Goal: Task Accomplishment & Management: Manage account settings

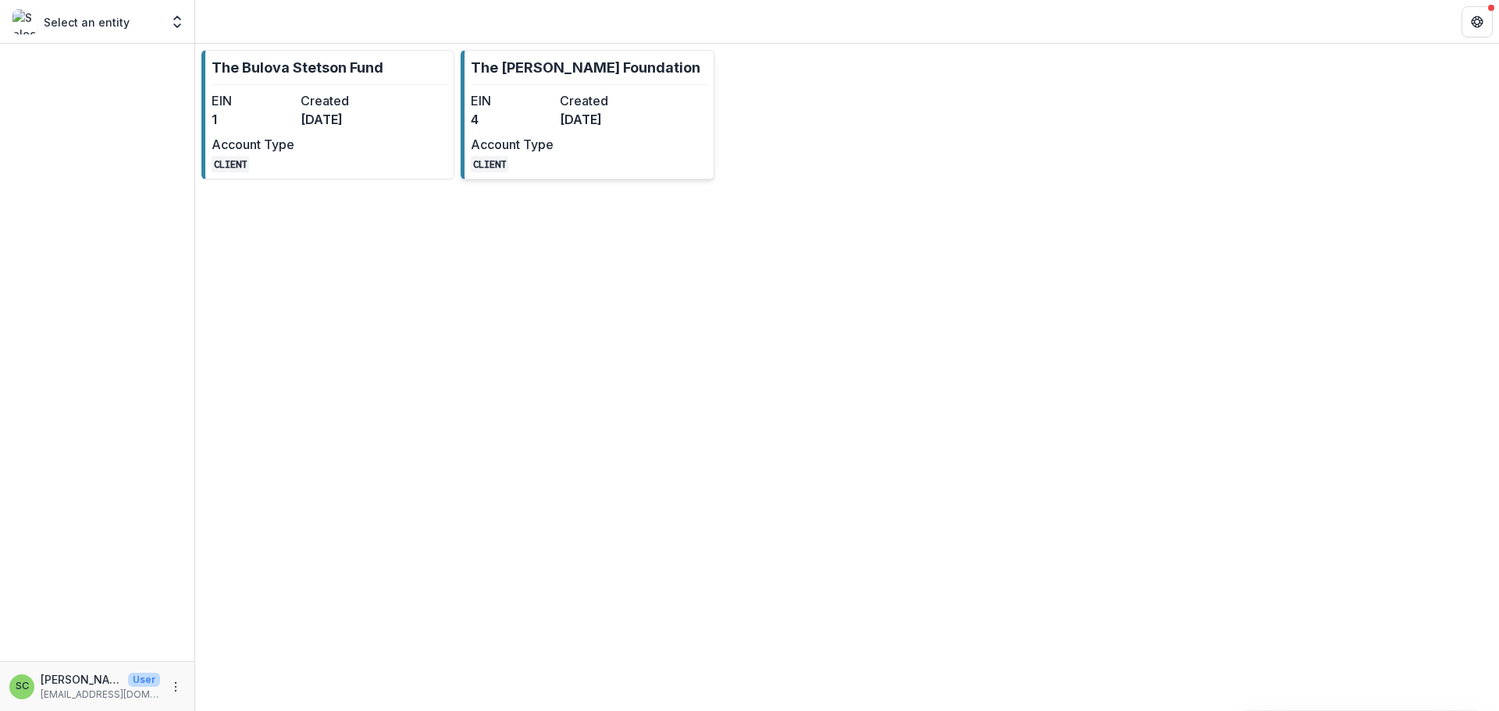
click at [553, 129] on dd "4" at bounding box center [512, 119] width 83 height 19
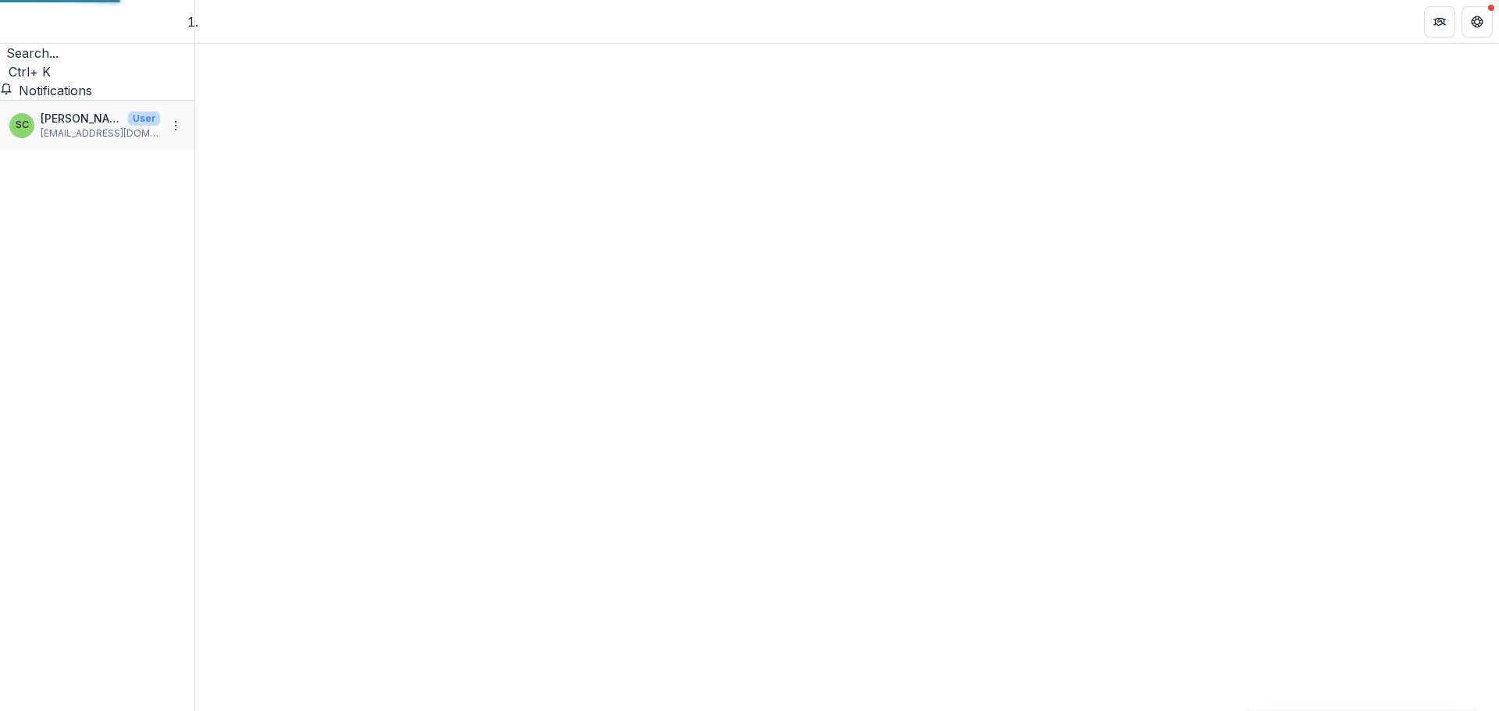
click at [556, 138] on div at bounding box center [847, 377] width 1304 height 667
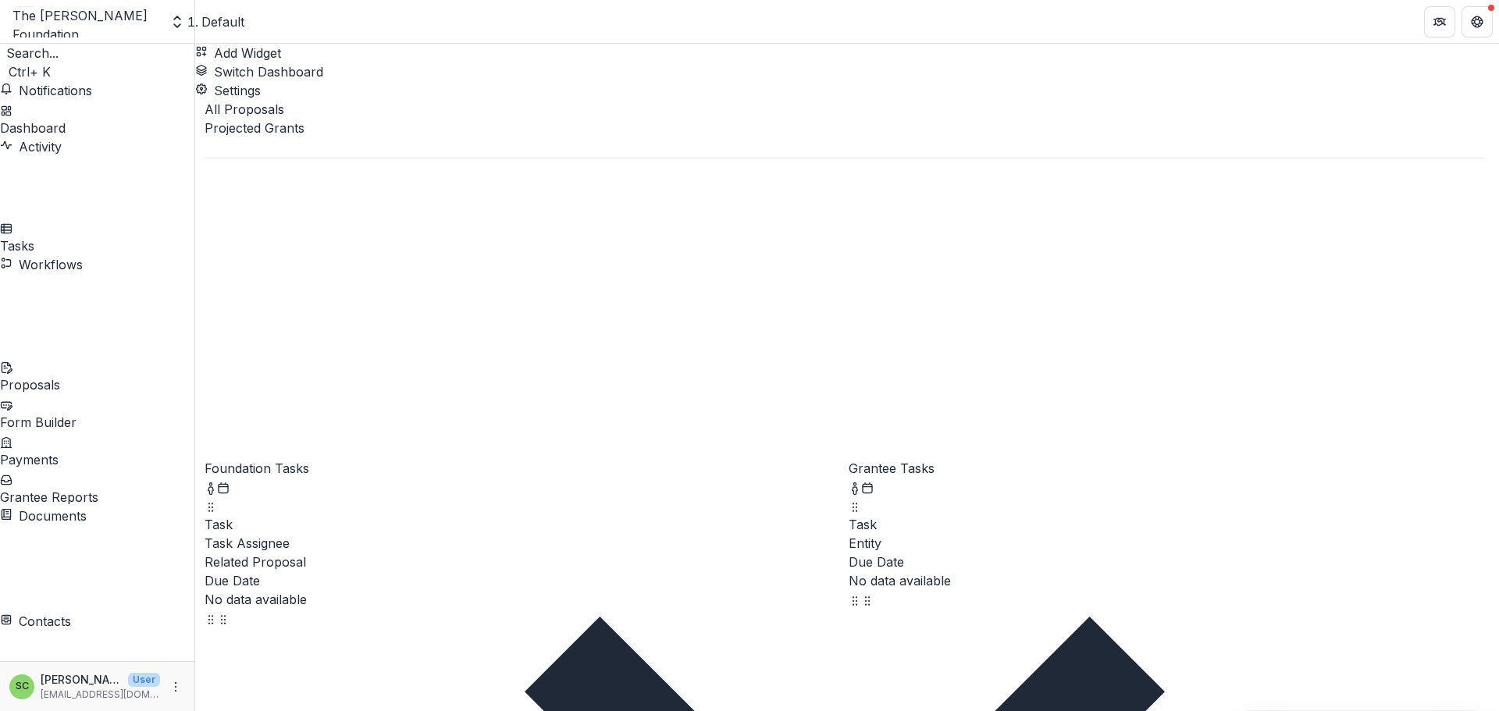
click at [97, 375] on div "Proposals" at bounding box center [97, 384] width 194 height 19
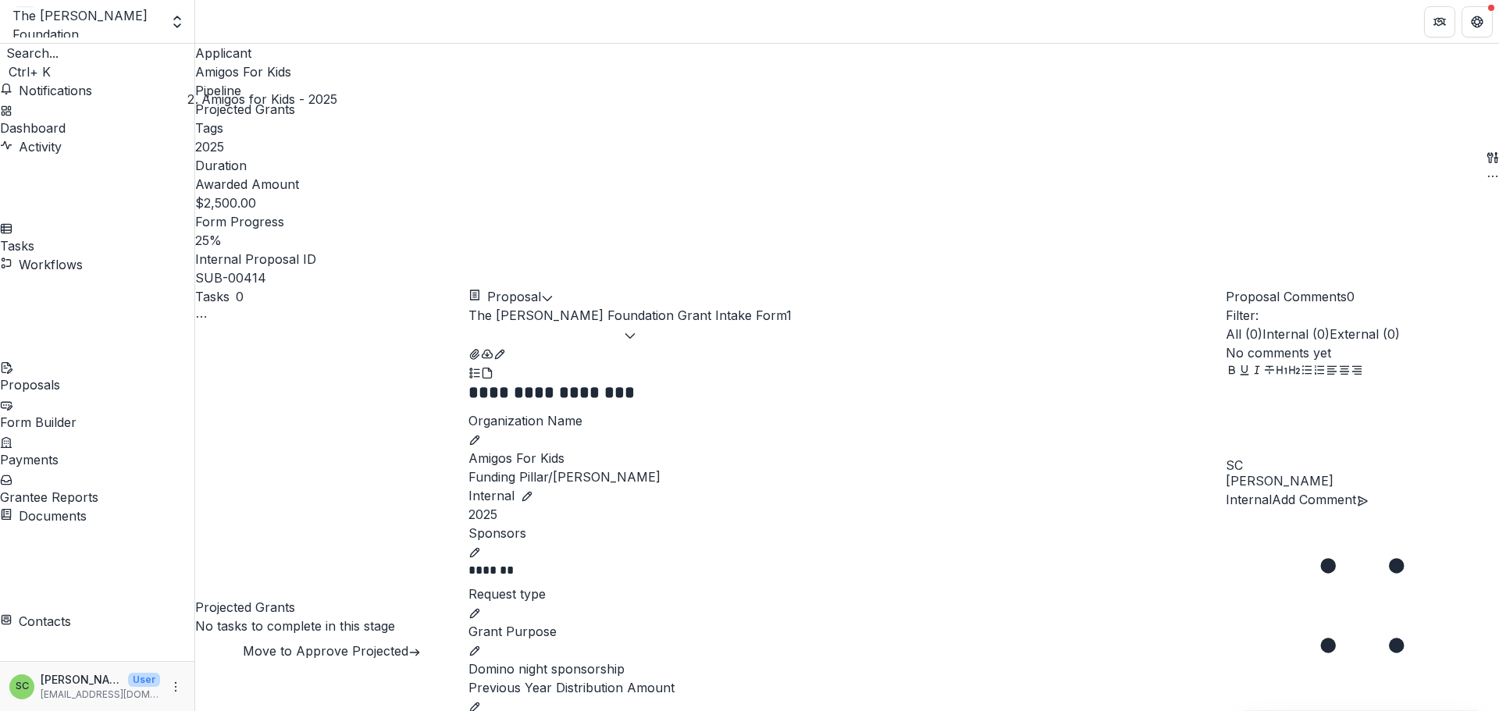
scroll to position [1561, 0]
click at [129, 375] on div "Proposals" at bounding box center [97, 384] width 194 height 19
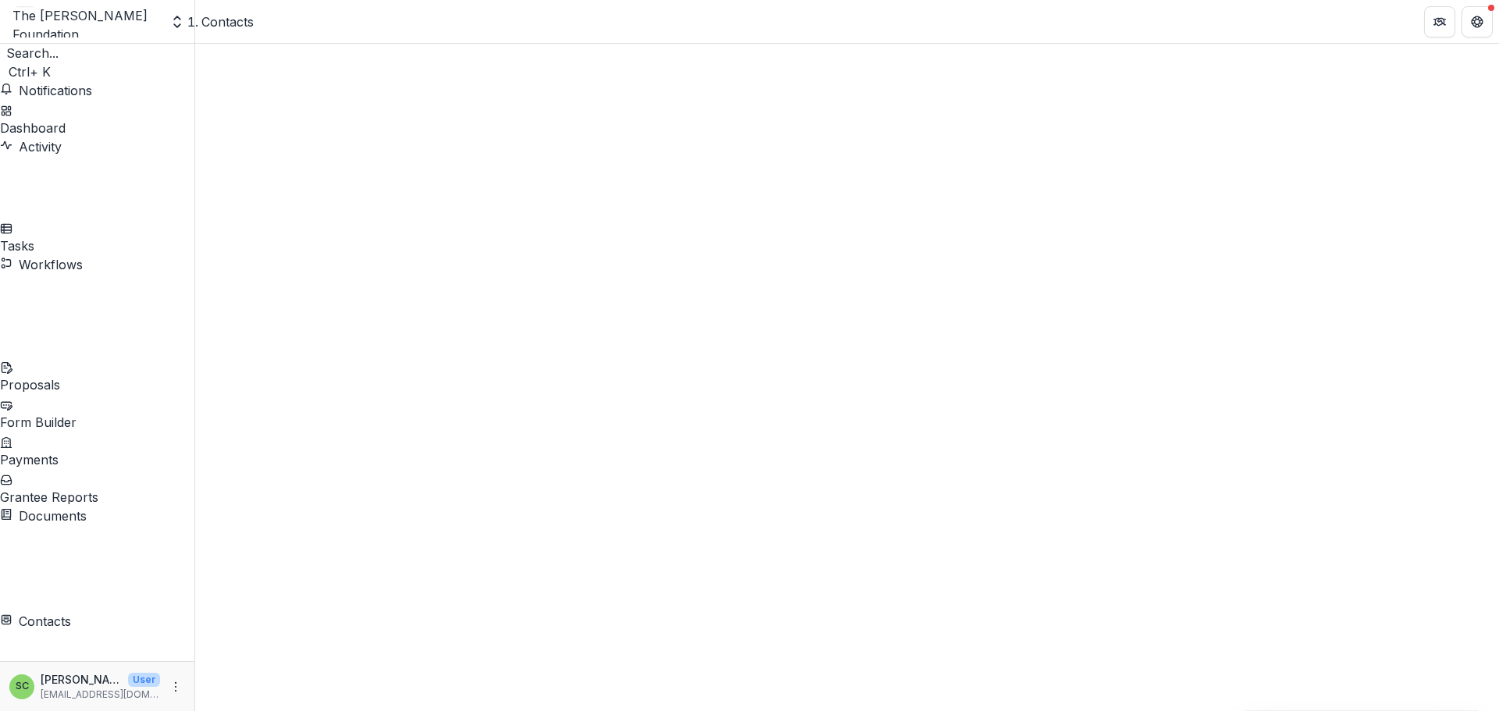
click at [324, 467] on span "Sort Ascending" at bounding box center [284, 475] width 91 height 16
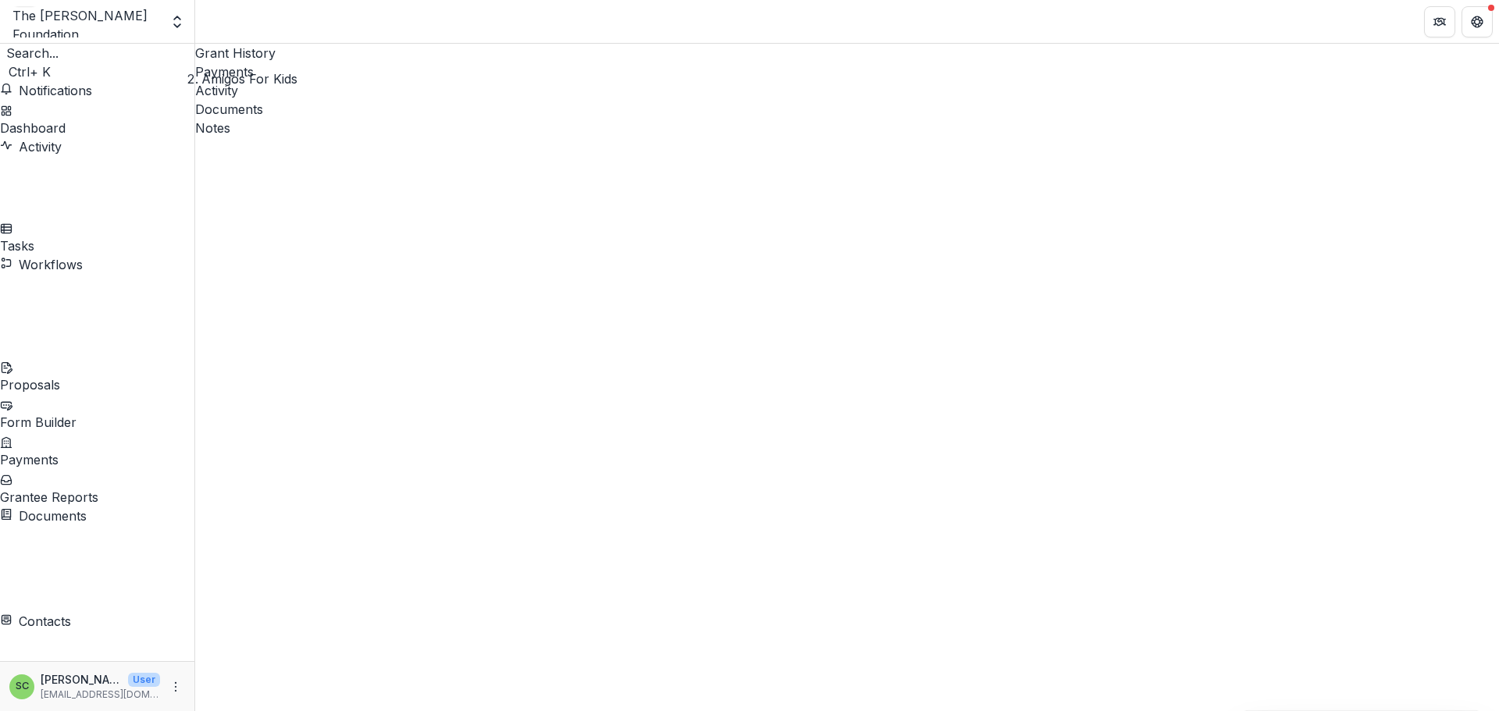
drag, startPoint x: 507, startPoint y: 310, endPoint x: 600, endPoint y: 306, distance: 93.0
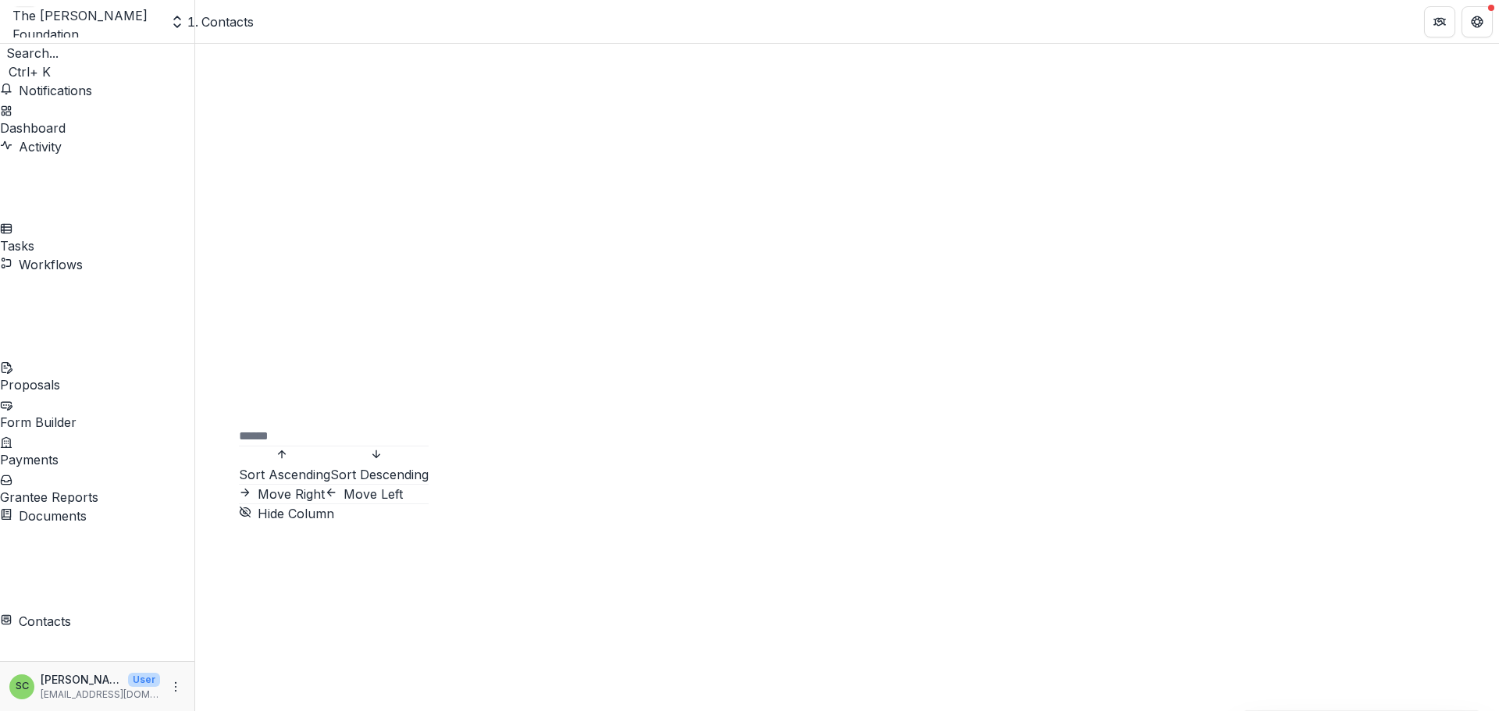
click at [330, 467] on span "Sort Ascending" at bounding box center [284, 475] width 91 height 16
click at [329, 467] on span "Sort Ascending" at bounding box center [284, 475] width 91 height 16
click at [328, 467] on span "Sort Ascending" at bounding box center [284, 475] width 91 height 16
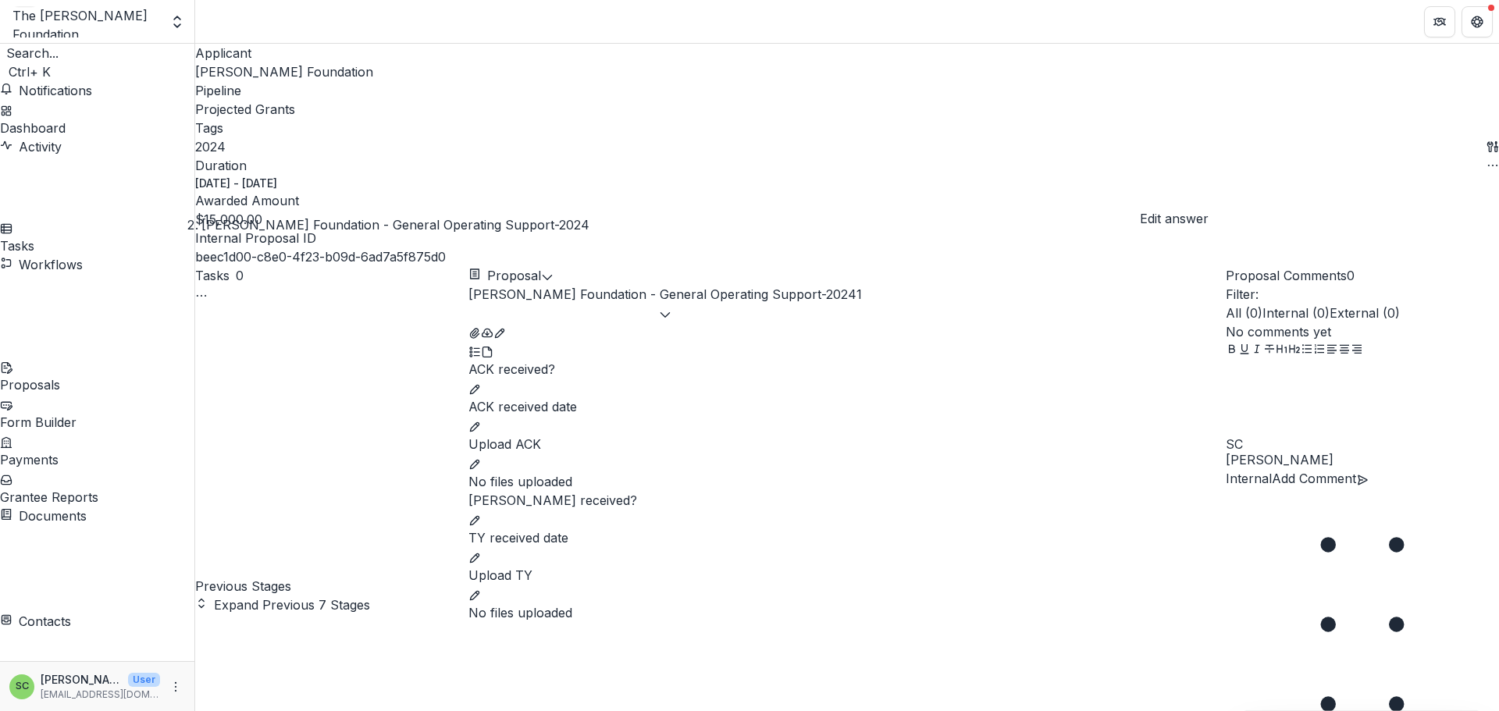
click at [481, 383] on icon "edit" at bounding box center [474, 389] width 12 height 12
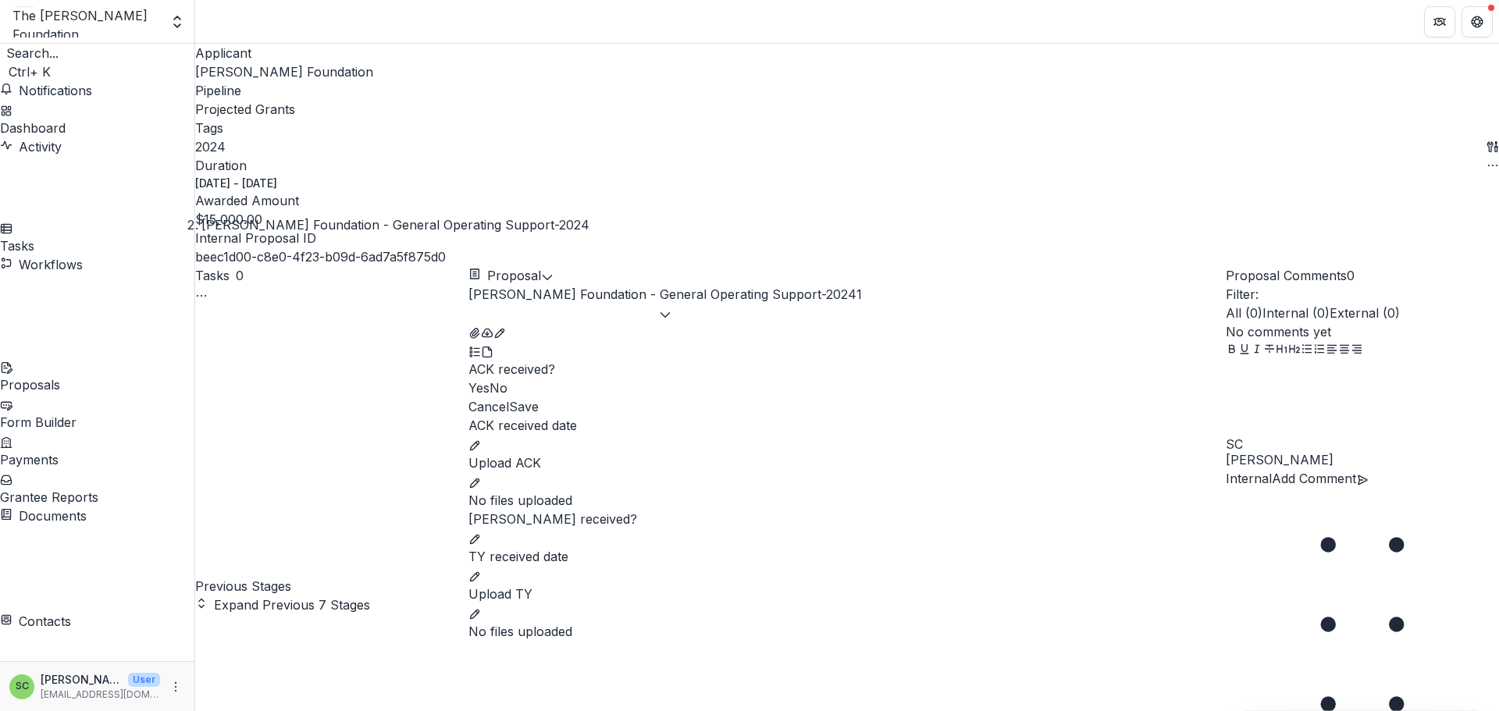
click at [489, 380] on label "Yes" at bounding box center [478, 388] width 21 height 16
click at [673, 416] on p "ACK received date" at bounding box center [846, 425] width 757 height 19
click at [481, 435] on button "edit" at bounding box center [474, 444] width 12 height 19
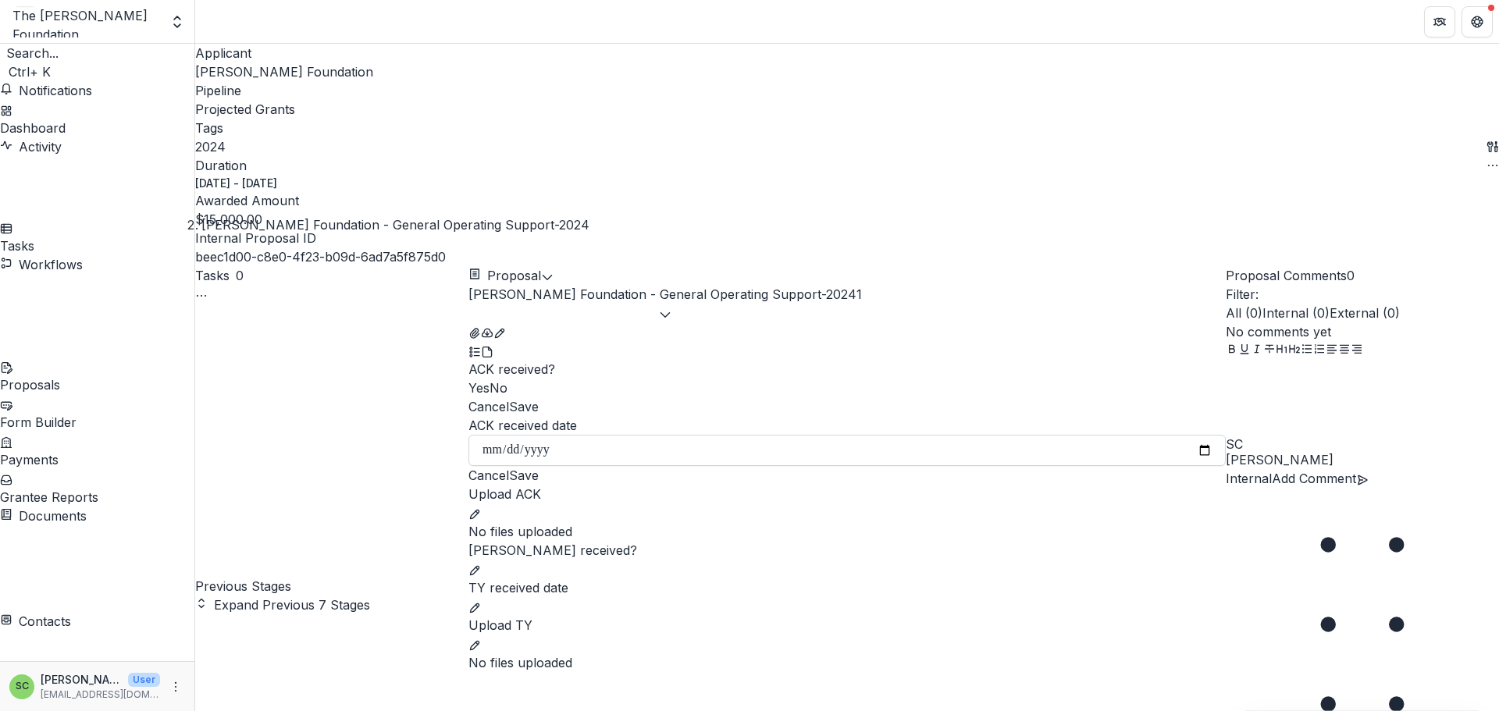
click at [682, 457] on input "ACK received date" at bounding box center [846, 450] width 757 height 31
type input "**********"
click at [481, 508] on icon "edit" at bounding box center [474, 514] width 12 height 12
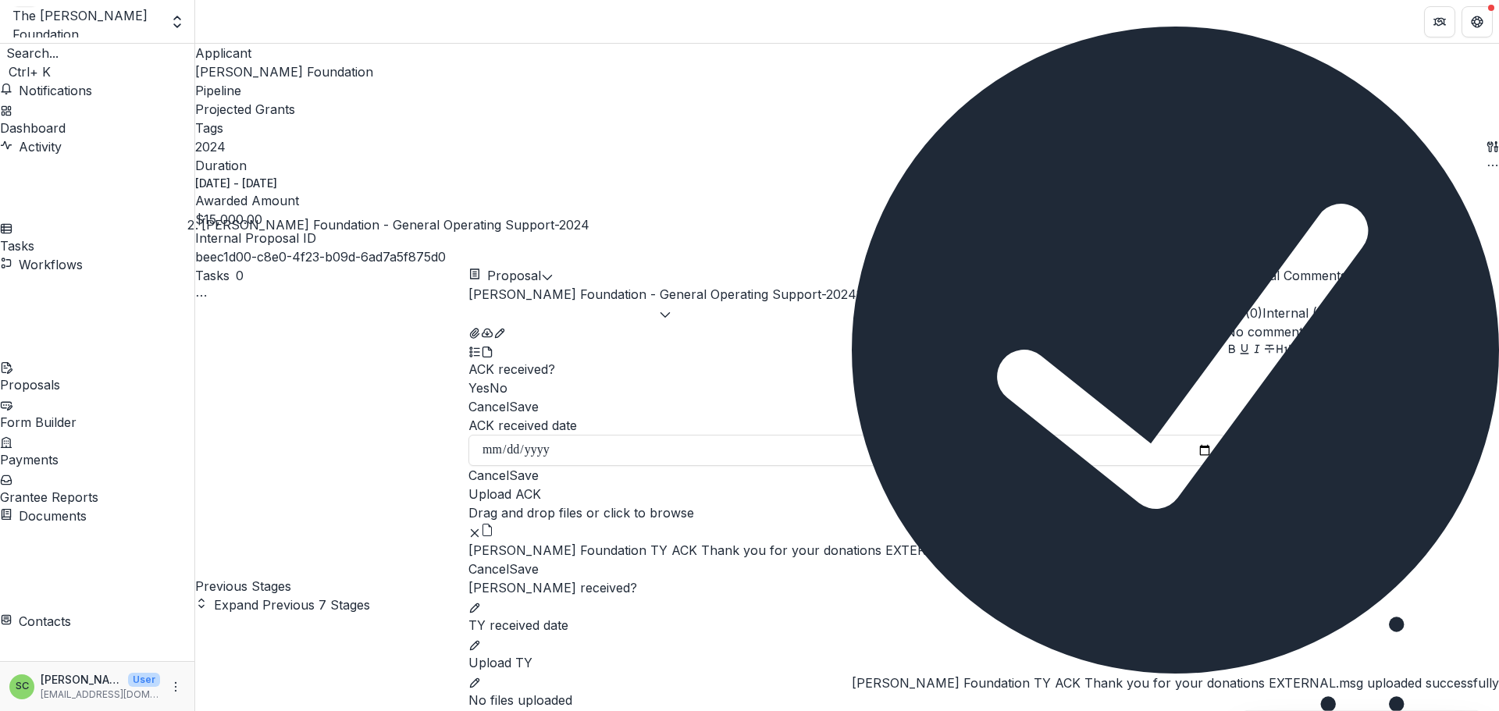
scroll to position [534, 0]
click at [481, 602] on icon "edit" at bounding box center [474, 608] width 12 height 12
click at [468, 599] on span at bounding box center [468, 607] width 0 height 16
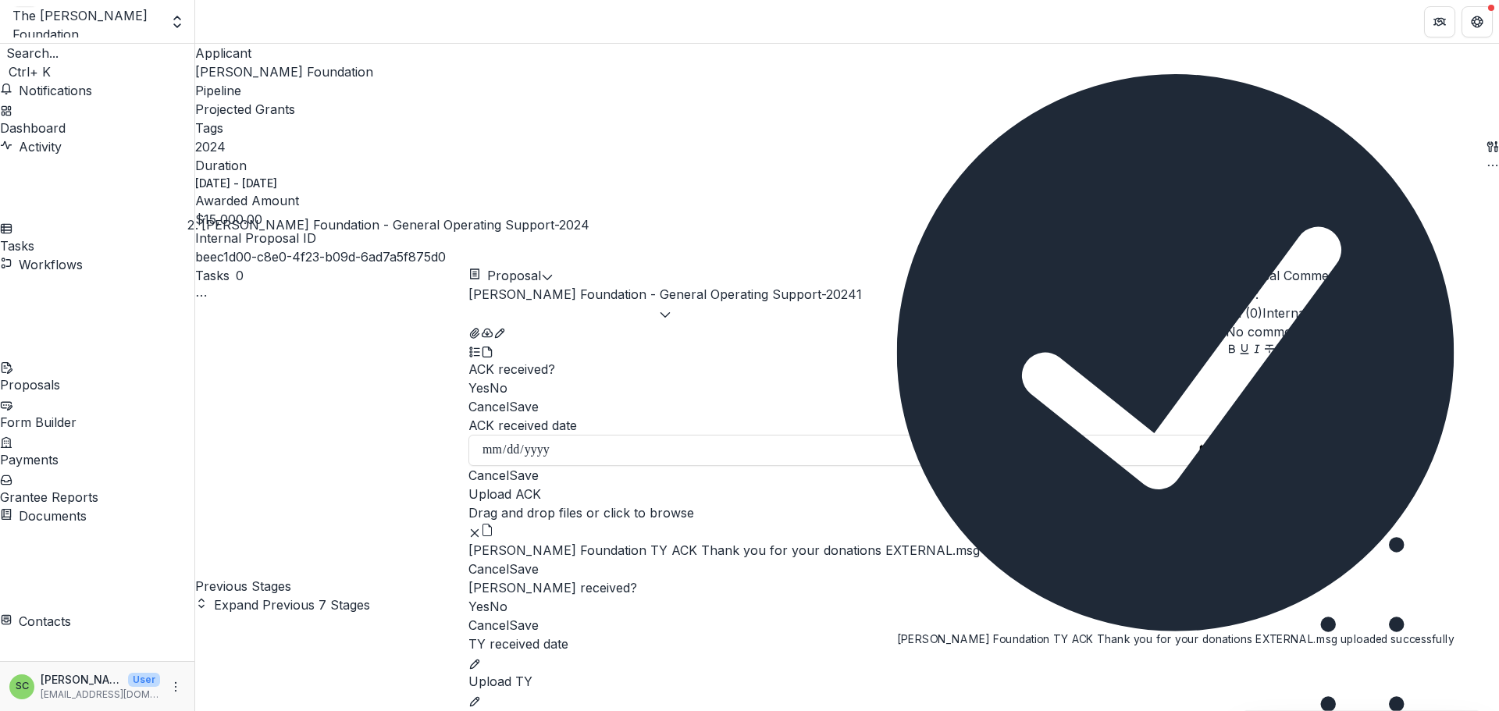
scroll to position [675, 0]
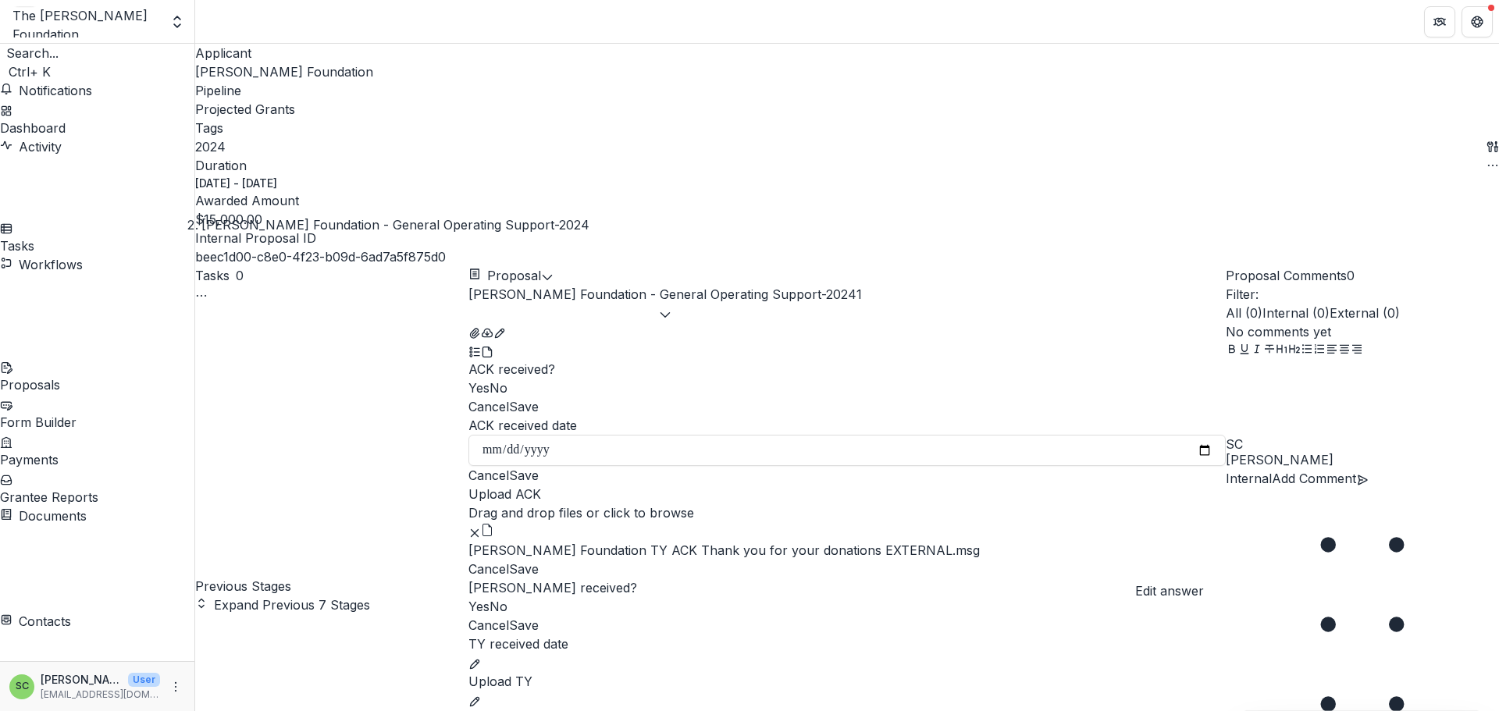
click at [481, 658] on icon "edit" at bounding box center [474, 664] width 12 height 12
click at [716, 653] on input "TY received date" at bounding box center [846, 668] width 757 height 31
type input "**********"
click at [539, 685] on button "Save" at bounding box center [524, 694] width 30 height 19
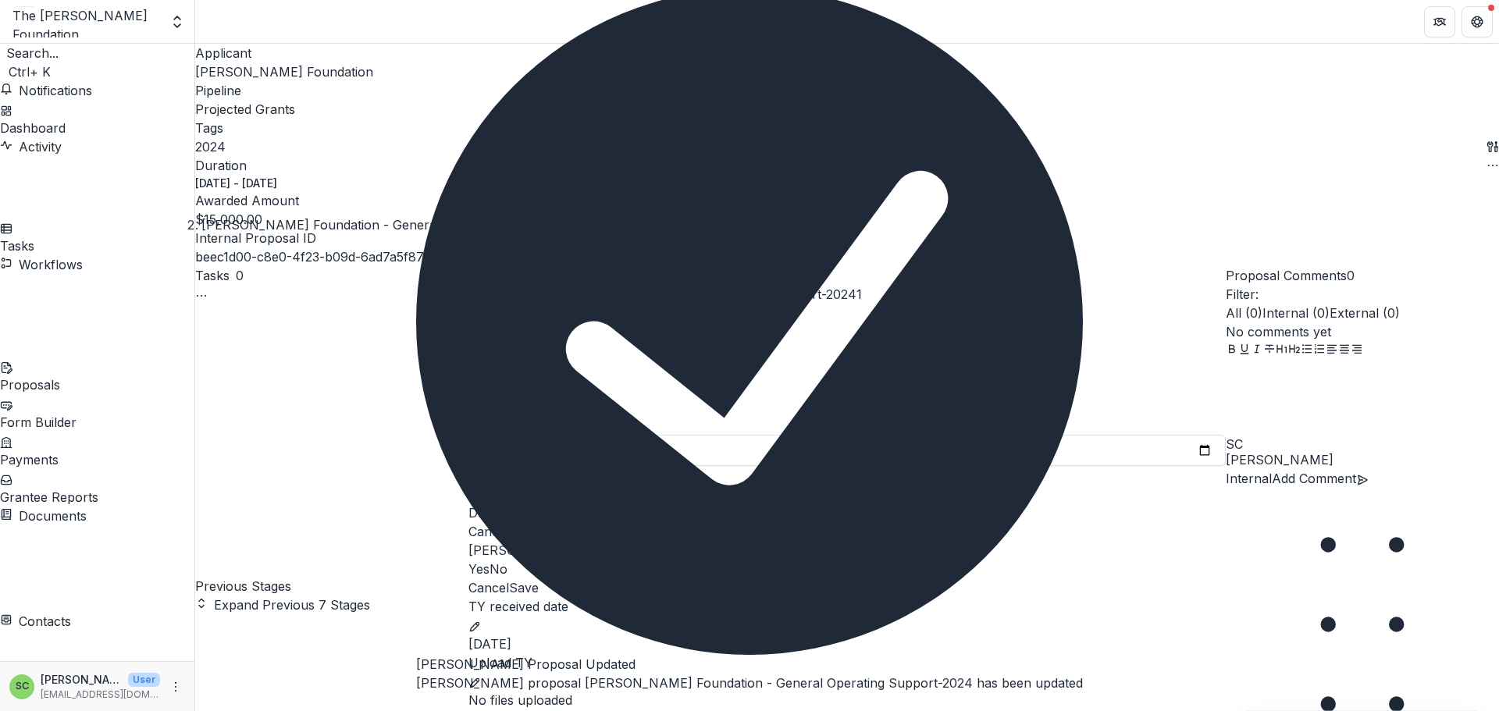
scroll to position [558, 0]
click at [416, 706] on icon "Close" at bounding box center [416, 706] width 0 height 0
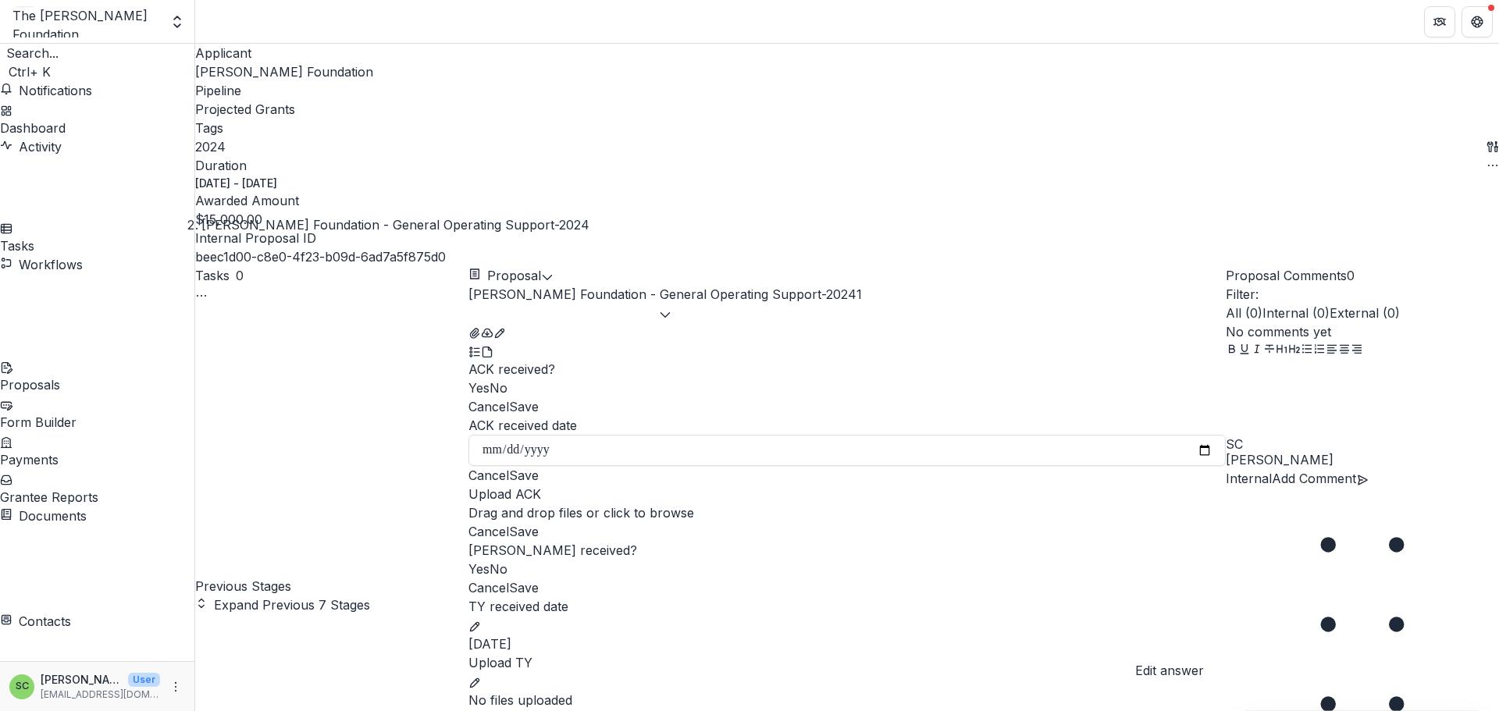
click at [481, 672] on button "edit" at bounding box center [474, 681] width 12 height 19
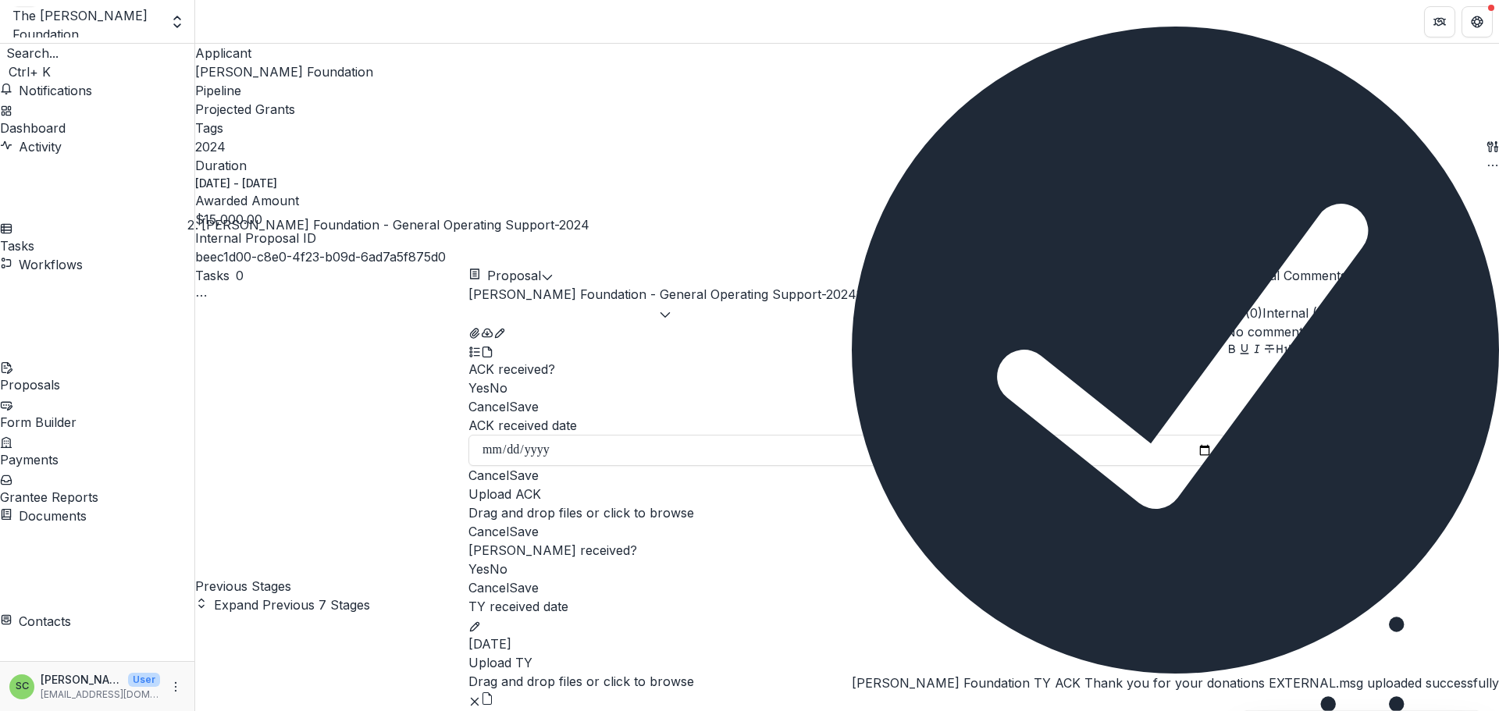
click at [806, 691] on ul "[PERSON_NAME] Foundation TY ACK Thank you for your donations EXTERNAL.msg" at bounding box center [846, 709] width 757 height 37
click at [870, 706] on icon "Close" at bounding box center [861, 715] width 19 height 19
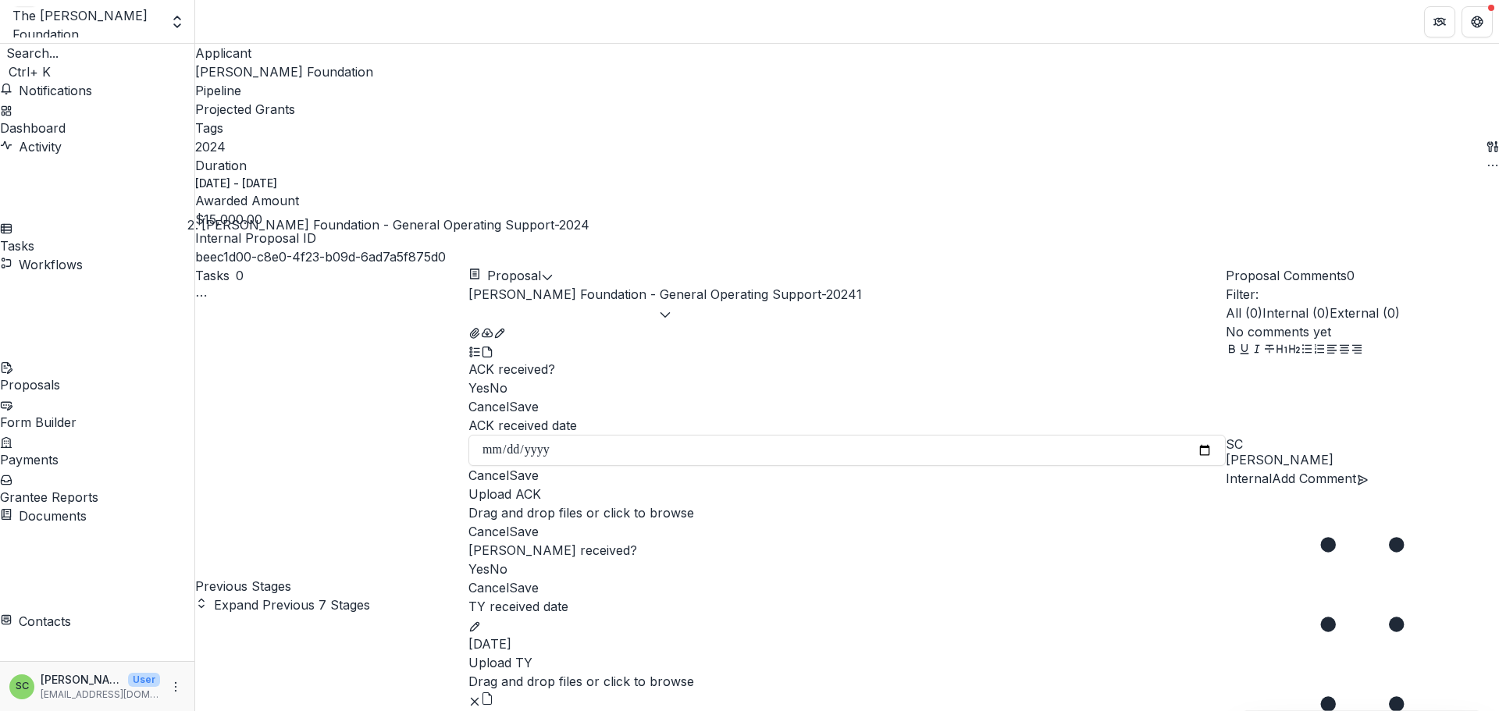
scroll to position [859, 0]
click at [237, 80] on span "[PERSON_NAME] Foundation" at bounding box center [284, 72] width 178 height 16
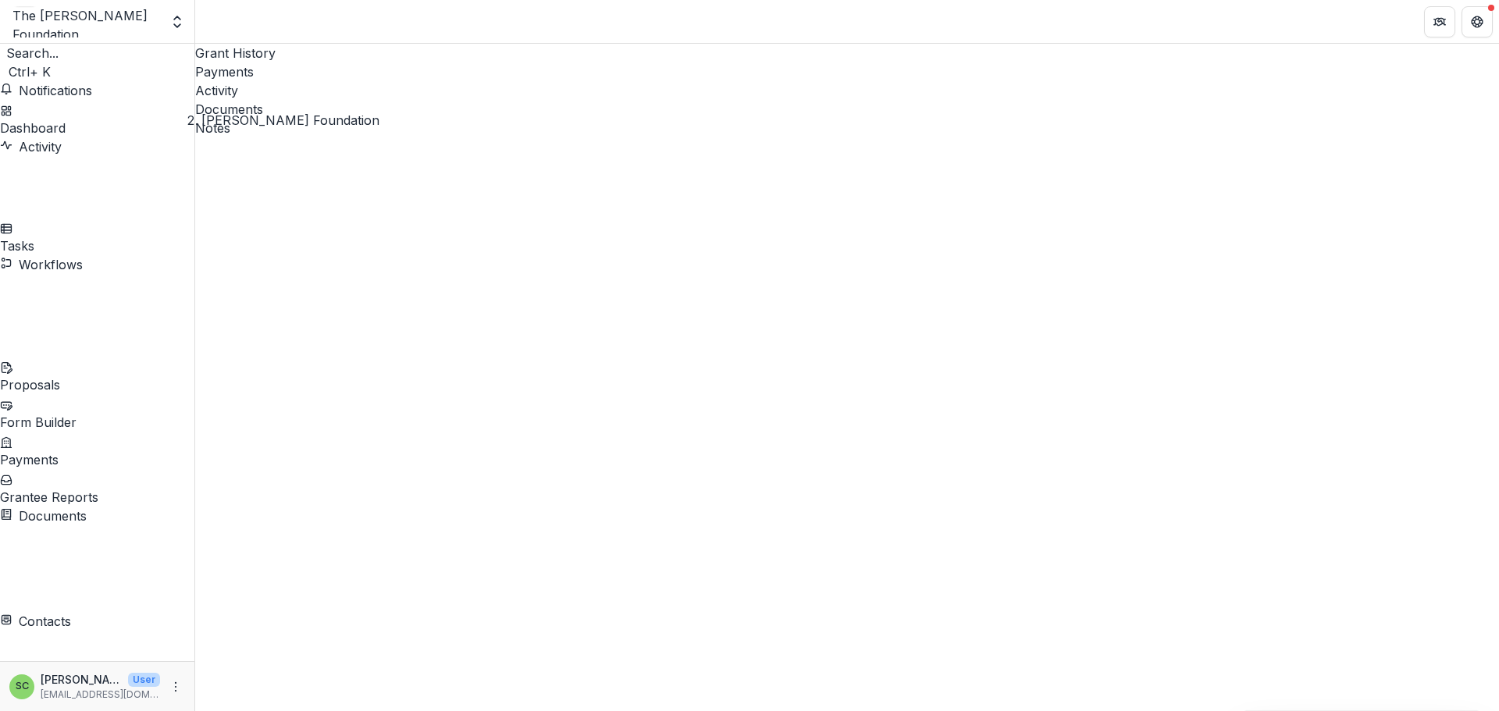
type input "**********"
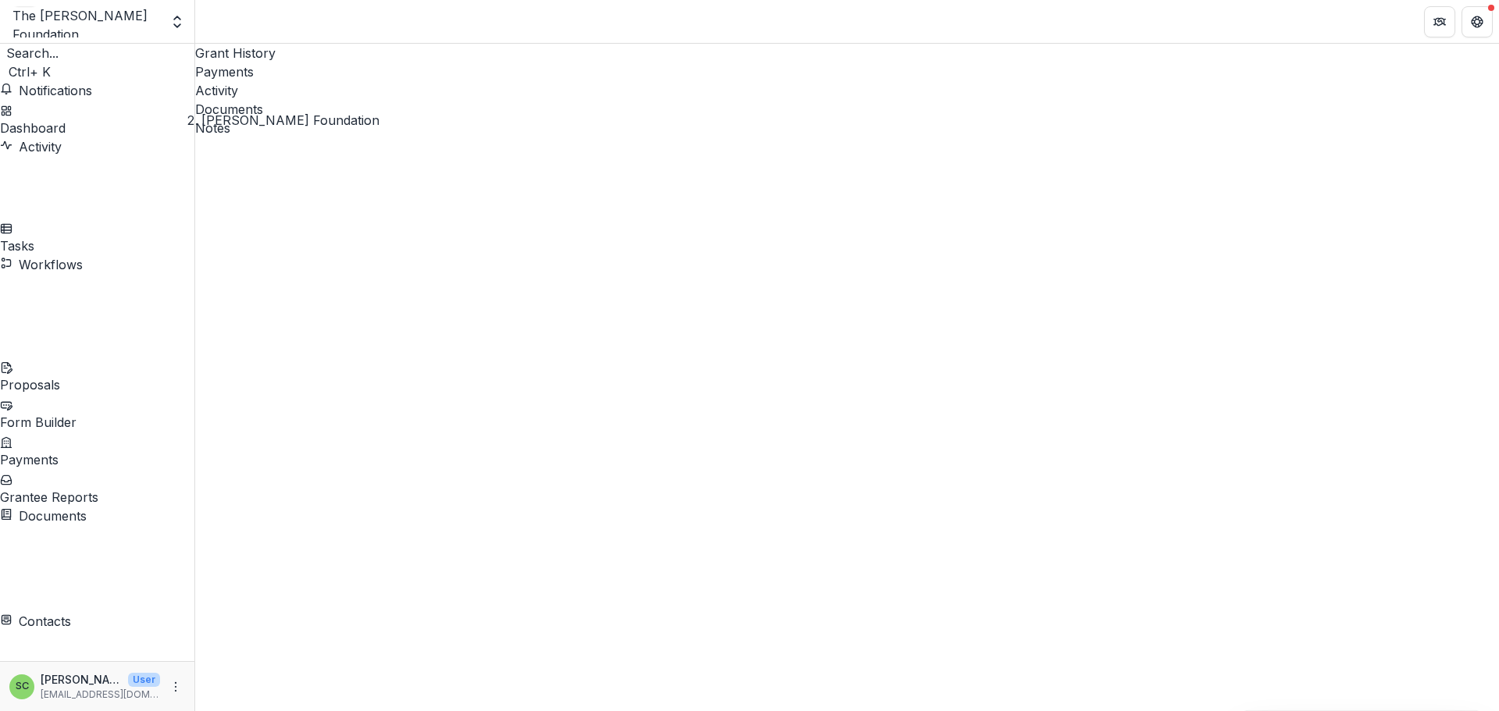
type input "*********"
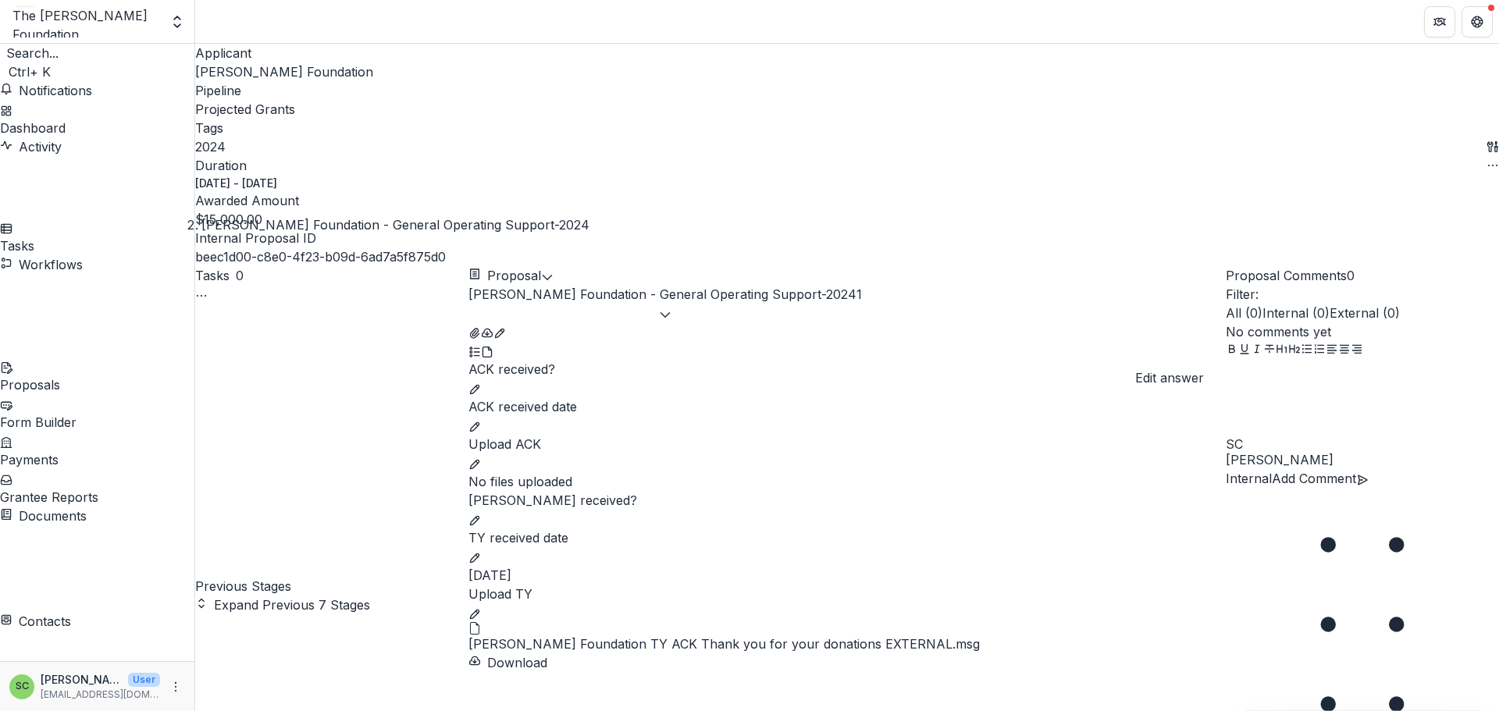
click at [478, 461] on line "edit" at bounding box center [476, 462] width 2 height 2
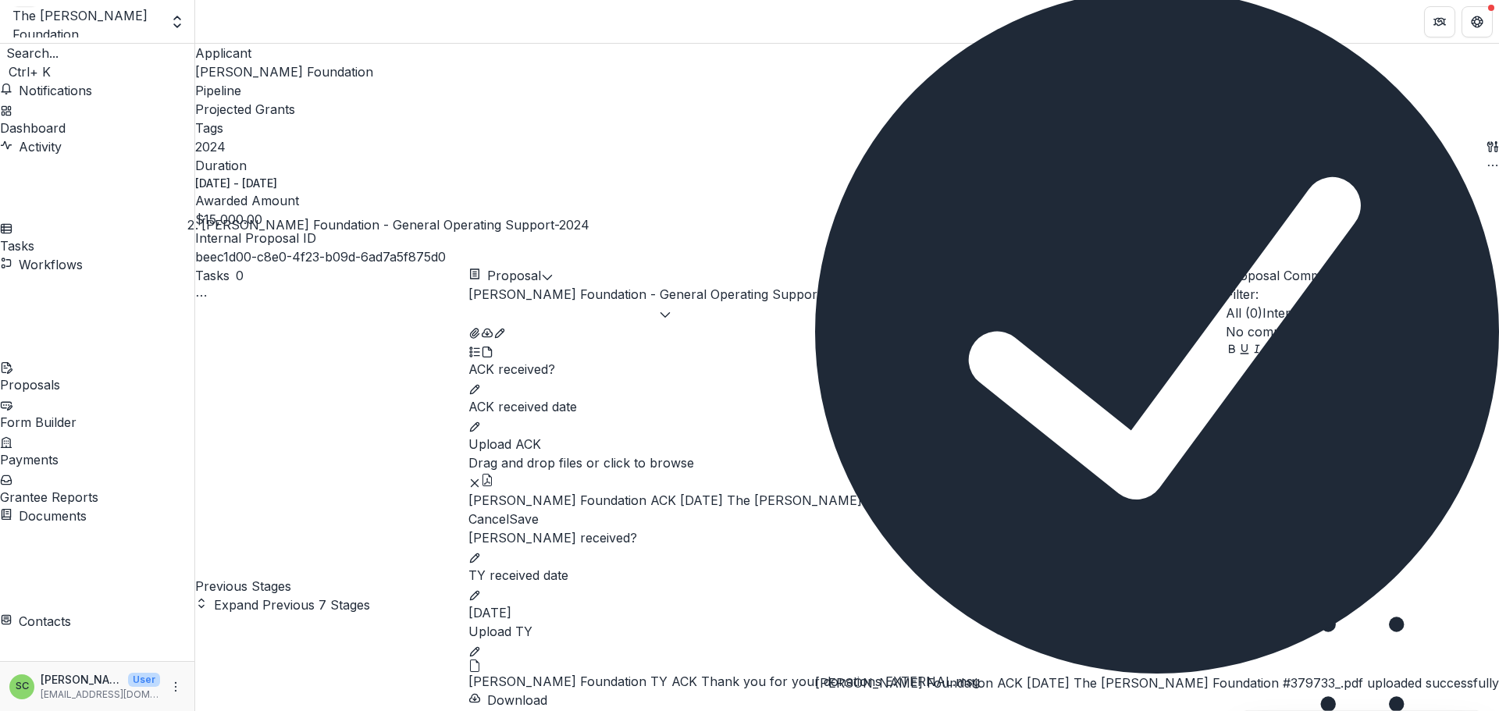
click at [815, 706] on button "Close" at bounding box center [815, 706] width 0 height 0
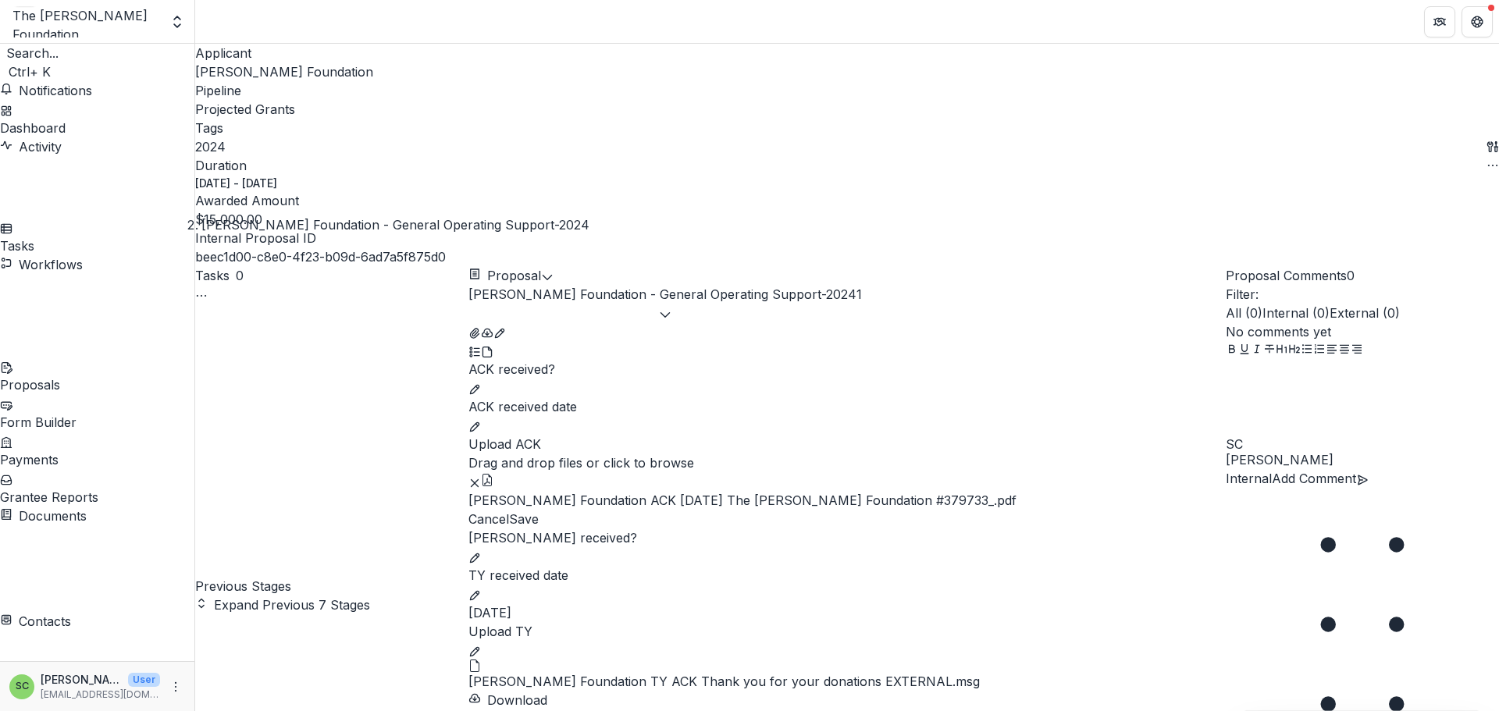
scroll to position [312, 0]
click at [539, 510] on button "Save" at bounding box center [524, 519] width 30 height 19
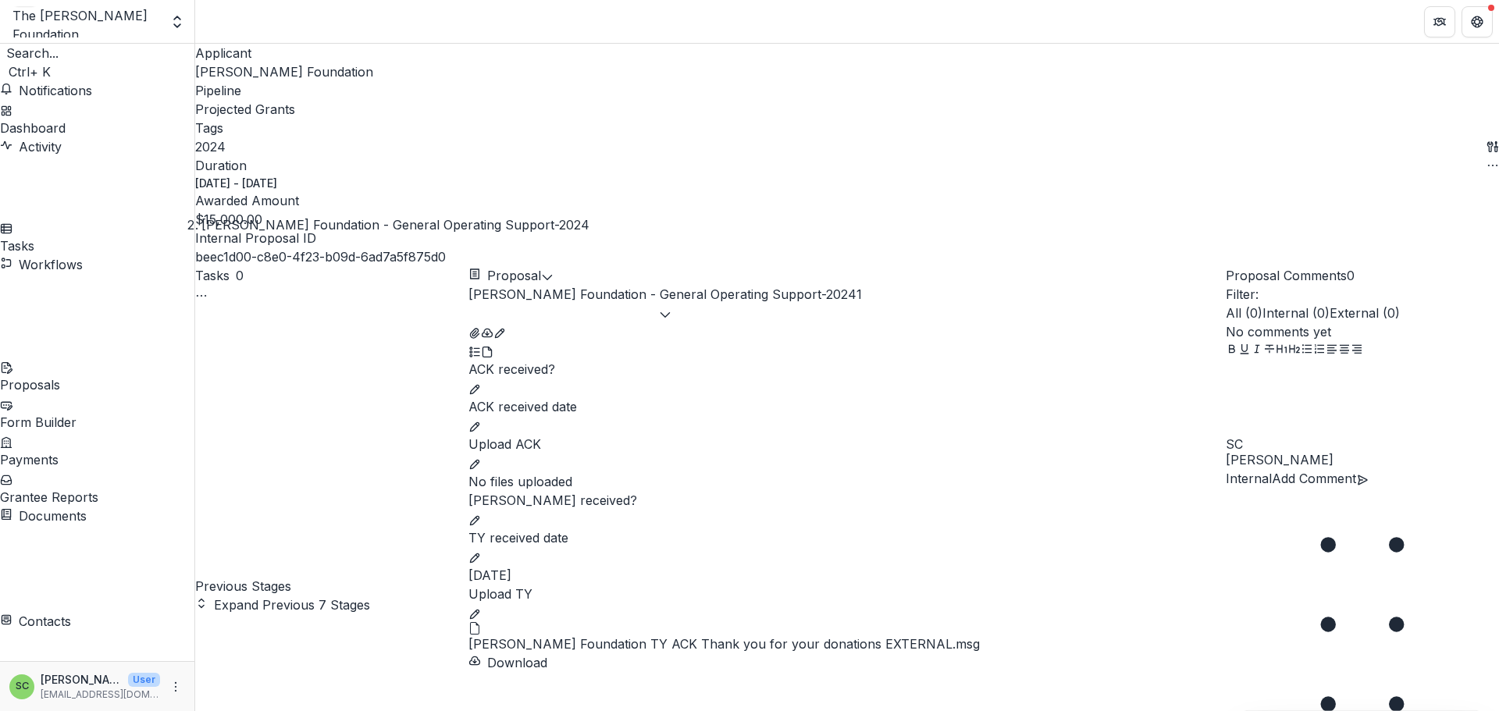
scroll to position [133, 0]
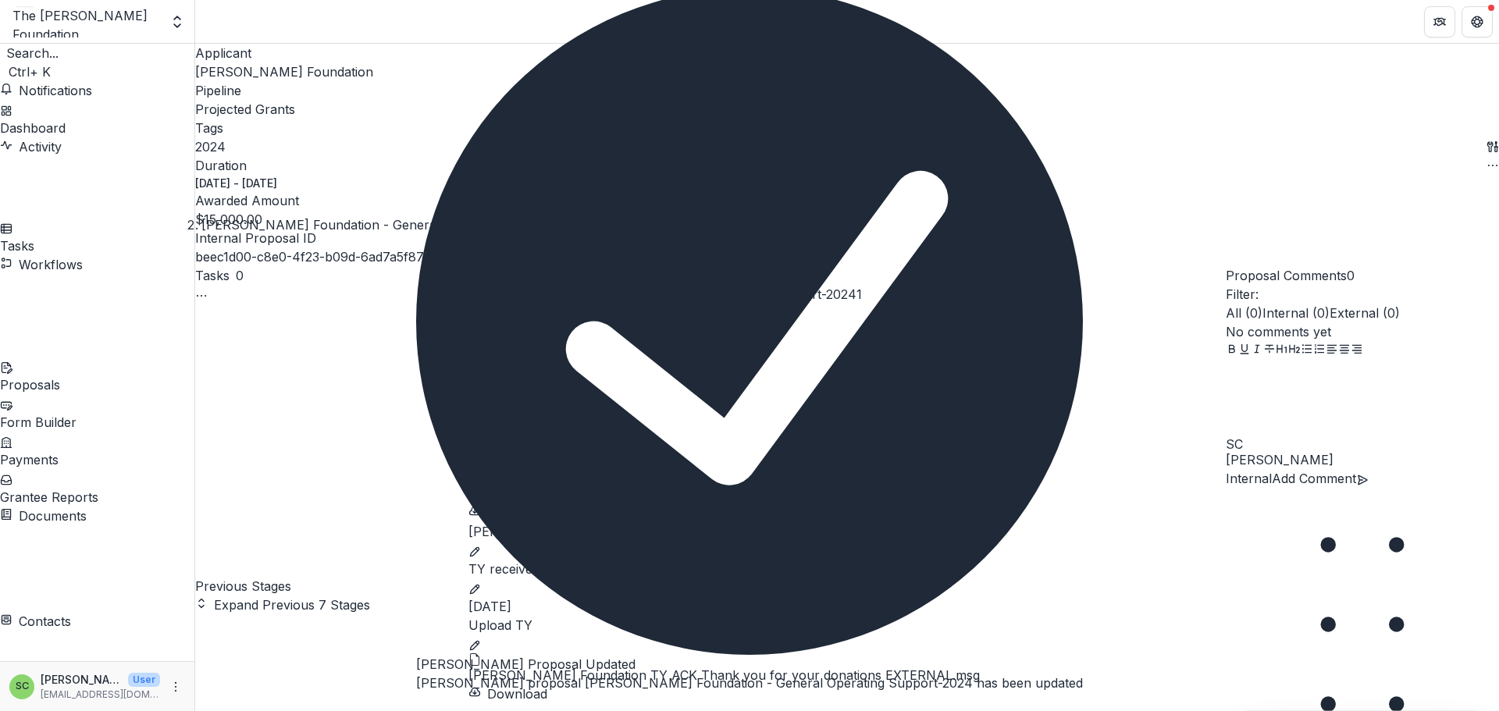
click at [416, 706] on icon "Close" at bounding box center [416, 706] width 0 height 0
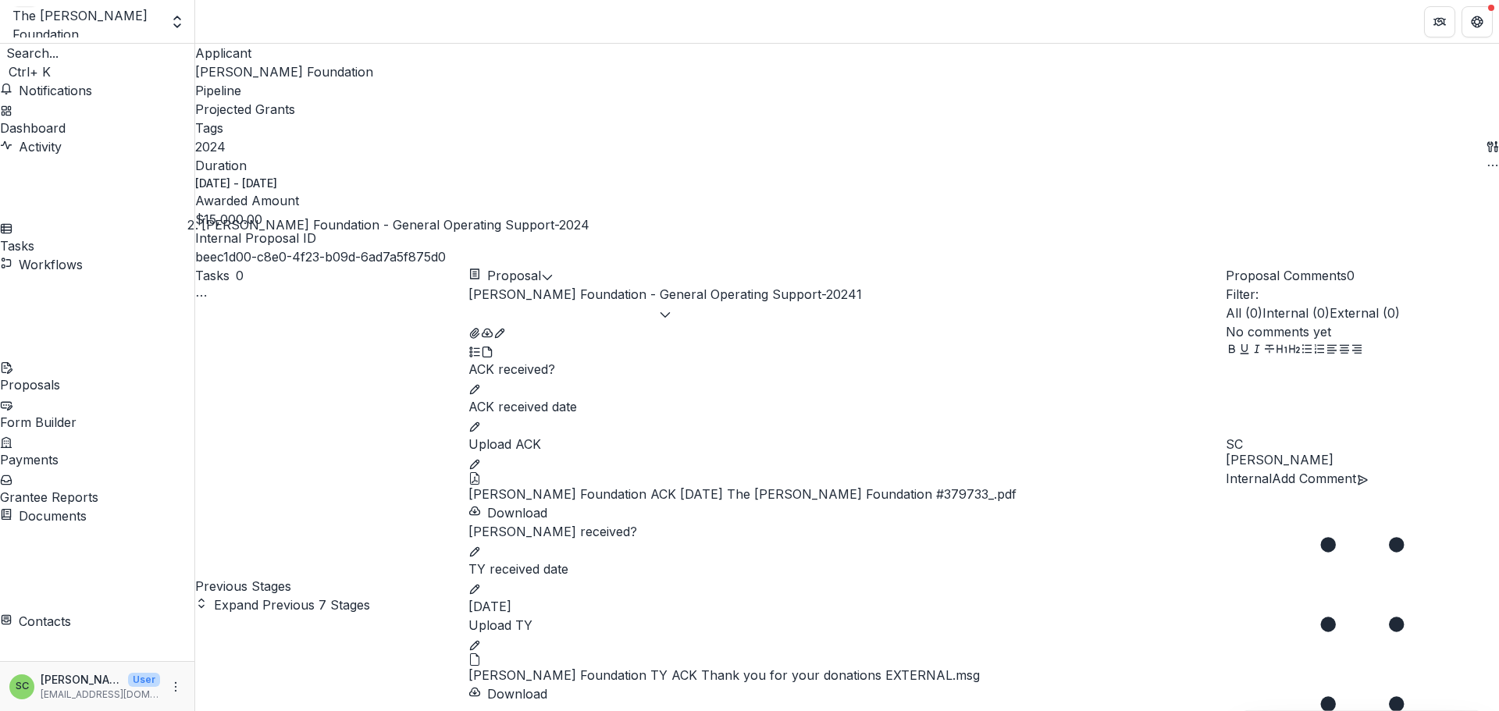
click at [86, 375] on div "Proposals" at bounding box center [97, 384] width 194 height 19
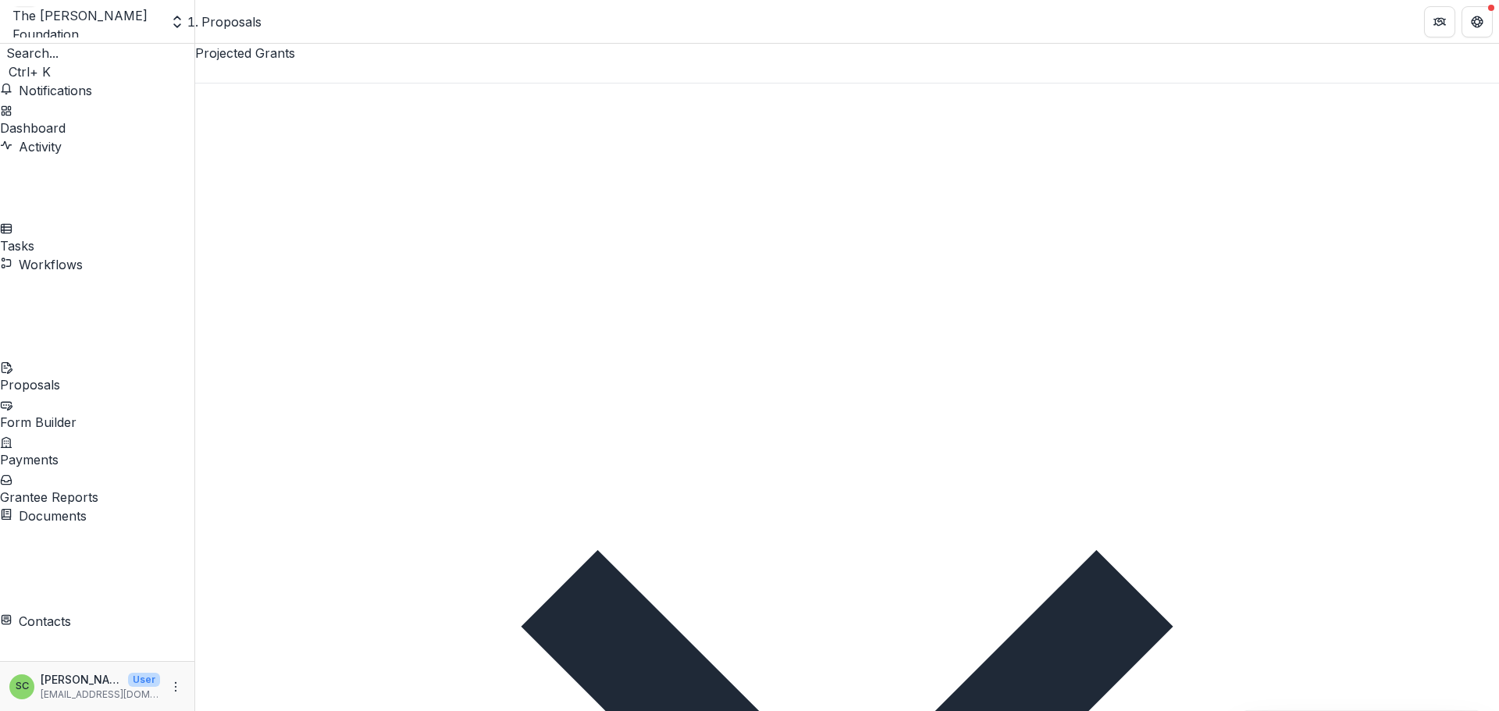
scroll to position [234, 0]
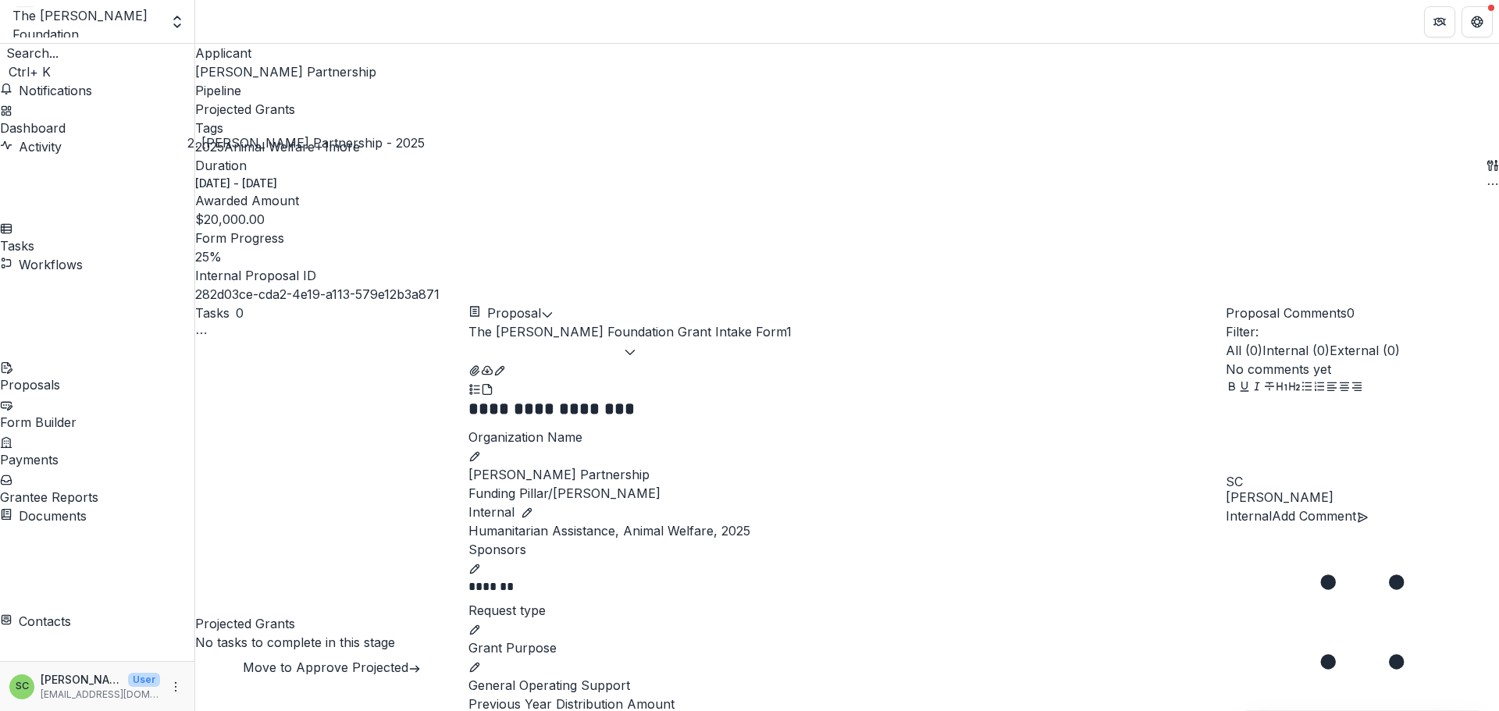
click at [258, 80] on span "[PERSON_NAME] Partnership" at bounding box center [285, 72] width 181 height 16
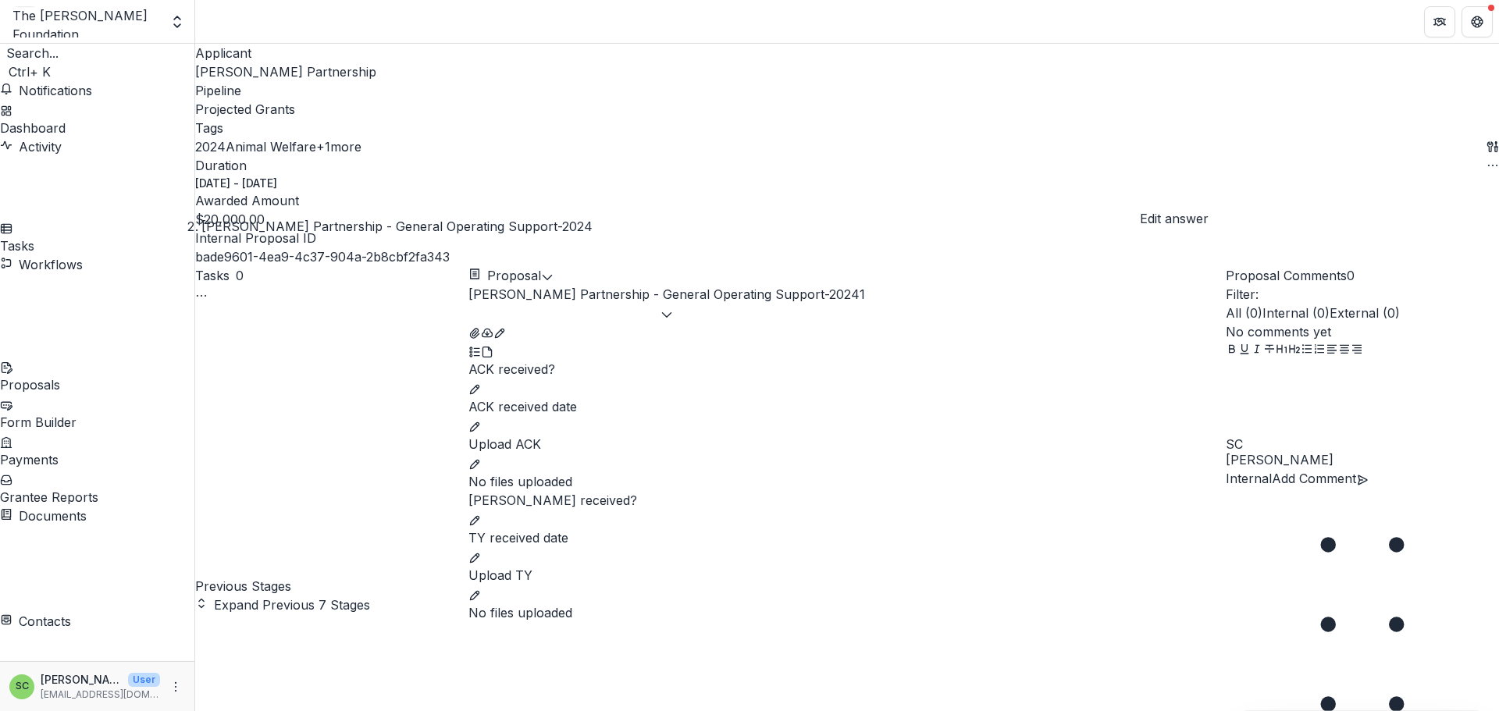
click at [481, 383] on icon "edit" at bounding box center [474, 389] width 12 height 12
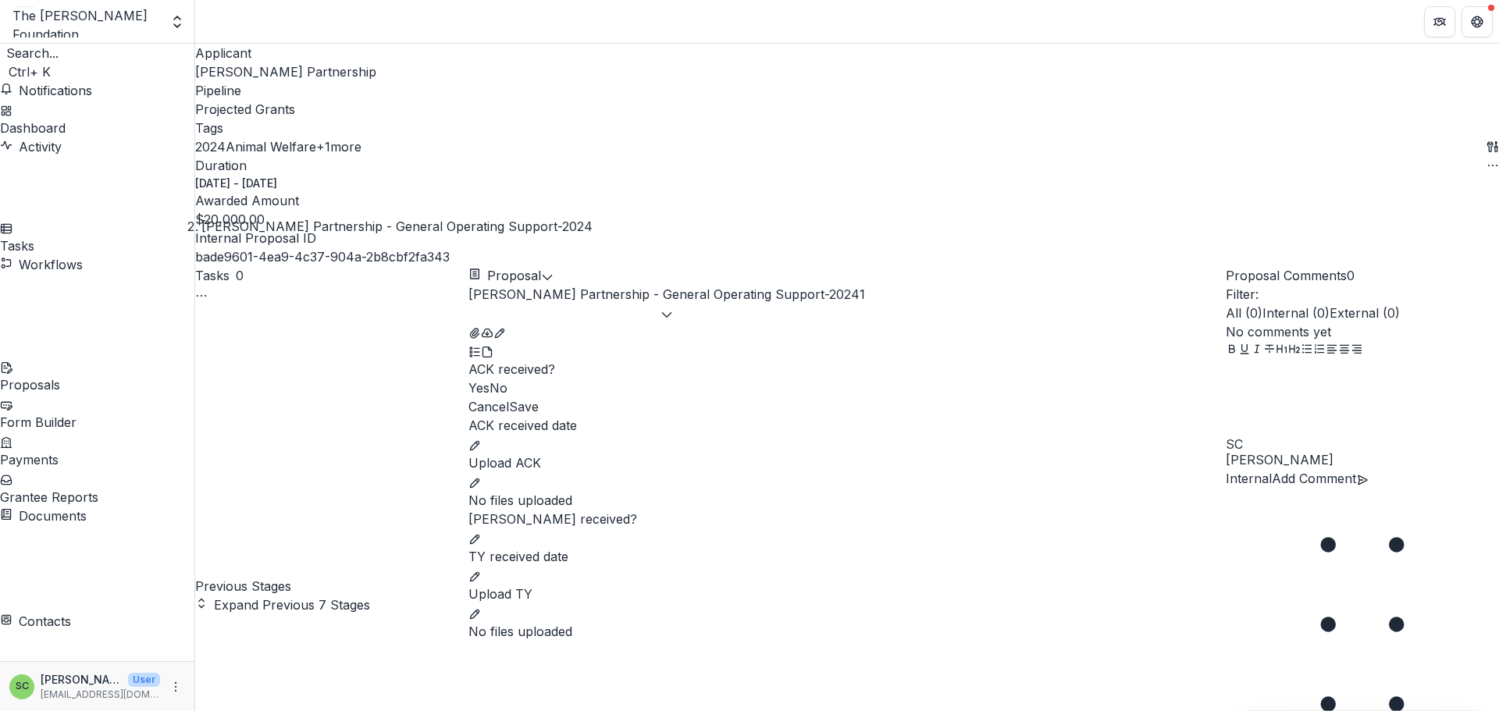
click at [468, 380] on span at bounding box center [468, 388] width 0 height 16
click at [481, 439] on icon "edit" at bounding box center [474, 445] width 12 height 12
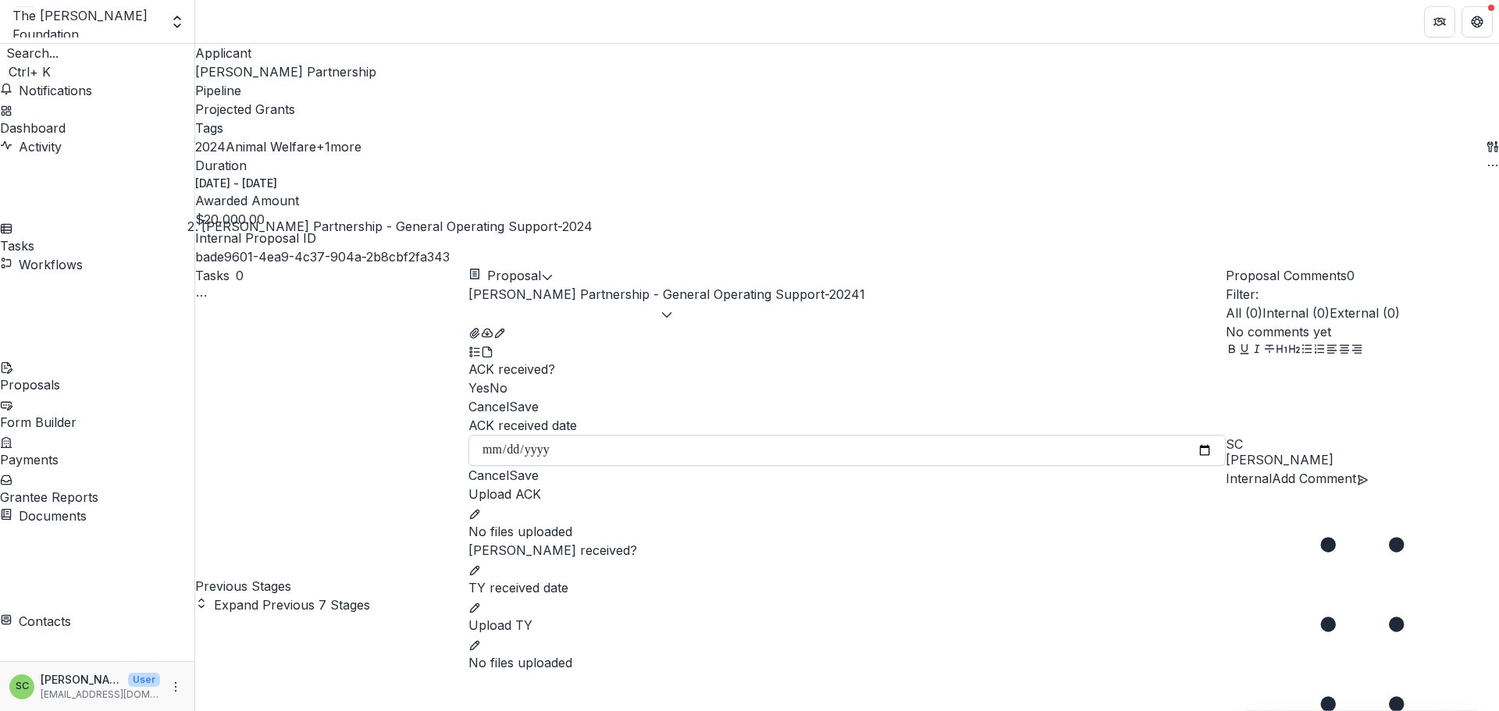
click at [716, 466] on input "ACK received date" at bounding box center [846, 450] width 757 height 31
type input "**********"
click at [539, 485] on button "Save" at bounding box center [524, 475] width 30 height 19
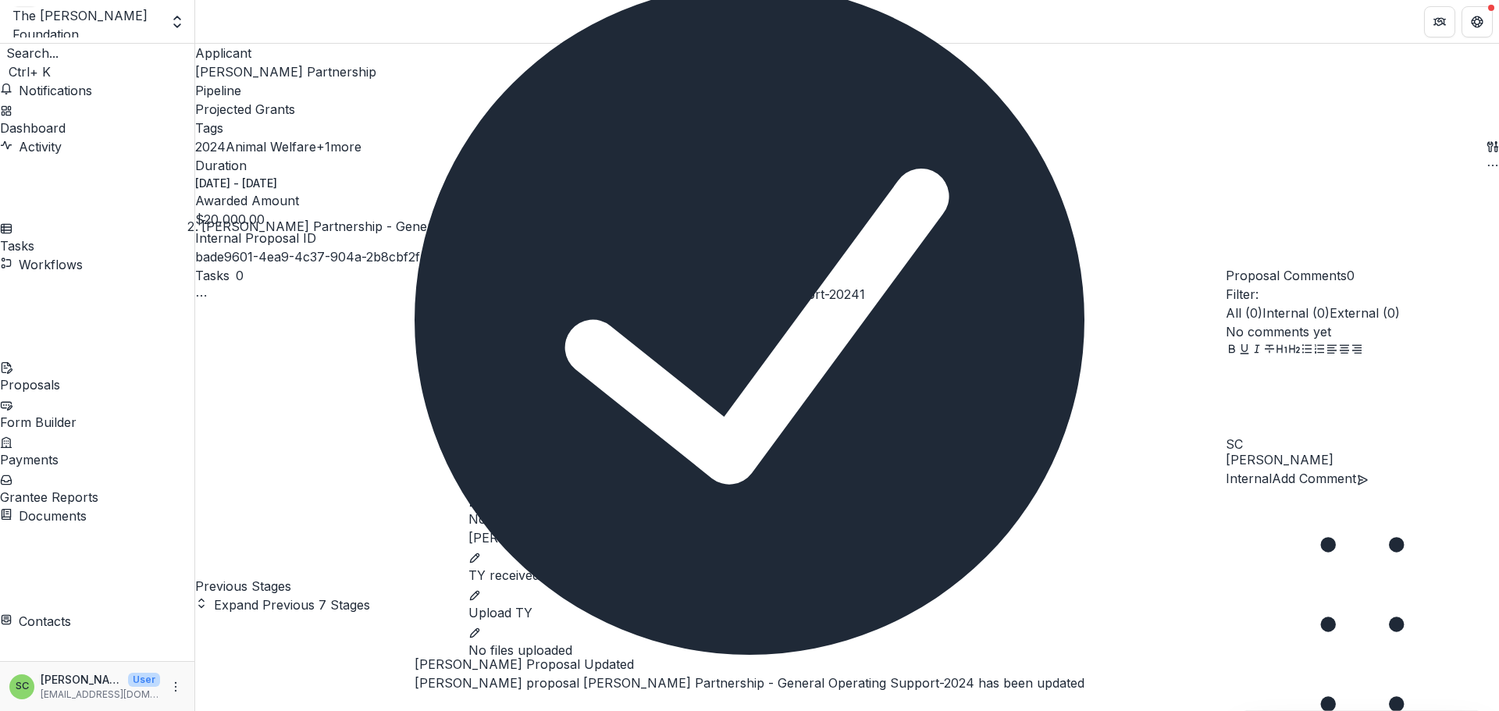
scroll to position [131, 0]
click at [481, 496] on icon "edit" at bounding box center [474, 502] width 12 height 12
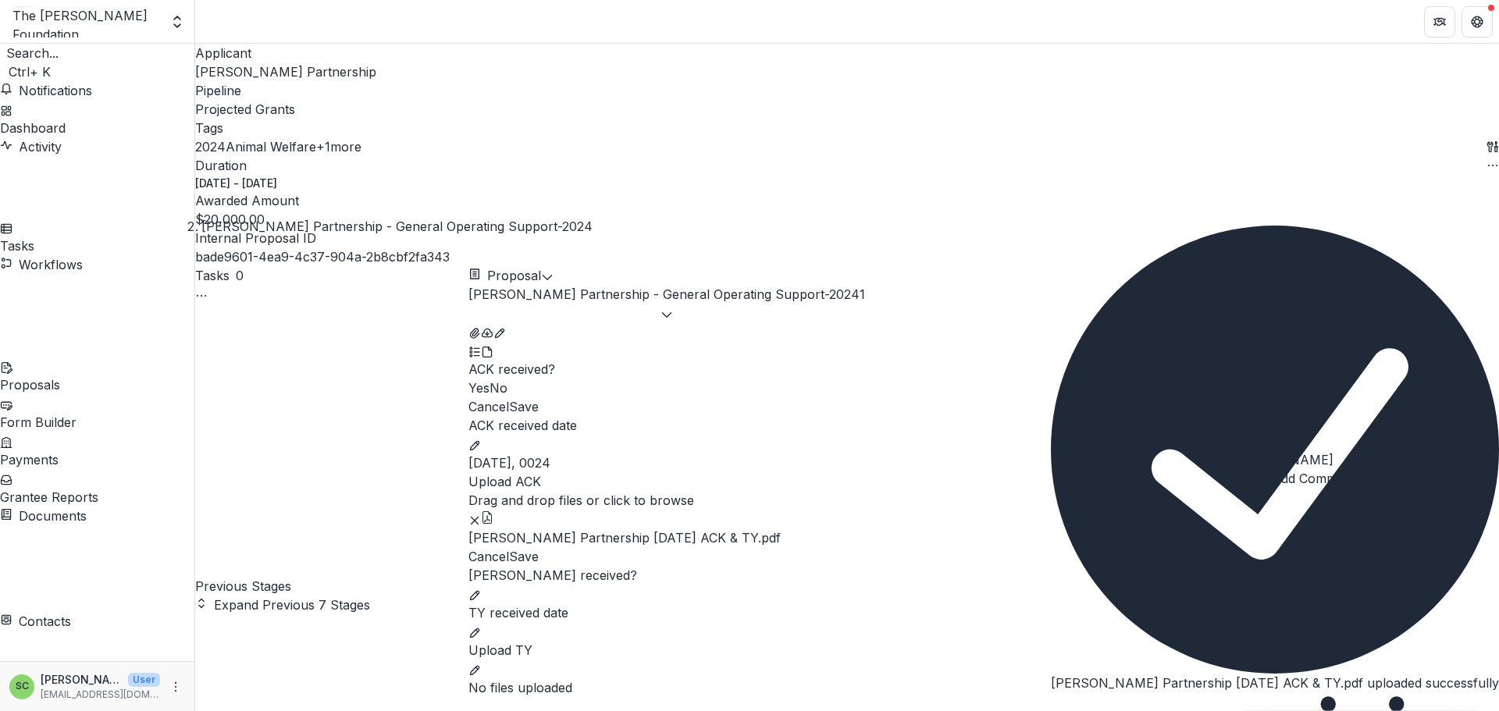
scroll to position [432, 0]
click at [539, 547] on button "Save" at bounding box center [524, 556] width 30 height 19
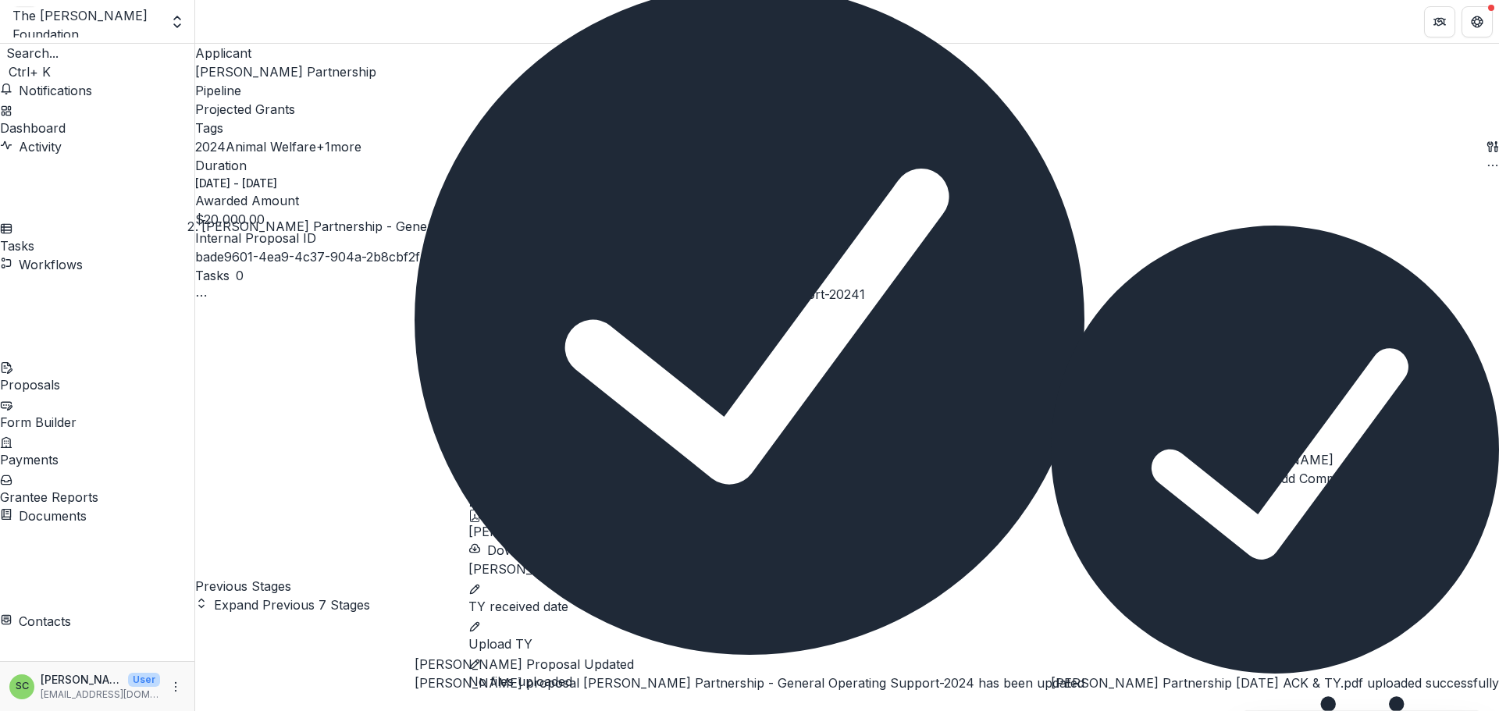
scroll to position [275, 0]
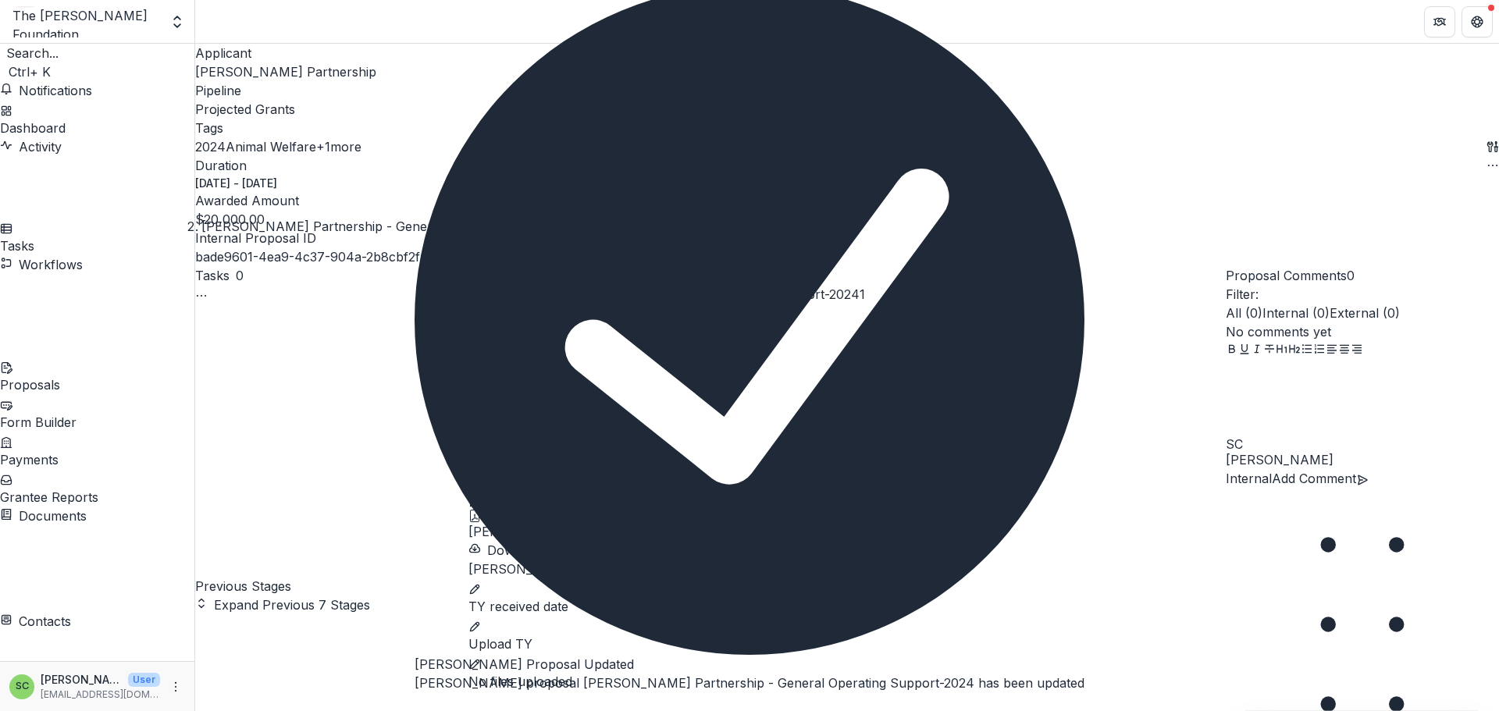
click at [481, 583] on icon "edit" at bounding box center [474, 589] width 12 height 12
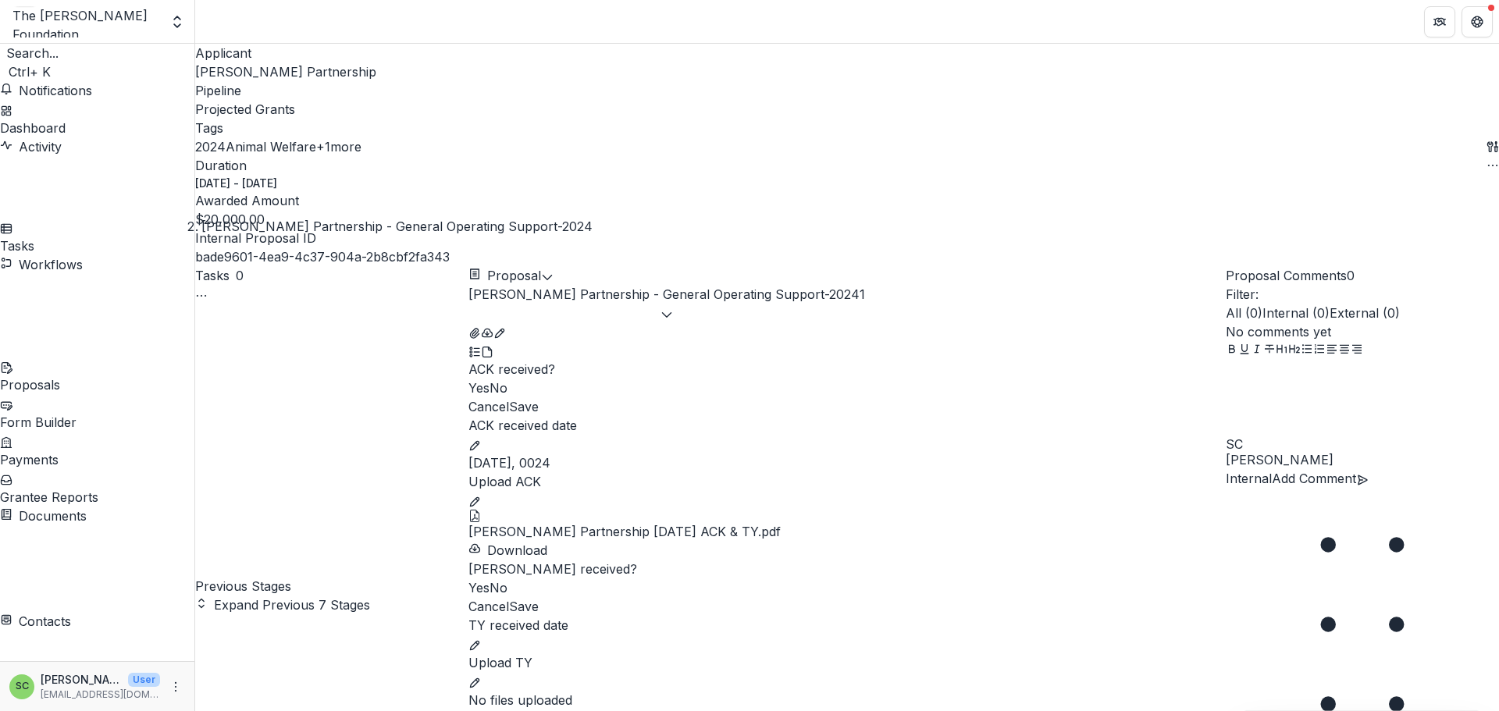
click at [468, 580] on span at bounding box center [468, 588] width 0 height 16
click at [481, 635] on button "edit" at bounding box center [474, 644] width 12 height 19
click at [635, 635] on input "TY received date" at bounding box center [846, 650] width 757 height 31
click at [572, 635] on input "TY received date" at bounding box center [846, 650] width 757 height 31
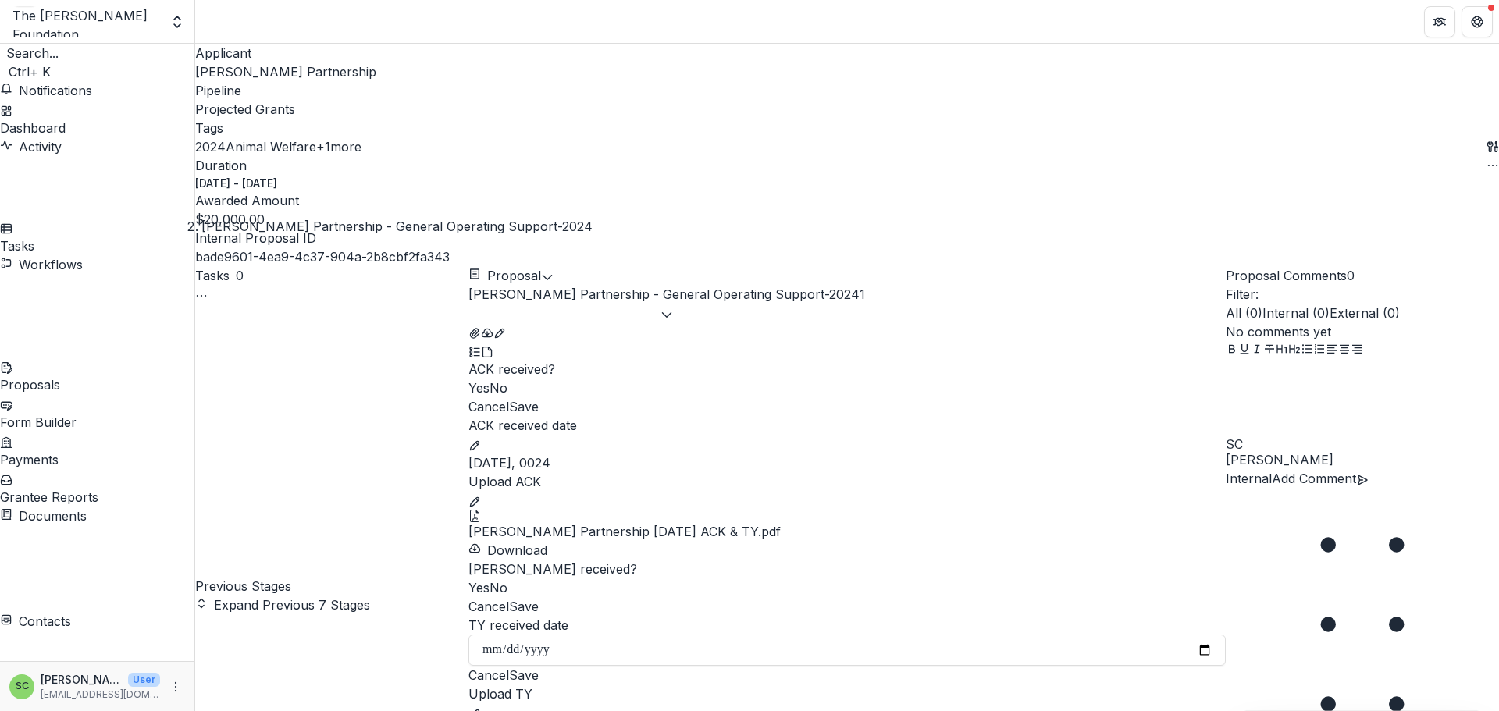
scroll to position [542, 0]
click at [671, 635] on input "**********" at bounding box center [846, 650] width 757 height 31
type input "**********"
click at [539, 666] on button "Save" at bounding box center [524, 675] width 30 height 19
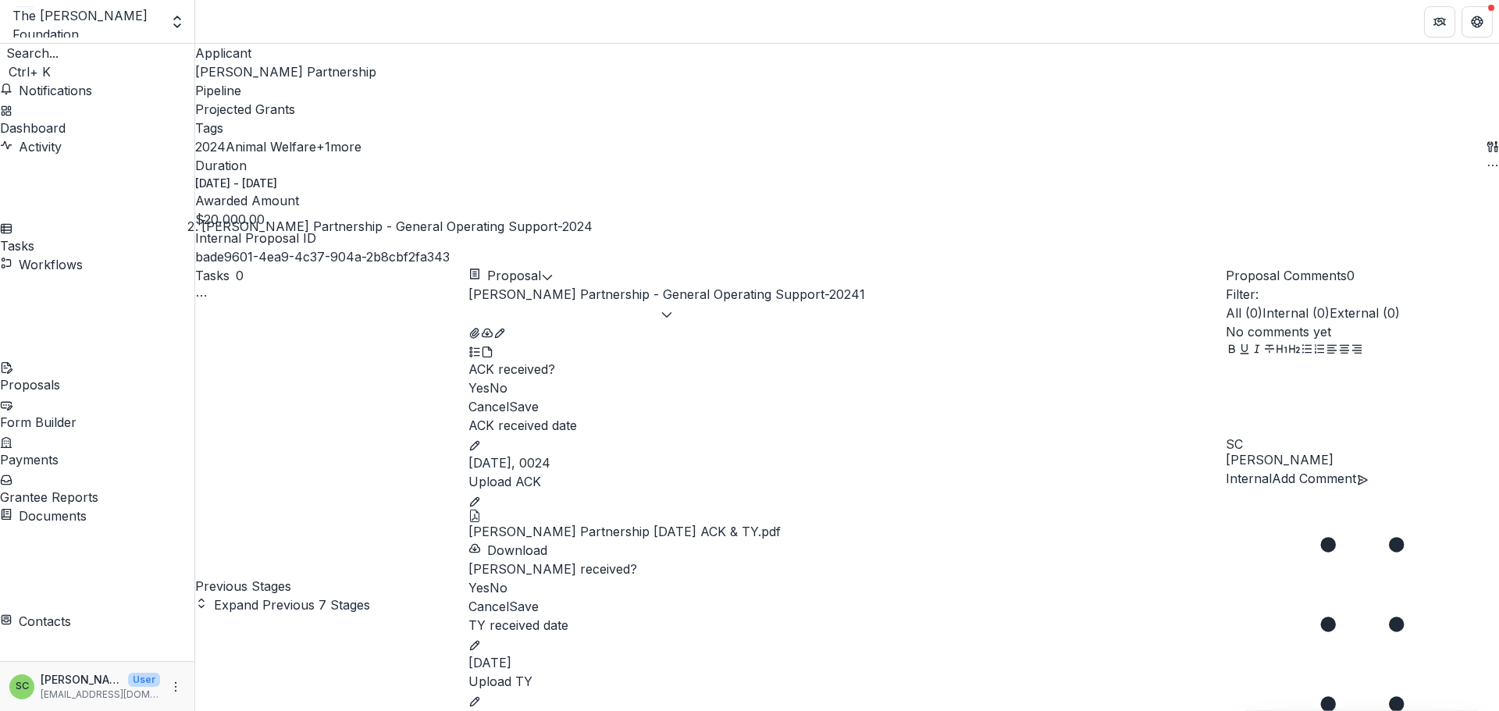
click at [539, 597] on button "Save" at bounding box center [524, 606] width 30 height 19
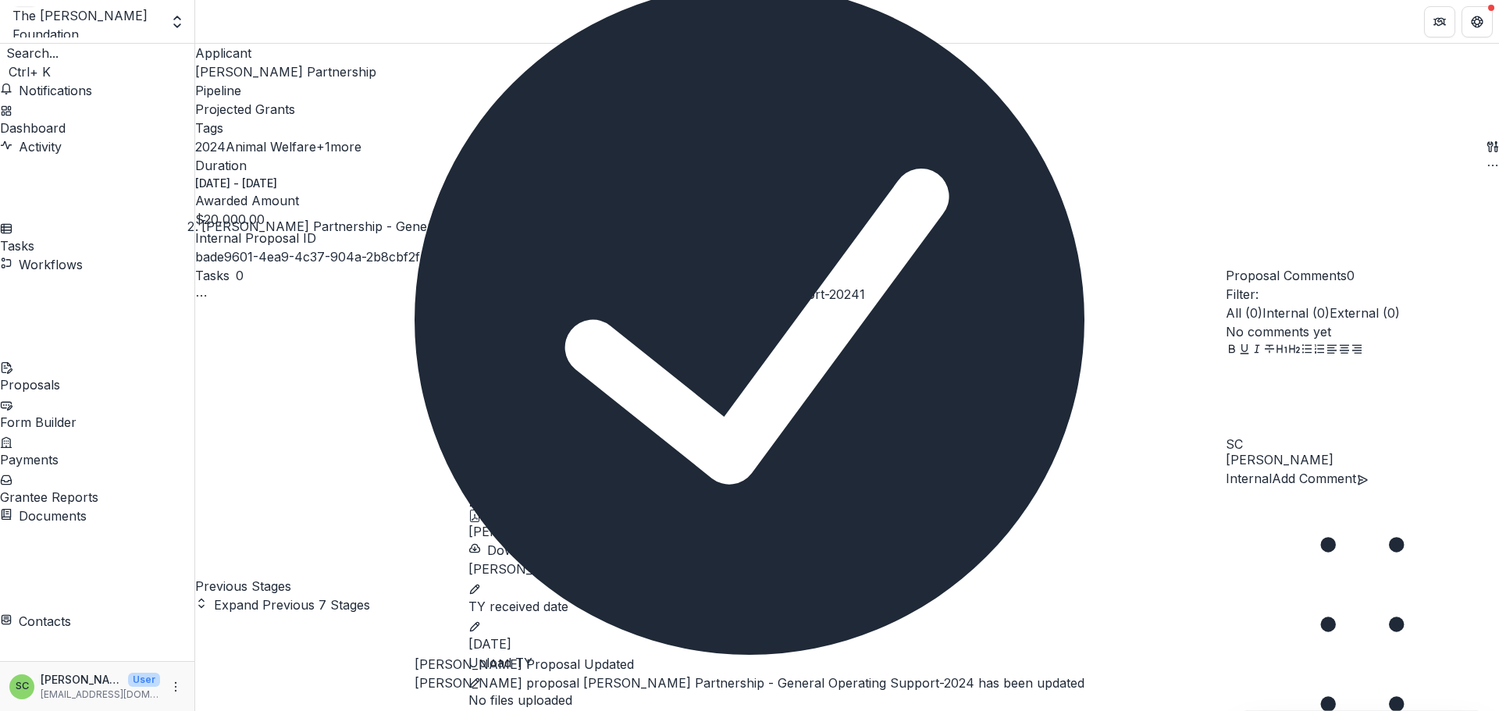
click at [481, 578] on button "edit" at bounding box center [474, 587] width 12 height 19
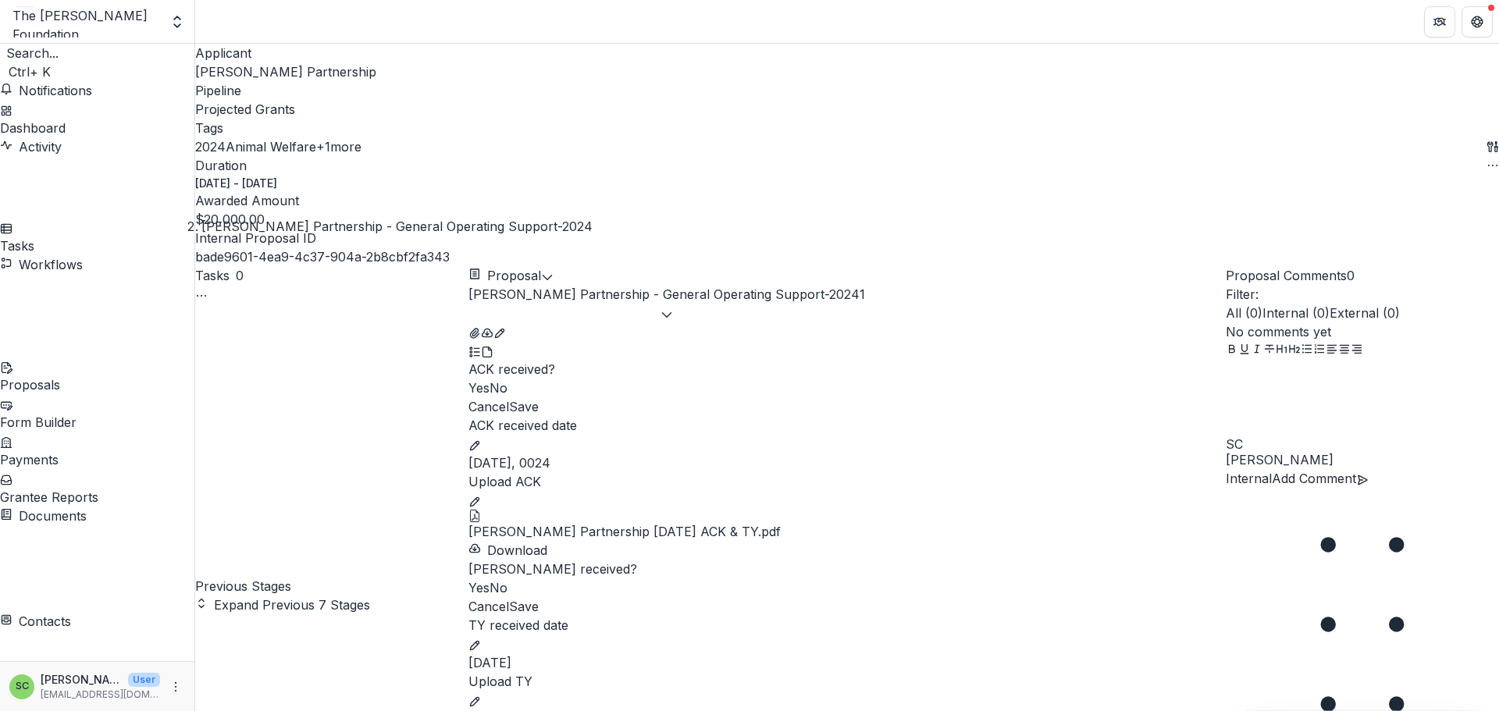
click at [468, 580] on span at bounding box center [468, 588] width 0 height 16
click at [539, 612] on button "Save" at bounding box center [524, 606] width 30 height 19
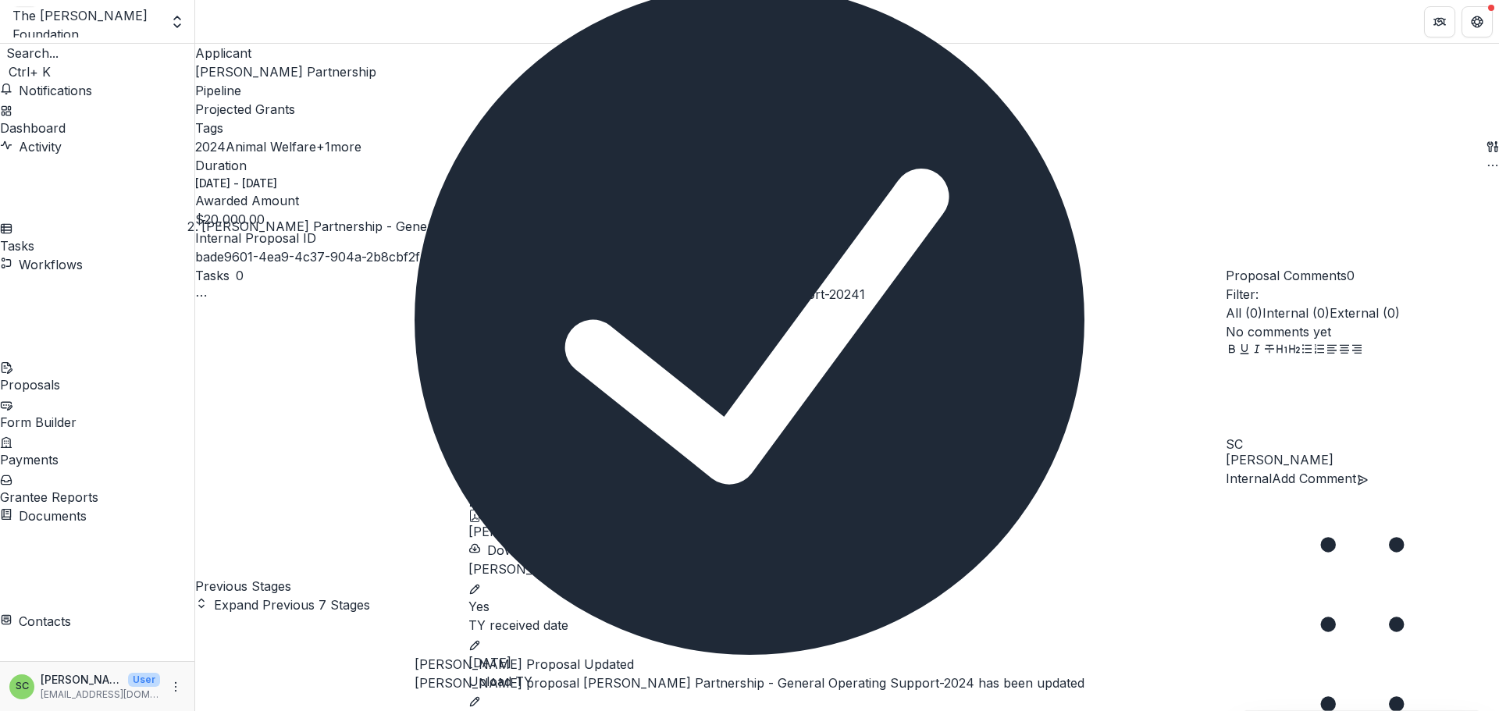
scroll to position [322, 0]
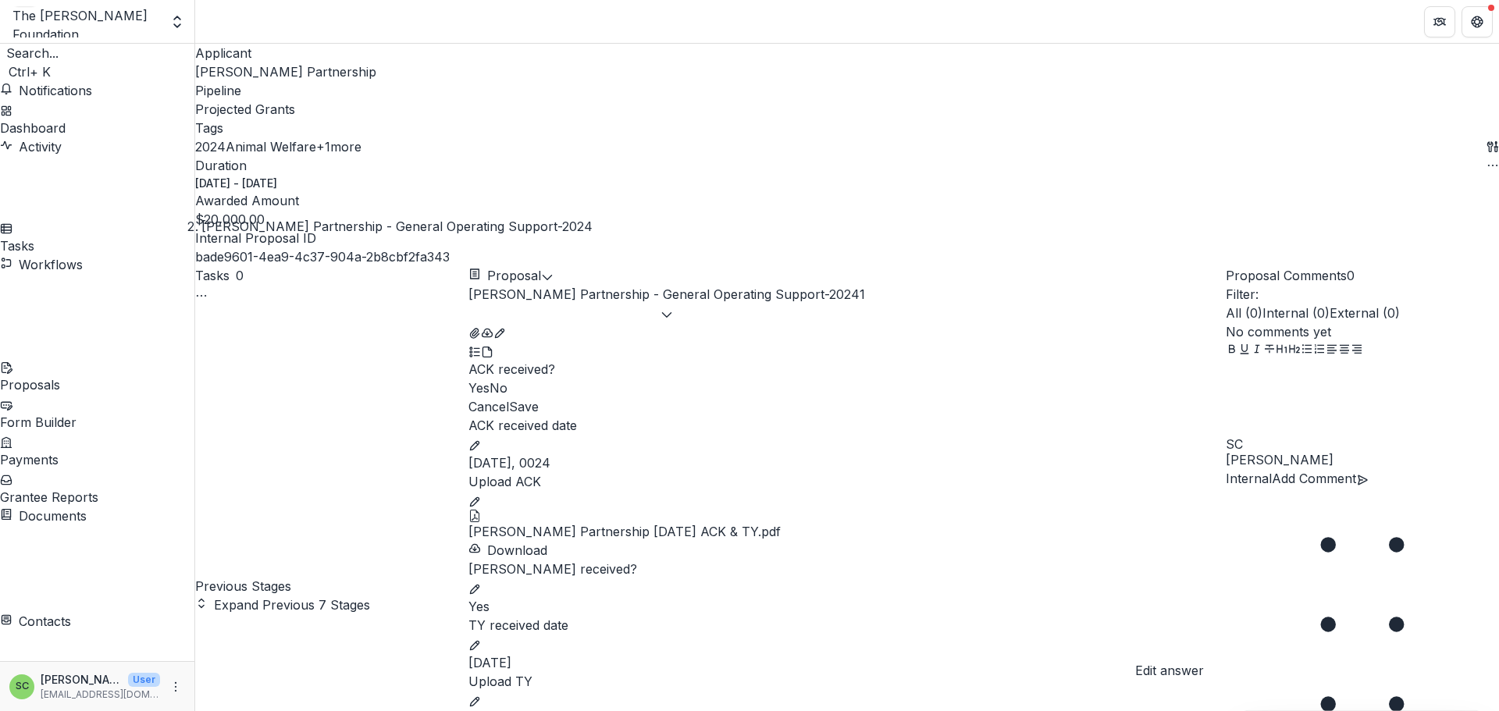
click at [481, 691] on button "edit" at bounding box center [474, 700] width 12 height 19
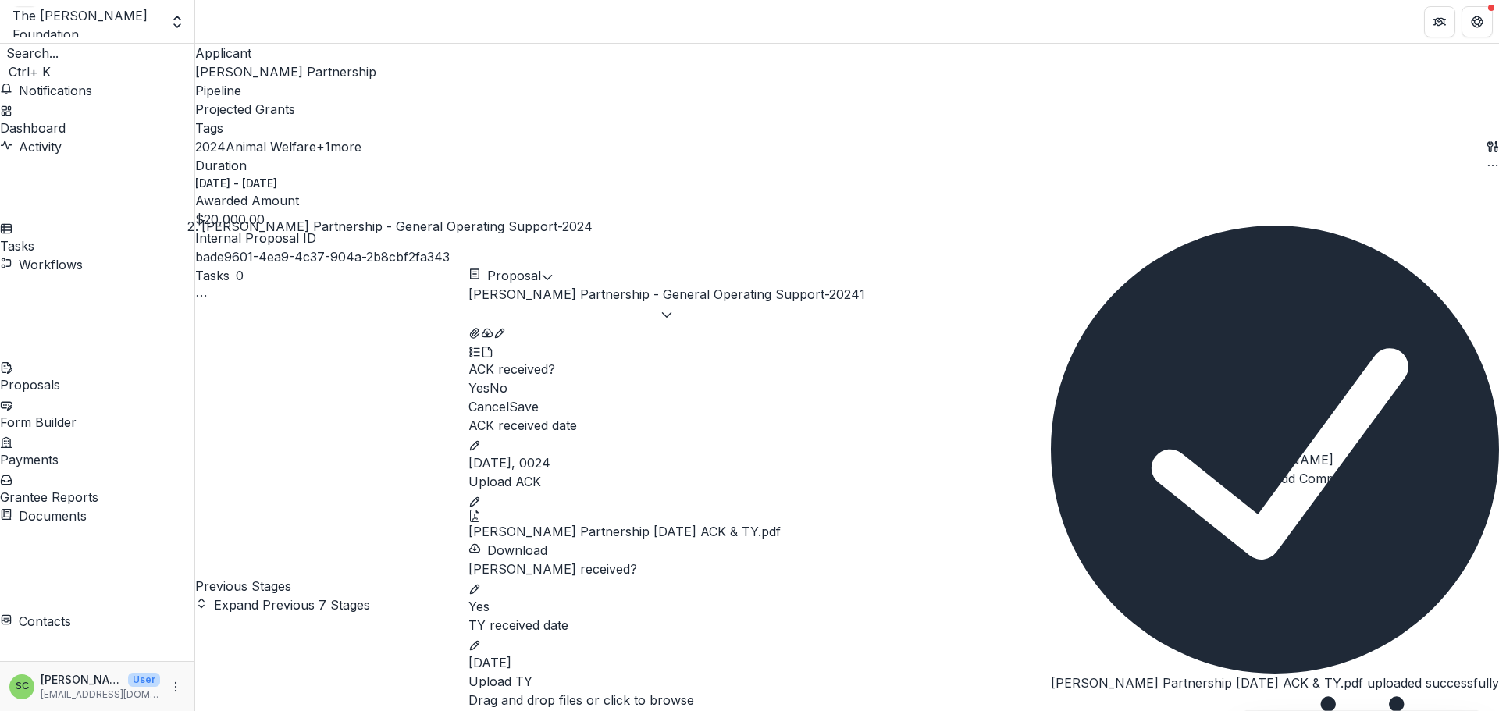
click at [1051, 706] on icon "Close" at bounding box center [1051, 706] width 0 height 0
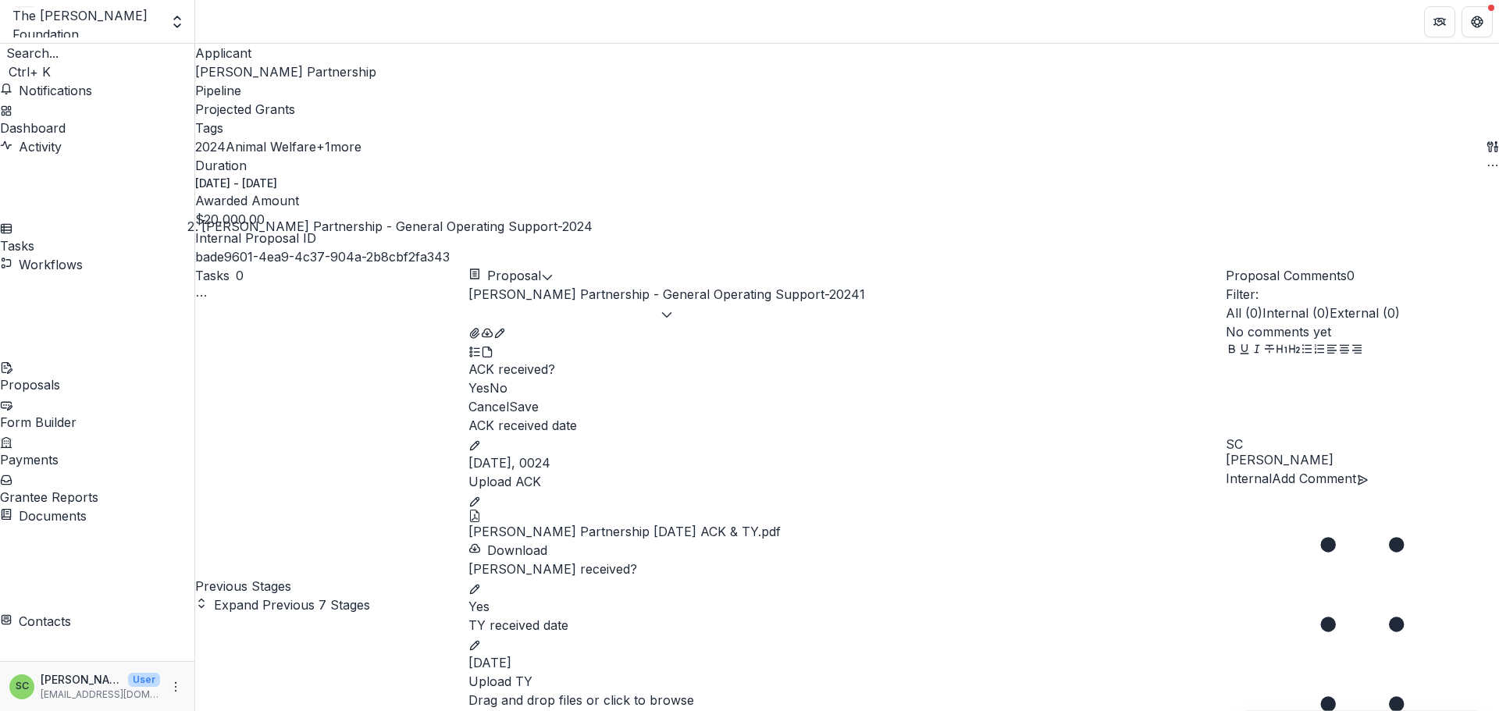
scroll to position [622, 0]
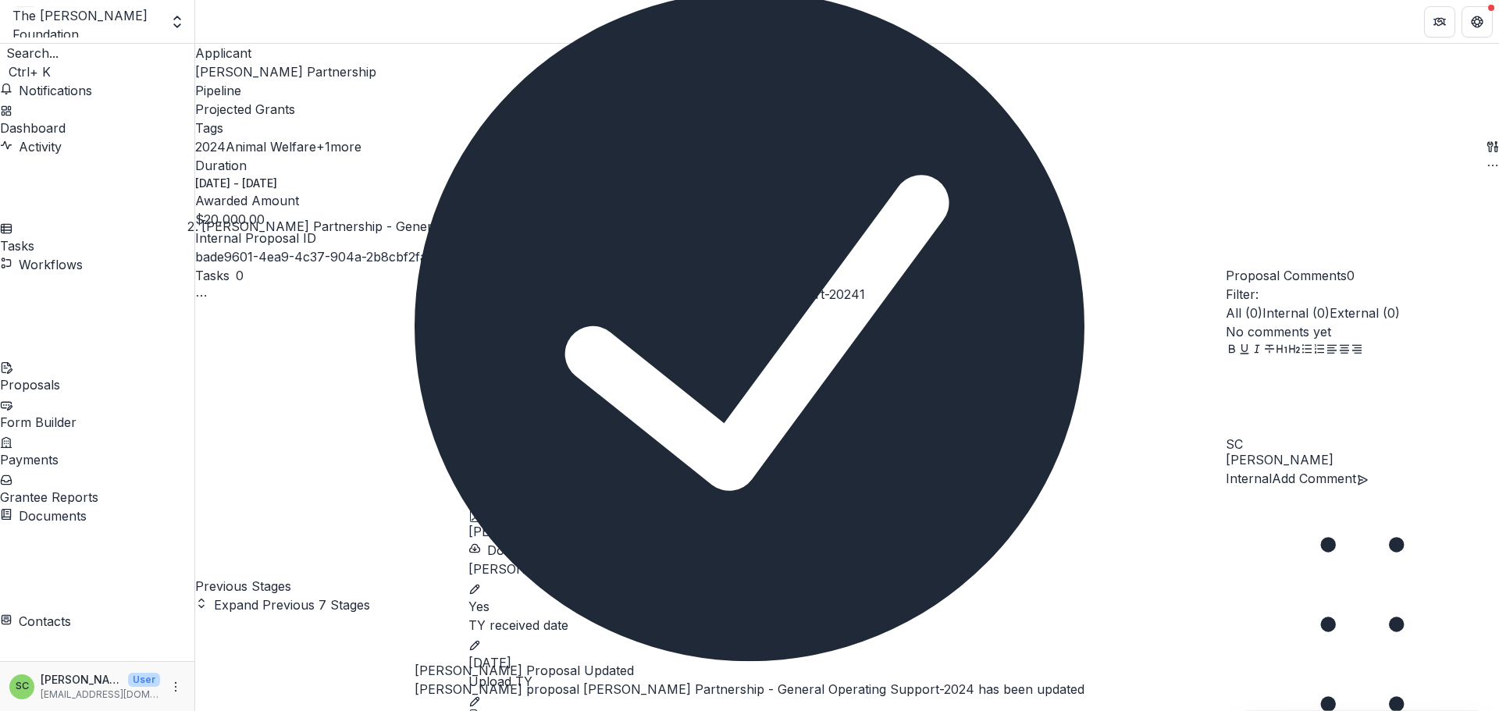
scroll to position [465, 0]
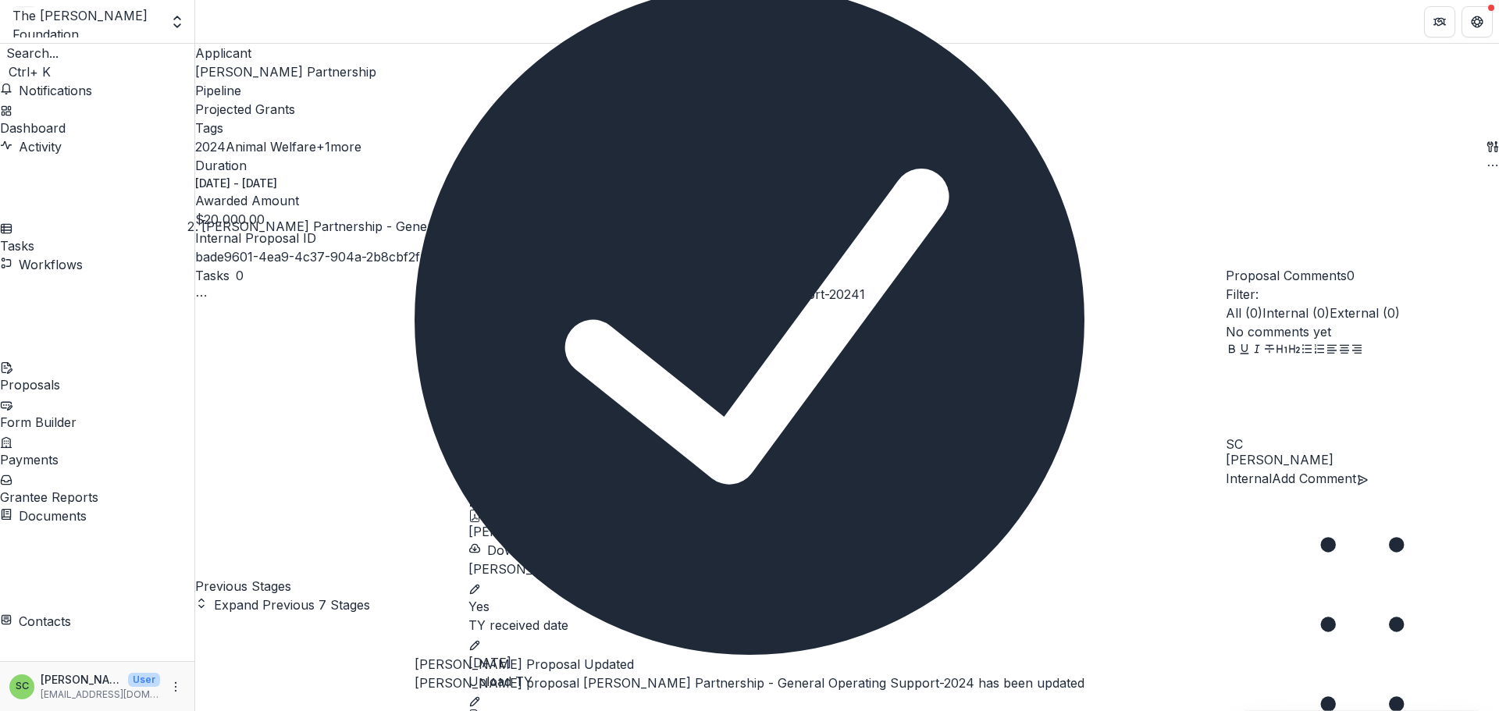
click at [415, 706] on icon "Close" at bounding box center [415, 706] width 0 height 0
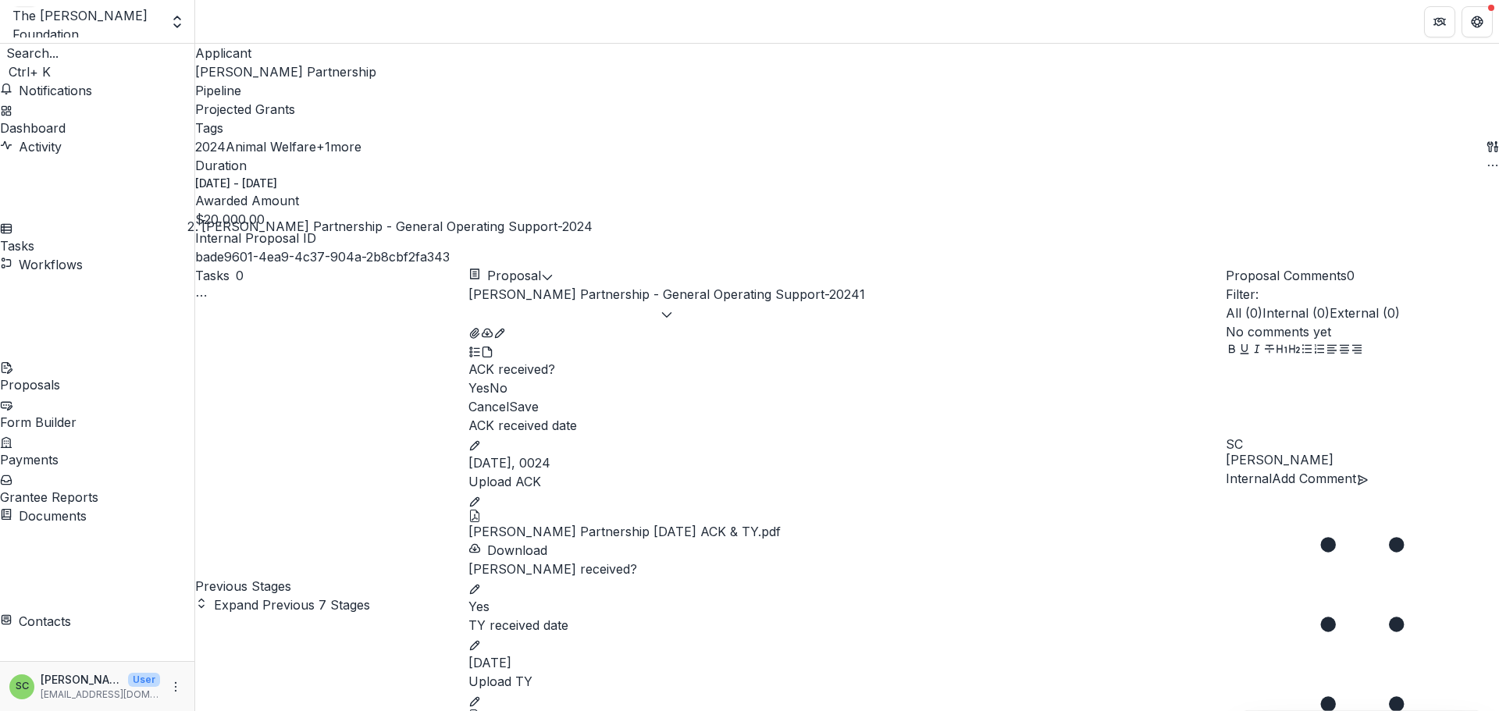
scroll to position [0, 0]
click at [254, 79] on span "[PERSON_NAME] Partnership" at bounding box center [285, 72] width 181 height 16
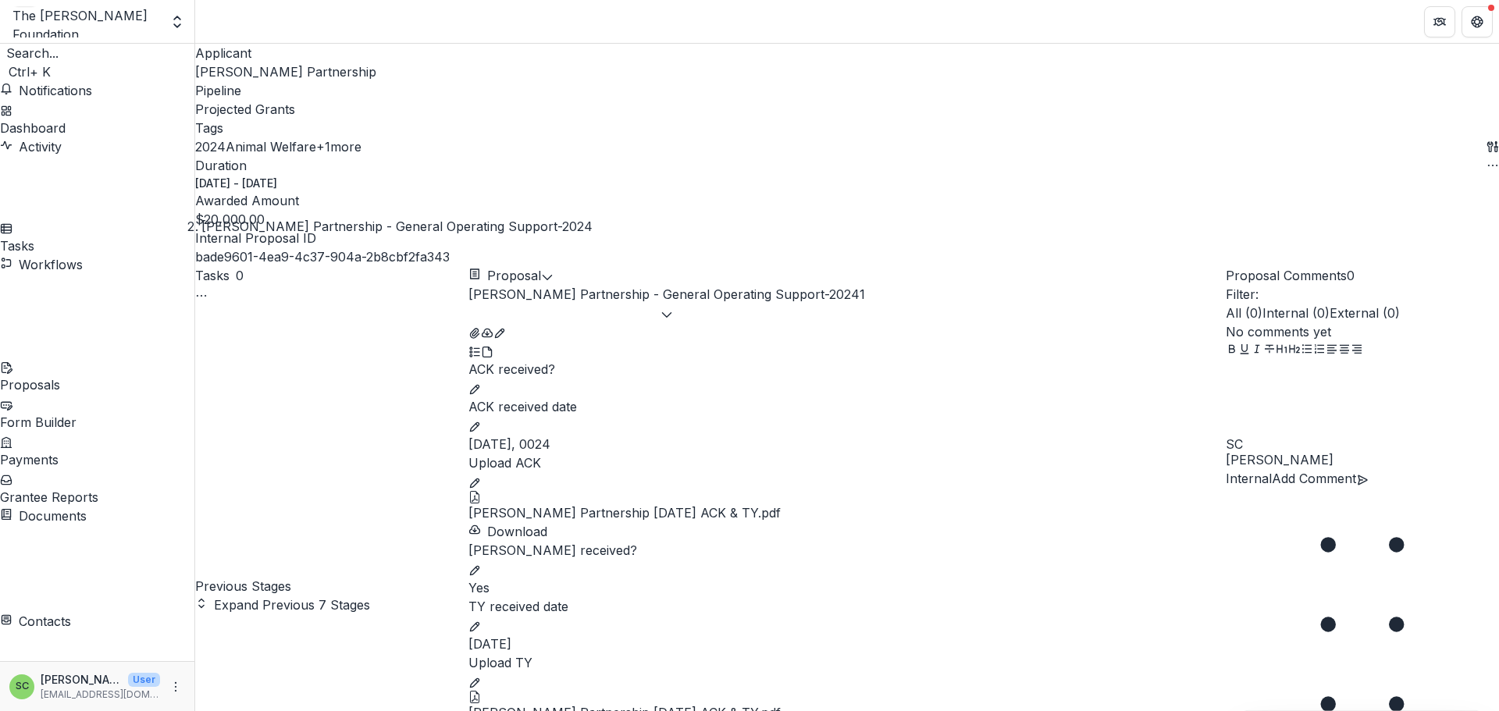
click at [94, 375] on div "Proposals" at bounding box center [97, 384] width 194 height 19
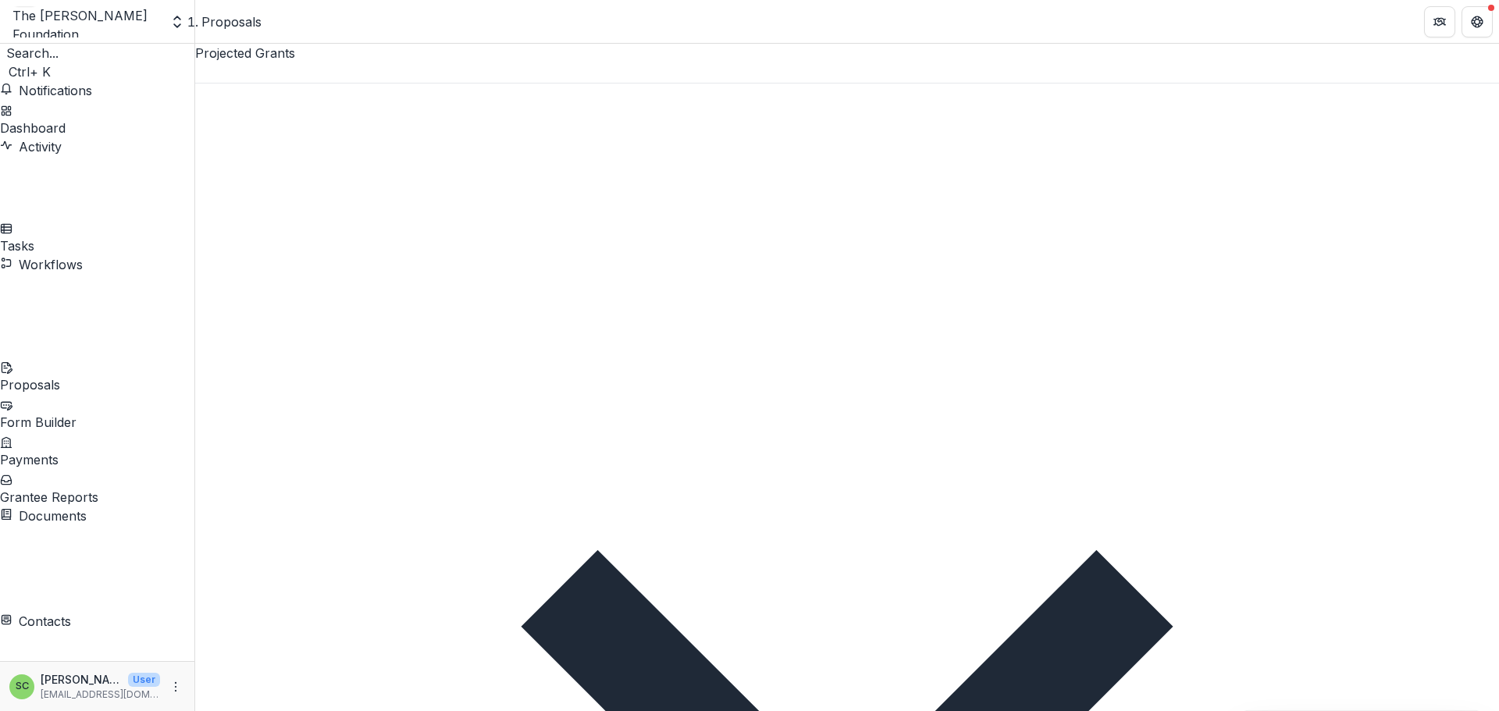
scroll to position [234, 0]
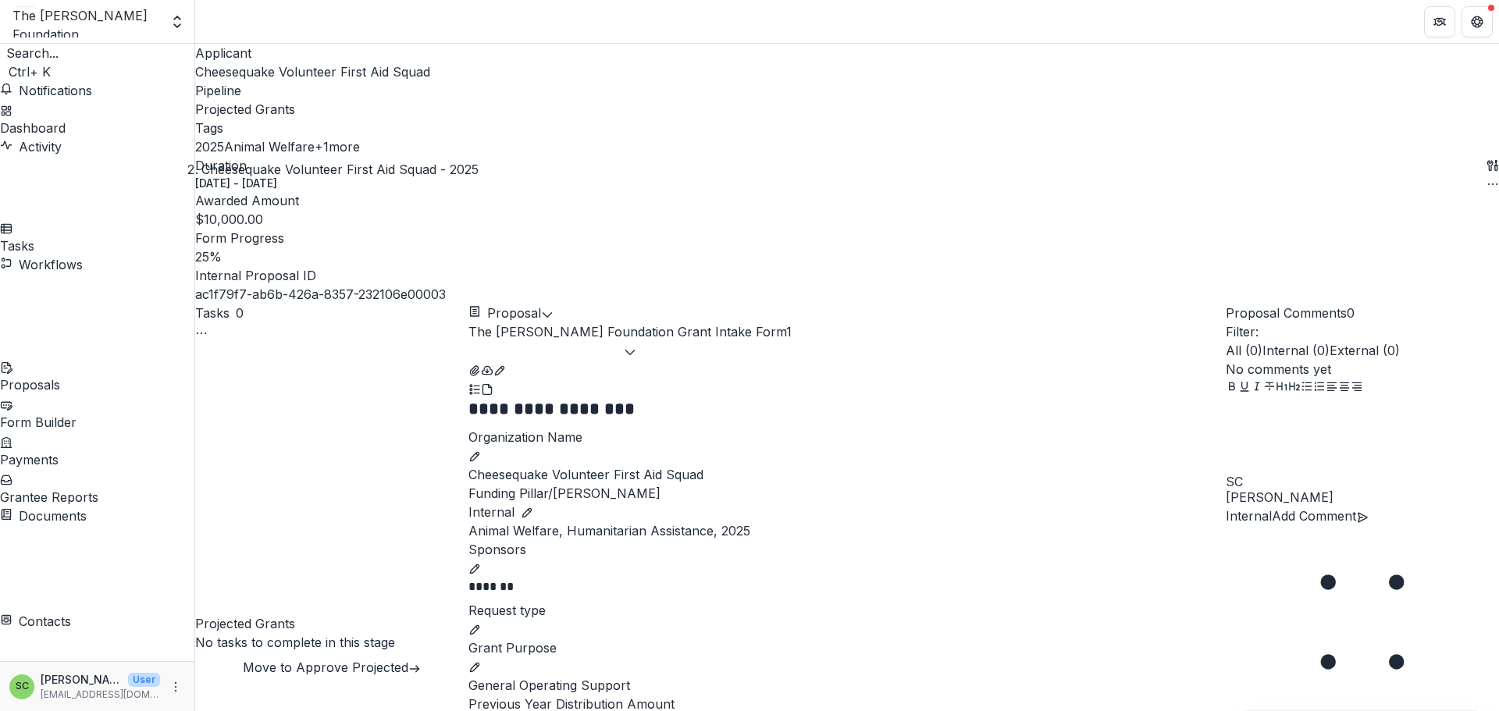
scroll to position [468, 0]
click at [238, 80] on span "Cheesequake Volunteer First Aid Squad" at bounding box center [312, 72] width 235 height 16
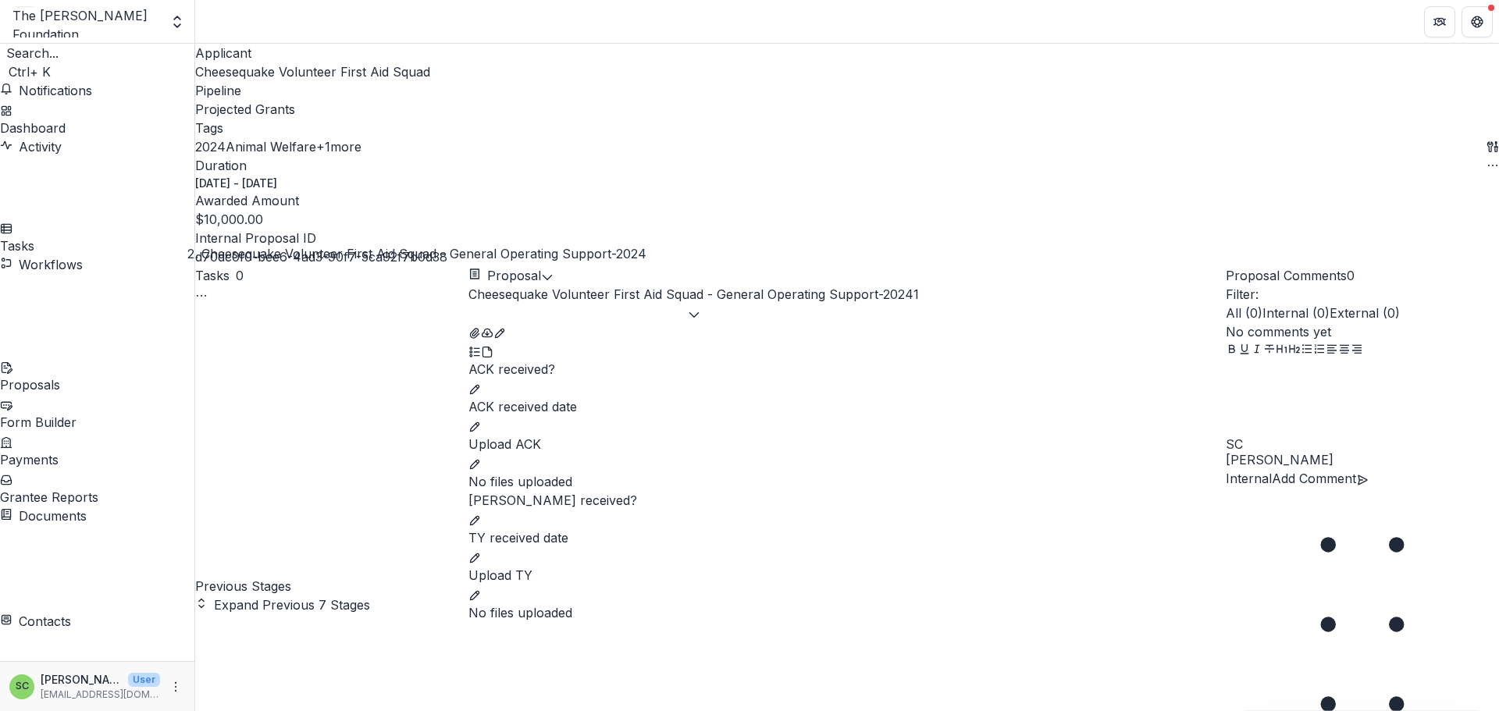
click at [481, 383] on icon "edit" at bounding box center [474, 389] width 12 height 12
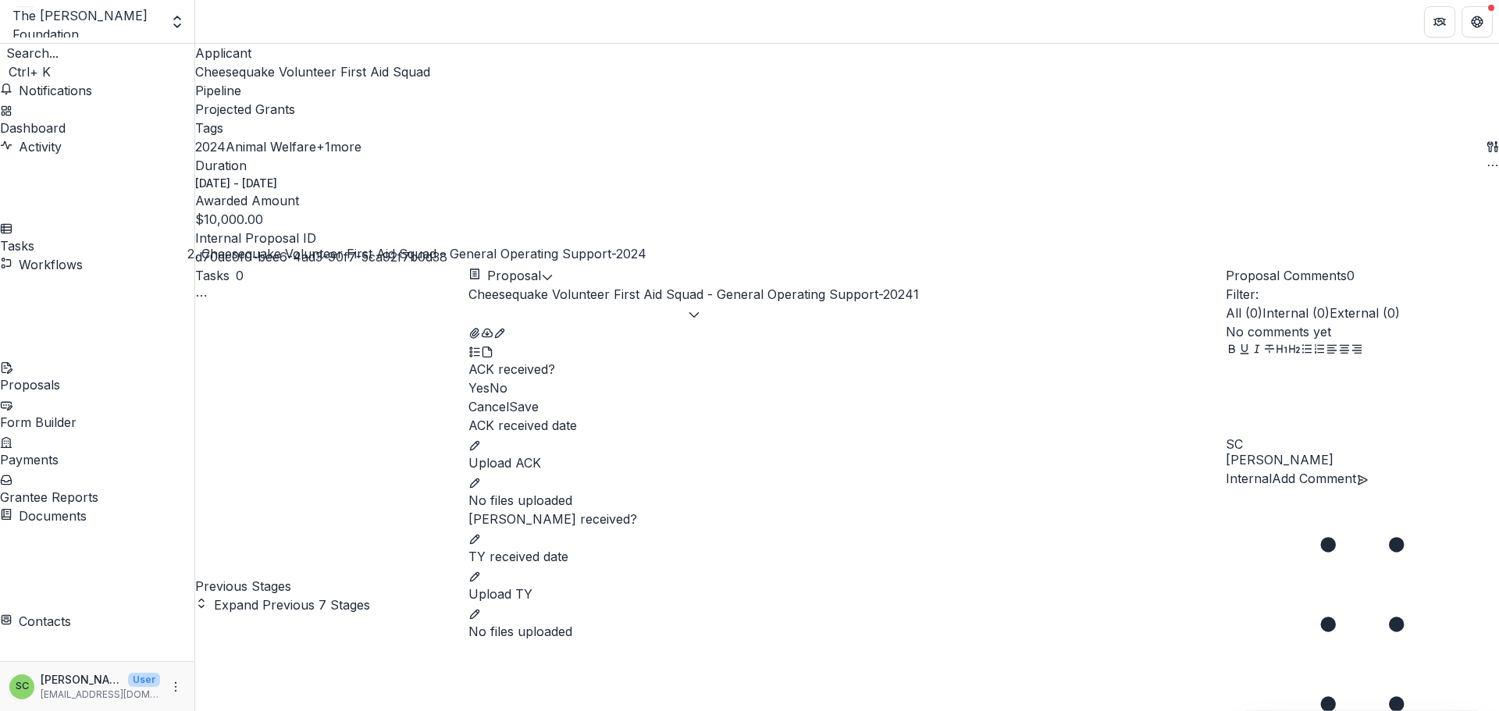
click at [468, 380] on span at bounding box center [468, 388] width 0 height 16
click at [481, 439] on icon "edit" at bounding box center [474, 445] width 12 height 12
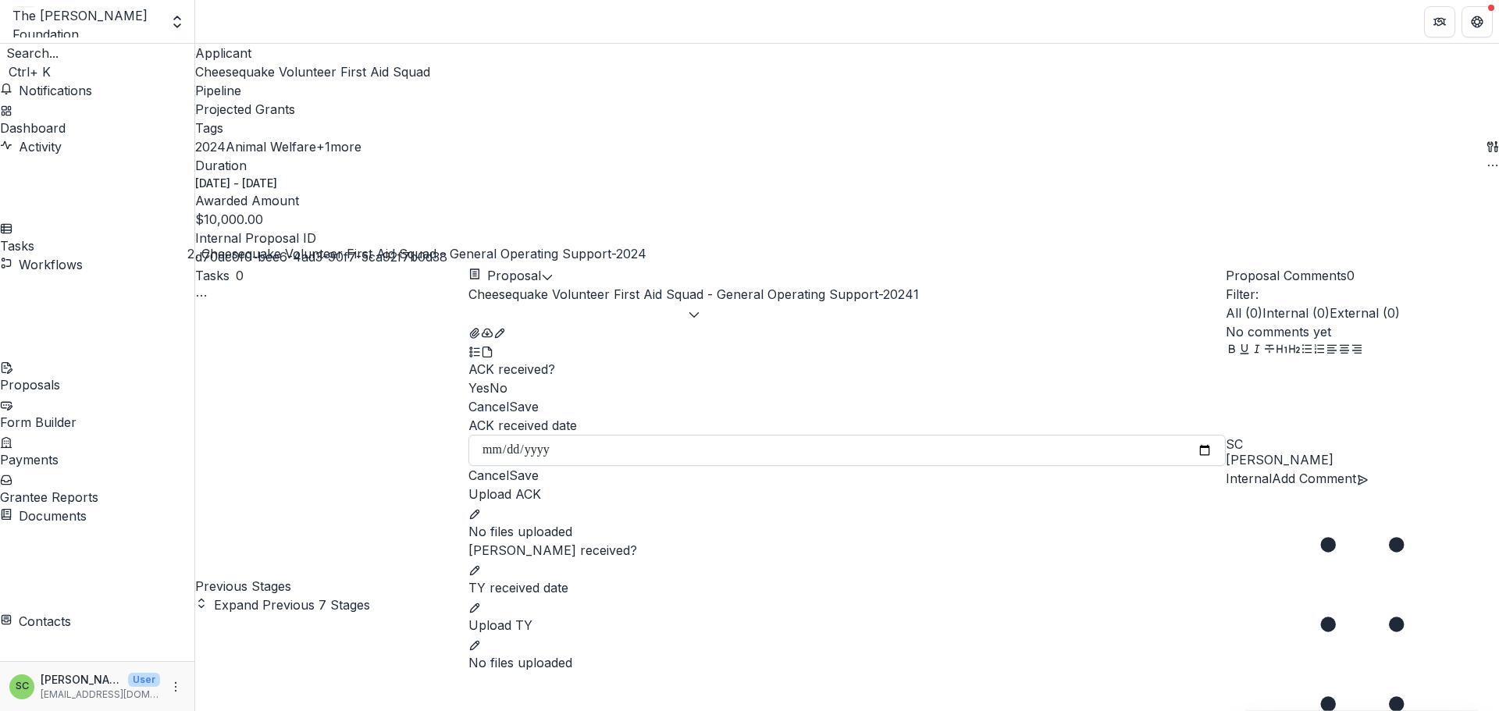
click at [910, 462] on input "ACK received date" at bounding box center [846, 450] width 757 height 31
type input "**********"
click at [539, 485] on button "Save" at bounding box center [524, 475] width 30 height 19
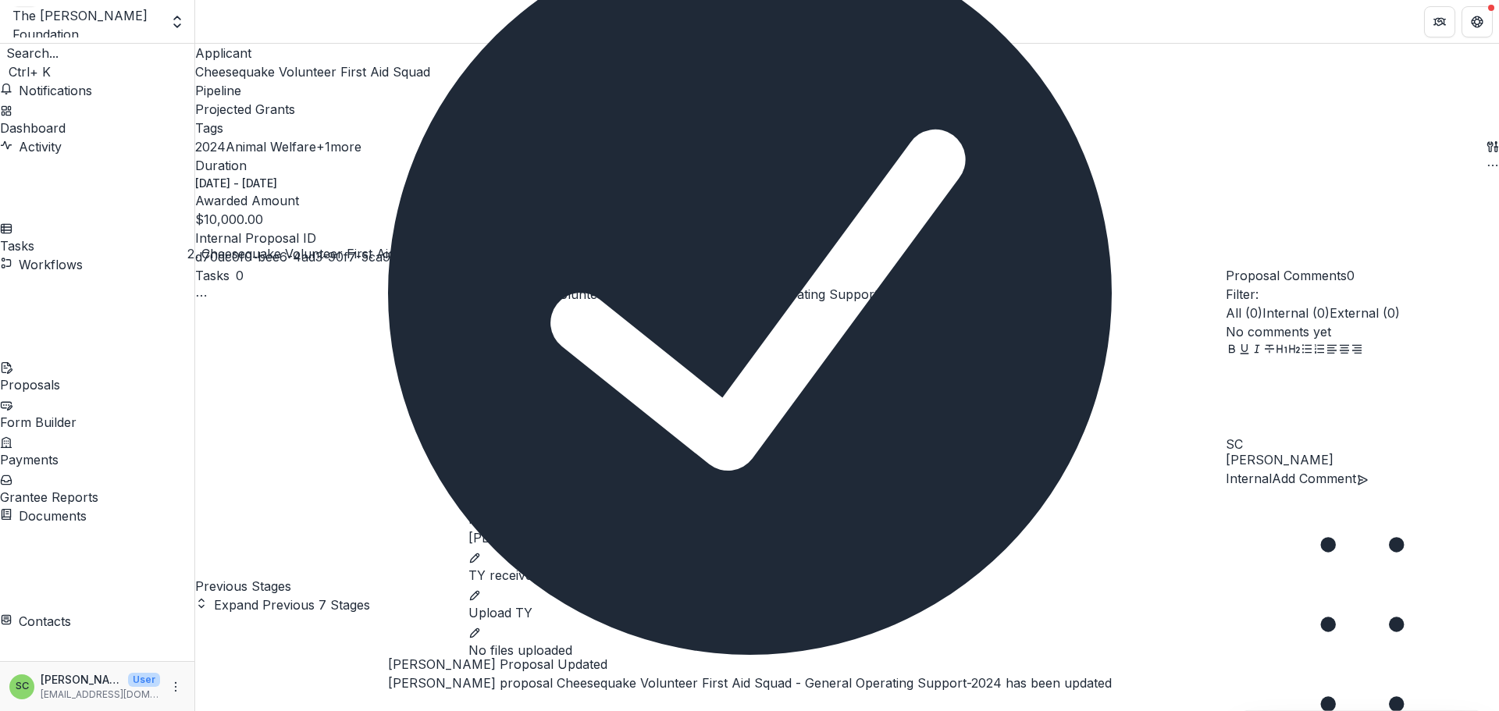
scroll to position [131, 0]
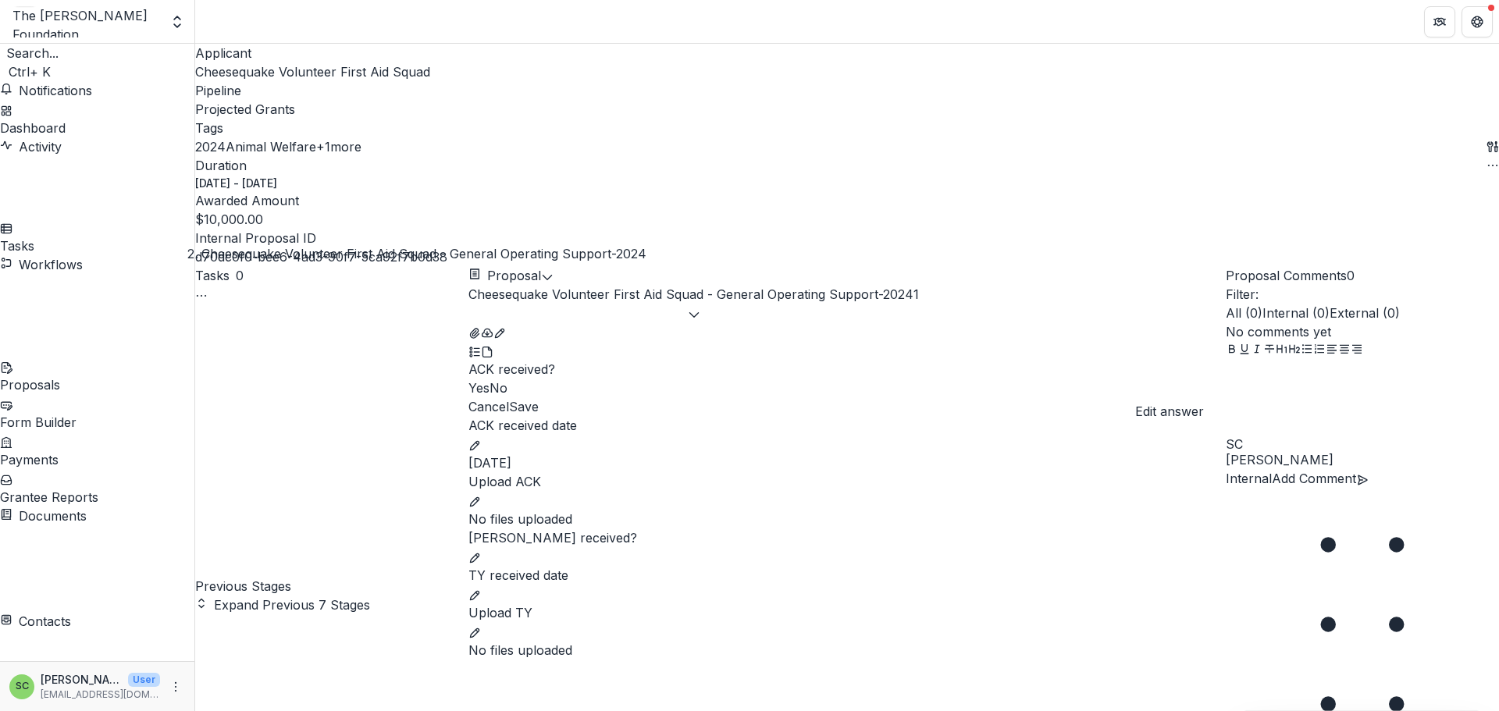
click at [481, 496] on icon "edit" at bounding box center [474, 502] width 12 height 12
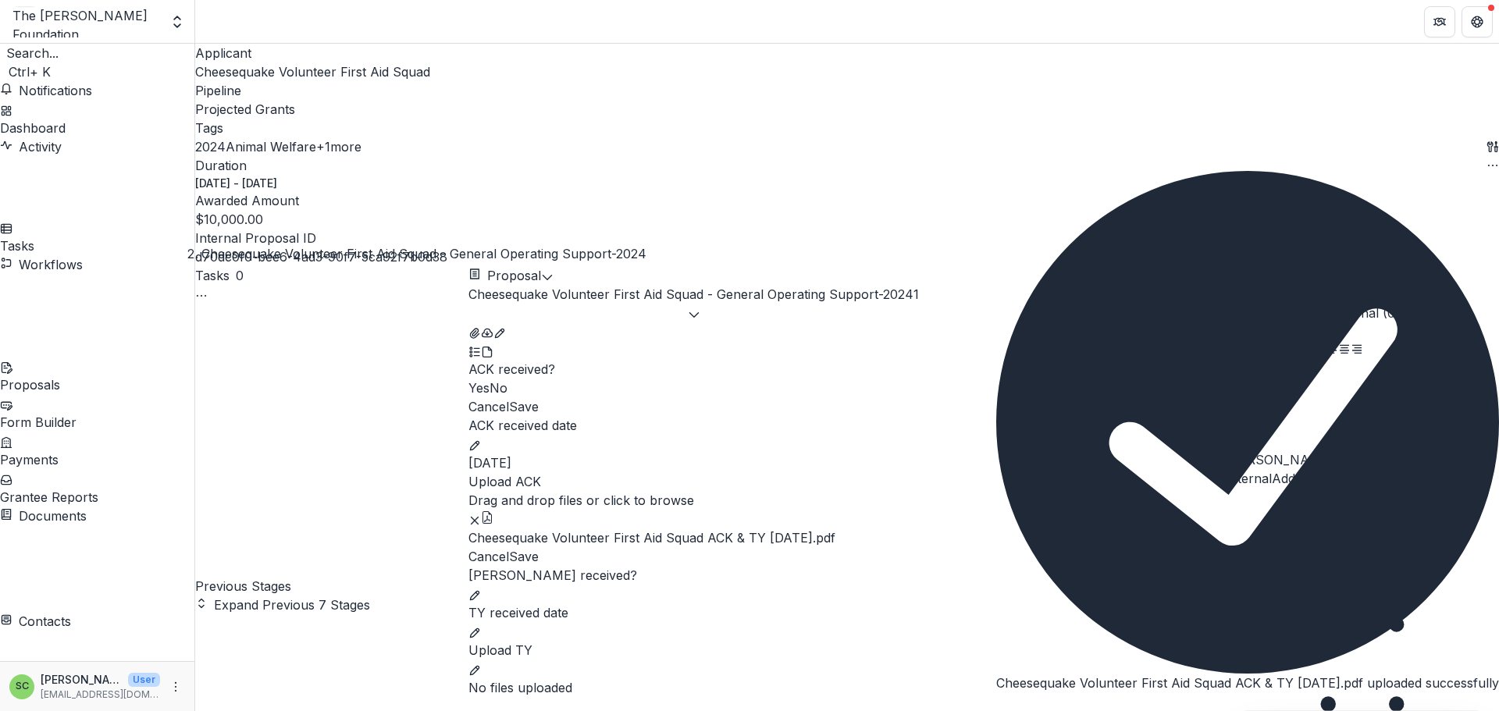
scroll to position [432, 0]
click at [539, 547] on button "Save" at bounding box center [524, 556] width 30 height 19
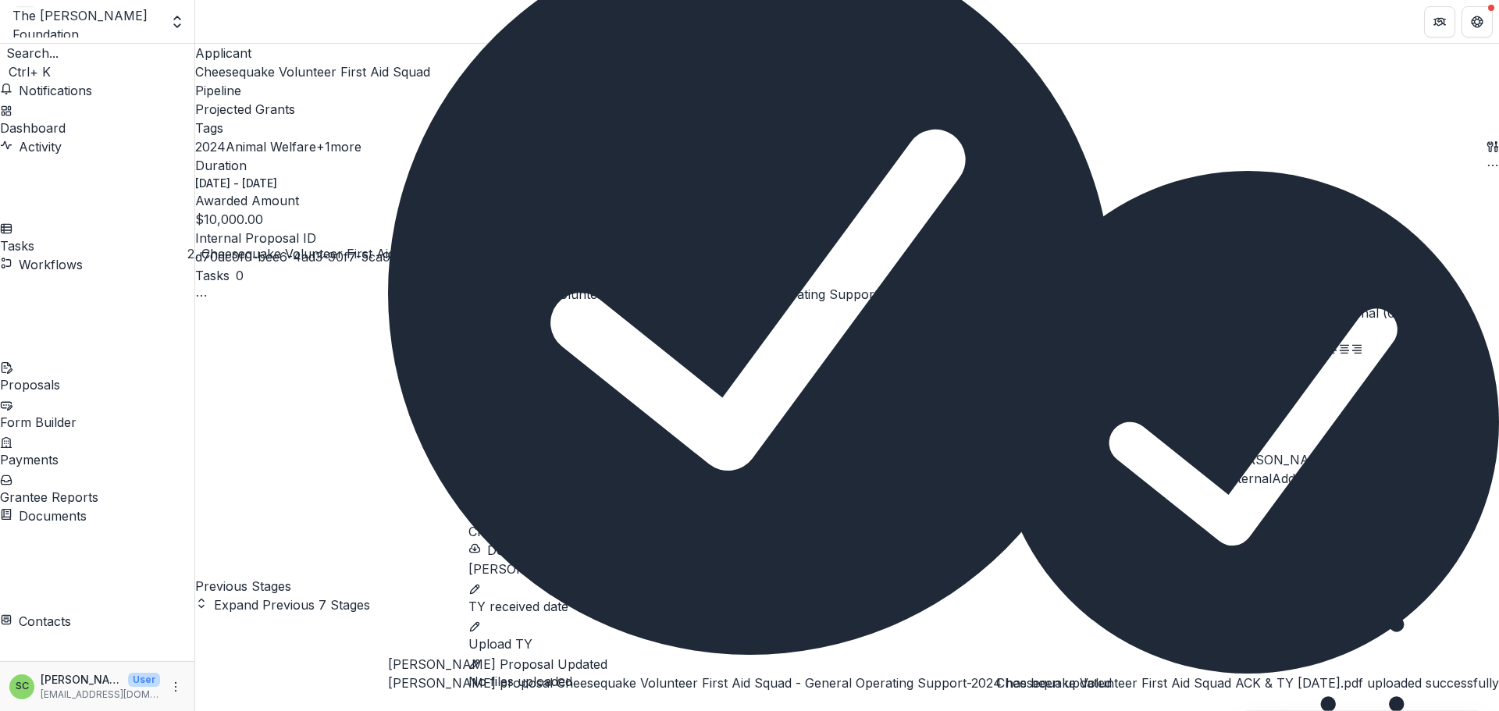
scroll to position [275, 0]
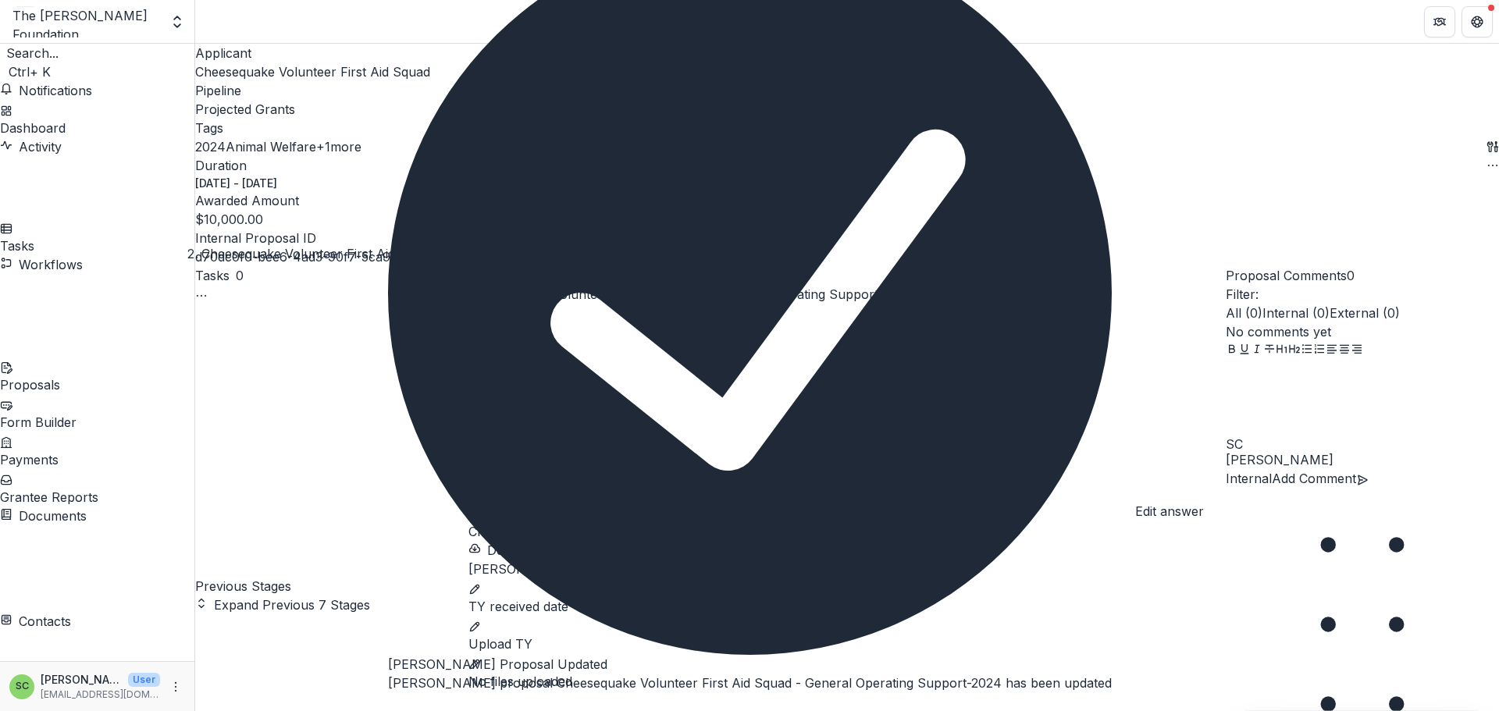
click at [479, 585] on icon "edit" at bounding box center [474, 589] width 9 height 9
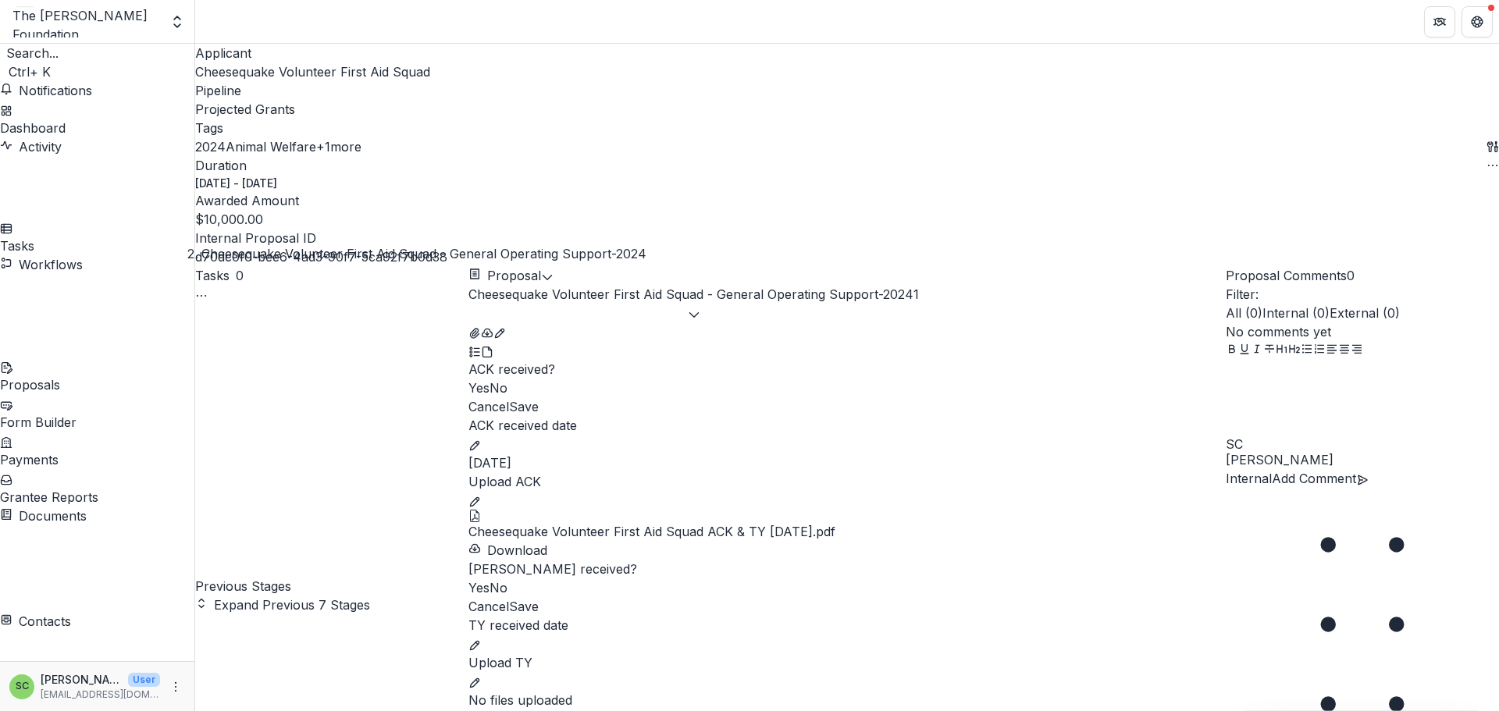
scroll to position [416, 0]
click at [468, 580] on span at bounding box center [468, 588] width 0 height 16
click at [539, 597] on button "Save" at bounding box center [524, 606] width 30 height 19
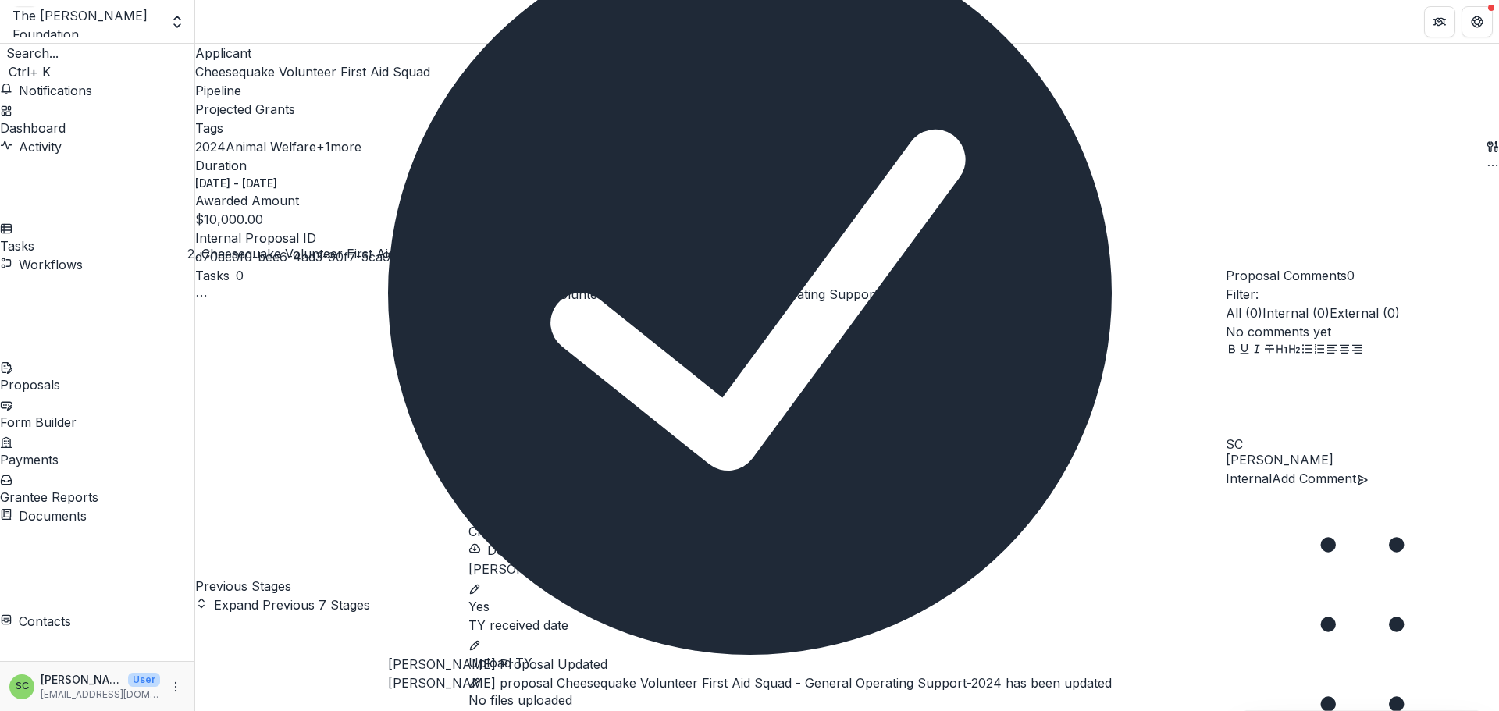
click at [655, 616] on p "TY received date" at bounding box center [846, 625] width 757 height 19
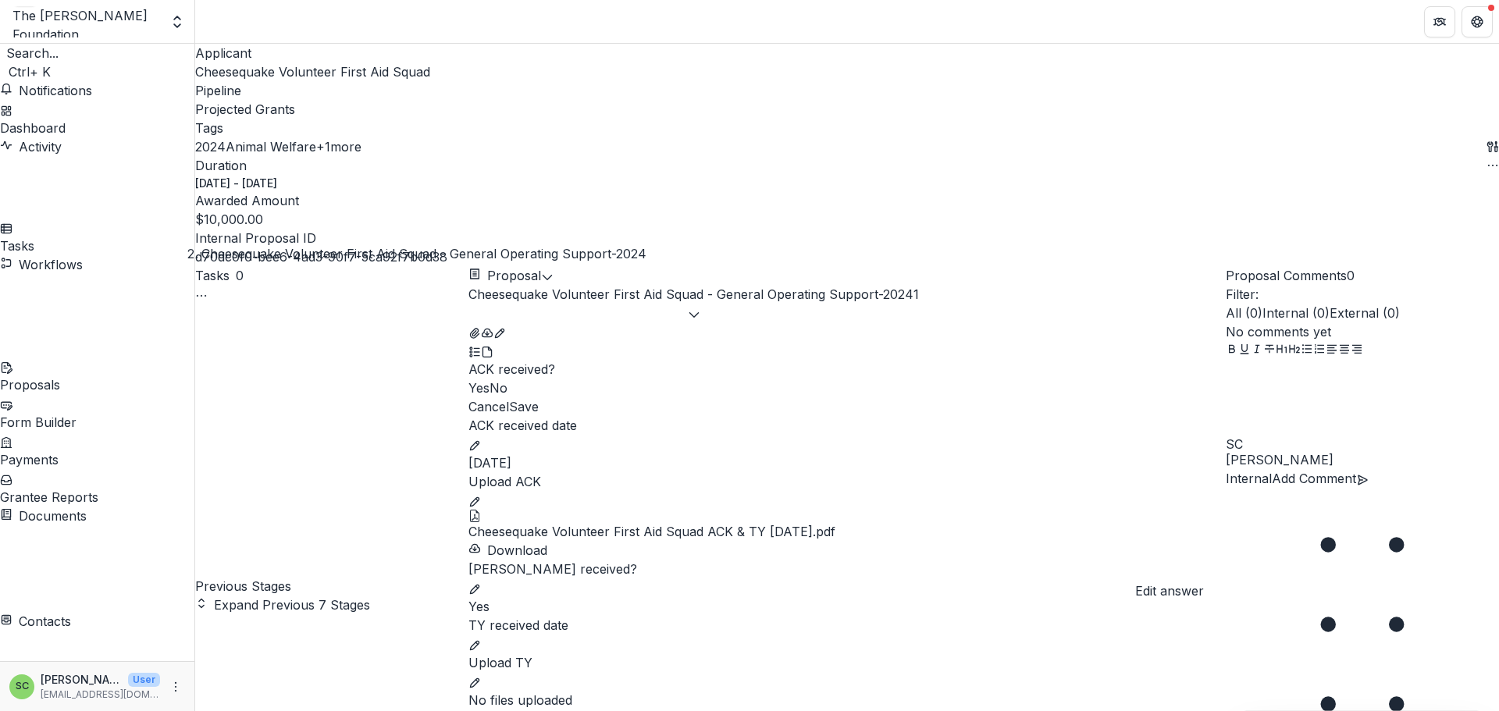
click at [481, 639] on icon "edit" at bounding box center [474, 645] width 12 height 12
click at [563, 635] on input "TY received date" at bounding box center [846, 650] width 757 height 31
type input "**********"
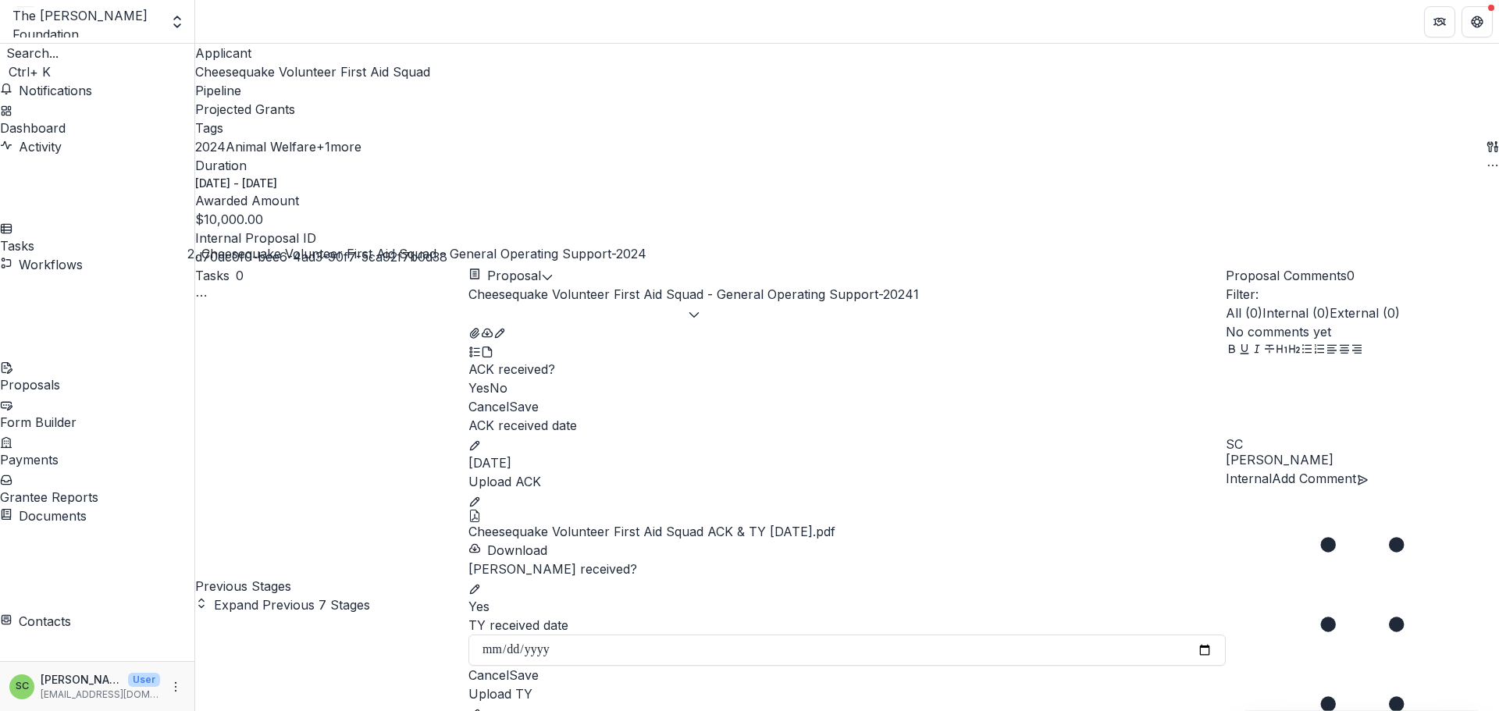
click at [539, 666] on button "Save" at bounding box center [524, 675] width 30 height 19
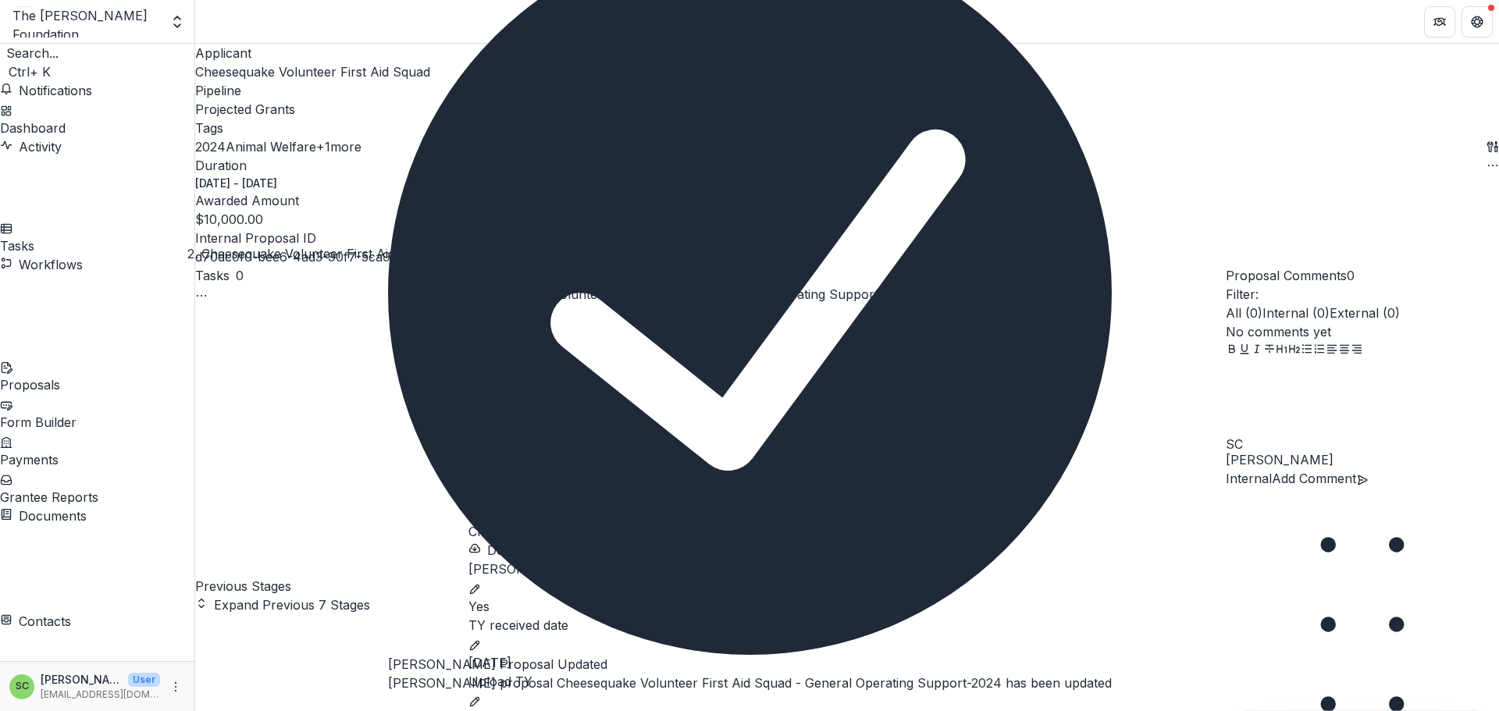
click at [406, 706] on icon "Close" at bounding box center [396, 715] width 19 height 19
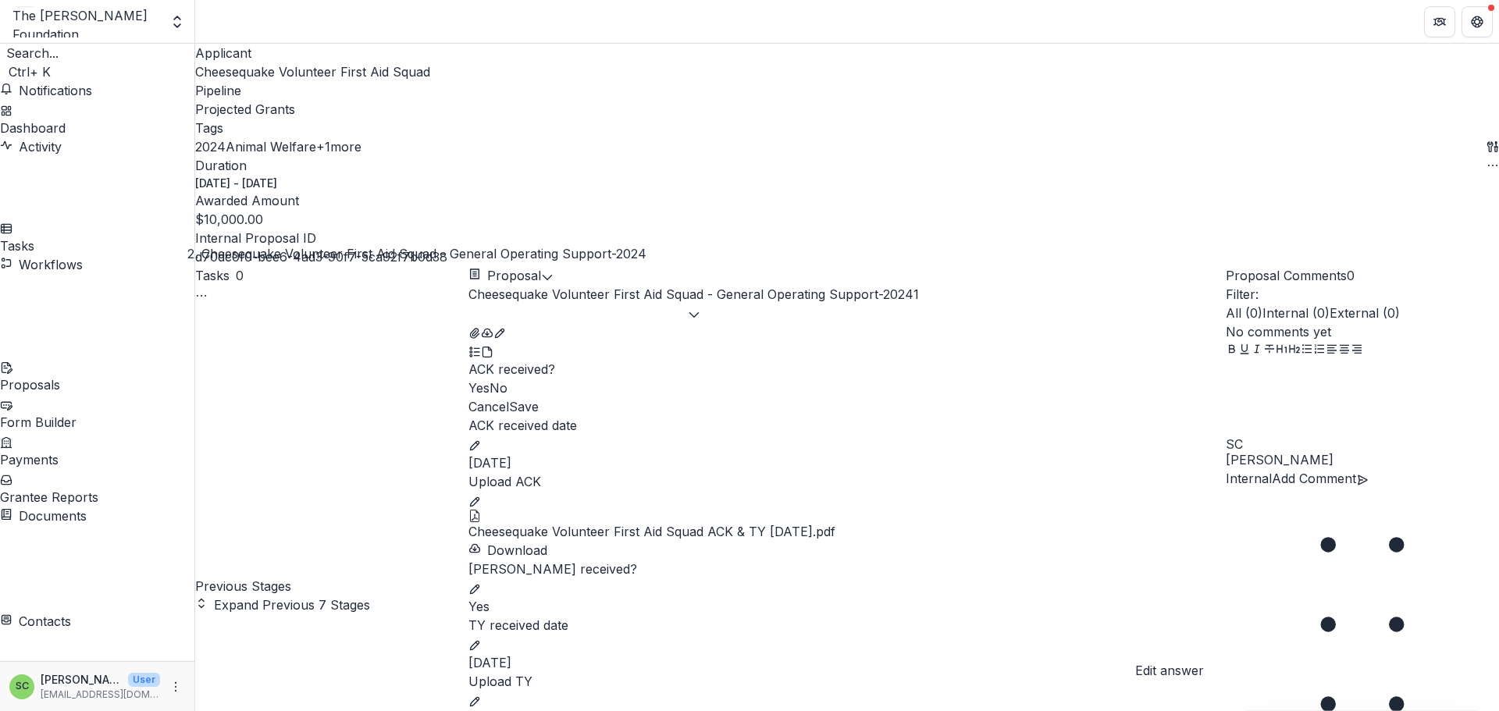
click at [481, 696] on icon "edit" at bounding box center [474, 702] width 12 height 12
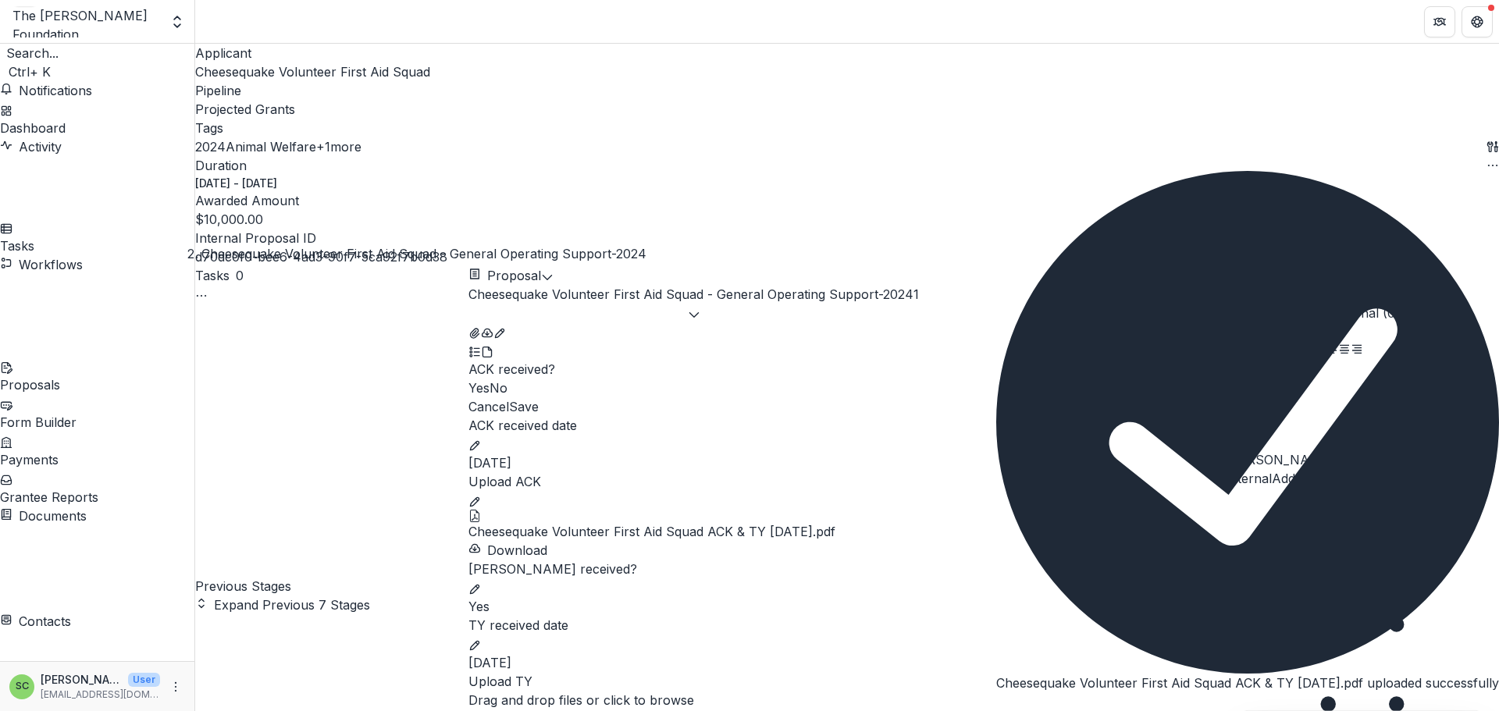
click at [1015, 706] on icon "Close" at bounding box center [1005, 715] width 19 height 19
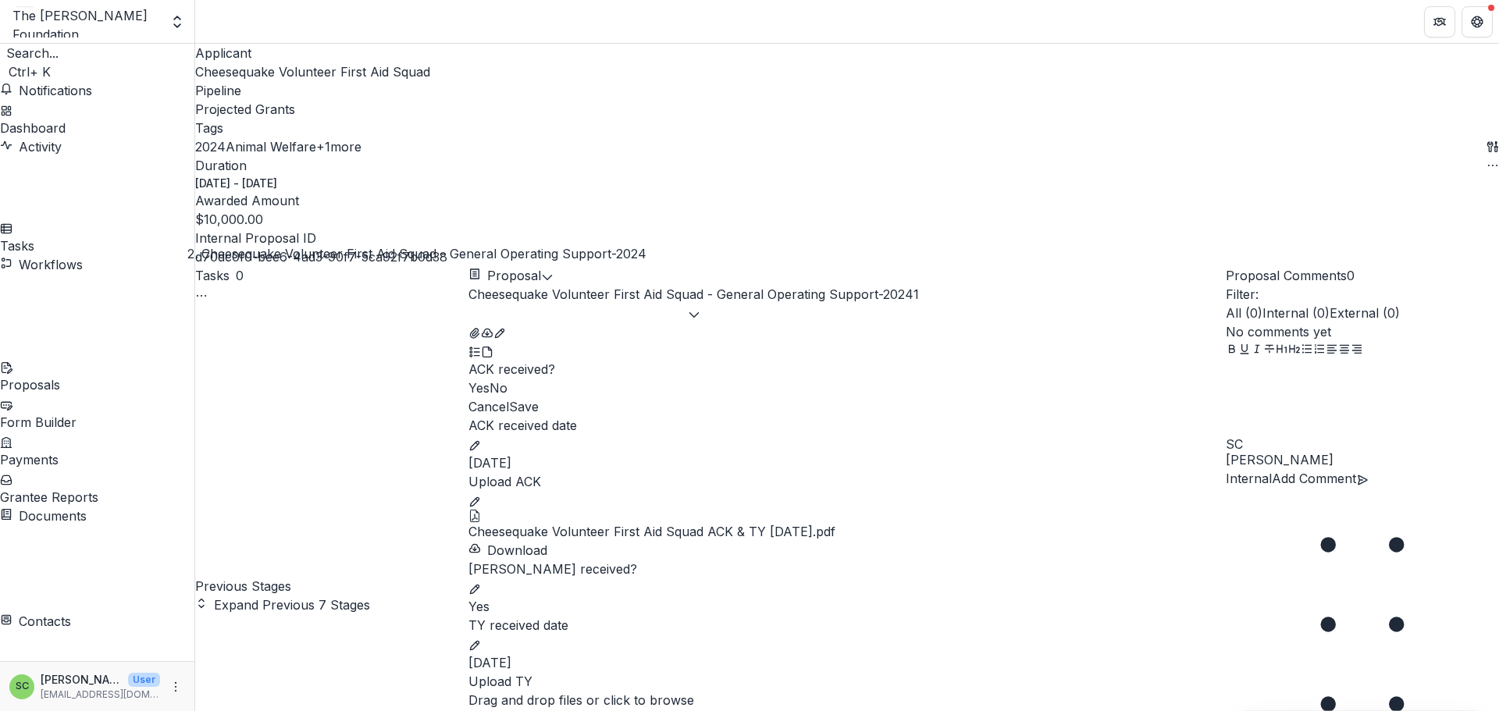
scroll to position [622, 0]
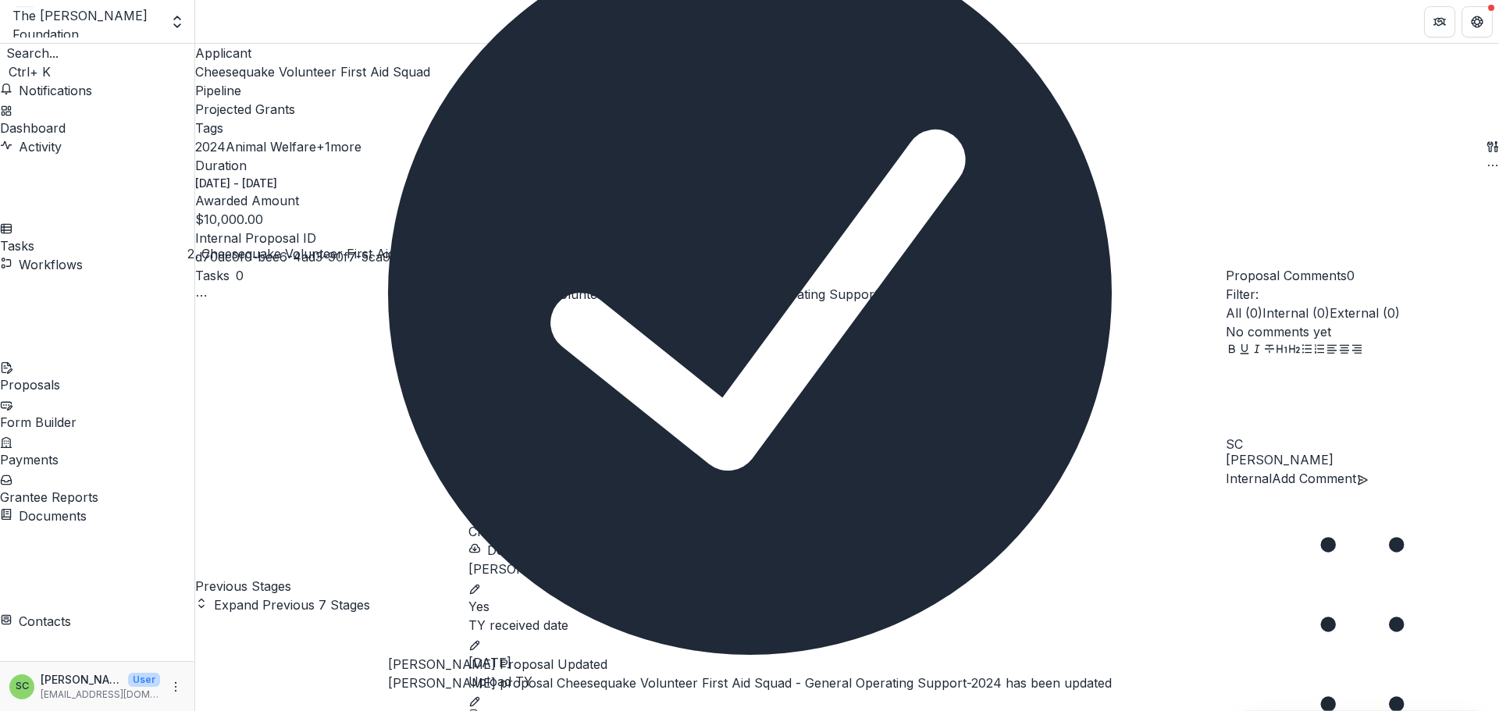
click at [406, 706] on icon "Close" at bounding box center [396, 715] width 19 height 19
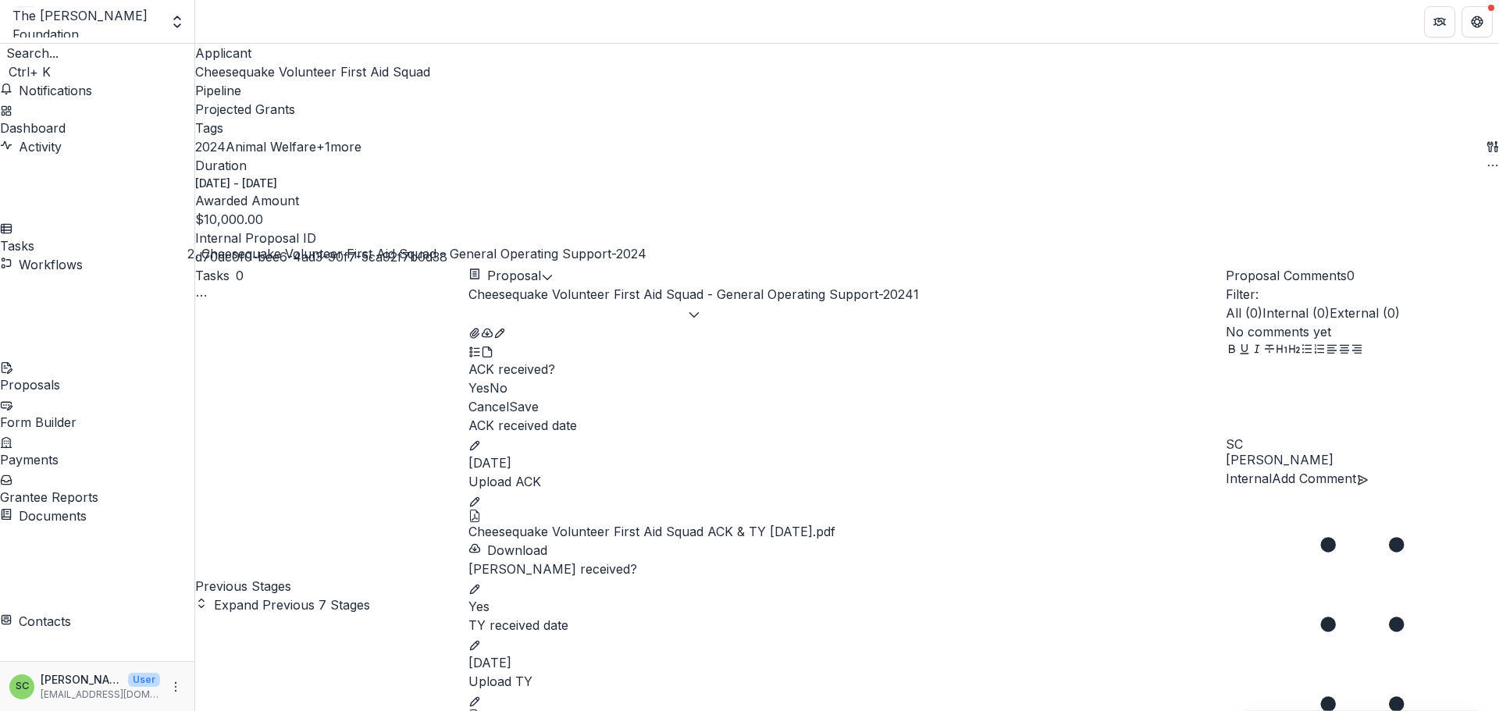
click at [240, 80] on span "Cheesequake Volunteer First Aid Squad" at bounding box center [312, 72] width 235 height 16
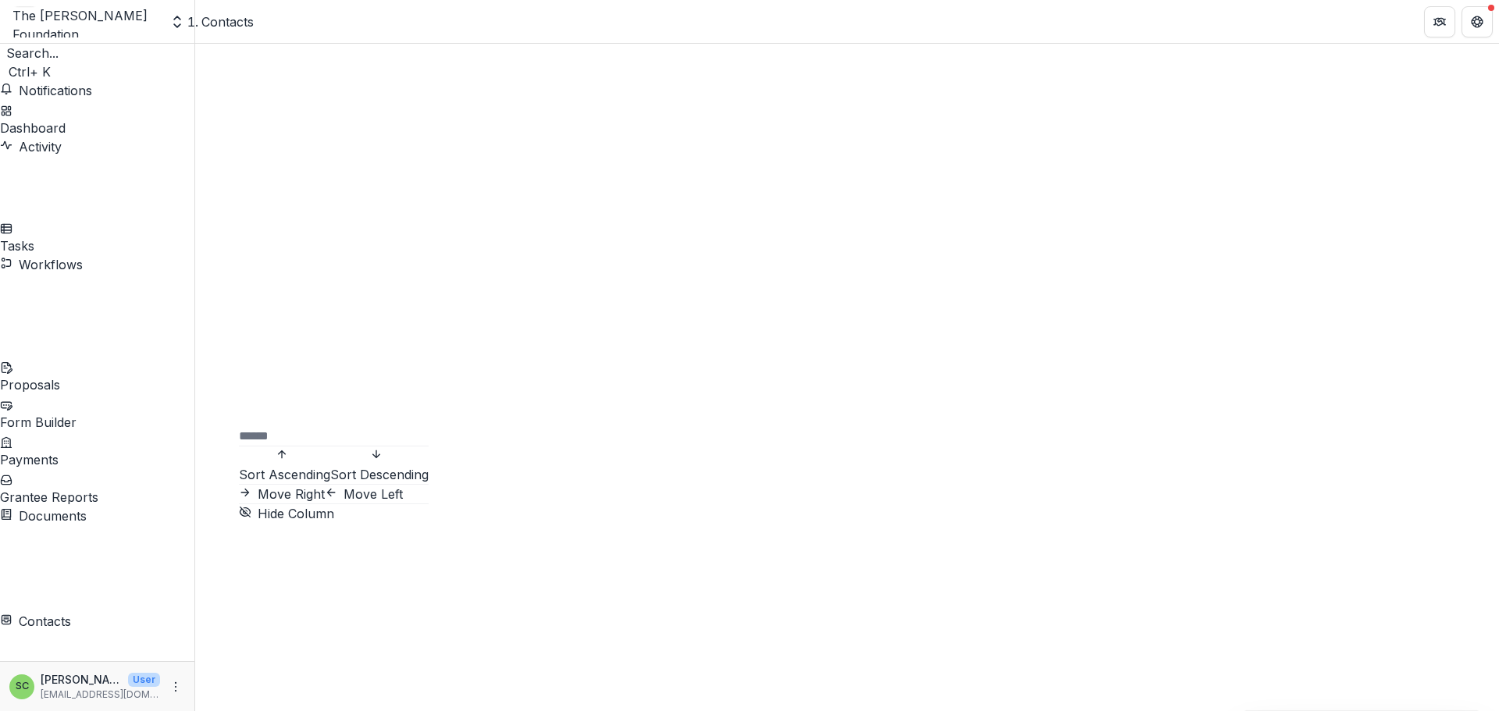
click at [330, 467] on span "Sort Ascending" at bounding box center [284, 475] width 91 height 16
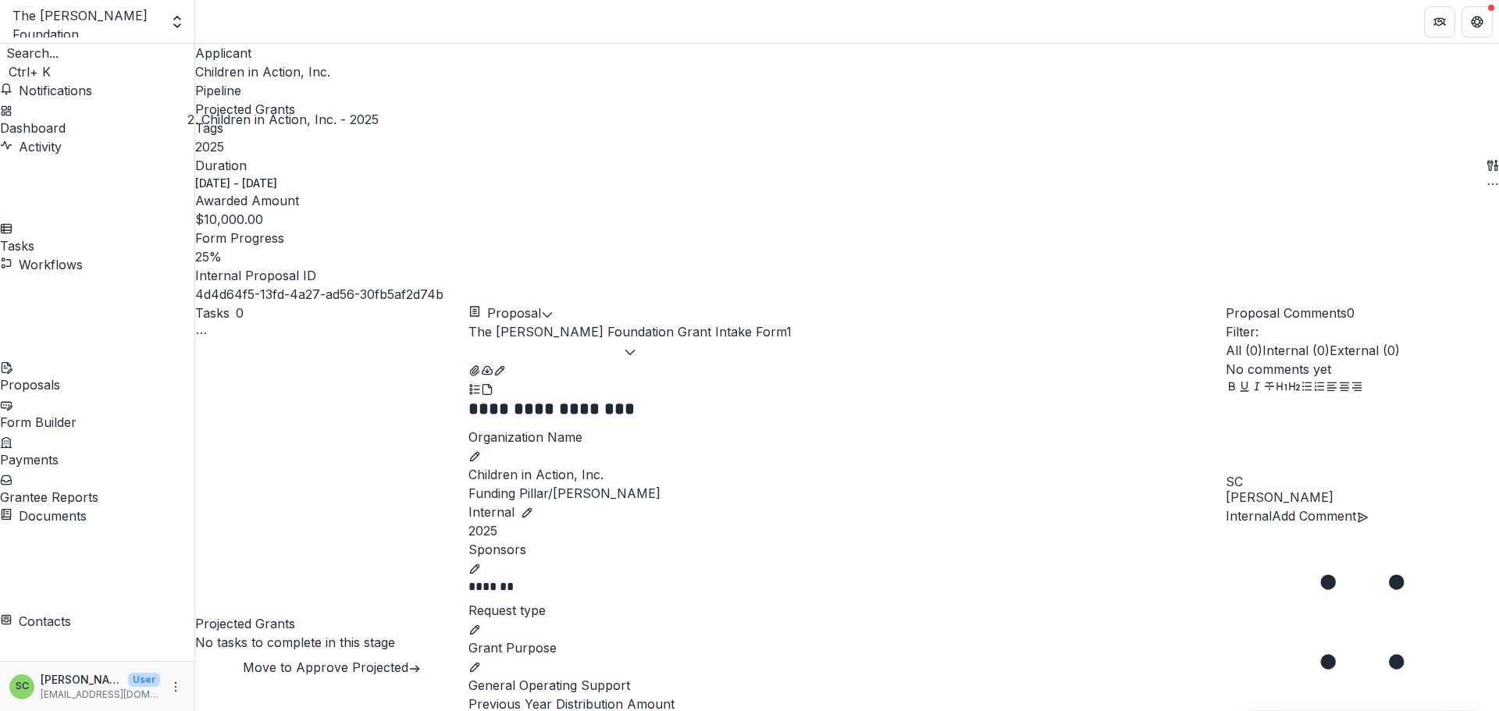
click at [216, 80] on span "Children in Action, Inc." at bounding box center [262, 72] width 135 height 16
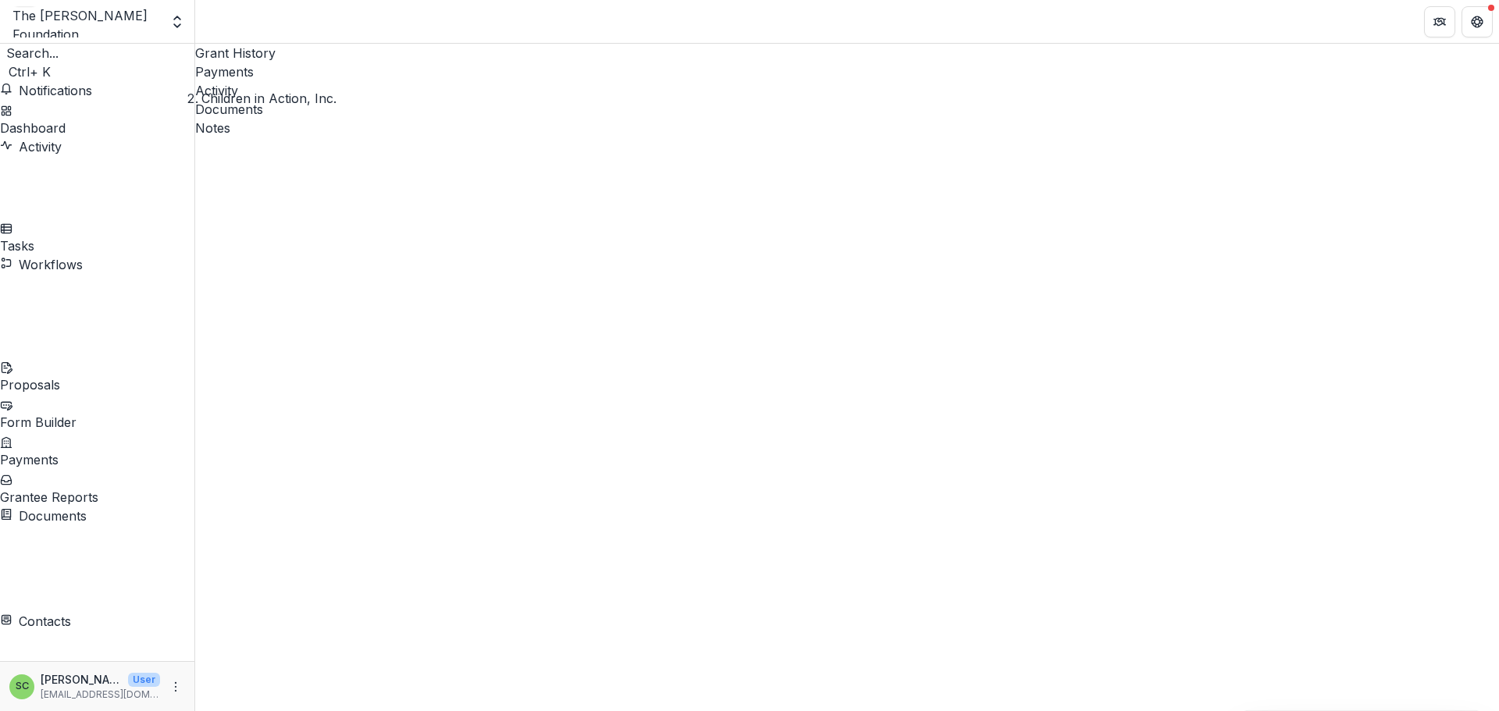
click at [71, 614] on span "Contacts" at bounding box center [45, 622] width 52 height 16
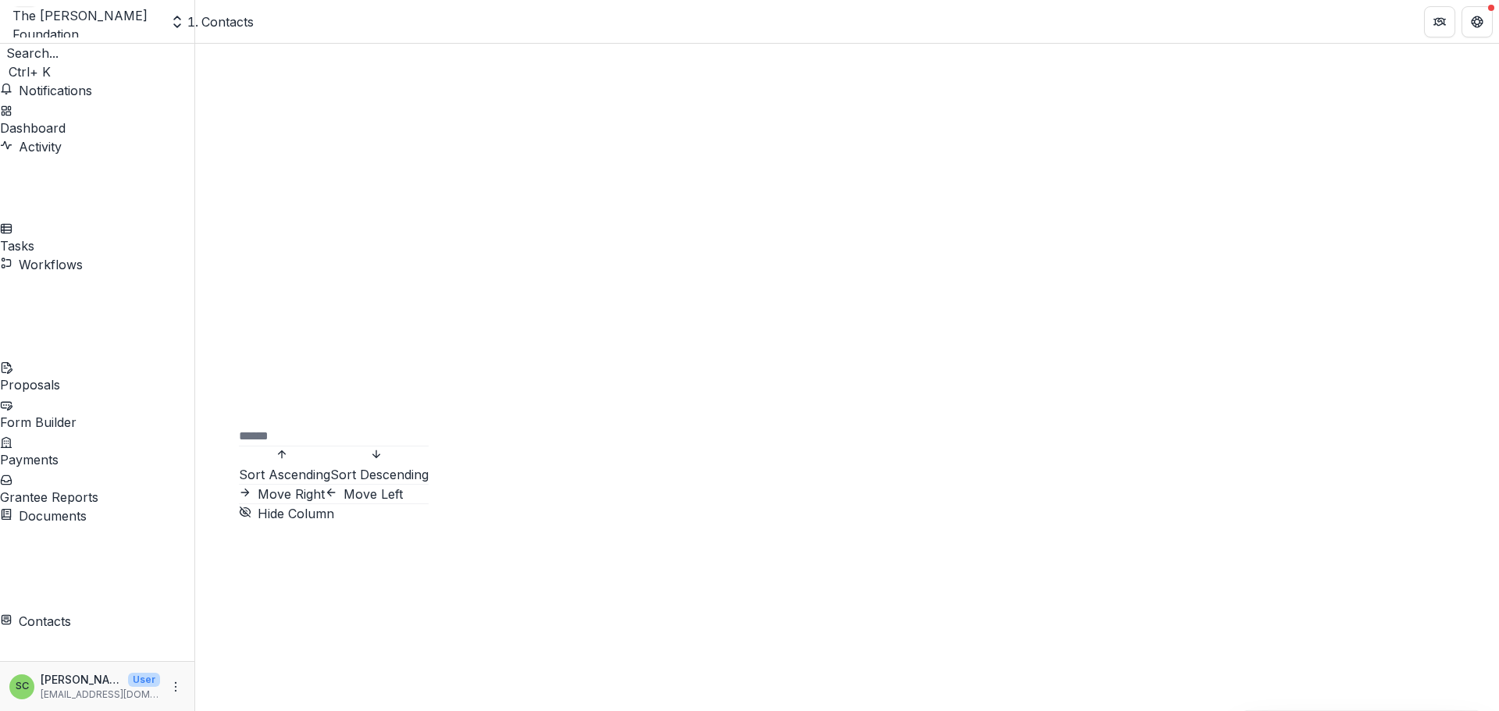
click at [325, 467] on span "Sort Ascending" at bounding box center [284, 475] width 91 height 16
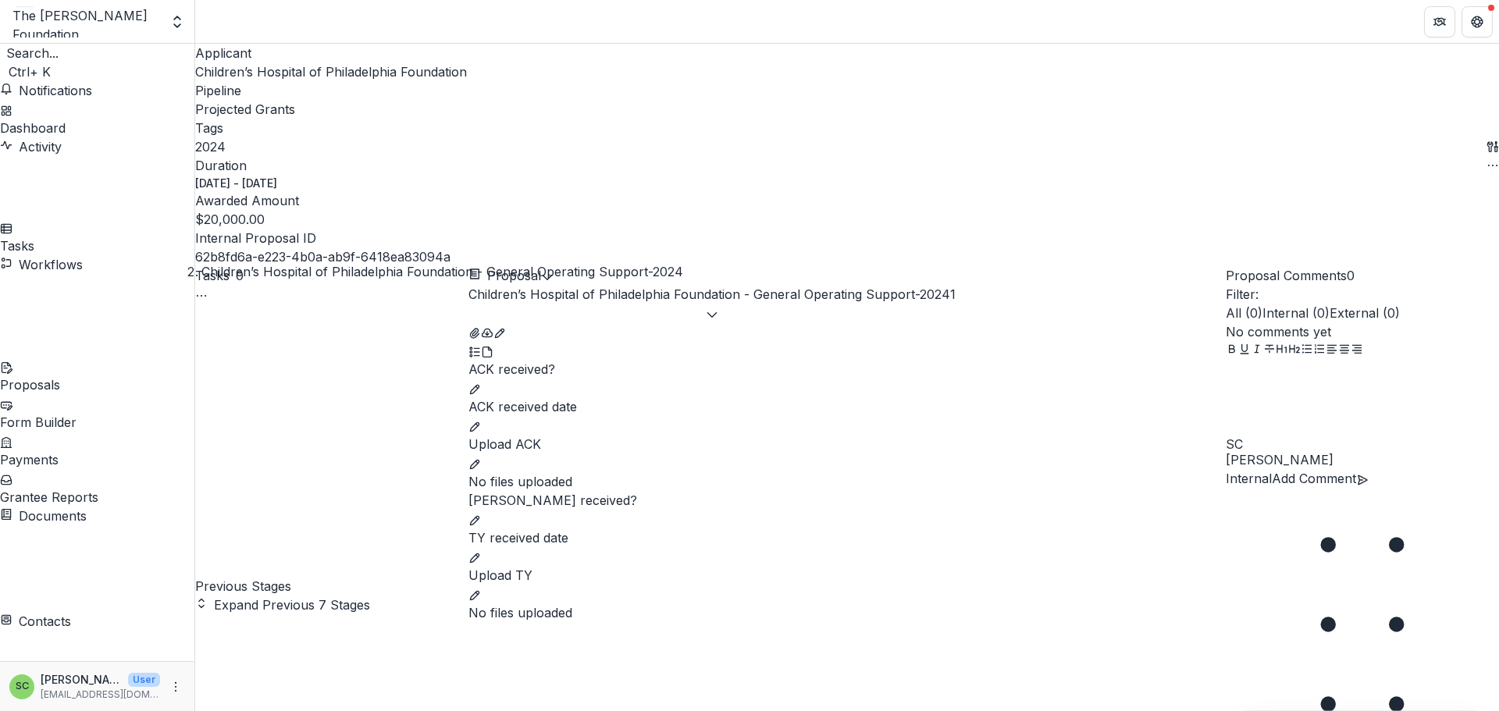
click at [479, 385] on icon "edit" at bounding box center [474, 389] width 9 height 9
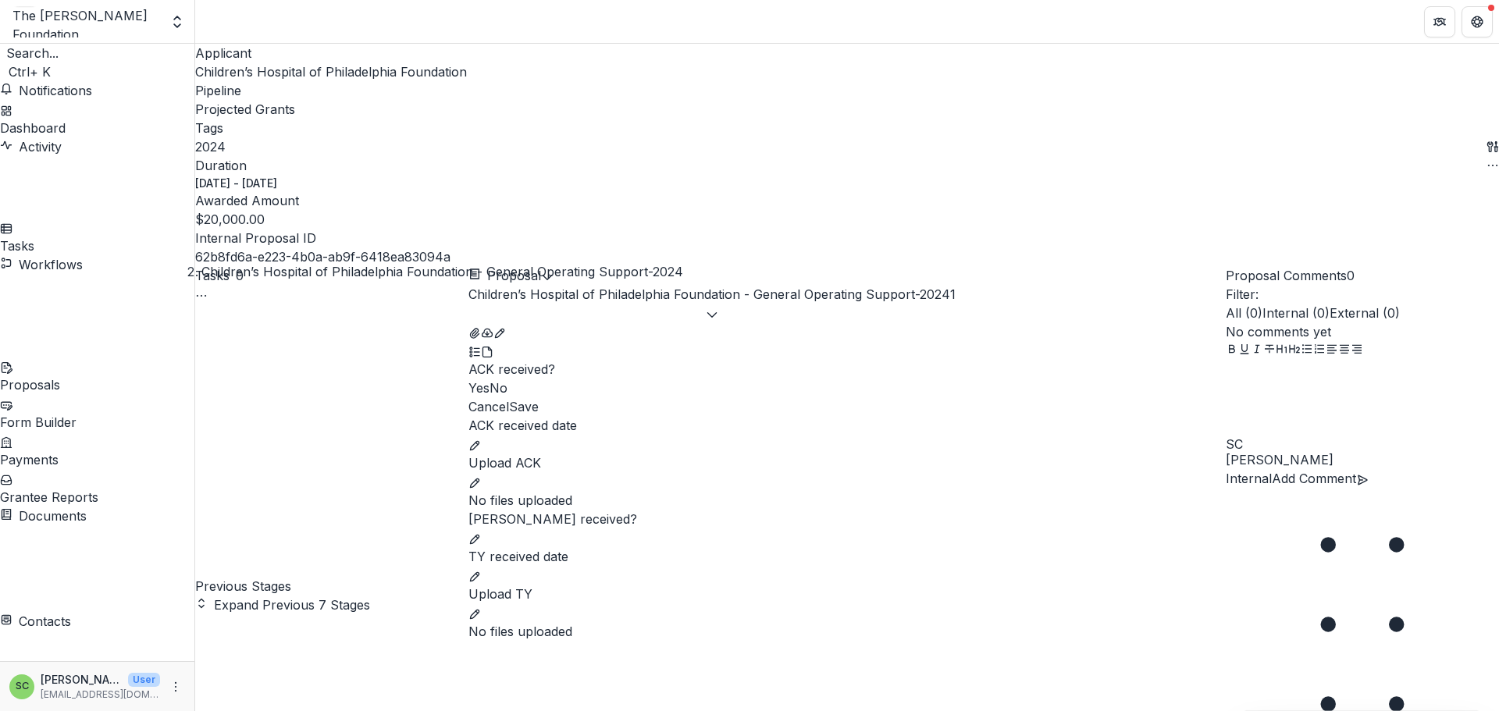
click at [468, 380] on span at bounding box center [468, 388] width 0 height 16
click at [539, 397] on button "Save" at bounding box center [524, 406] width 30 height 19
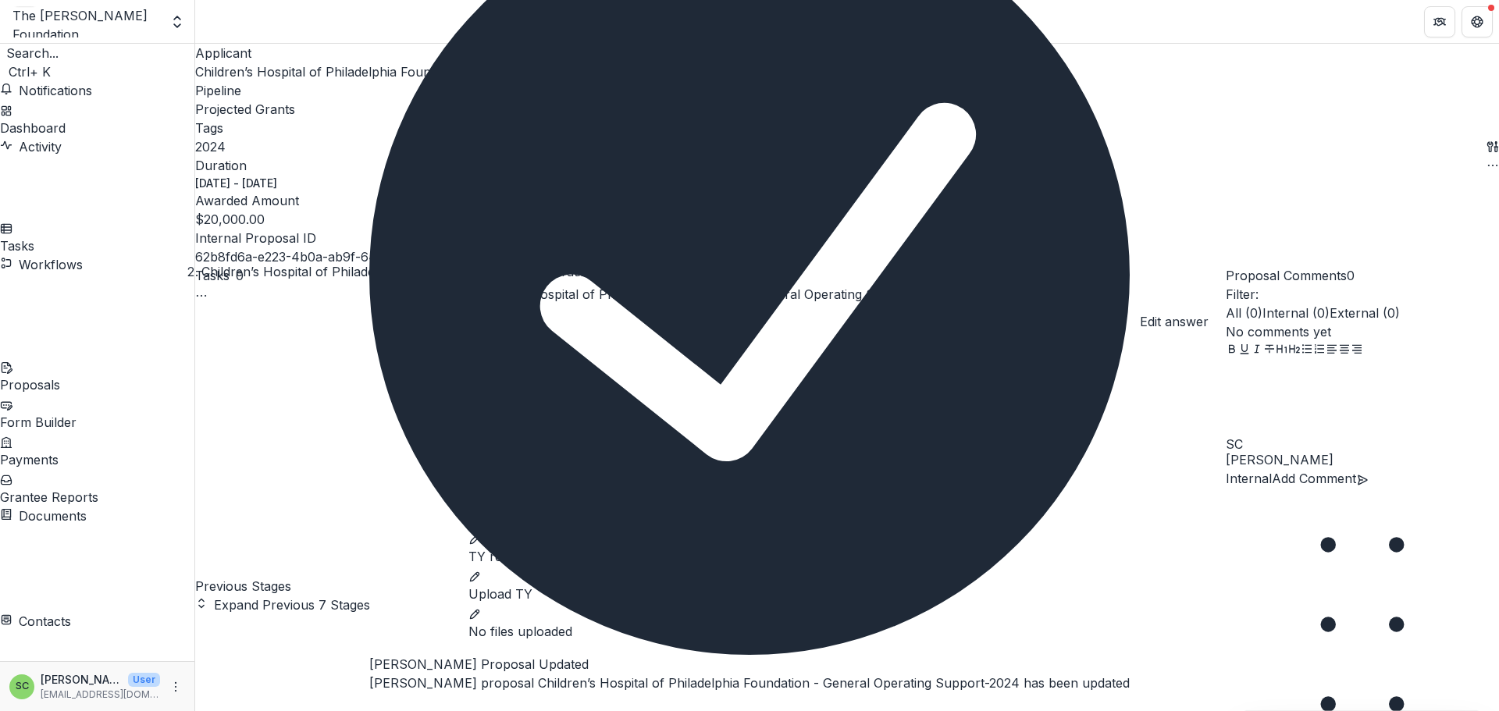
click at [481, 439] on icon "edit" at bounding box center [474, 445] width 12 height 12
click at [664, 435] on input "ACK received date" at bounding box center [846, 450] width 757 height 31
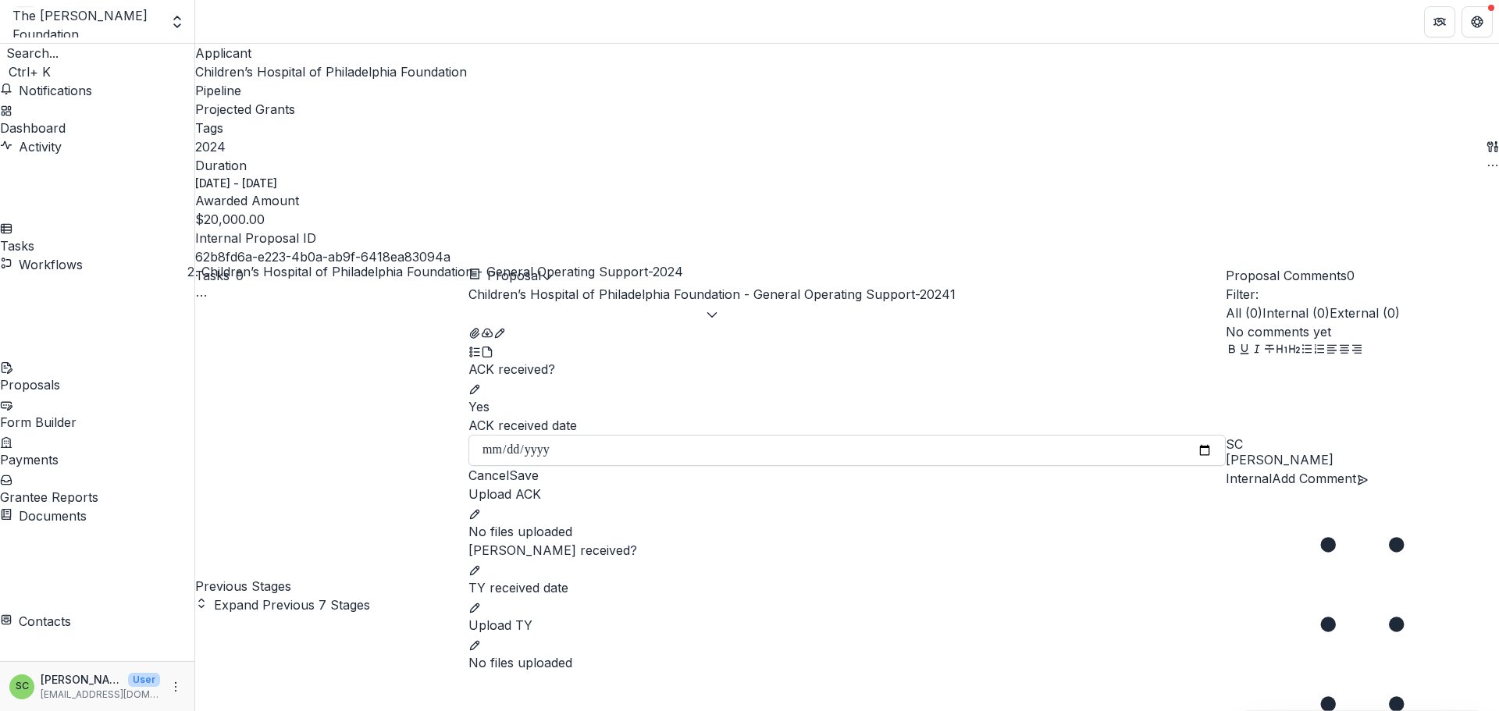
type input "**********"
click at [539, 466] on button "Save" at bounding box center [524, 475] width 30 height 19
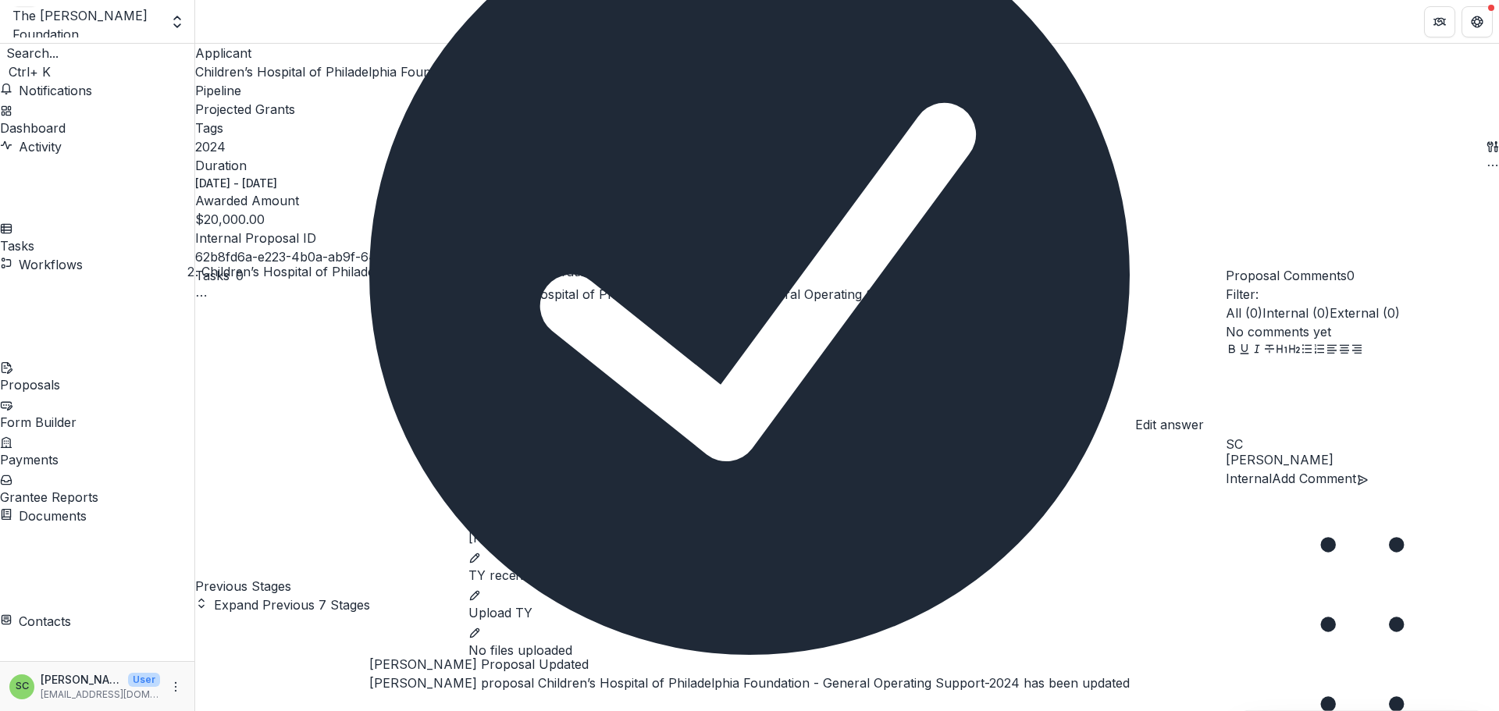
click at [481, 491] on button "edit" at bounding box center [474, 500] width 12 height 19
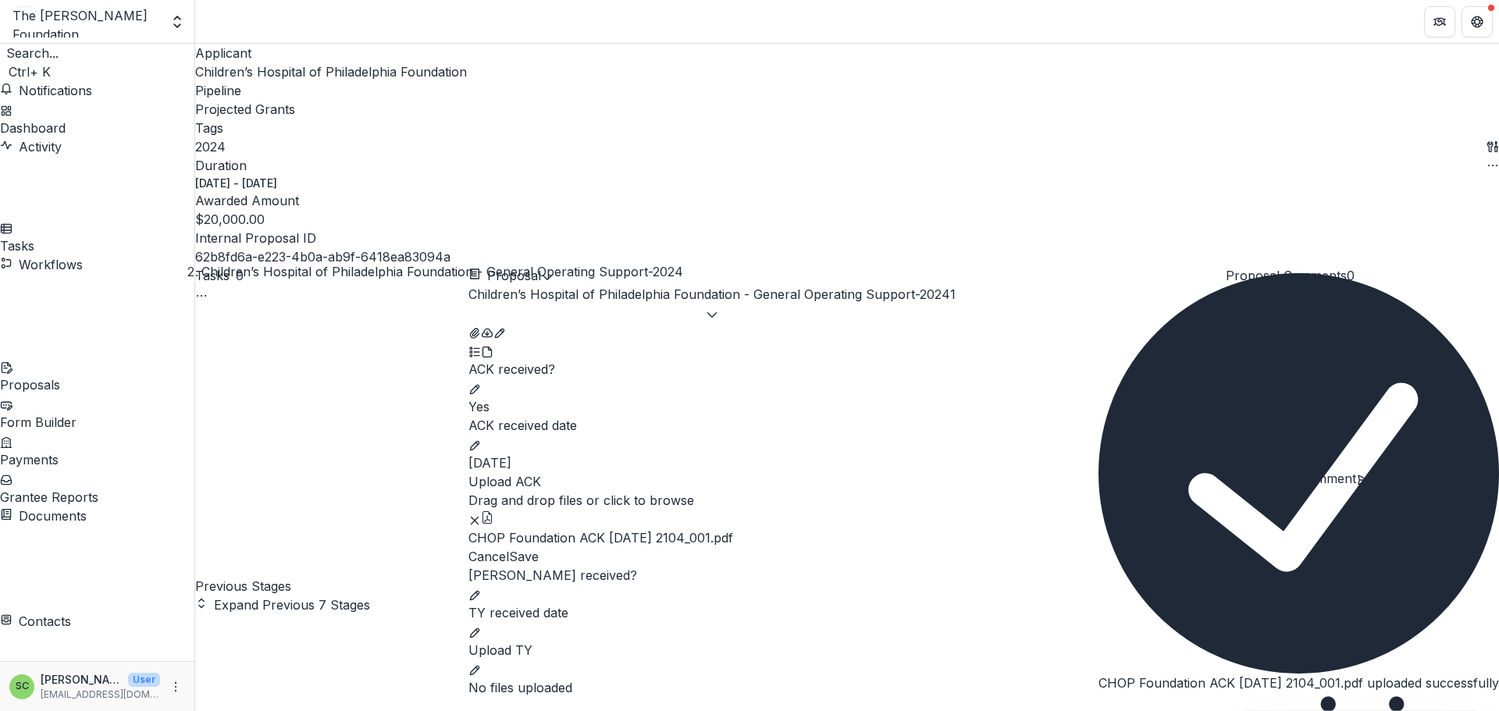
scroll to position [312, 0]
click at [539, 547] on button "Save" at bounding box center [524, 556] width 30 height 19
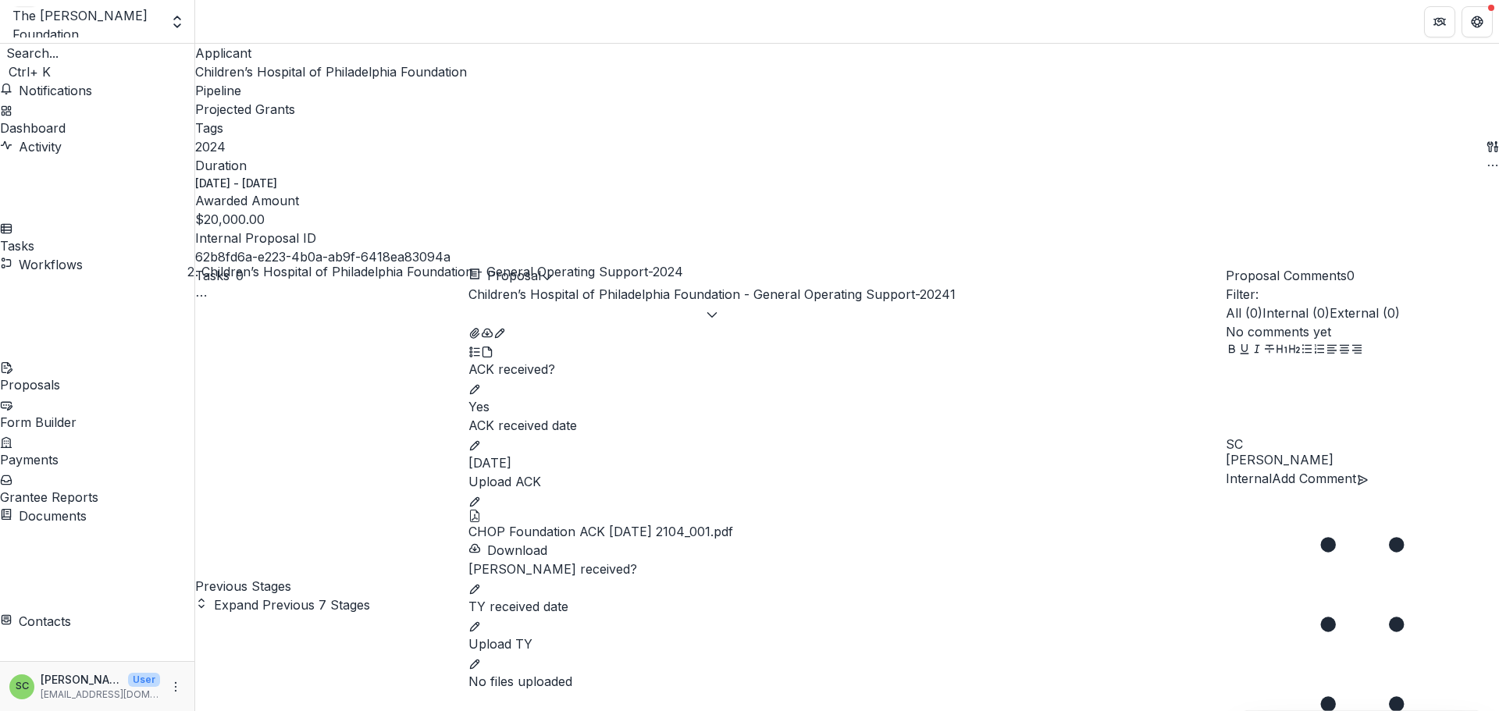
click at [62, 703] on link "Grantees" at bounding box center [97, 721] width 194 height 36
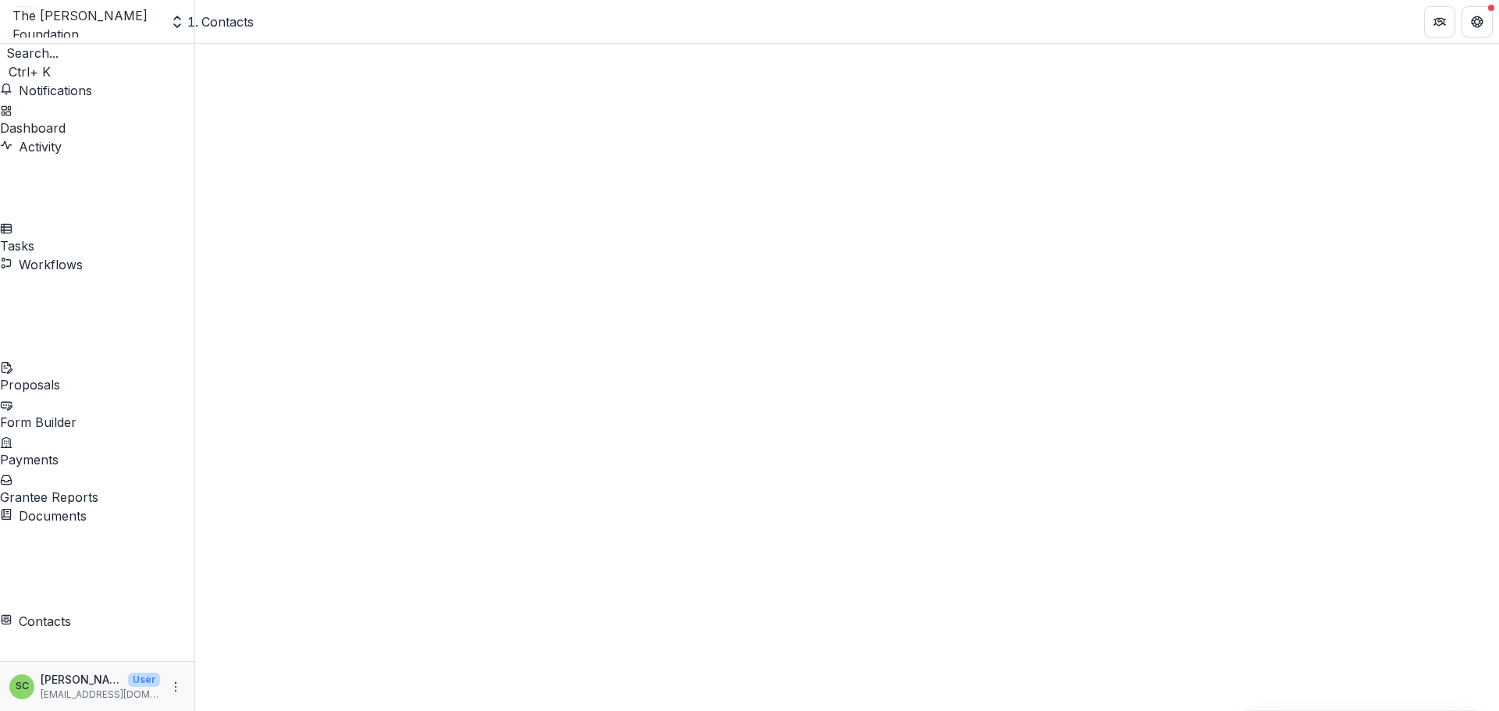
click at [330, 467] on span "Sort Ascending" at bounding box center [284, 475] width 91 height 16
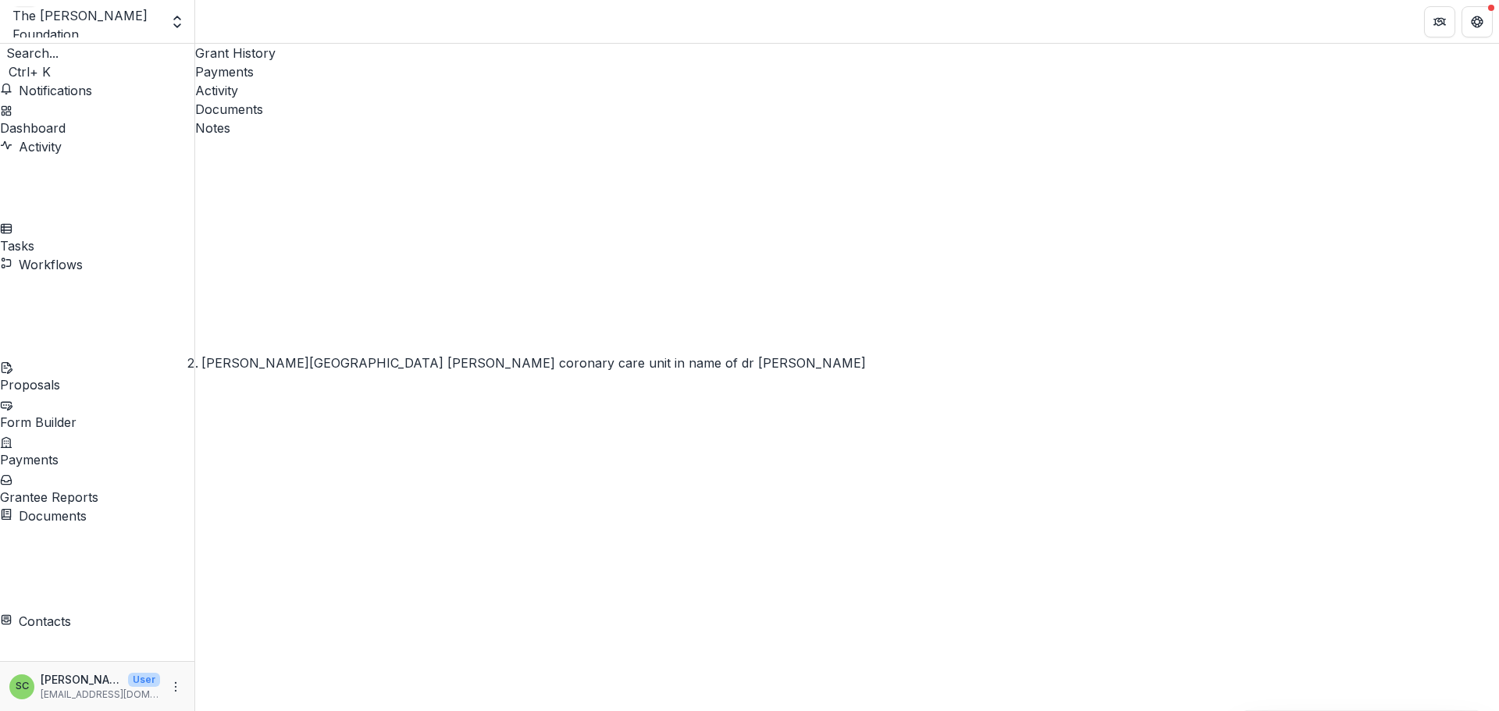
click at [533, 100] on div "Documents" at bounding box center [847, 109] width 1304 height 19
type input "**********"
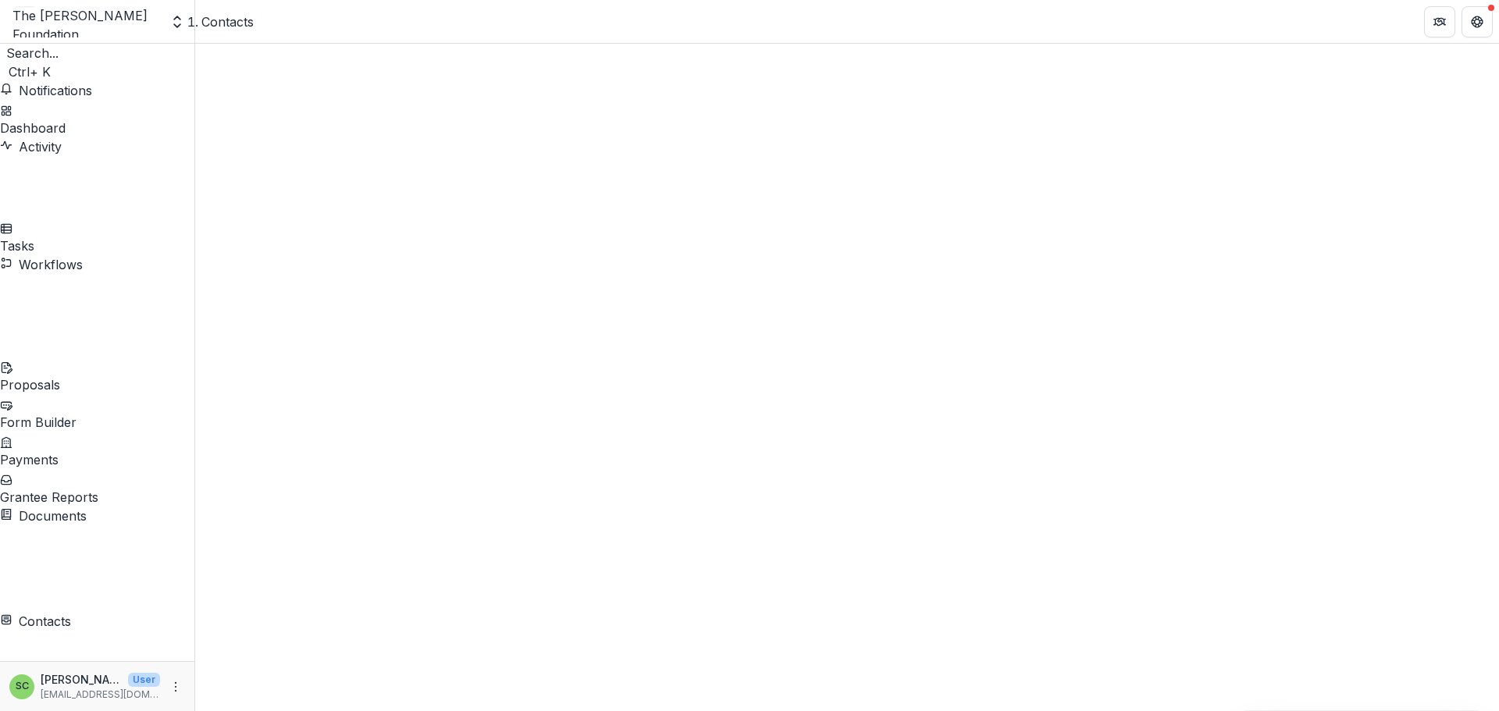
click at [330, 447] on button "Sort Ascending" at bounding box center [284, 465] width 91 height 37
click at [957, 94] on div "Contacts" at bounding box center [847, 705] width 1304 height 1322
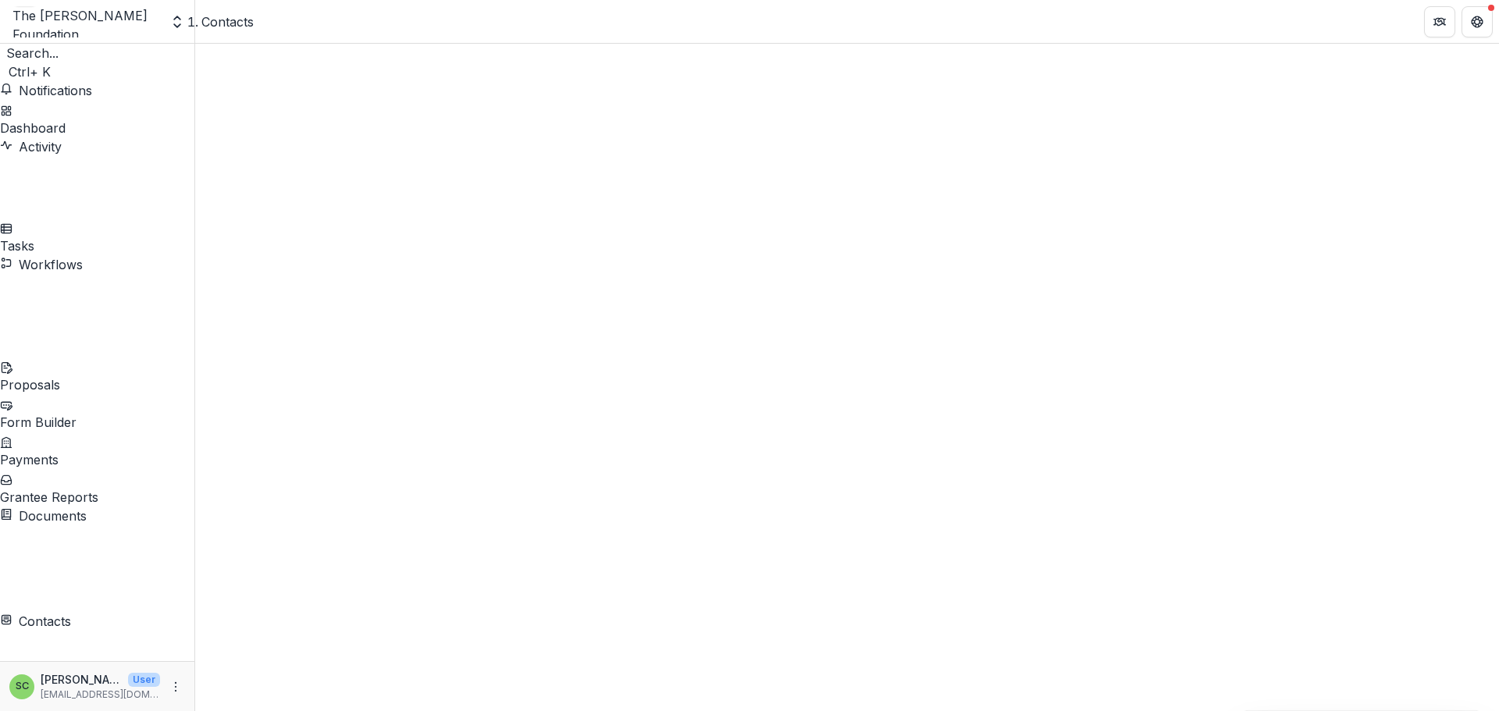
drag, startPoint x: 473, startPoint y: 210, endPoint x: 607, endPoint y: 202, distance: 134.5
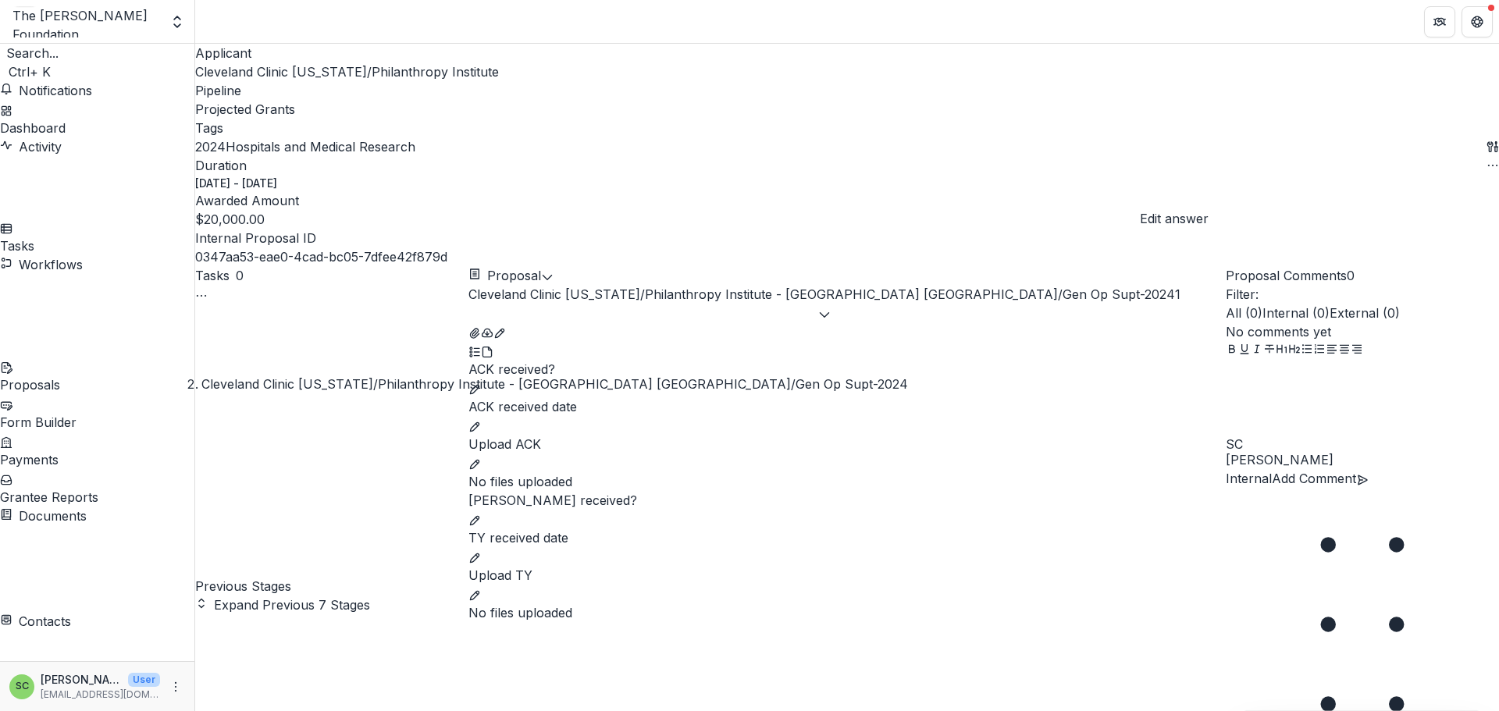
click at [481, 383] on icon "edit" at bounding box center [474, 389] width 12 height 12
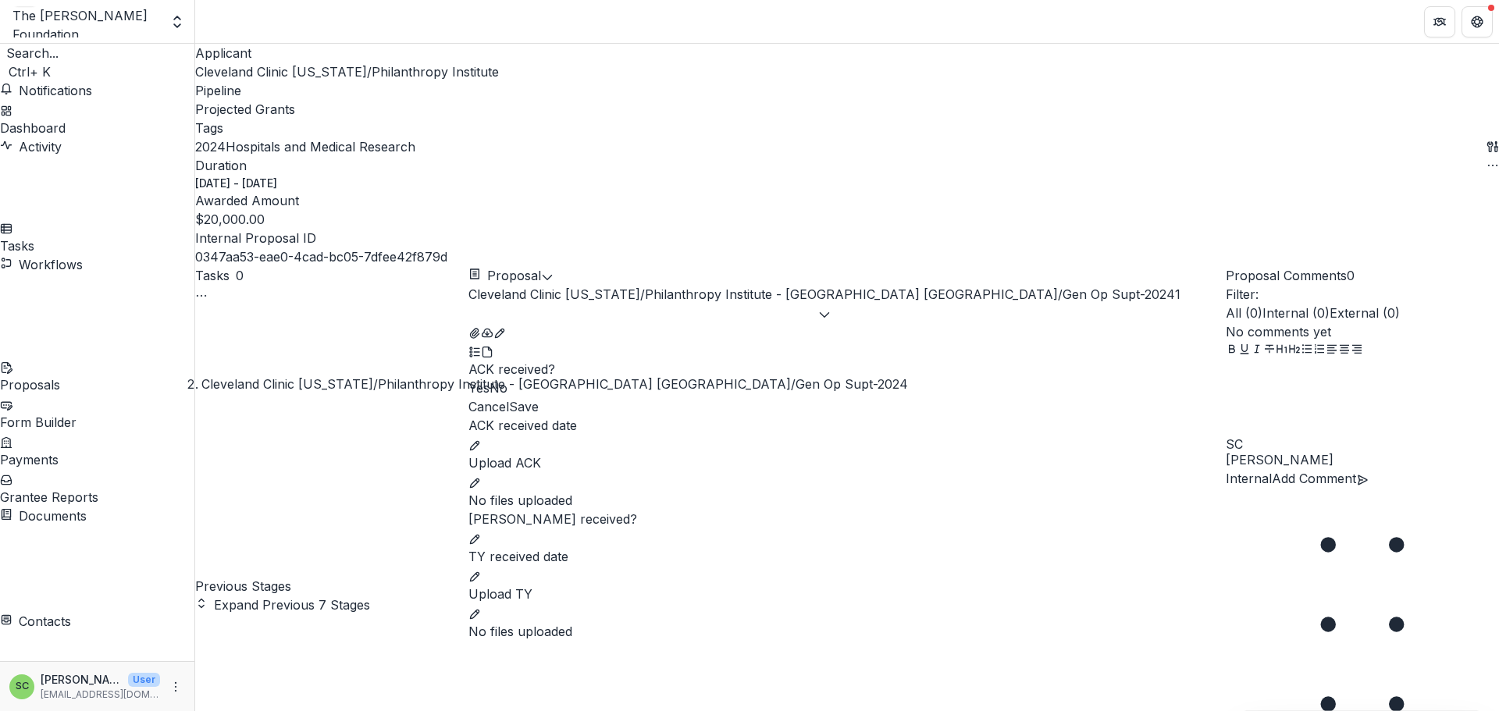
click at [468, 380] on span at bounding box center [468, 388] width 0 height 16
click at [539, 397] on button "Save" at bounding box center [524, 406] width 30 height 19
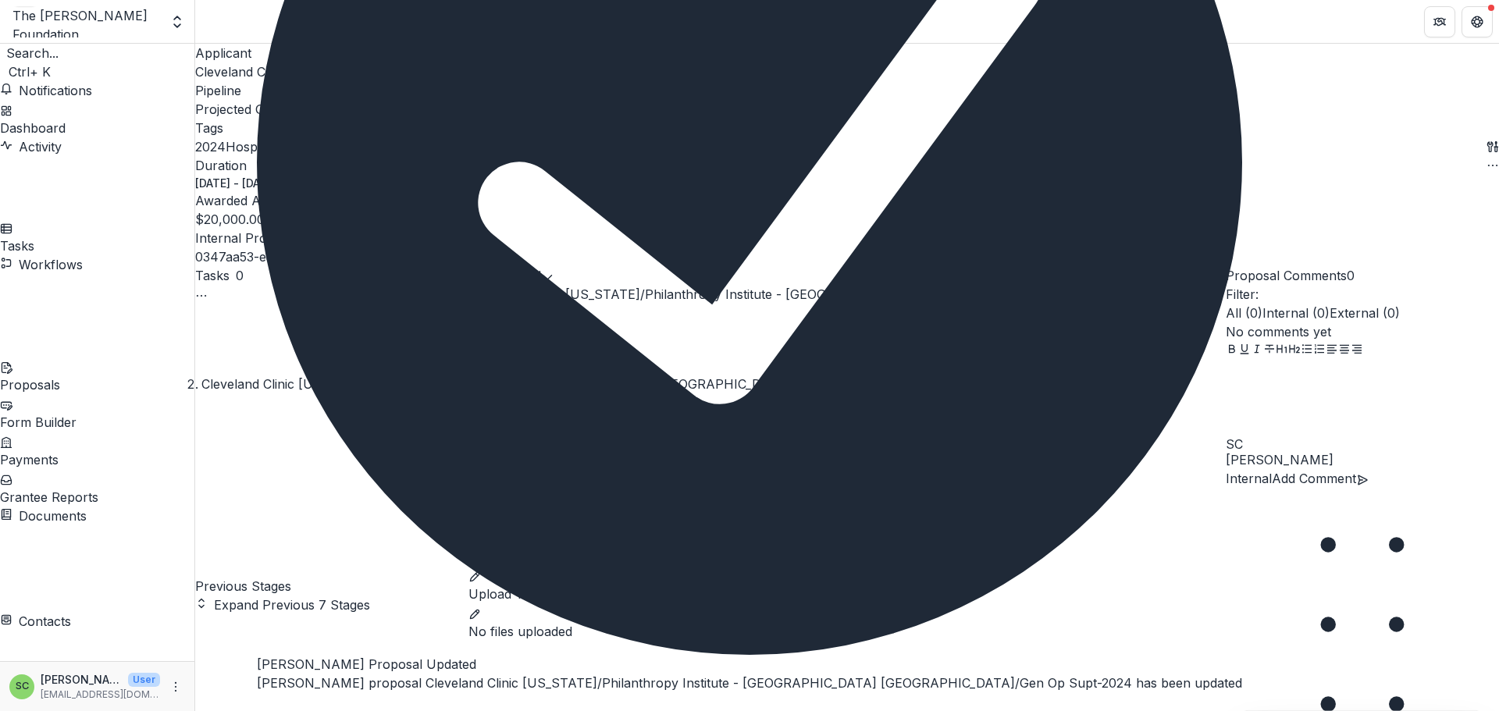
click at [481, 439] on icon "edit" at bounding box center [474, 445] width 12 height 12
click at [737, 435] on input "ACK received date" at bounding box center [846, 450] width 757 height 31
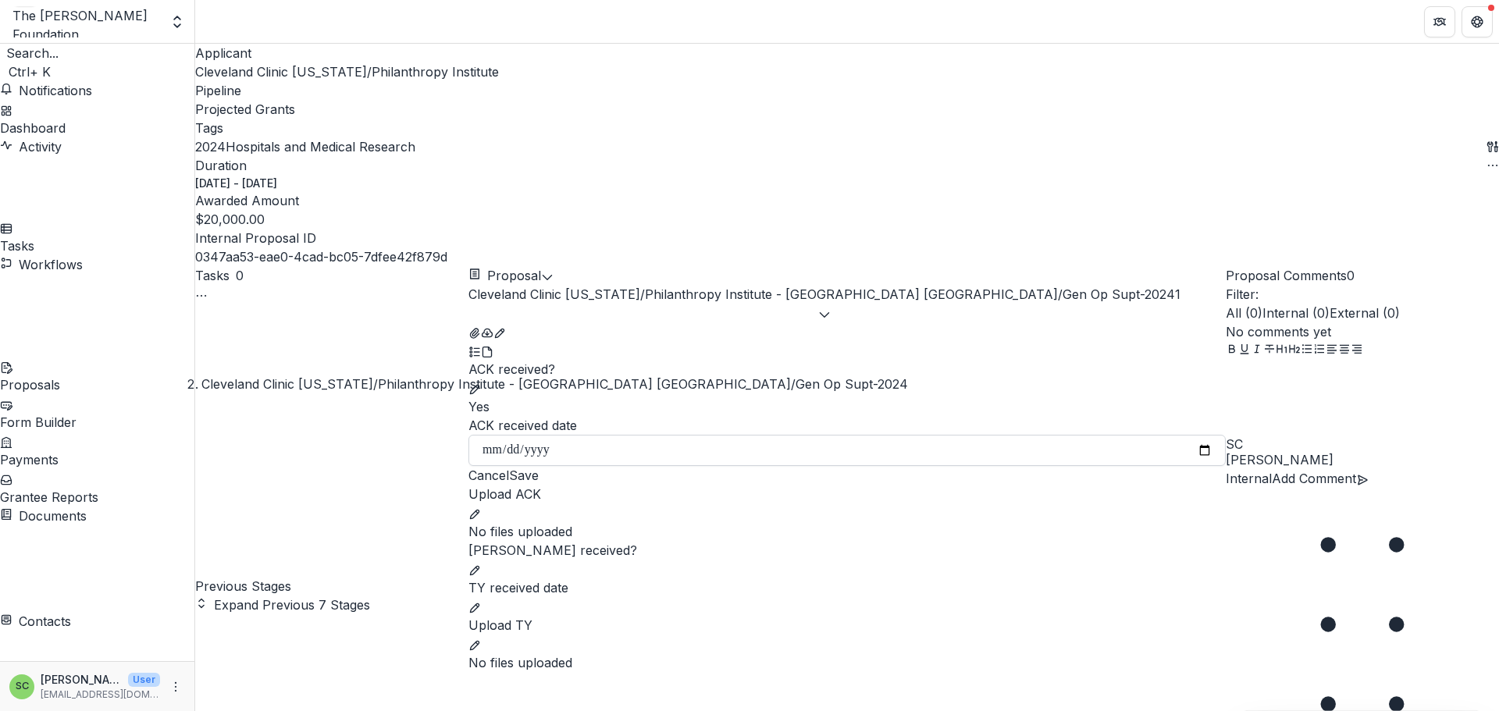
type input "**********"
click at [539, 466] on button "Save" at bounding box center [524, 475] width 30 height 19
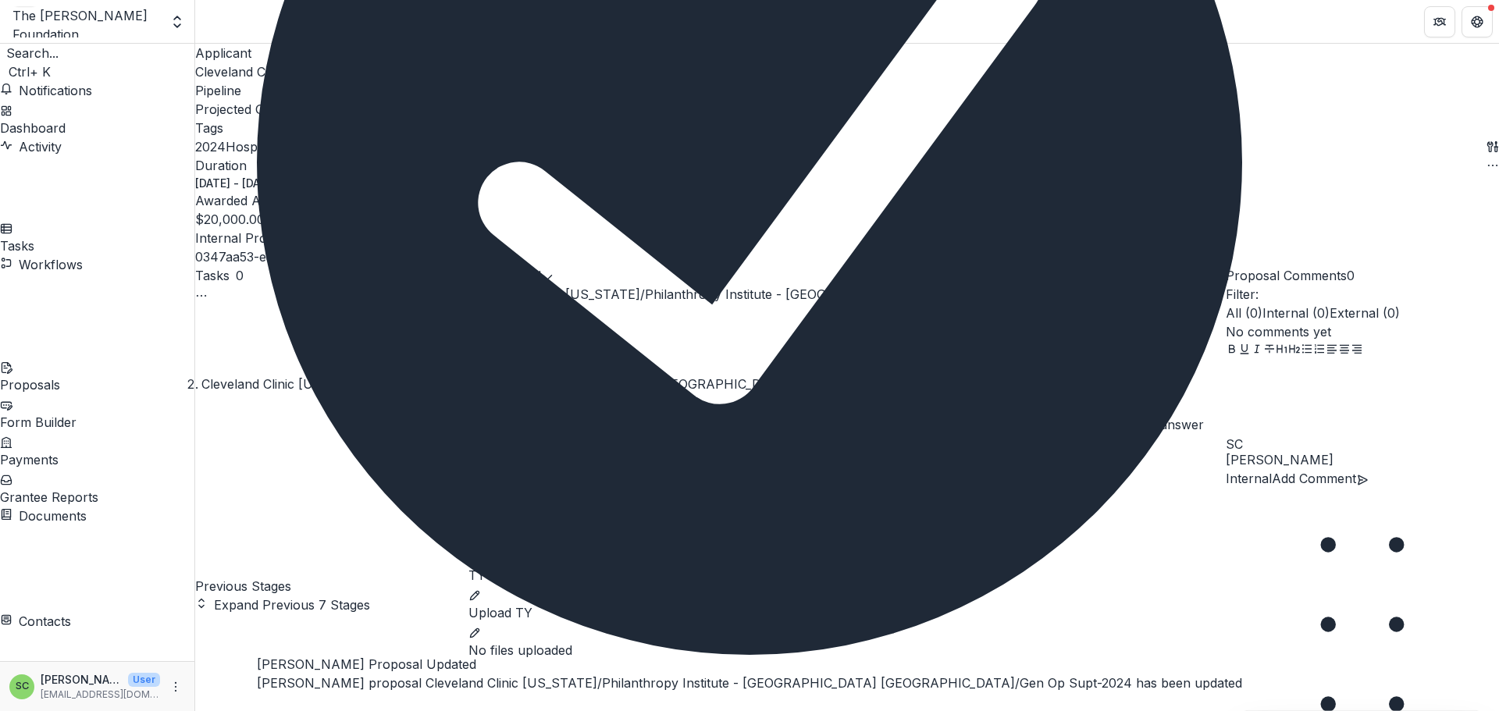
click at [481, 491] on button "edit" at bounding box center [474, 500] width 12 height 19
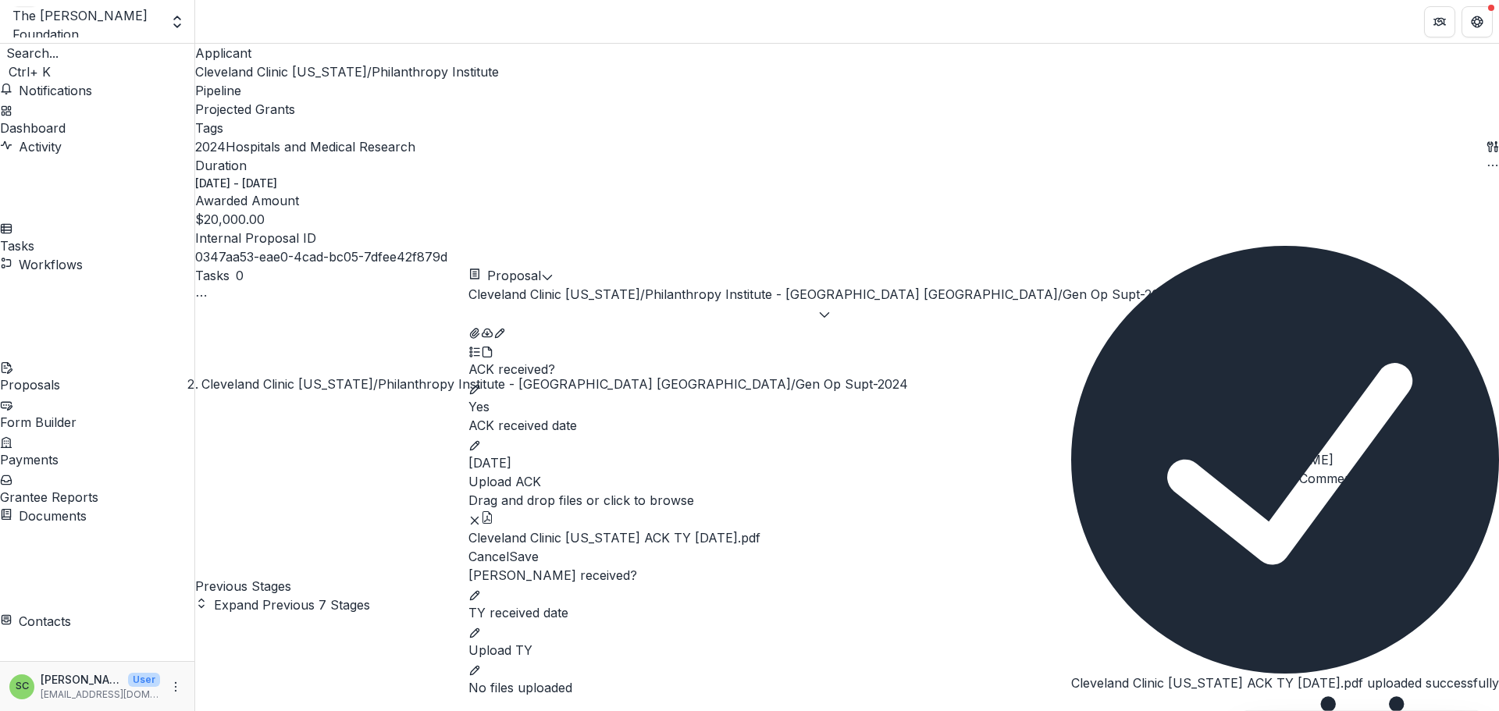
scroll to position [314, 0]
click at [539, 547] on button "Save" at bounding box center [524, 556] width 30 height 19
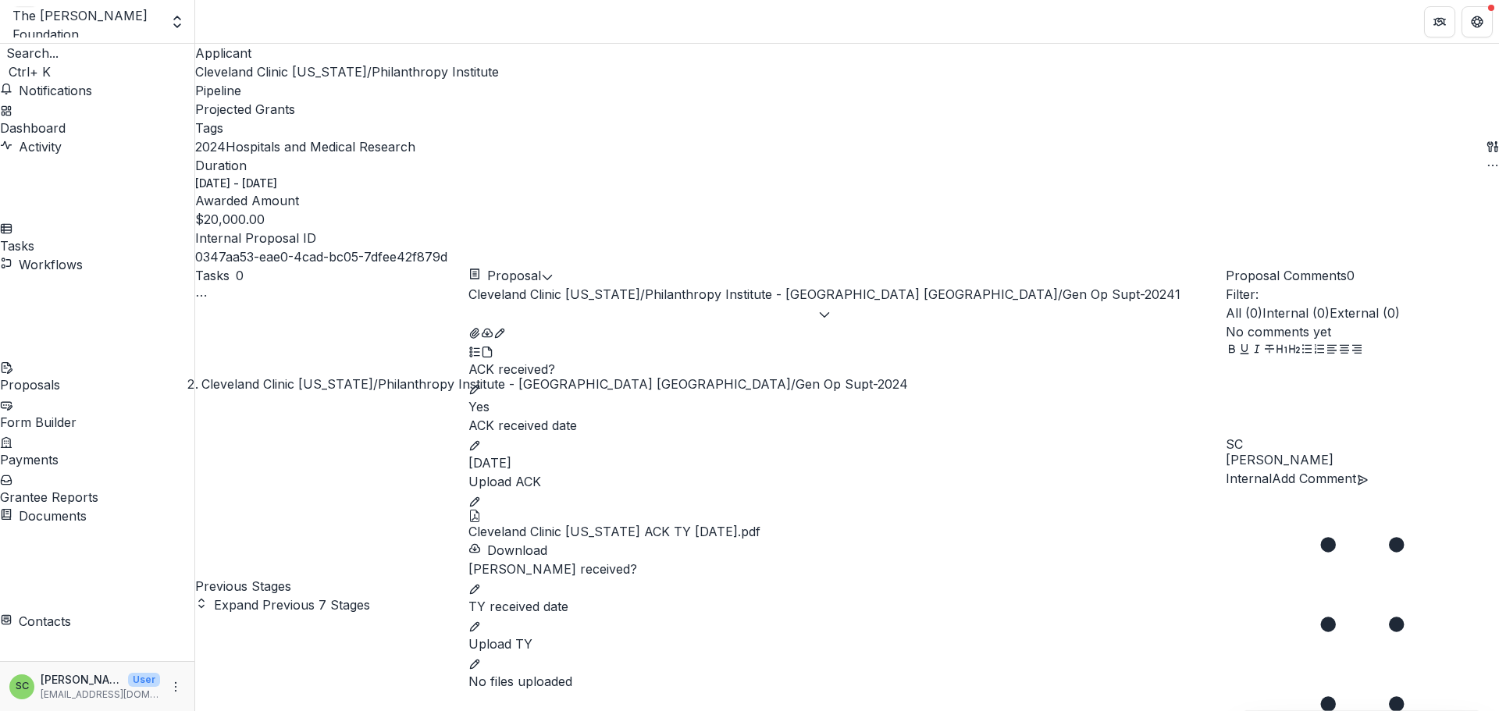
scroll to position [157, 0]
click at [481, 578] on button "edit" at bounding box center [474, 587] width 12 height 19
click at [1172, 560] on div "[PERSON_NAME] received? Yes No" at bounding box center [846, 578] width 757 height 37
click at [468, 580] on span at bounding box center [468, 588] width 0 height 16
click at [539, 616] on button "Save" at bounding box center [524, 606] width 30 height 19
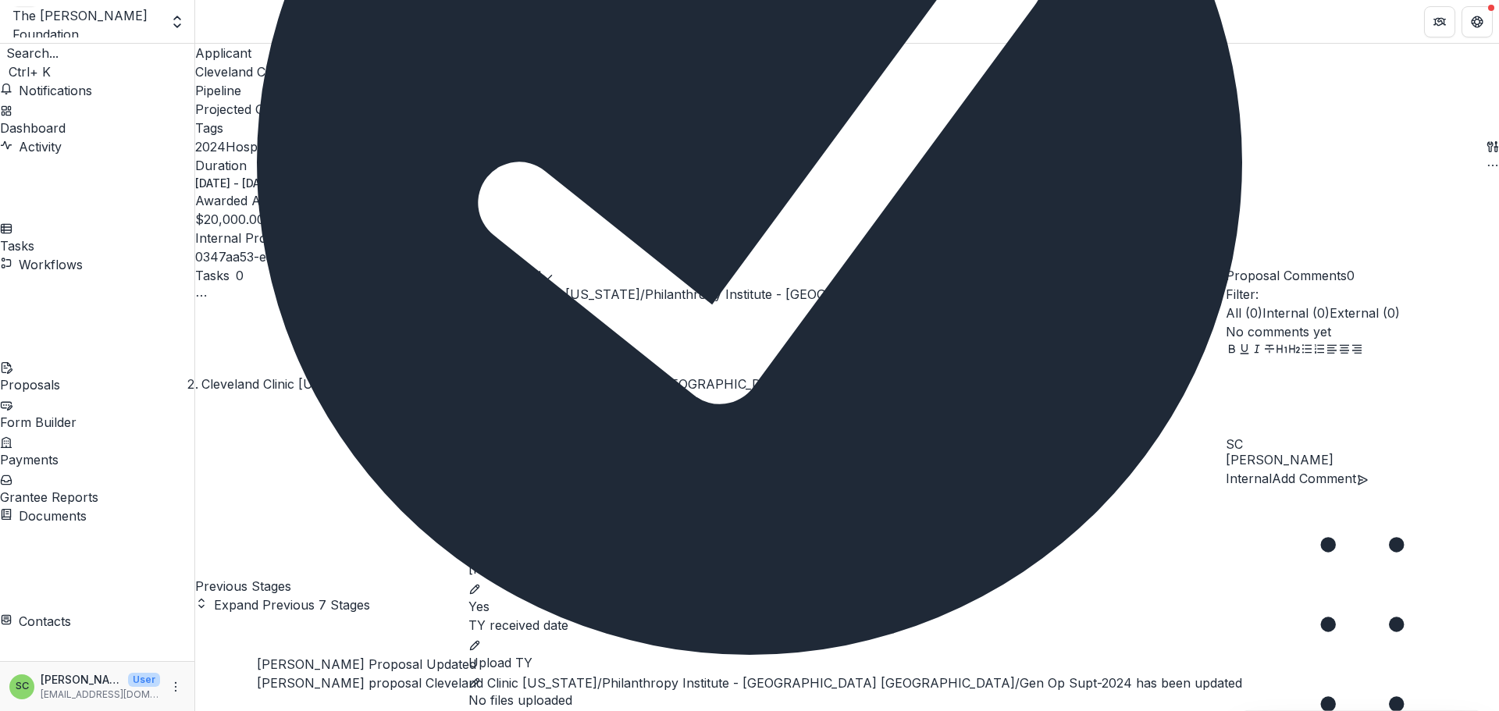
scroll to position [180, 0]
click at [481, 635] on button "edit" at bounding box center [474, 644] width 12 height 19
click at [276, 706] on icon "Close" at bounding box center [266, 715] width 19 height 19
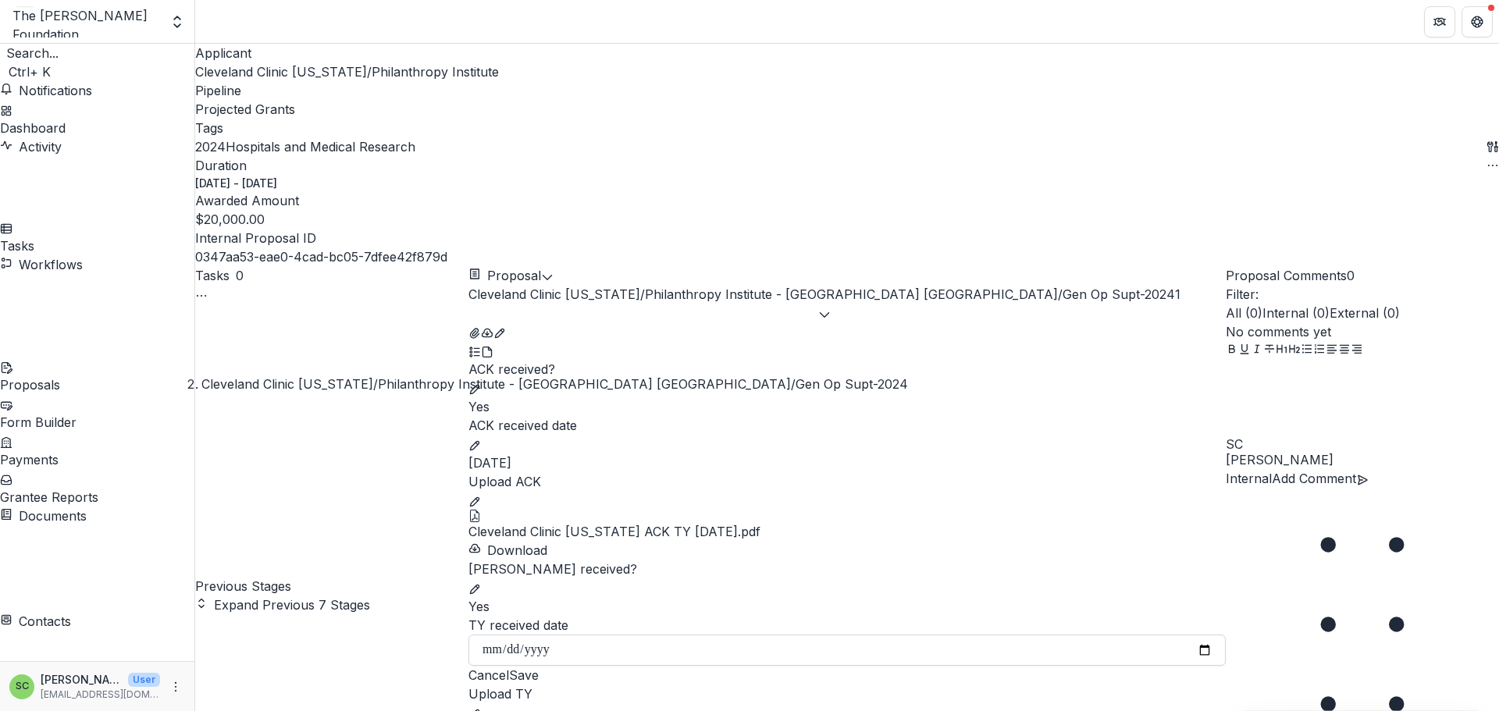
click at [565, 635] on input "TY received date" at bounding box center [846, 650] width 757 height 31
type input "**********"
click at [539, 685] on button "Save" at bounding box center [524, 675] width 30 height 19
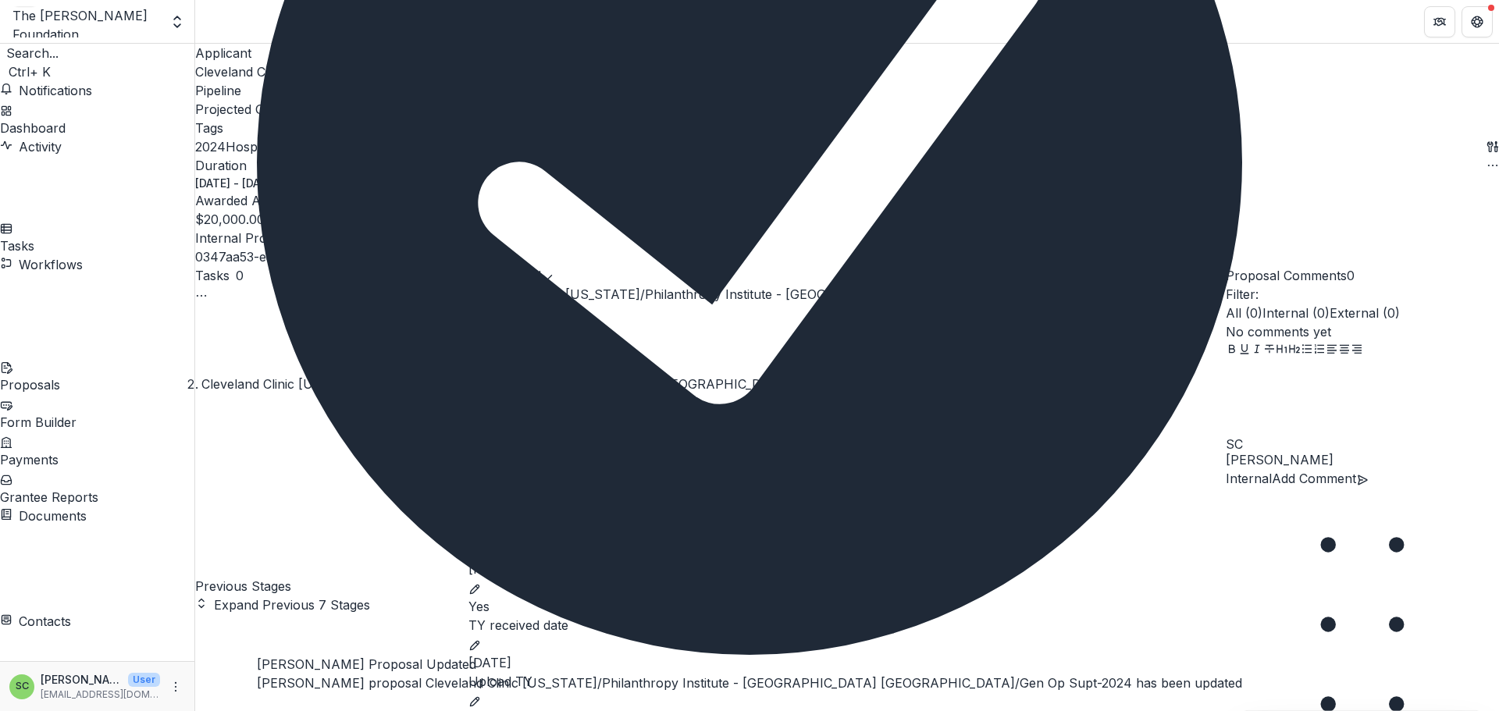
scroll to position [204, 0]
click at [481, 696] on icon "edit" at bounding box center [474, 702] width 12 height 12
click at [276, 706] on icon "Close" at bounding box center [266, 715] width 19 height 19
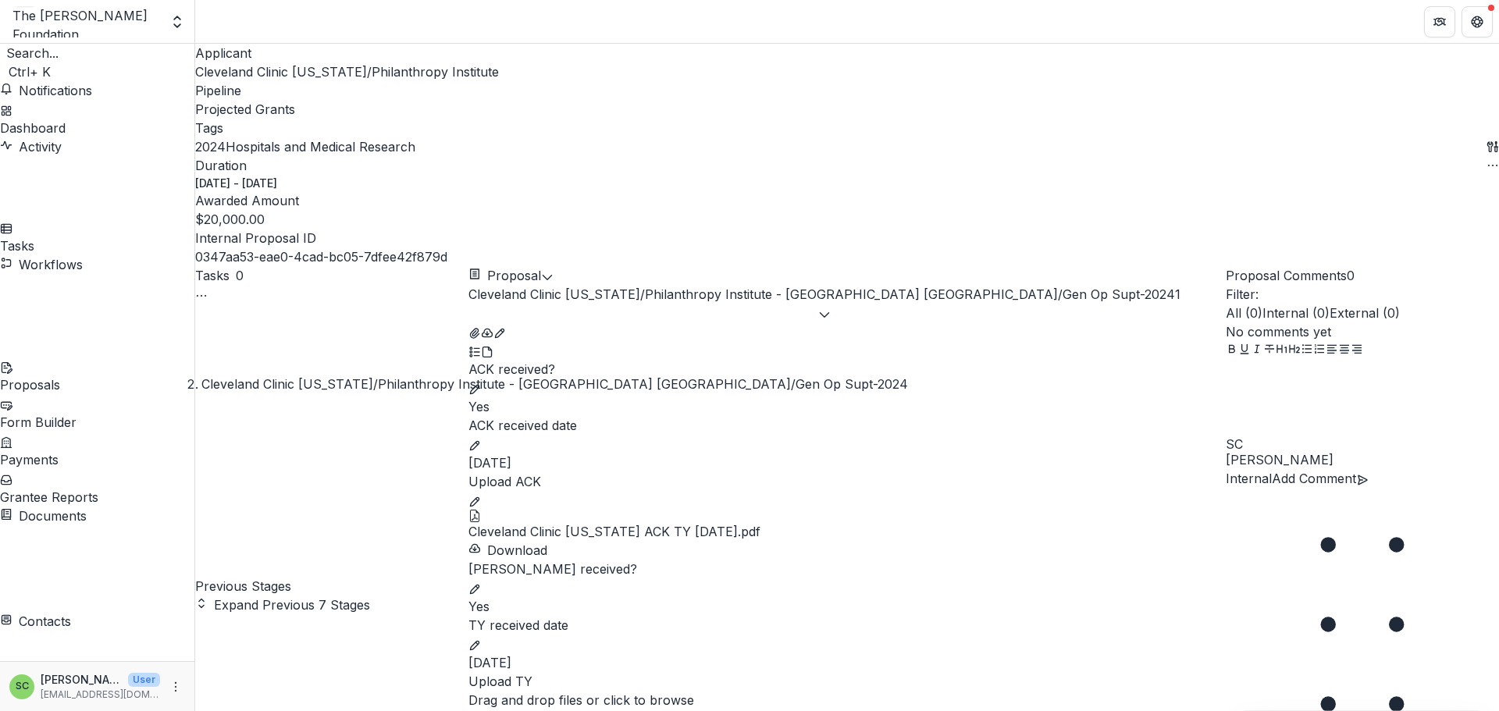
scroll to position [364, 0]
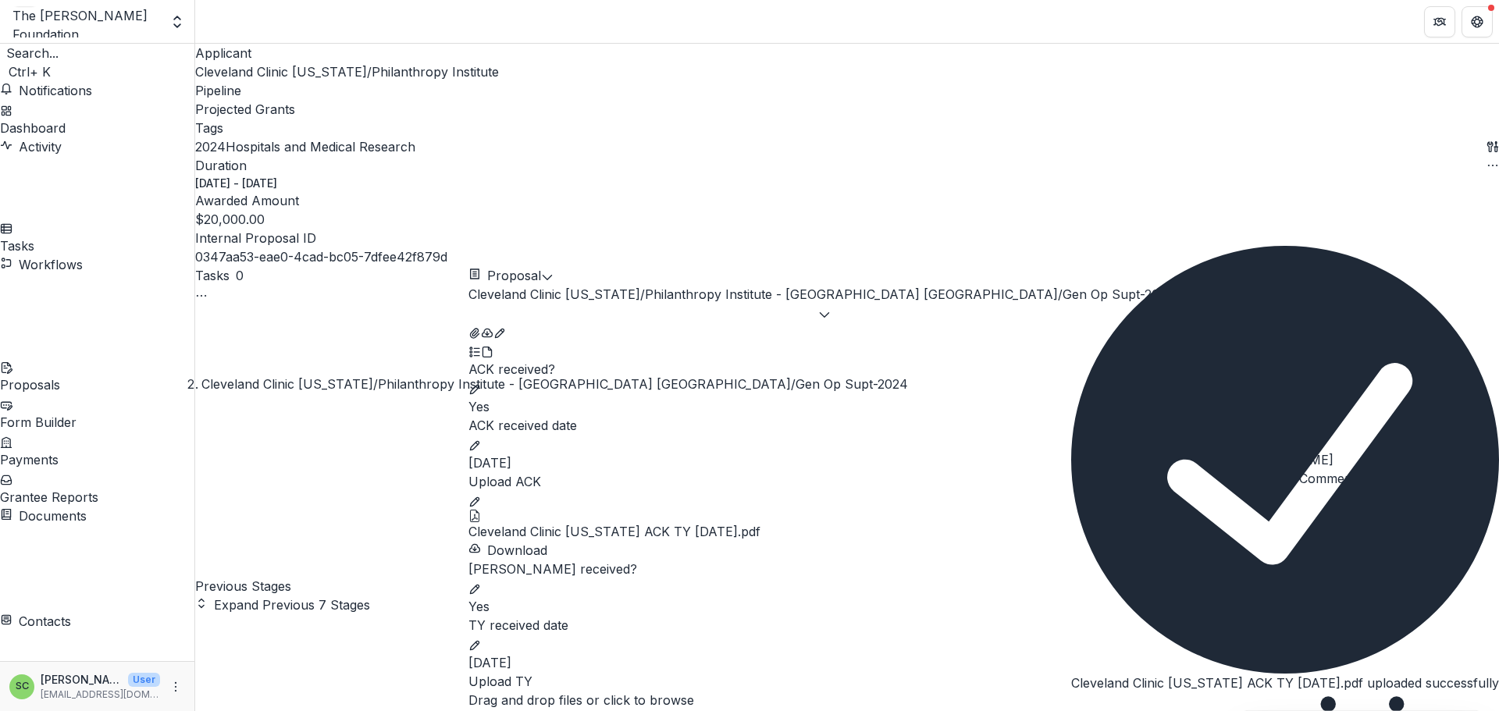
click at [1071, 706] on icon "Close" at bounding box center [1071, 706] width 0 height 0
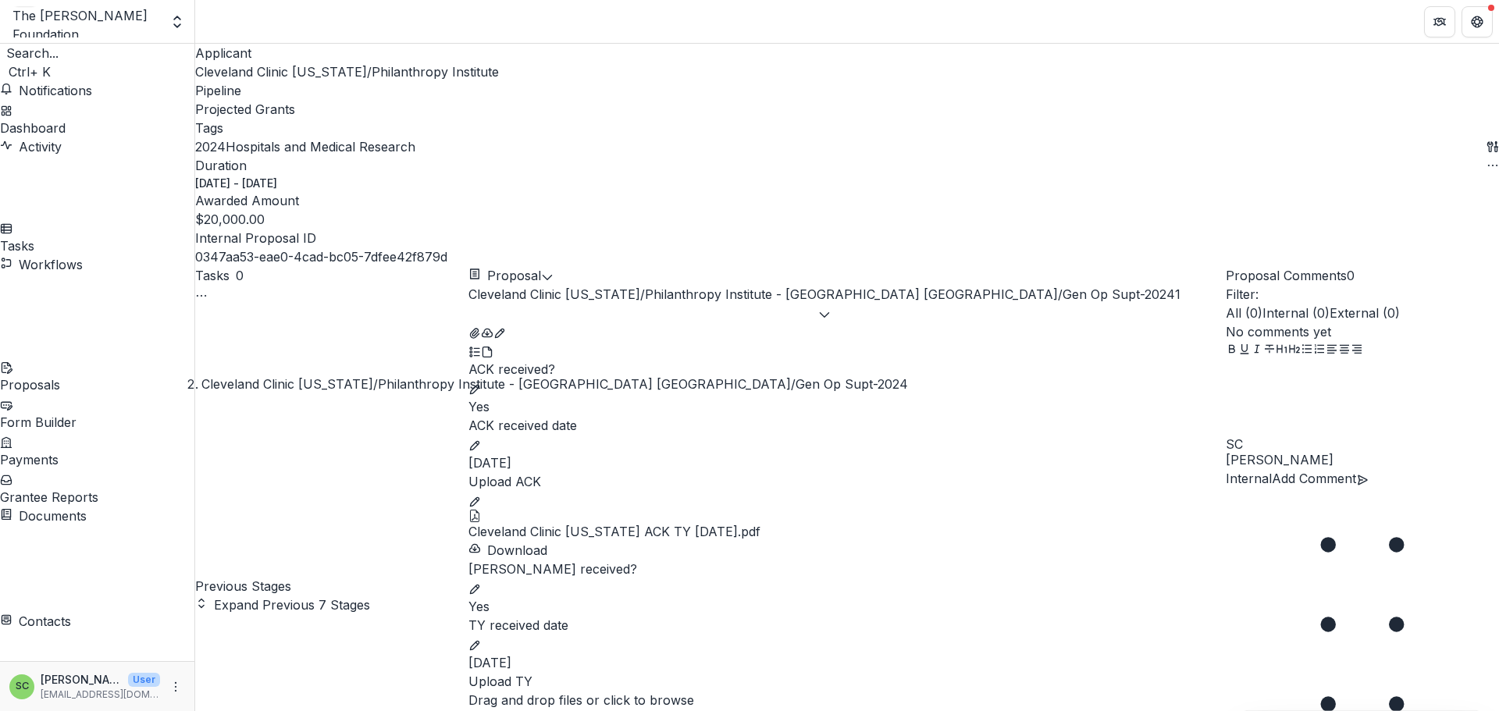
scroll to position [504, 0]
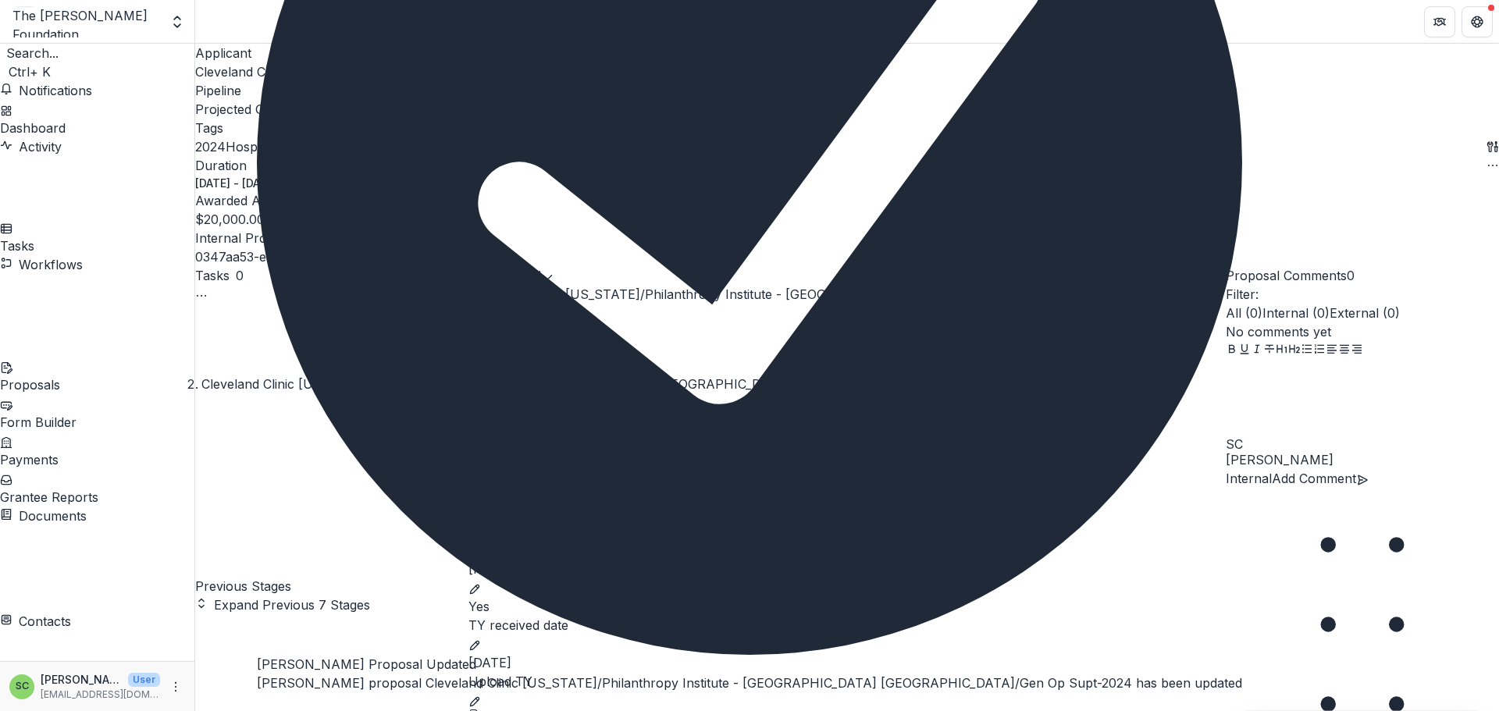
scroll to position [347, 0]
click at [952, 564] on div "[PERSON_NAME] Proposal Updated [PERSON_NAME] proposal Cleveland Clinic [US_STAT…" at bounding box center [749, 190] width 985 height 1041
click at [276, 706] on icon "Close" at bounding box center [266, 715] width 19 height 19
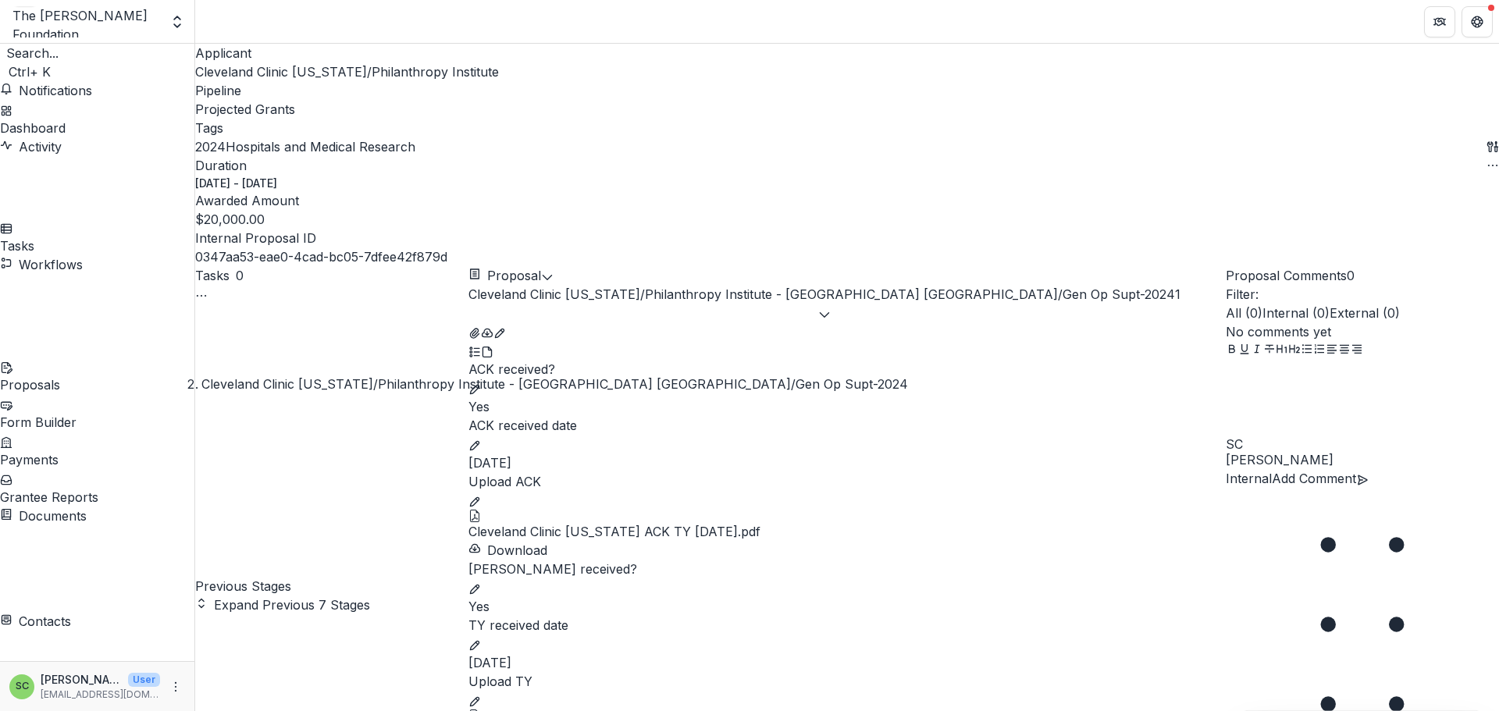
click at [709, 672] on p "Upload TY" at bounding box center [846, 681] width 757 height 19
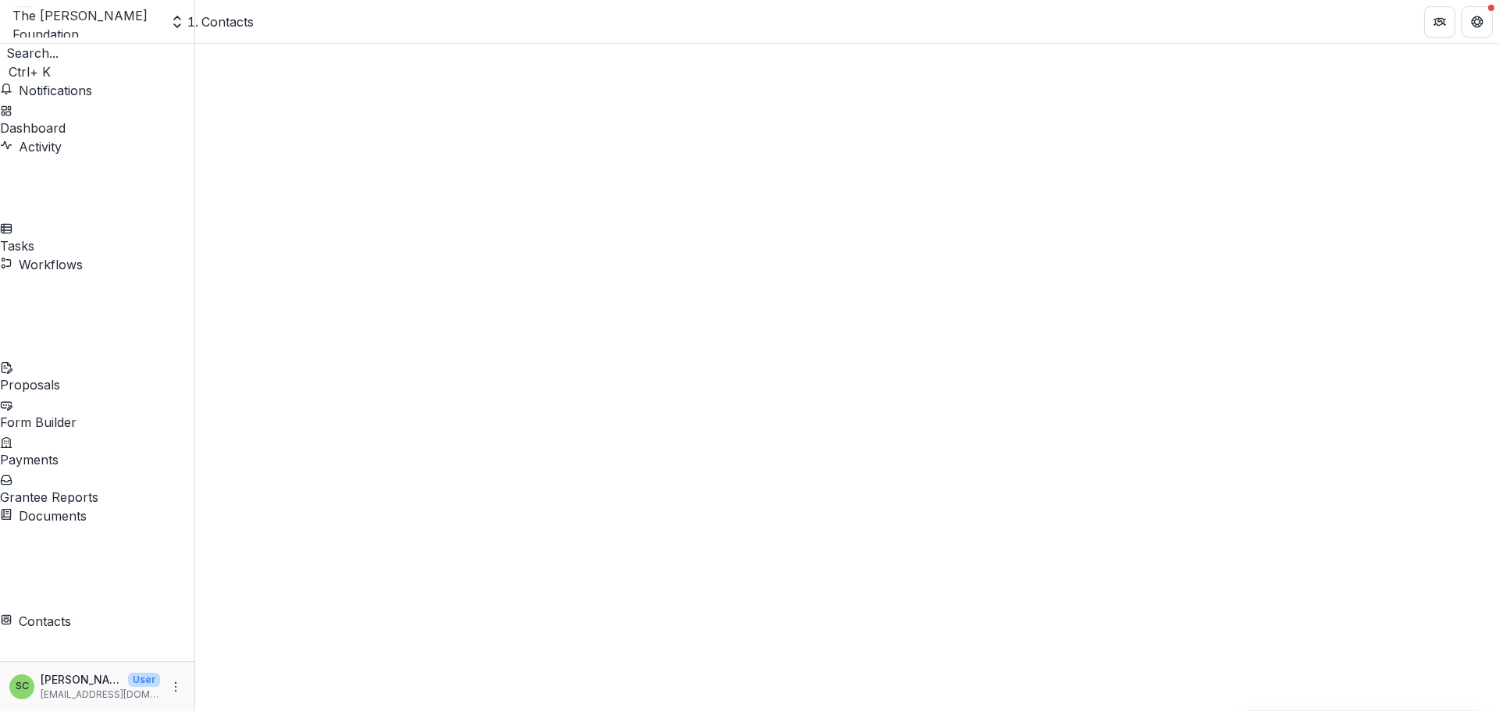
click at [330, 467] on span "Sort Ascending" at bounding box center [284, 475] width 91 height 16
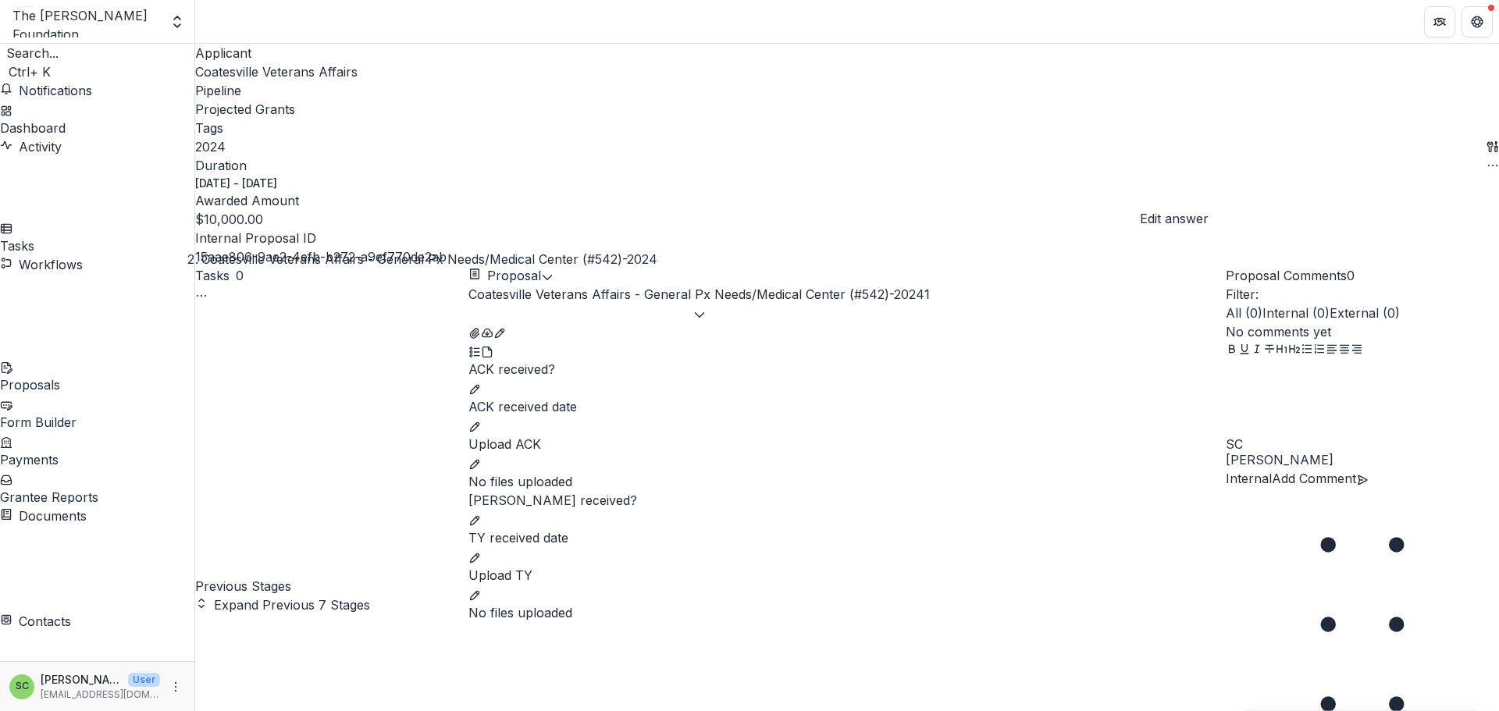
click at [481, 383] on icon "edit" at bounding box center [474, 389] width 12 height 12
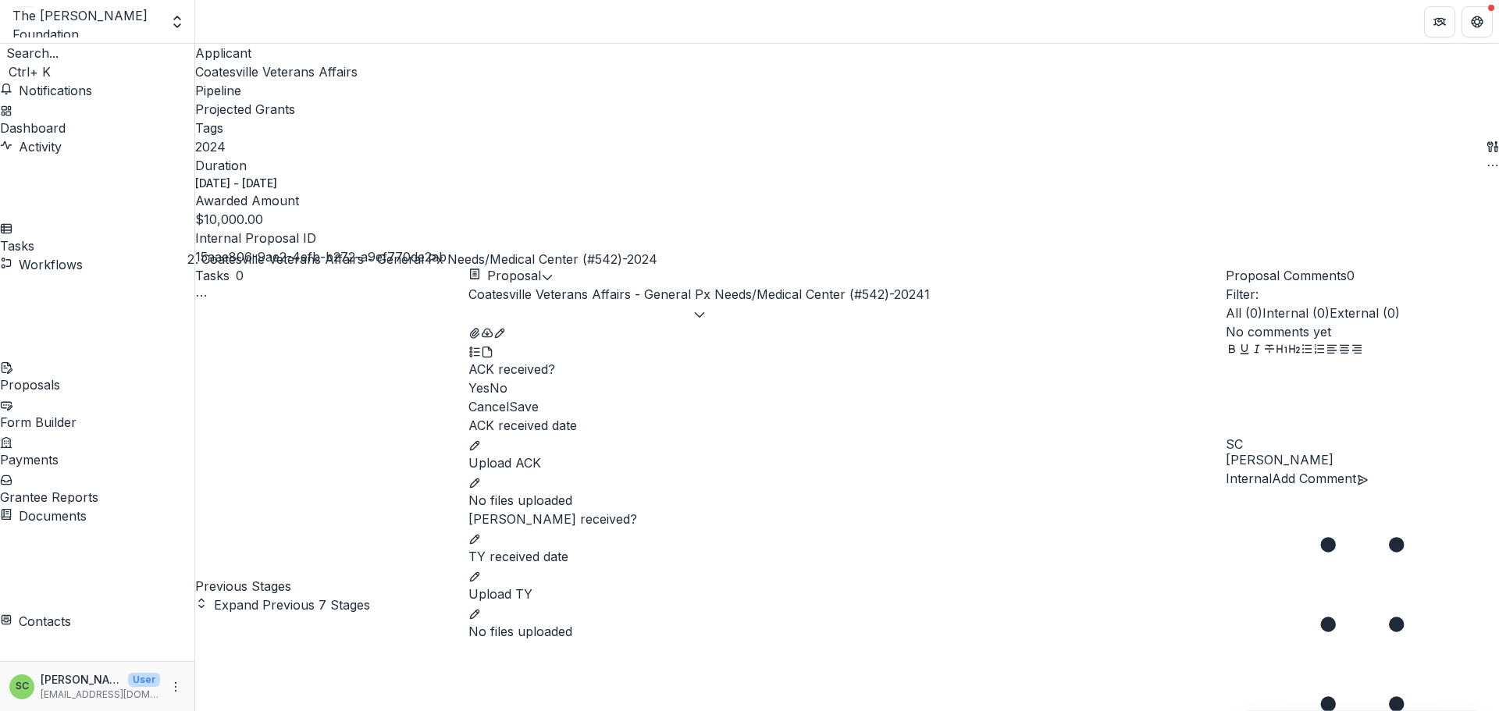
click at [489, 380] on label "Yes" at bounding box center [478, 388] width 21 height 16
click at [539, 397] on button "Save" at bounding box center [524, 406] width 30 height 19
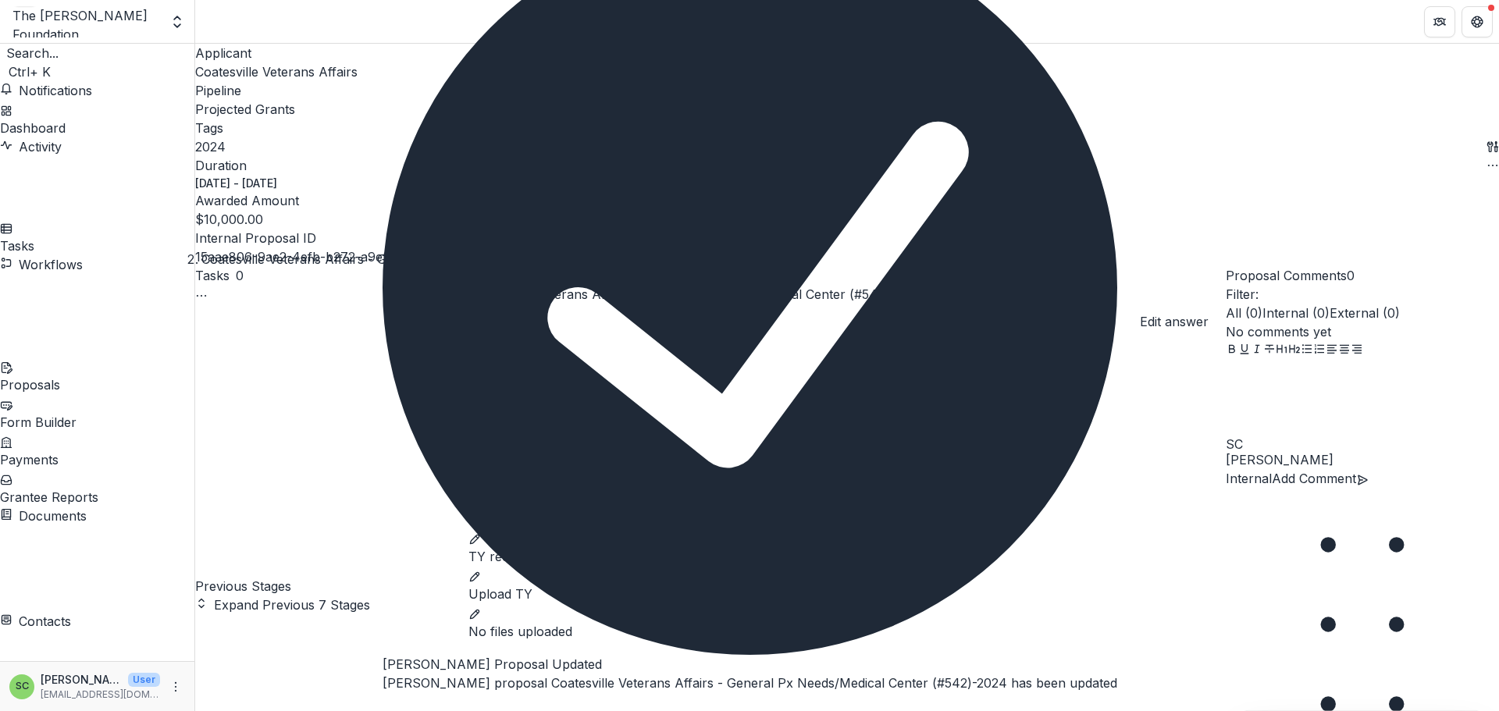
click at [479, 441] on icon "edit" at bounding box center [474, 445] width 9 height 9
click at [930, 435] on input "ACK received date" at bounding box center [846, 450] width 757 height 31
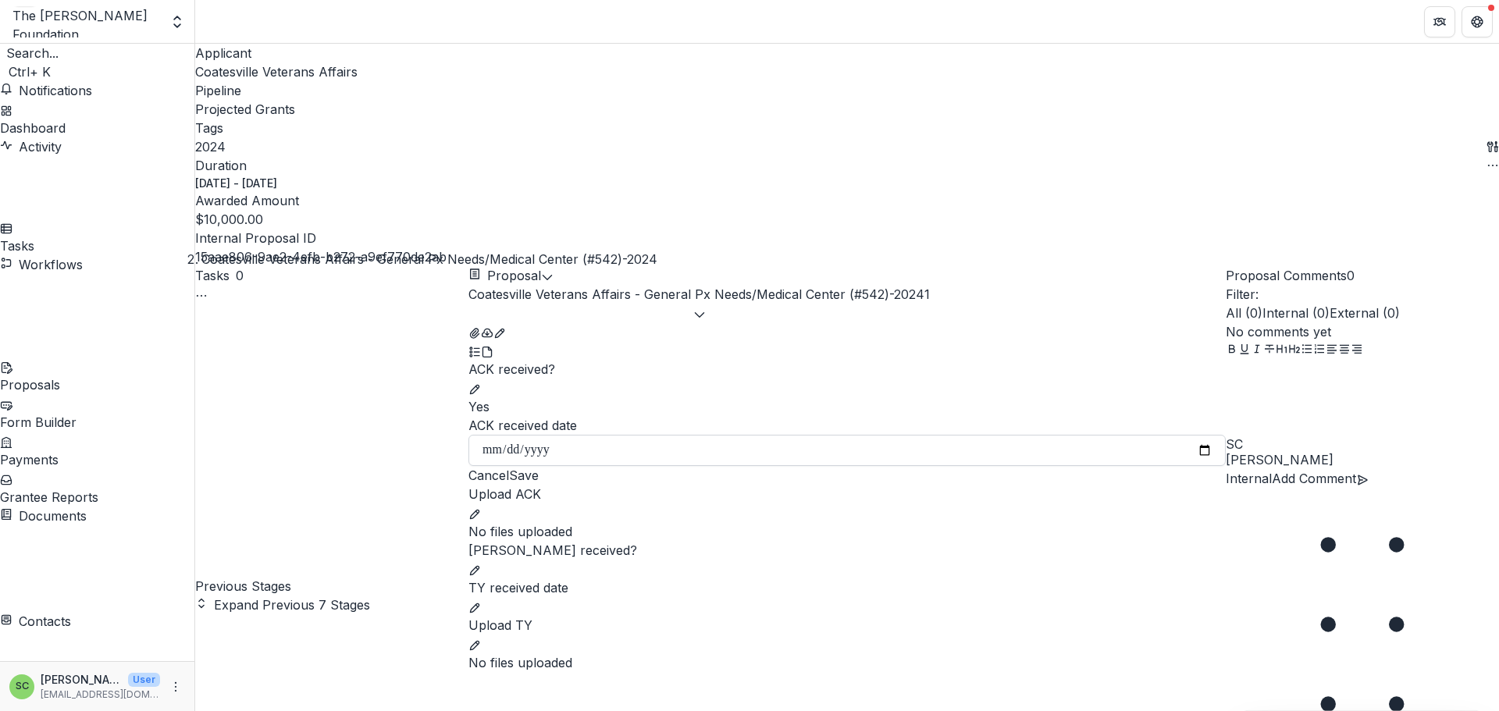
type input "**********"
click at [539, 466] on button "Save" at bounding box center [524, 475] width 30 height 19
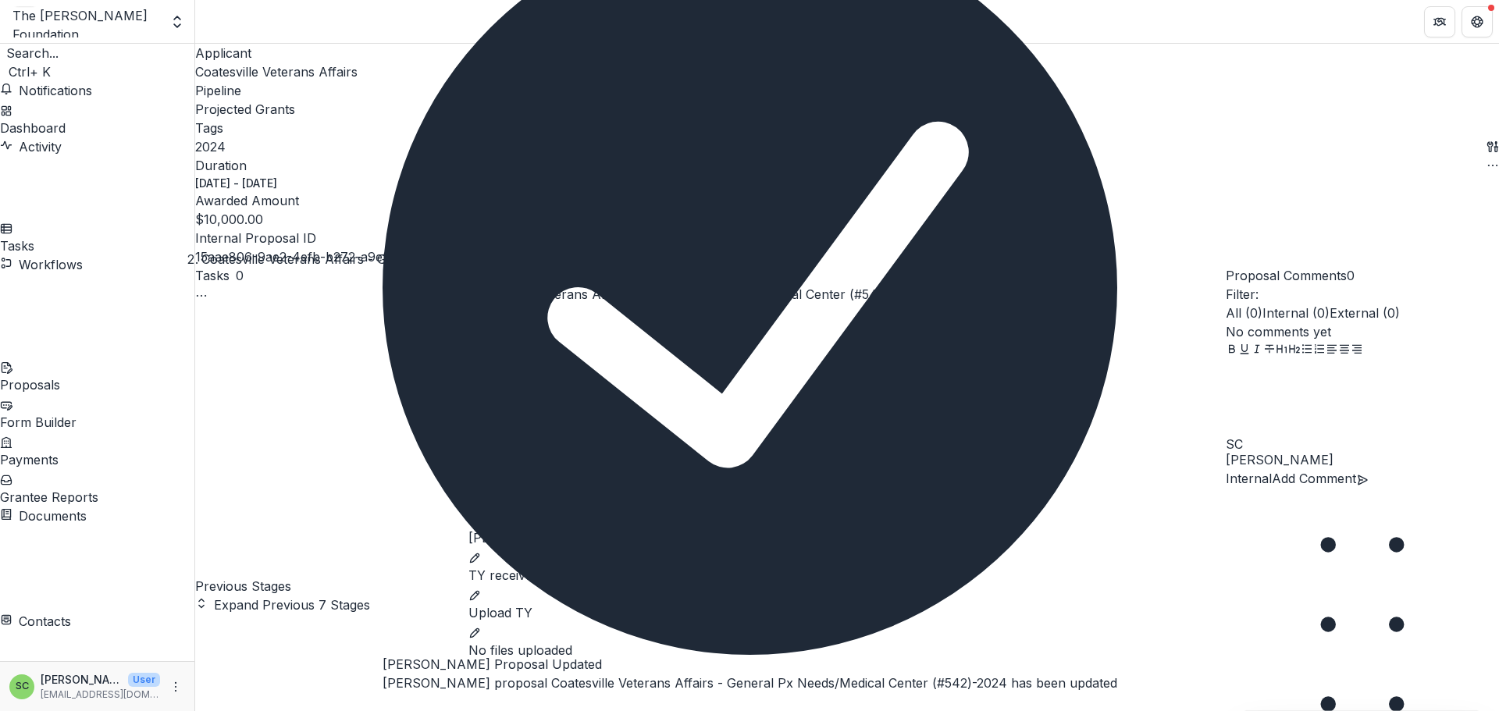
click at [481, 496] on icon "edit" at bounding box center [474, 502] width 12 height 12
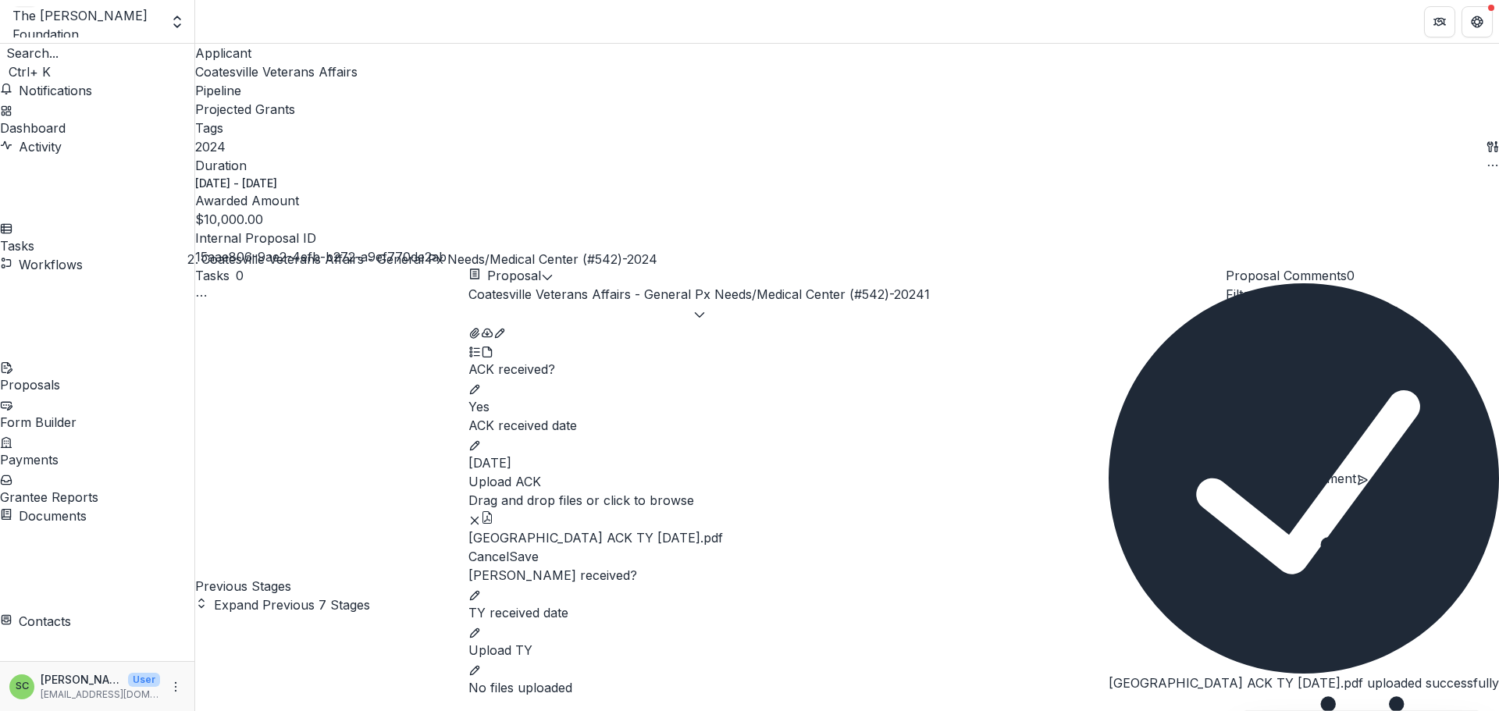
scroll to position [314, 0]
click at [539, 547] on button "Save" at bounding box center [524, 556] width 30 height 19
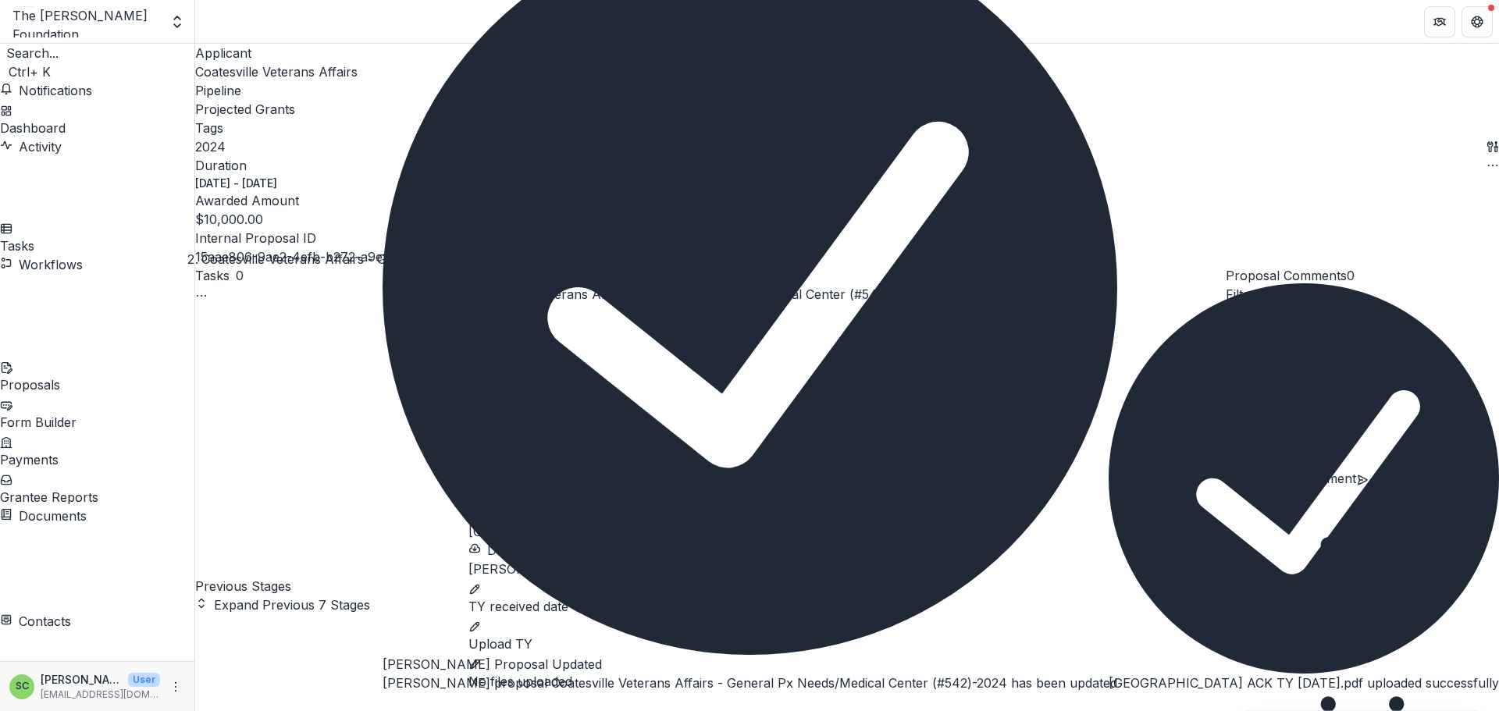
scroll to position [157, 0]
click at [481, 583] on icon "edit" at bounding box center [474, 589] width 12 height 12
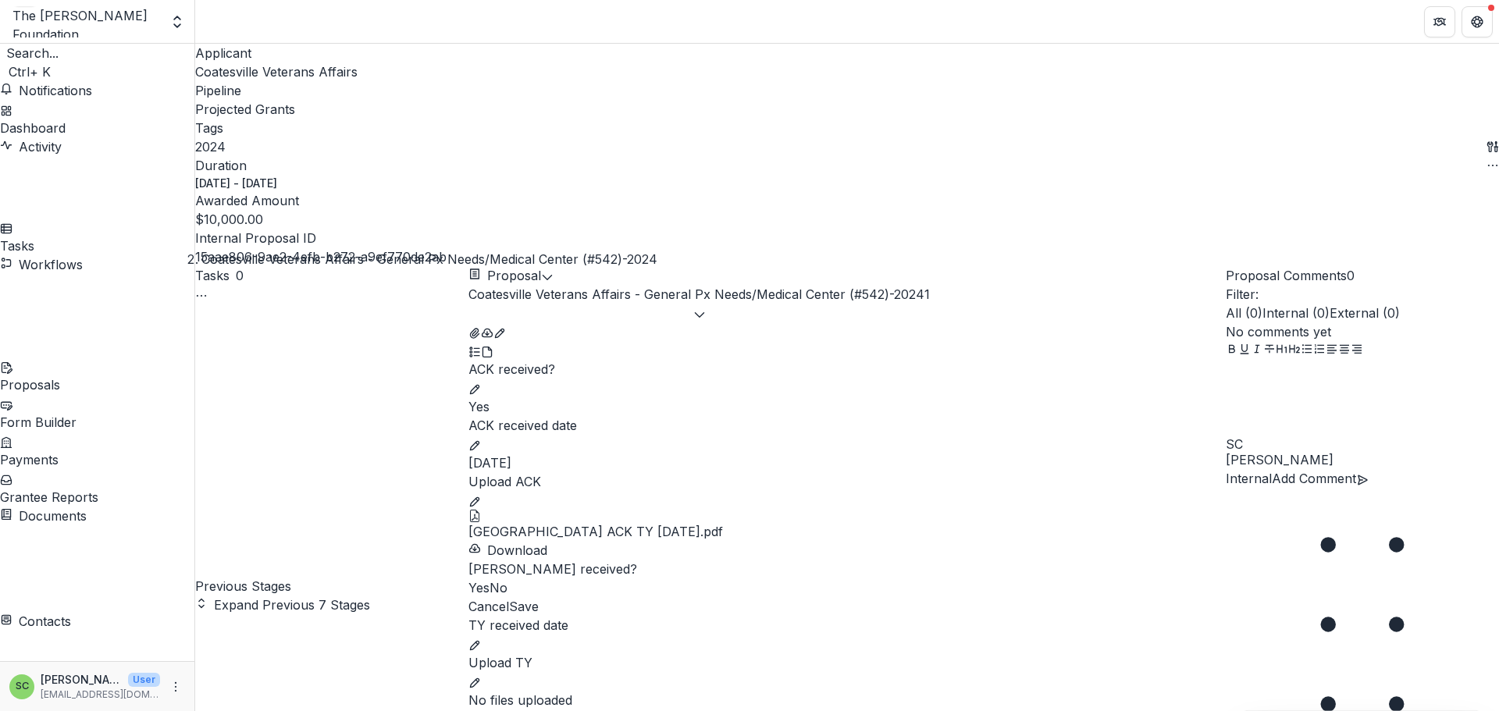
click at [468, 580] on span at bounding box center [468, 588] width 0 height 16
drag, startPoint x: 1172, startPoint y: 626, endPoint x: 1164, endPoint y: 622, distance: 8.7
click at [539, 616] on button "Save" at bounding box center [524, 606] width 30 height 19
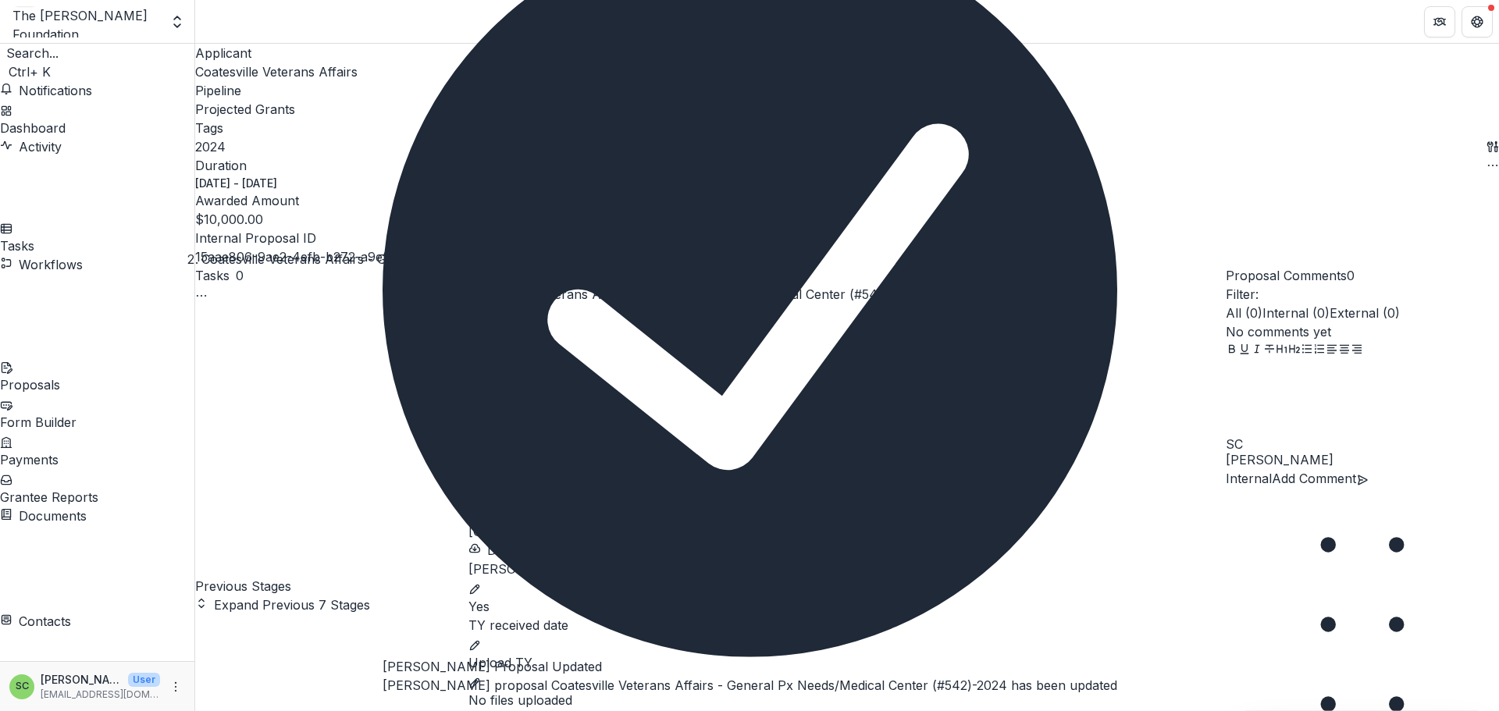
scroll to position [180, 0]
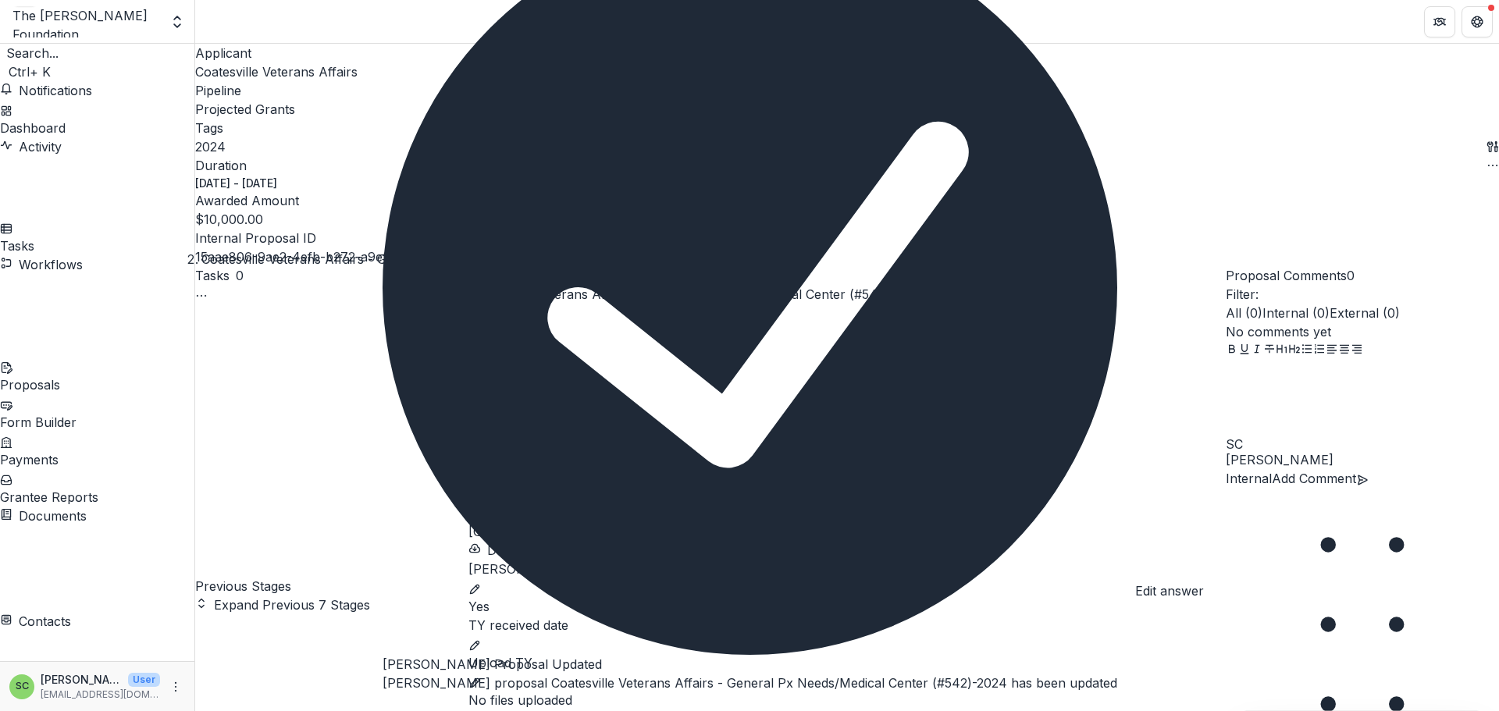
click at [481, 639] on icon "edit" at bounding box center [474, 645] width 12 height 12
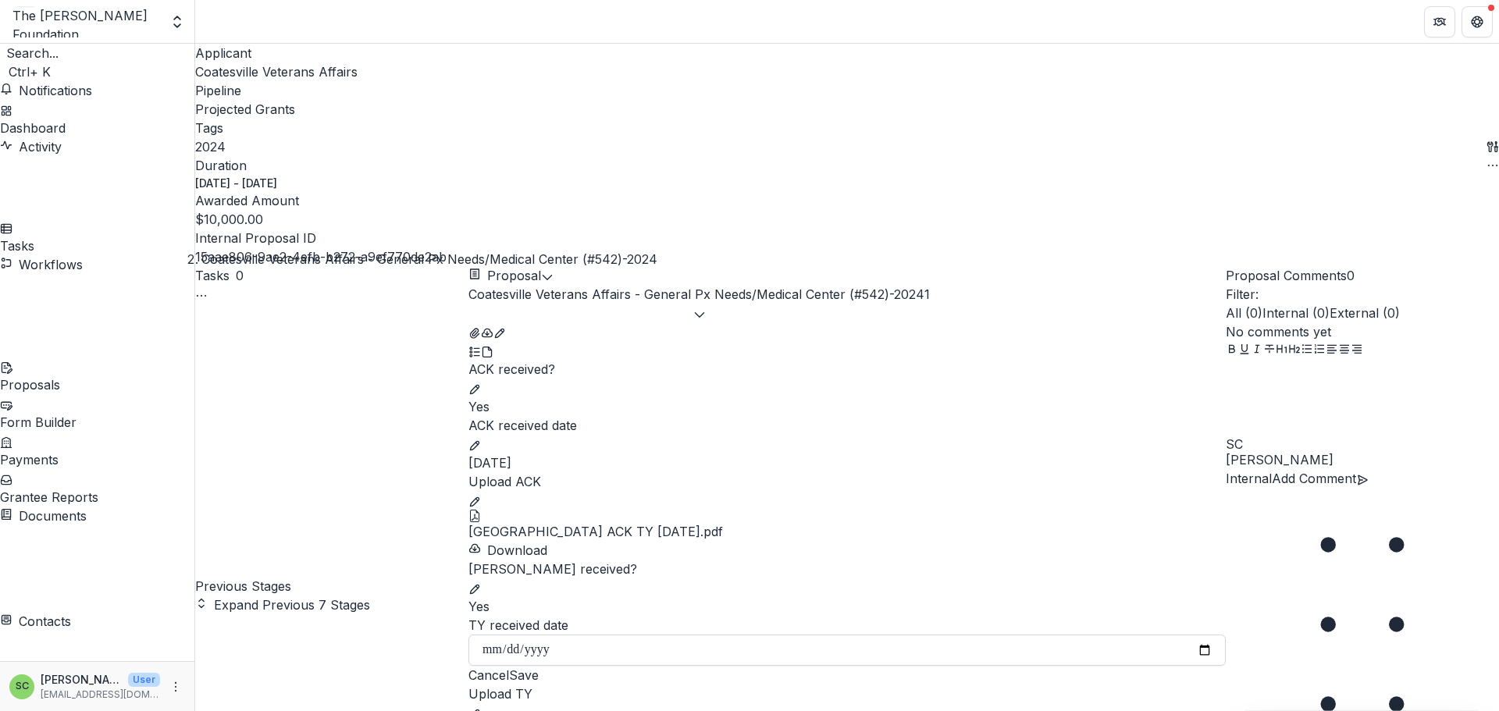
click at [561, 635] on input "TY received date" at bounding box center [846, 650] width 757 height 31
type input "**********"
click at [539, 666] on button "Save" at bounding box center [524, 675] width 30 height 19
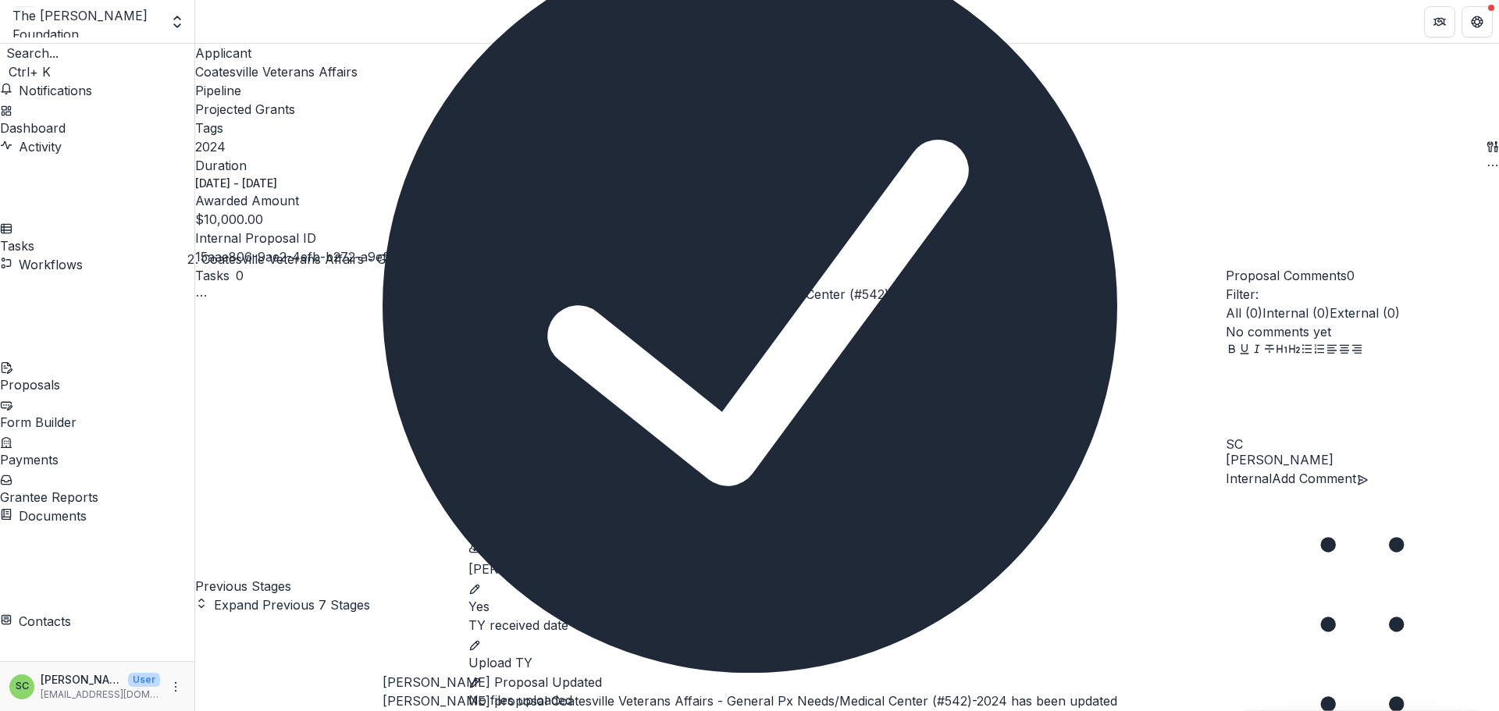
scroll to position [204, 0]
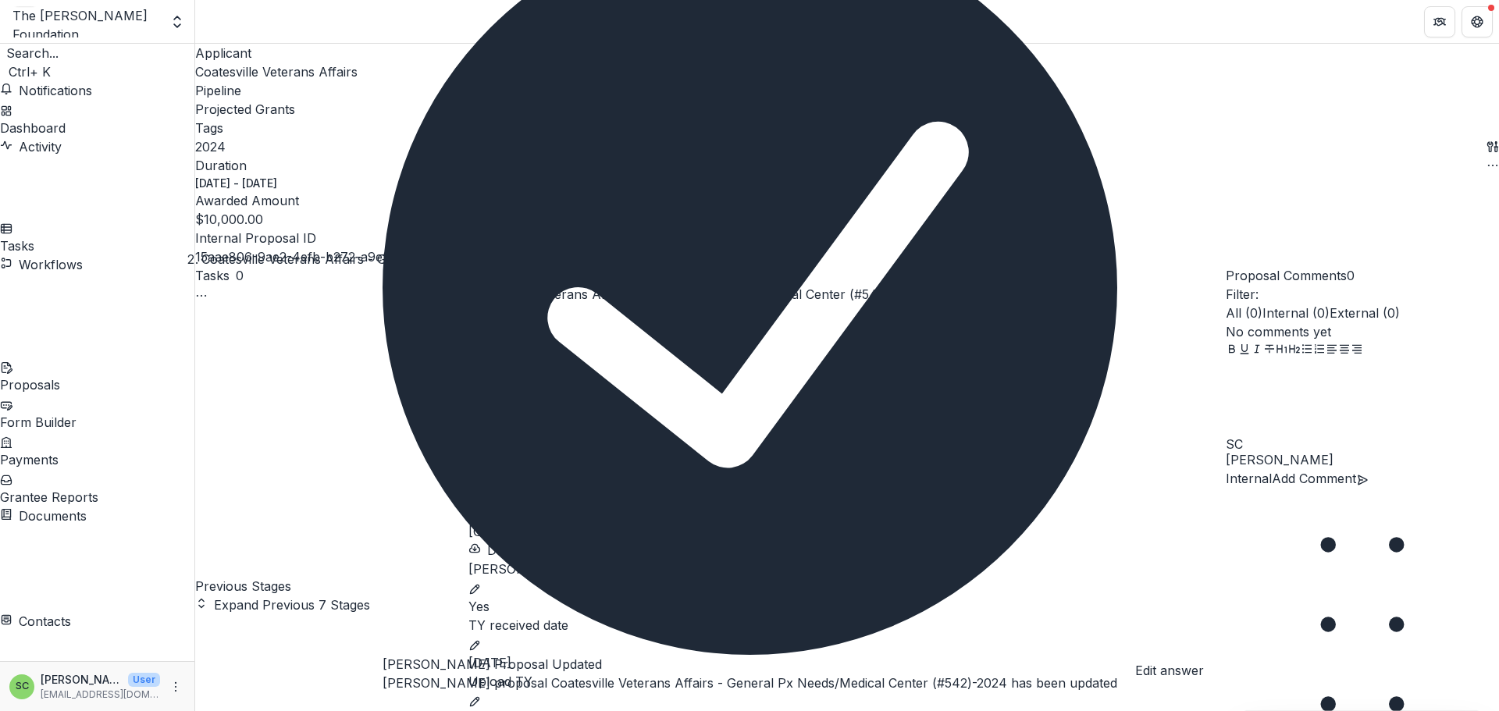
click at [481, 696] on icon "edit" at bounding box center [474, 702] width 12 height 12
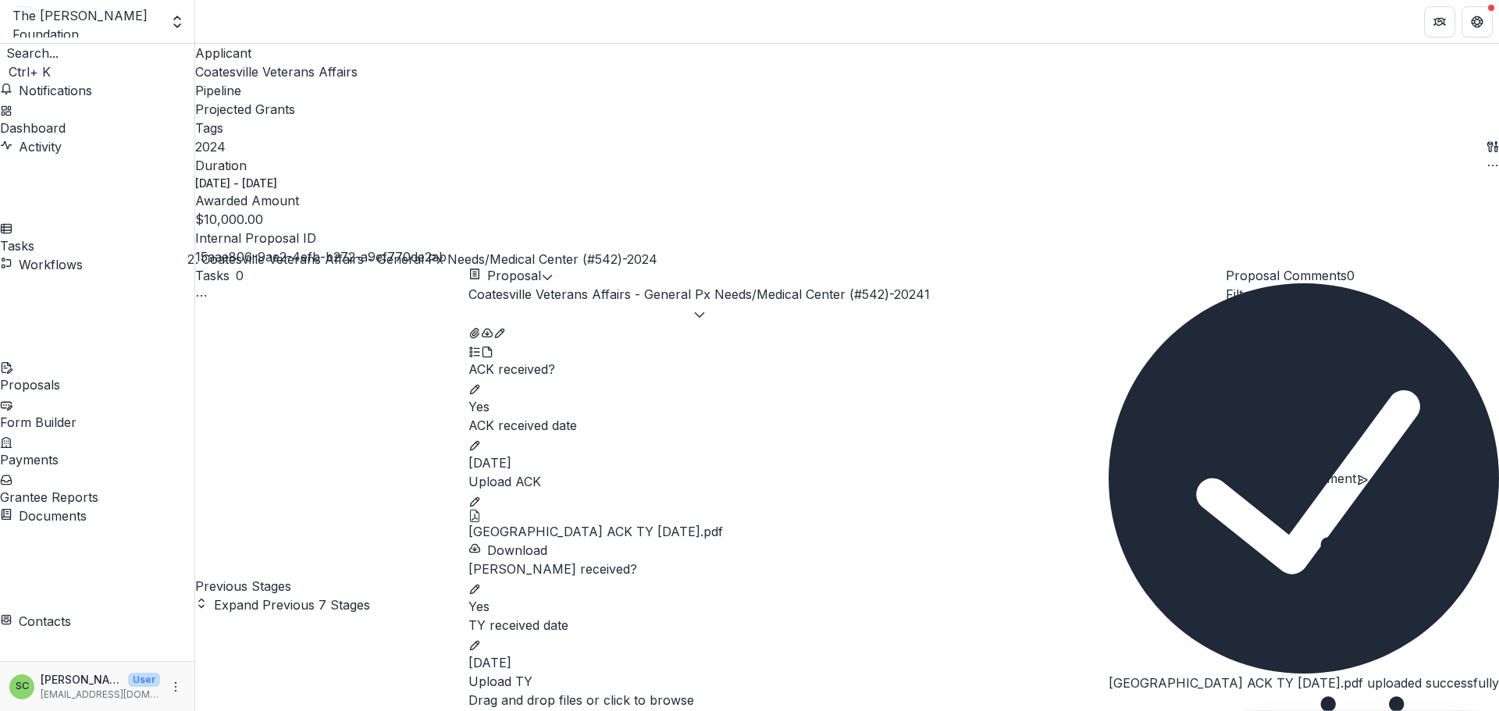
click at [1127, 706] on icon "Close" at bounding box center [1117, 715] width 19 height 19
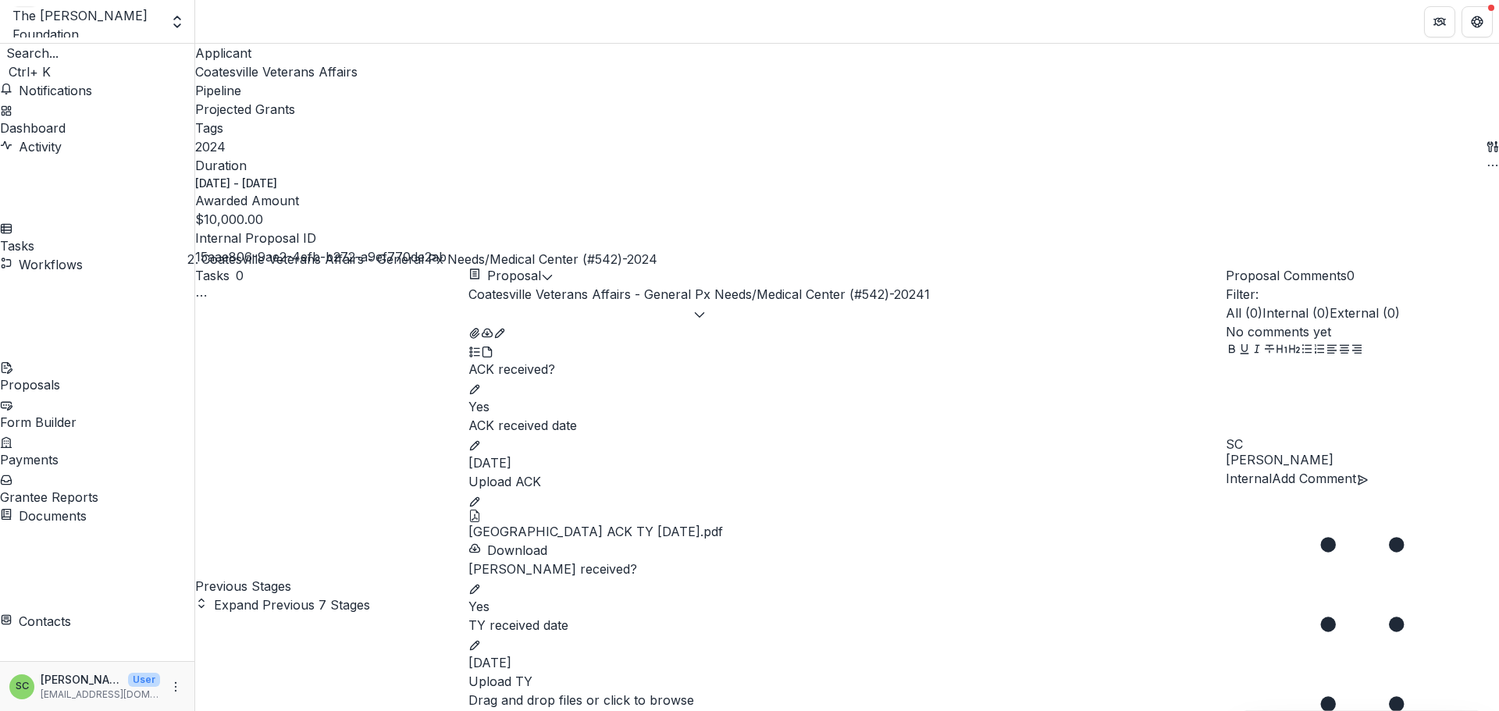
scroll to position [504, 0]
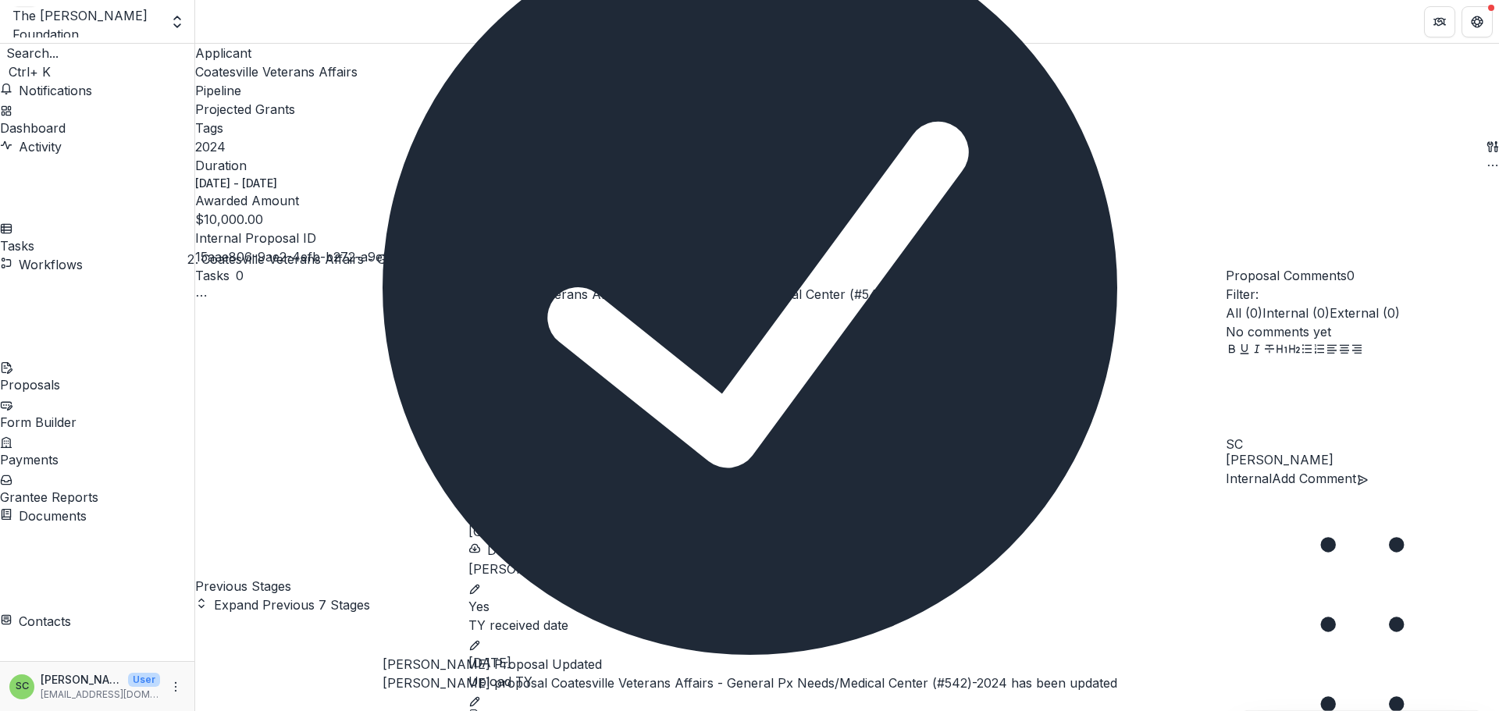
click at [383, 706] on icon "Close" at bounding box center [383, 706] width 0 height 0
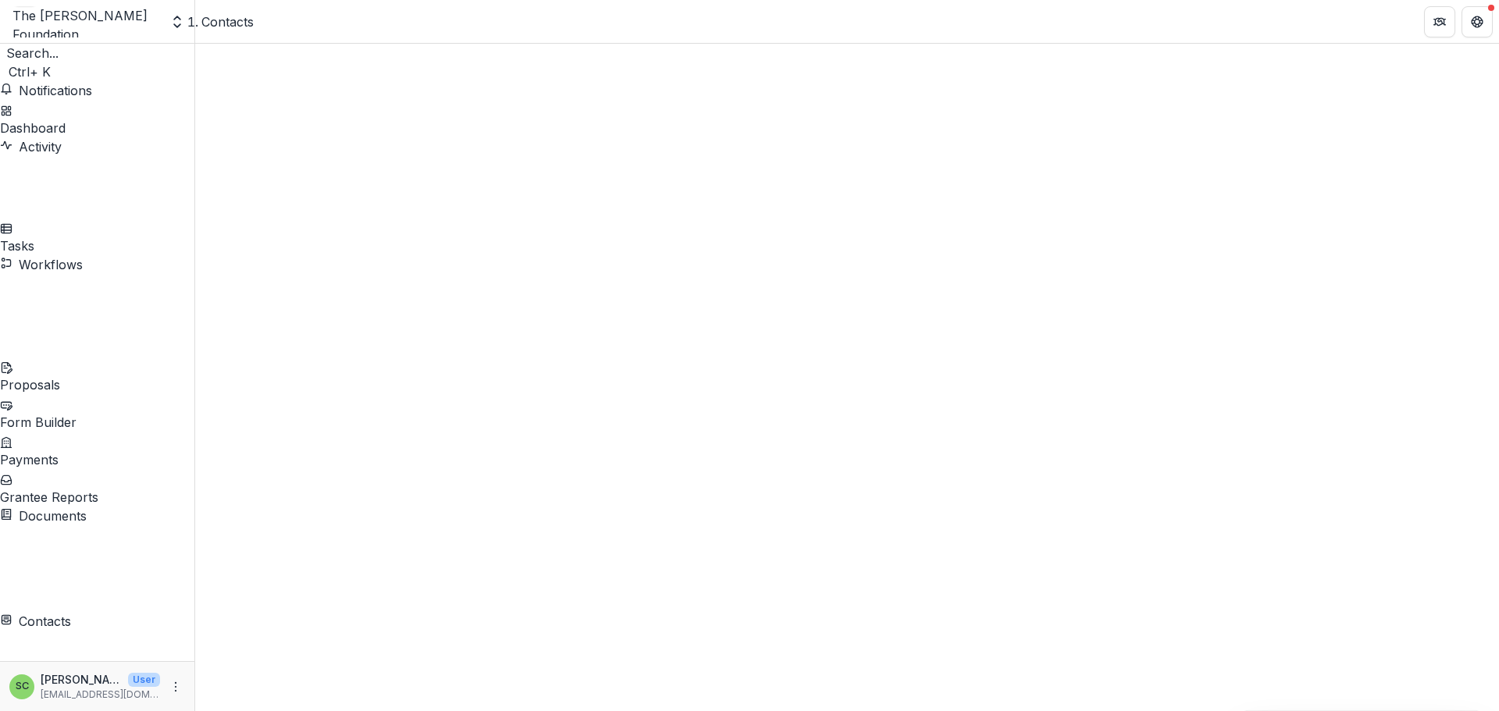
click at [330, 467] on span "Sort Ascending" at bounding box center [284, 475] width 91 height 16
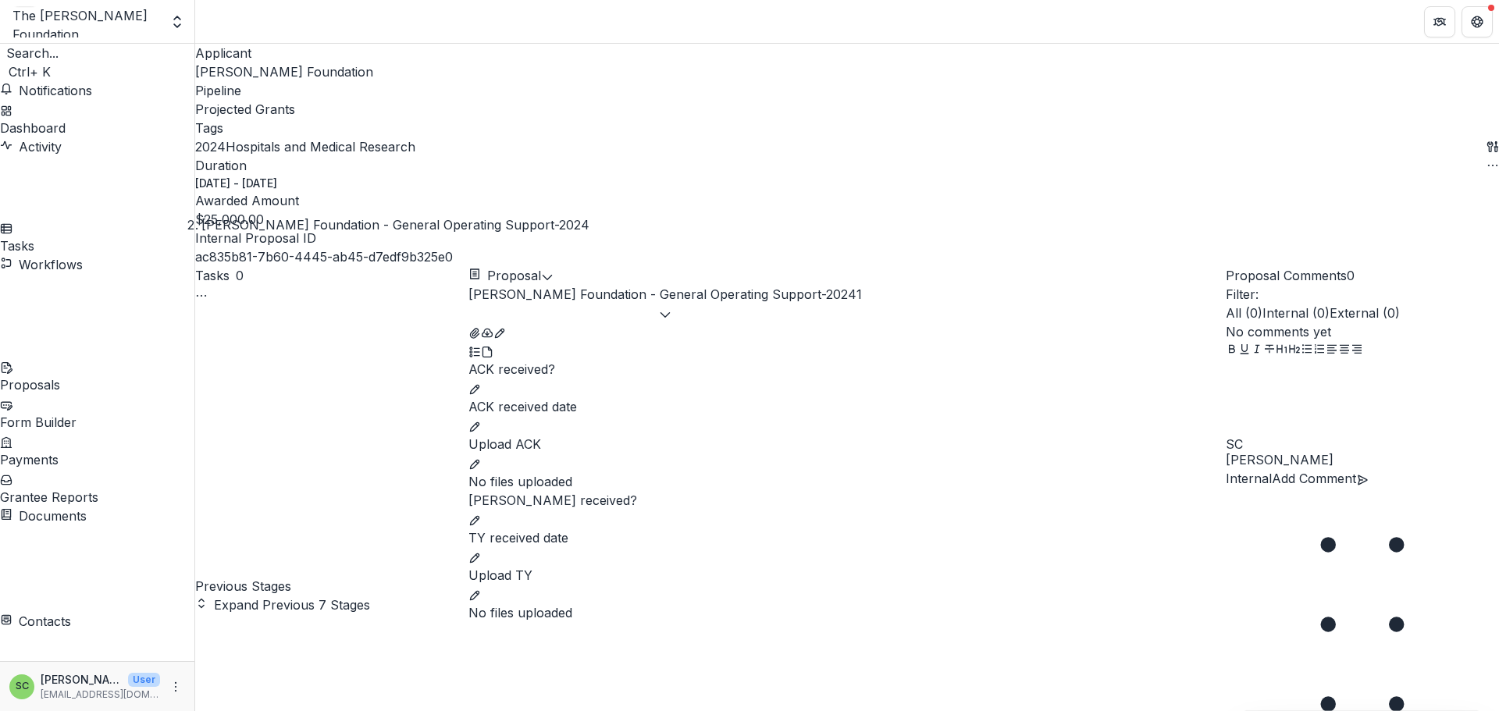
click at [481, 383] on icon "edit" at bounding box center [474, 389] width 12 height 12
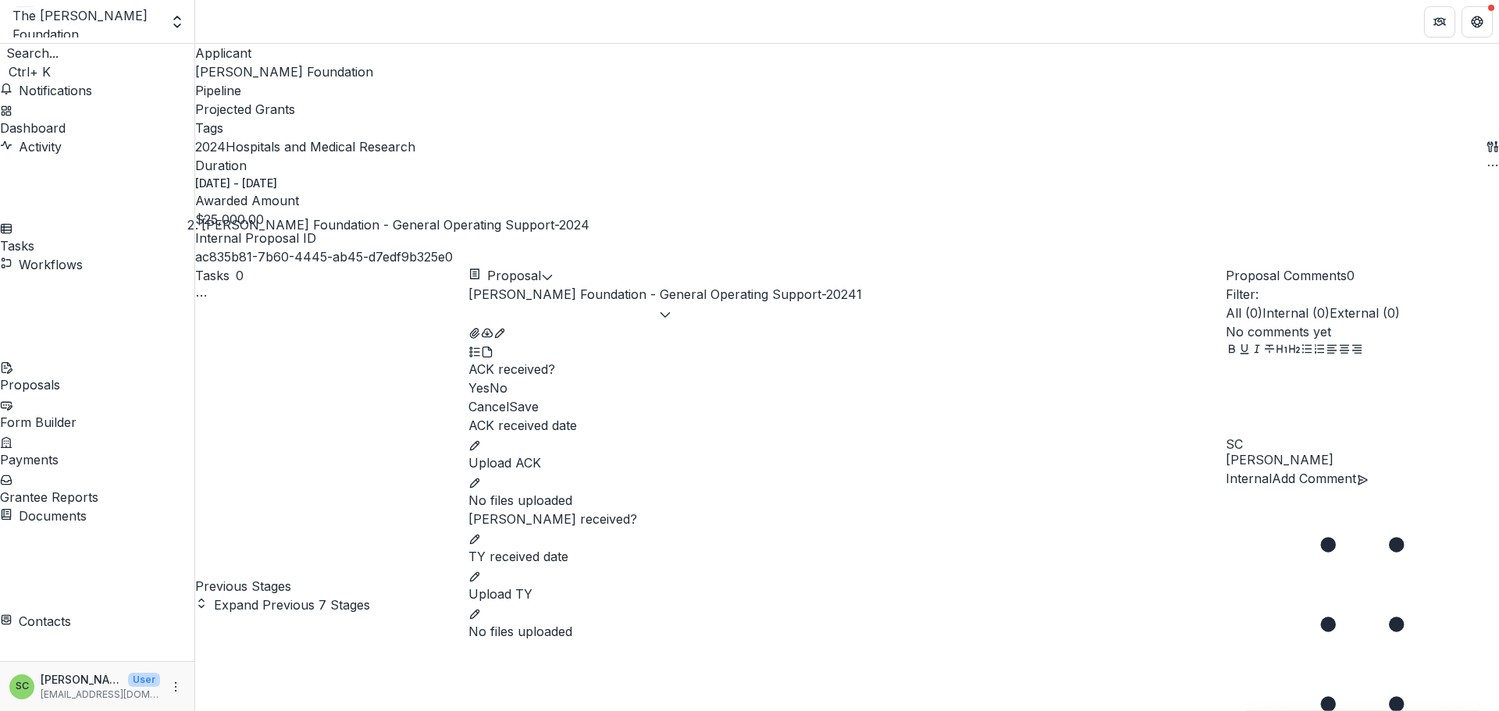
click at [468, 380] on span at bounding box center [468, 388] width 0 height 16
click at [539, 397] on button "Save" at bounding box center [524, 406] width 30 height 19
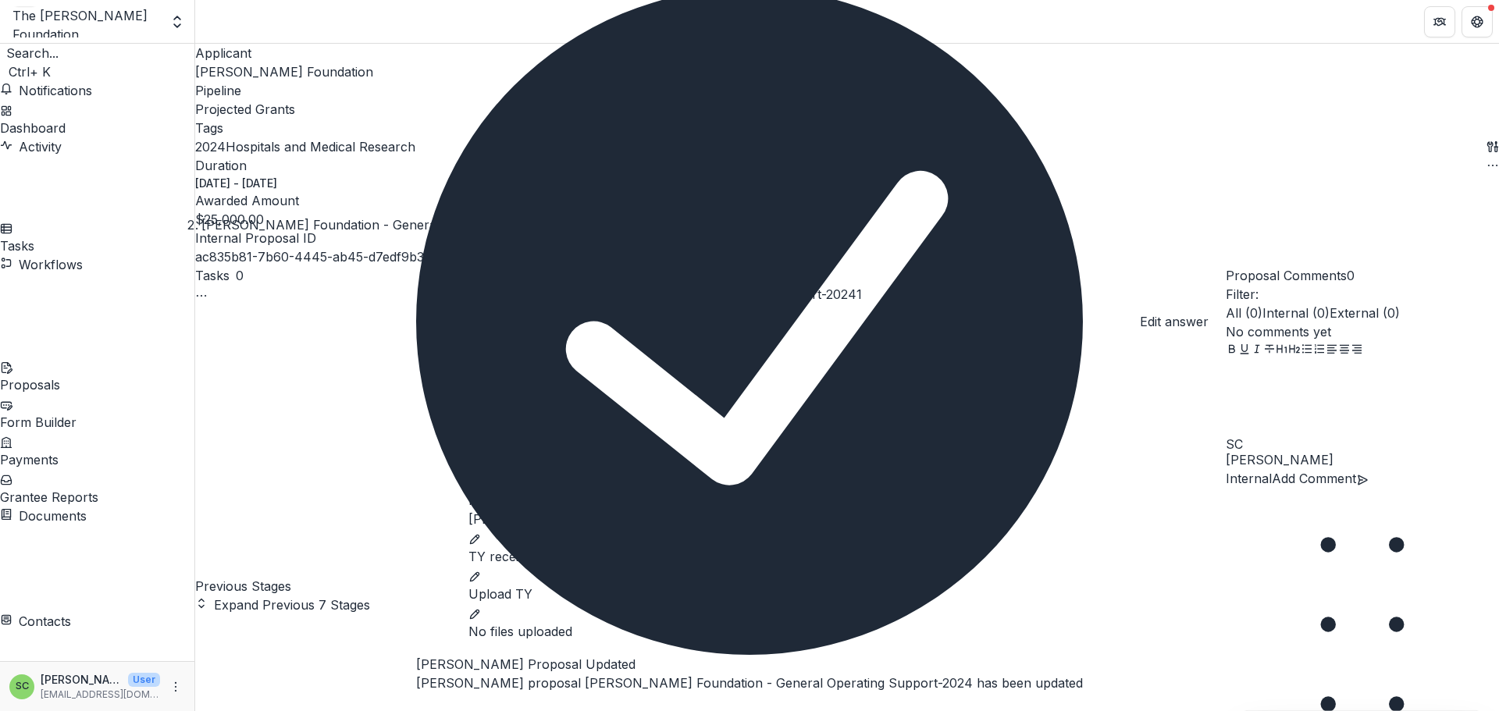
click at [479, 441] on icon "edit" at bounding box center [474, 445] width 9 height 9
click at [653, 435] on input "ACK received date" at bounding box center [846, 450] width 757 height 31
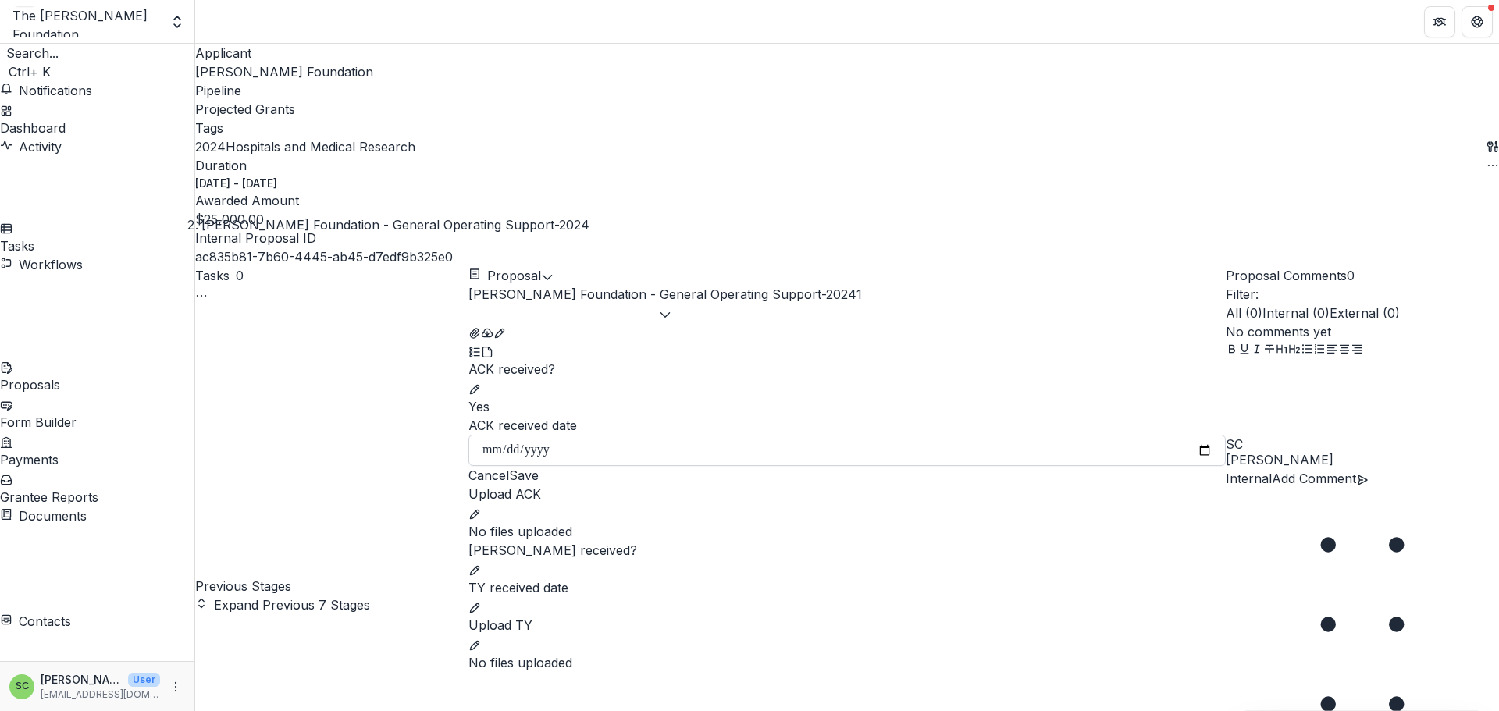
type input "**********"
click at [539, 466] on button "Save" at bounding box center [524, 475] width 30 height 19
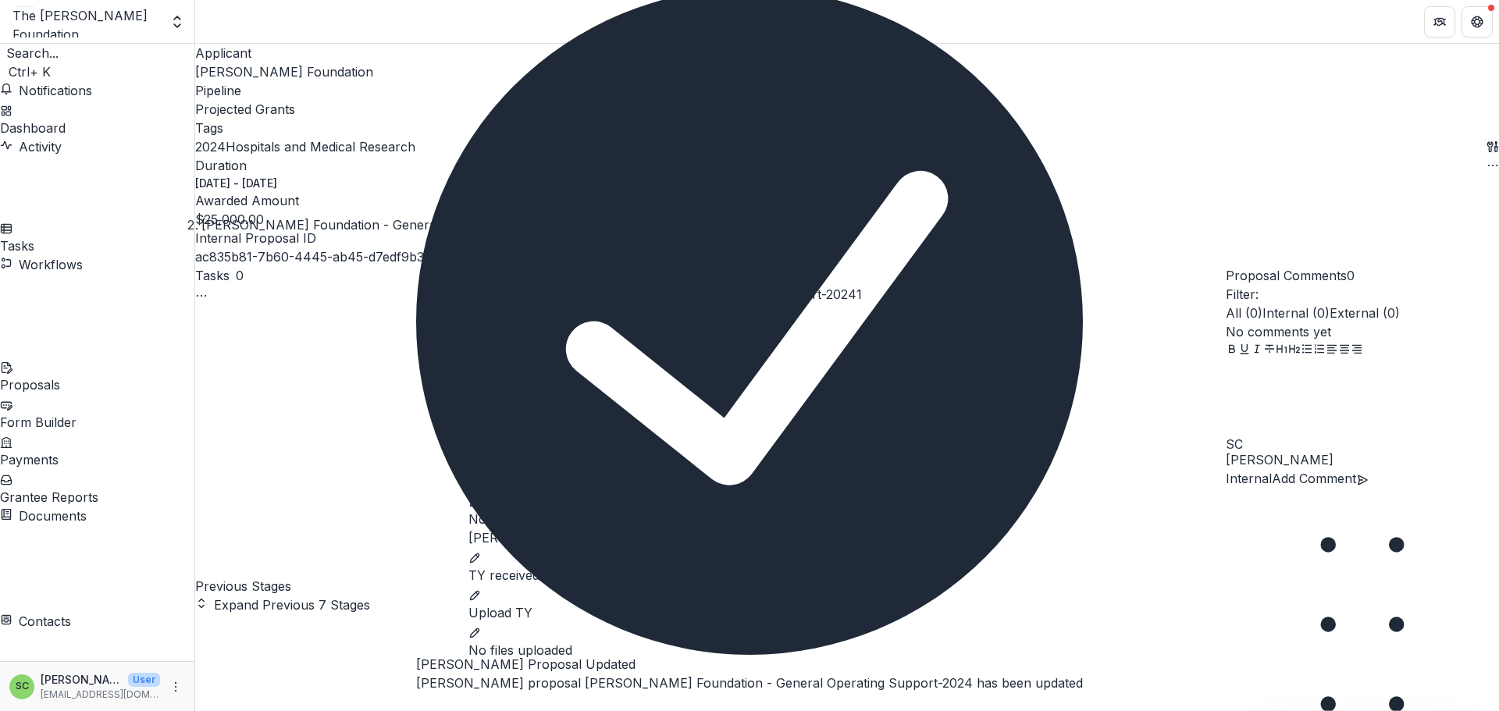
click at [479, 497] on icon "edit" at bounding box center [474, 501] width 9 height 9
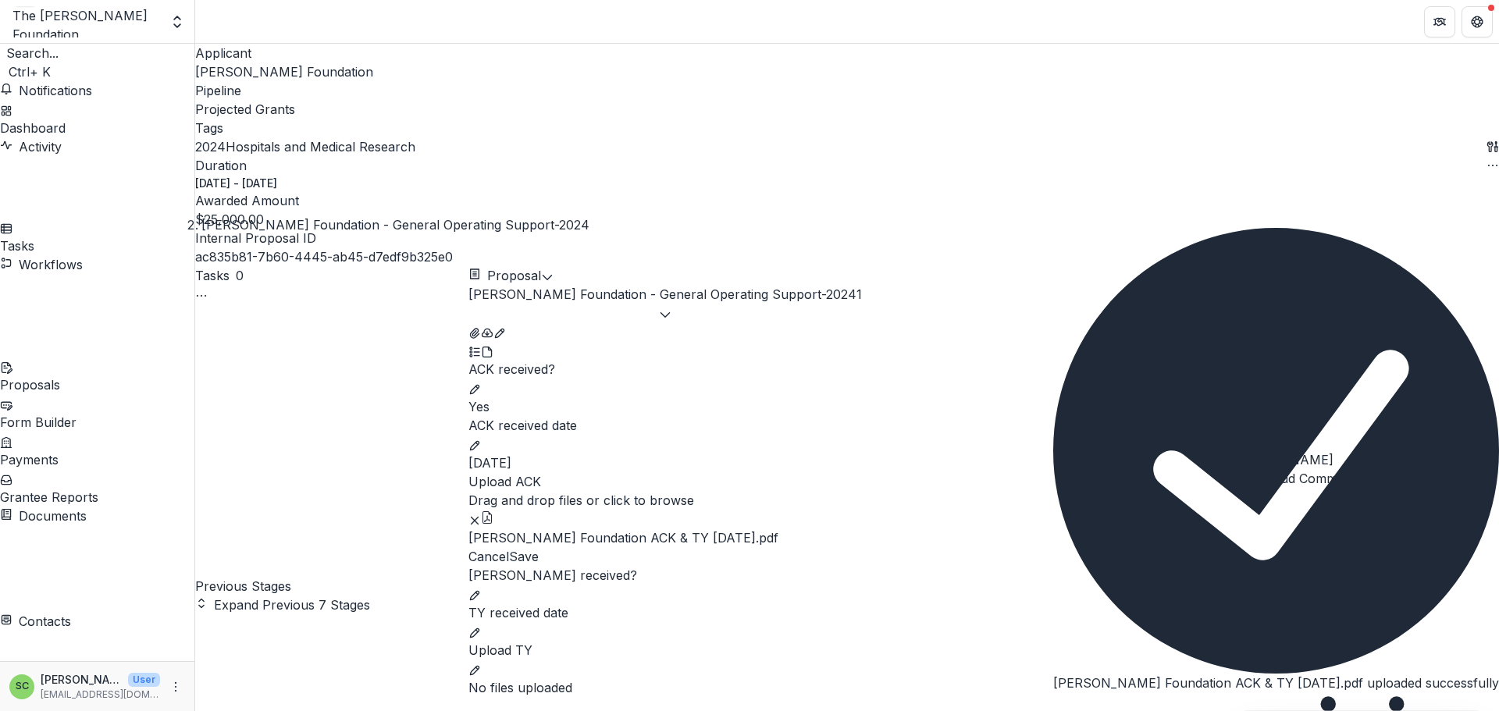
click at [1053, 706] on icon "Close" at bounding box center [1053, 706] width 0 height 0
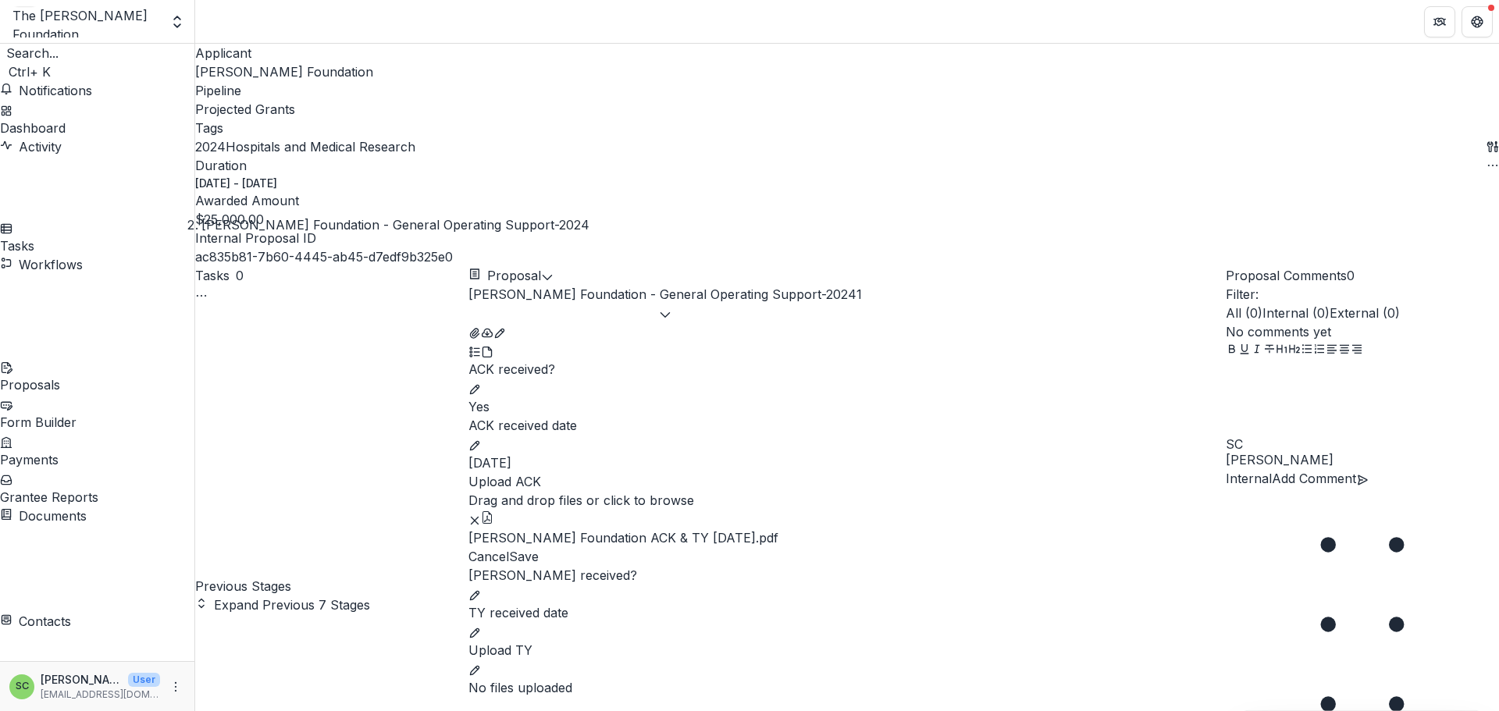
scroll to position [314, 0]
click at [539, 547] on button "Save" at bounding box center [524, 556] width 30 height 19
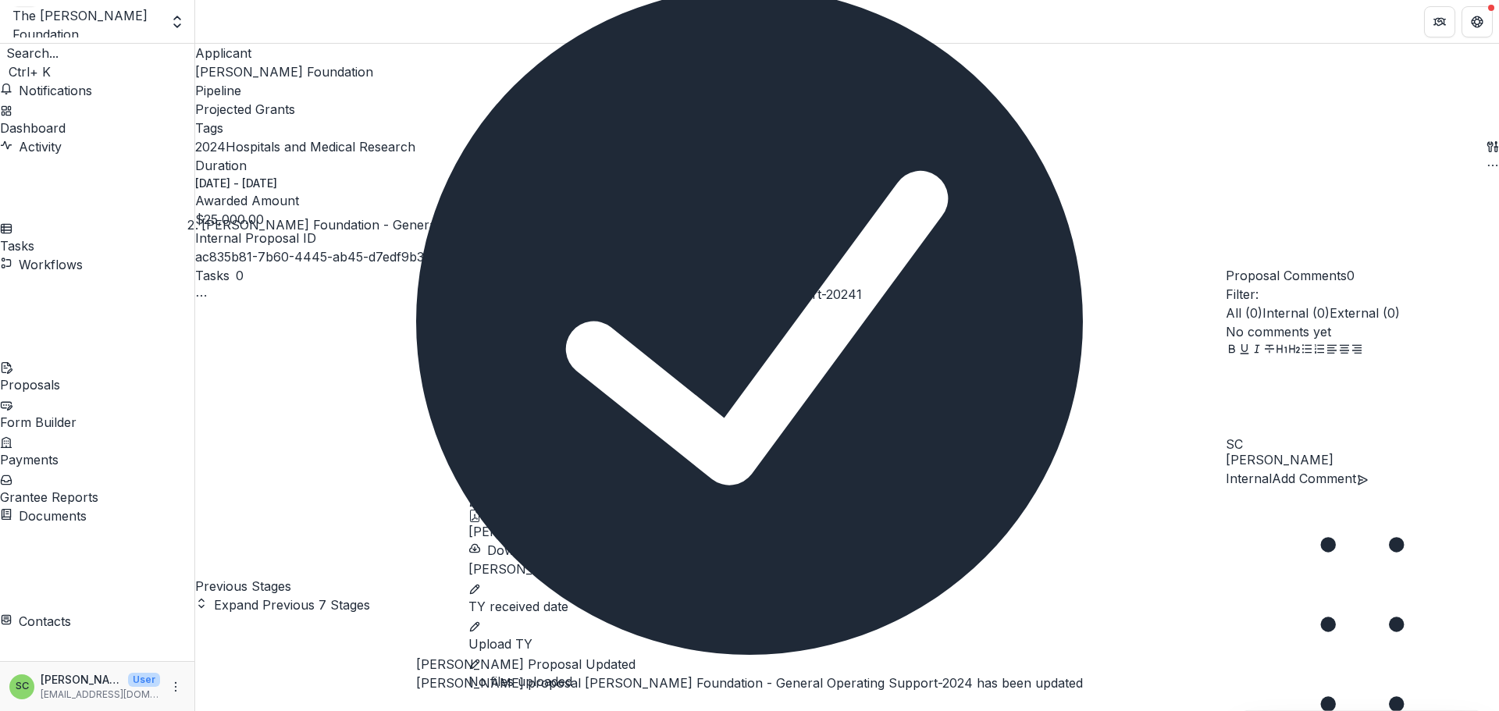
scroll to position [157, 0]
click at [481, 583] on icon "edit" at bounding box center [474, 589] width 12 height 12
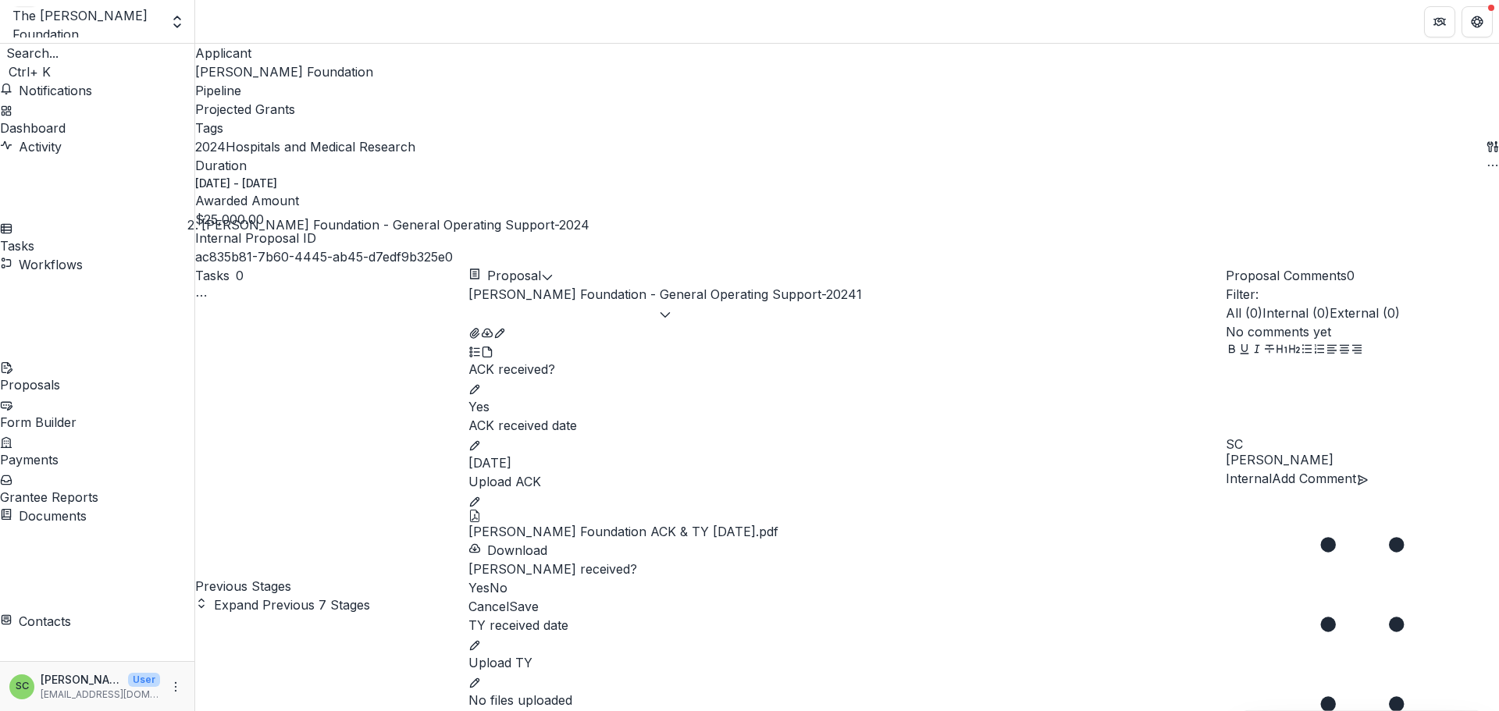
click at [468, 580] on span at bounding box center [468, 588] width 0 height 16
click at [539, 616] on button "Save" at bounding box center [524, 606] width 30 height 19
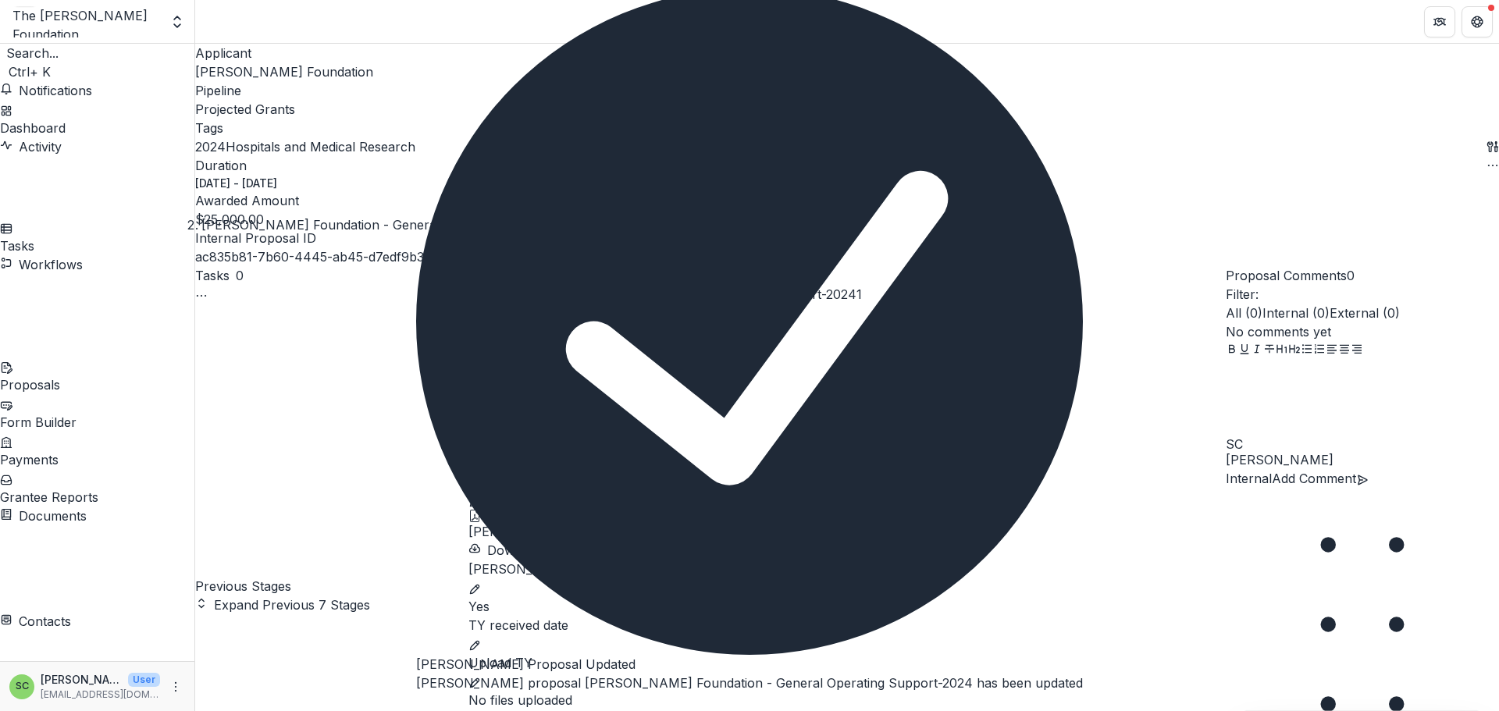
scroll to position [180, 0]
click at [479, 641] on icon "edit" at bounding box center [474, 645] width 9 height 9
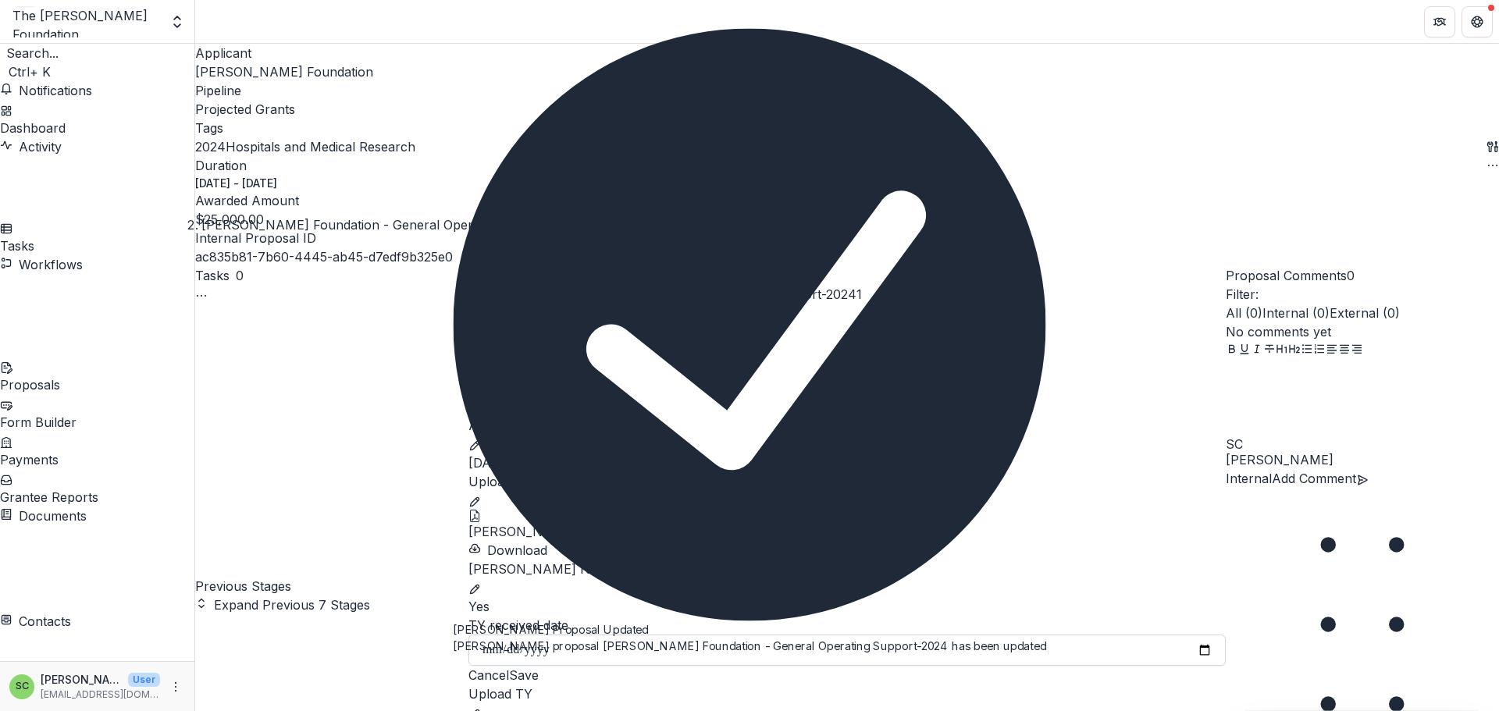
click at [684, 635] on input "TY received date" at bounding box center [846, 650] width 757 height 31
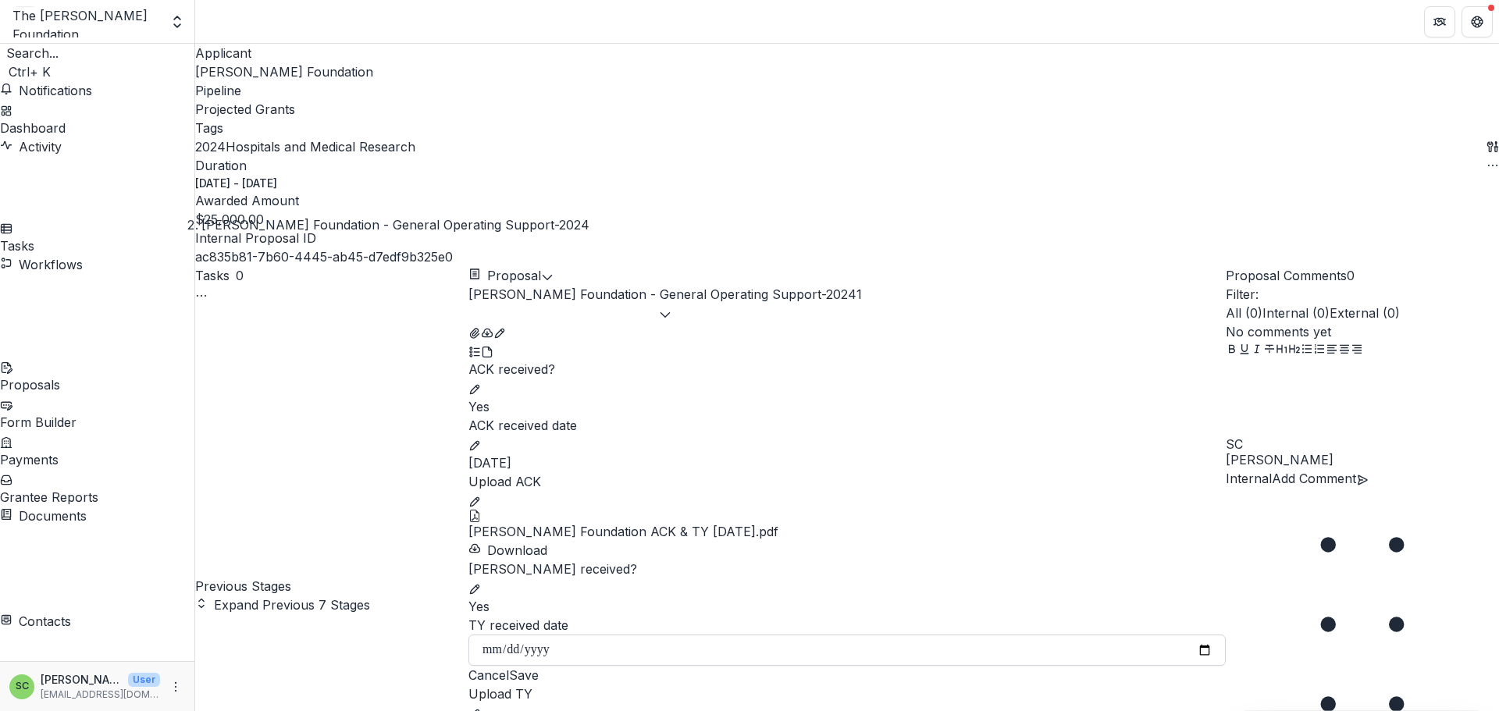
type input "**********"
click at [539, 666] on button "Save" at bounding box center [524, 675] width 30 height 19
click at [481, 696] on icon "edit" at bounding box center [474, 702] width 12 height 12
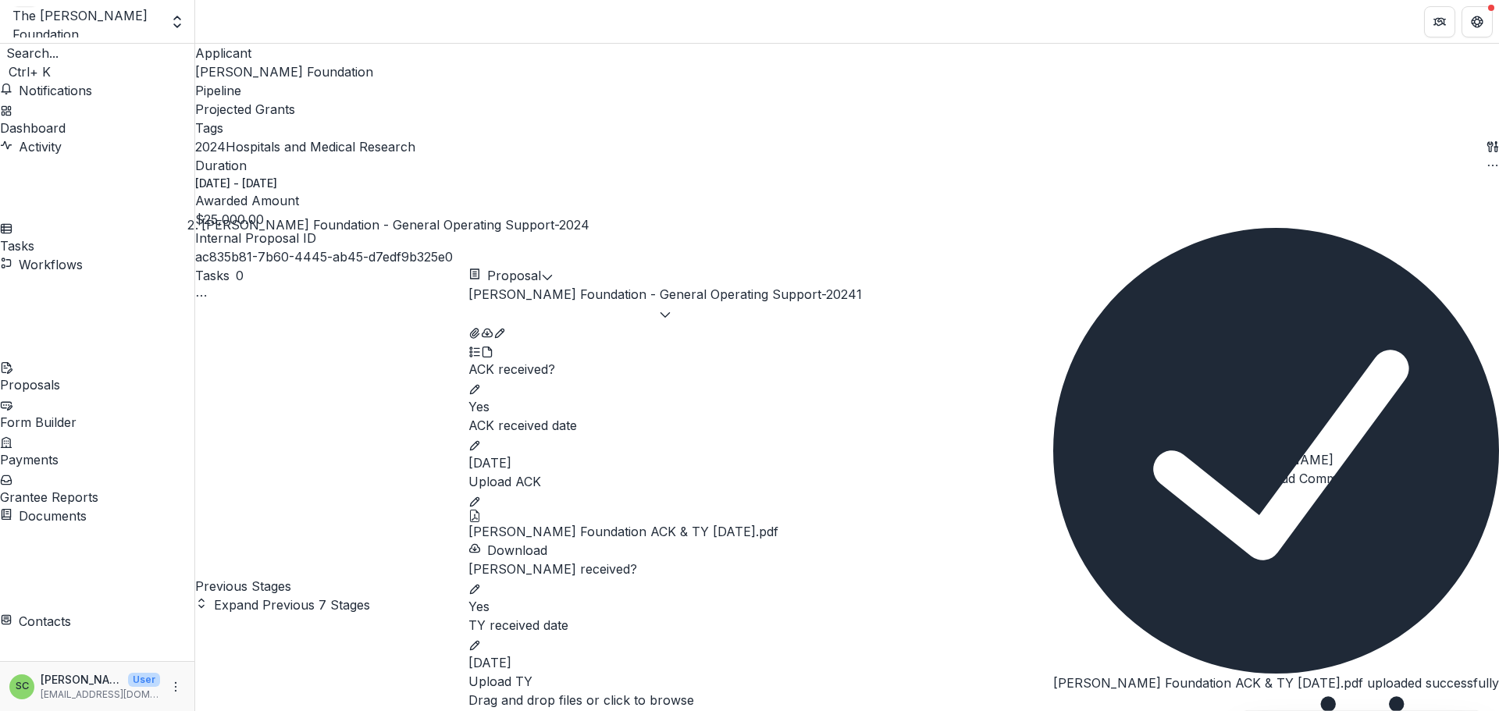
scroll to position [504, 0]
click at [1072, 706] on icon "Close" at bounding box center [1062, 715] width 19 height 19
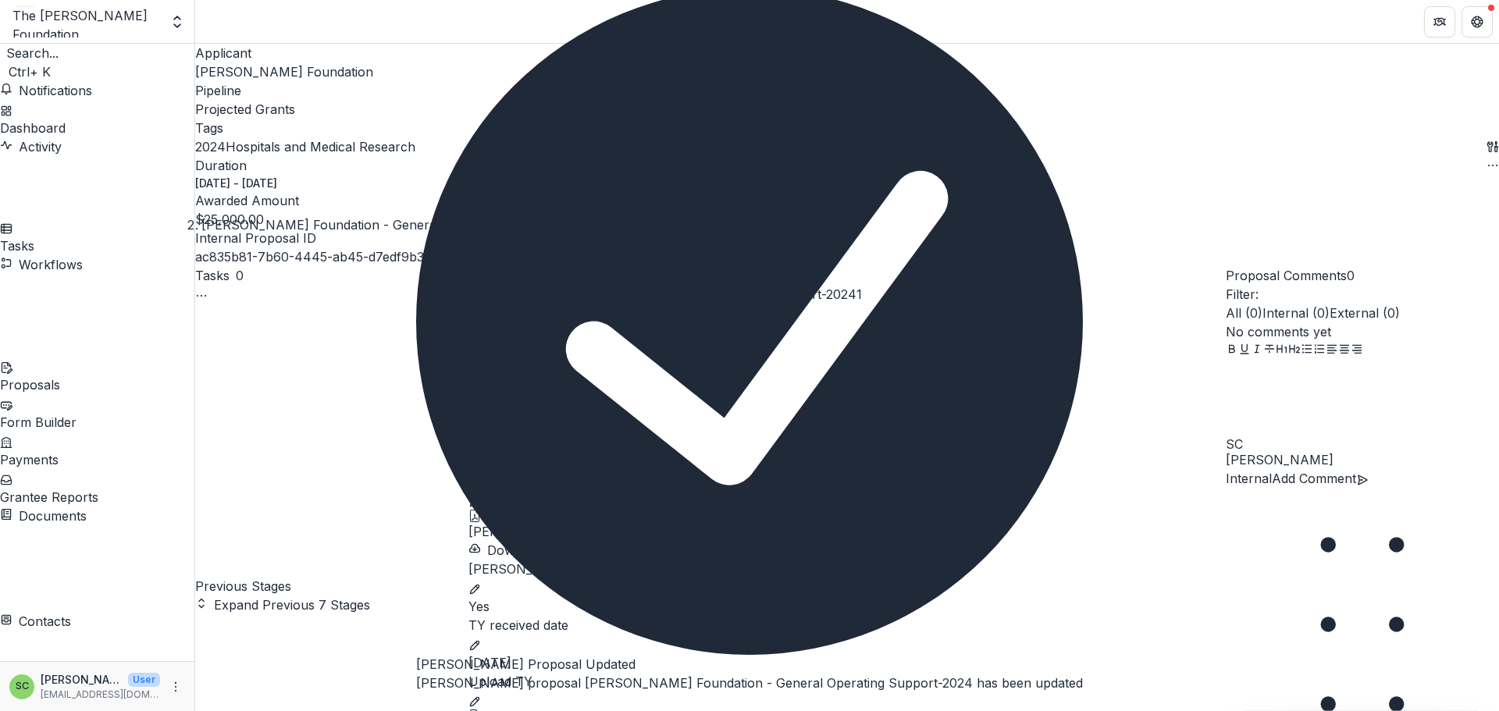
click at [416, 706] on icon "Close" at bounding box center [416, 706] width 0 height 0
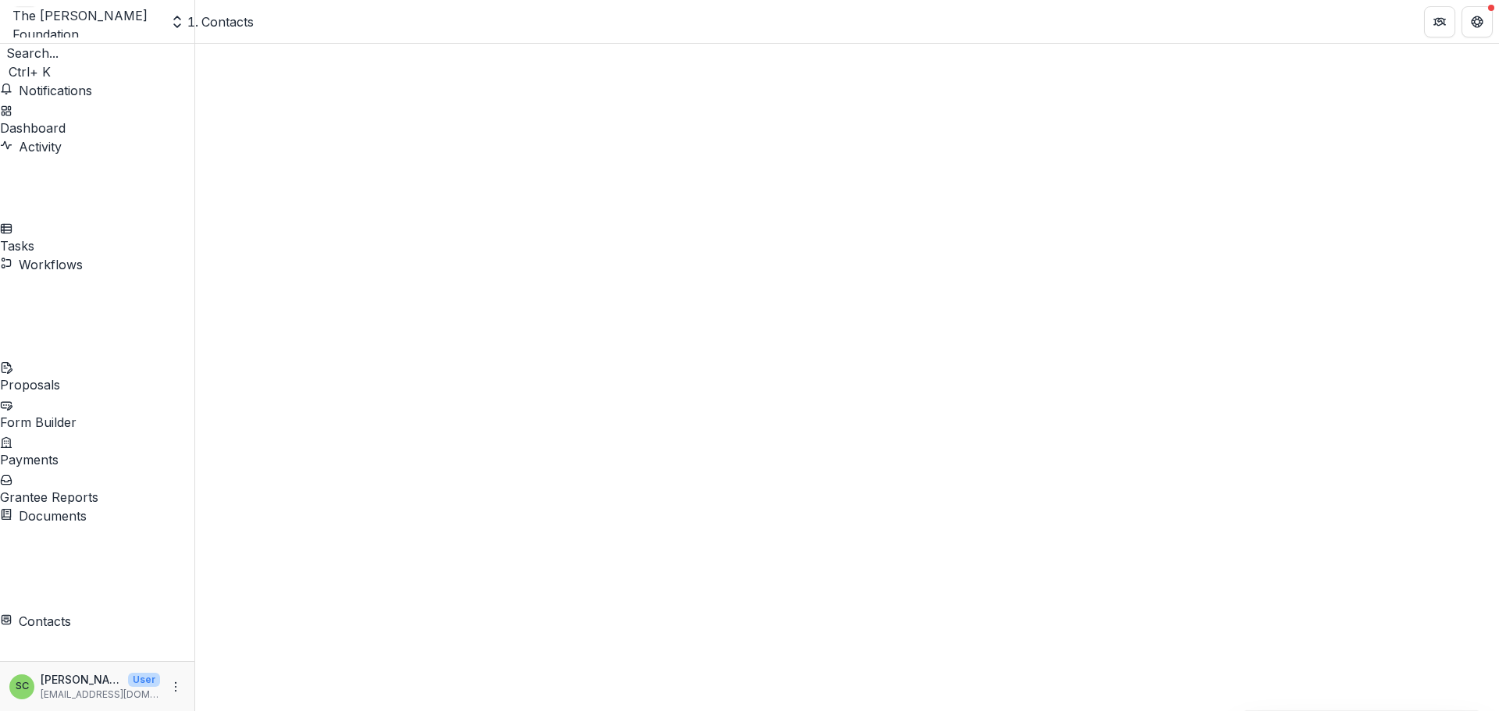
click at [330, 467] on span "Sort Ascending" at bounding box center [284, 475] width 91 height 16
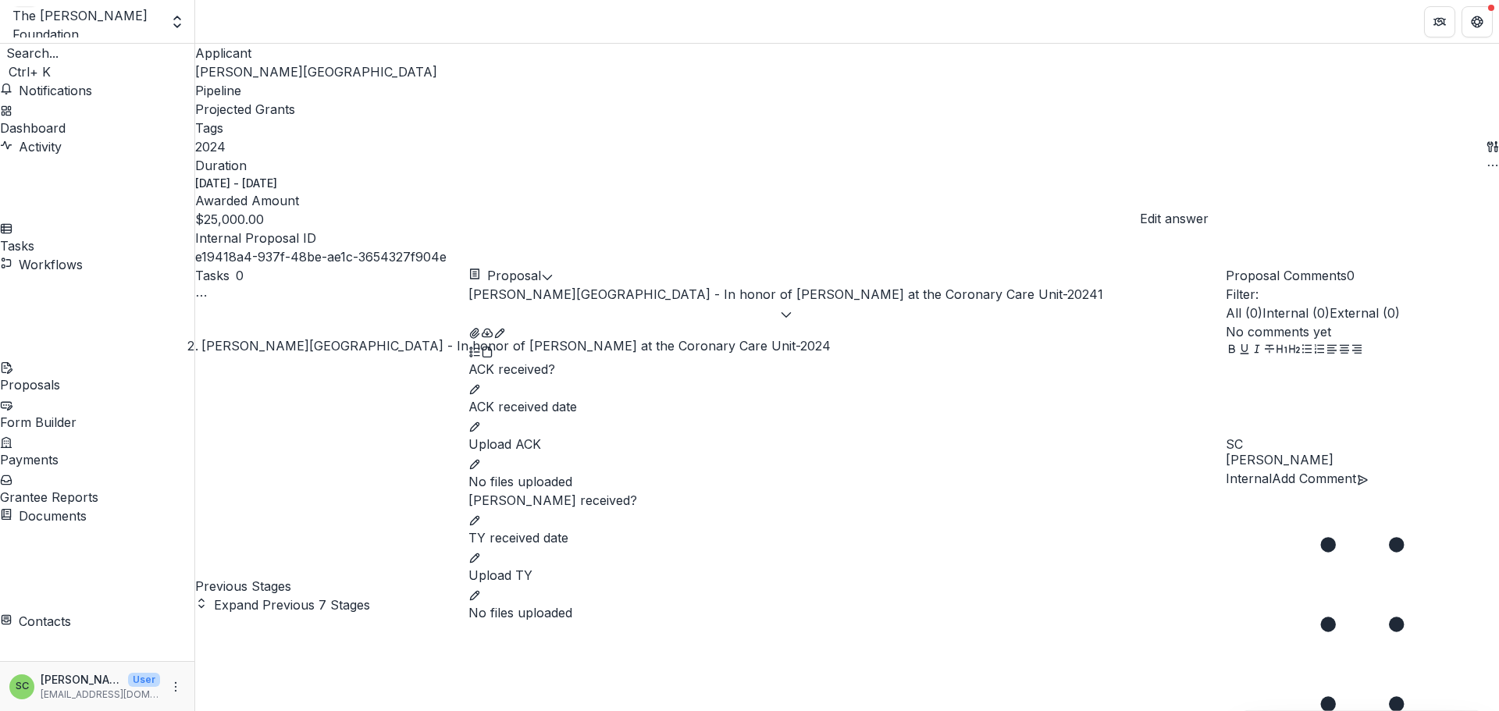
click at [481, 383] on icon "edit" at bounding box center [474, 389] width 12 height 12
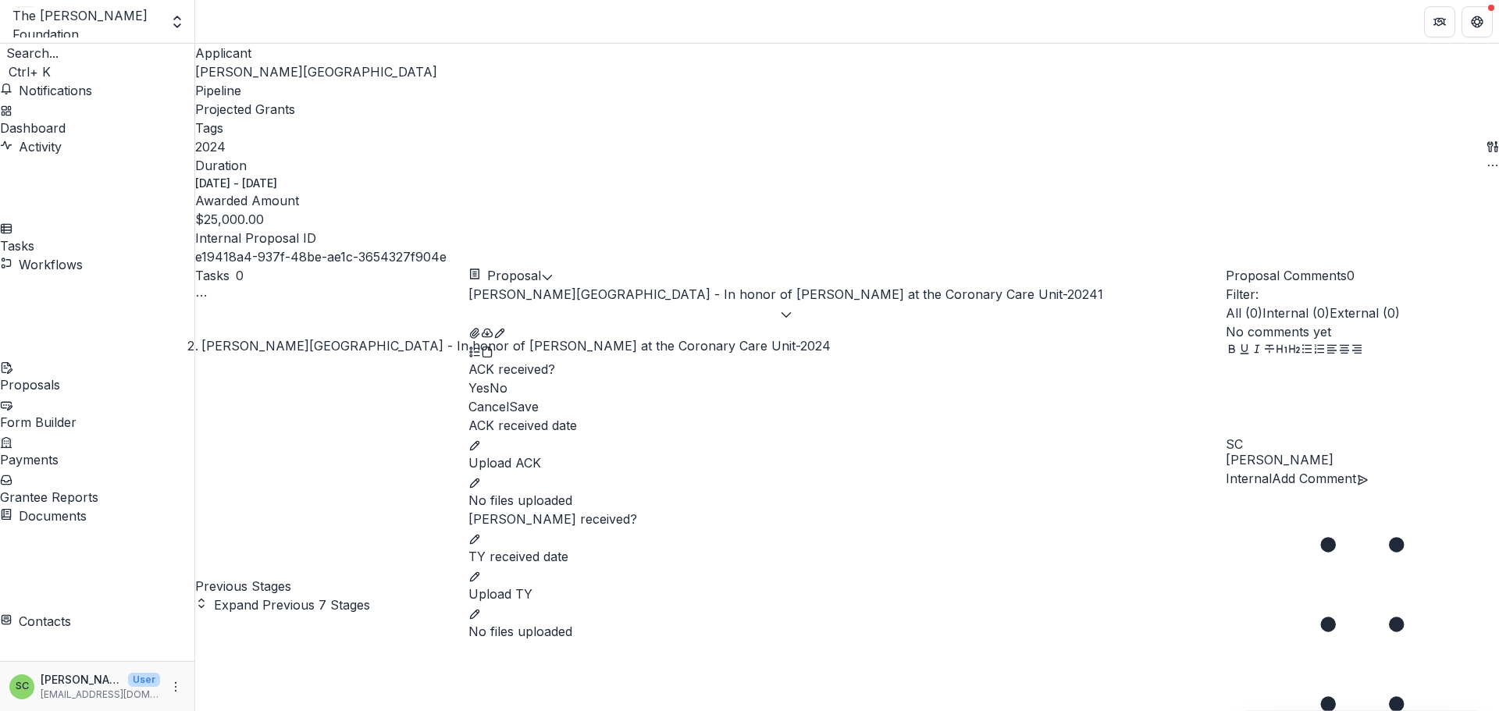
click at [468, 380] on span at bounding box center [468, 388] width 0 height 16
click at [539, 397] on button "Save" at bounding box center [524, 406] width 30 height 19
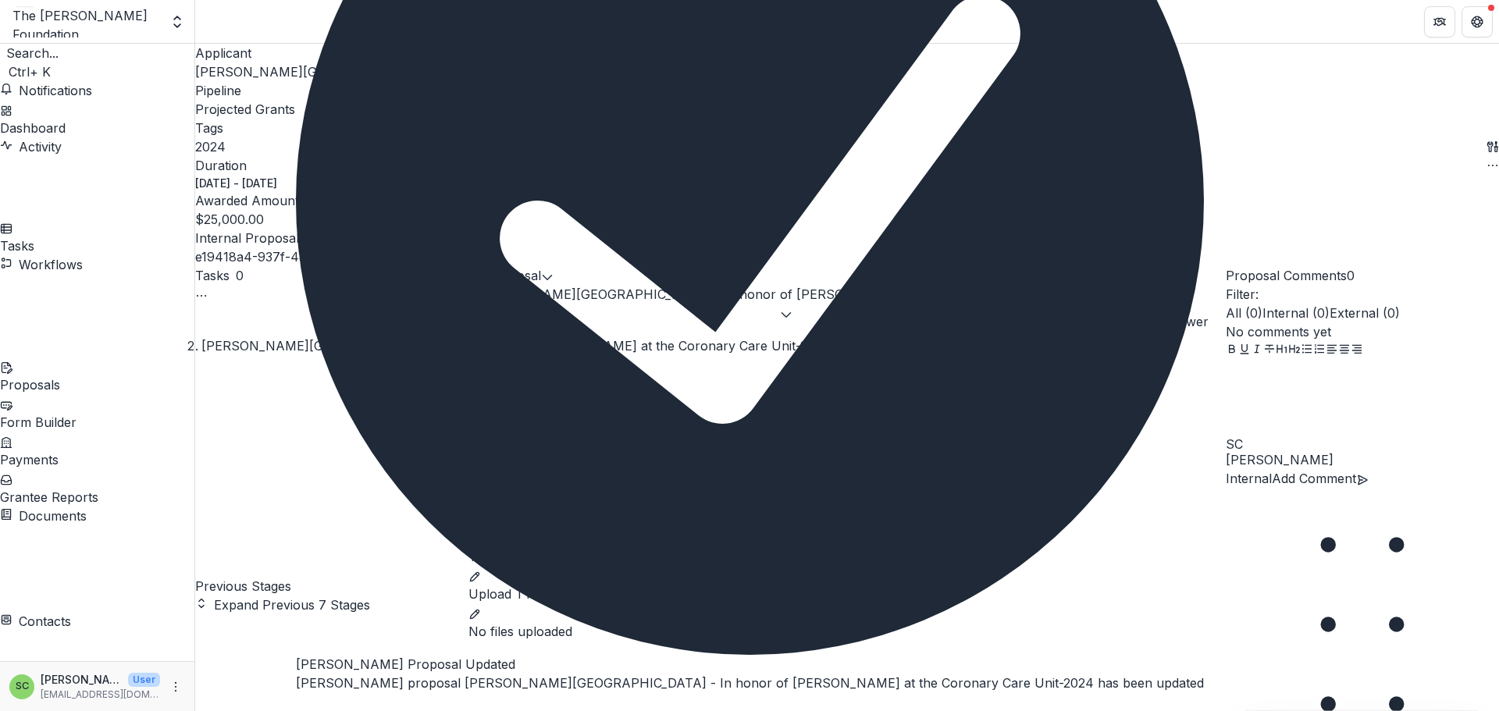
click at [481, 439] on icon "edit" at bounding box center [474, 445] width 12 height 12
click at [806, 435] on input "ACK received date" at bounding box center [846, 450] width 757 height 31
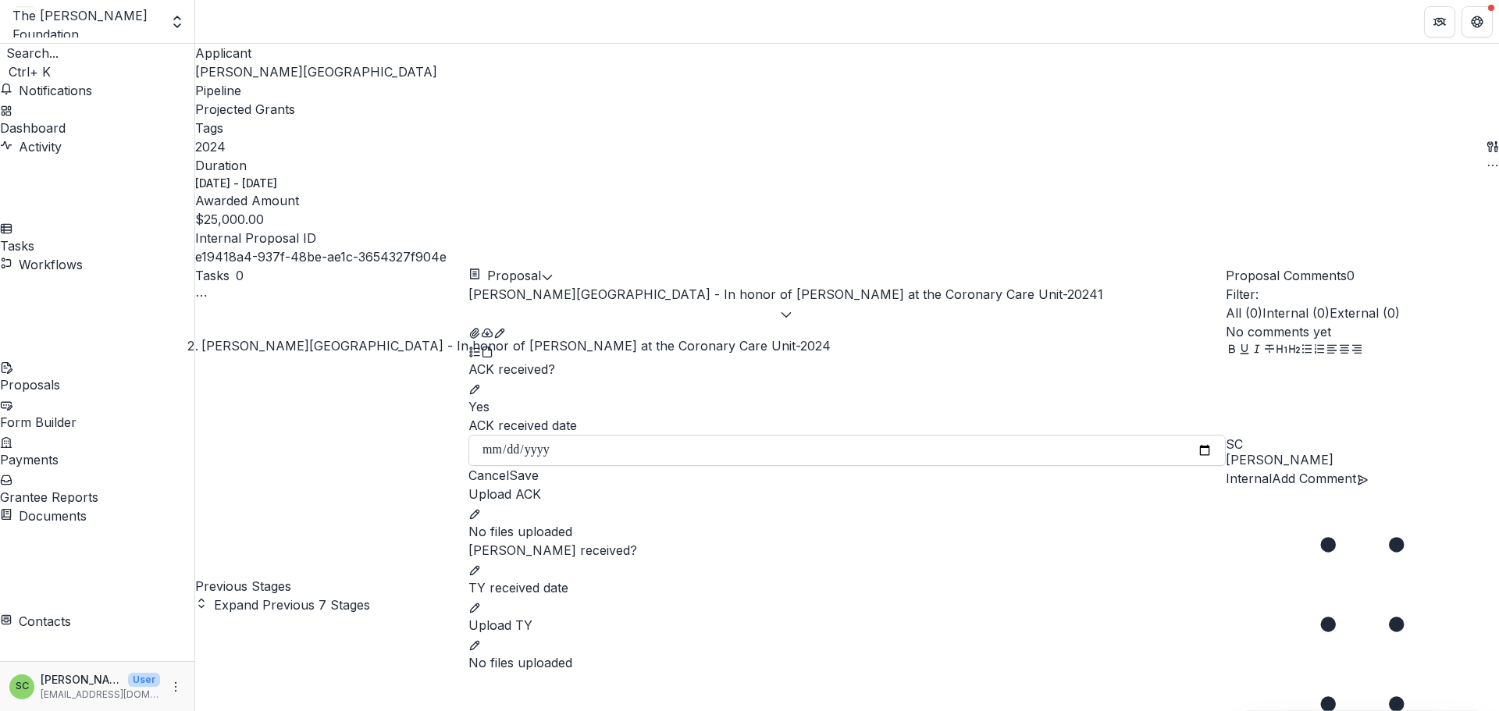
type input "**********"
click at [539, 466] on button "Save" at bounding box center [524, 475] width 30 height 19
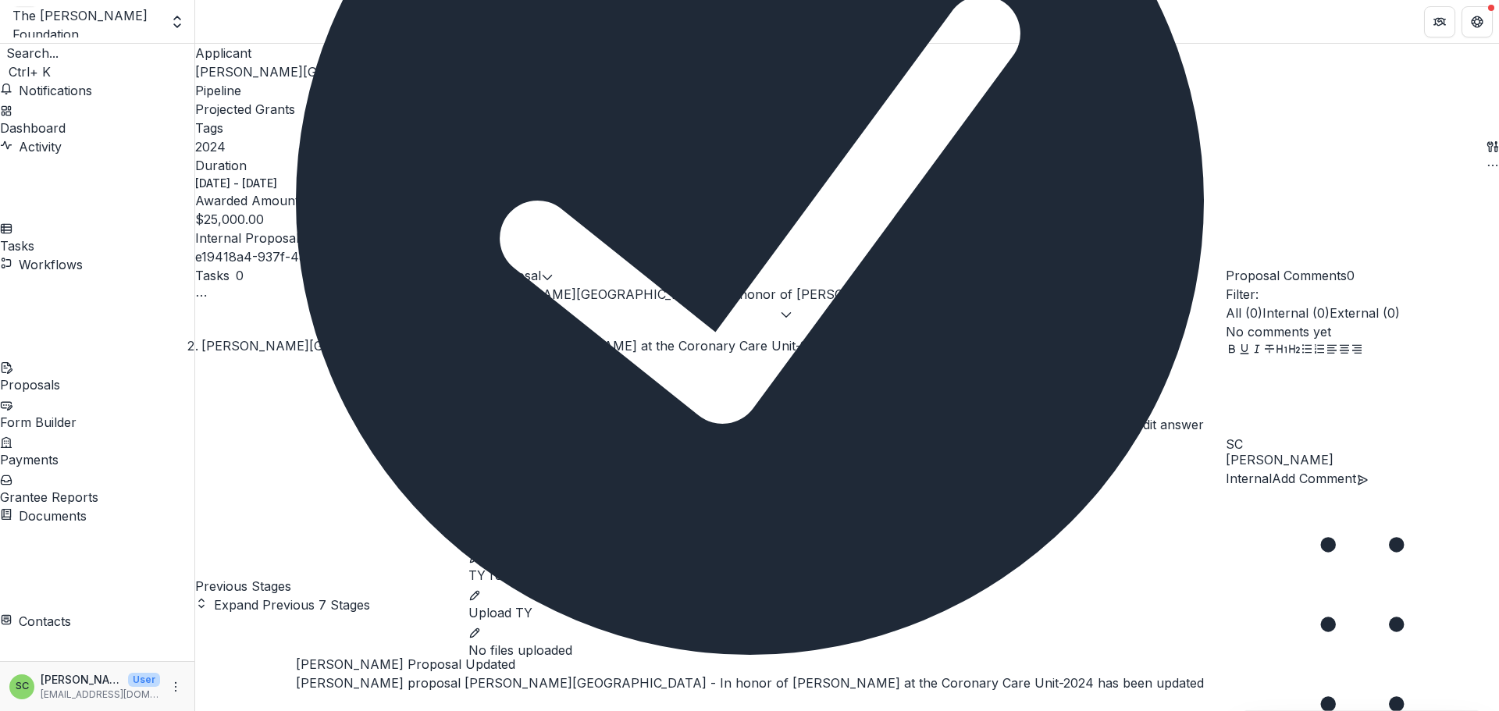
click at [481, 491] on button "edit" at bounding box center [474, 500] width 12 height 19
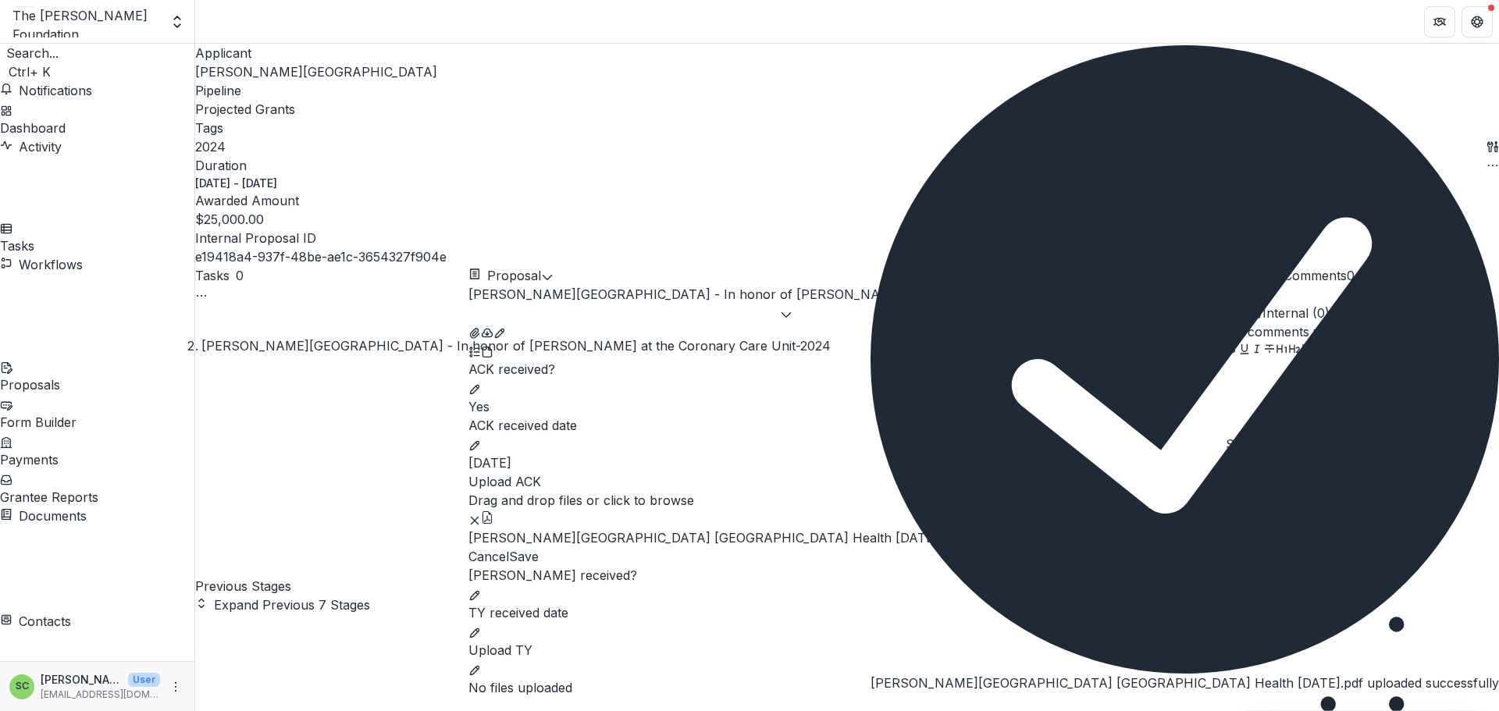
click at [870, 706] on icon "Close" at bounding box center [870, 706] width 0 height 0
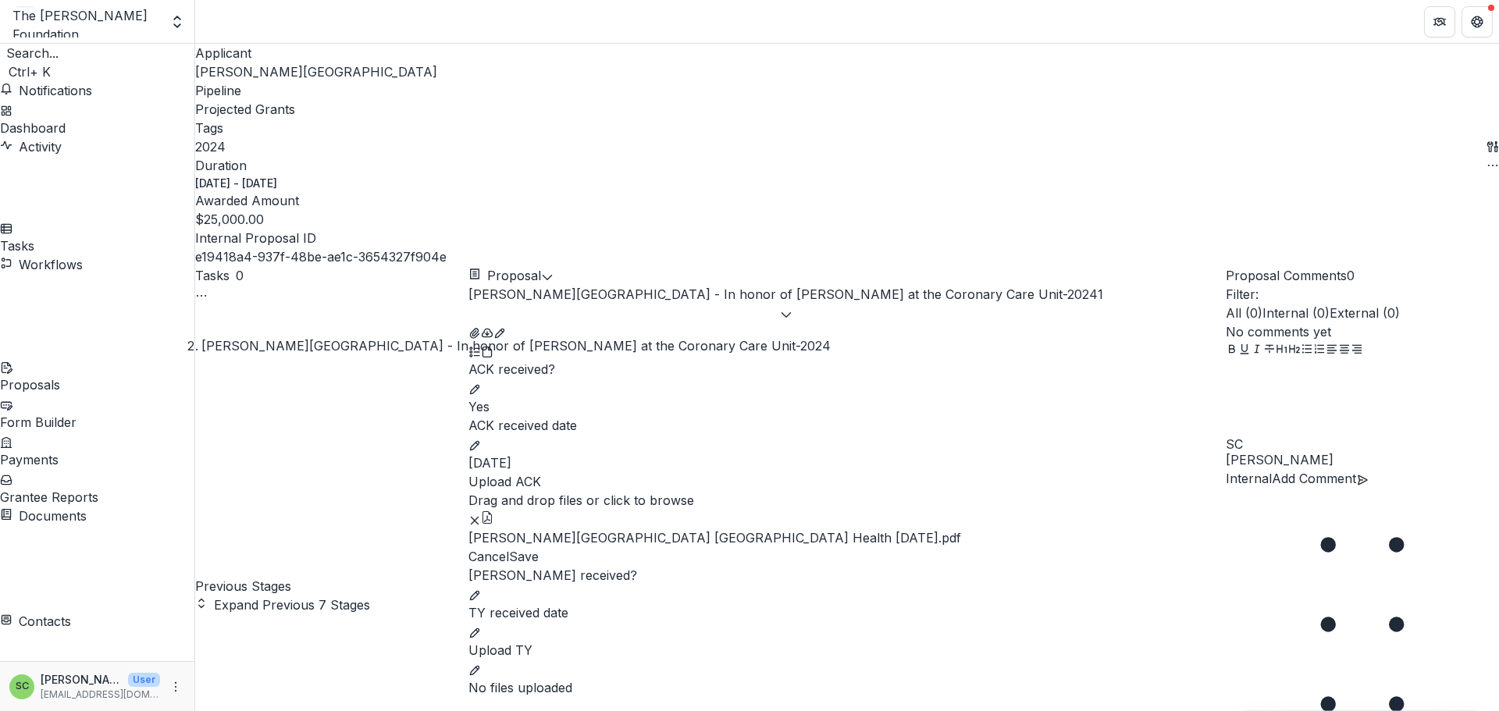
scroll to position [314, 0]
click at [539, 547] on button "Save" at bounding box center [524, 556] width 30 height 19
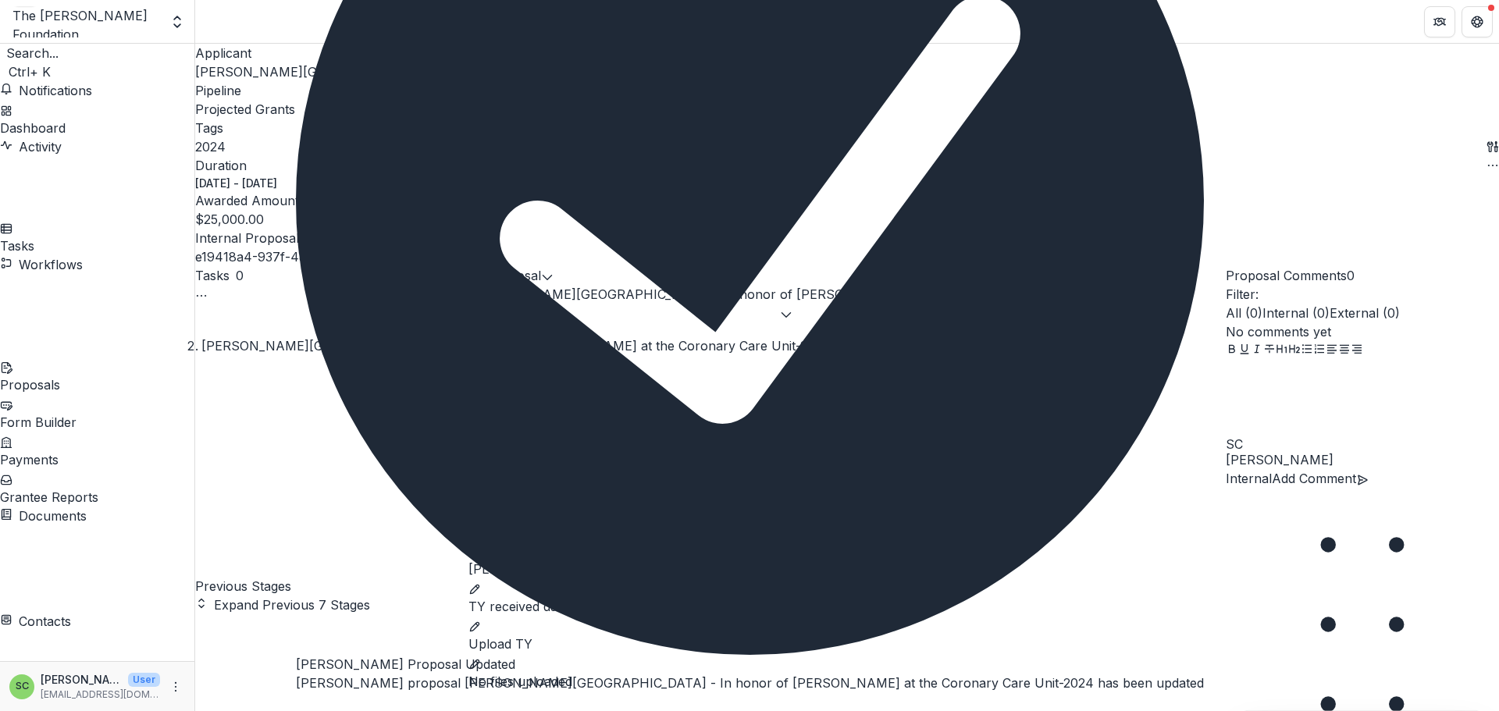
scroll to position [157, 0]
click at [481, 583] on icon "edit" at bounding box center [474, 589] width 12 height 12
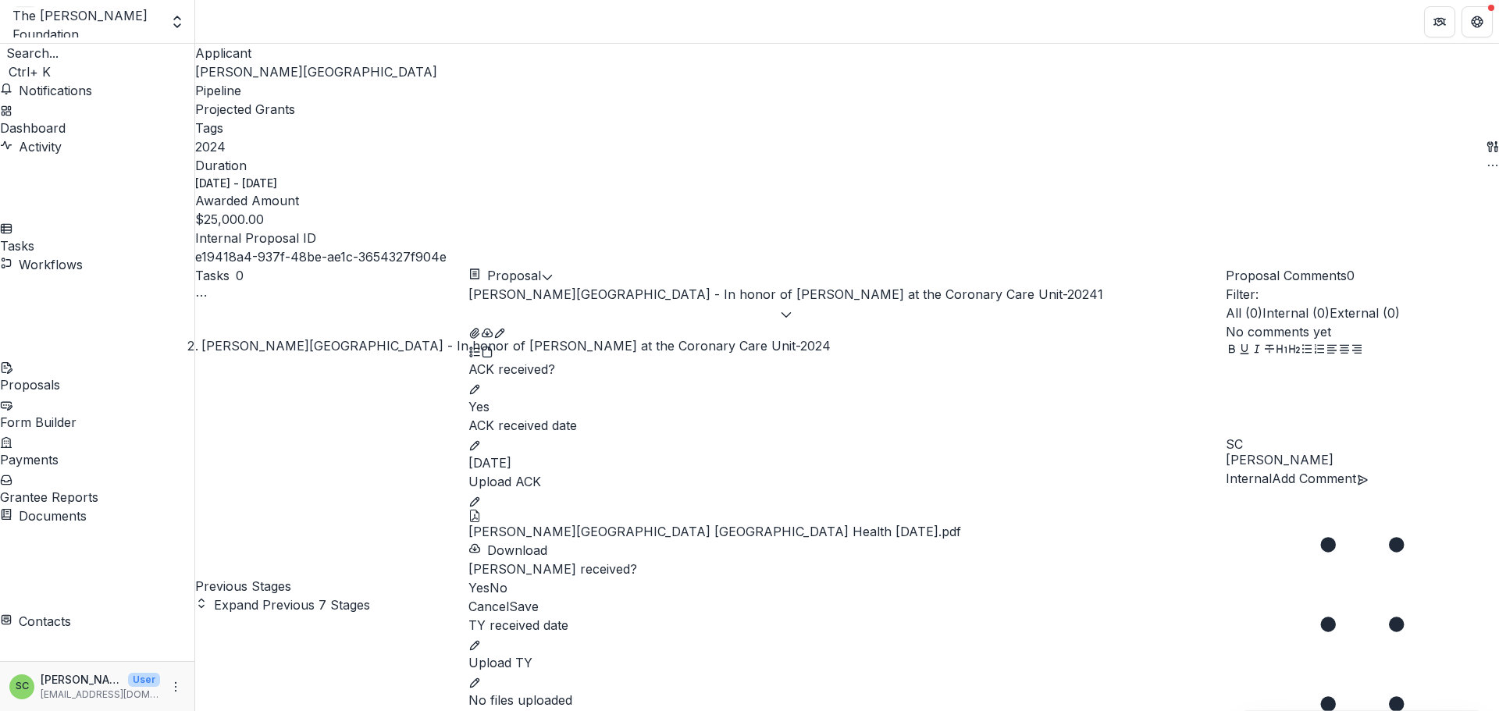
scroll to position [298, 0]
click at [468, 580] on span at bounding box center [468, 588] width 0 height 16
click at [539, 597] on button "Save" at bounding box center [524, 606] width 30 height 19
click at [479, 641] on icon "edit" at bounding box center [474, 645] width 9 height 9
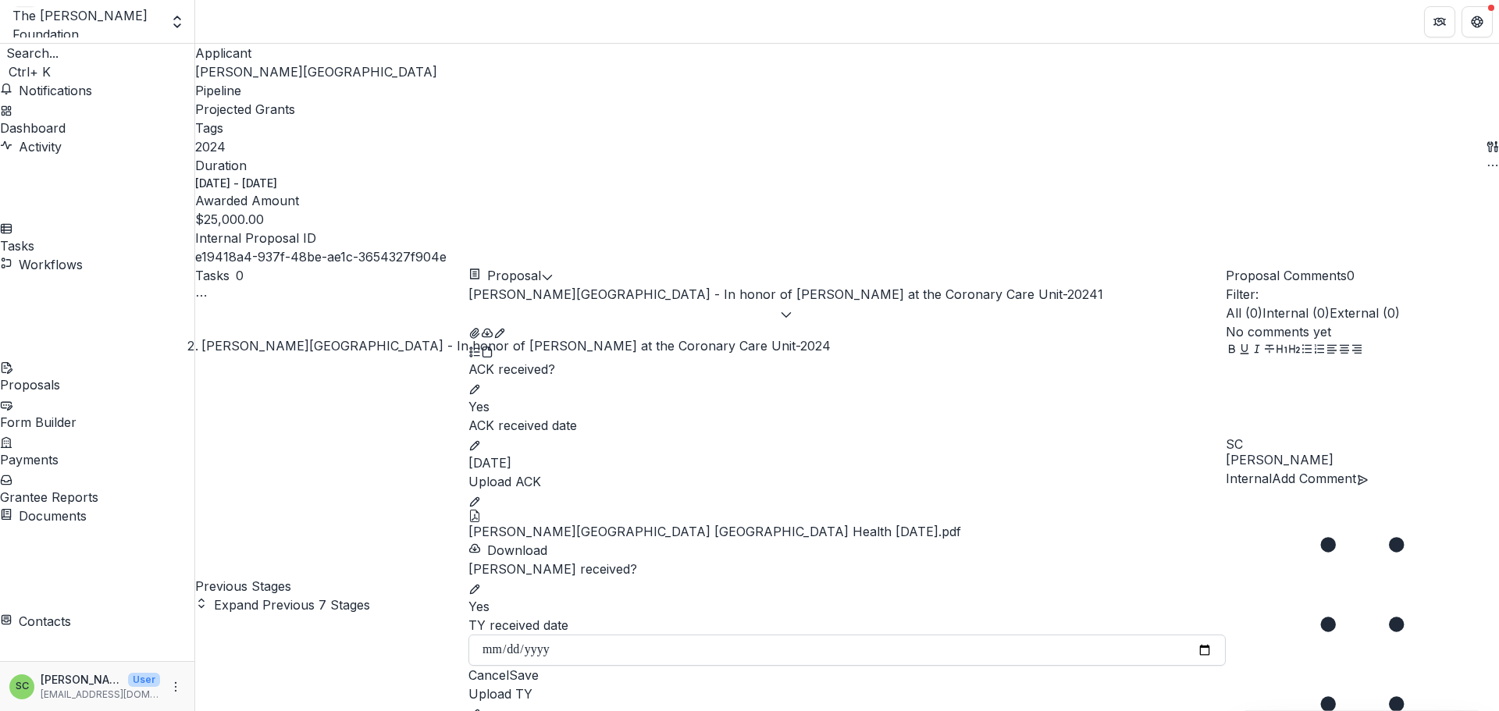
click at [567, 635] on input "TY received date" at bounding box center [846, 650] width 757 height 31
type input "**********"
click at [539, 666] on button "Save" at bounding box center [524, 675] width 30 height 19
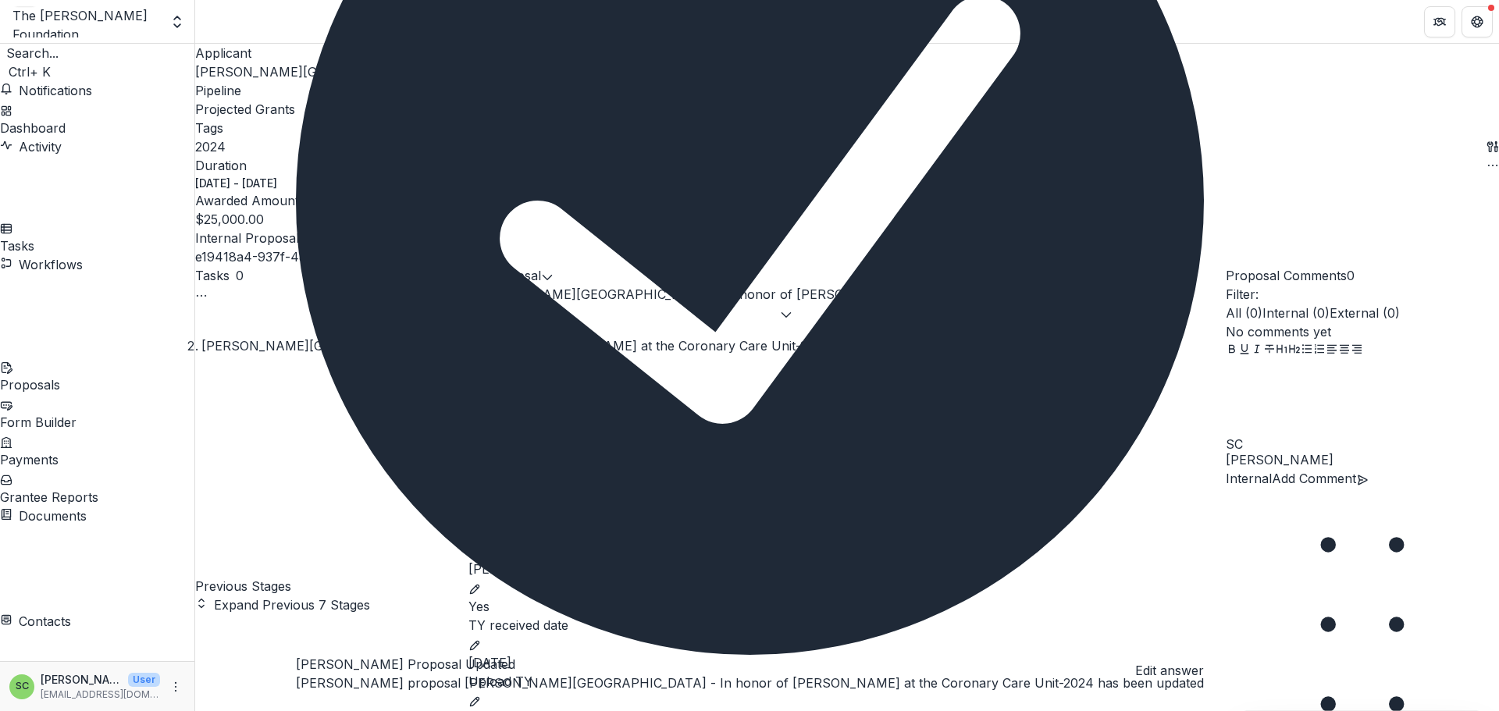
click at [481, 696] on icon "edit" at bounding box center [474, 702] width 12 height 12
click at [296, 706] on button "Close" at bounding box center [296, 706] width 0 height 0
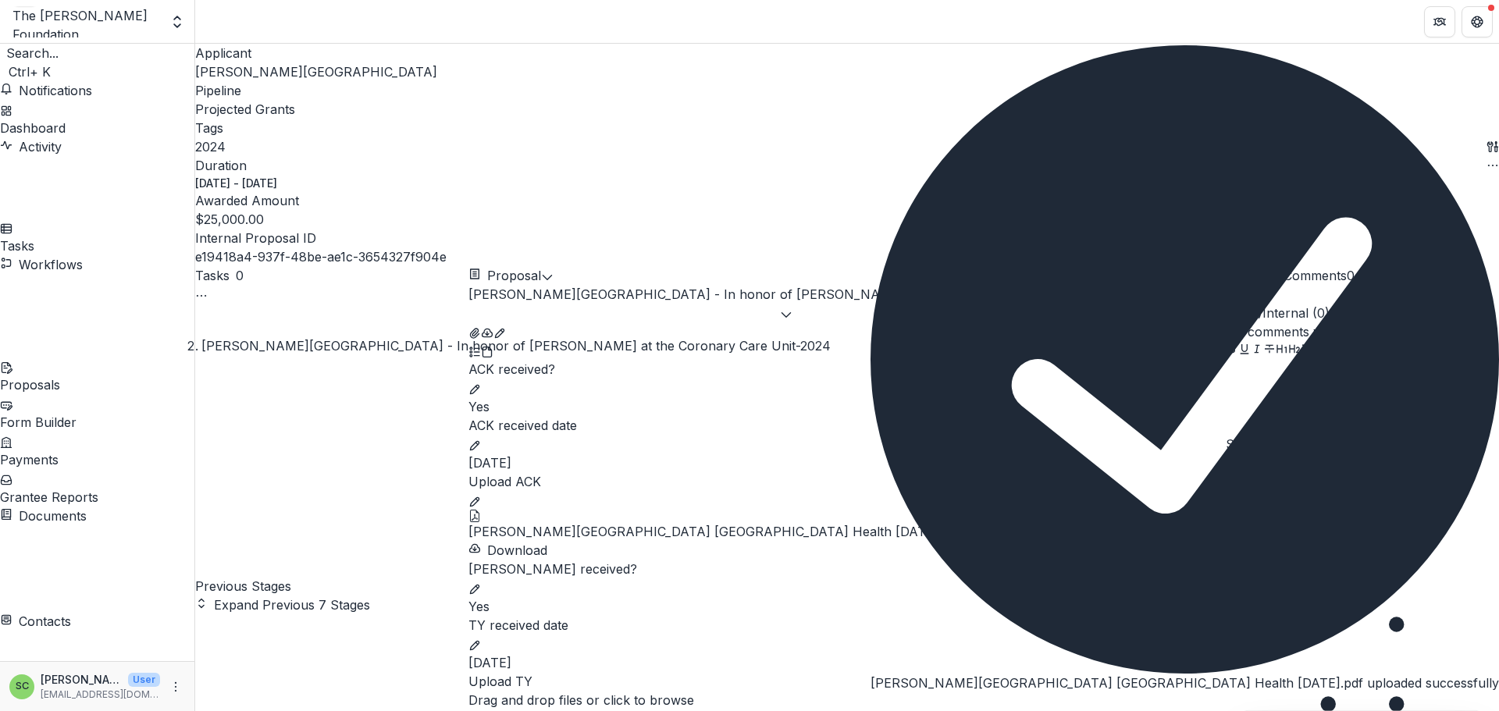
click at [889, 706] on icon "Close" at bounding box center [879, 715] width 19 height 19
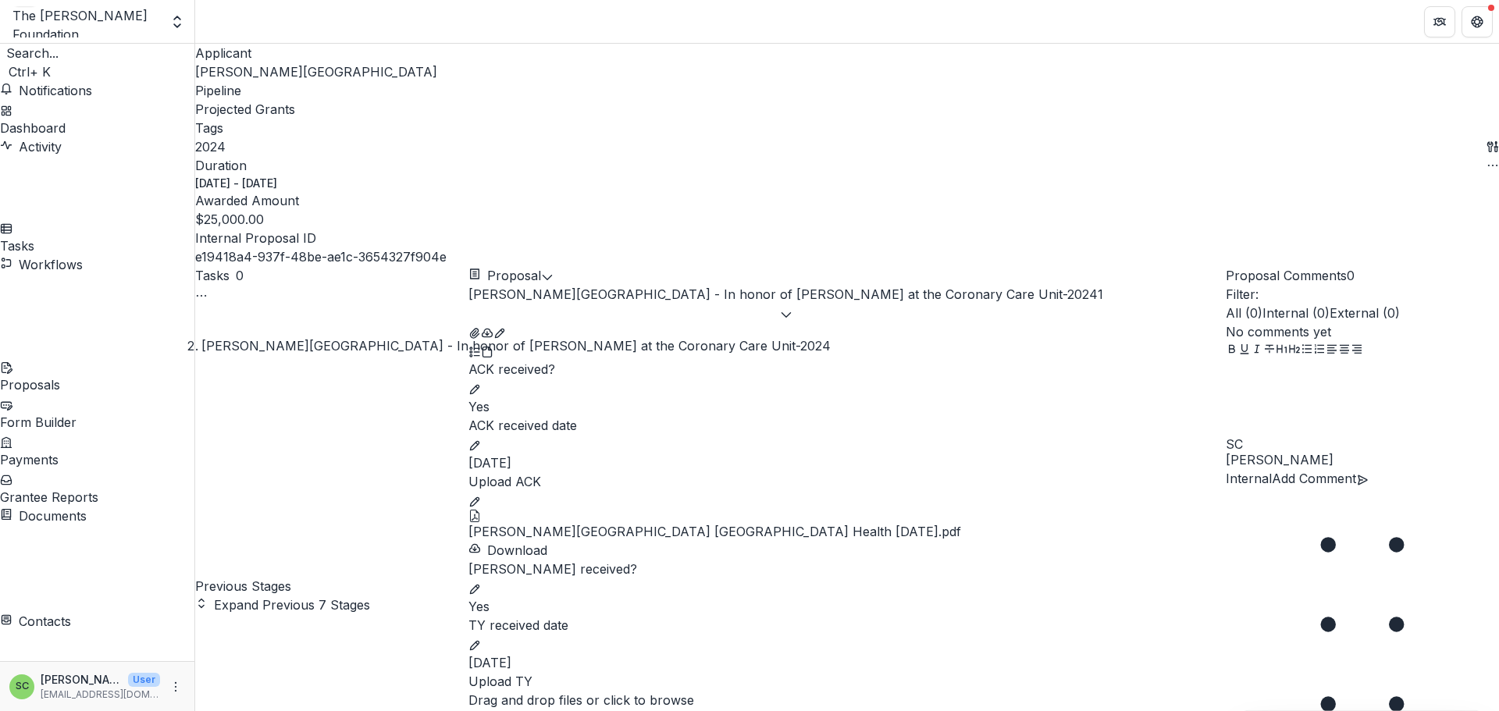
scroll to position [504, 0]
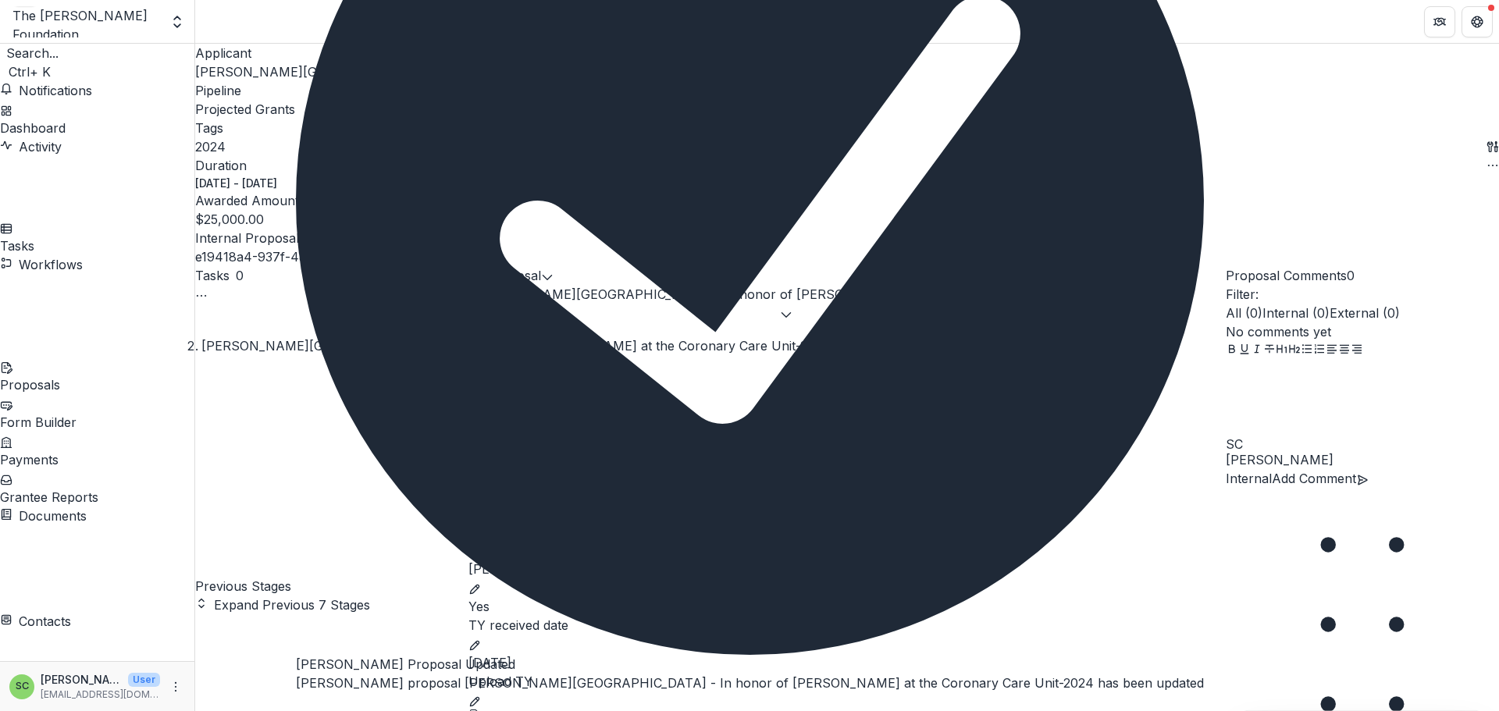
click at [314, 706] on icon "Close" at bounding box center [304, 715] width 19 height 19
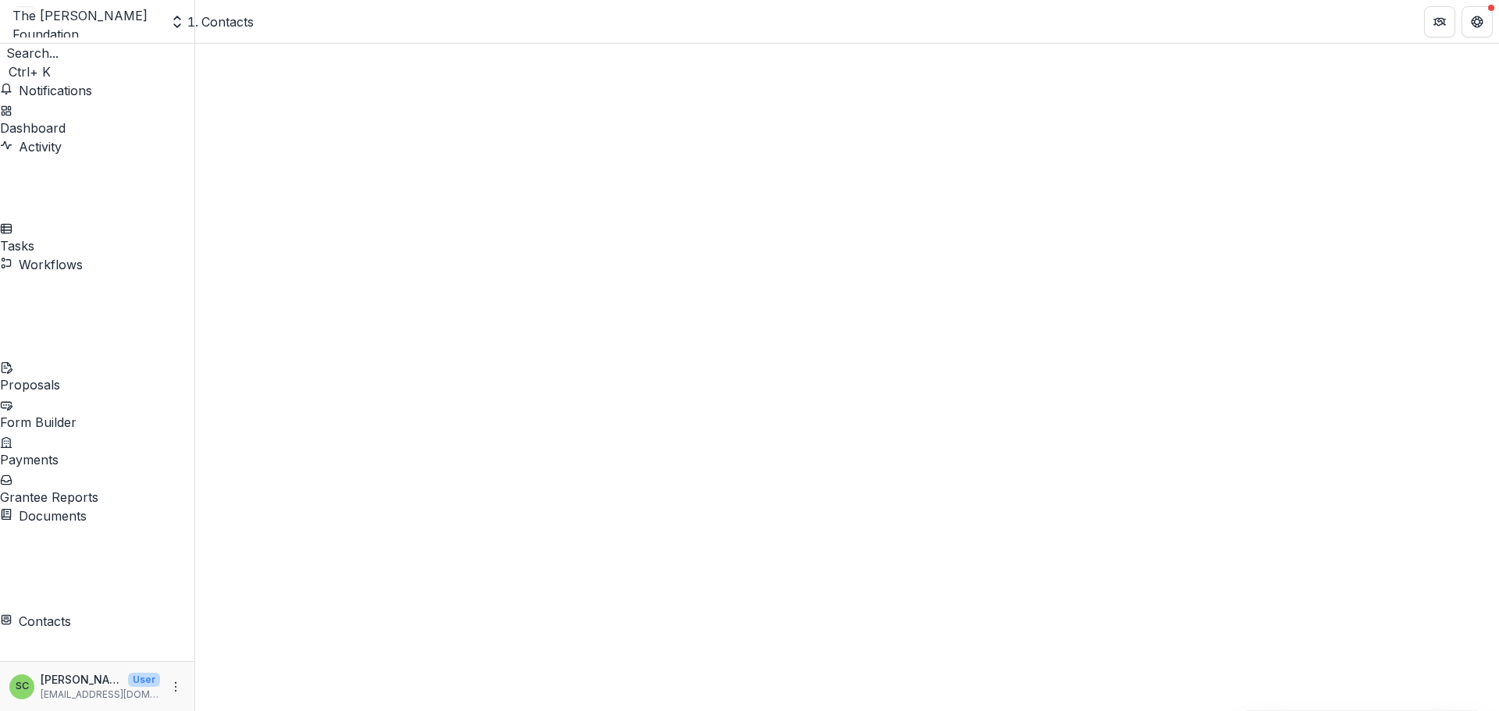
click at [330, 467] on span "Sort Ascending" at bounding box center [284, 475] width 91 height 16
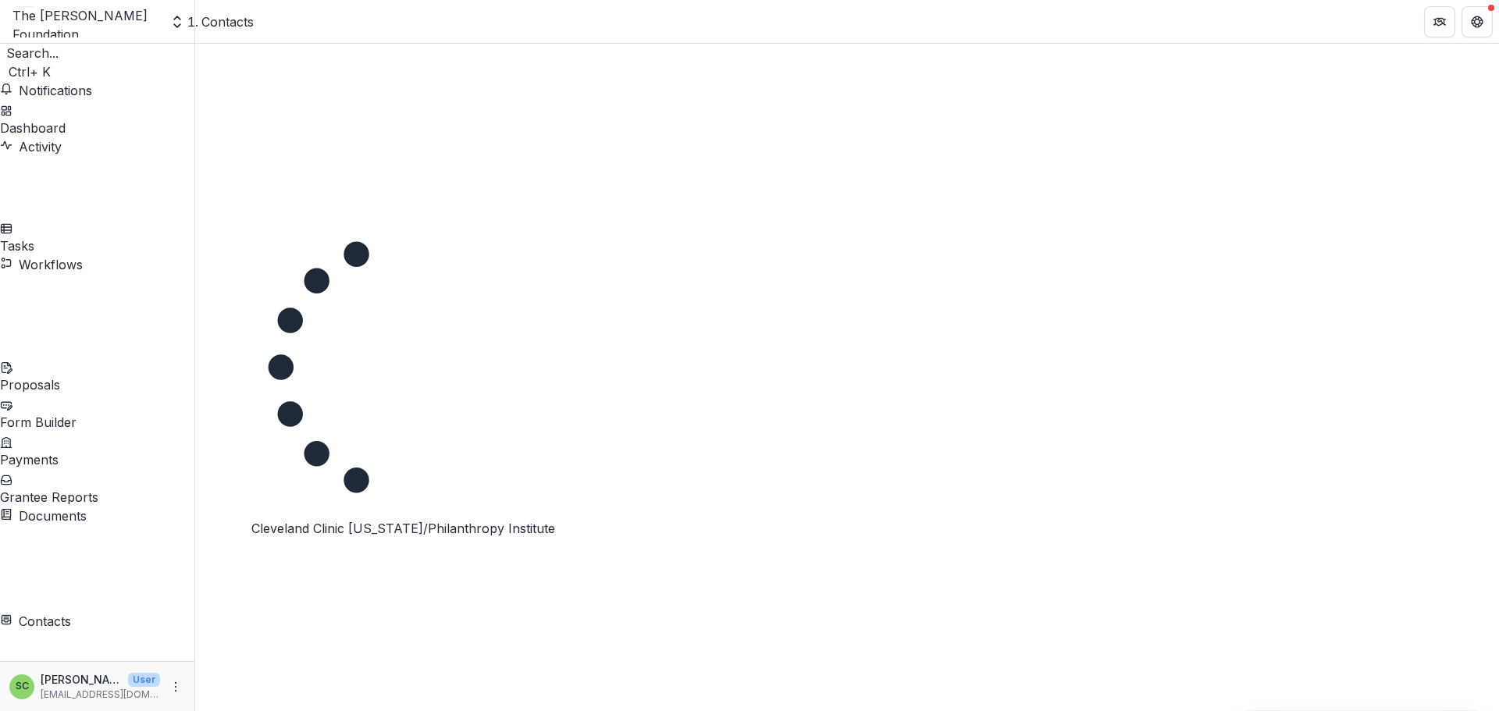
scroll to position [1093, 0]
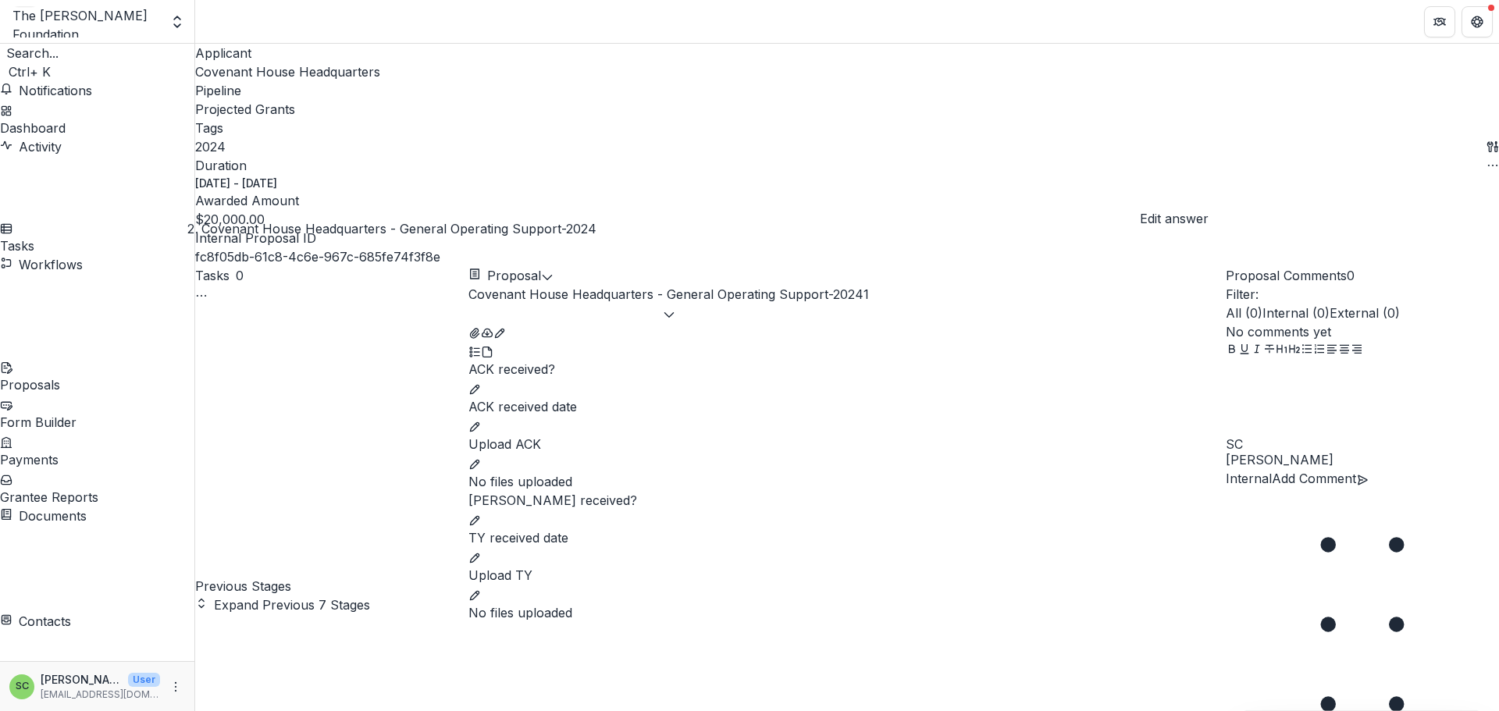
click at [481, 383] on icon "edit" at bounding box center [474, 389] width 12 height 12
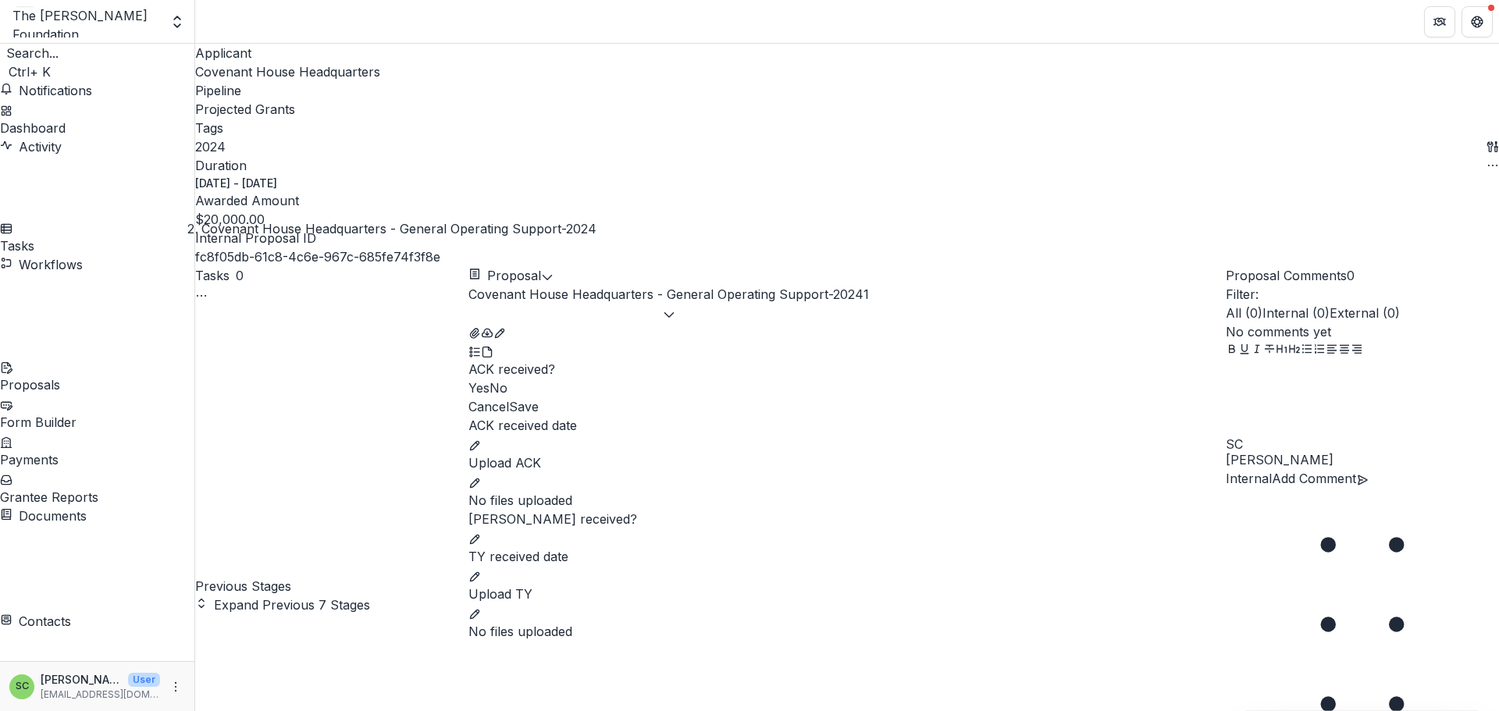
click at [468, 380] on span at bounding box center [468, 388] width 0 height 16
click at [539, 397] on button "Save" at bounding box center [524, 406] width 30 height 19
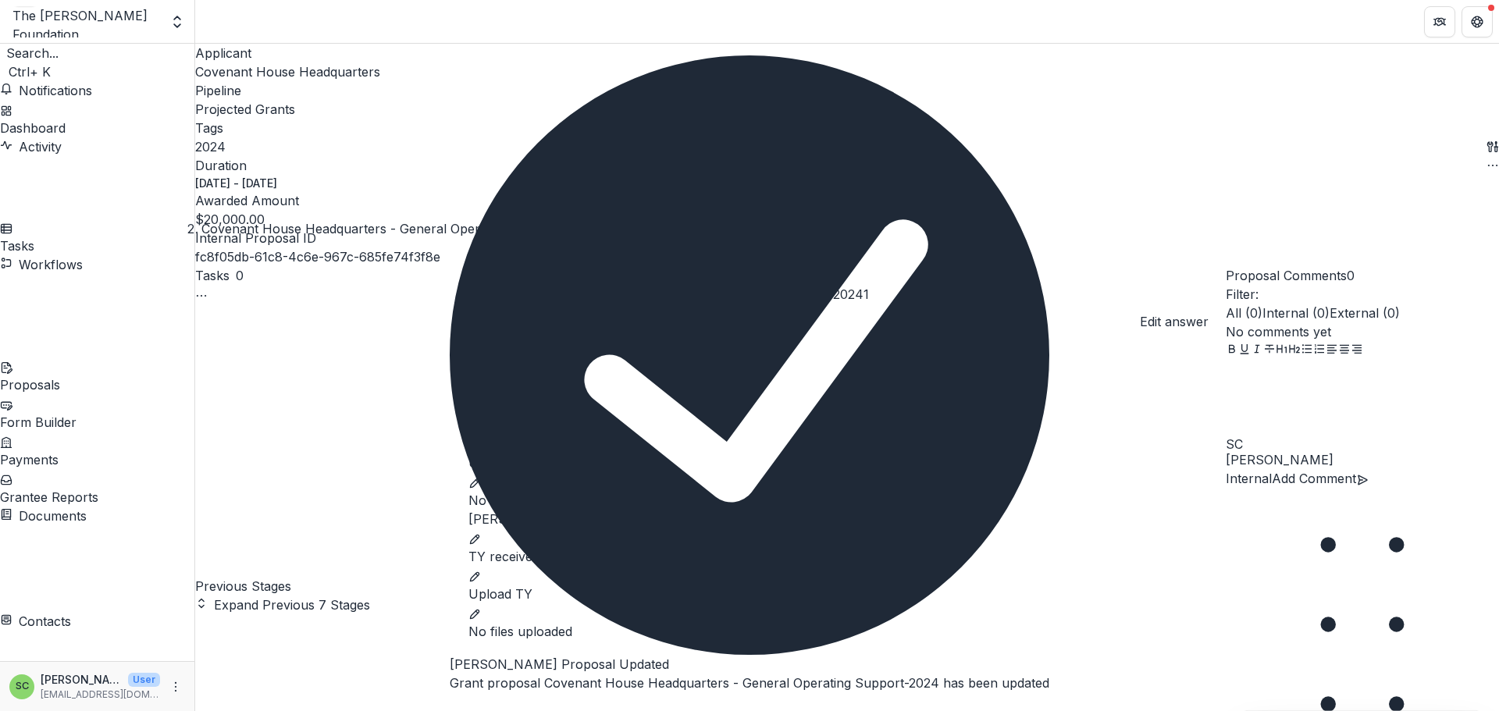
click at [481, 435] on button "edit" at bounding box center [474, 444] width 12 height 19
click at [578, 435] on input "ACK received date" at bounding box center [846, 450] width 757 height 31
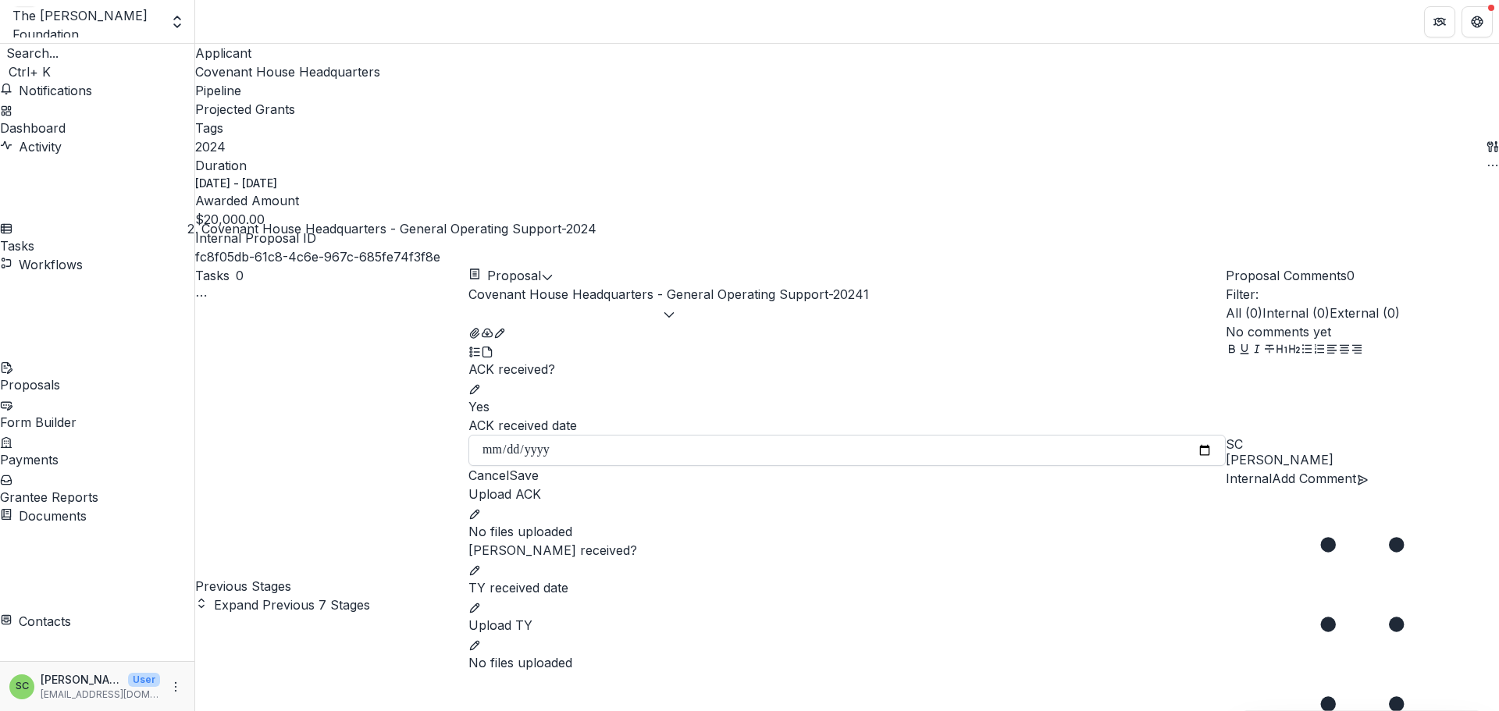
type input "**********"
click at [539, 466] on button "Save" at bounding box center [524, 475] width 30 height 19
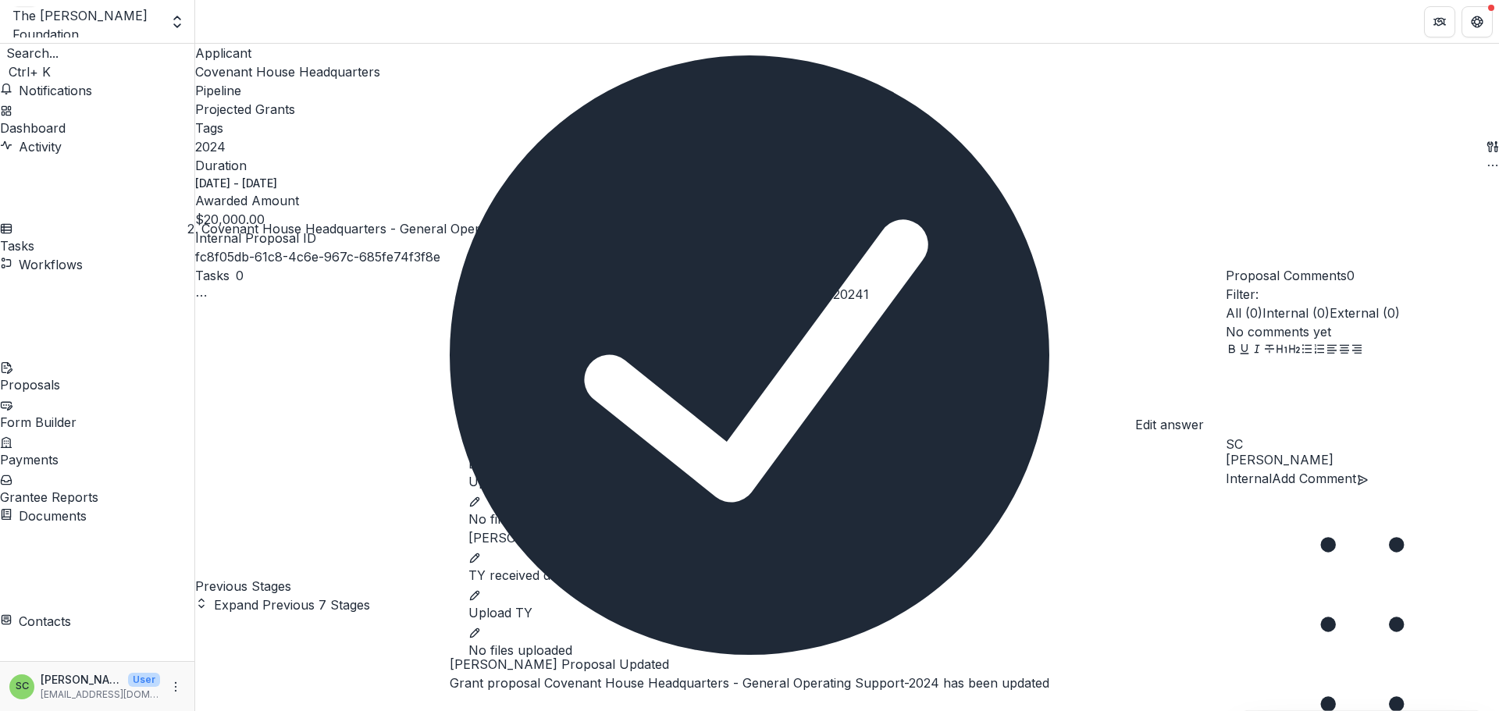
click at [481, 496] on icon "edit" at bounding box center [474, 502] width 12 height 12
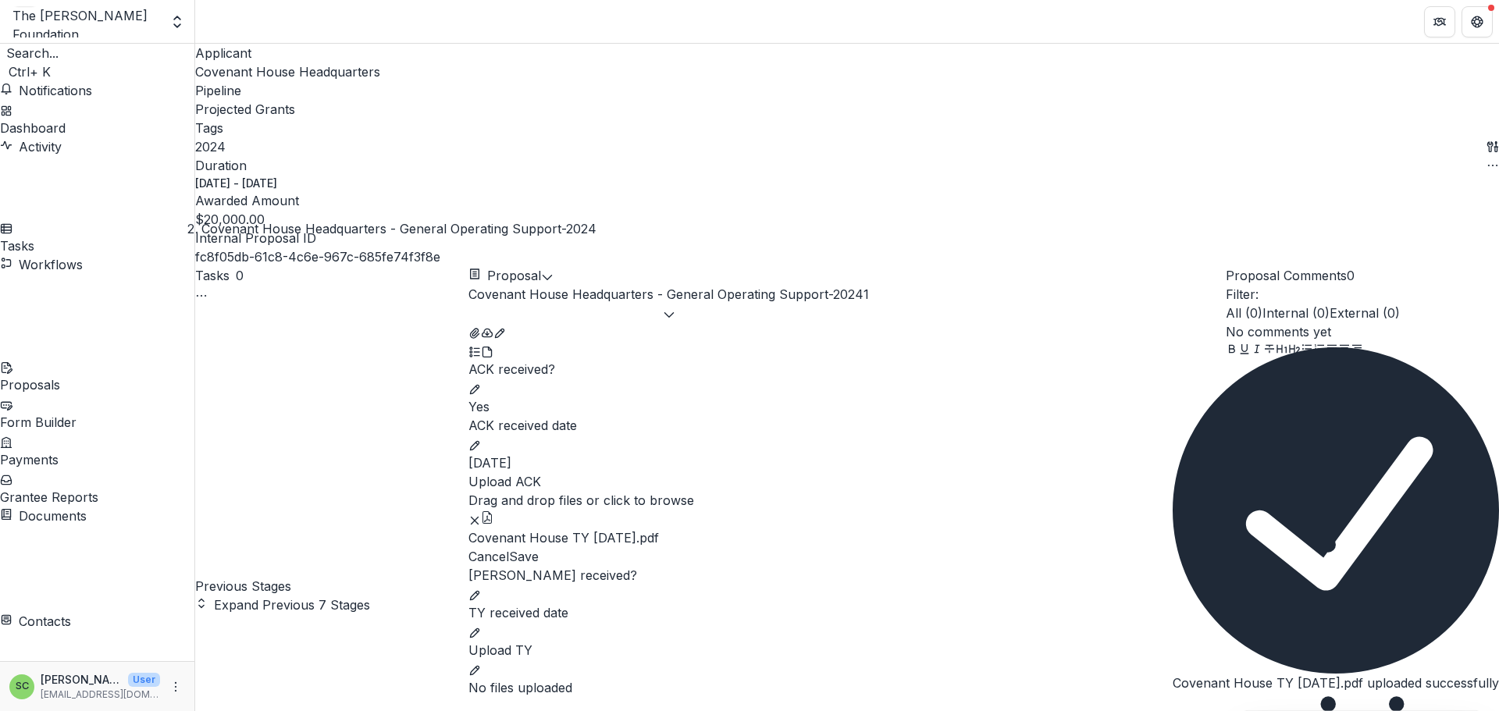
click at [1173, 706] on icon "Close" at bounding box center [1173, 706] width 0 height 0
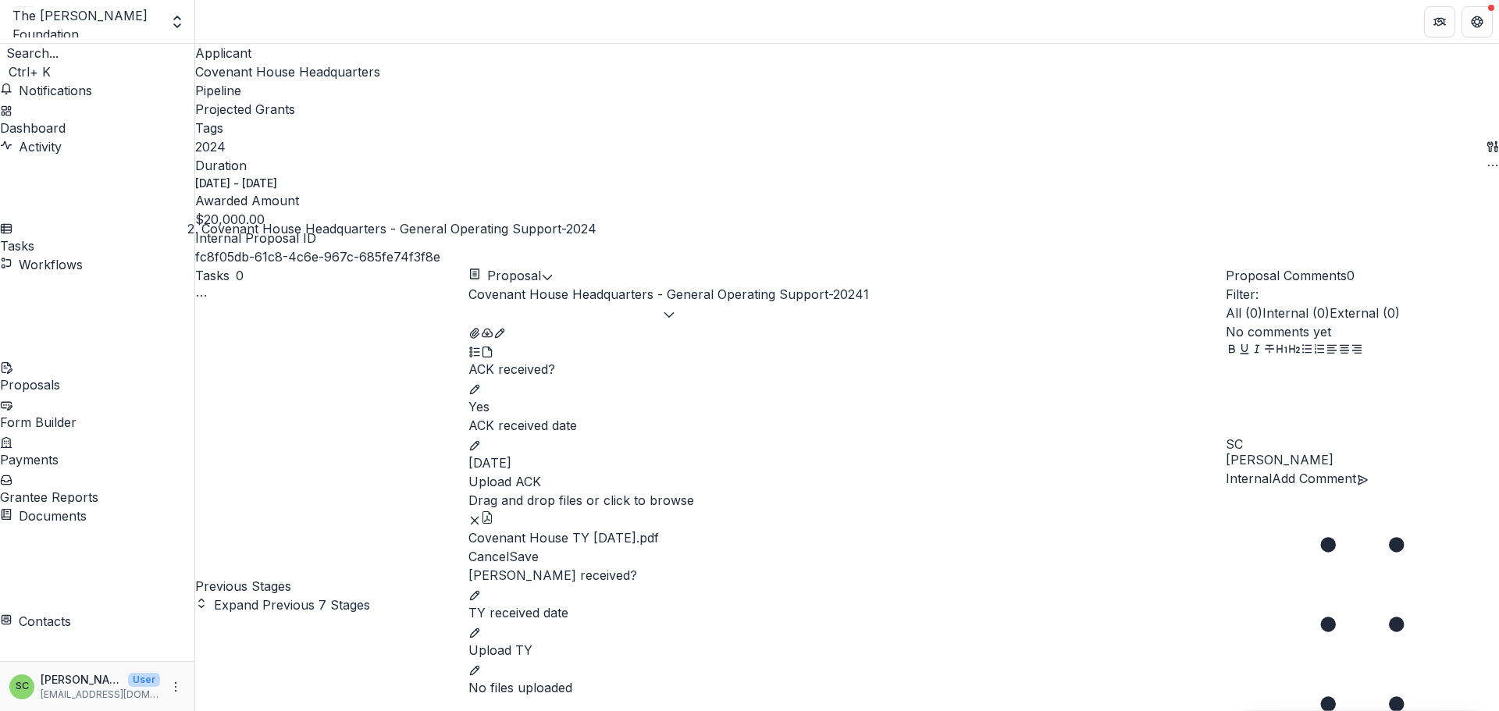
scroll to position [314, 0]
click at [539, 547] on button "Save" at bounding box center [524, 556] width 30 height 19
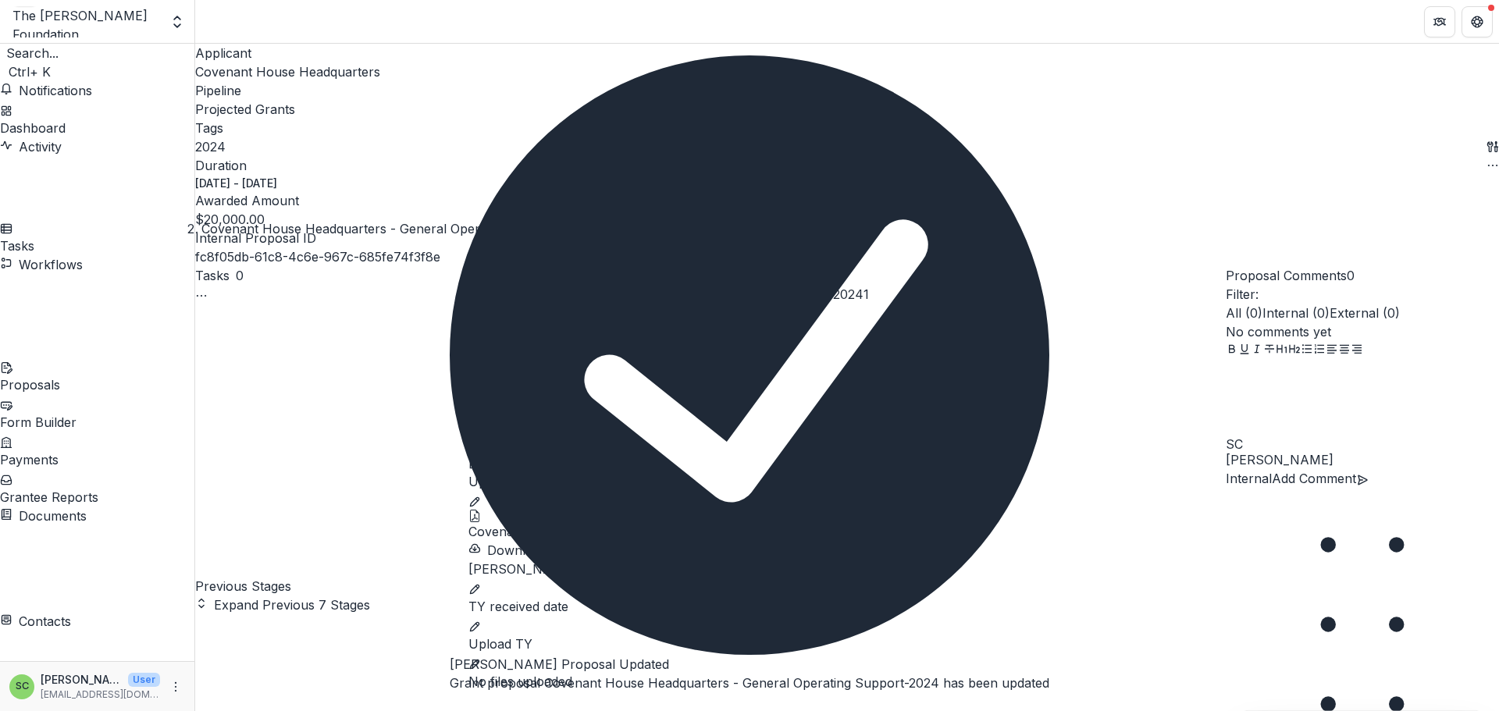
scroll to position [157, 0]
click at [481, 583] on icon "edit" at bounding box center [474, 589] width 12 height 12
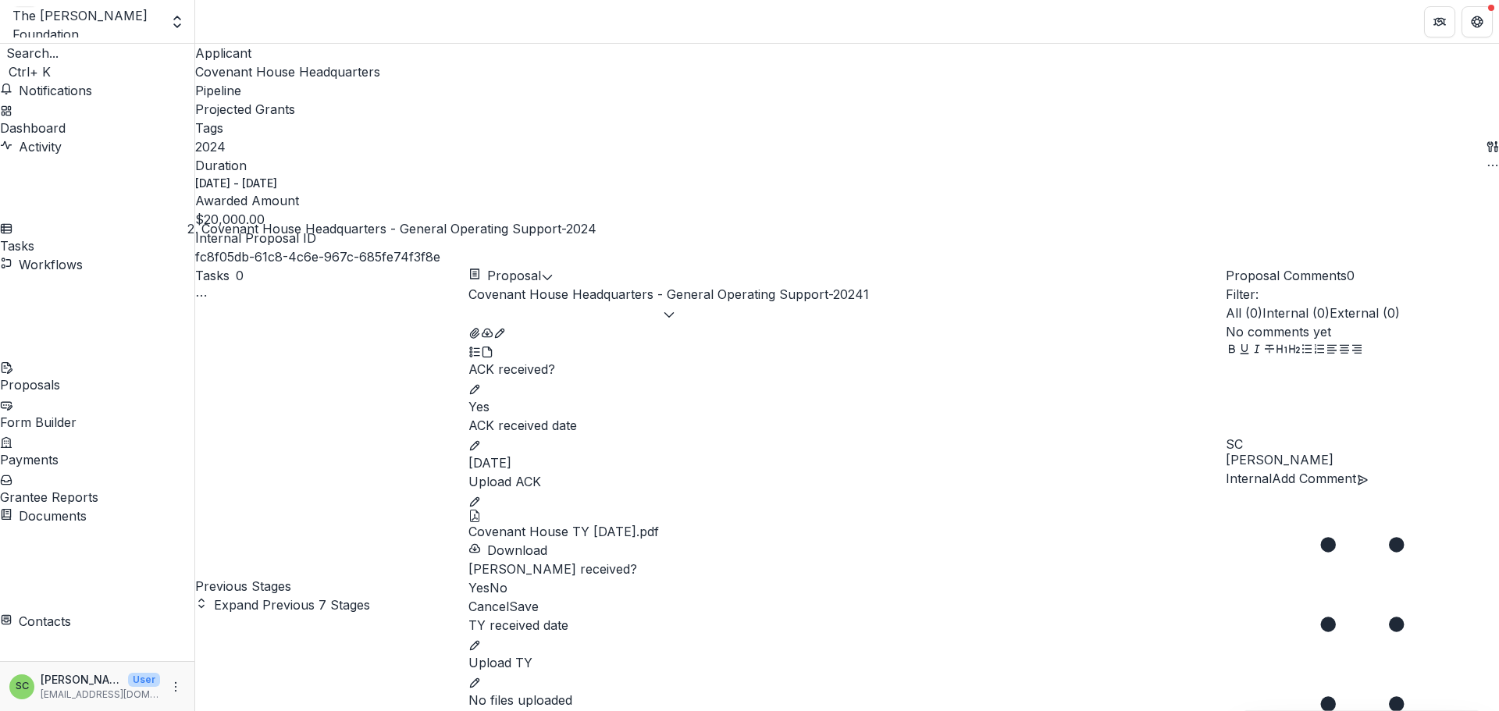
drag, startPoint x: 543, startPoint y: 528, endPoint x: 567, endPoint y: 528, distance: 24.2
click at [468, 580] on span at bounding box center [468, 588] width 0 height 16
click at [539, 597] on button "Save" at bounding box center [524, 606] width 30 height 19
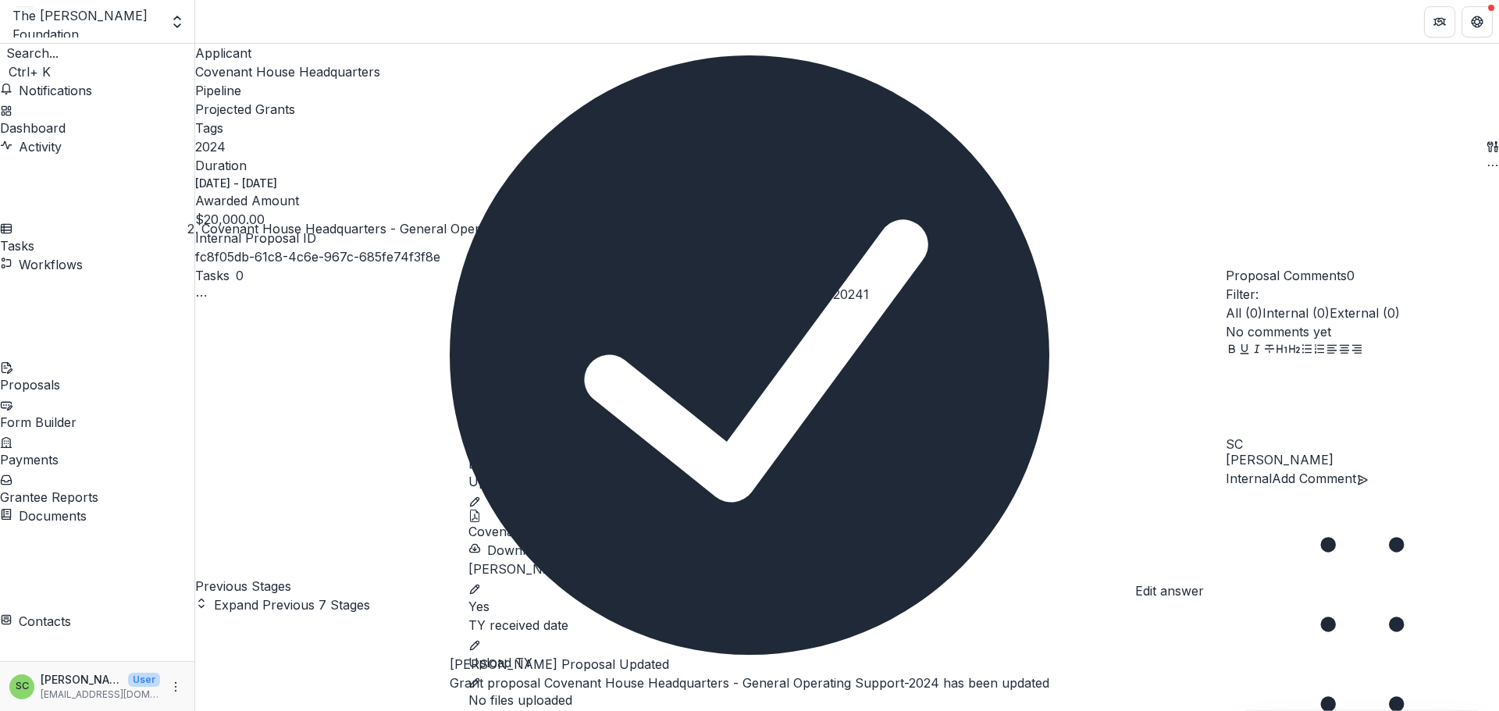
click at [481, 639] on icon "edit" at bounding box center [474, 645] width 12 height 12
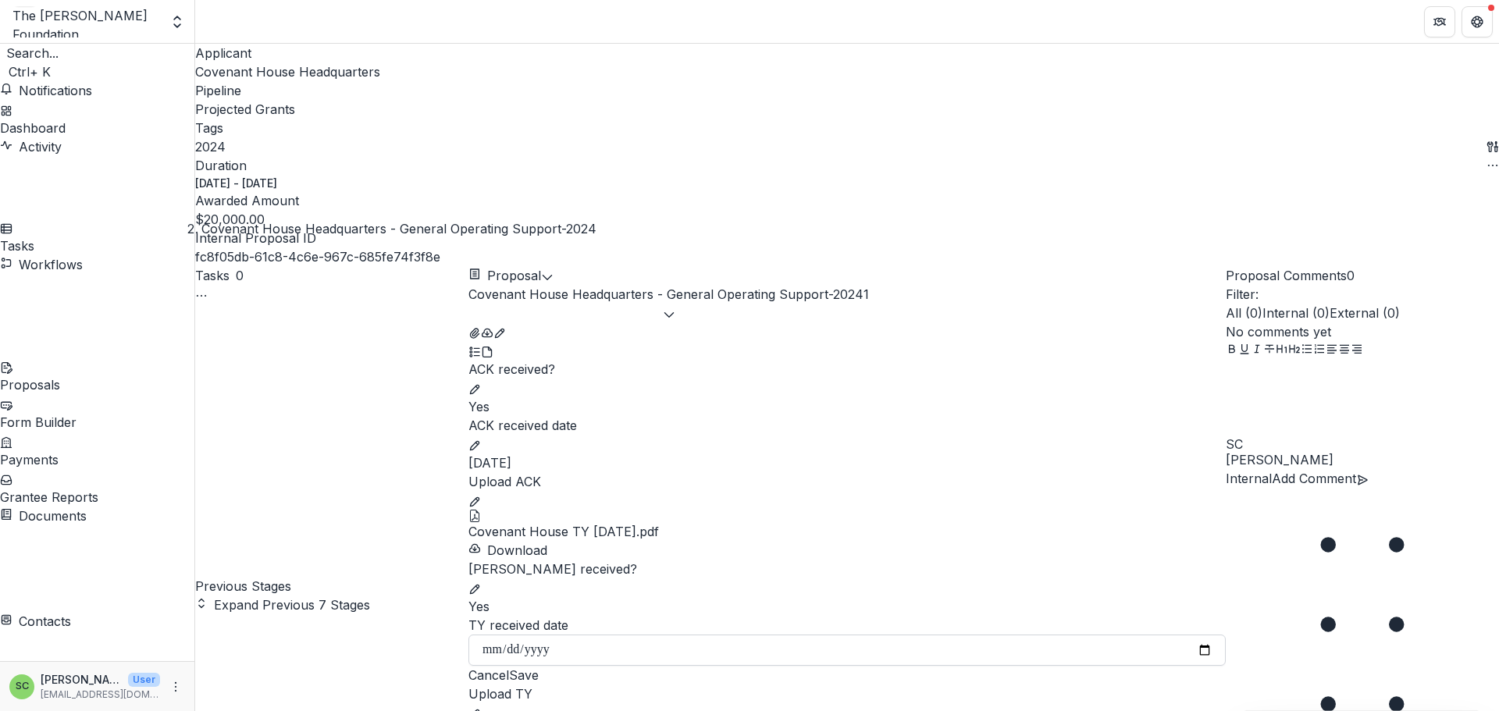
click at [674, 635] on input "TY received date" at bounding box center [846, 650] width 757 height 31
type input "**********"
click at [539, 666] on button "Save" at bounding box center [524, 675] width 30 height 19
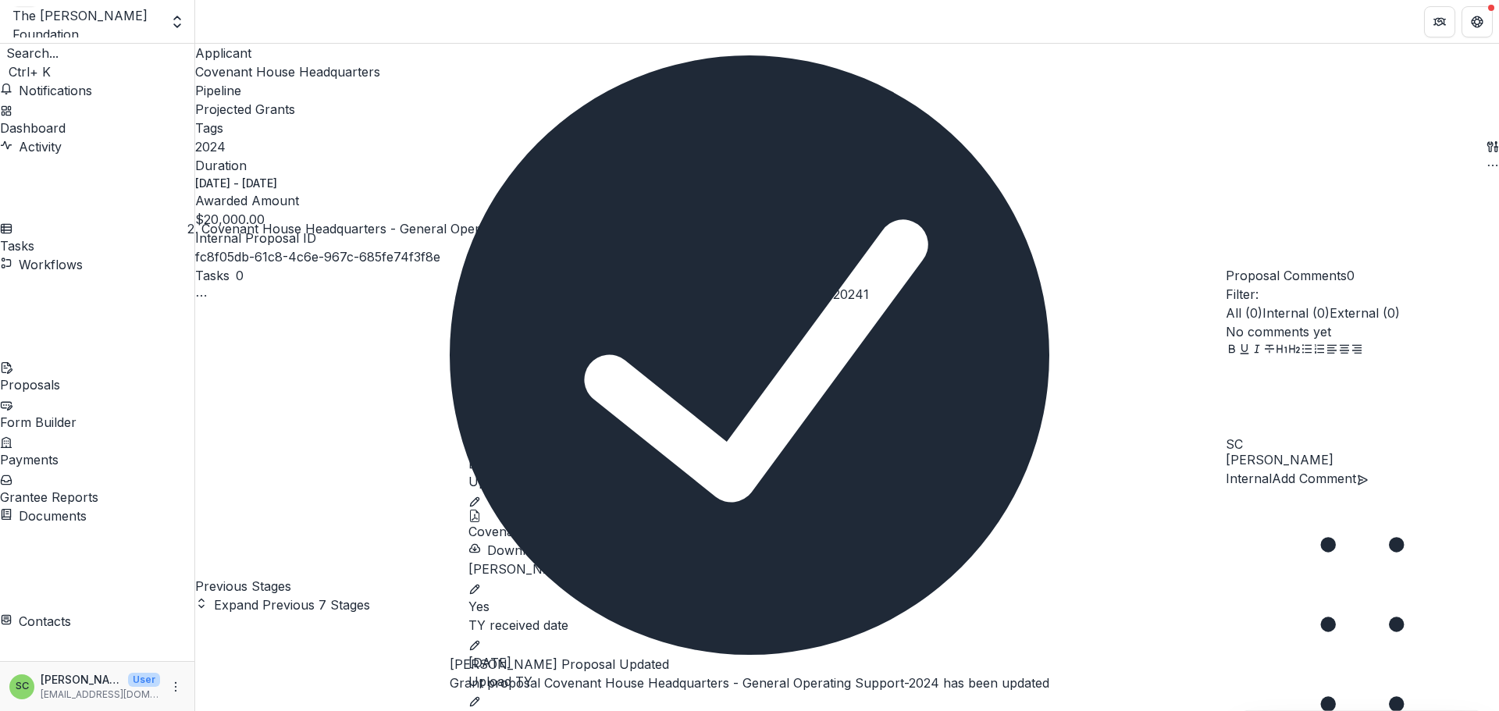
click at [450, 706] on button "Close" at bounding box center [450, 706] width 0 height 0
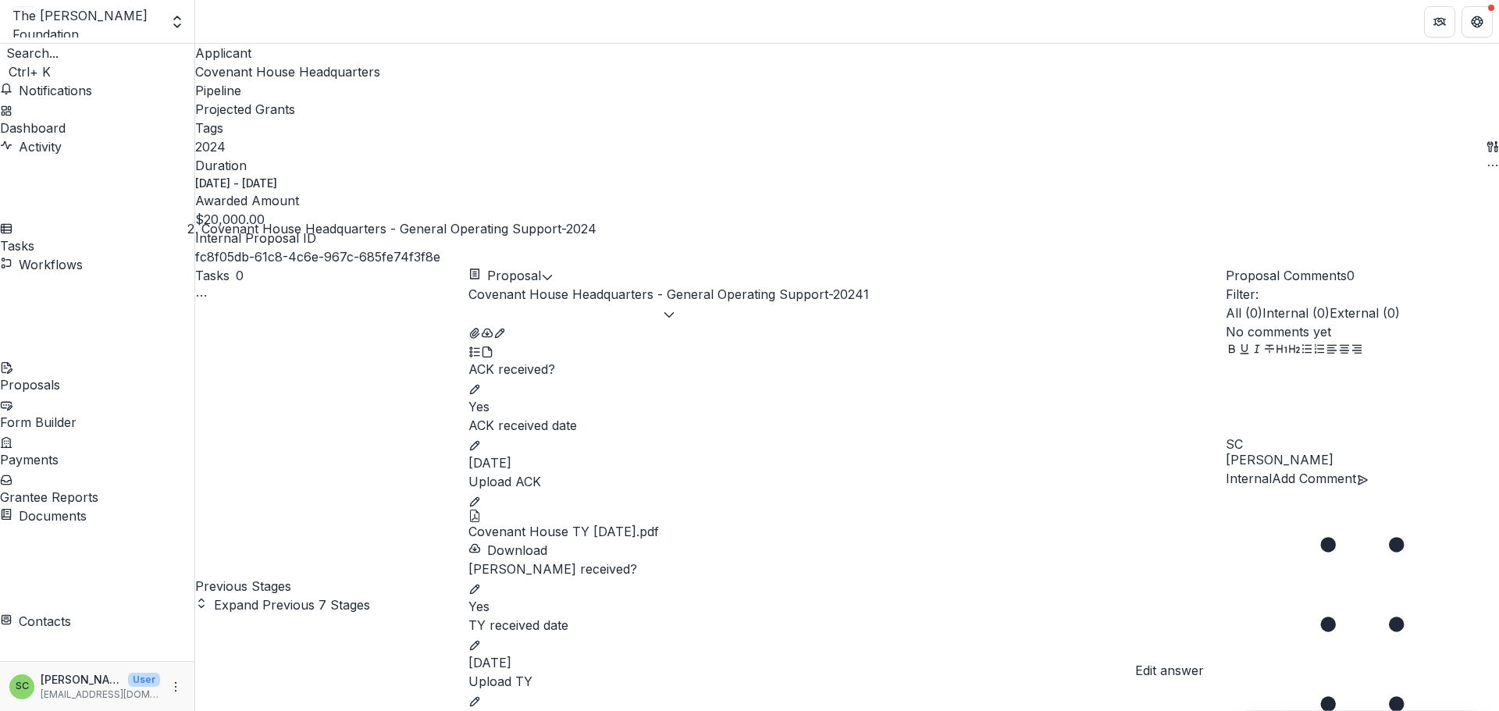
click at [481, 696] on icon "edit" at bounding box center [474, 702] width 12 height 12
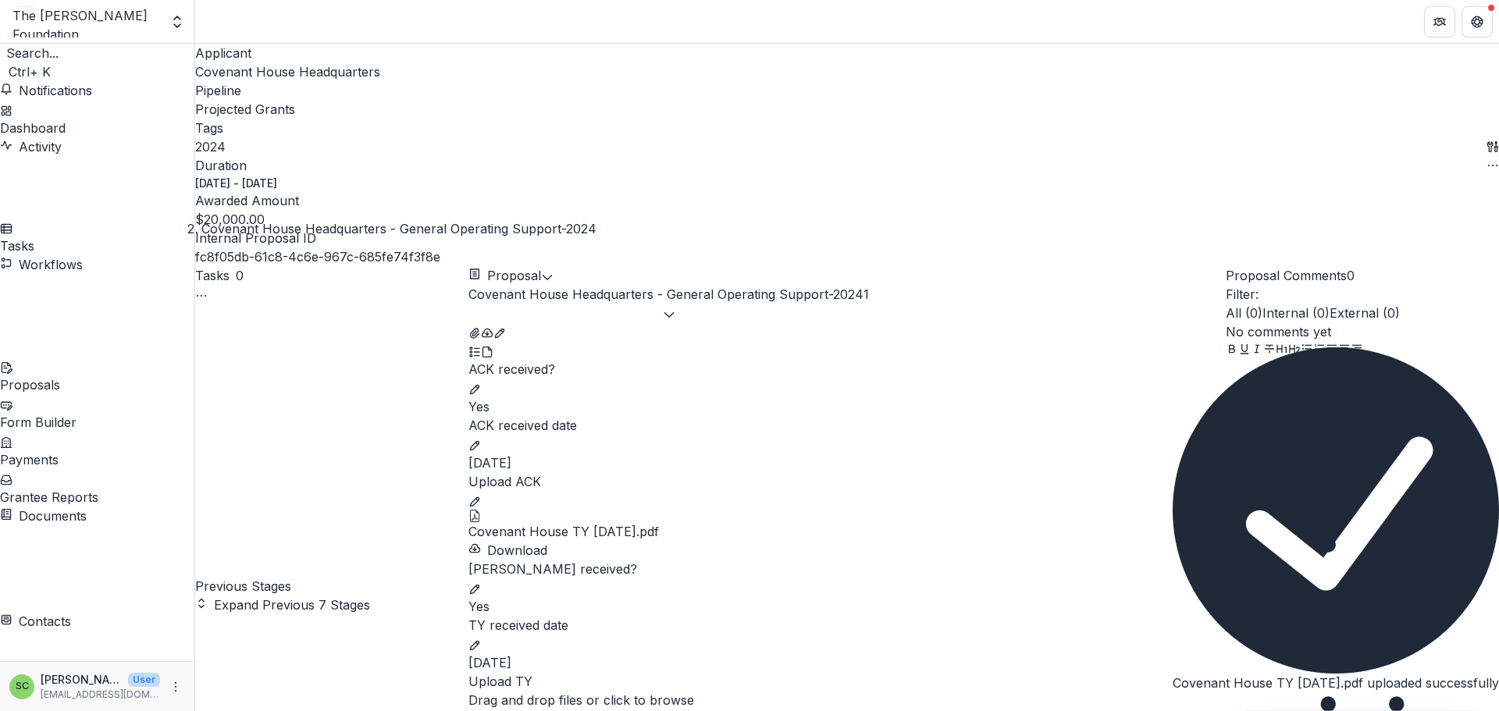
click at [1173, 706] on icon "Close" at bounding box center [1173, 706] width 0 height 0
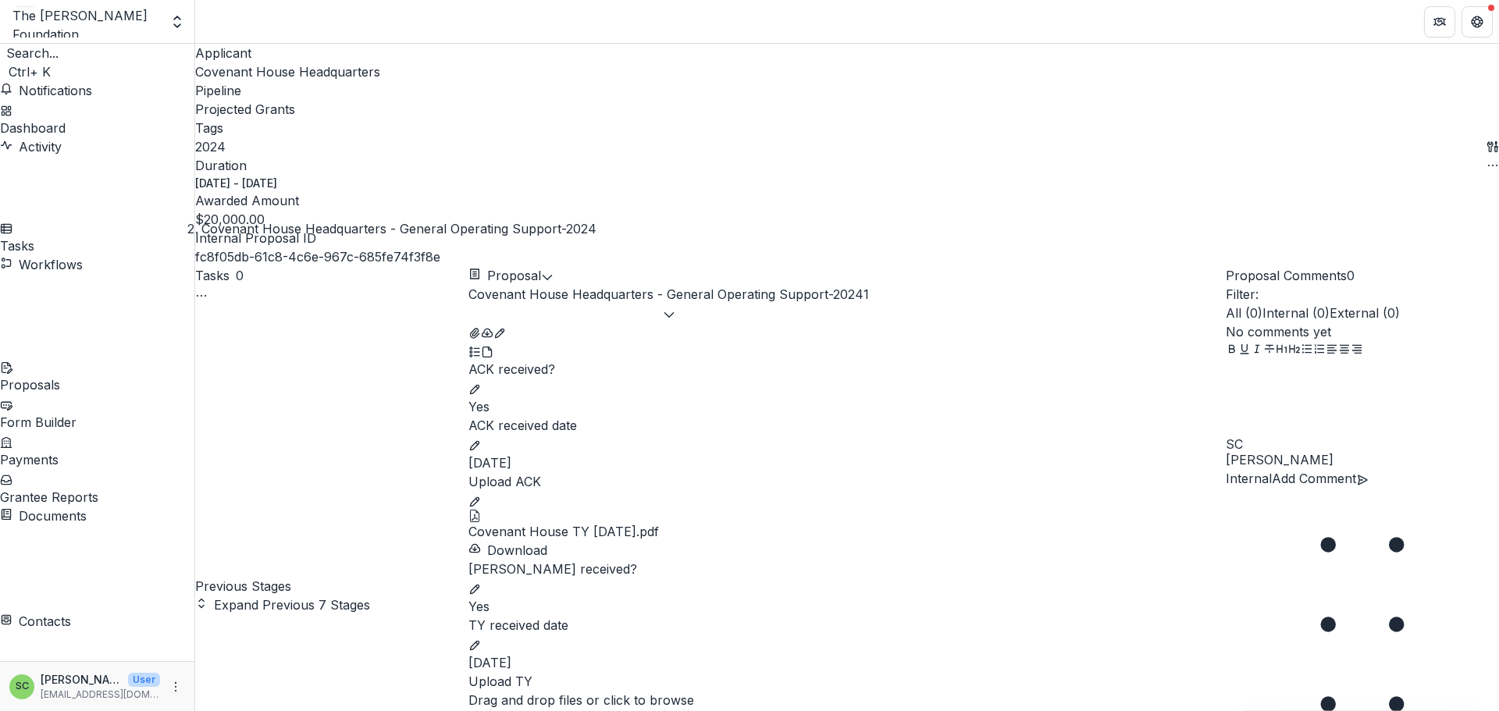
scroll to position [504, 0]
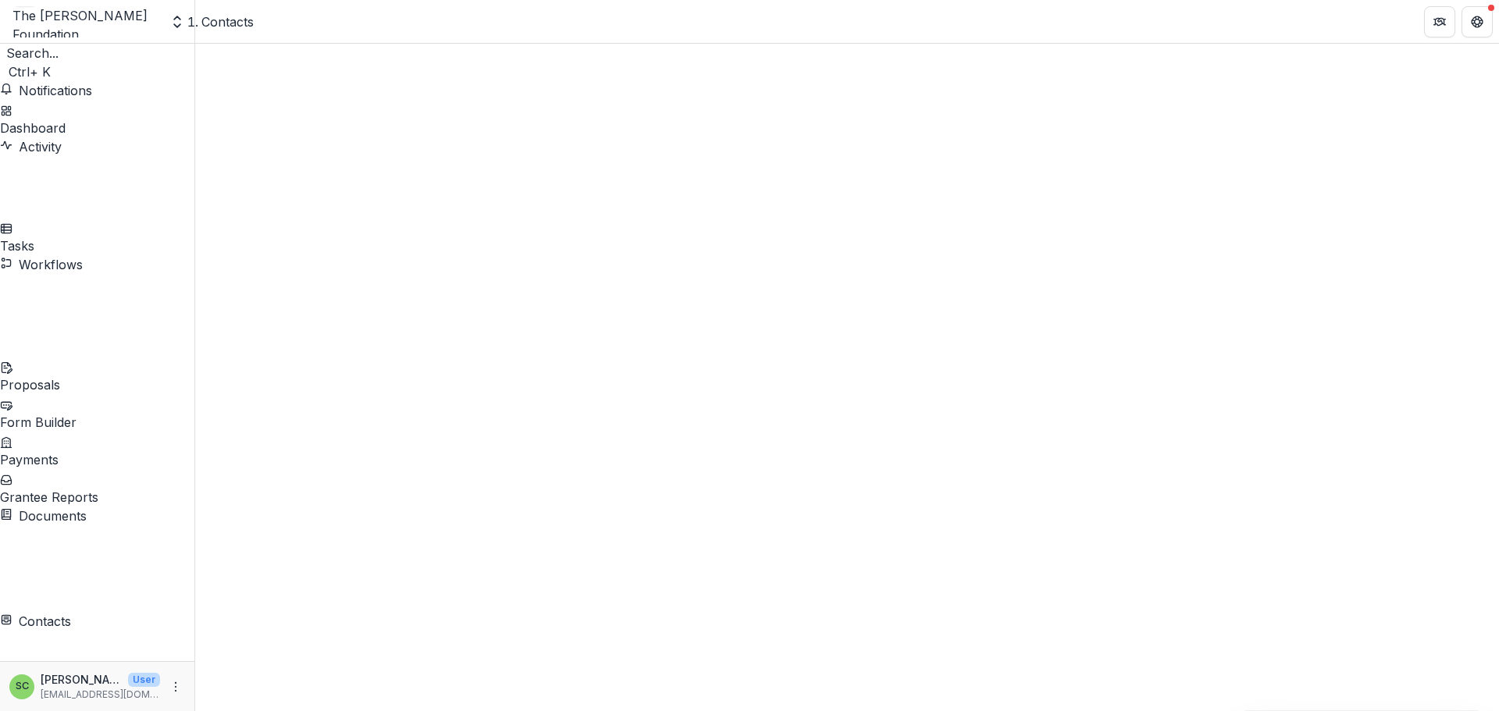
click at [330, 467] on span "Sort Ascending" at bounding box center [284, 475] width 91 height 16
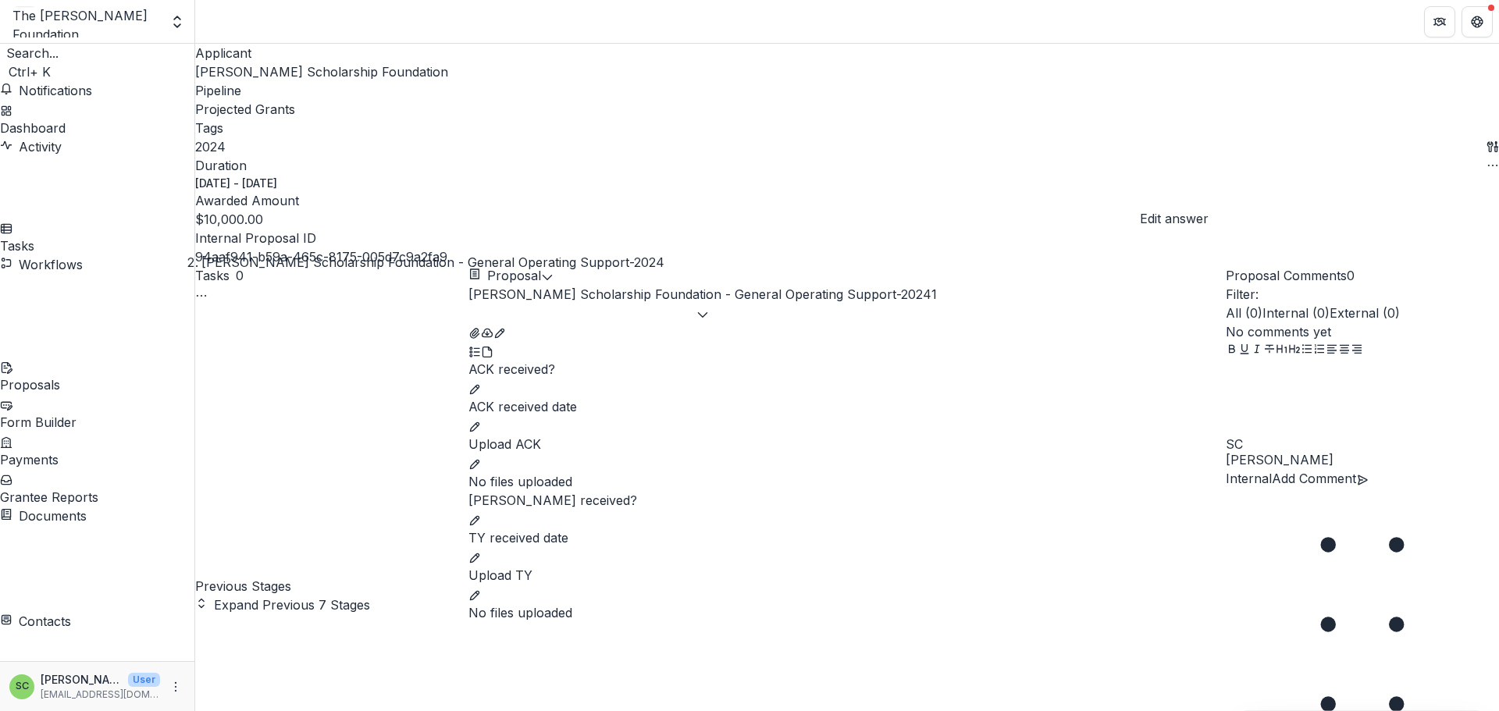
click at [481, 379] on button "edit" at bounding box center [474, 388] width 12 height 19
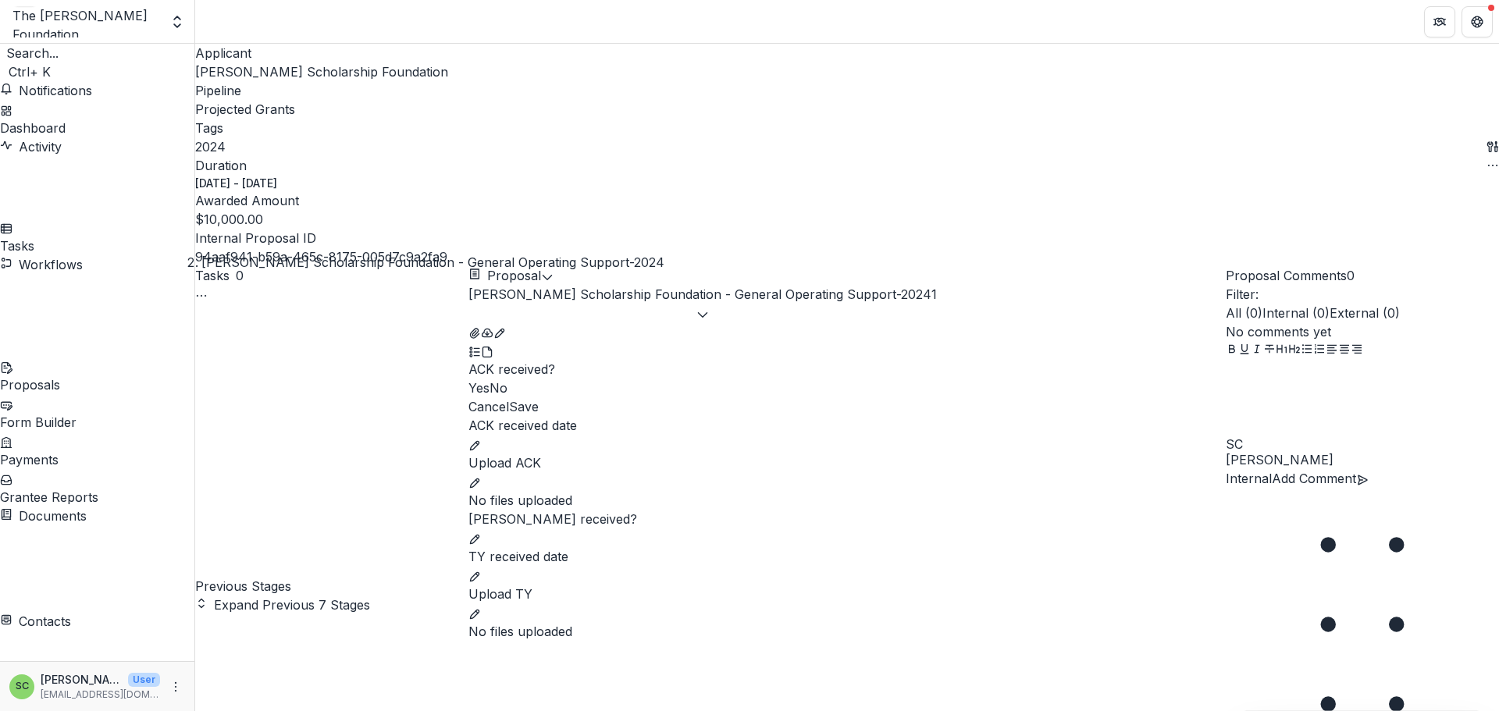
click at [468, 380] on span at bounding box center [468, 388] width 0 height 16
click at [539, 397] on button "Save" at bounding box center [524, 406] width 30 height 19
click at [481, 439] on icon "edit" at bounding box center [474, 445] width 12 height 12
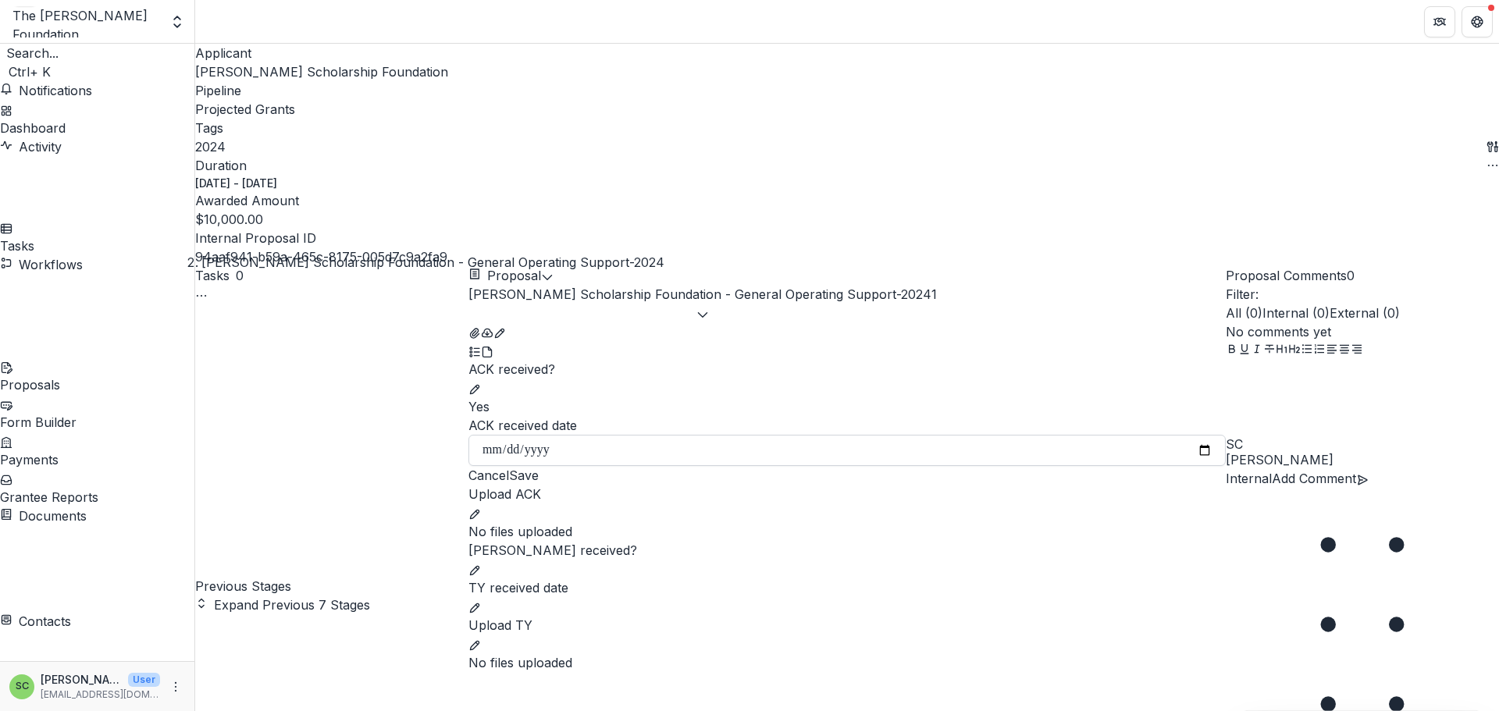
click at [645, 435] on input "ACK received date" at bounding box center [846, 450] width 757 height 31
type input "**********"
click at [539, 466] on button "Save" at bounding box center [524, 475] width 30 height 19
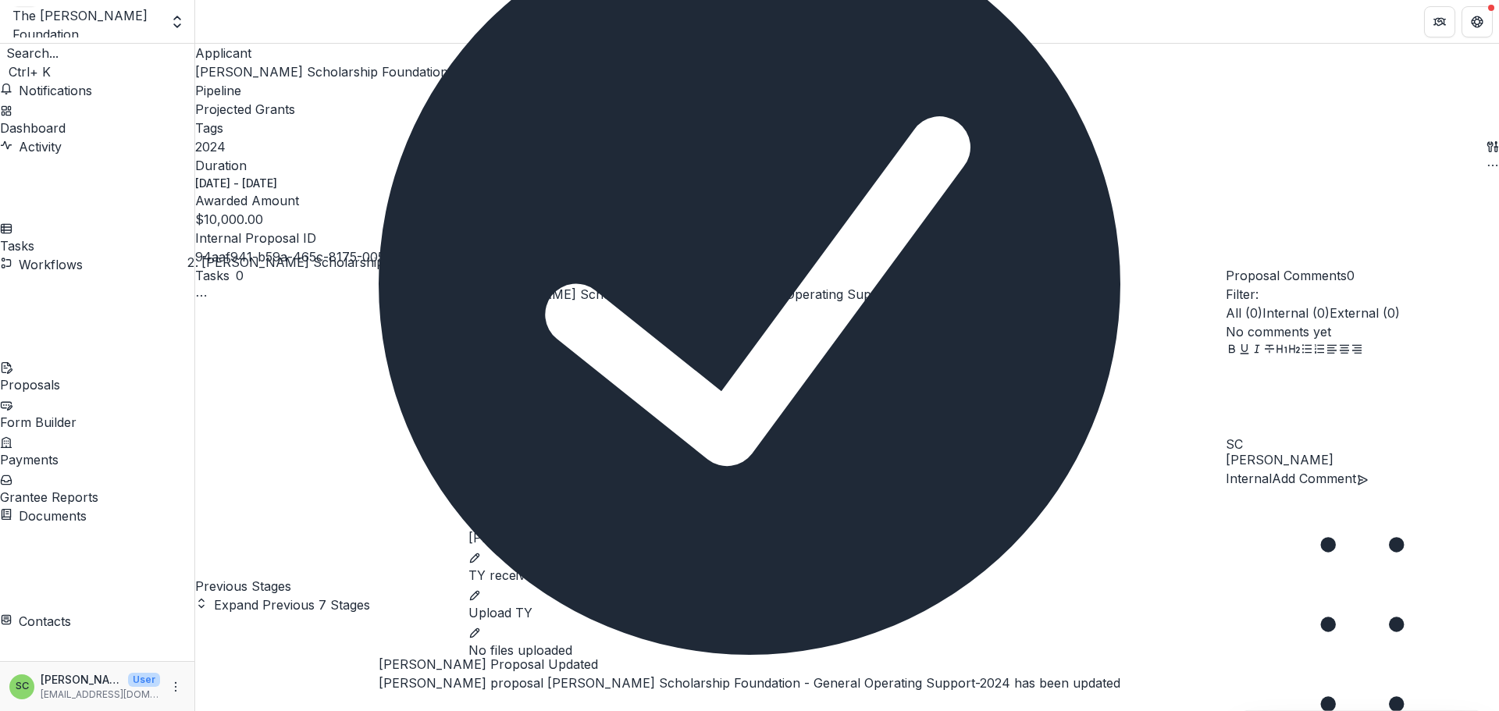
click at [481, 491] on button "edit" at bounding box center [474, 500] width 12 height 19
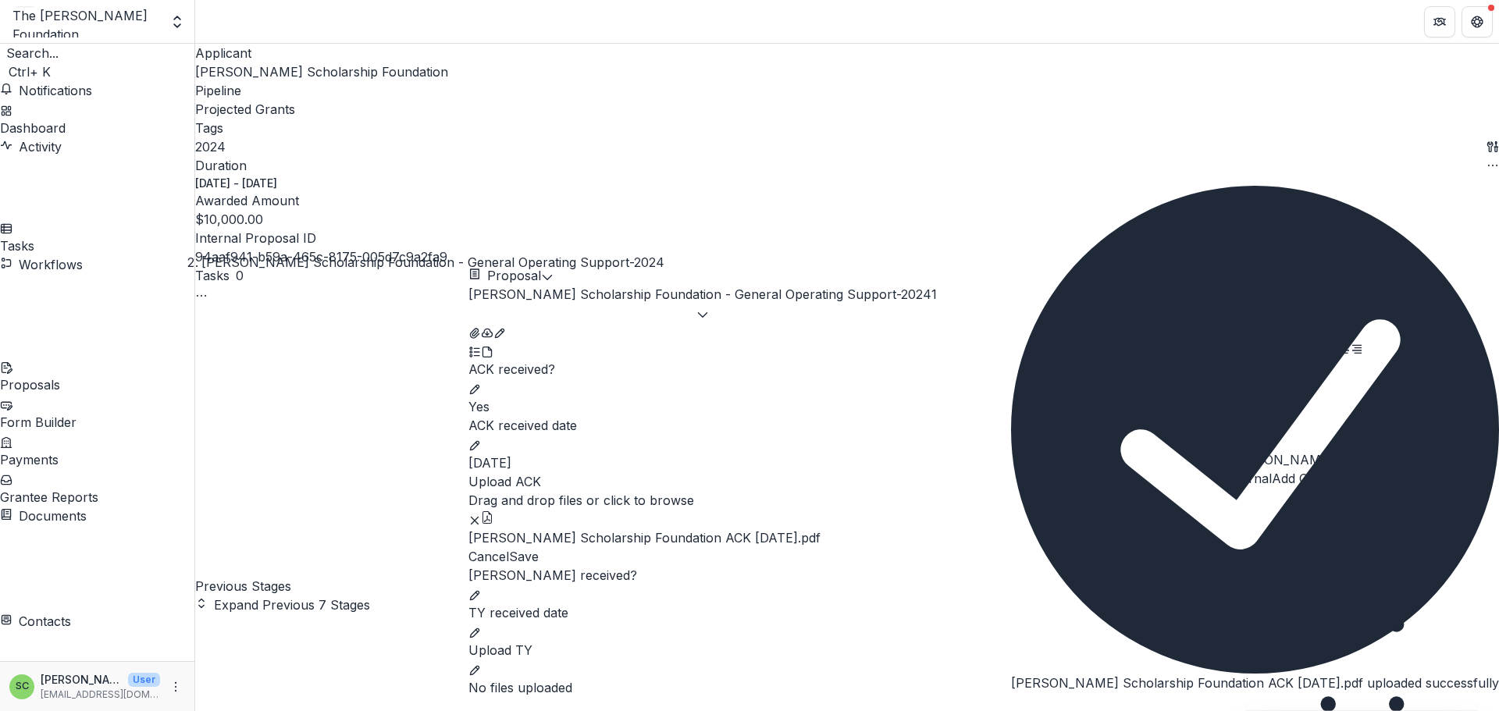
scroll to position [314, 0]
click at [539, 547] on button "Save" at bounding box center [524, 556] width 30 height 19
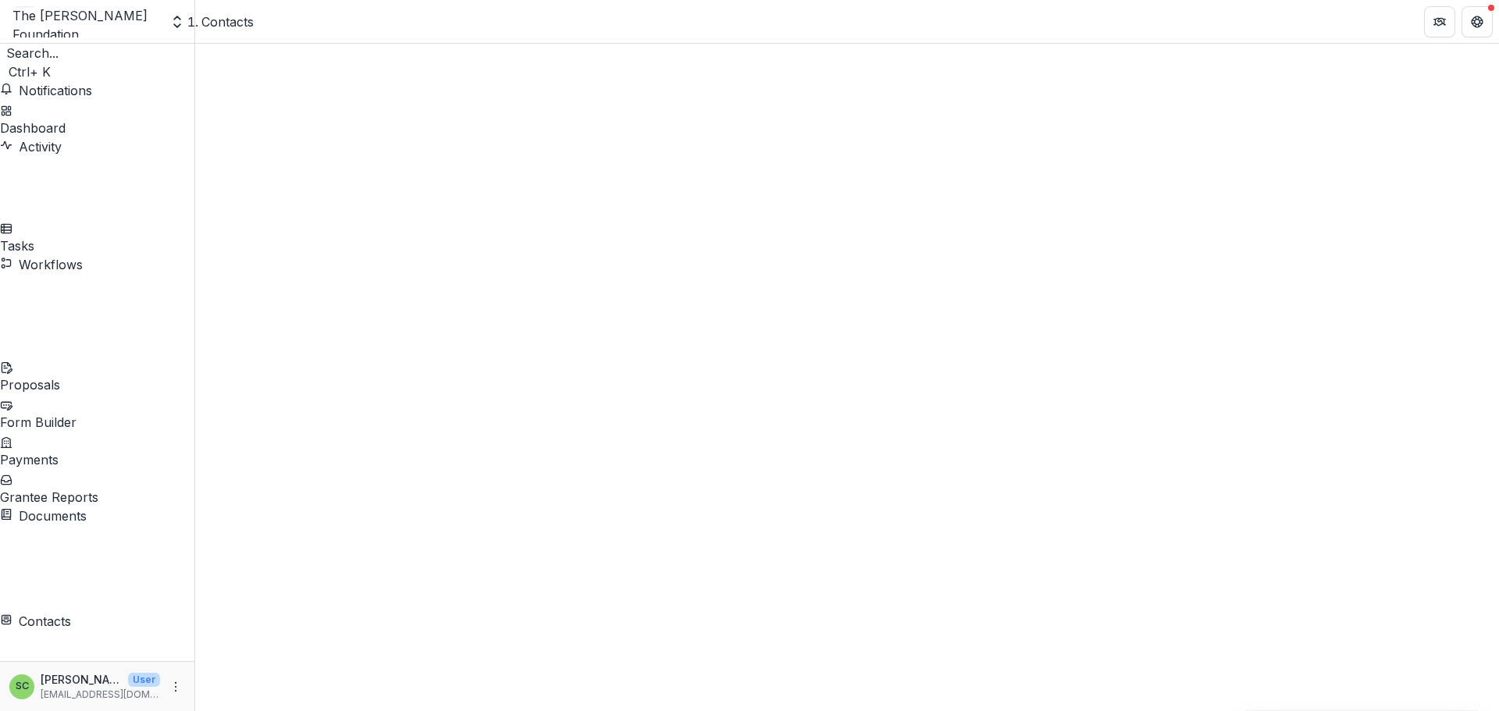
click at [330, 467] on span "Sort Ascending" at bounding box center [284, 475] width 91 height 16
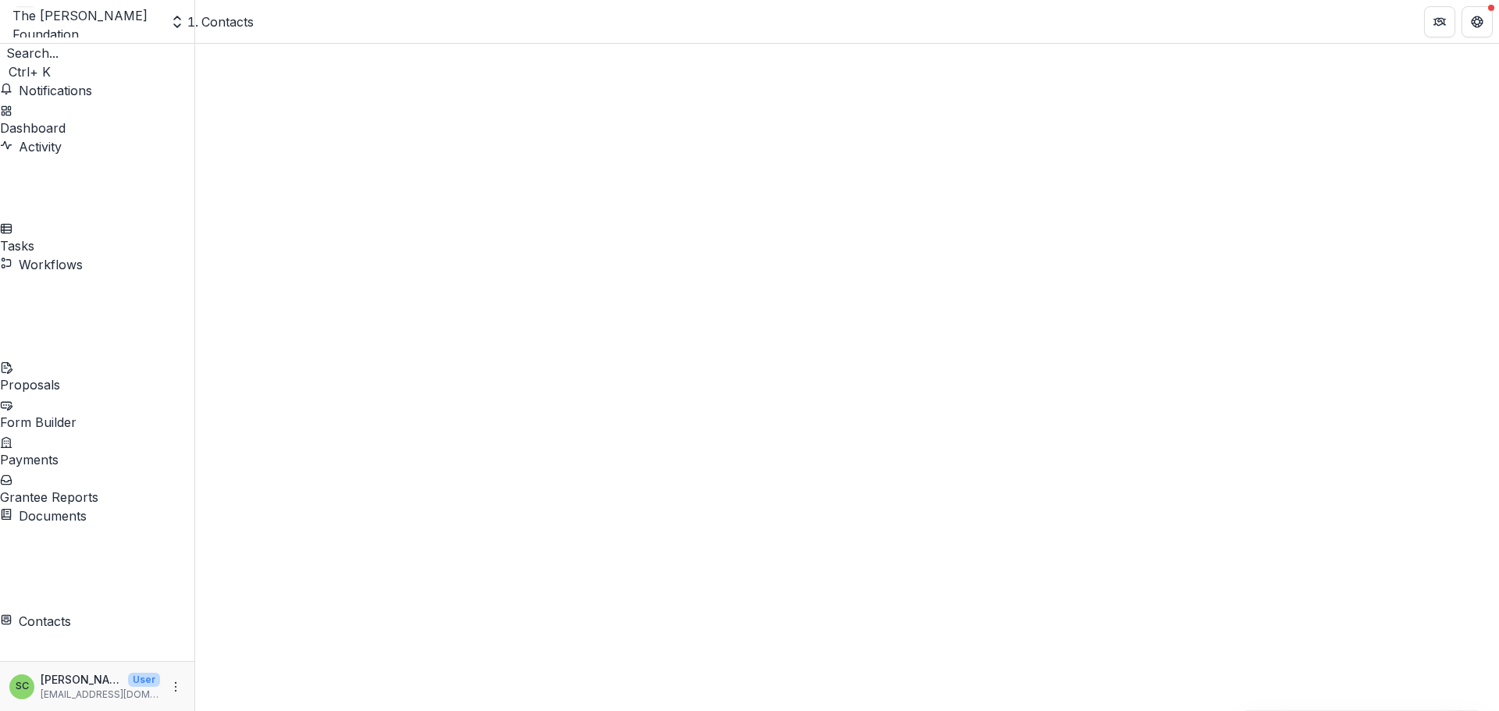
click at [330, 467] on span "Sort Ascending" at bounding box center [284, 475] width 91 height 16
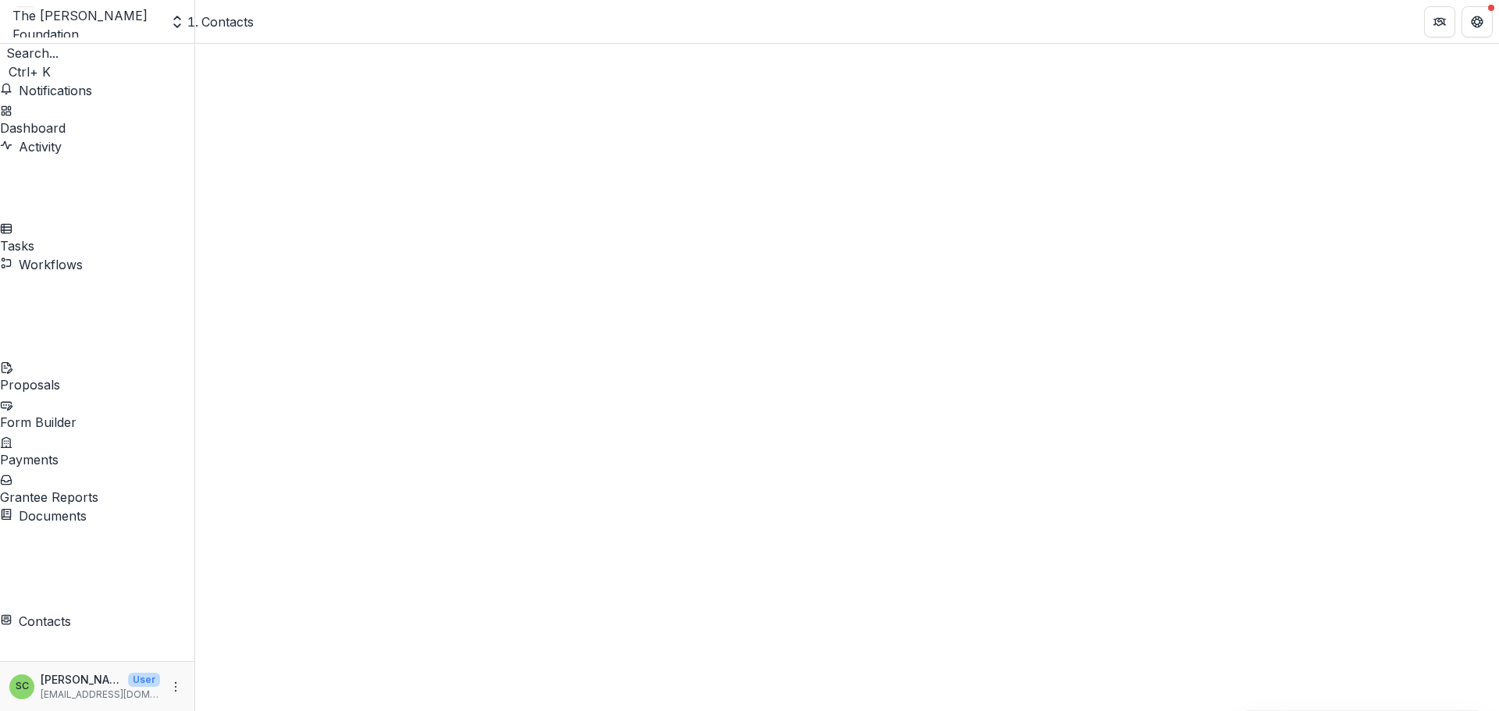
scroll to position [1561, 0]
click at [330, 467] on span "Sort Ascending" at bounding box center [284, 475] width 91 height 16
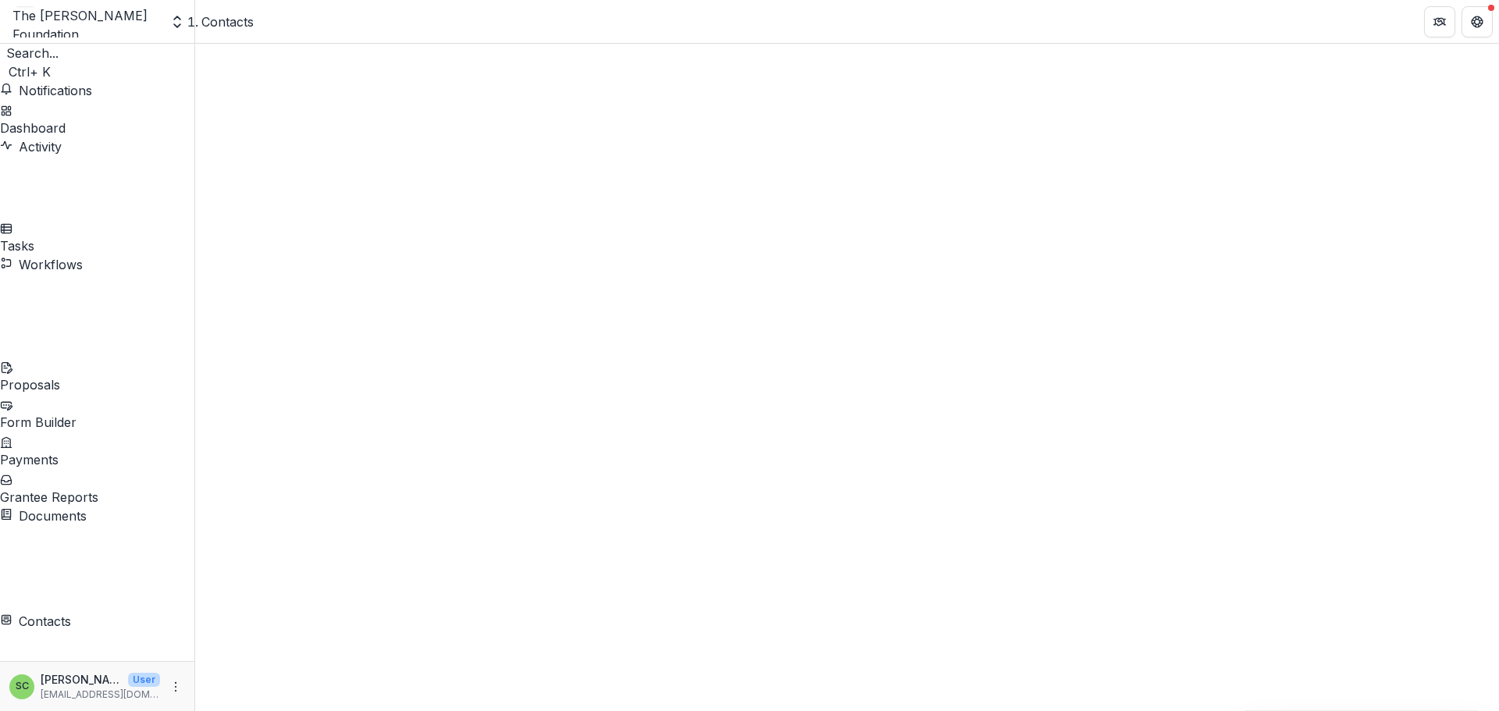
scroll to position [1561, 0]
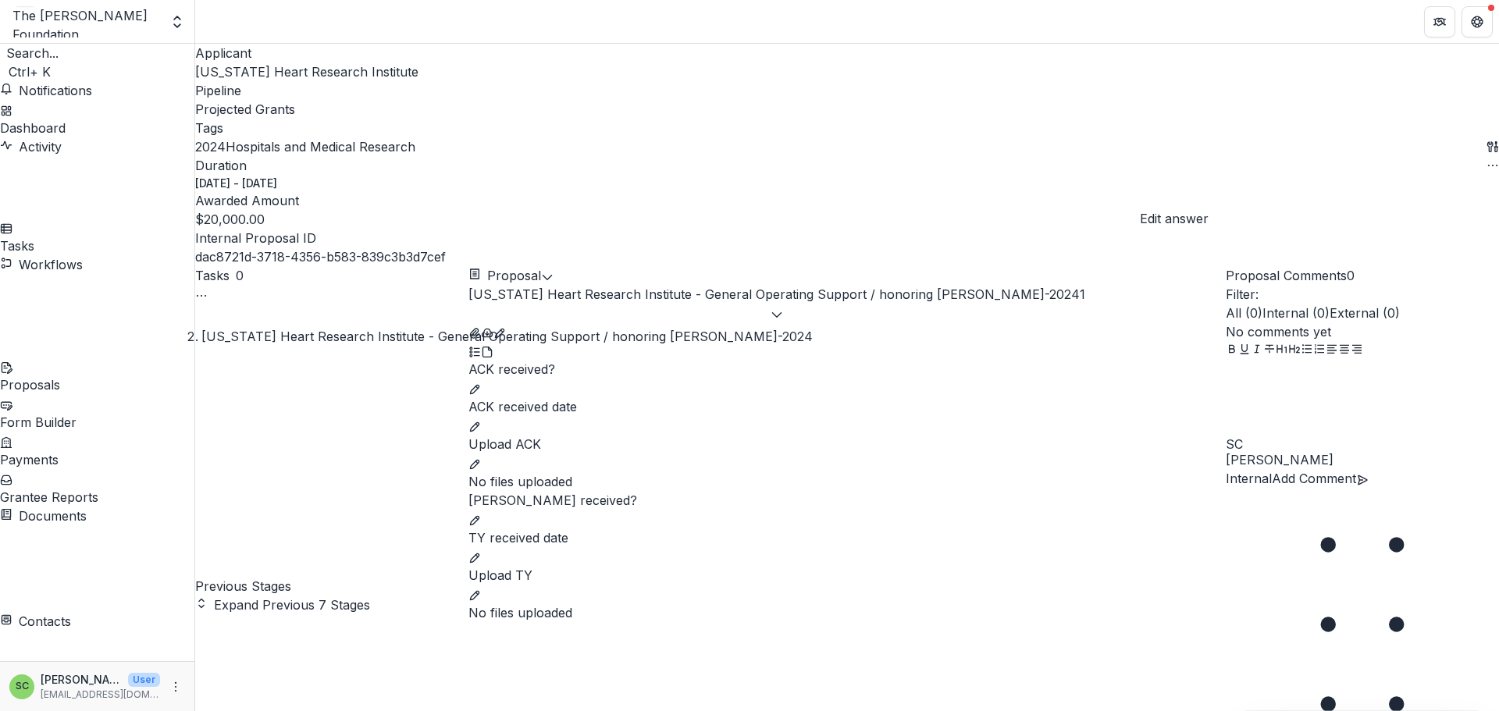
click at [481, 383] on icon "edit" at bounding box center [474, 389] width 12 height 12
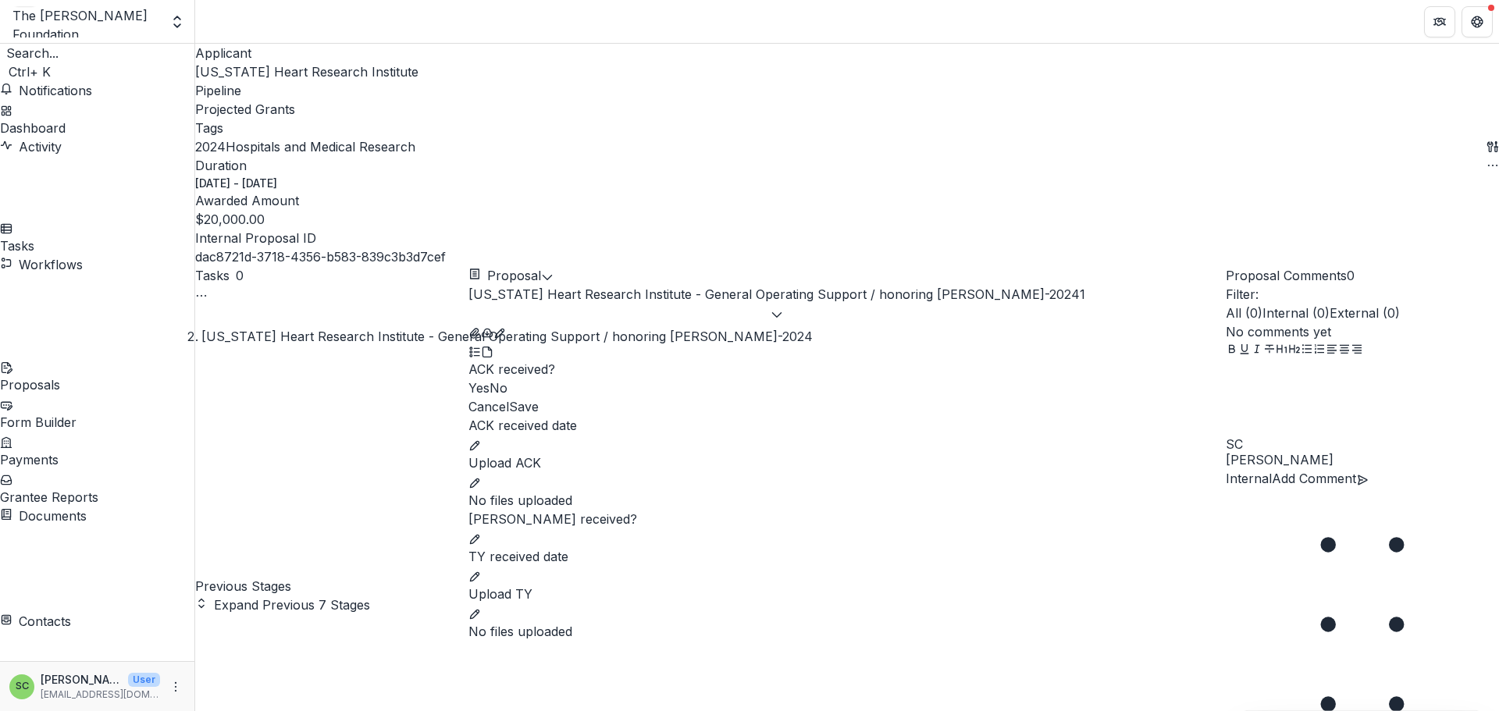
click at [468, 380] on span at bounding box center [468, 388] width 0 height 16
click at [539, 397] on button "Save" at bounding box center [524, 406] width 30 height 19
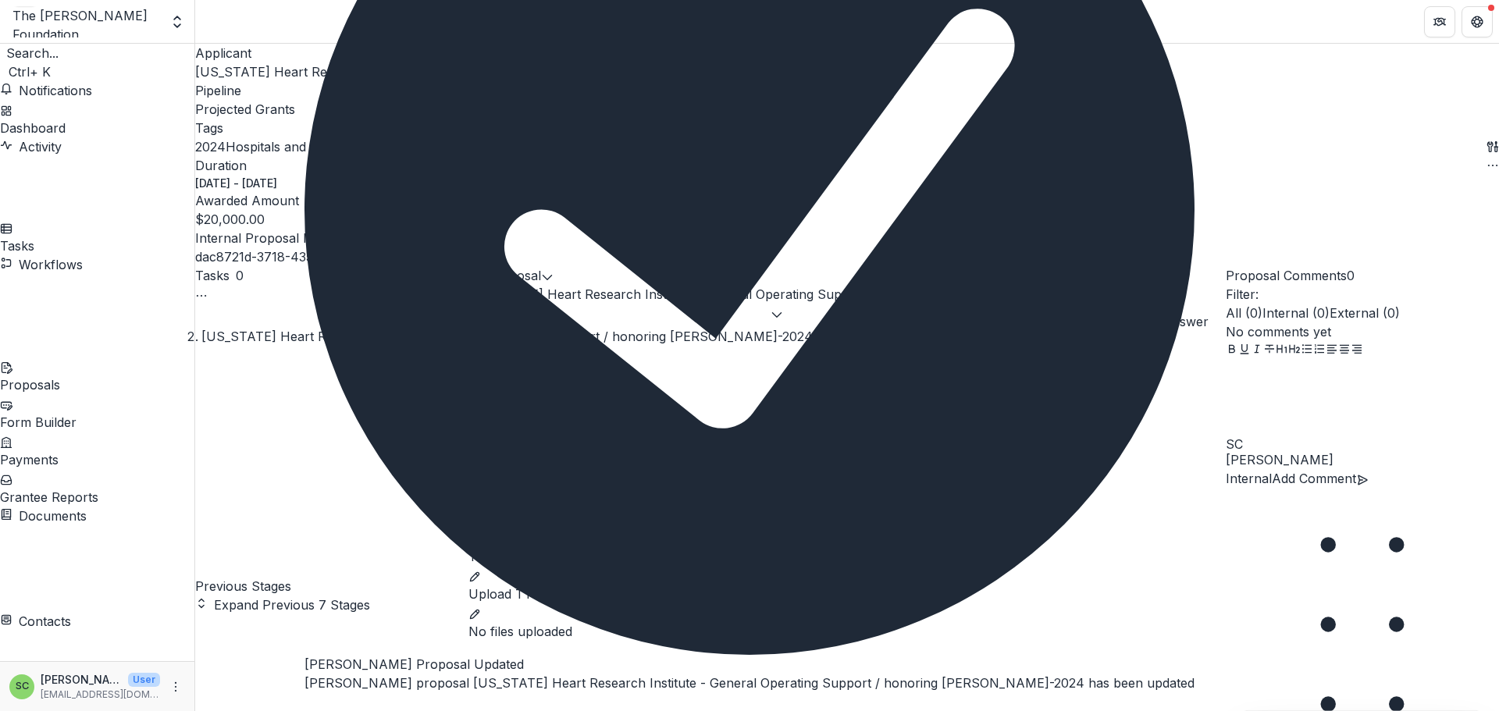
click at [481, 439] on icon "edit" at bounding box center [474, 445] width 12 height 12
click at [552, 435] on input "ACK received date" at bounding box center [846, 450] width 757 height 31
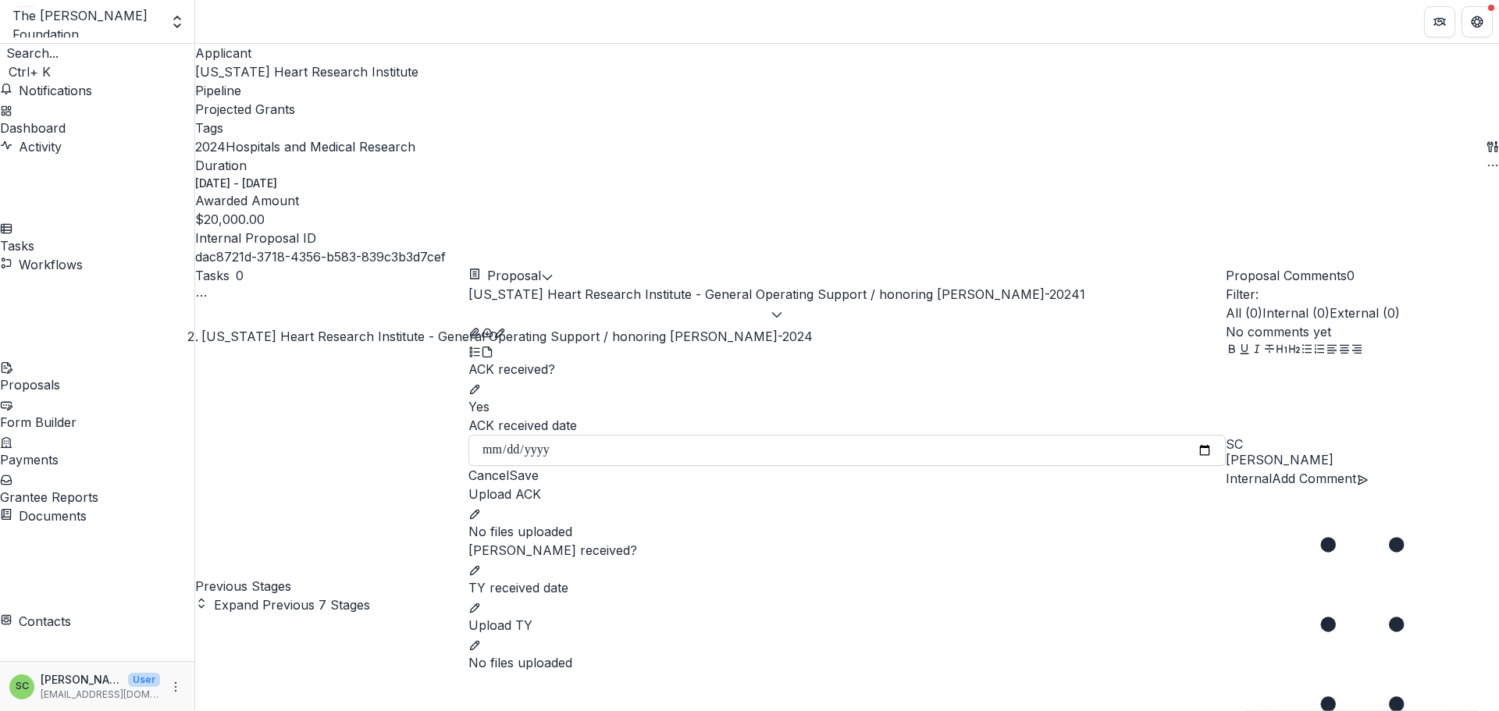
type input "**********"
click at [539, 466] on button "Save" at bounding box center [524, 475] width 30 height 19
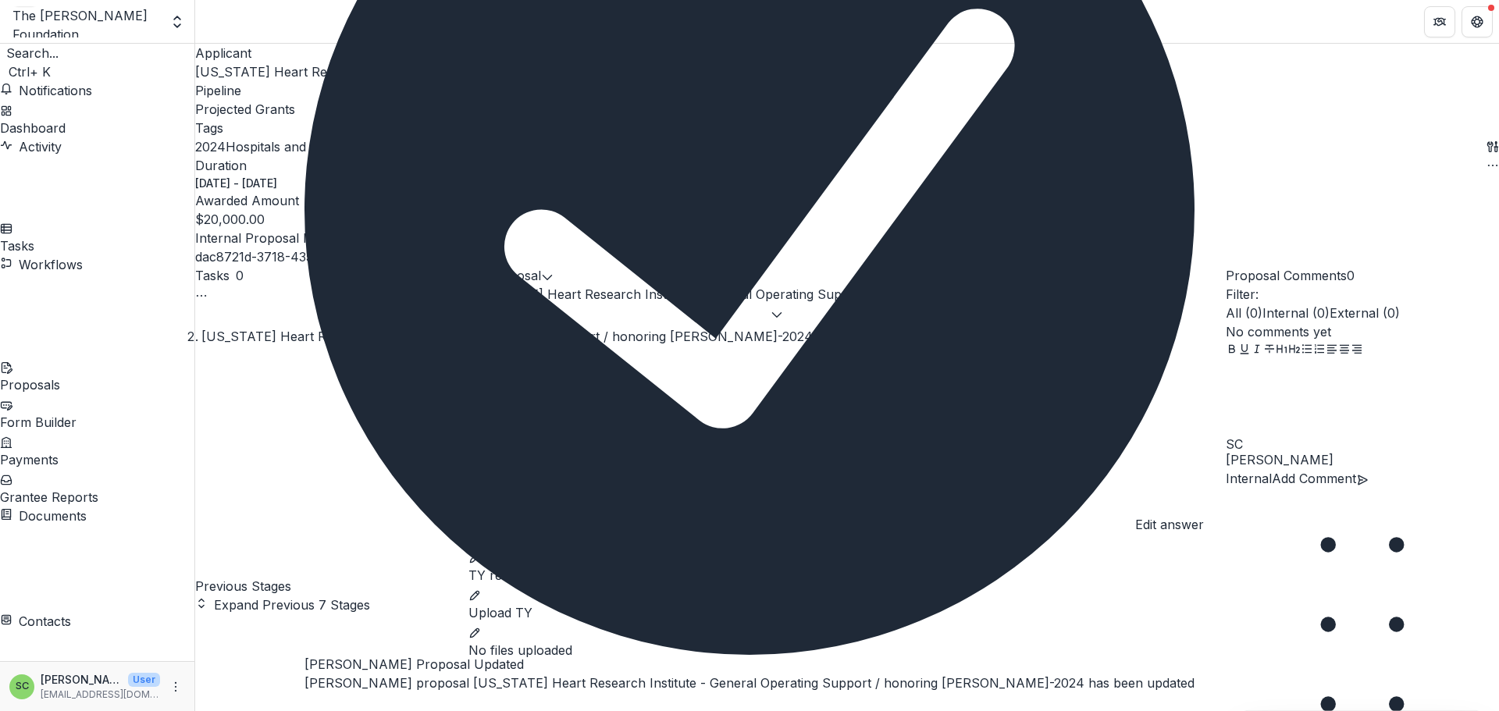
click at [481, 552] on icon "edit" at bounding box center [474, 558] width 12 height 12
click at [468, 549] on span at bounding box center [468, 557] width 0 height 16
click at [539, 585] on button "Save" at bounding box center [524, 575] width 30 height 19
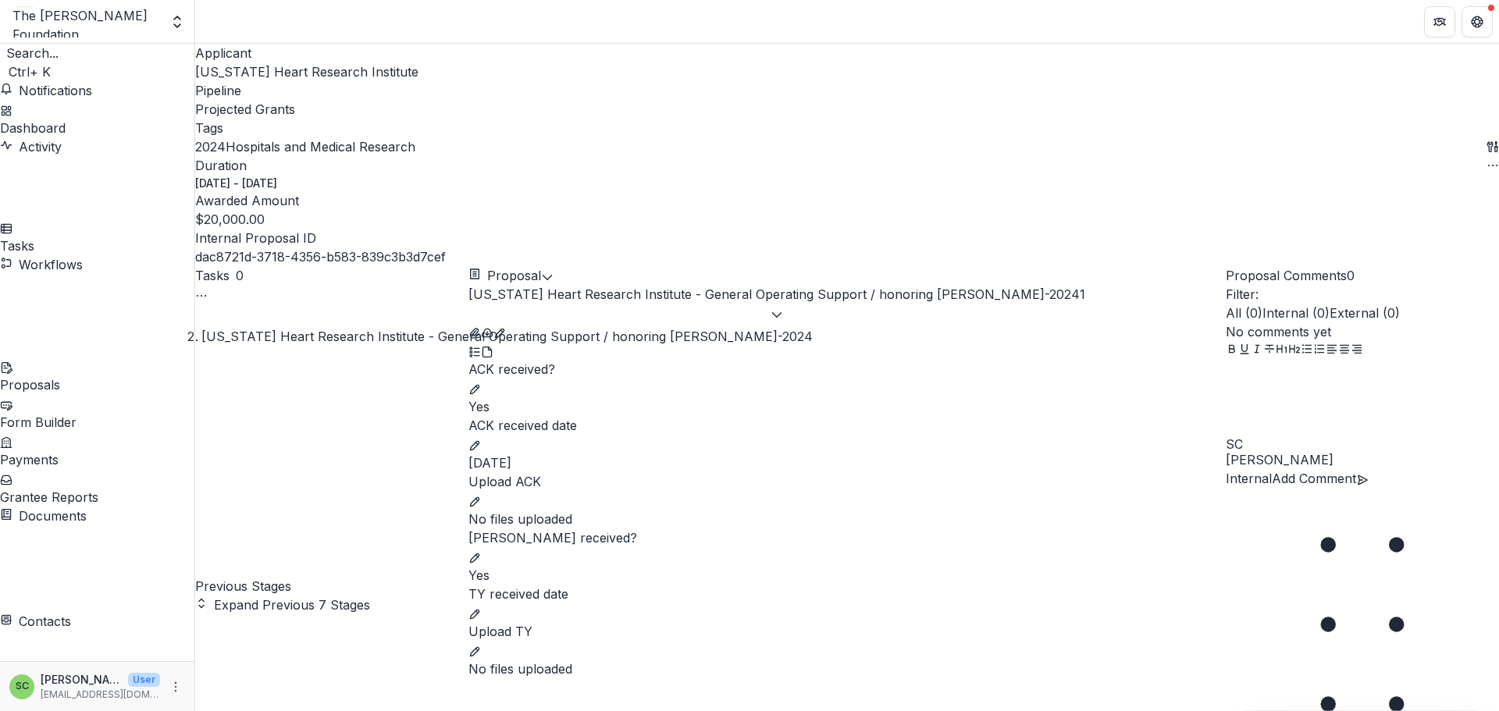
click at [479, 497] on icon "edit" at bounding box center [474, 501] width 9 height 9
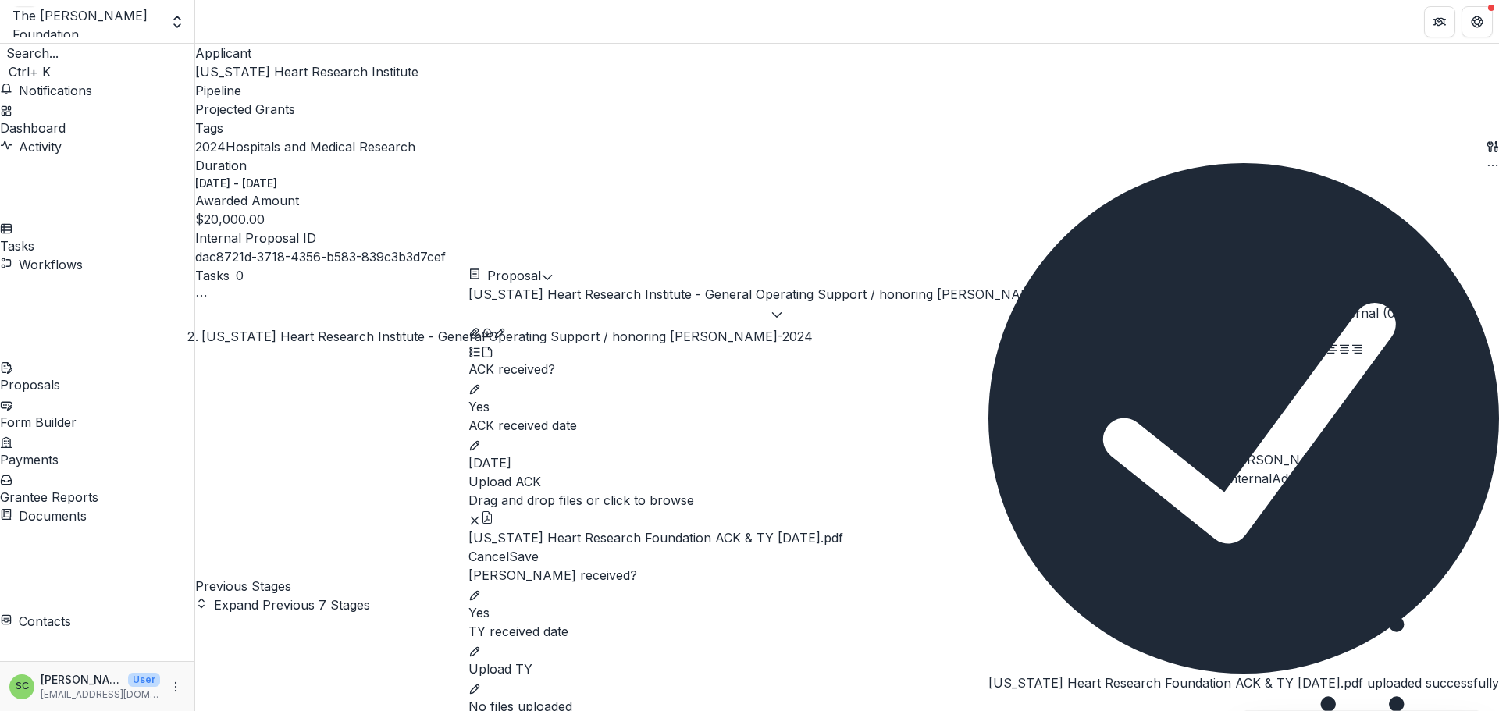
scroll to position [337, 0]
click at [1205, 547] on div "Cancel Save" at bounding box center [846, 556] width 757 height 19
click at [539, 547] on button "Save" at bounding box center [524, 556] width 30 height 19
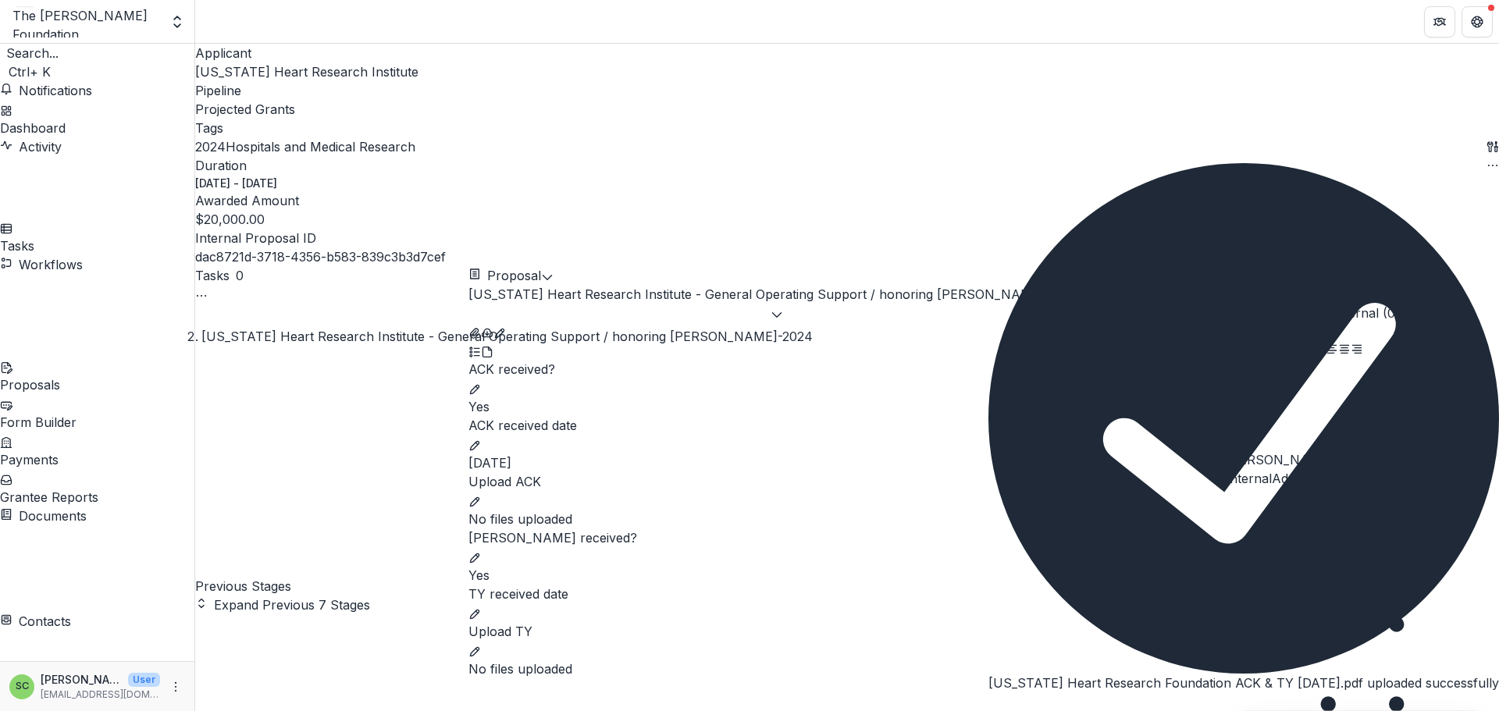
scroll to position [37, 0]
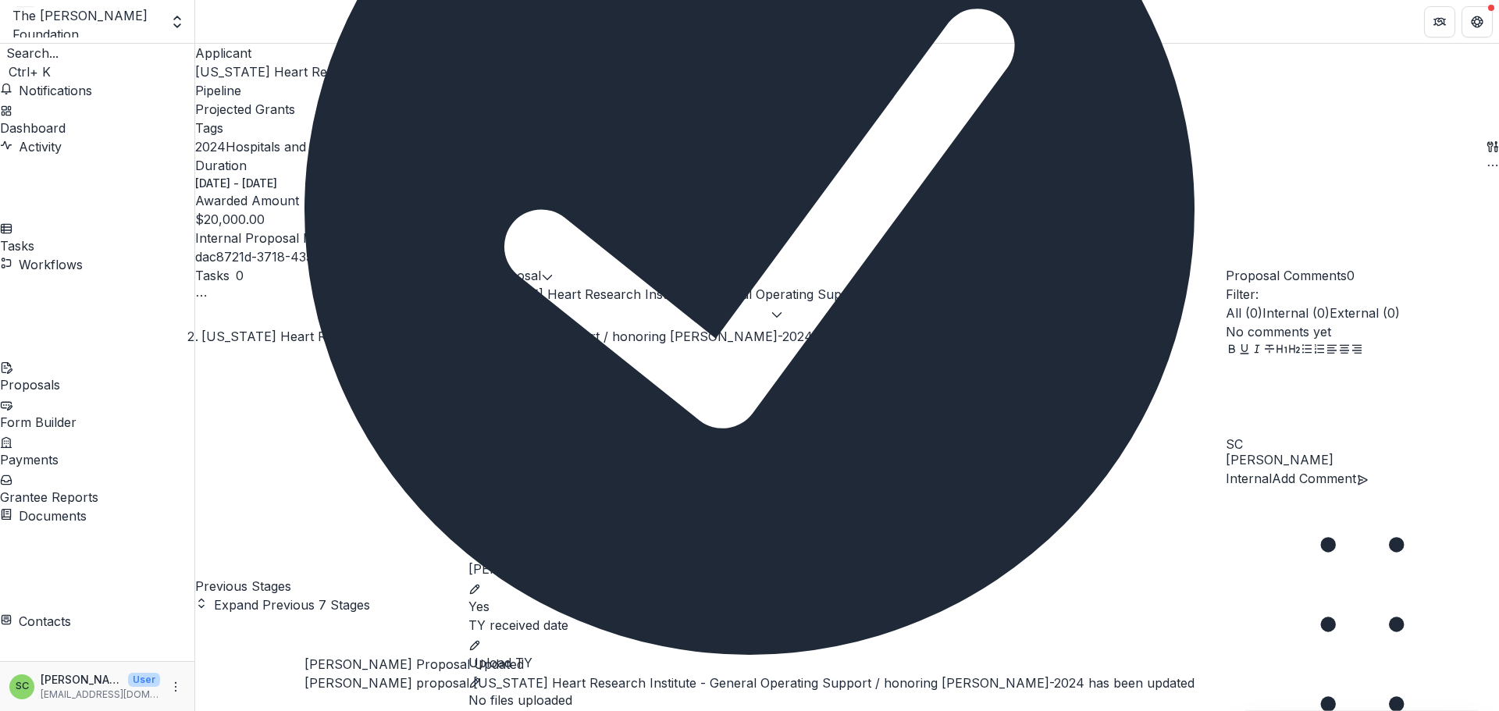
click at [323, 706] on icon "Close" at bounding box center [313, 715] width 19 height 19
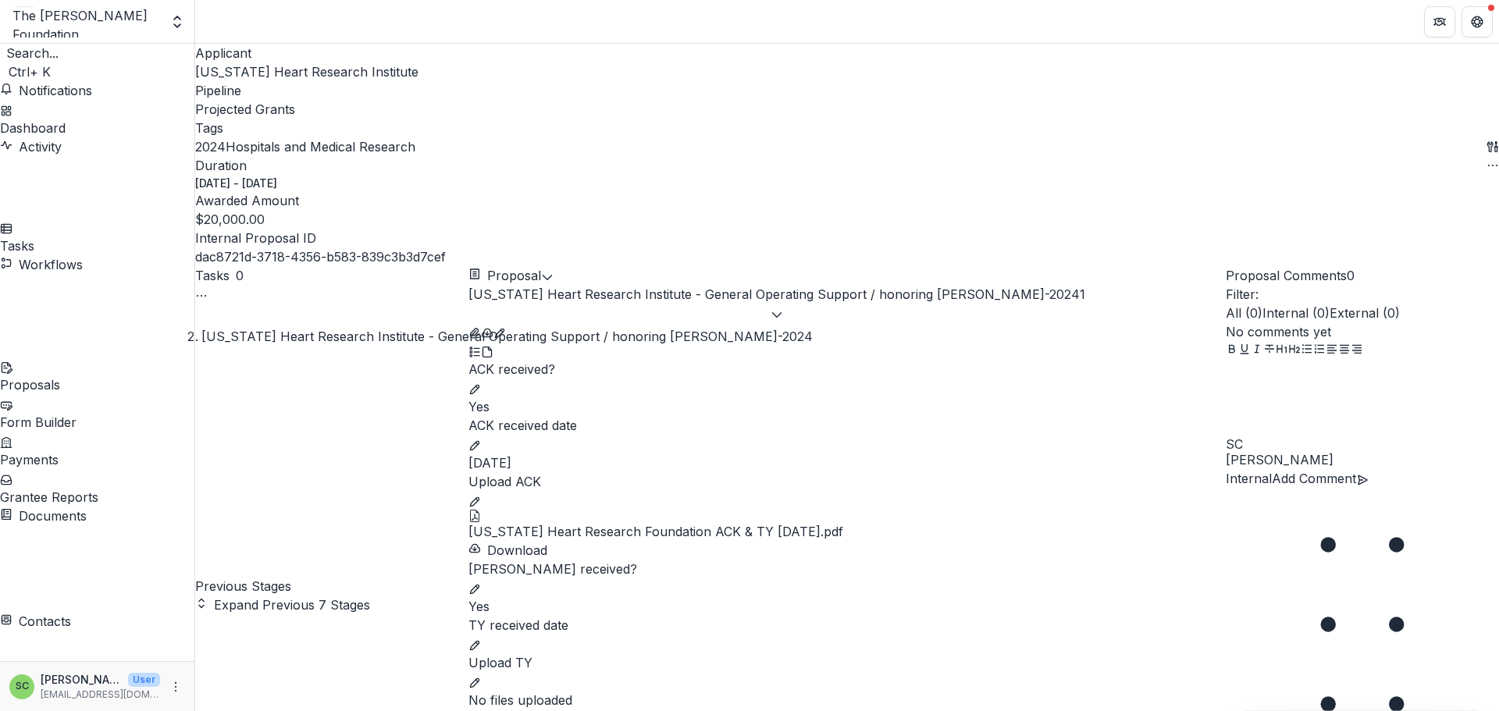
scroll to position [180, 0]
click at [891, 616] on p "TY received date" at bounding box center [846, 625] width 757 height 19
click at [479, 641] on icon "edit" at bounding box center [474, 645] width 9 height 9
click at [788, 635] on input "TY received date" at bounding box center [846, 650] width 757 height 31
type input "**********"
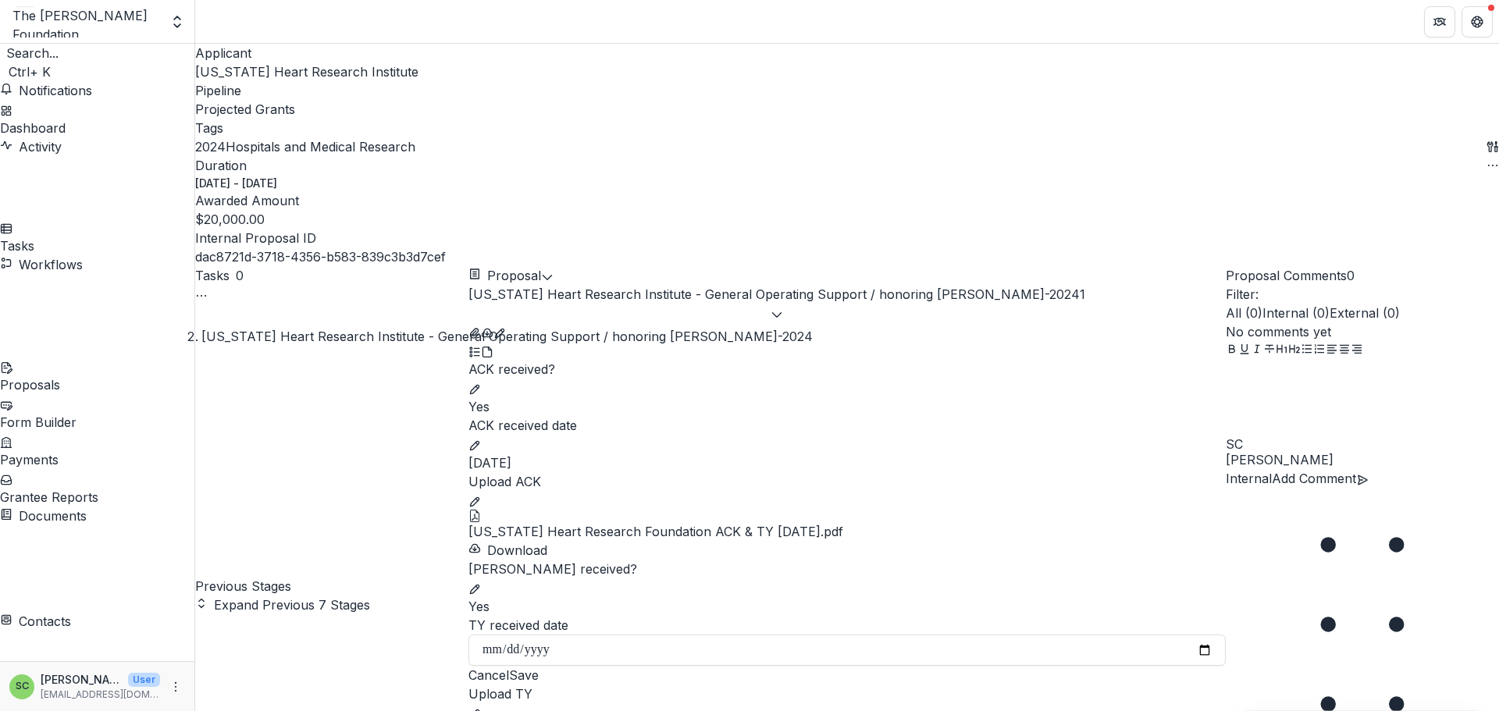
click at [539, 685] on button "Save" at bounding box center [524, 675] width 30 height 19
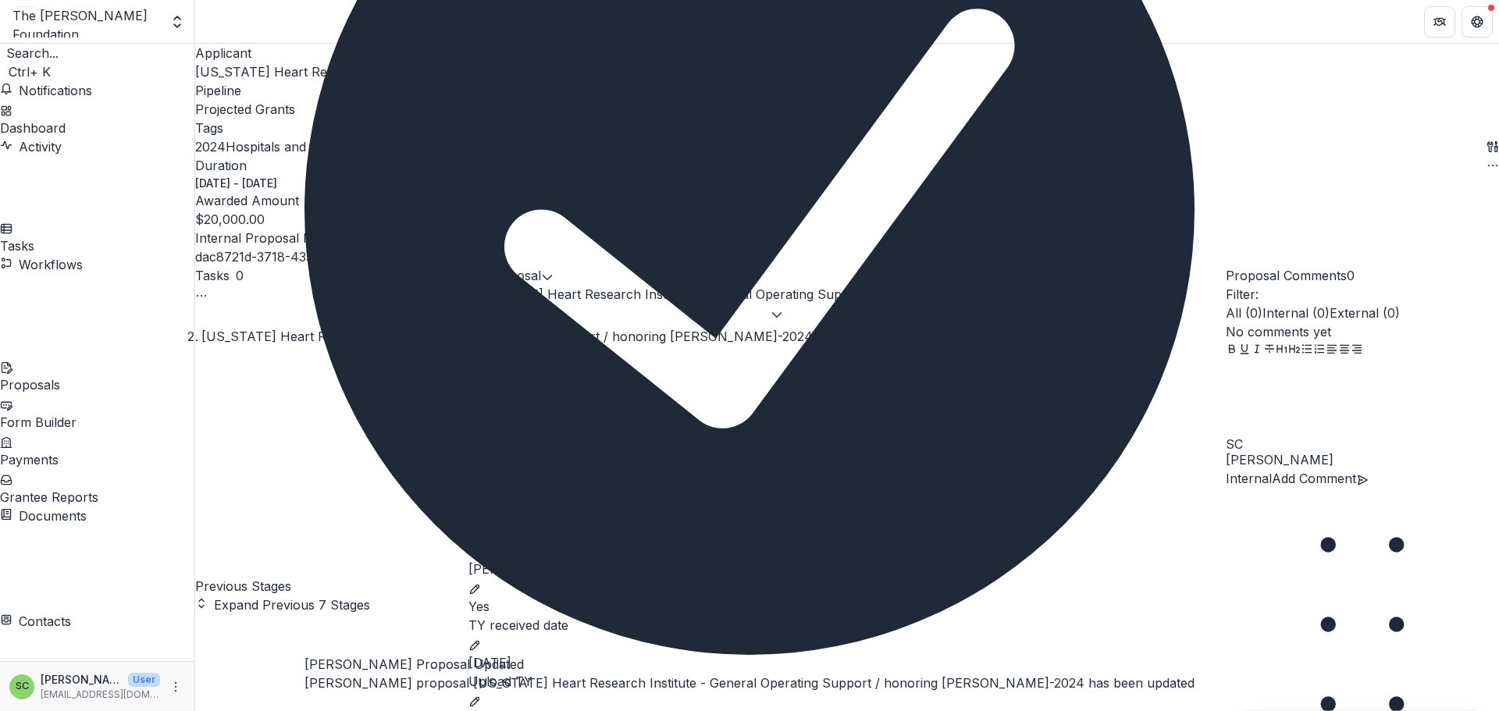
scroll to position [204, 0]
click at [304, 706] on button "Close" at bounding box center [304, 706] width 0 height 0
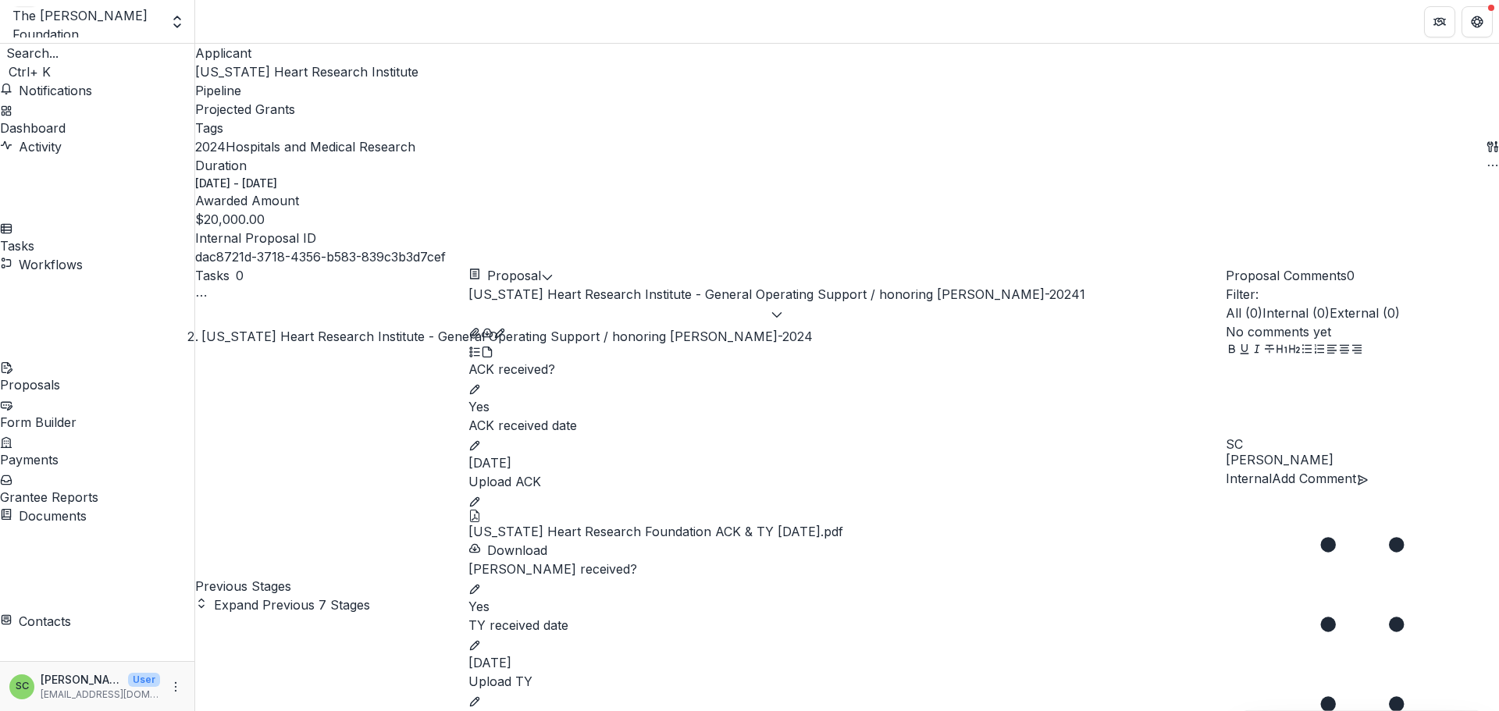
click at [479, 697] on icon "edit" at bounding box center [474, 701] width 9 height 9
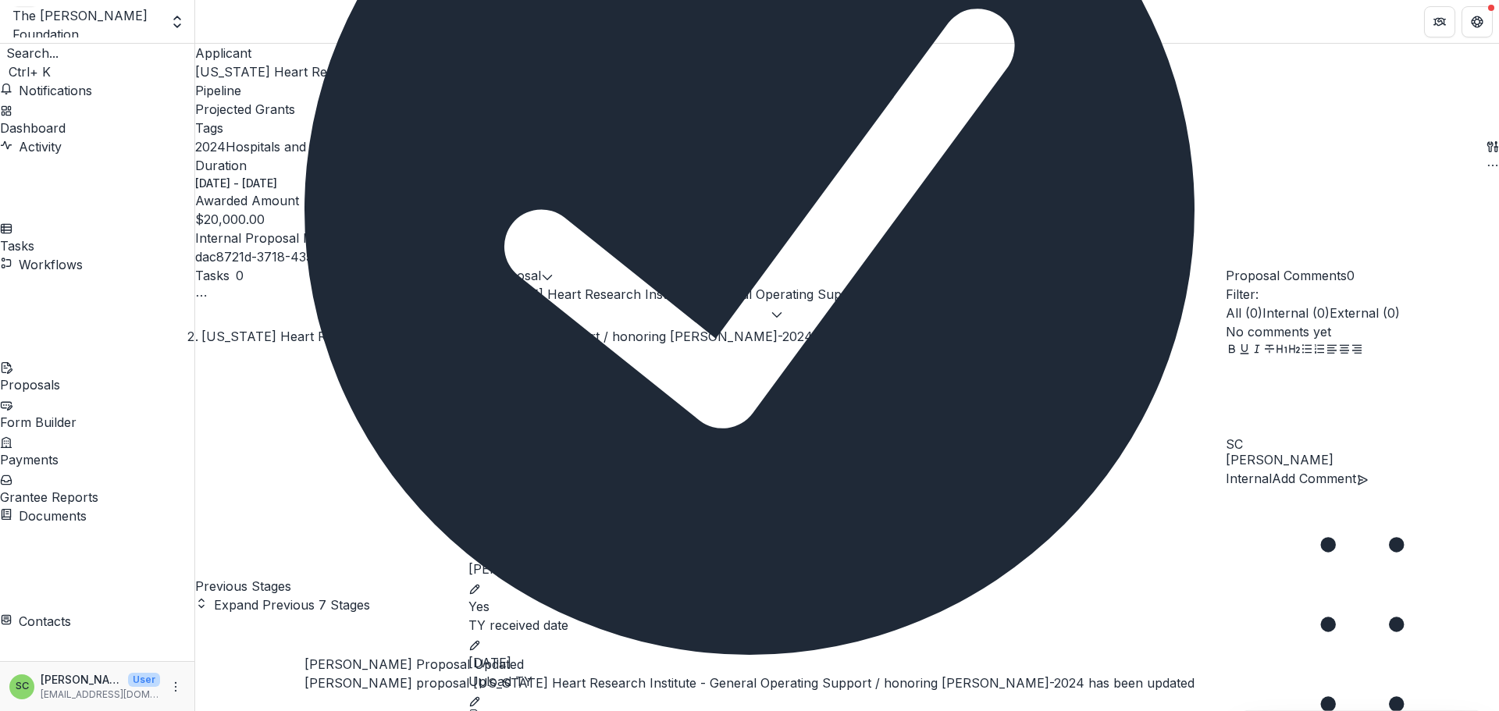
scroll to position [347, 0]
click at [304, 706] on button "Close" at bounding box center [304, 706] width 0 height 0
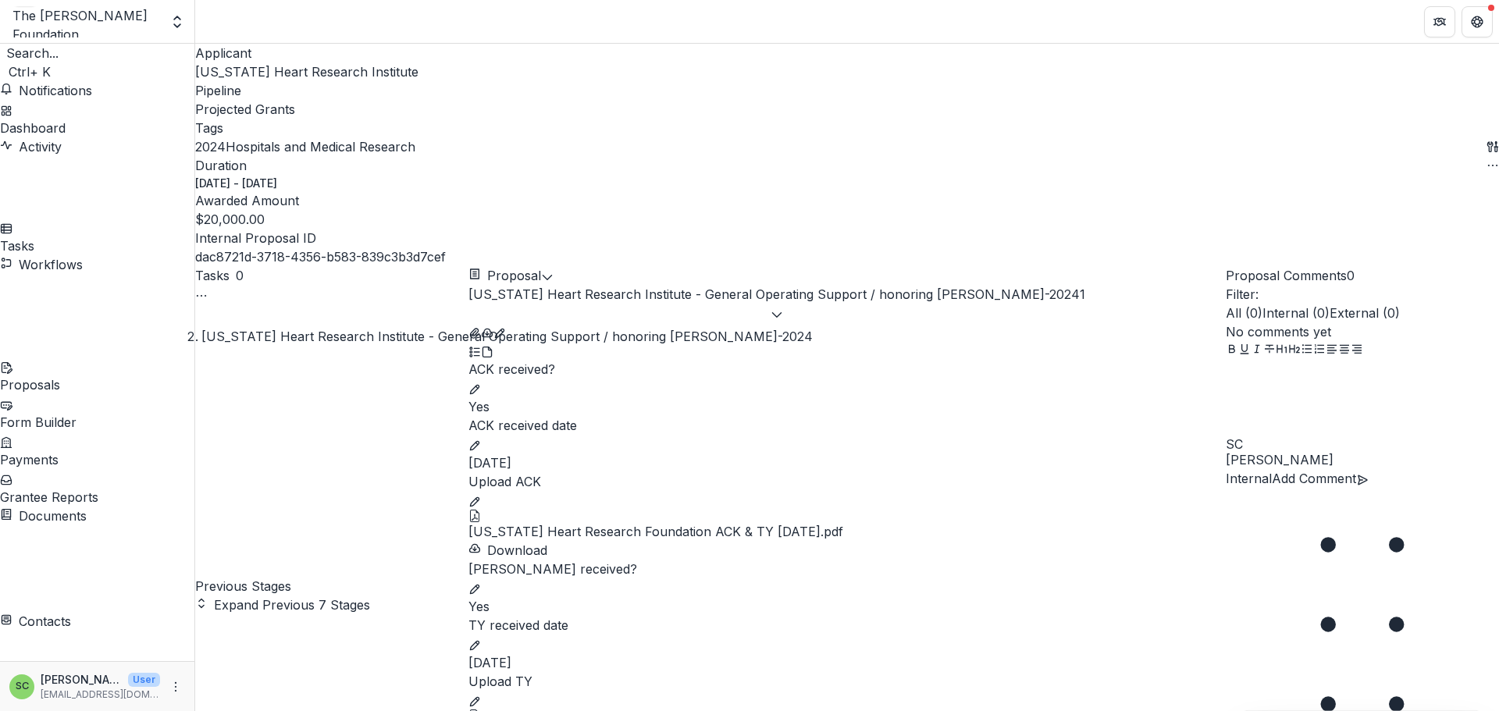
scroll to position [0, 0]
click at [479, 497] on icon "edit" at bounding box center [474, 501] width 9 height 9
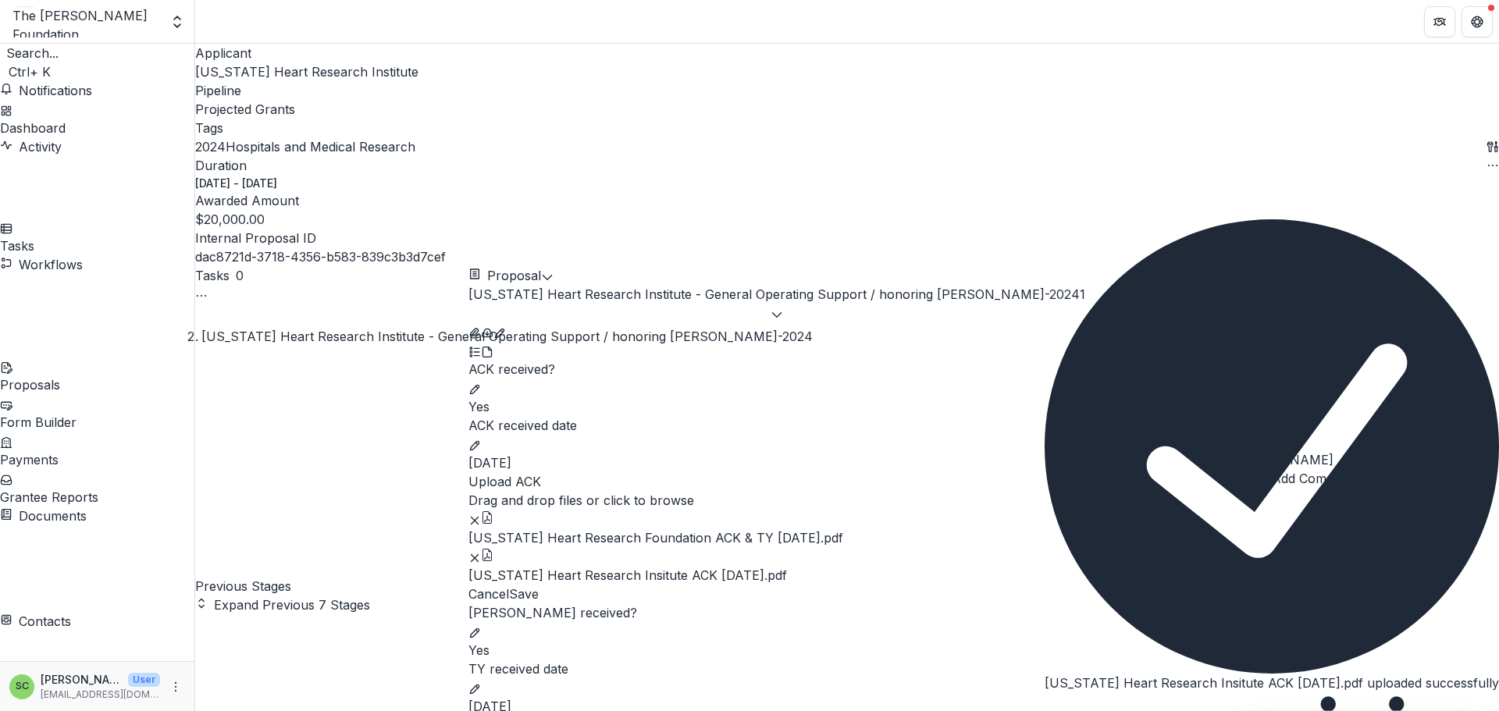
scroll to position [312, 0]
click at [539, 585] on button "Save" at bounding box center [524, 594] width 30 height 19
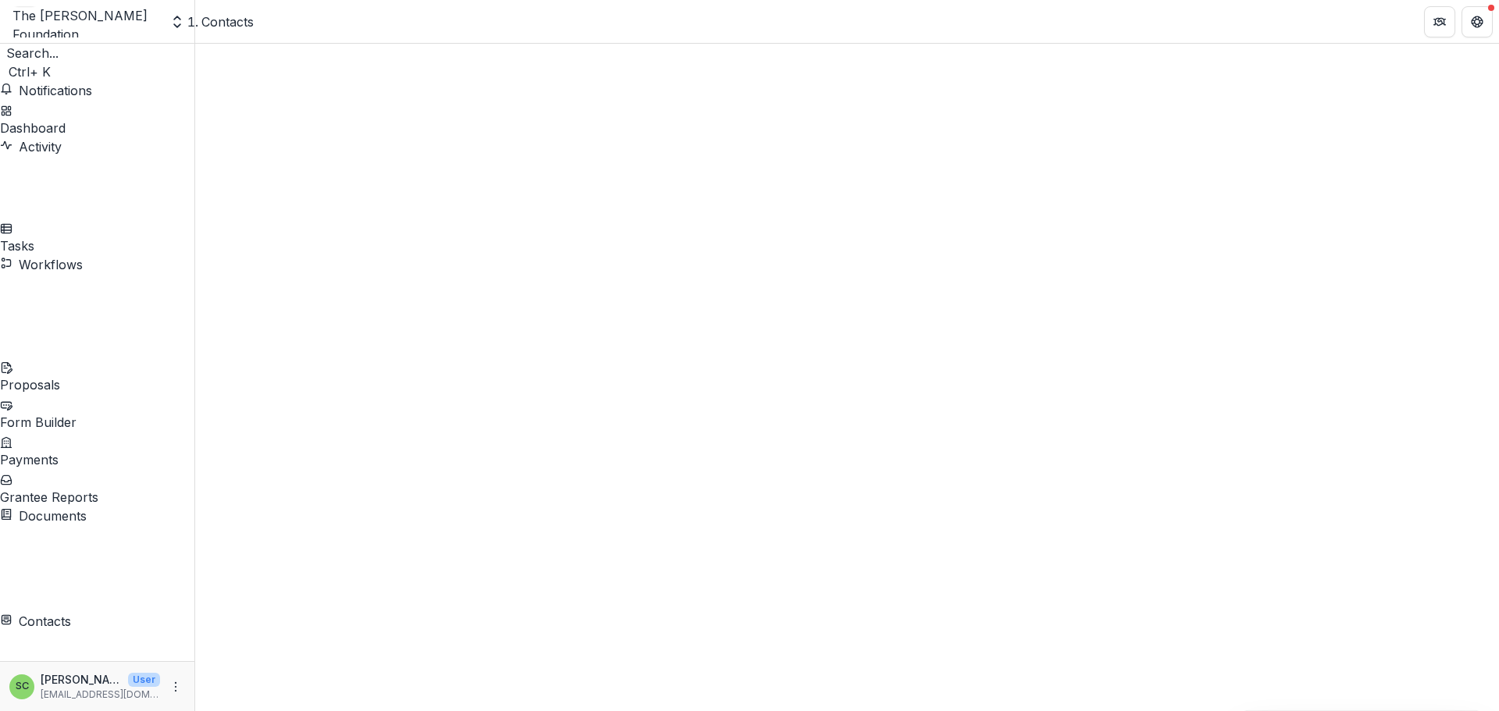
click at [319, 467] on span "Sort Ascending" at bounding box center [284, 475] width 91 height 16
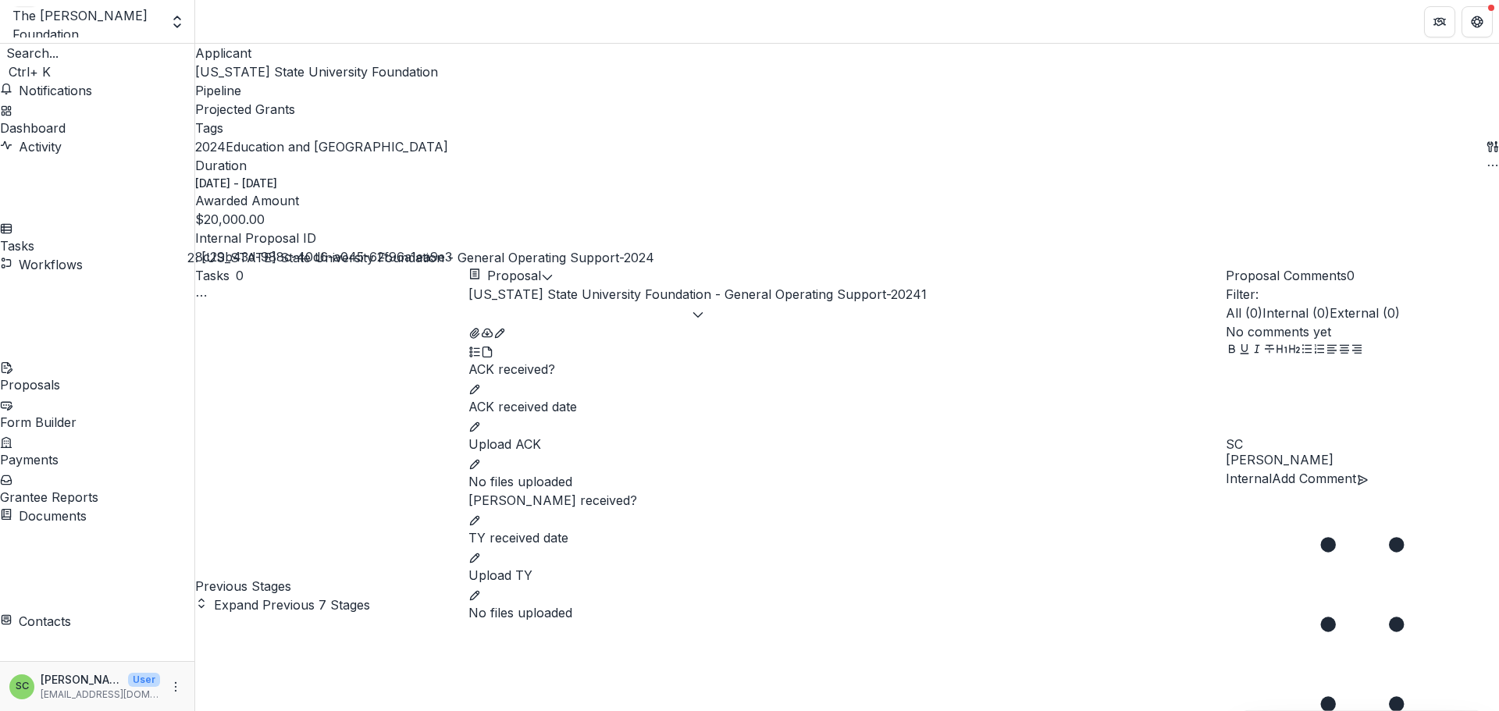
click at [481, 383] on icon "edit" at bounding box center [474, 389] width 12 height 12
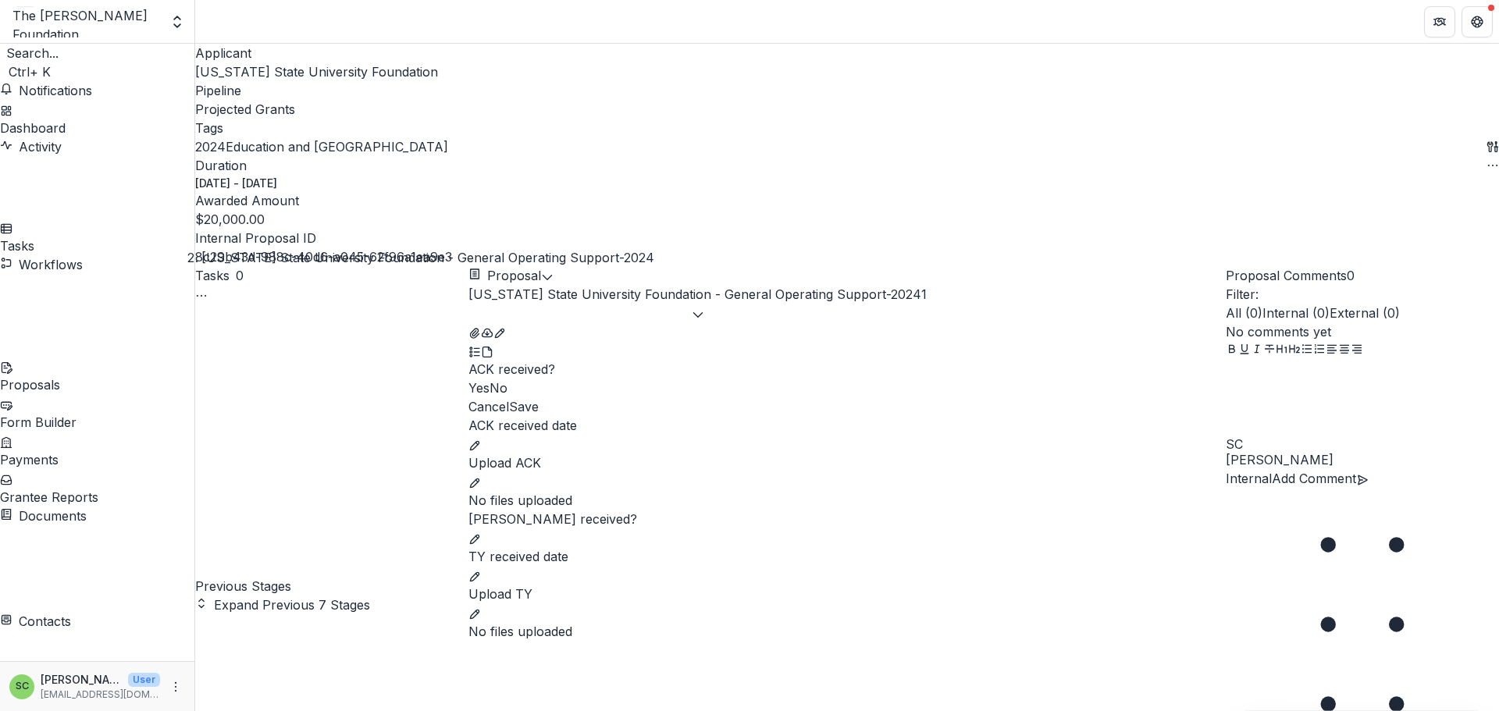
click at [468, 380] on span at bounding box center [468, 388] width 0 height 16
click at [539, 397] on button "Save" at bounding box center [524, 406] width 30 height 19
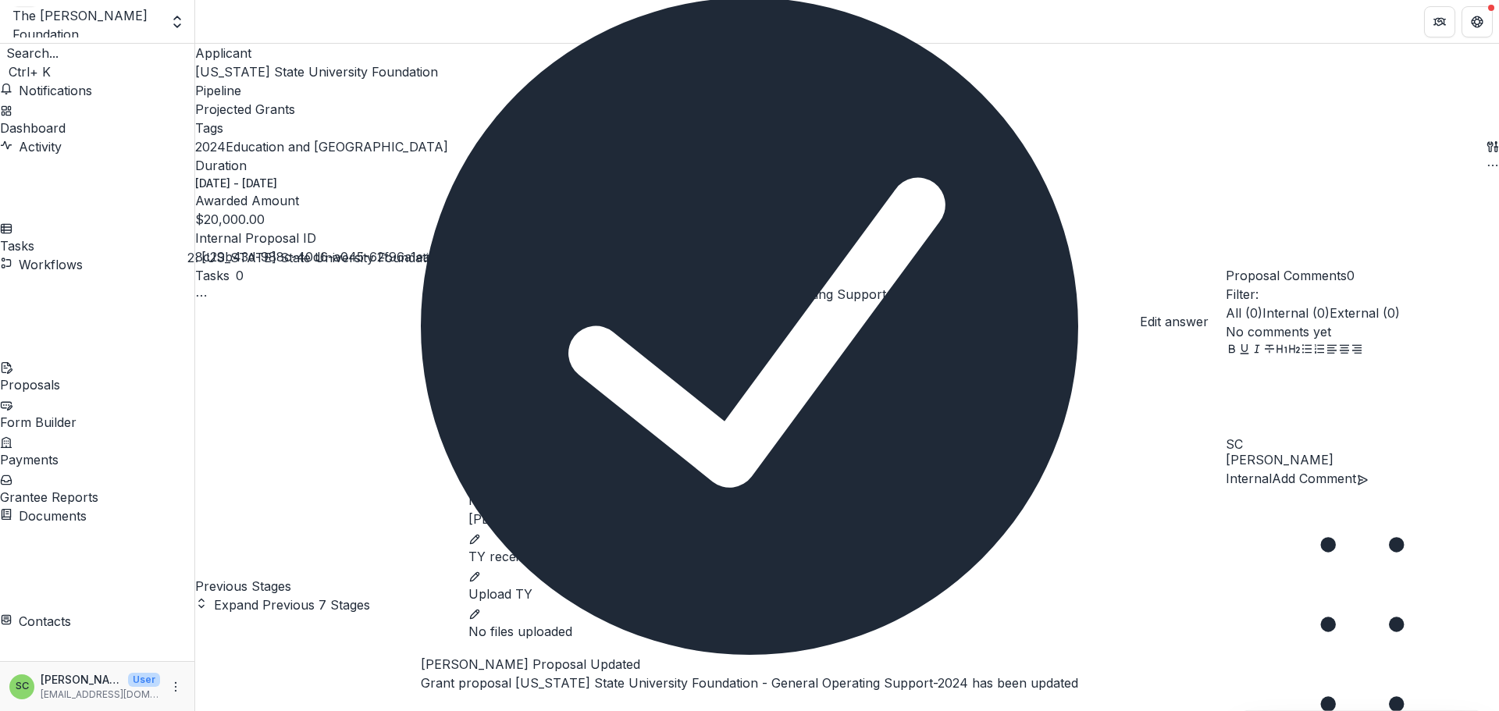
click at [481, 439] on icon "edit" at bounding box center [474, 445] width 12 height 12
click at [568, 435] on input "ACK received date" at bounding box center [846, 450] width 757 height 31
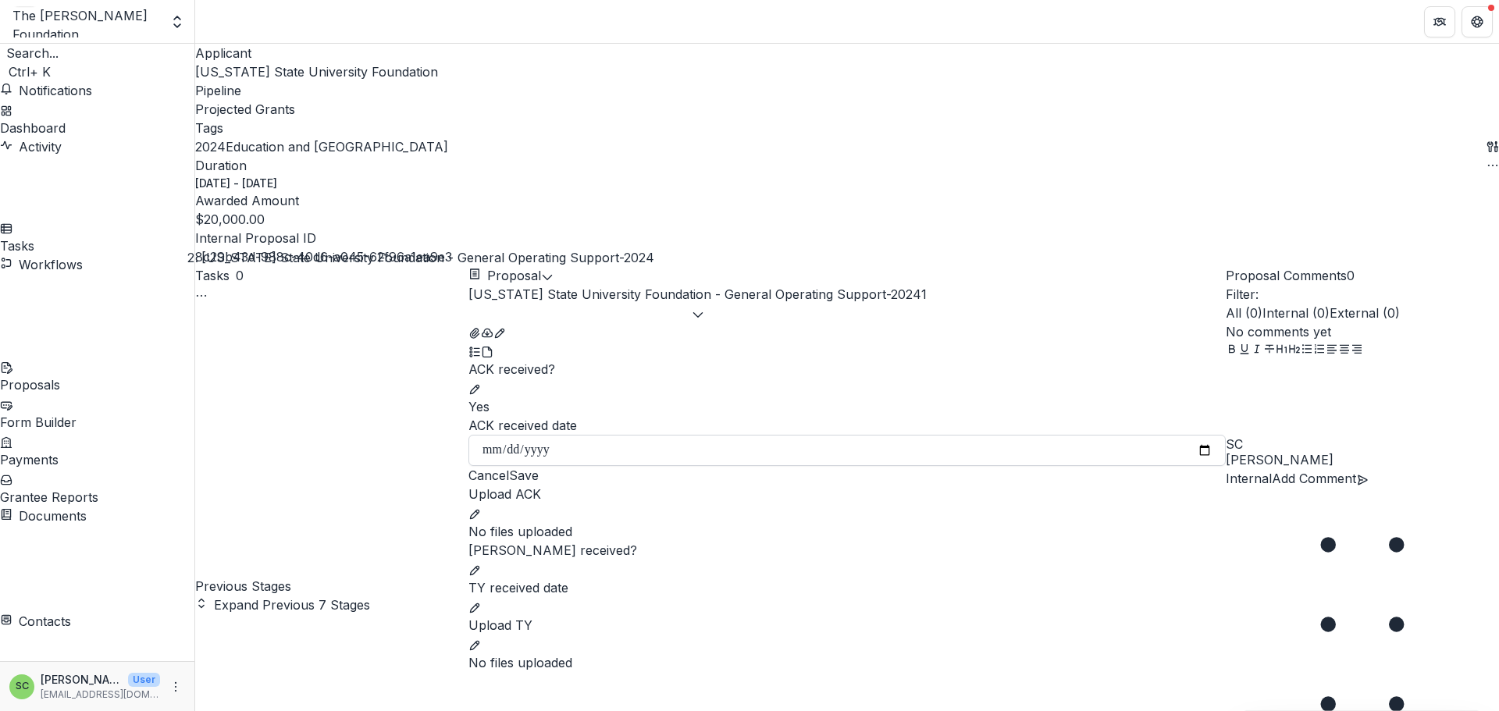
type input "**********"
click at [539, 466] on button "Save" at bounding box center [524, 475] width 30 height 19
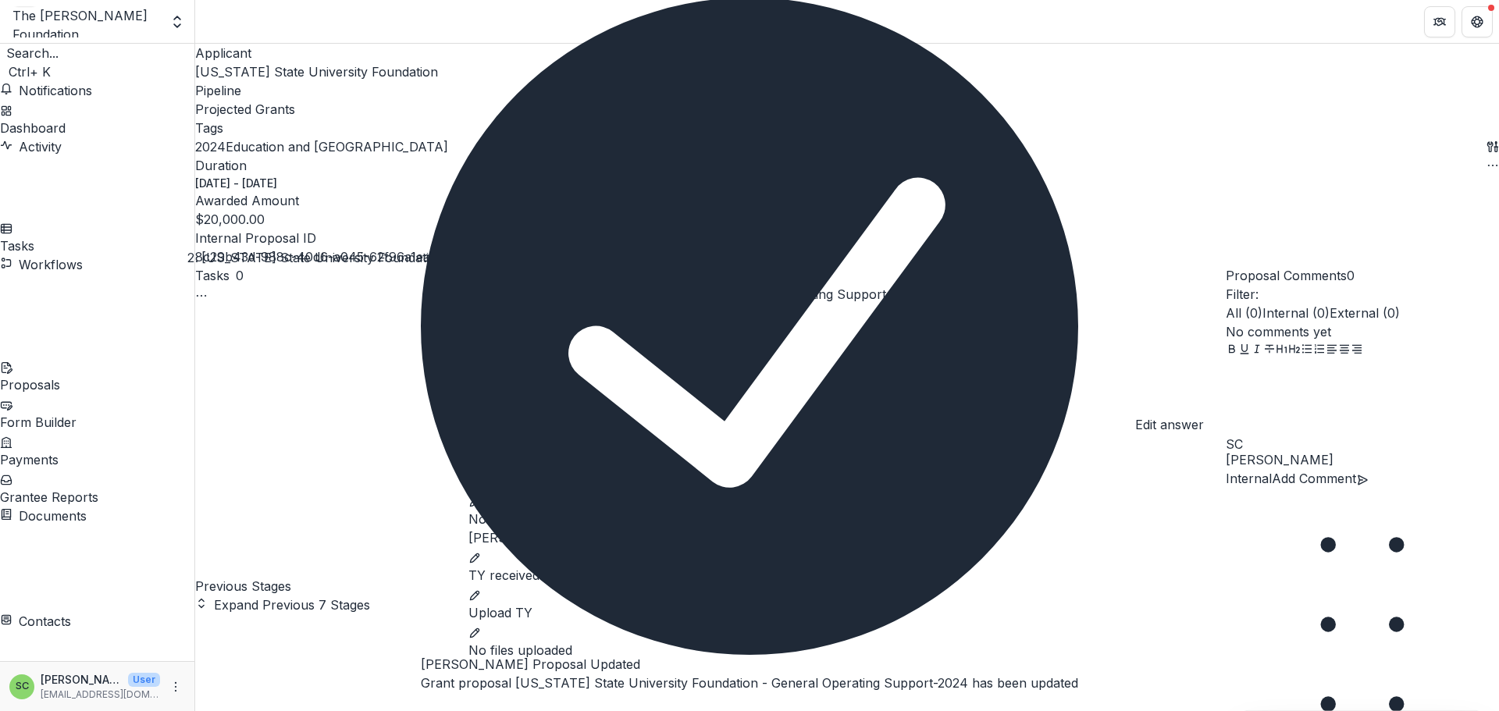
click at [481, 496] on icon "edit" at bounding box center [474, 502] width 12 height 12
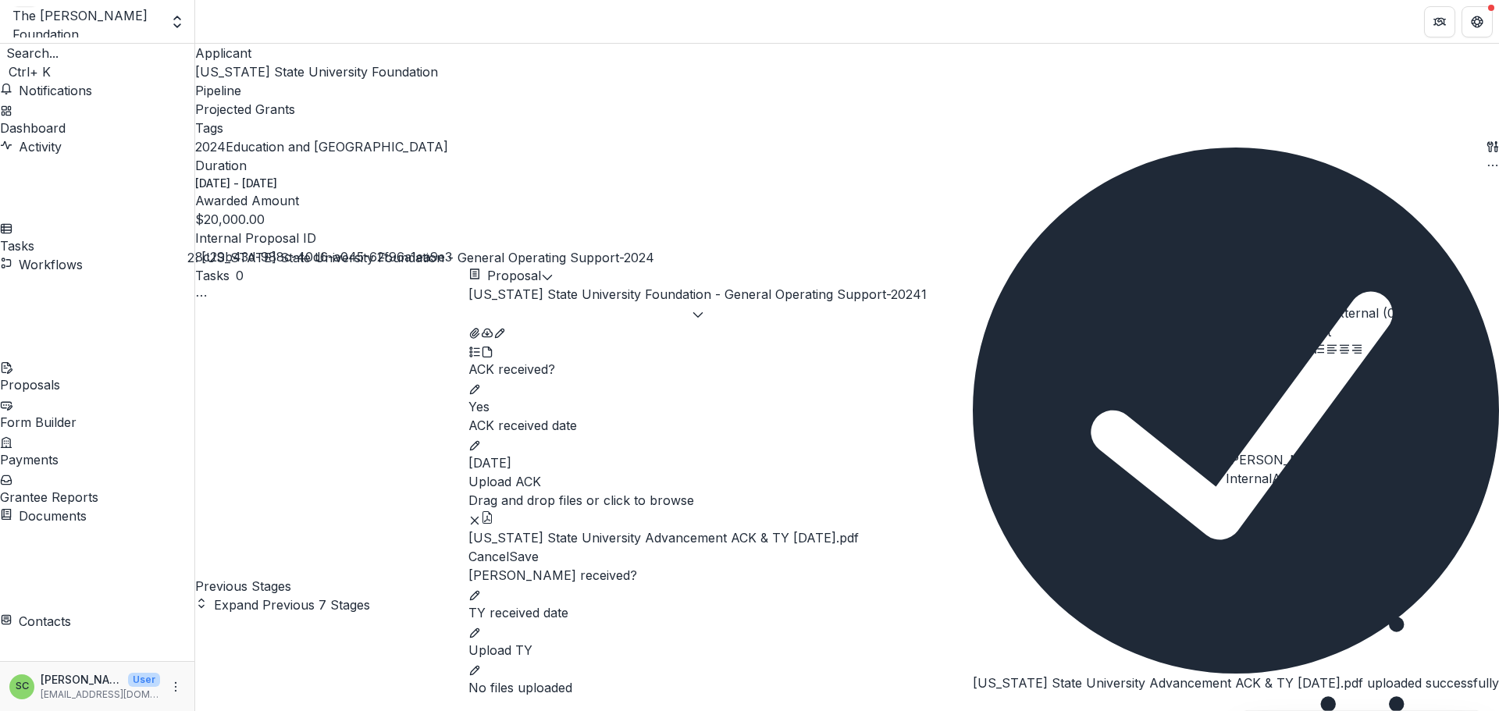
scroll to position [314, 0]
click at [539, 547] on button "Save" at bounding box center [524, 556] width 30 height 19
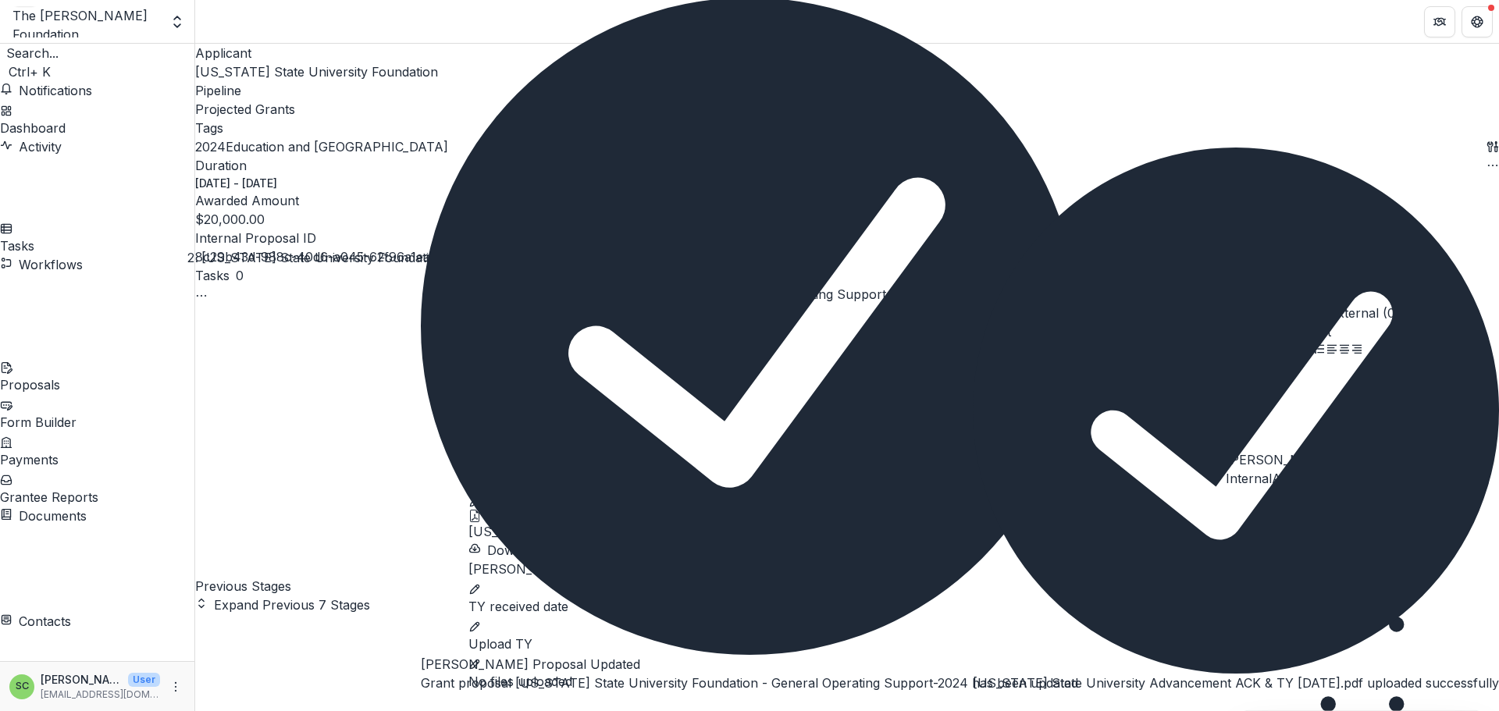
scroll to position [157, 0]
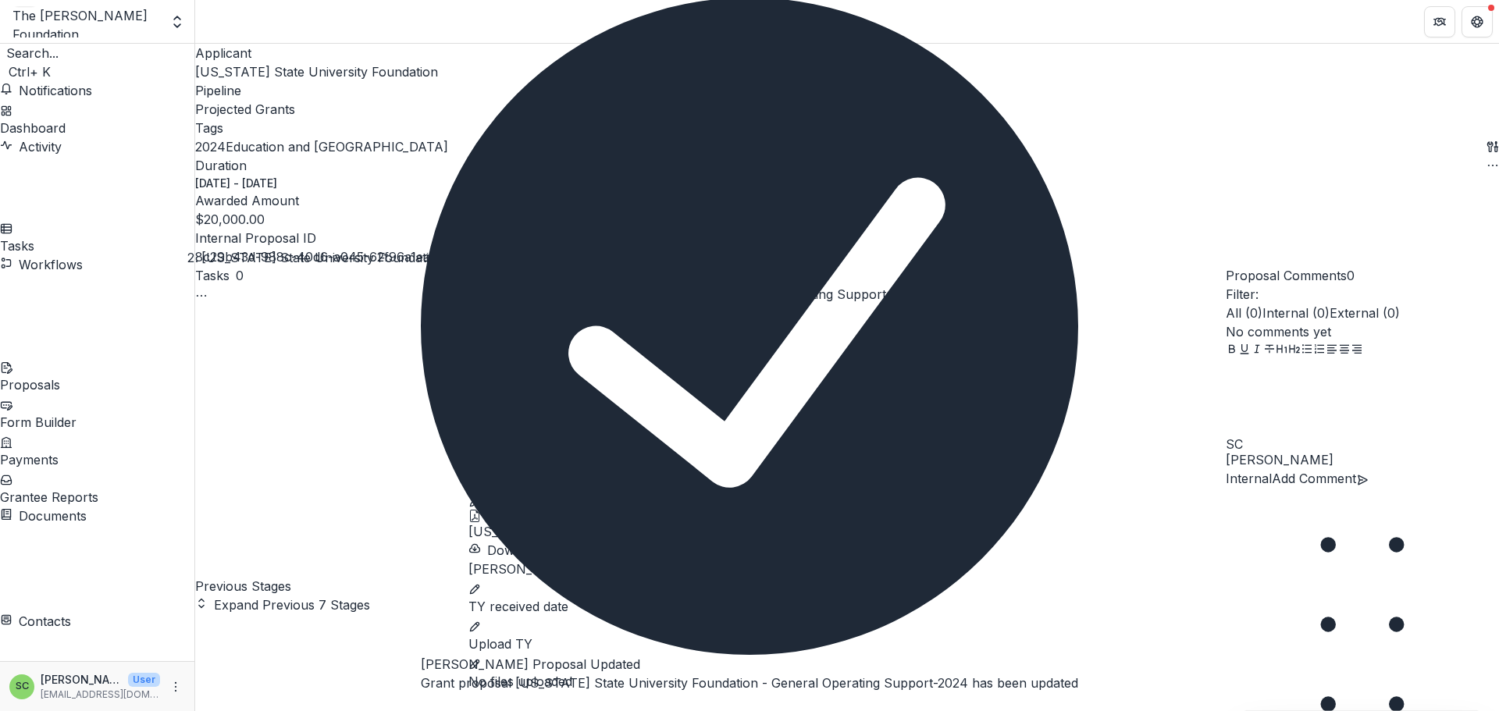
click at [479, 585] on icon "edit" at bounding box center [474, 589] width 9 height 9
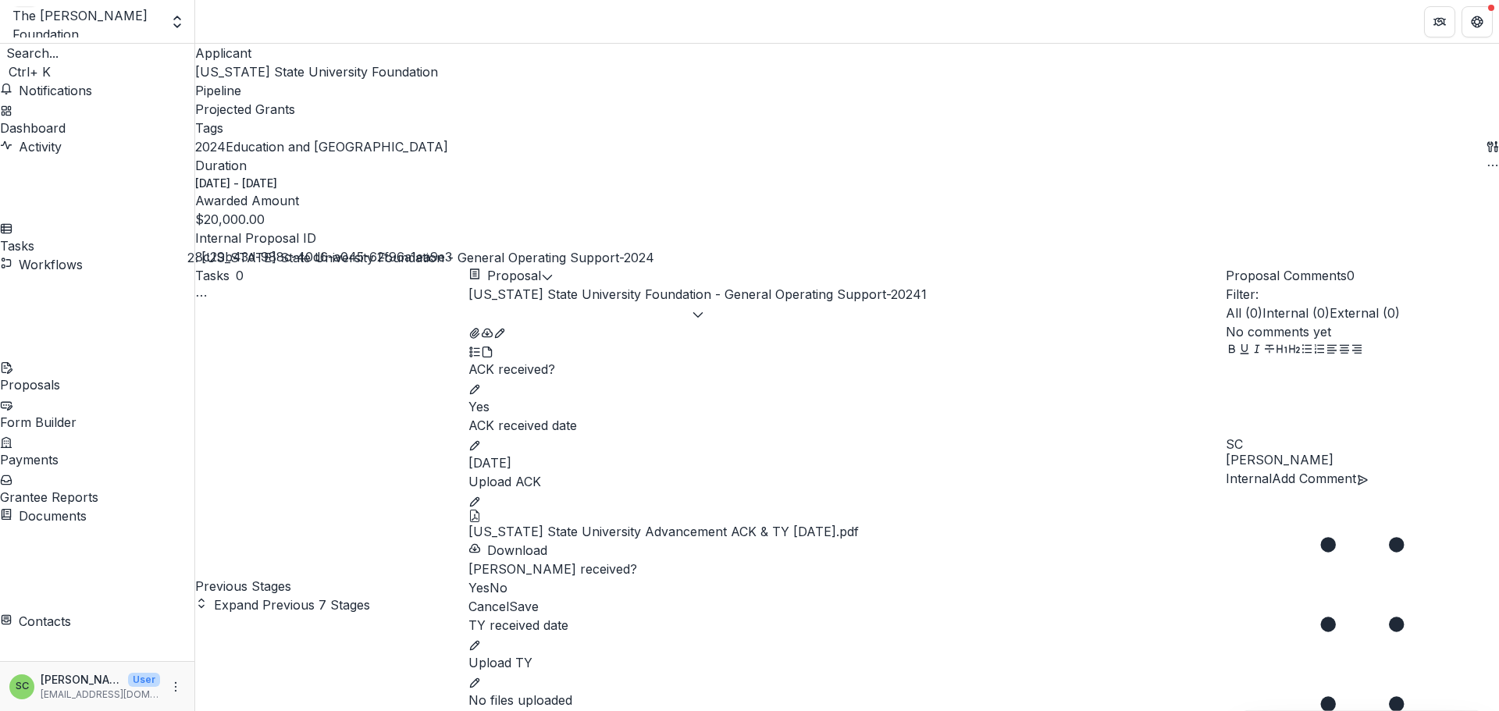
click at [468, 580] on span at bounding box center [468, 588] width 0 height 16
click at [539, 616] on button "Save" at bounding box center [524, 606] width 30 height 19
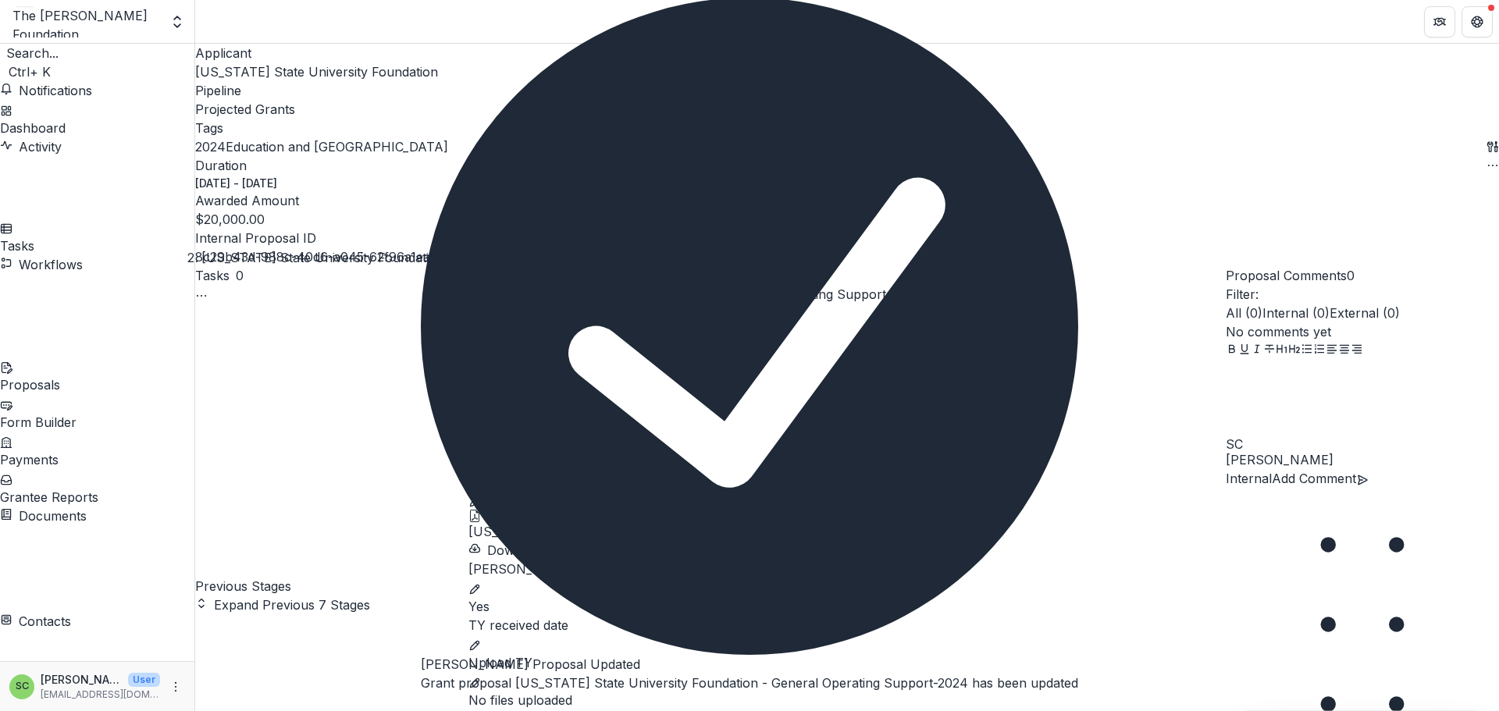
scroll to position [180, 0]
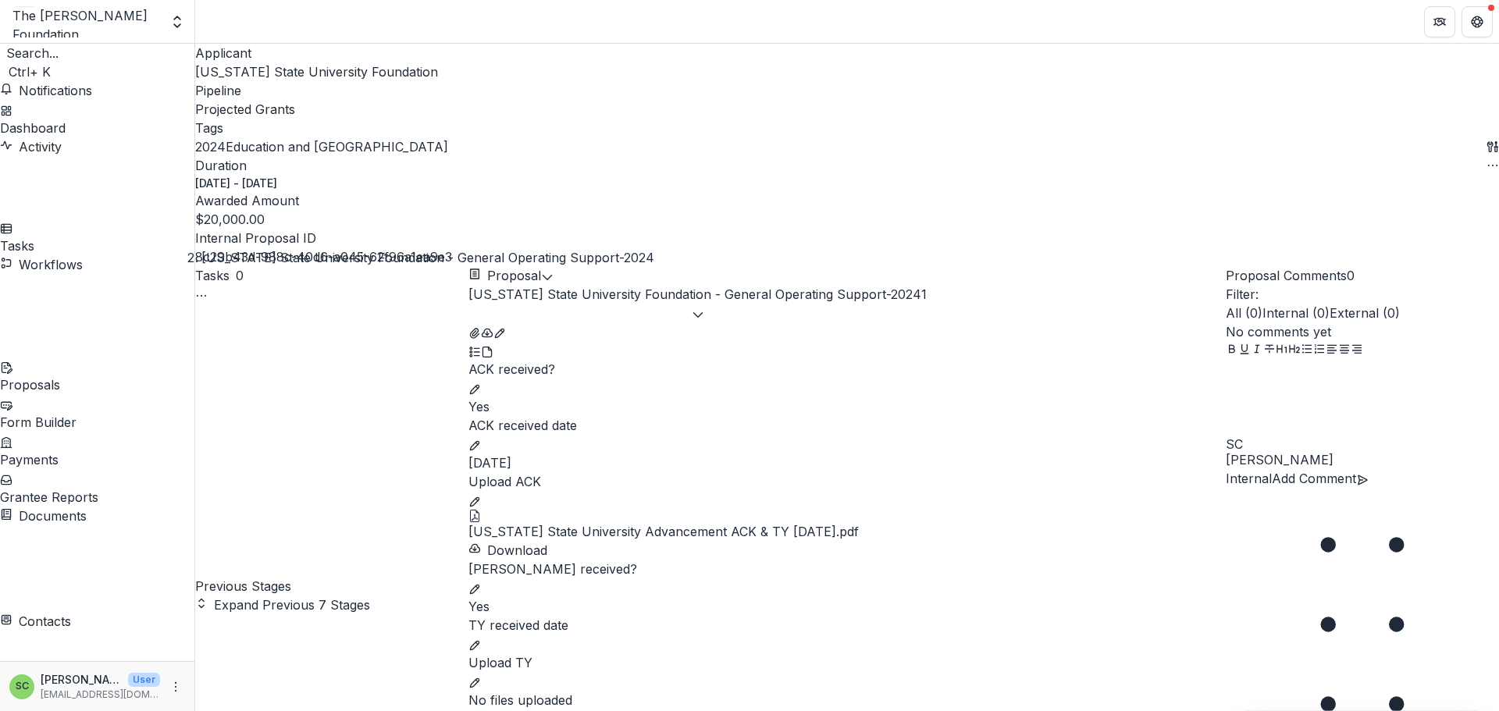
click at [789, 616] on p "TY received date" at bounding box center [846, 625] width 757 height 19
click at [479, 641] on icon "edit" at bounding box center [474, 645] width 9 height 9
click at [558, 635] on input "TY received date" at bounding box center [846, 650] width 757 height 31
type input "**********"
click at [539, 685] on button "Save" at bounding box center [524, 675] width 30 height 19
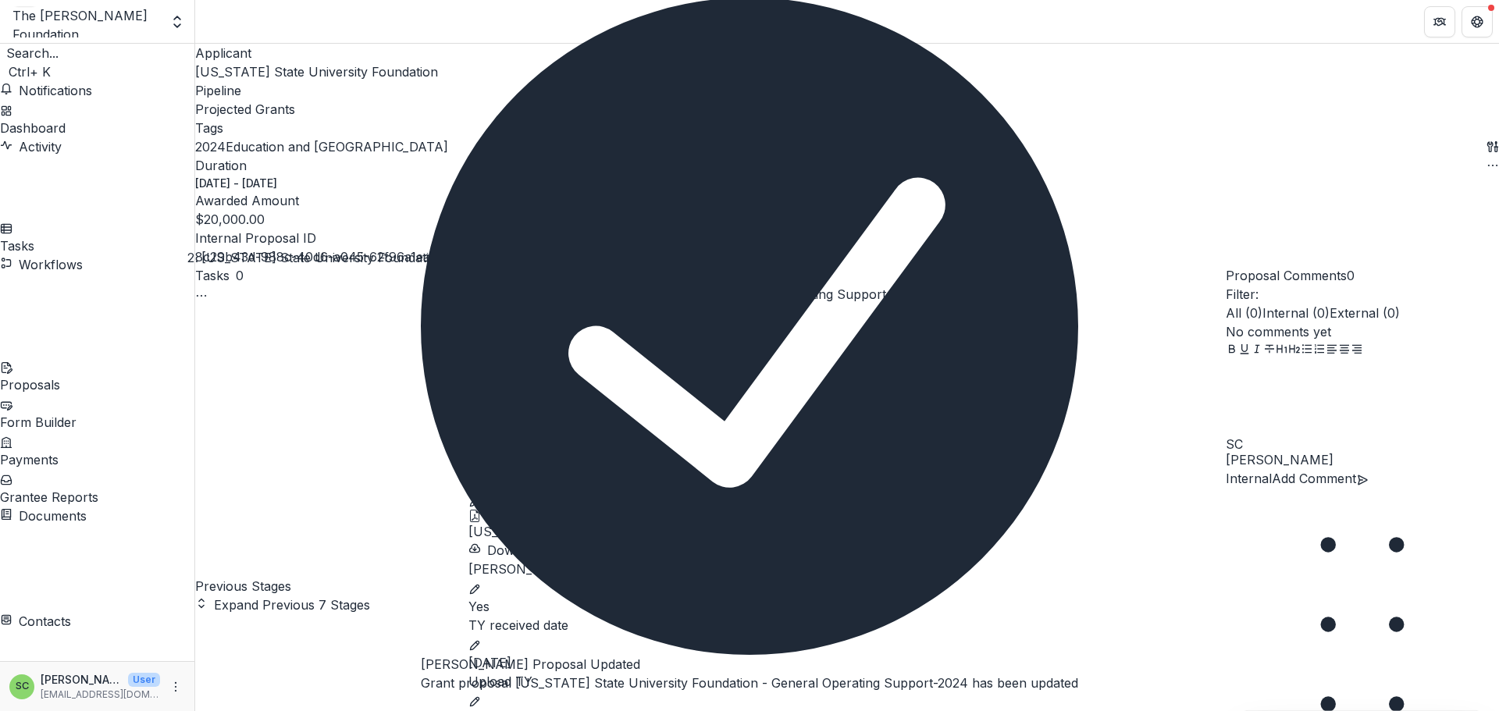
scroll to position [204, 0]
click at [439, 706] on icon "Close" at bounding box center [430, 715] width 19 height 19
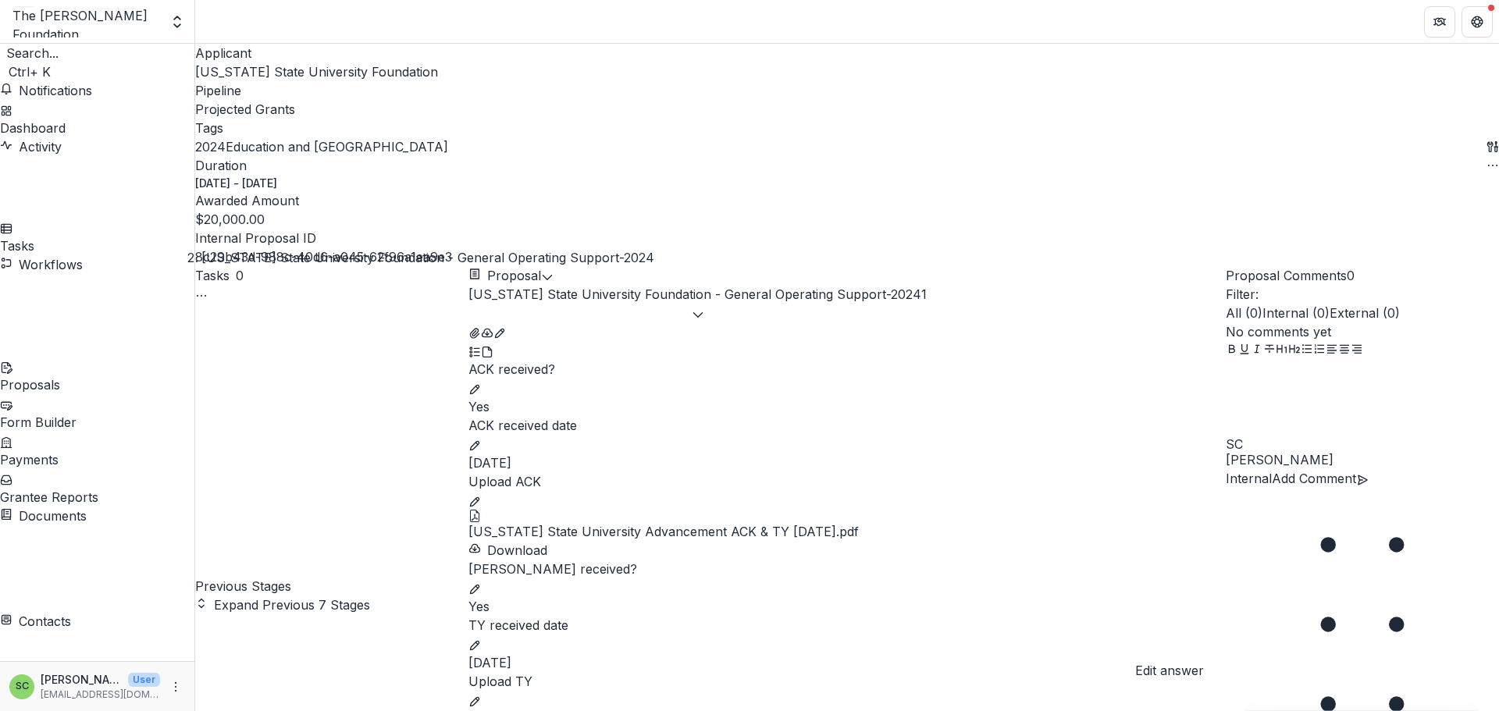
click at [481, 691] on button "edit" at bounding box center [474, 700] width 12 height 19
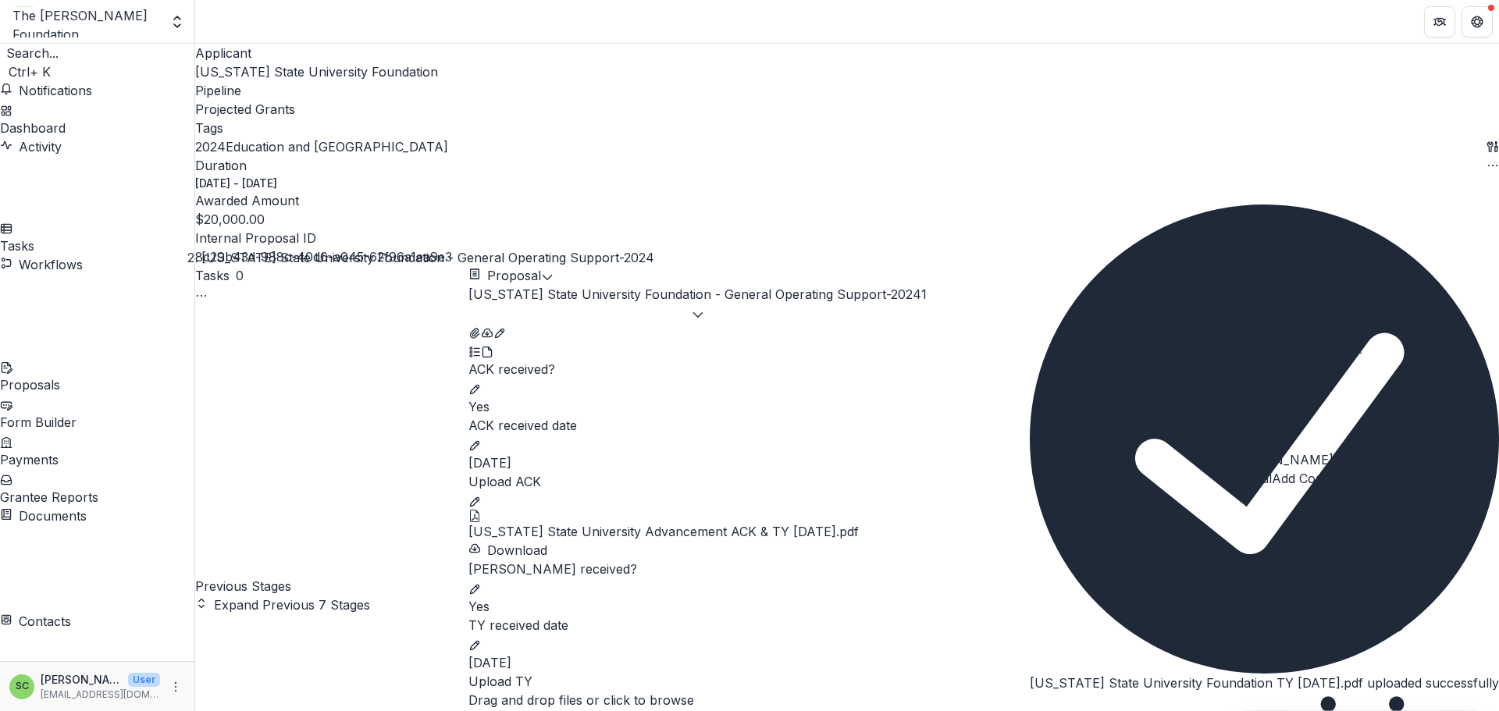
click at [1048, 706] on icon "Close" at bounding box center [1039, 715] width 19 height 19
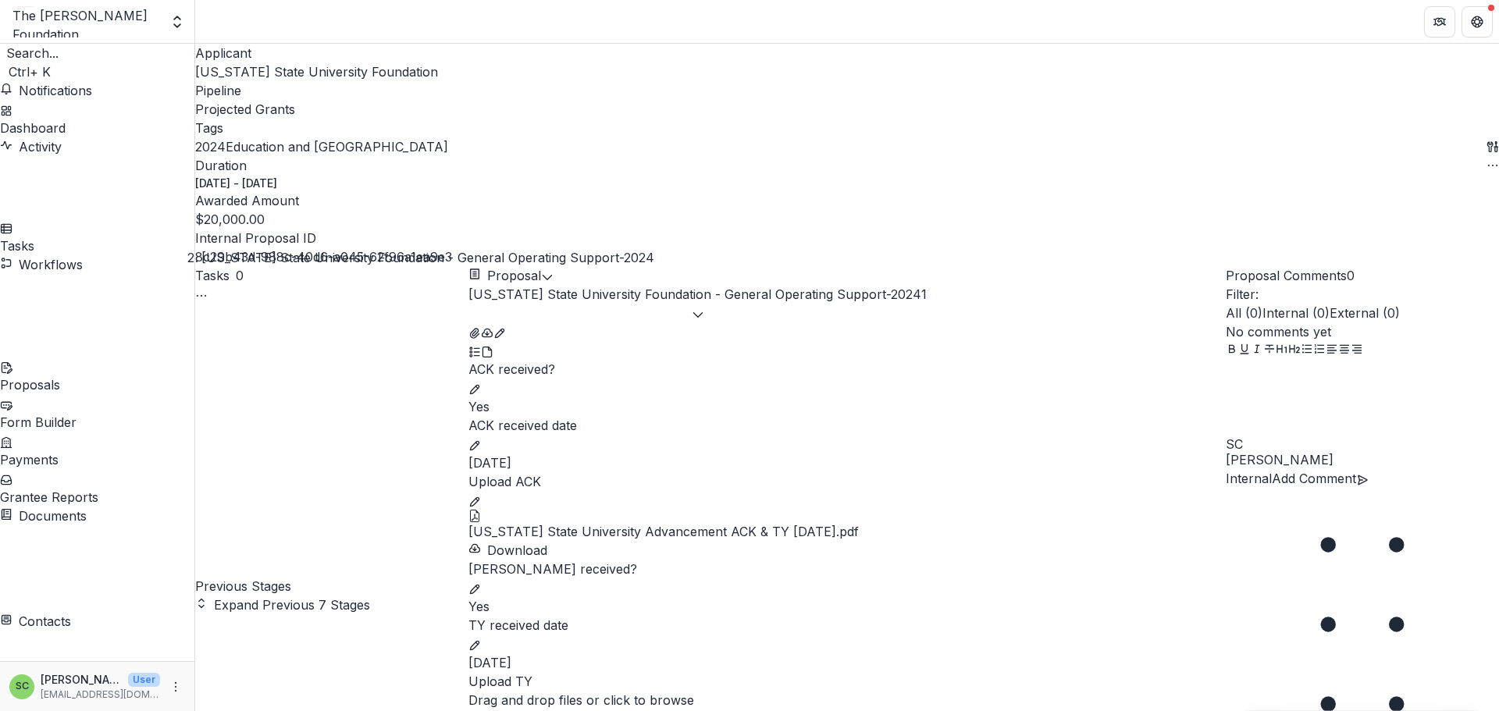
scroll to position [504, 0]
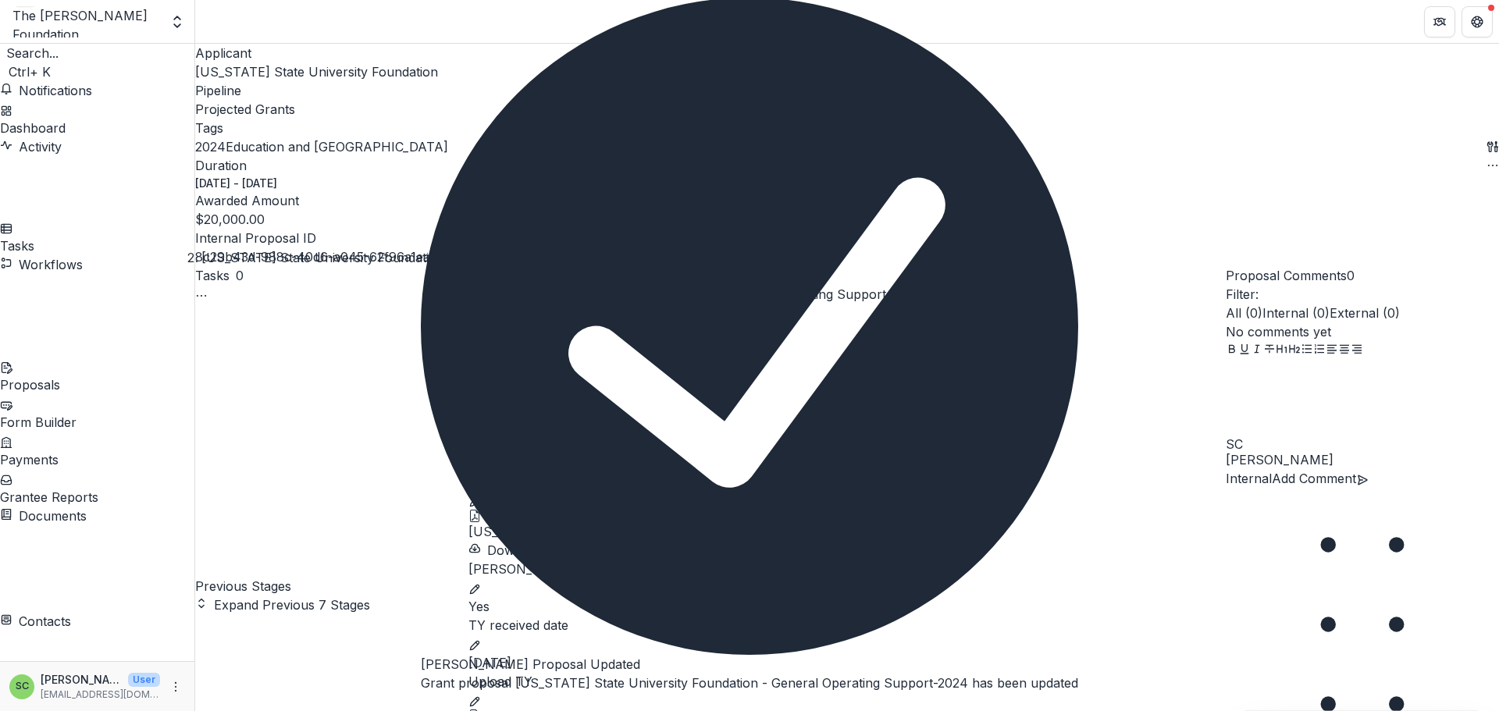
click at [421, 706] on icon "Close" at bounding box center [421, 706] width 0 height 0
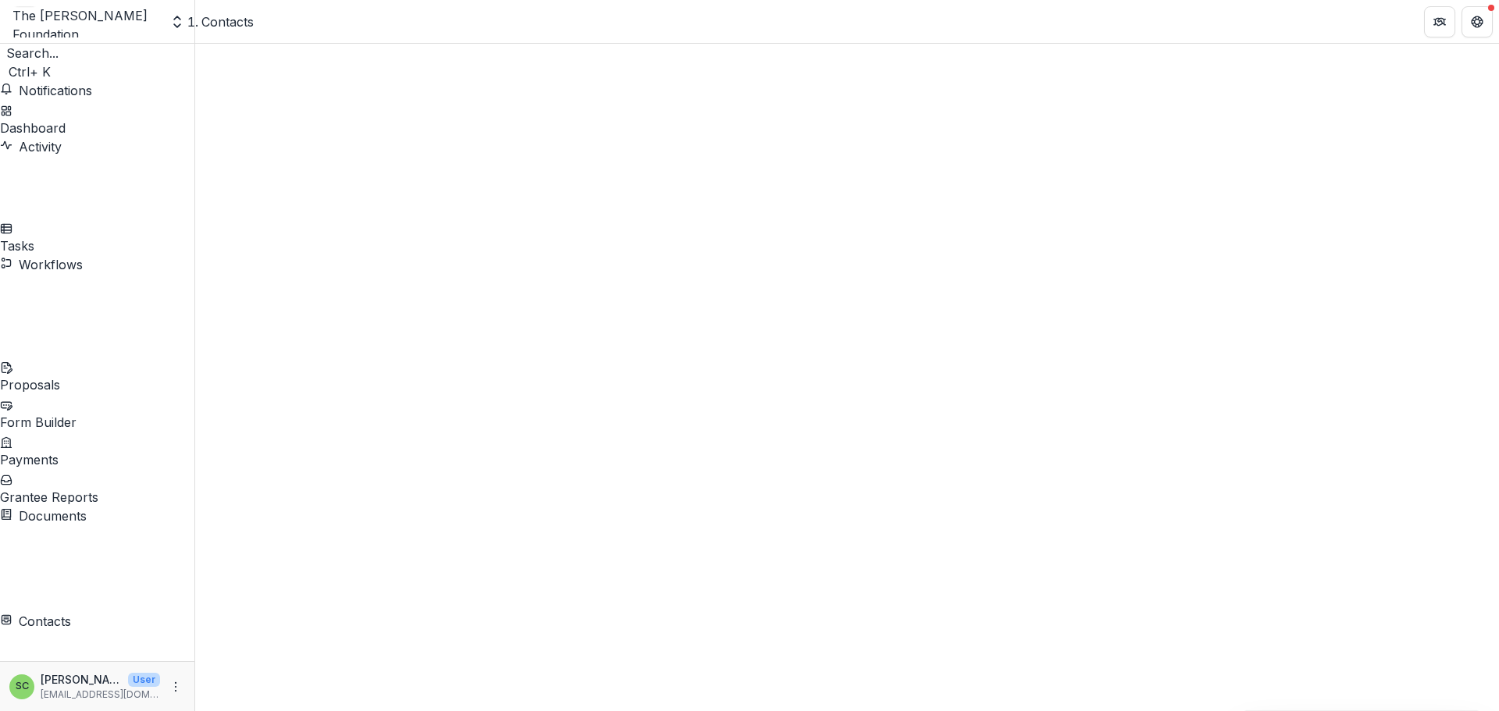
click at [330, 467] on span "Sort Ascending" at bounding box center [284, 475] width 91 height 16
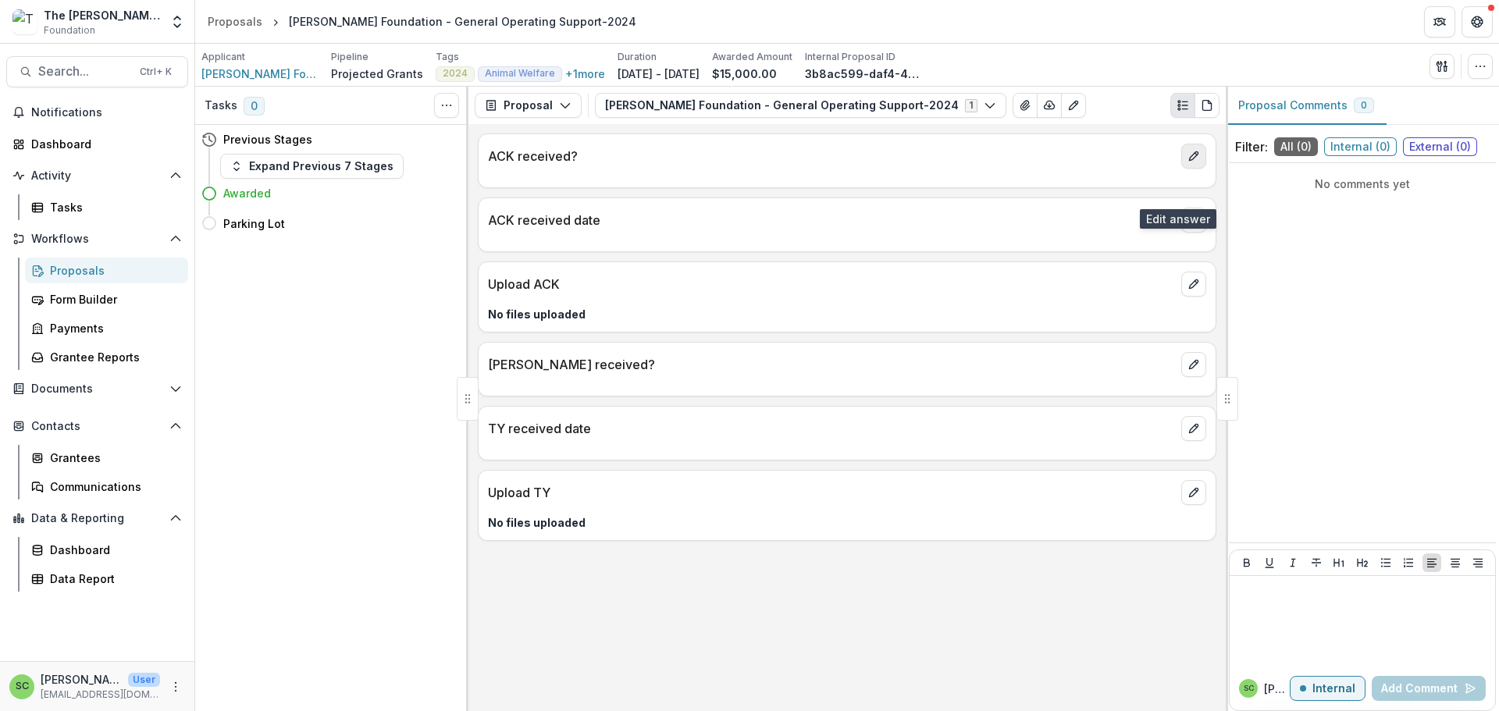
click at [1187, 162] on icon "edit" at bounding box center [1193, 156] width 12 height 12
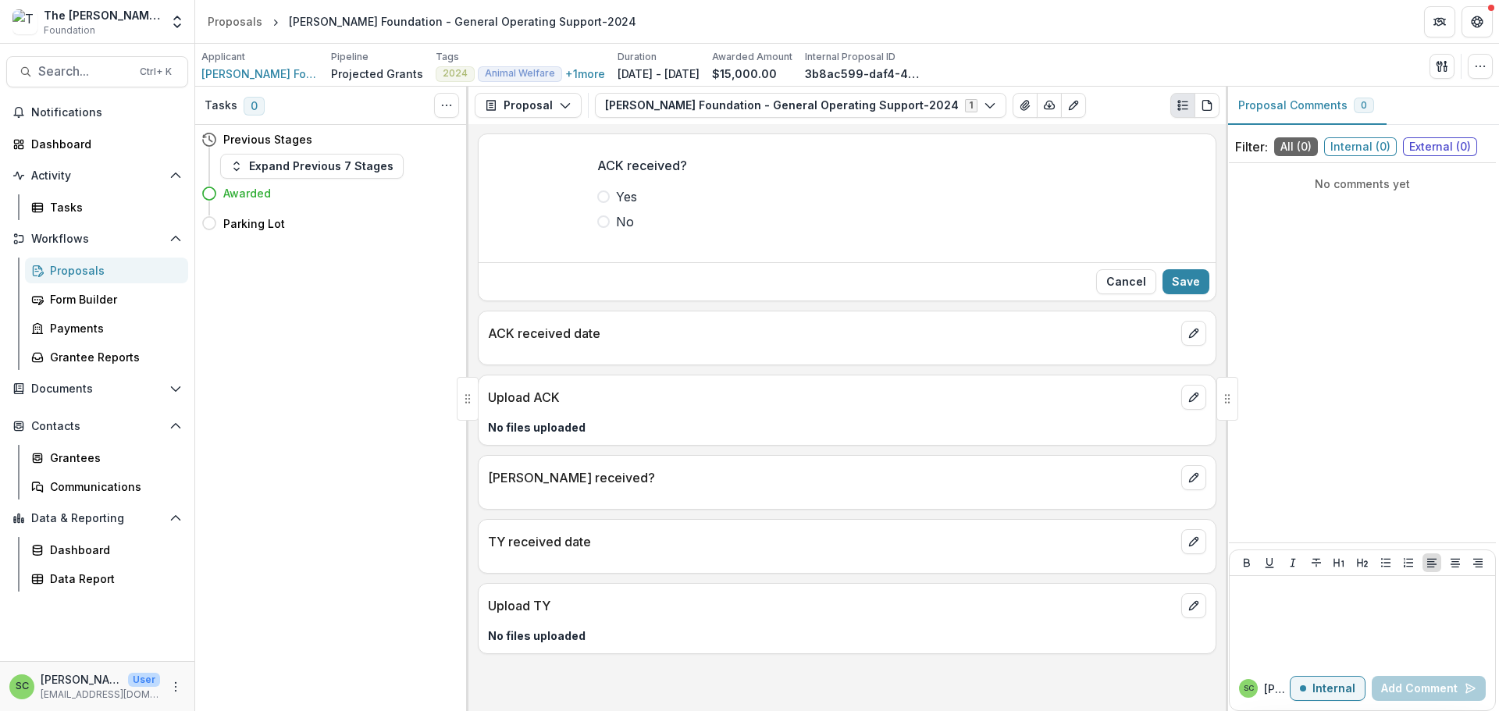
click at [597, 203] on span at bounding box center [603, 196] width 12 height 12
click at [1162, 294] on button "Save" at bounding box center [1185, 281] width 47 height 25
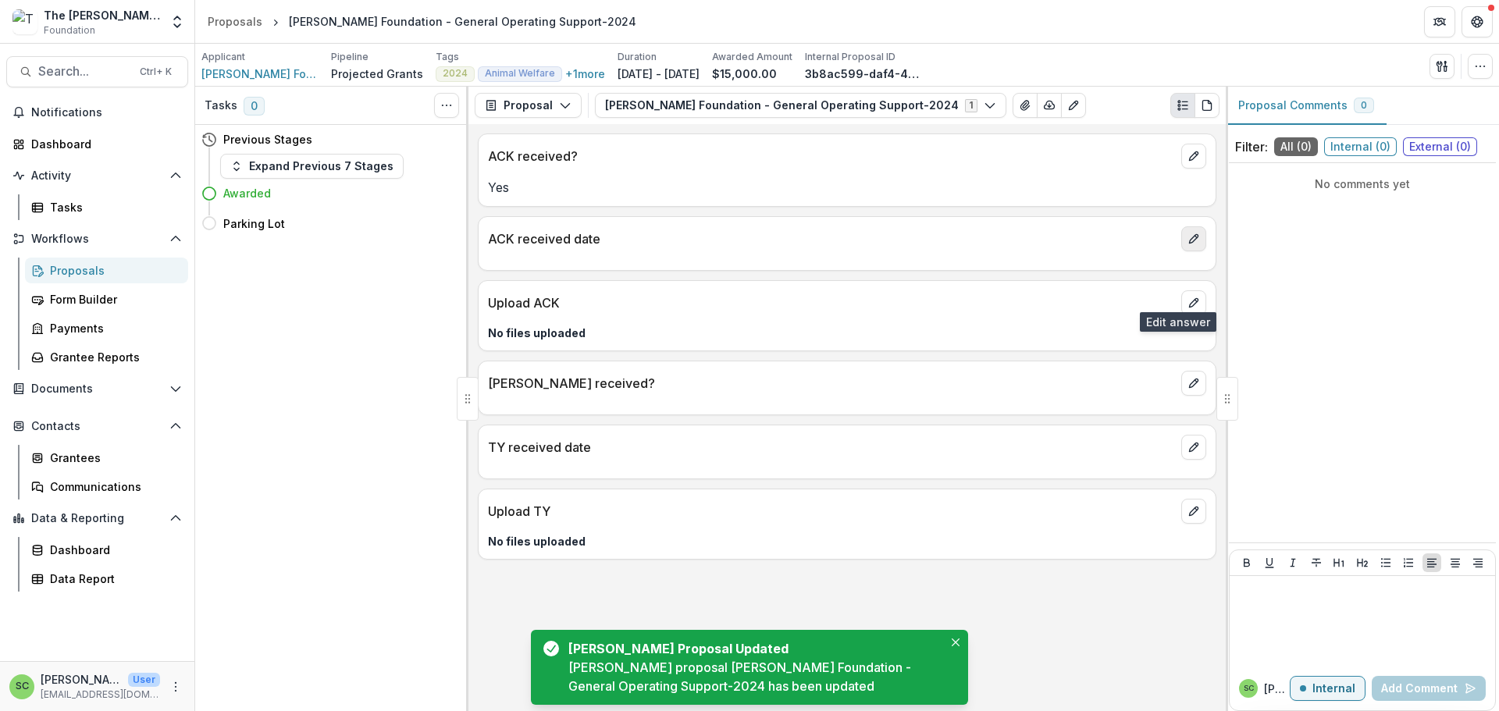
click at [1181, 251] on button "edit" at bounding box center [1193, 238] width 25 height 25
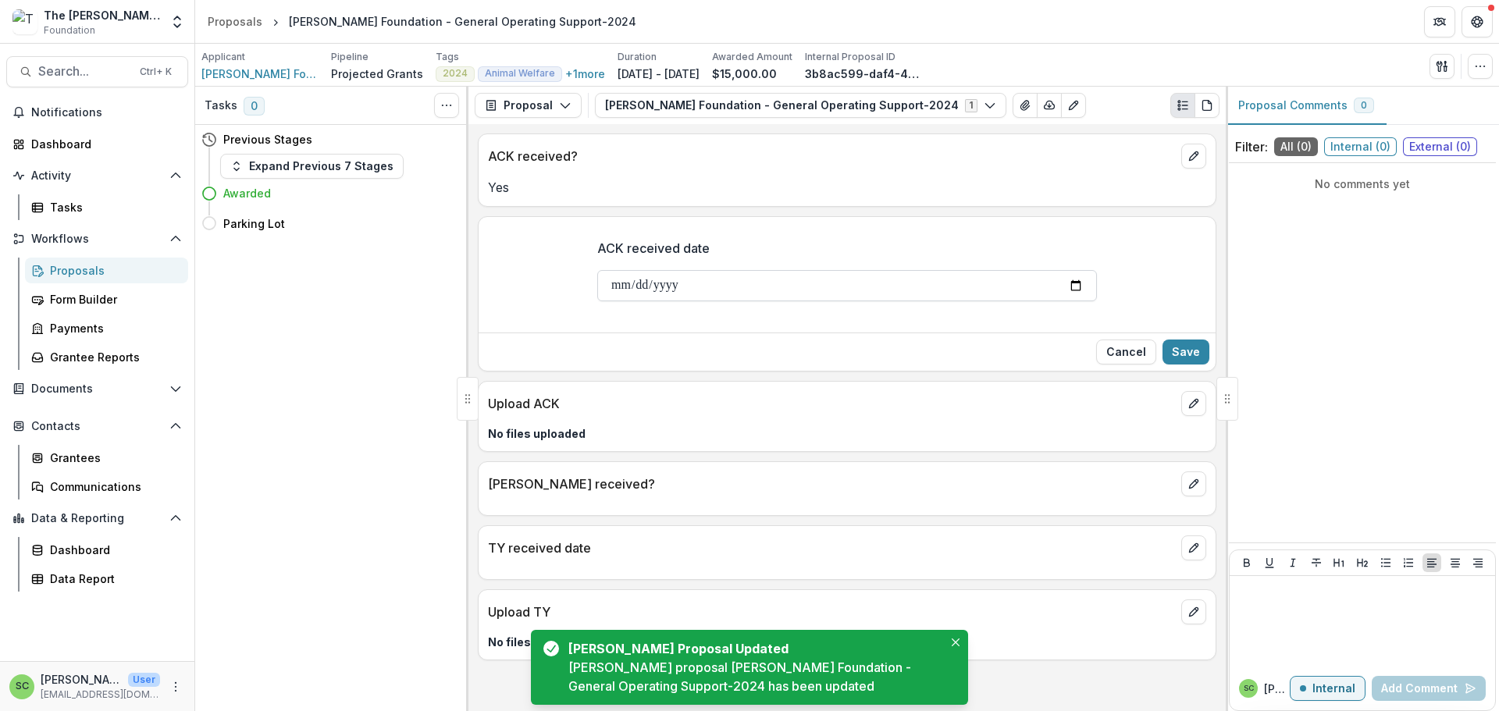
click at [597, 301] on input "ACK received date" at bounding box center [847, 285] width 500 height 31
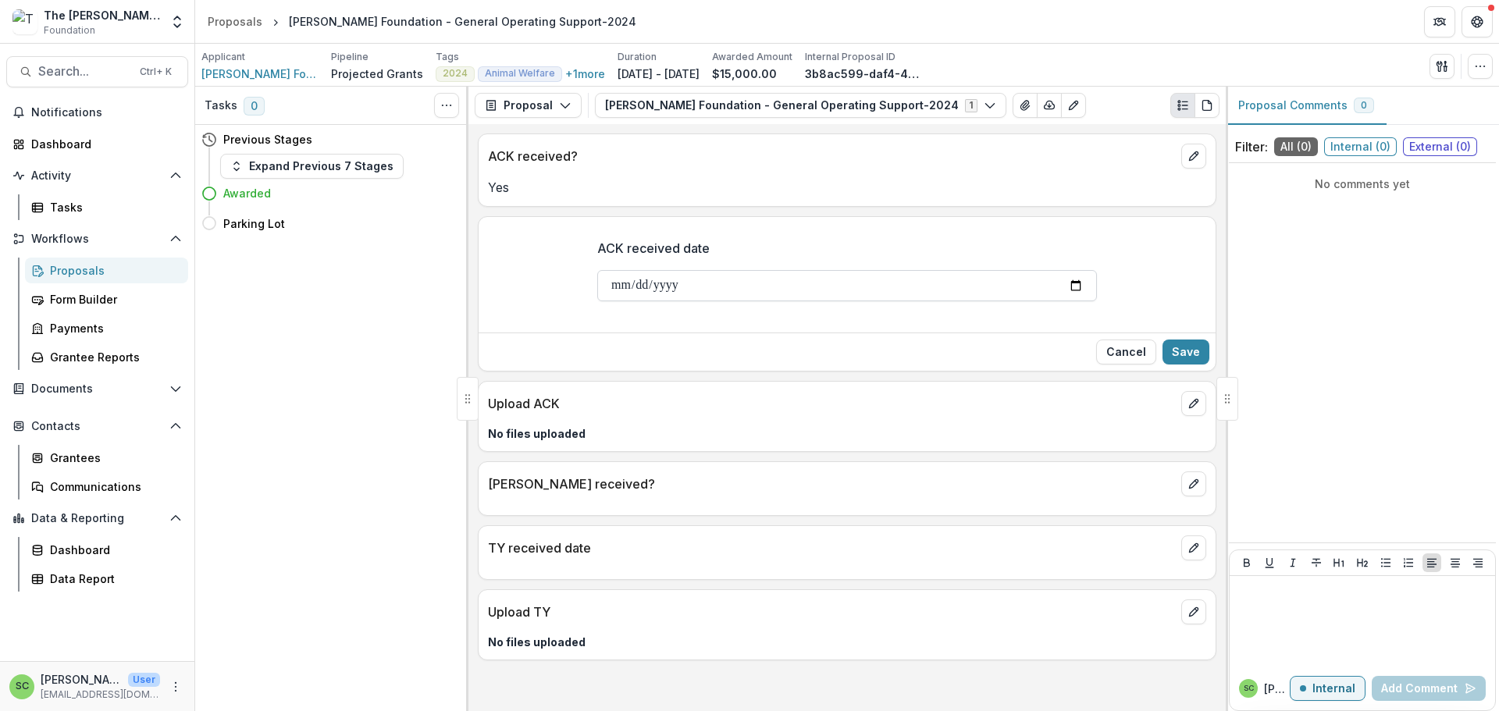
type input "**********"
click at [1167, 365] on button "Save" at bounding box center [1185, 352] width 47 height 25
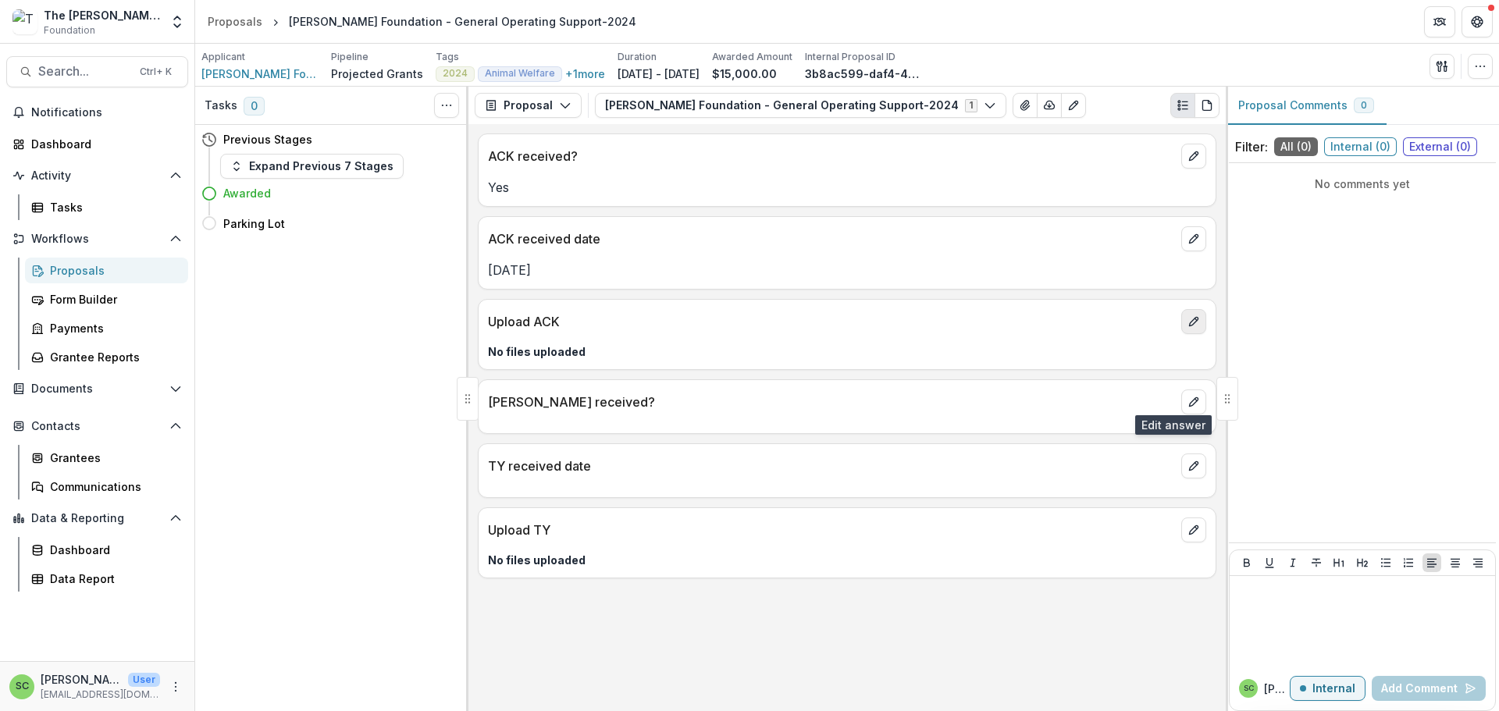
click at [1182, 334] on button "edit" at bounding box center [1193, 321] width 25 height 25
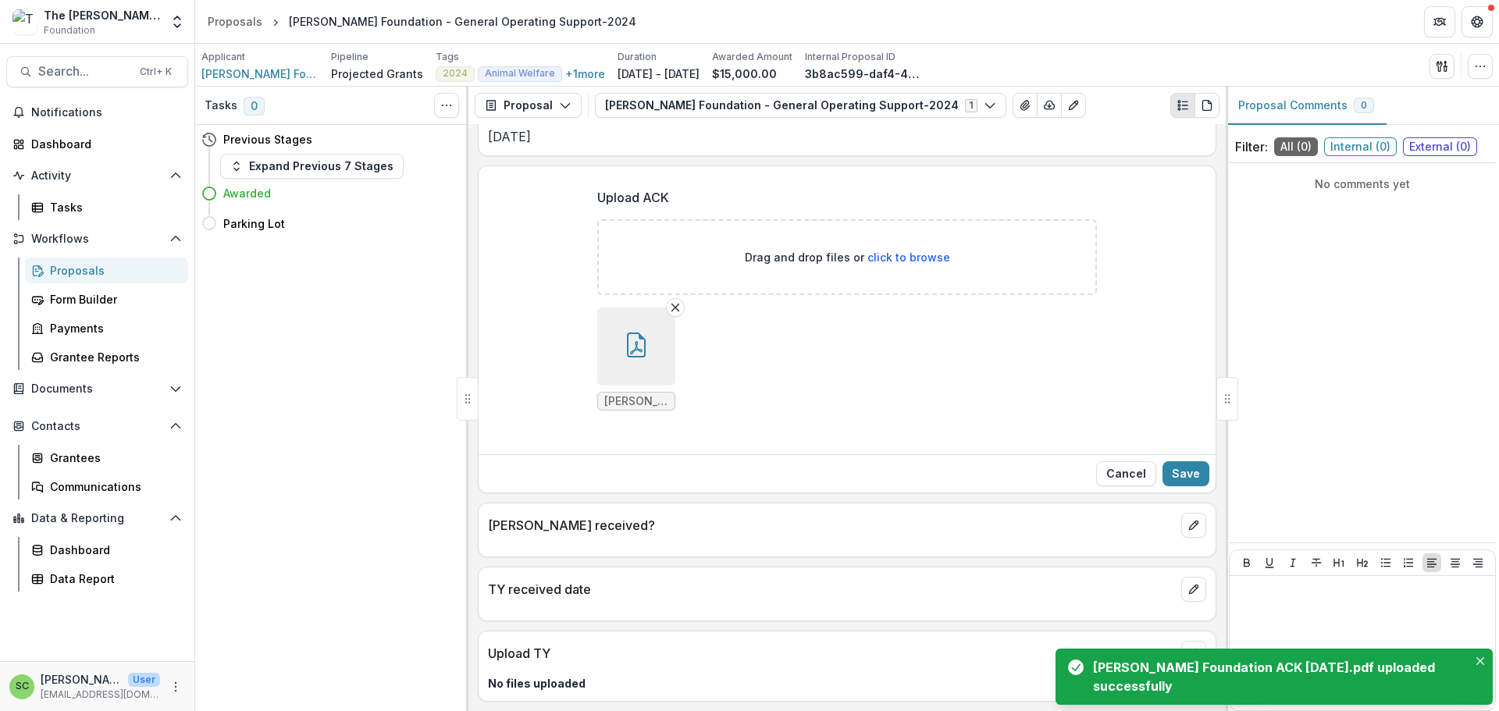
scroll to position [314, 0]
click at [1187, 461] on button "Save" at bounding box center [1185, 473] width 47 height 25
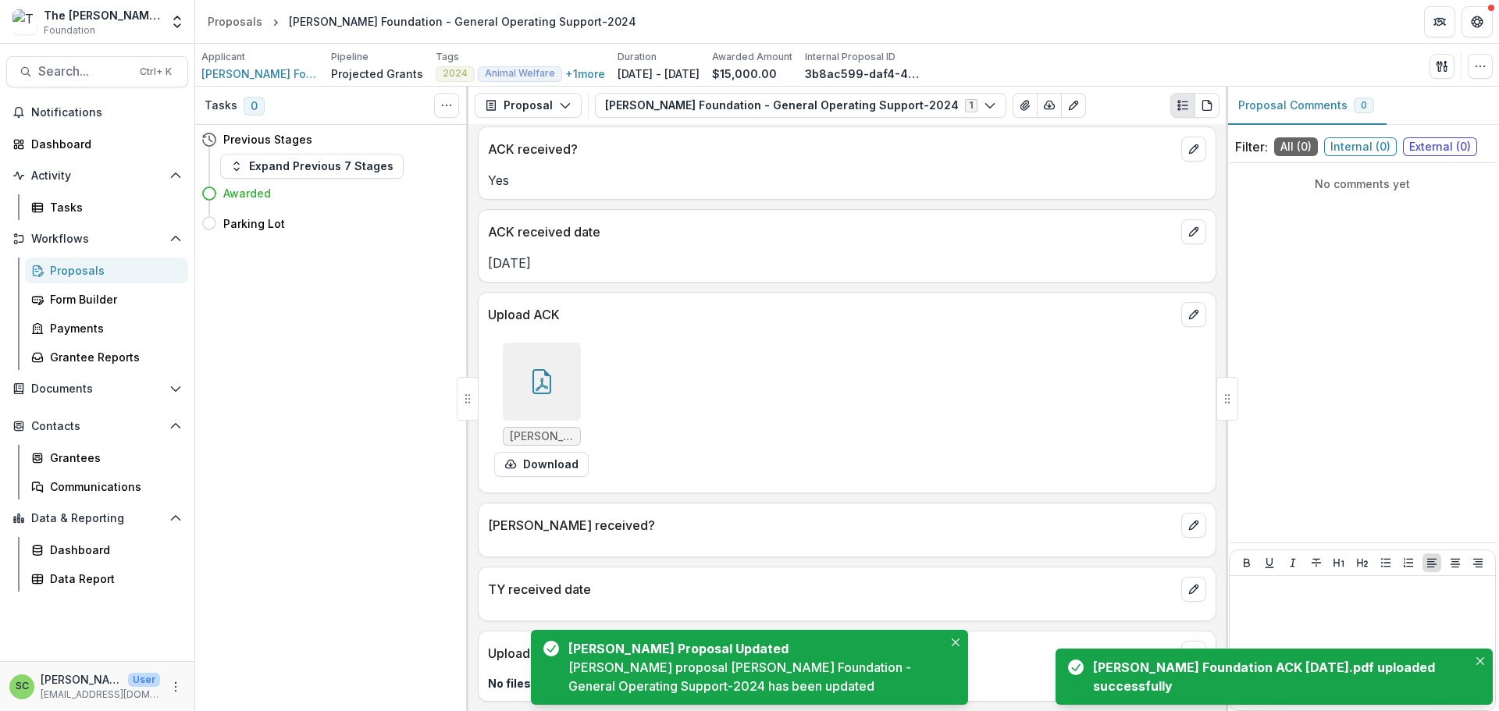
scroll to position [157, 0]
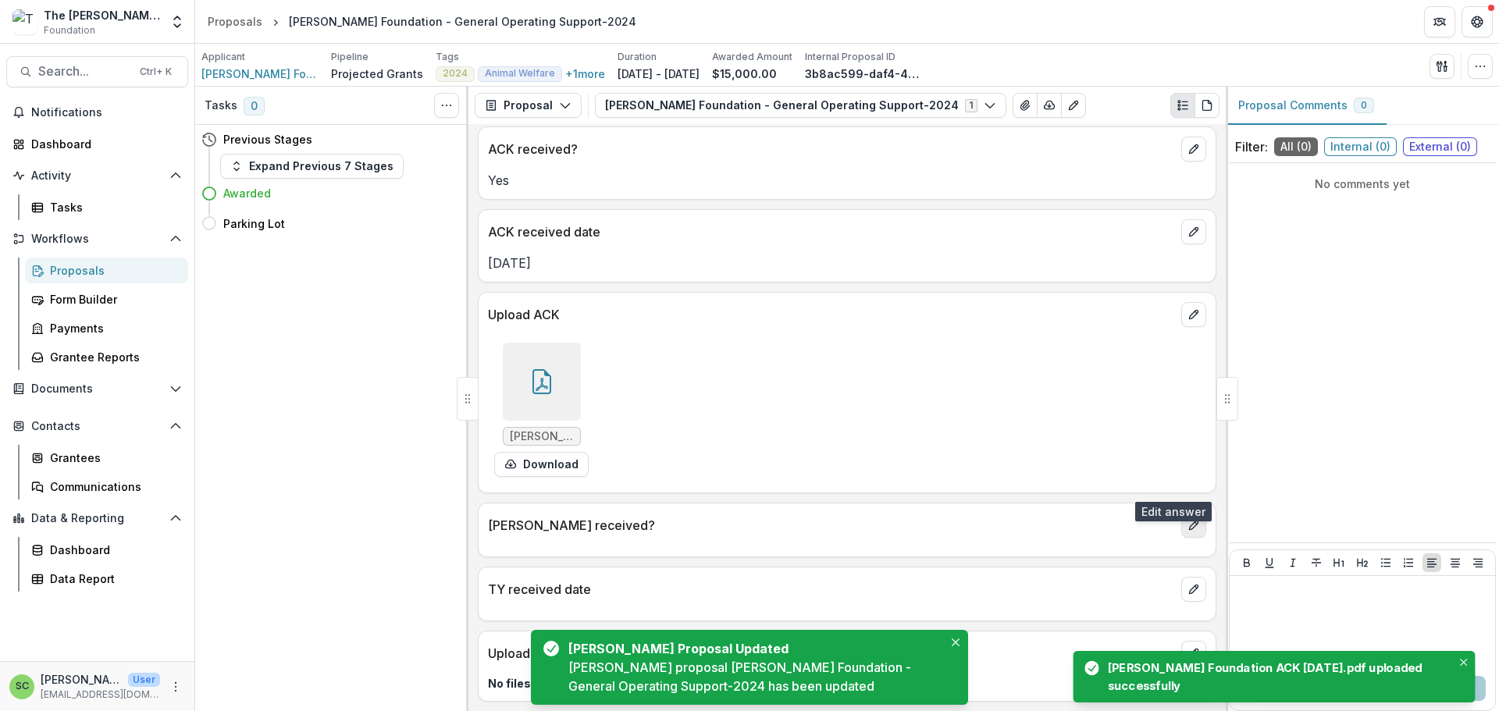
click at [1190, 513] on button "edit" at bounding box center [1193, 525] width 25 height 25
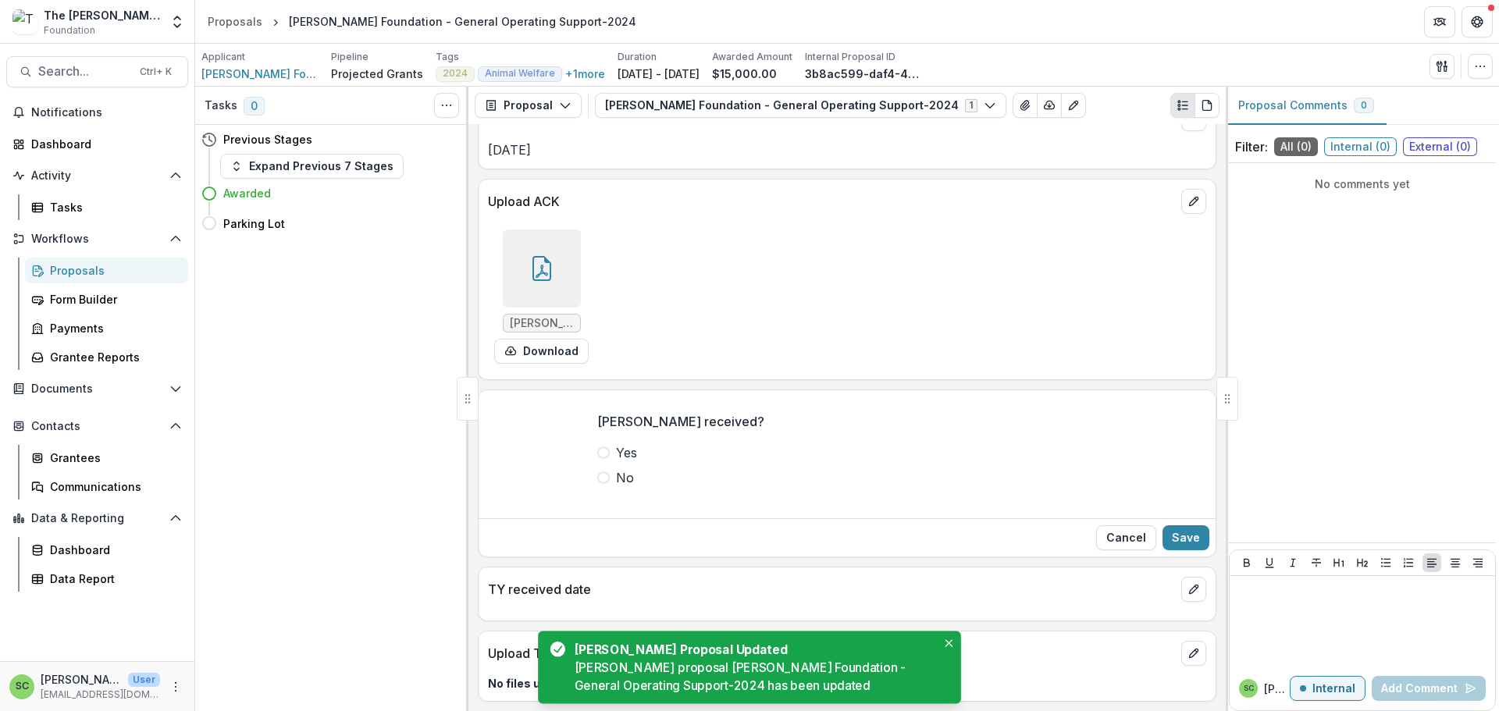
click at [597, 459] on span at bounding box center [603, 453] width 12 height 12
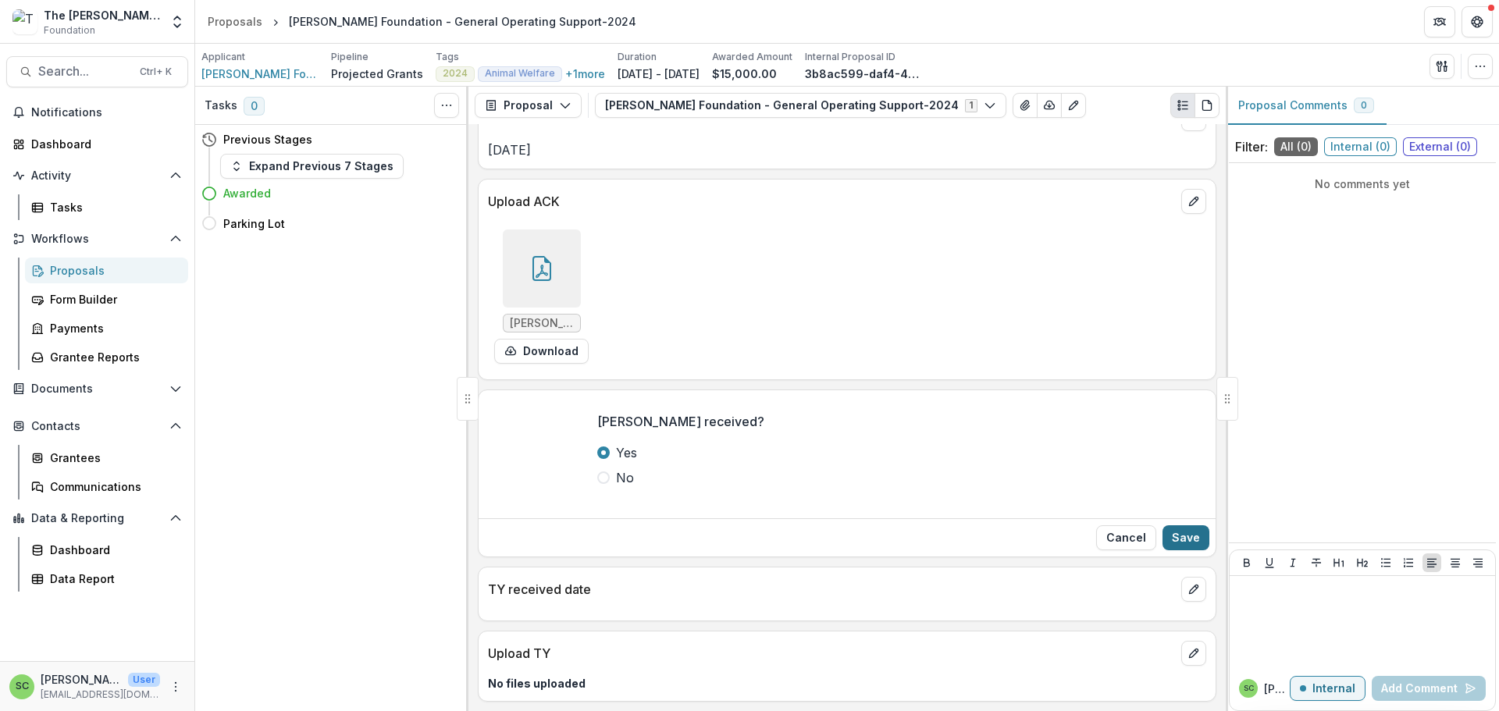
click at [1162, 550] on button "Save" at bounding box center [1185, 537] width 47 height 25
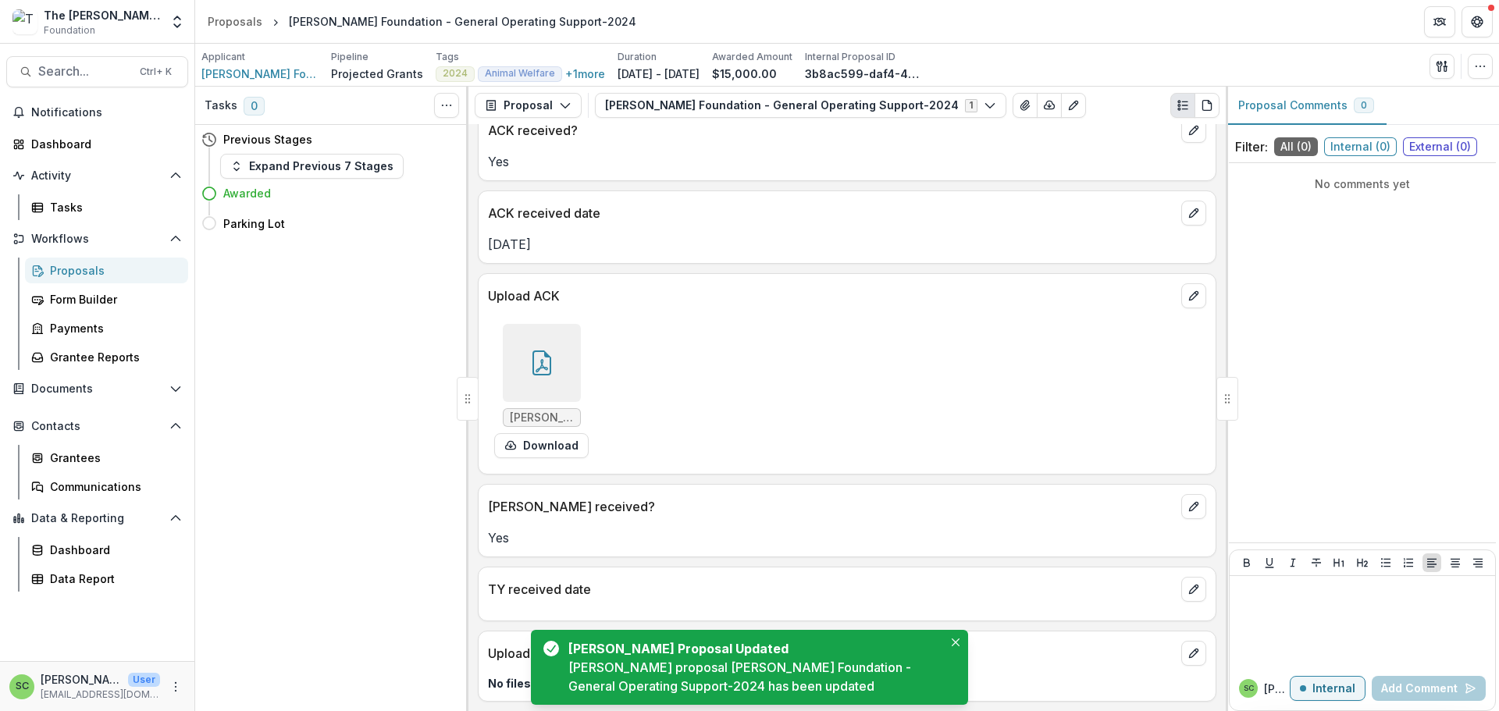
scroll to position [180, 0]
click at [1187, 583] on icon "edit" at bounding box center [1193, 589] width 12 height 12
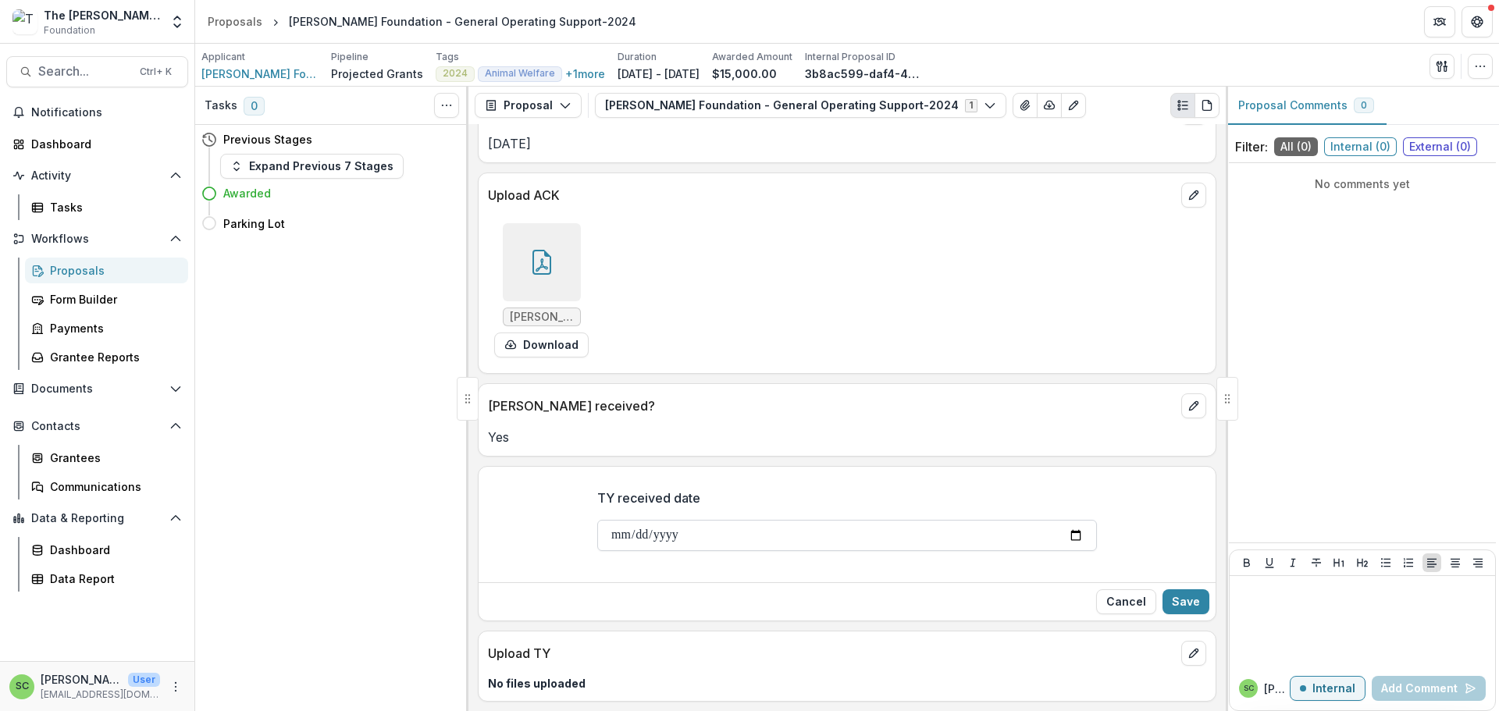
scroll to position [306, 0]
click at [597, 520] on input "TY received date" at bounding box center [847, 535] width 500 height 31
type input "**********"
click at [1162, 589] on button "Save" at bounding box center [1185, 601] width 47 height 25
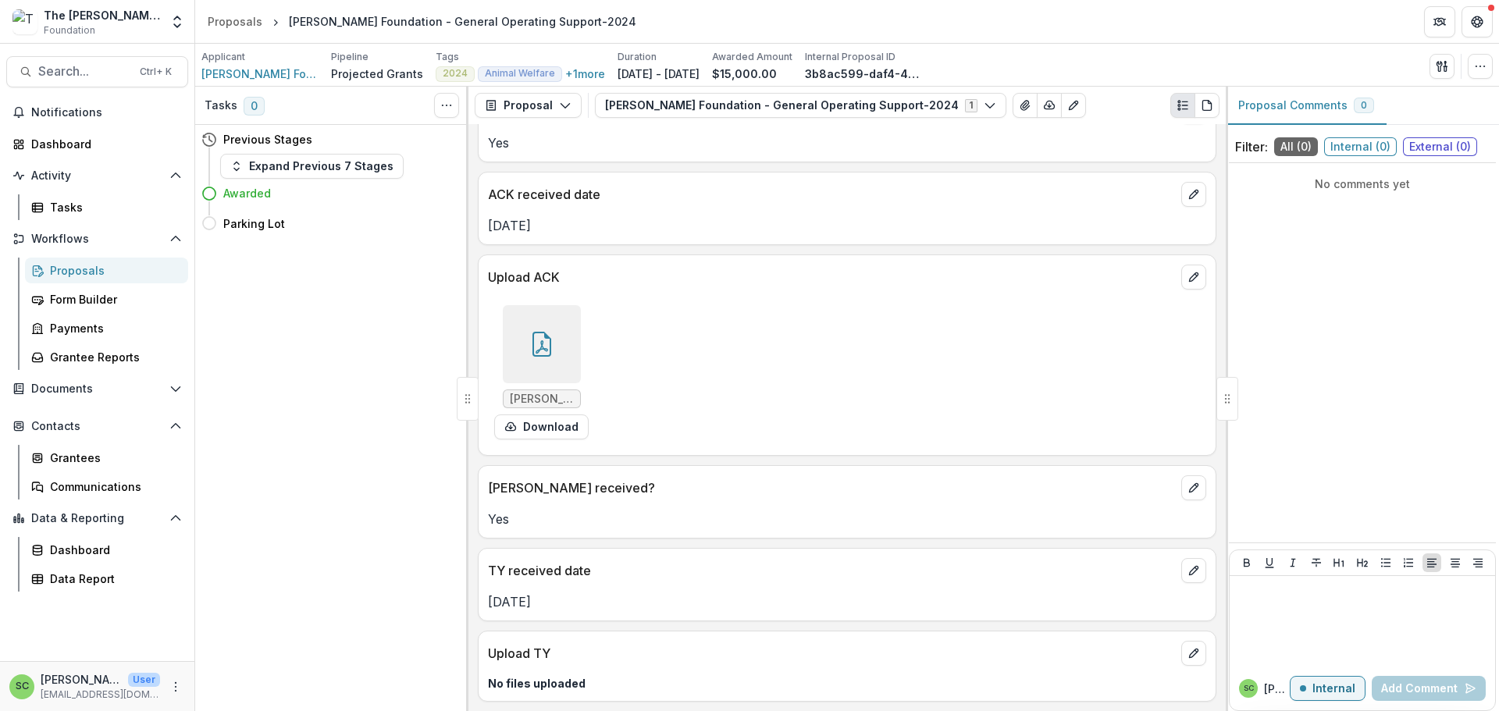
scroll to position [204, 0]
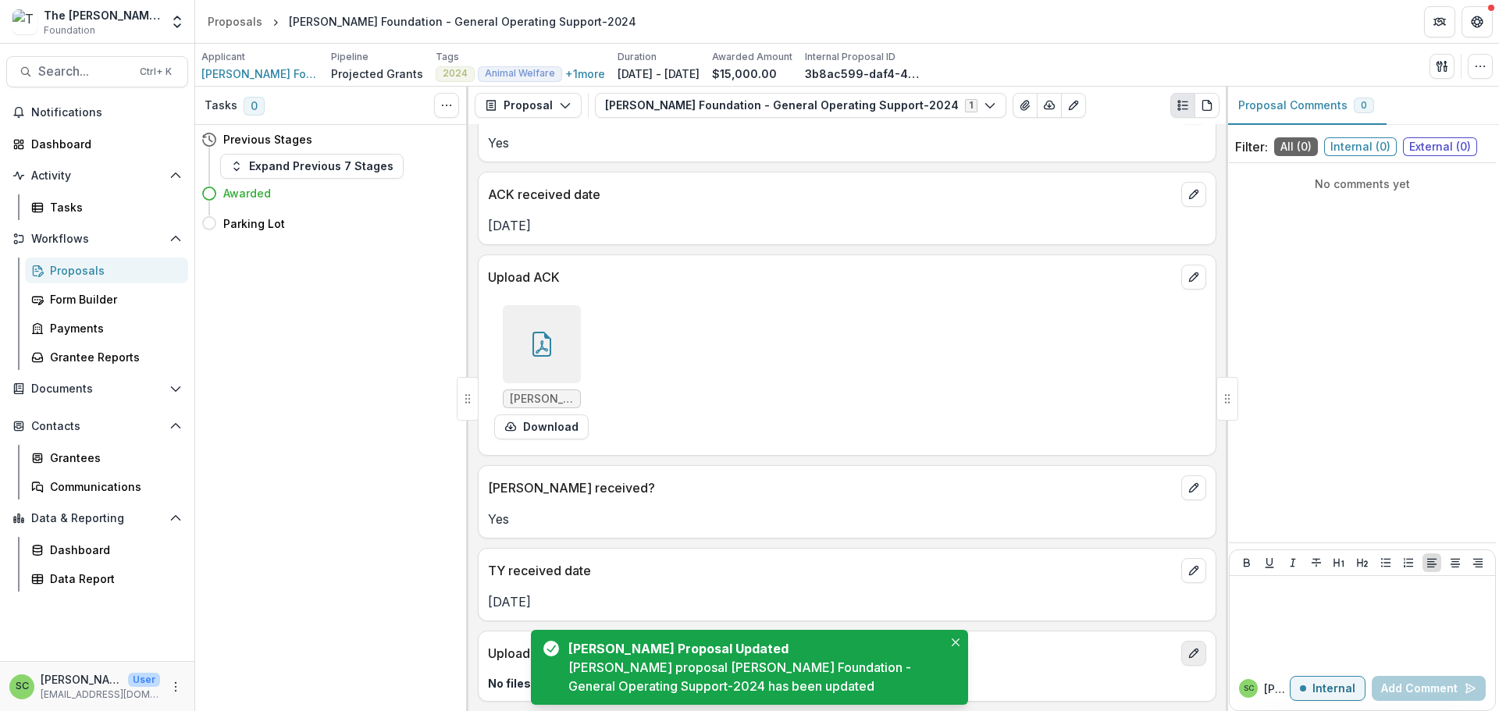
click at [1181, 641] on button "edit" at bounding box center [1193, 653] width 25 height 25
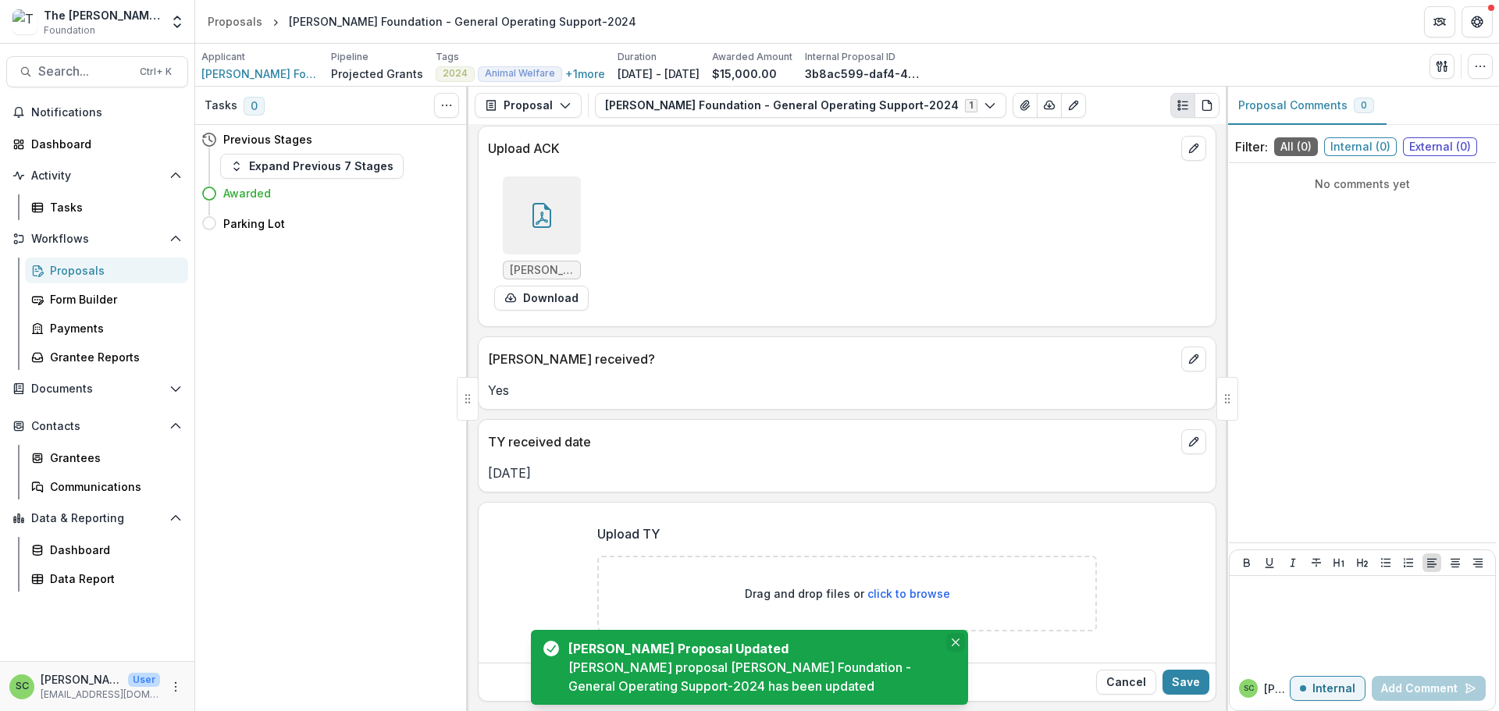
click at [952, 639] on icon "Close" at bounding box center [956, 643] width 8 height 8
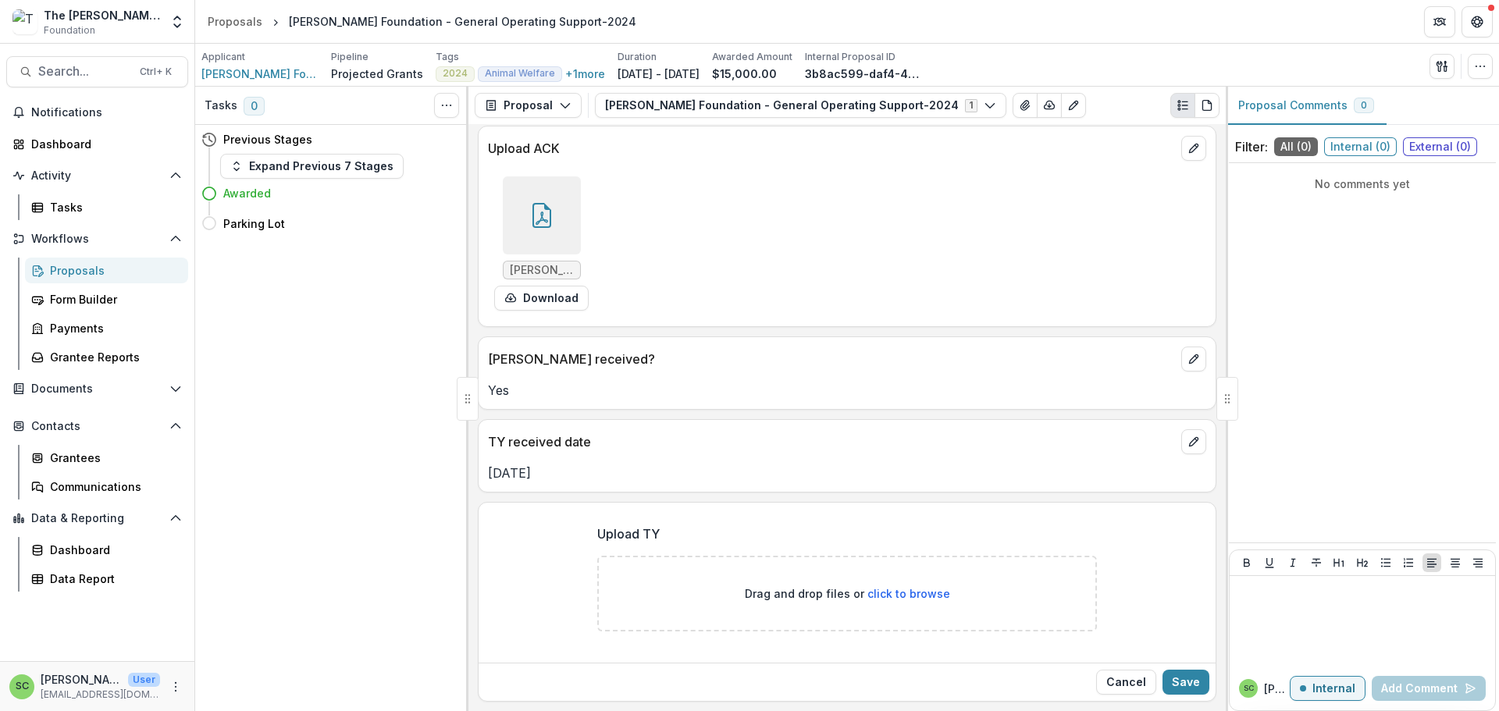
scroll to position [364, 0]
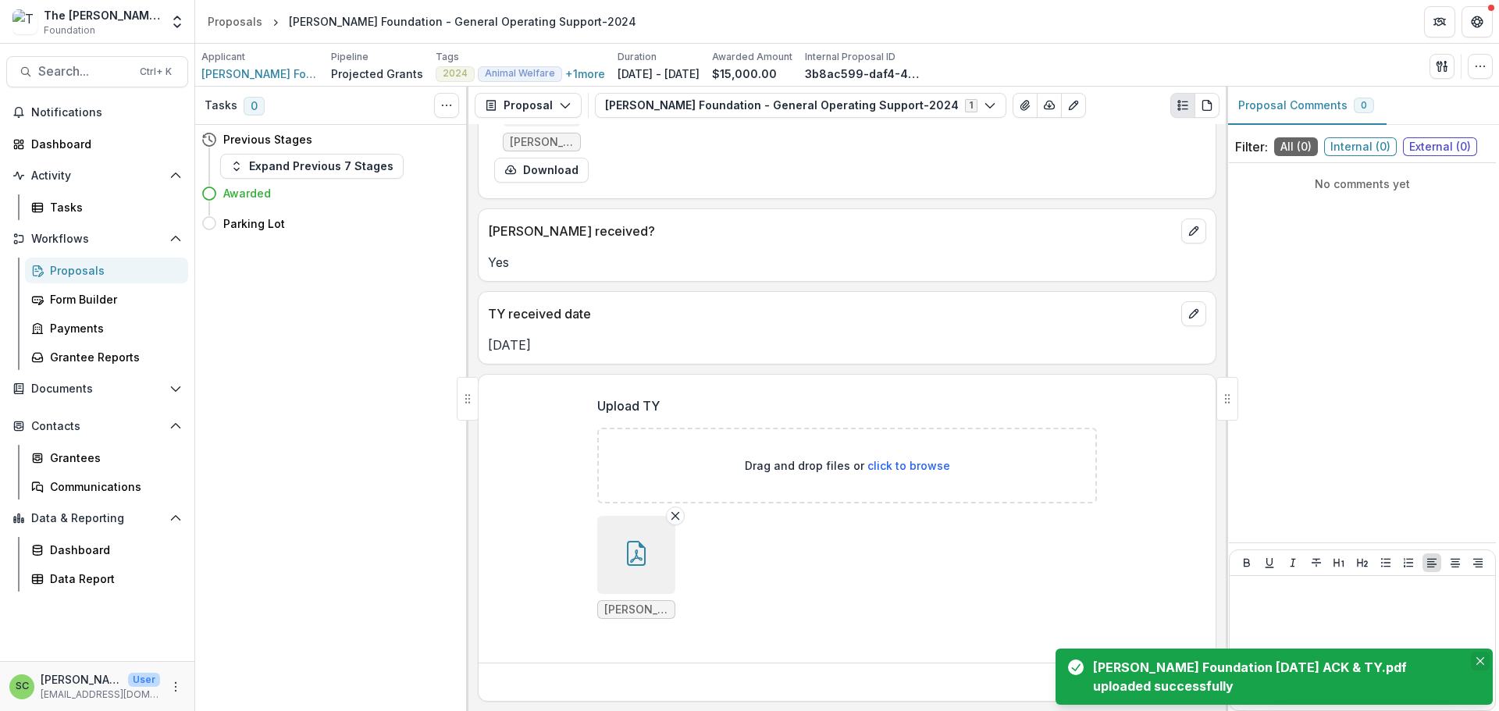
click at [1479, 657] on icon "Close" at bounding box center [1480, 661] width 8 height 8
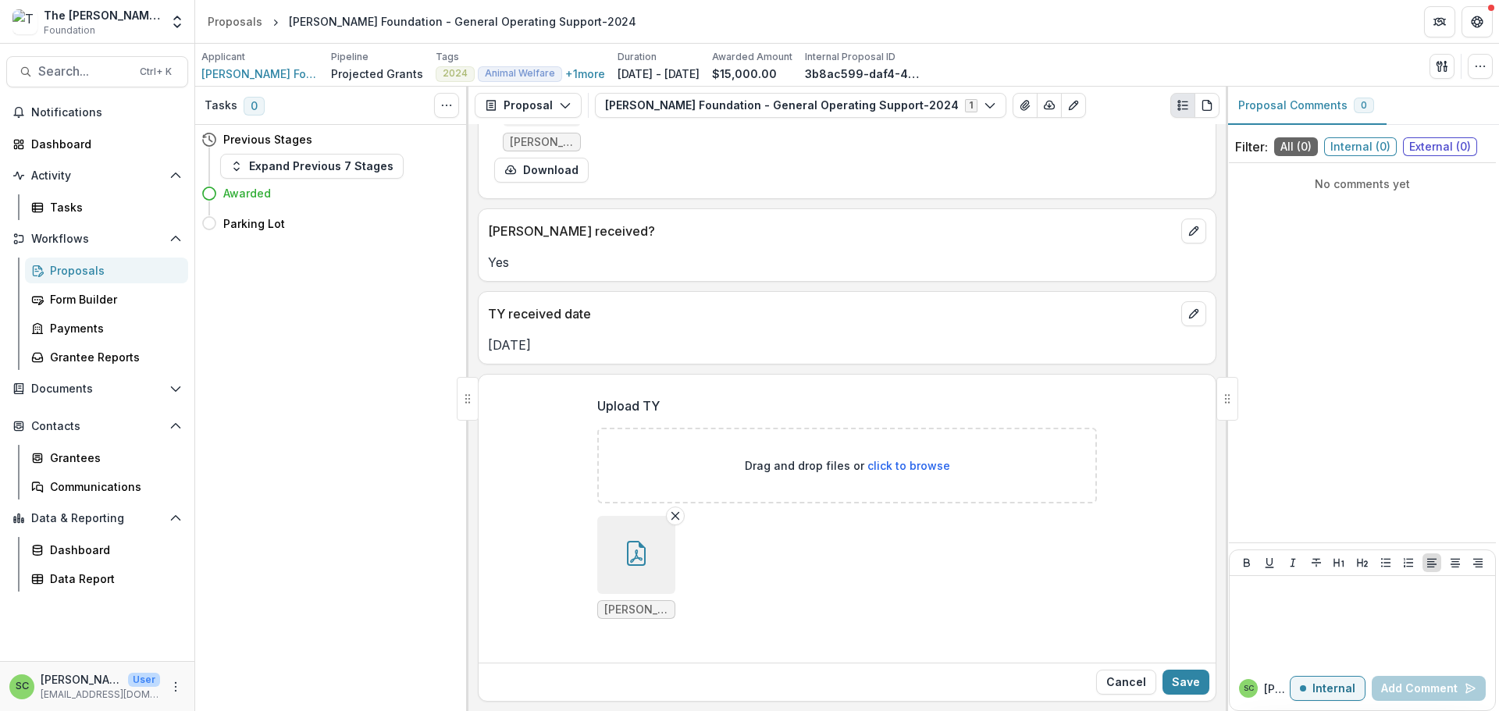
scroll to position [504, 0]
click at [1179, 672] on button "Save" at bounding box center [1185, 682] width 47 height 25
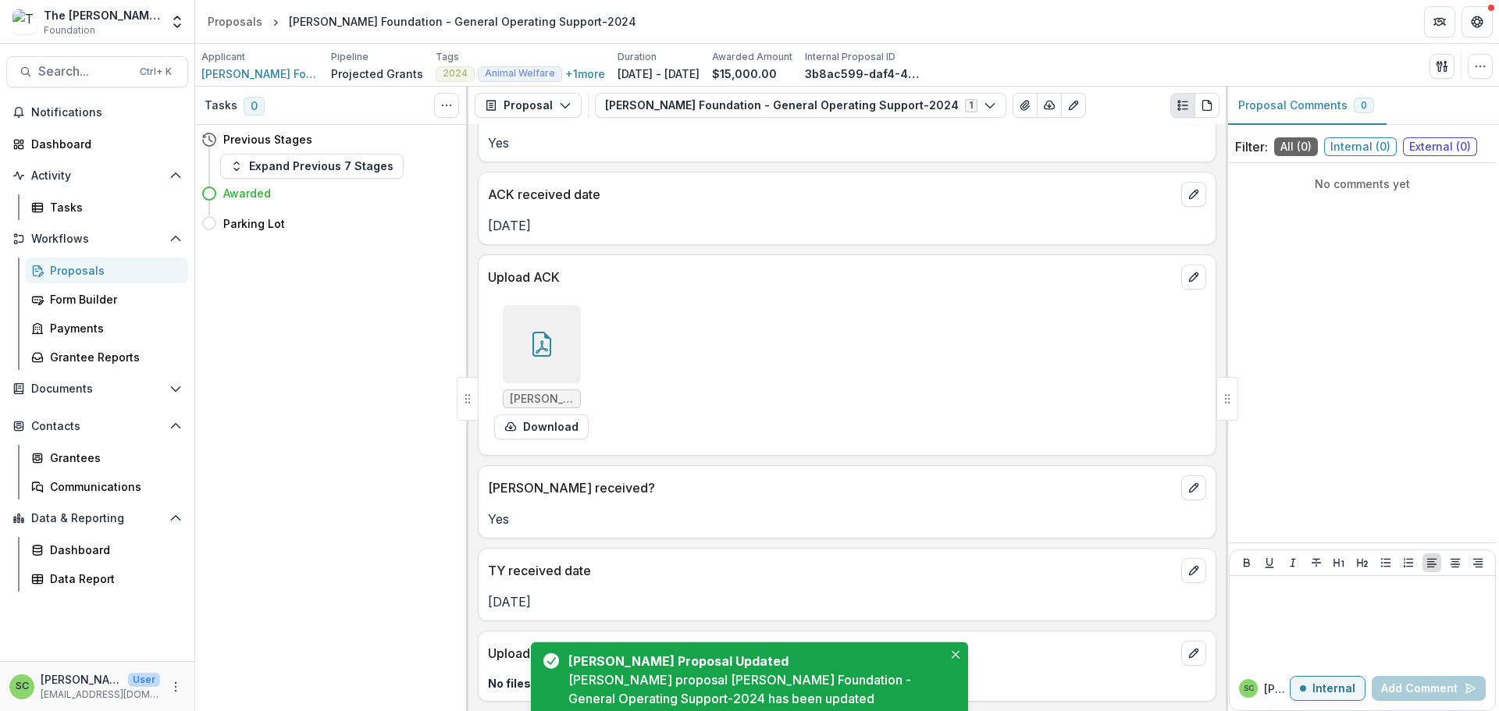
scroll to position [347, 0]
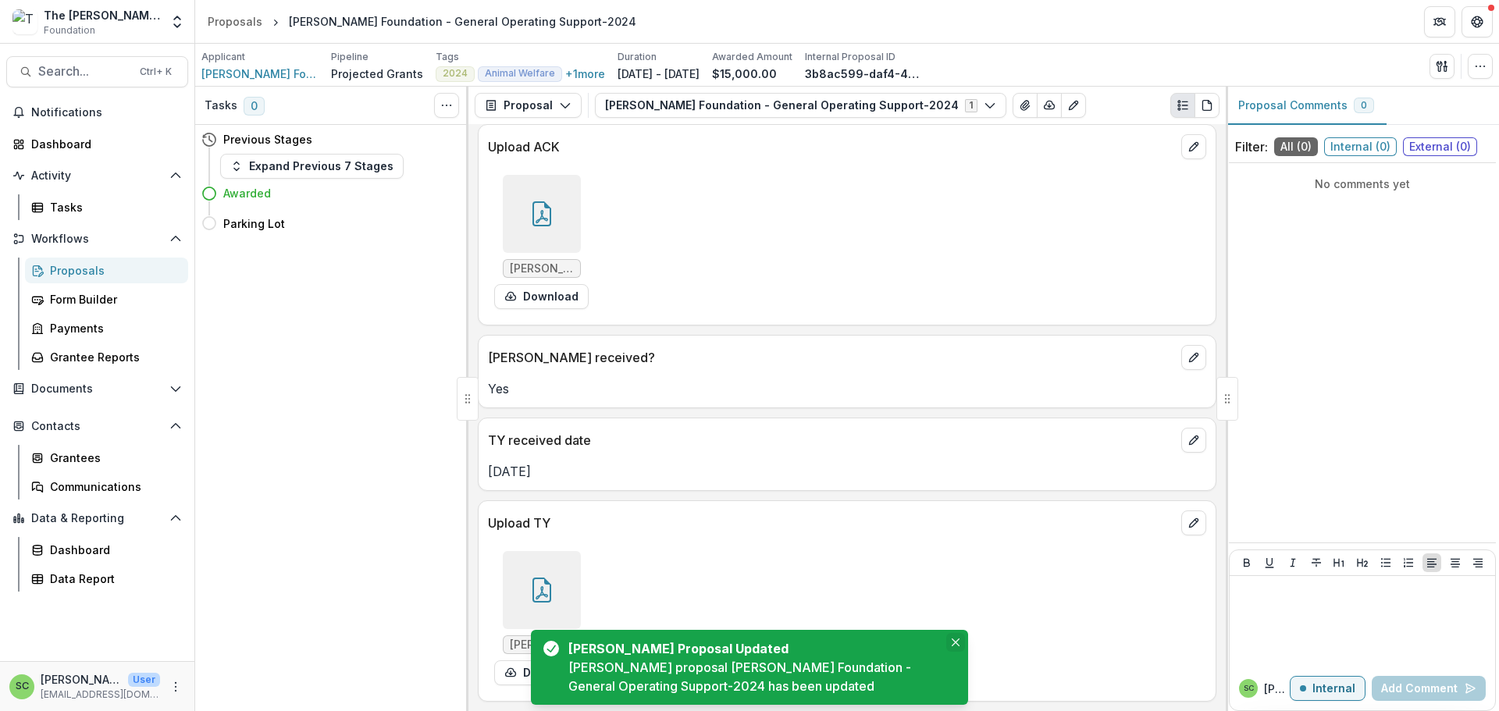
click at [957, 639] on icon "Close" at bounding box center [956, 643] width 8 height 8
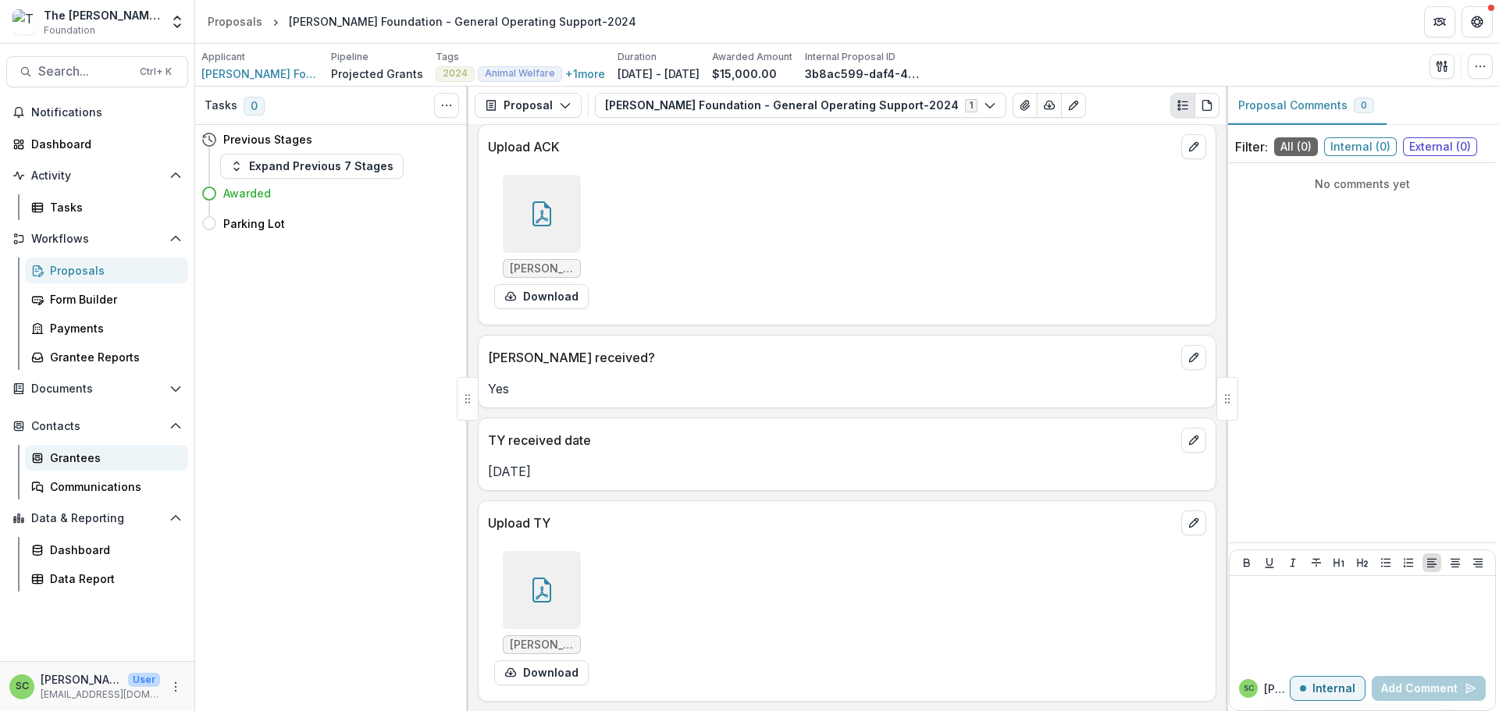
click at [103, 466] on div "Grantees" at bounding box center [113, 458] width 126 height 16
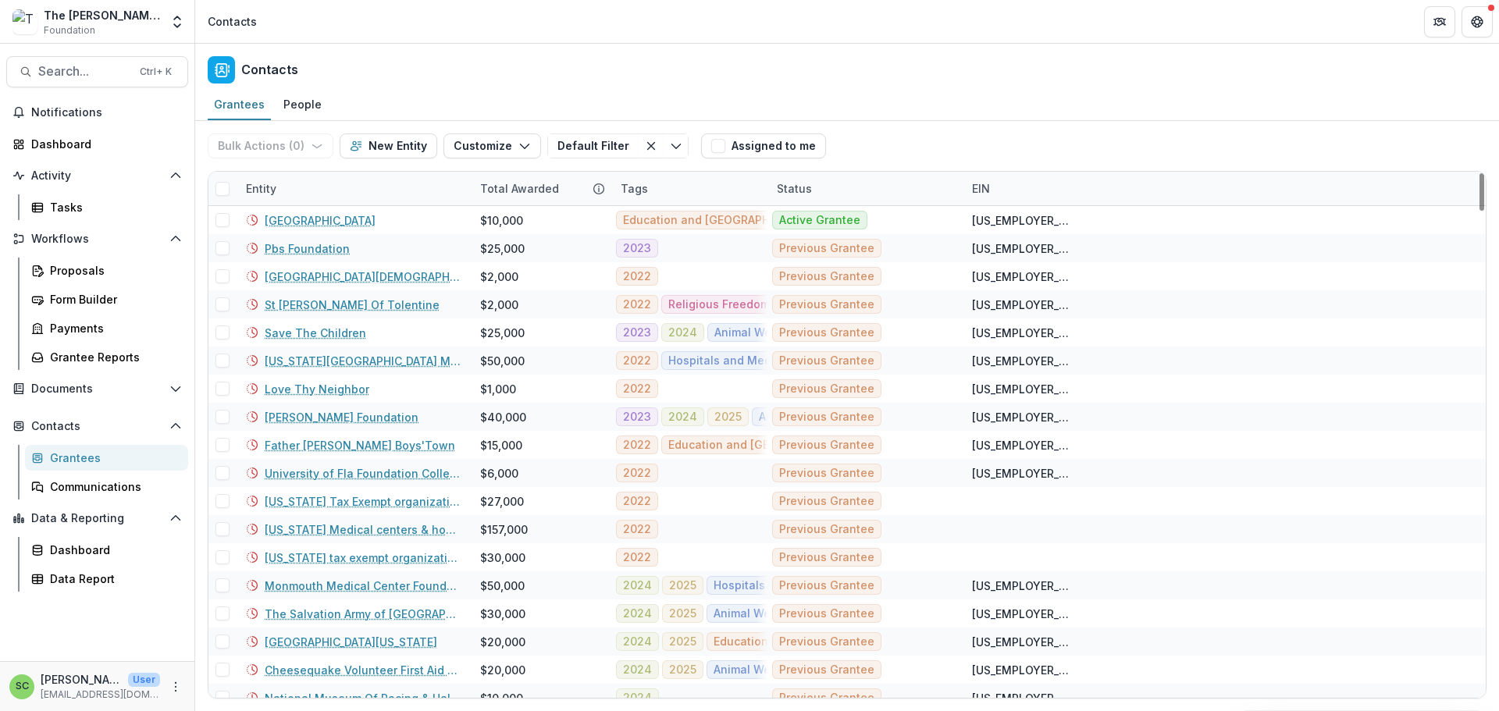
click at [364, 205] on div "Entity" at bounding box center [354, 189] width 234 height 34
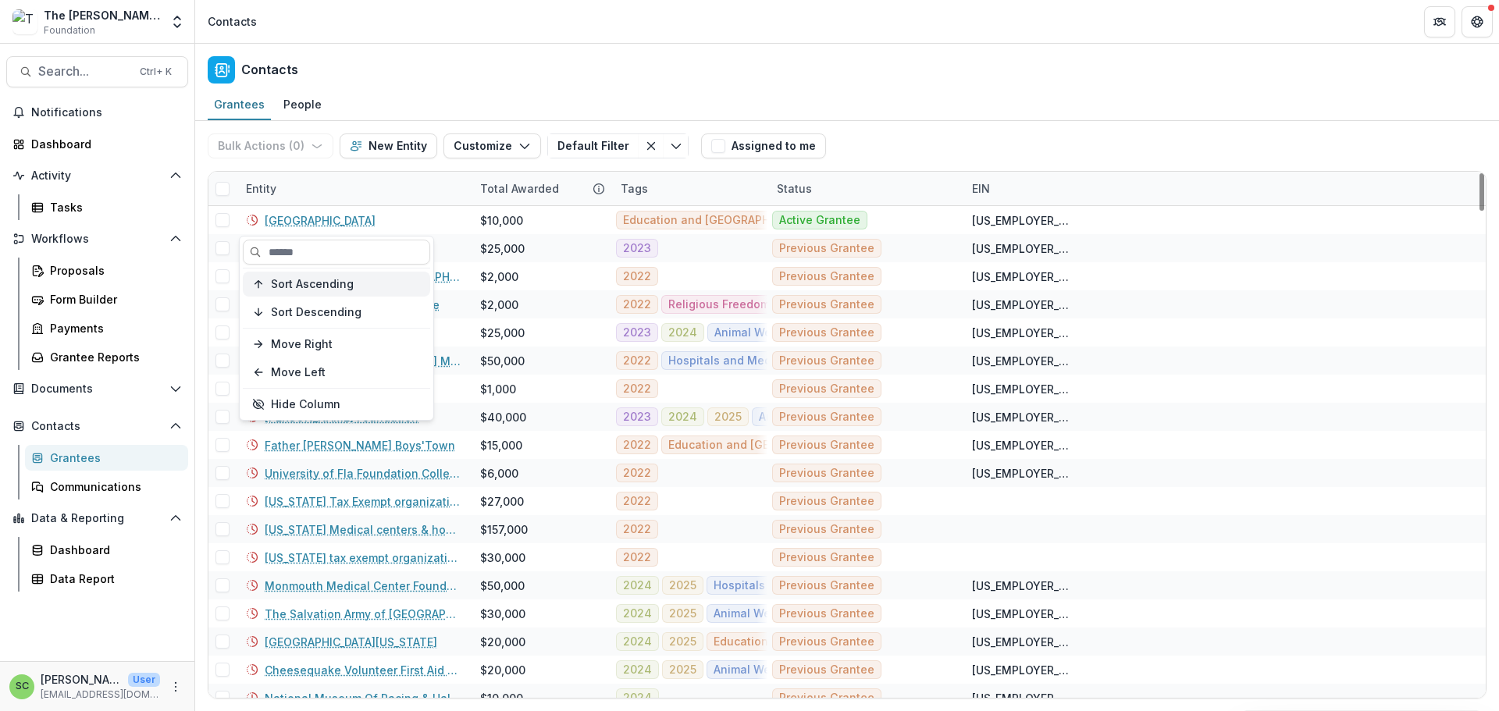
click at [350, 291] on span "Sort Ascending" at bounding box center [312, 284] width 83 height 13
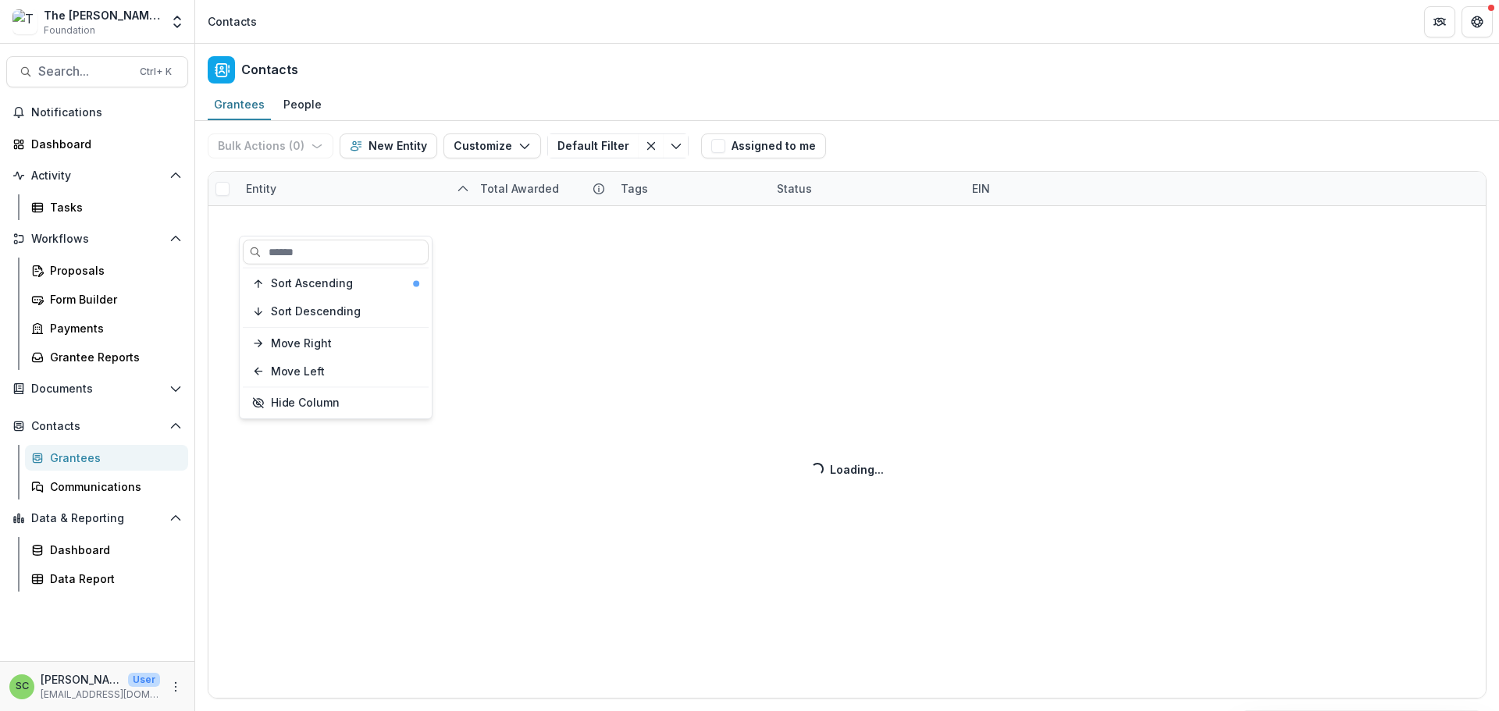
click at [353, 215] on div "Bulk Actions ( 0 ) Send Email Create Proposals Create Tasks New Entity Customiz…" at bounding box center [847, 416] width 1304 height 590
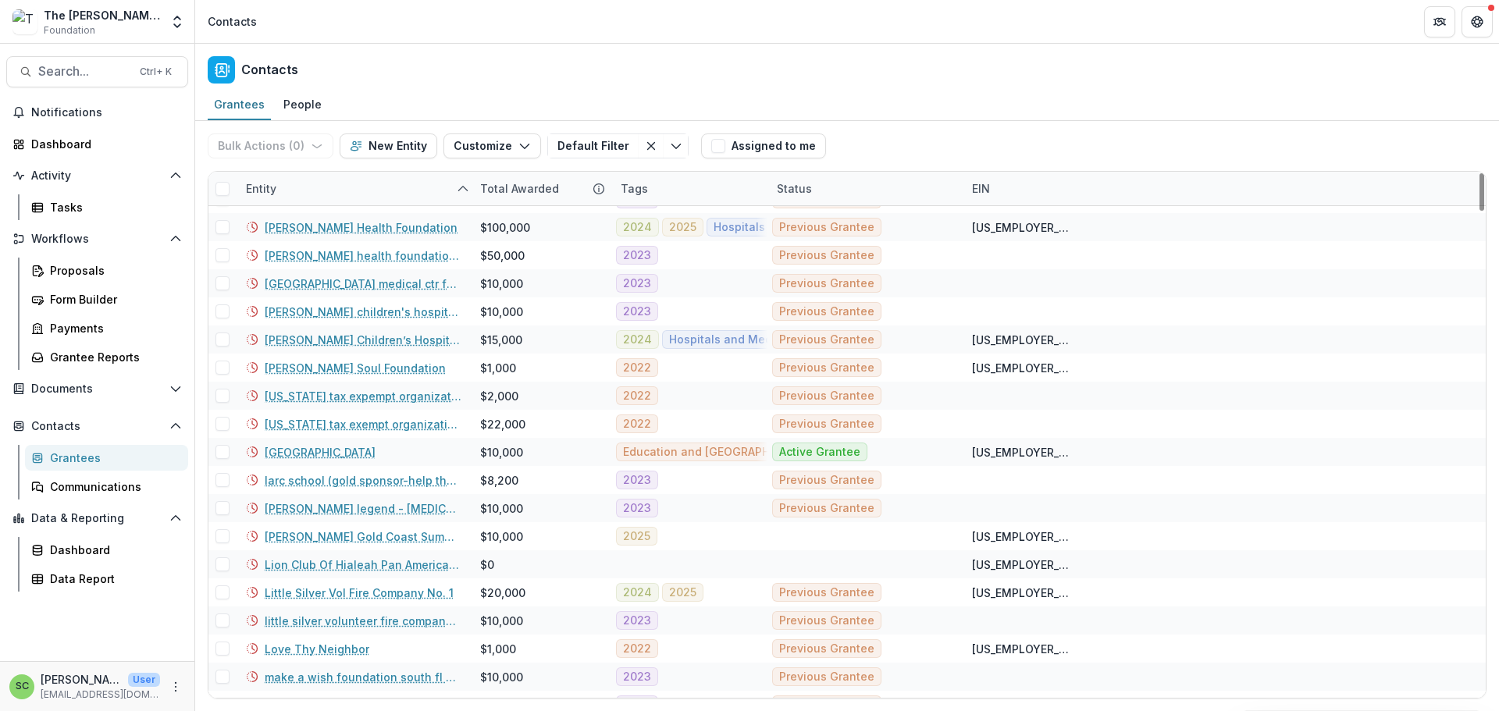
scroll to position [2498, 0]
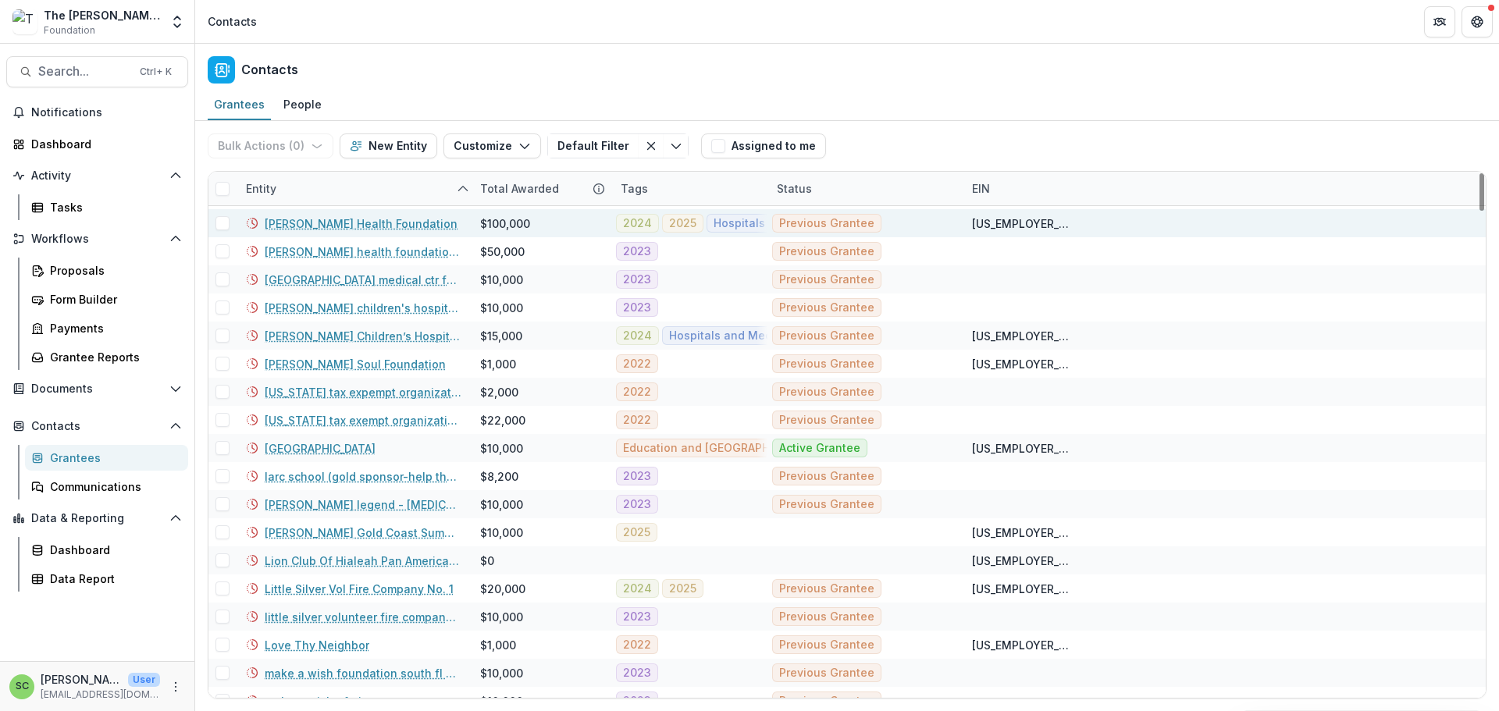
click at [331, 232] on link "[PERSON_NAME] Health Foundation" at bounding box center [361, 223] width 193 height 16
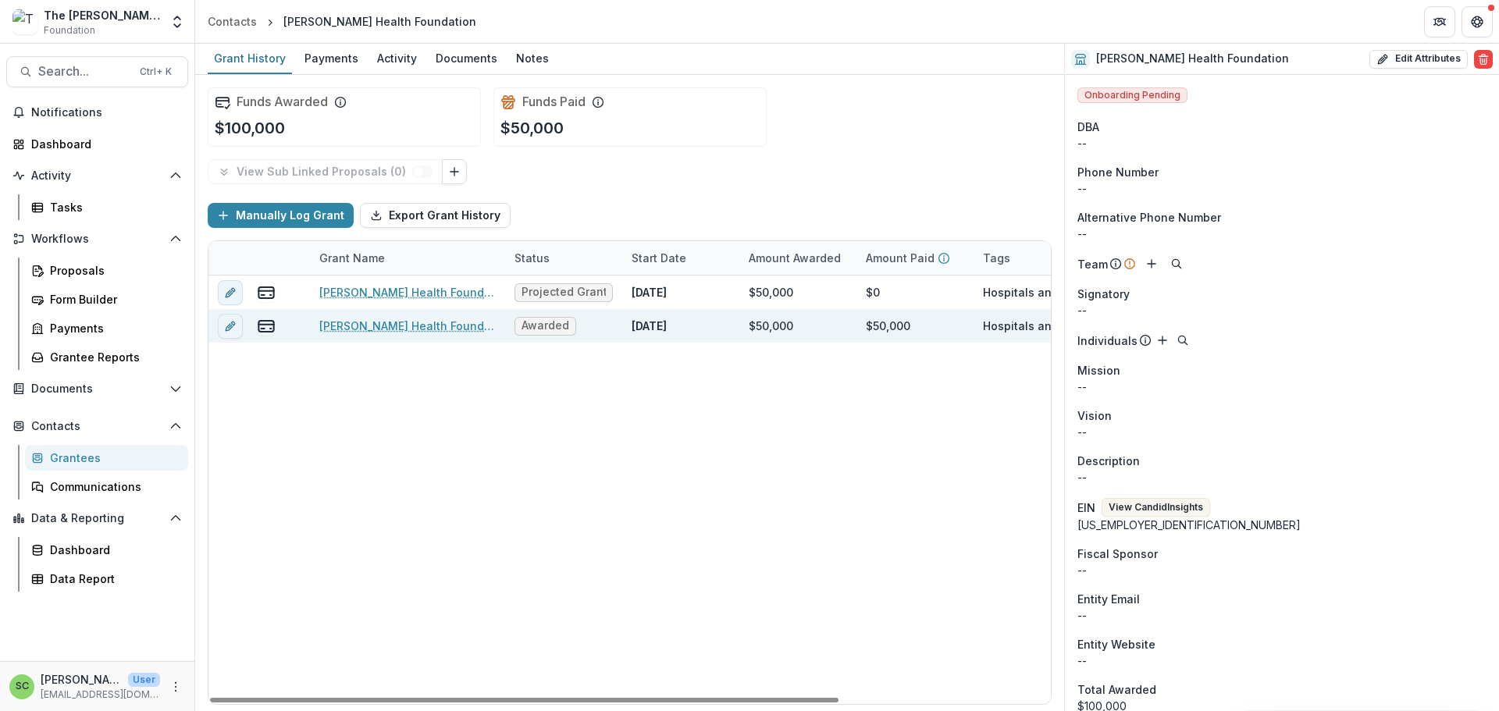
click at [368, 334] on link "Jackson Health Foundation - General Operating Support-2024" at bounding box center [407, 326] width 176 height 16
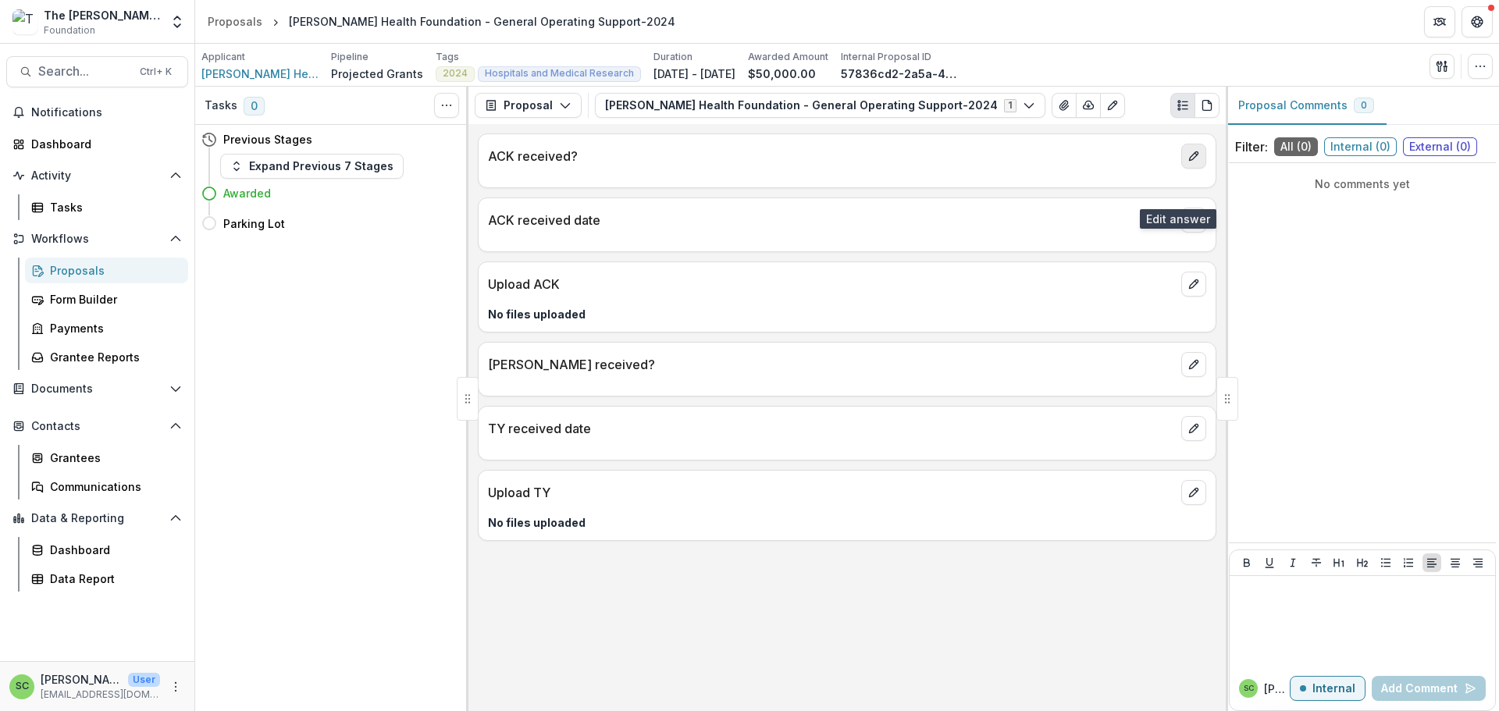
click at [1187, 162] on icon "edit" at bounding box center [1193, 156] width 12 height 12
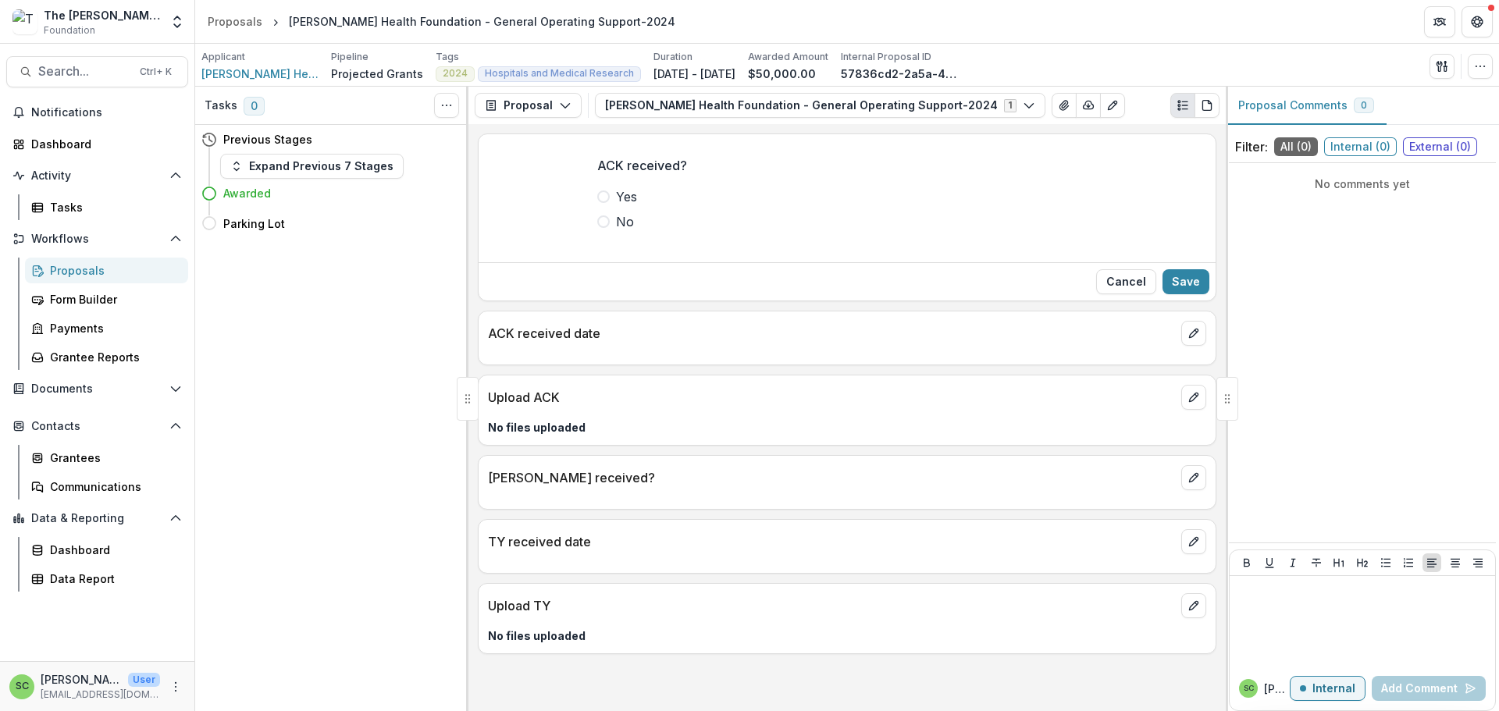
click at [597, 203] on span at bounding box center [603, 196] width 12 height 12
click at [1162, 294] on button "Save" at bounding box center [1185, 281] width 47 height 25
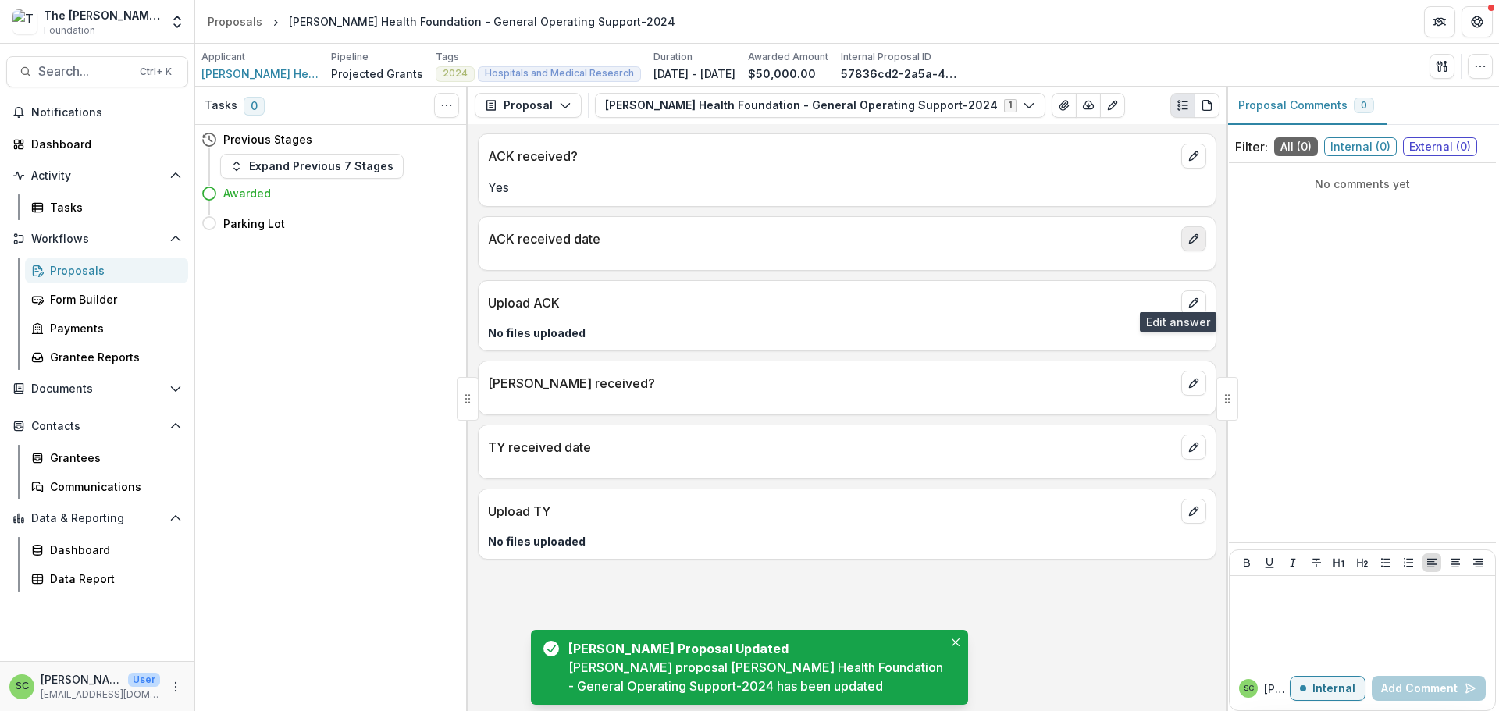
click at [1187, 245] on icon "edit" at bounding box center [1193, 239] width 12 height 12
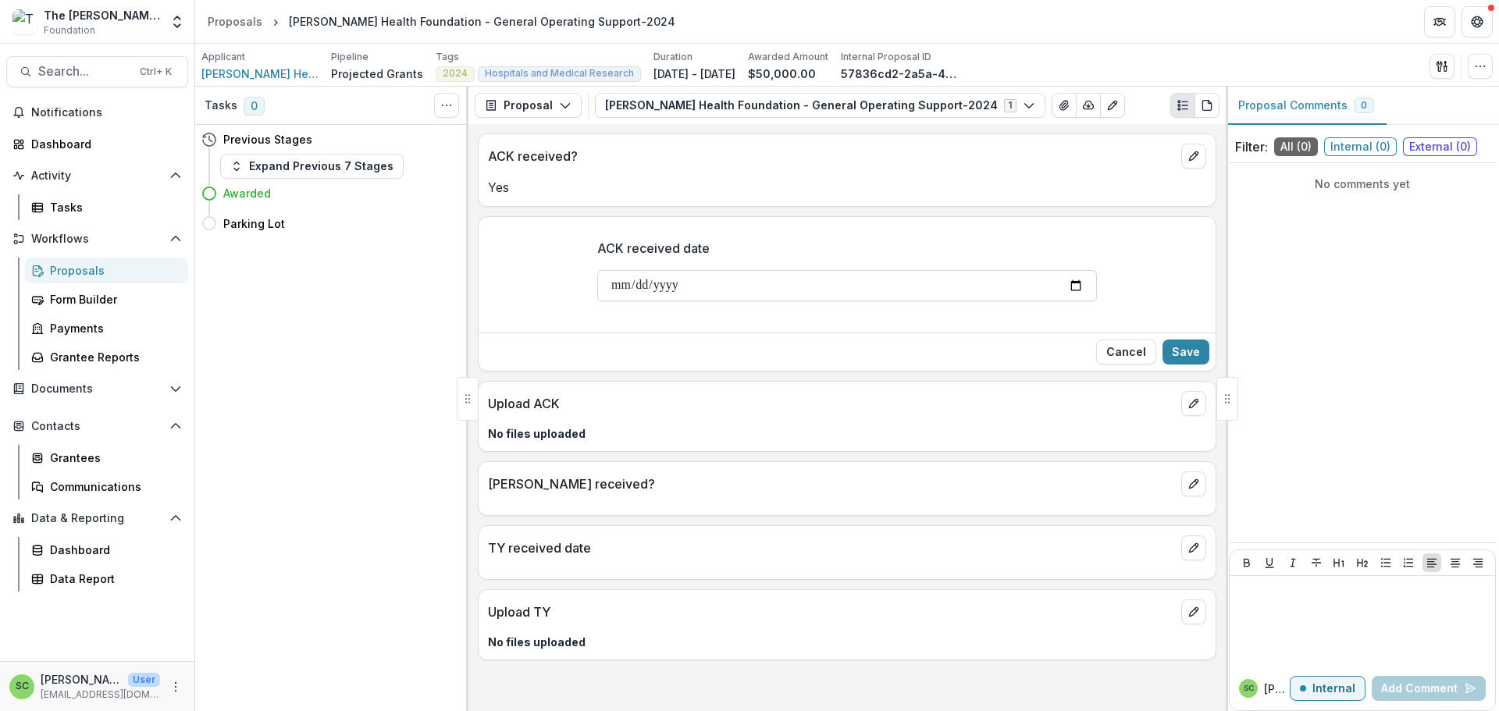
click at [597, 301] on input "ACK received date" at bounding box center [847, 285] width 500 height 31
type input "**********"
click at [1173, 365] on button "Save" at bounding box center [1185, 352] width 47 height 25
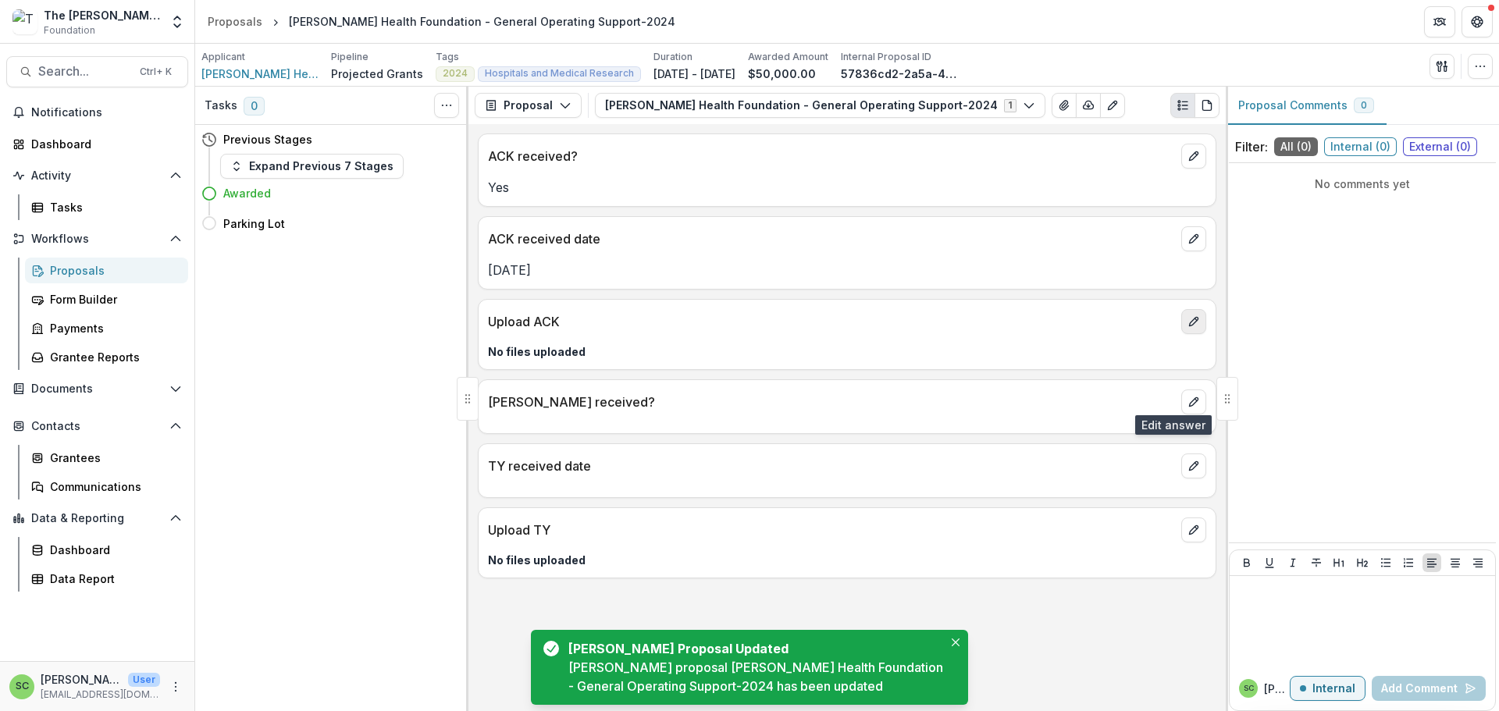
click at [1187, 328] on icon "edit" at bounding box center [1193, 321] width 12 height 12
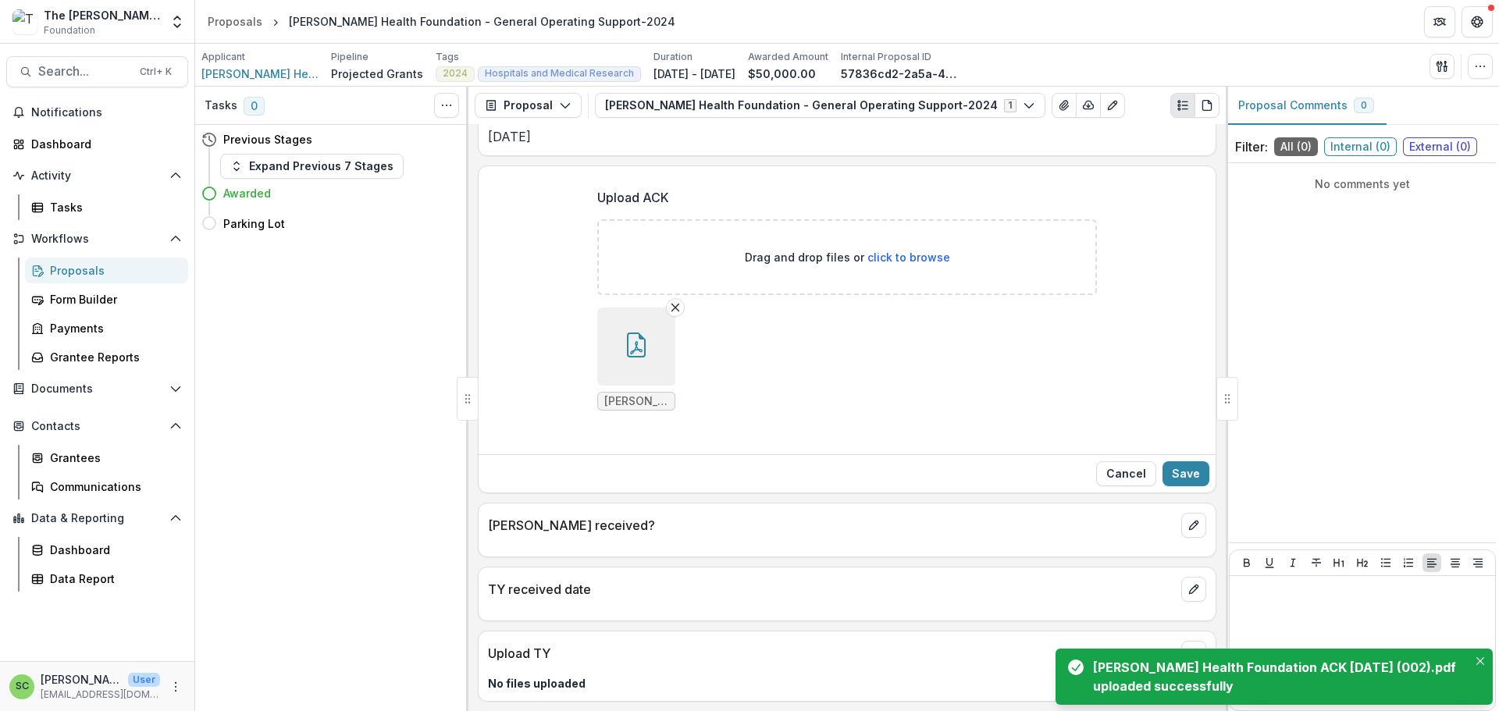
scroll to position [314, 0]
click at [1162, 461] on button "Save" at bounding box center [1185, 473] width 47 height 25
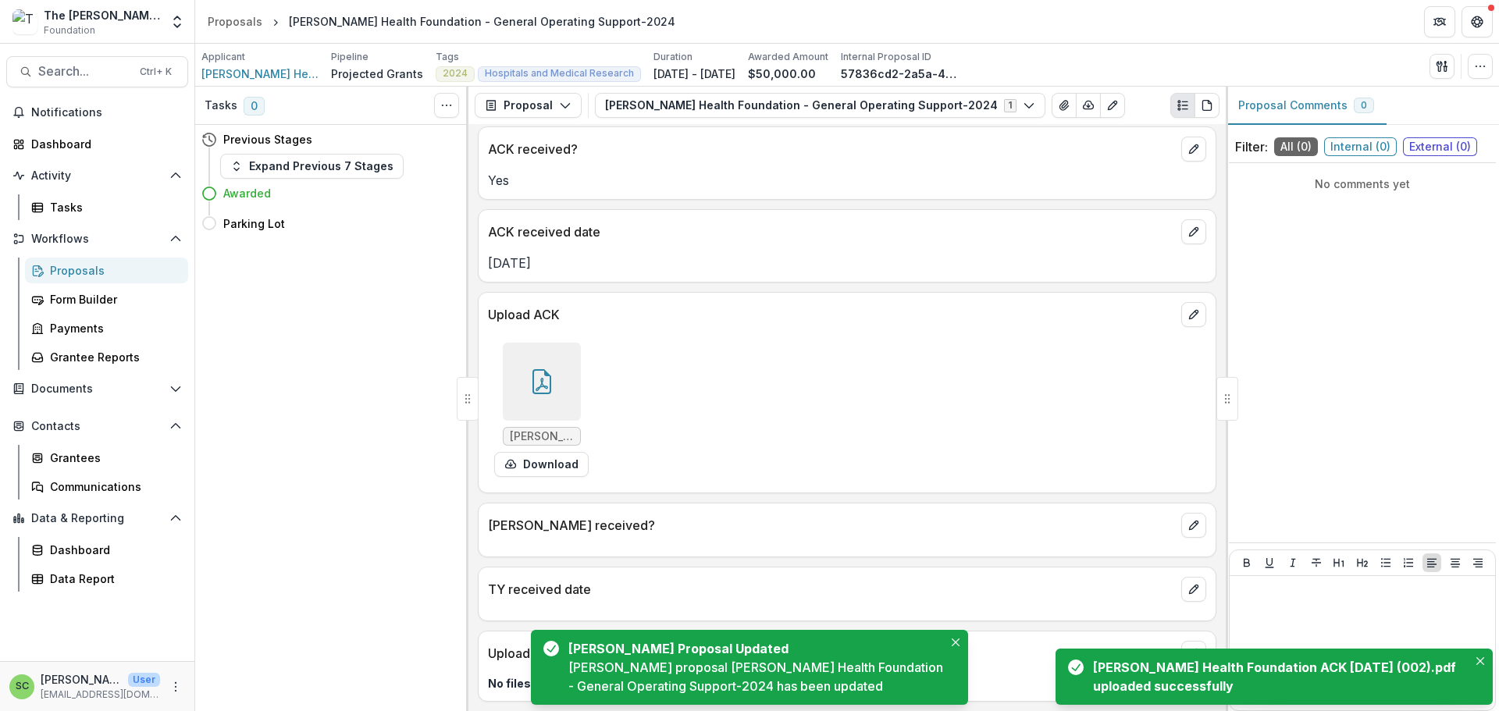
scroll to position [157, 0]
click at [1187, 519] on icon "edit" at bounding box center [1193, 525] width 12 height 12
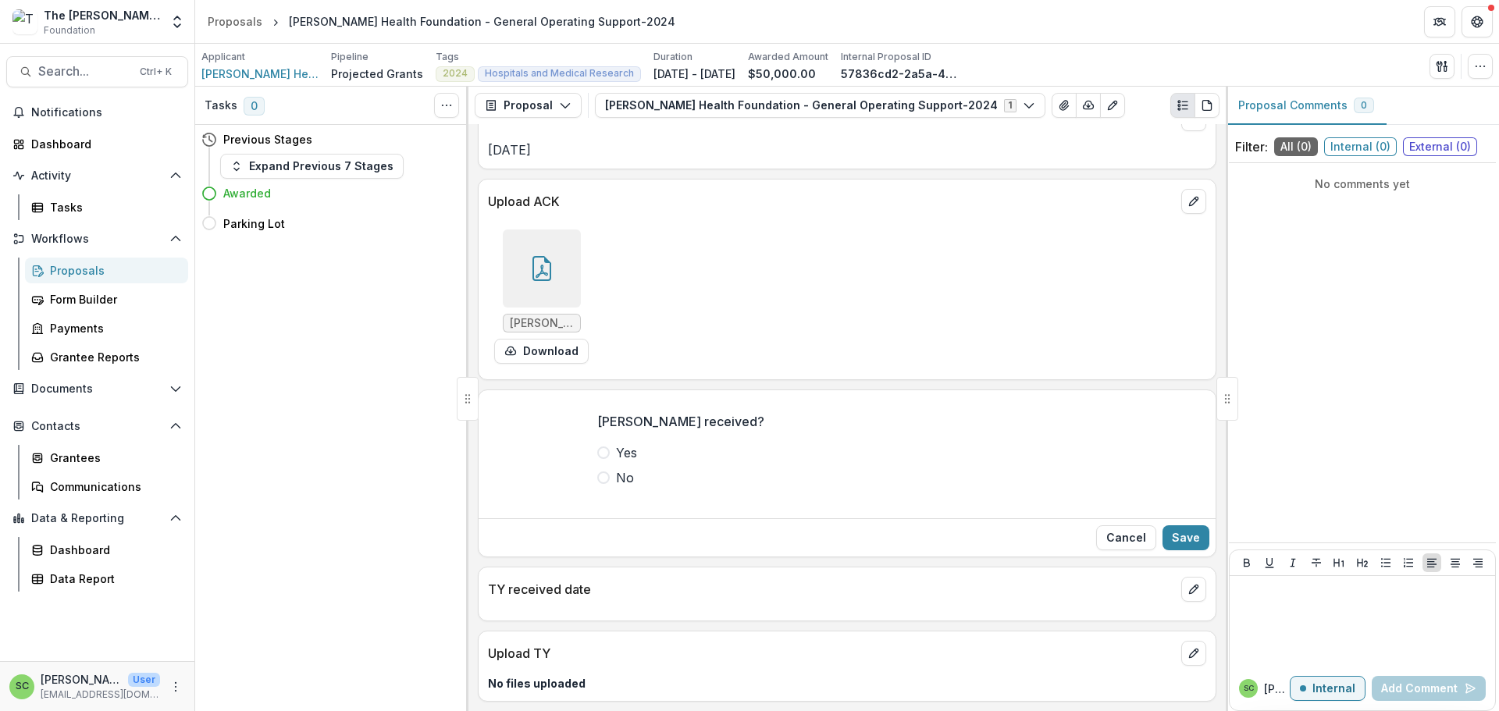
click at [597, 459] on span at bounding box center [603, 453] width 12 height 12
click at [1169, 550] on button "Save" at bounding box center [1185, 537] width 47 height 25
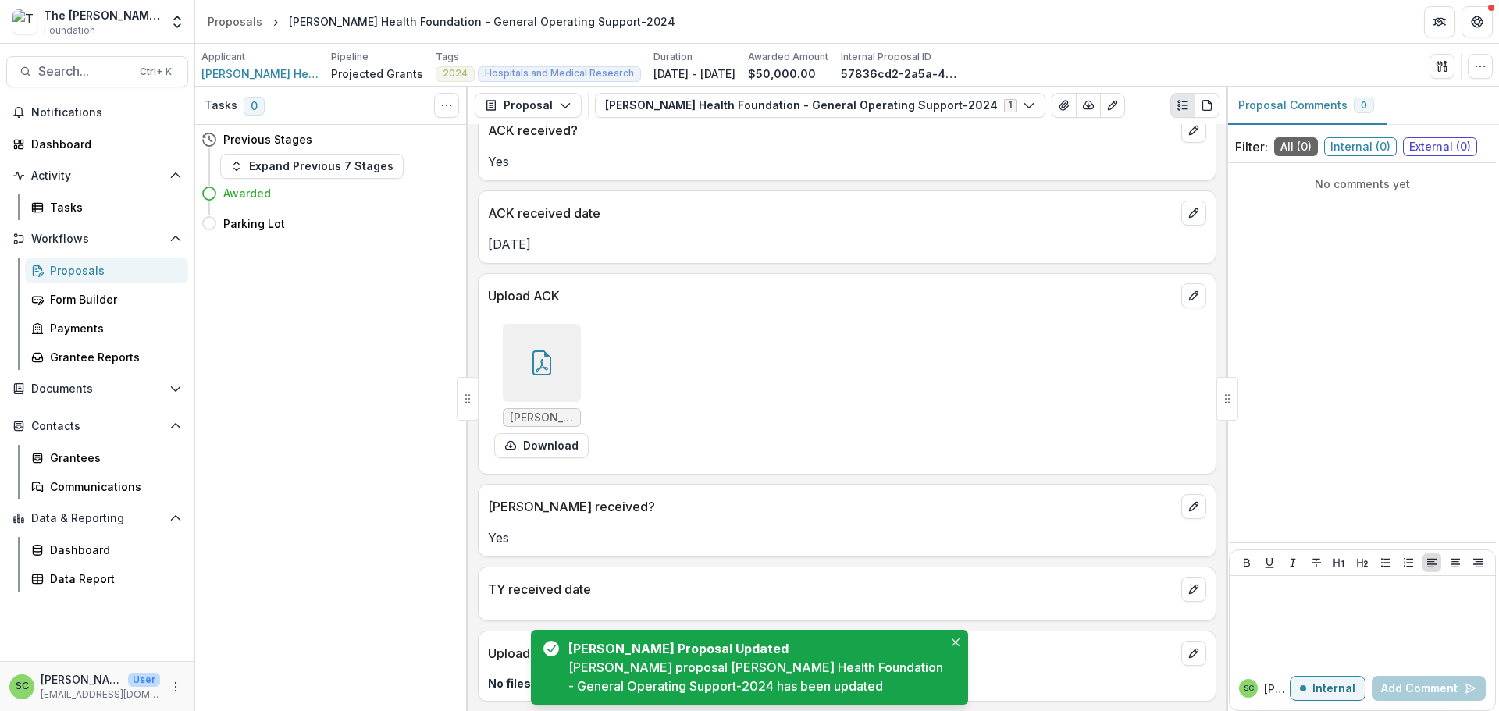
scroll to position [180, 0]
click at [1189, 585] on icon "edit" at bounding box center [1193, 589] width 9 height 9
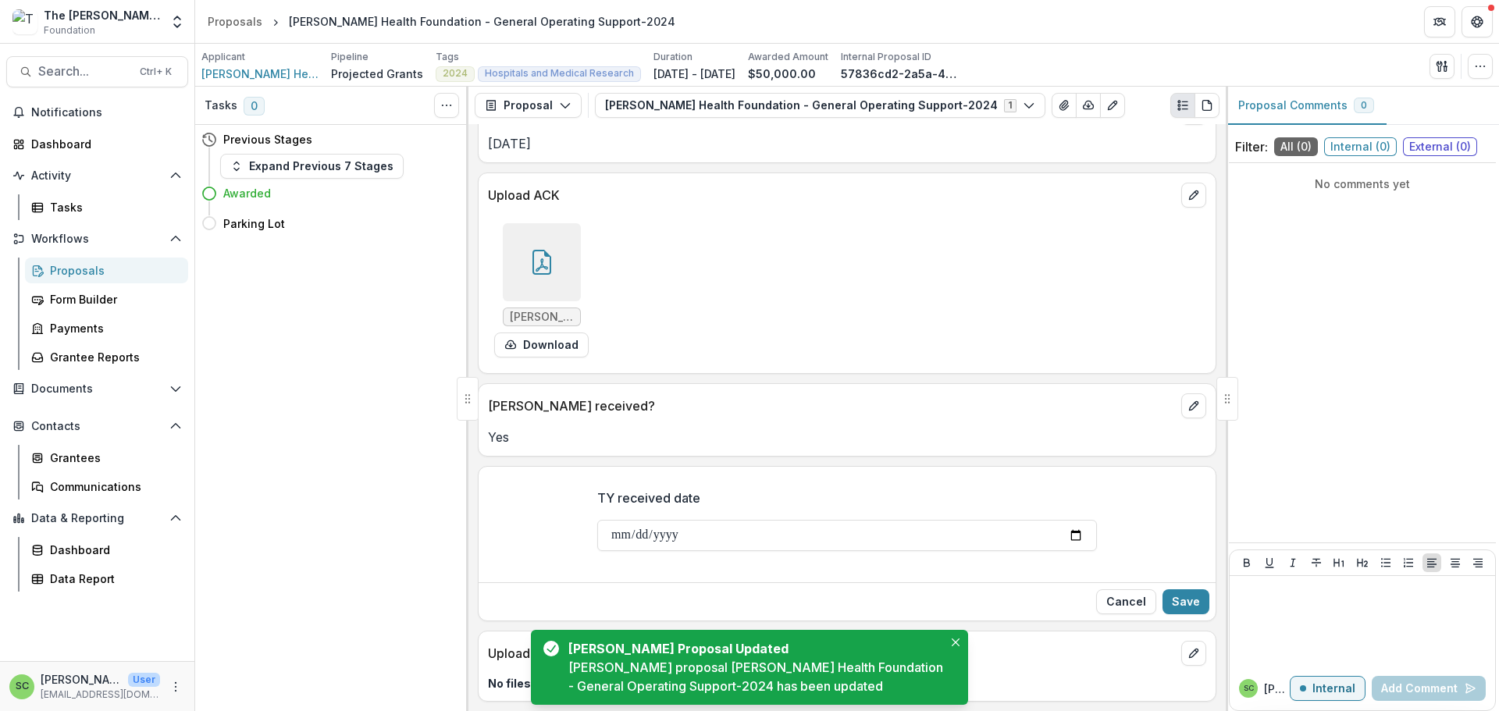
scroll to position [306, 0]
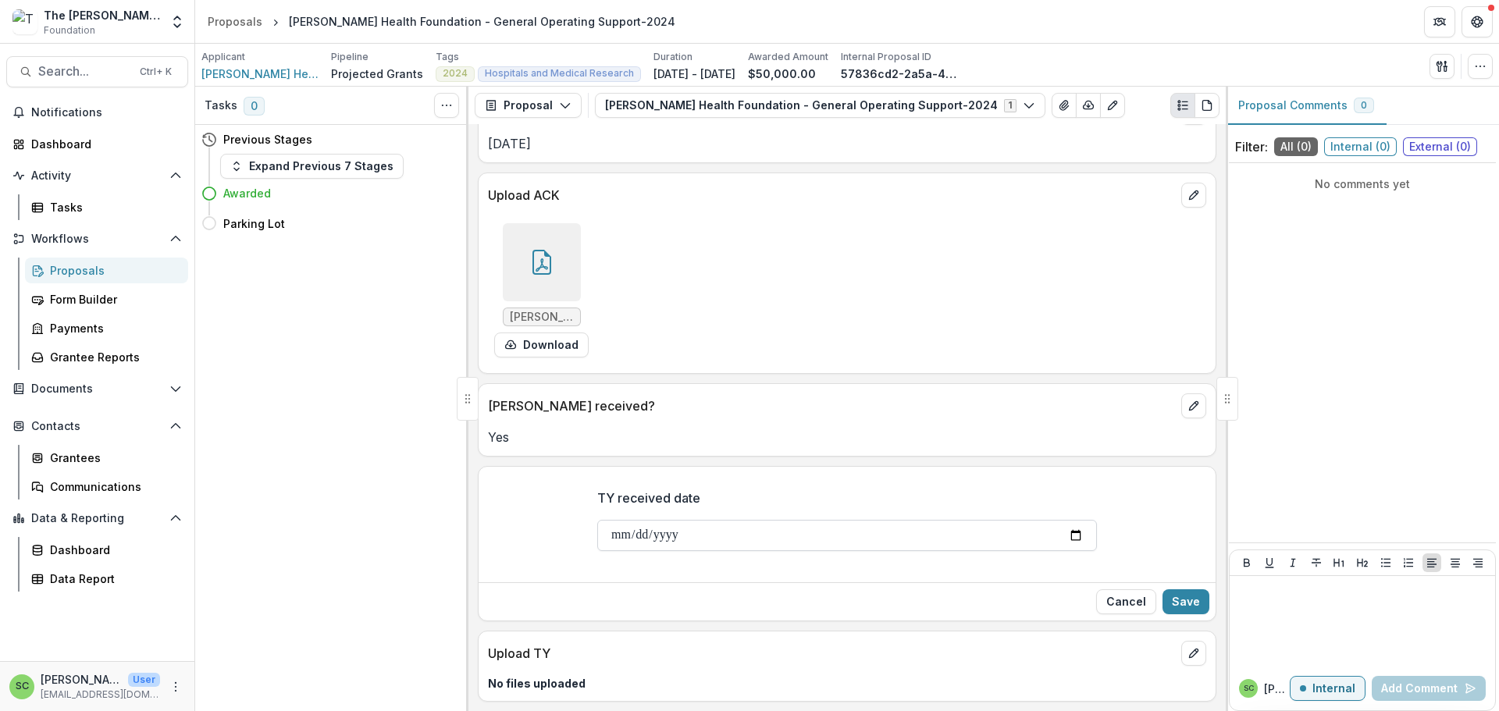
click at [597, 520] on input "TY received date" at bounding box center [847, 535] width 500 height 31
type input "**********"
click at [1190, 589] on button "Save" at bounding box center [1185, 601] width 47 height 25
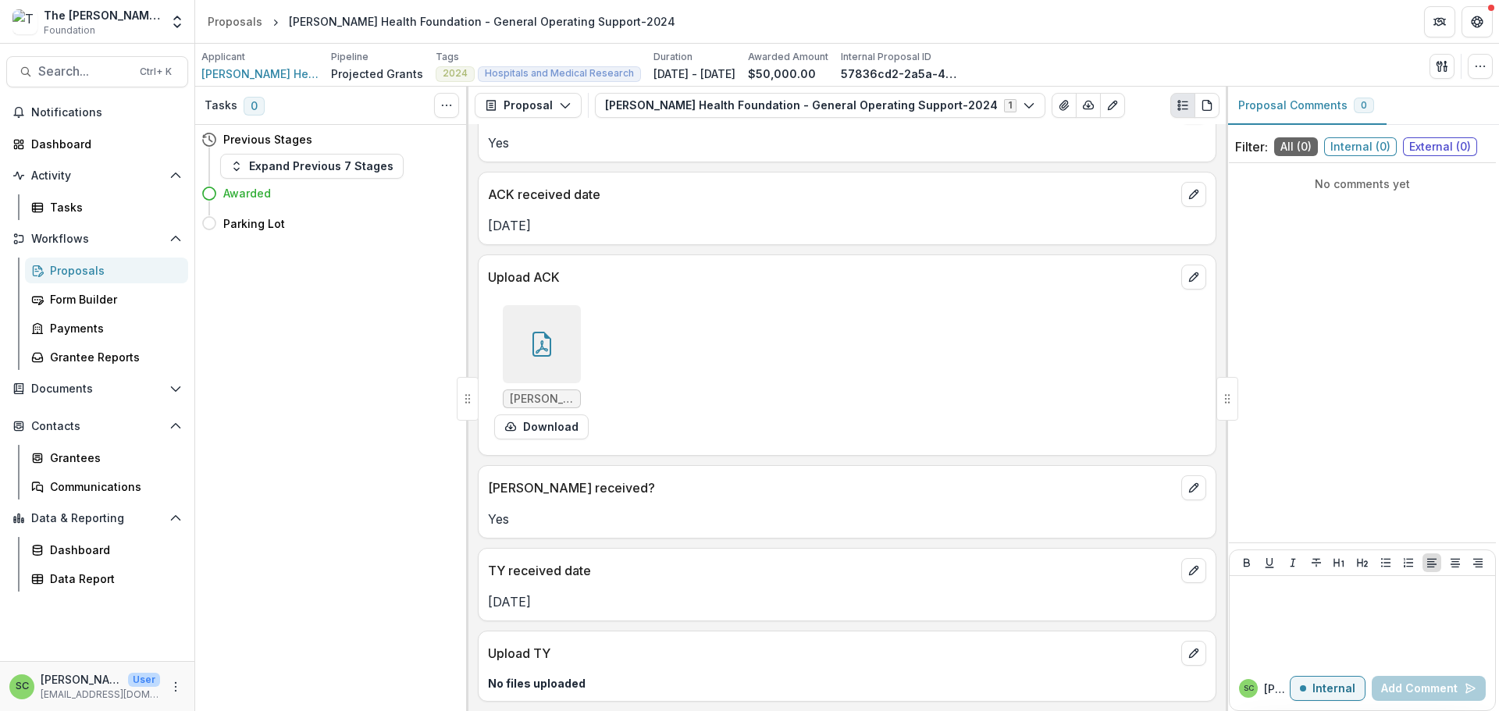
scroll to position [204, 0]
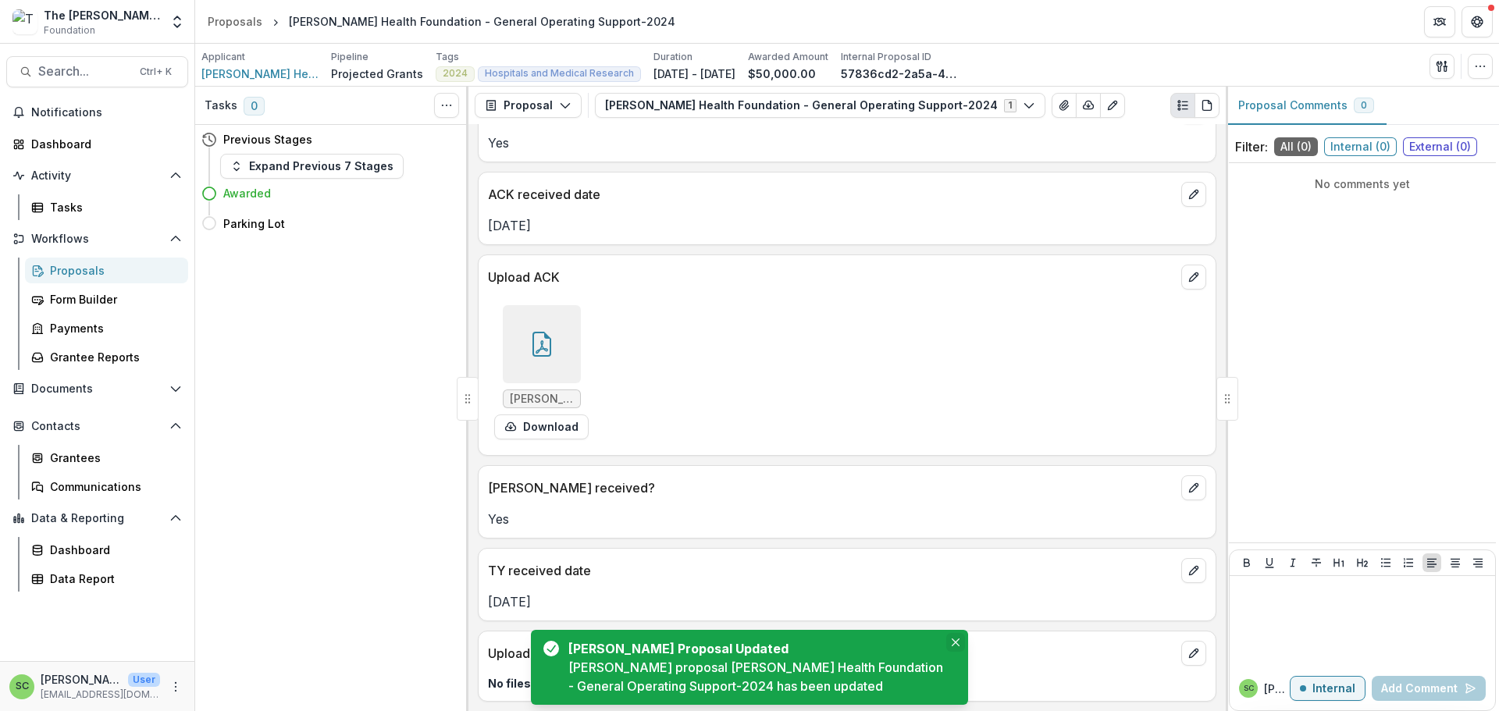
click at [954, 639] on icon "Close" at bounding box center [956, 643] width 8 height 8
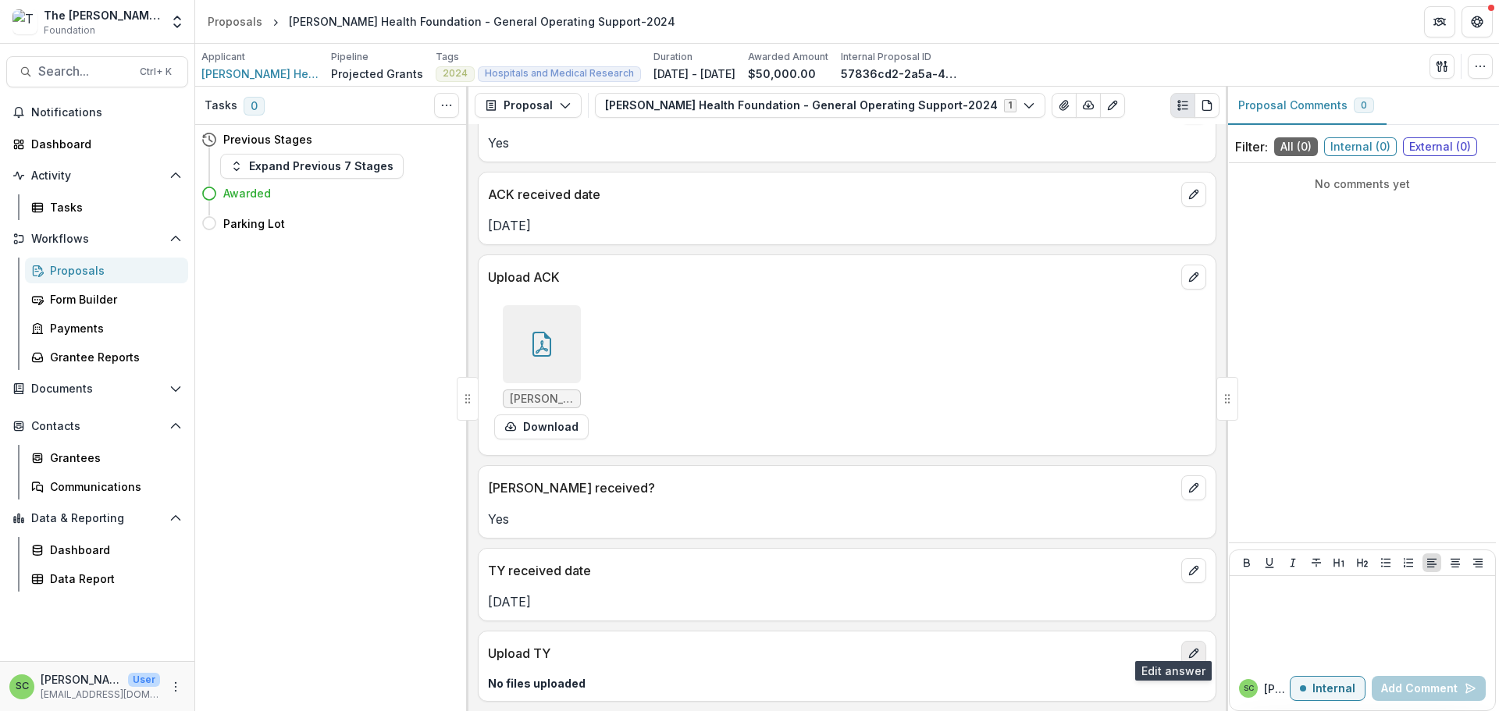
click at [1181, 641] on button "edit" at bounding box center [1193, 653] width 25 height 25
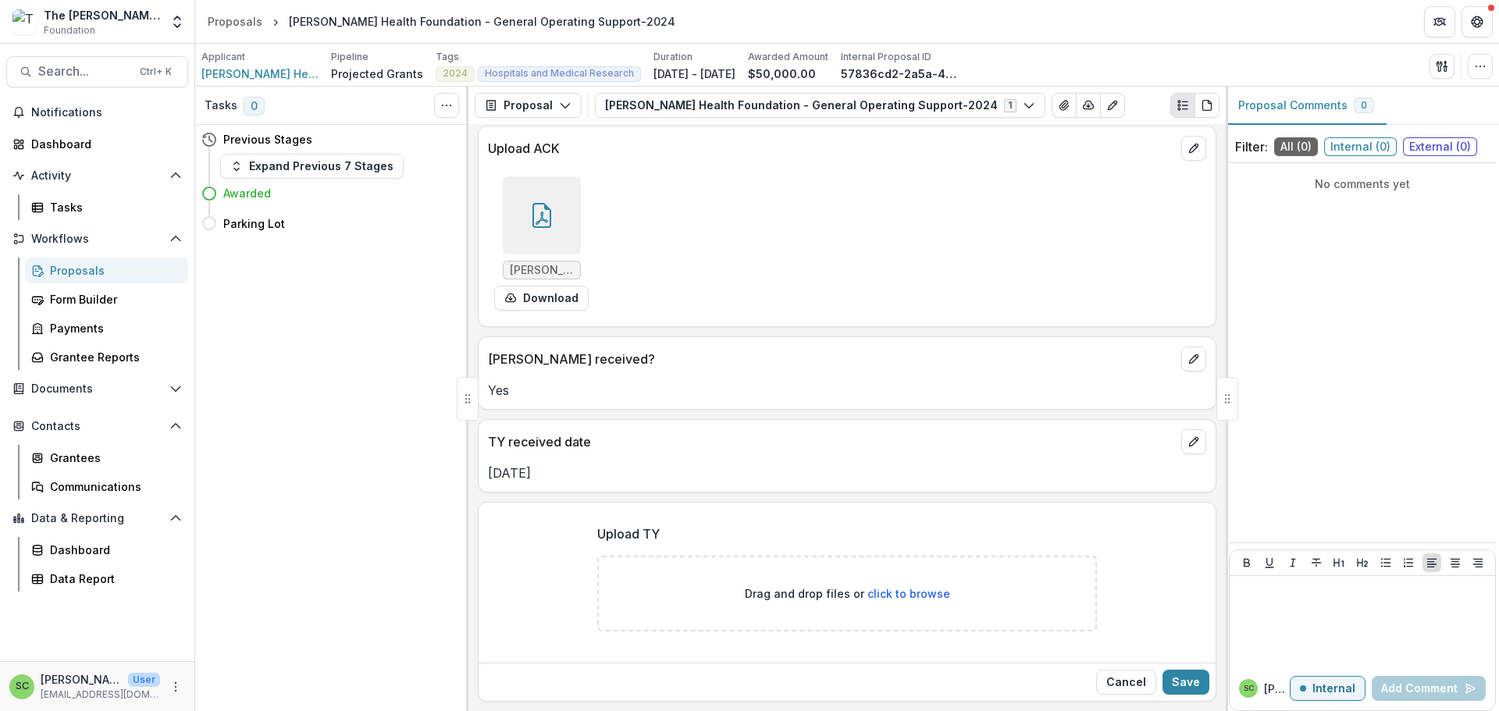
scroll to position [364, 0]
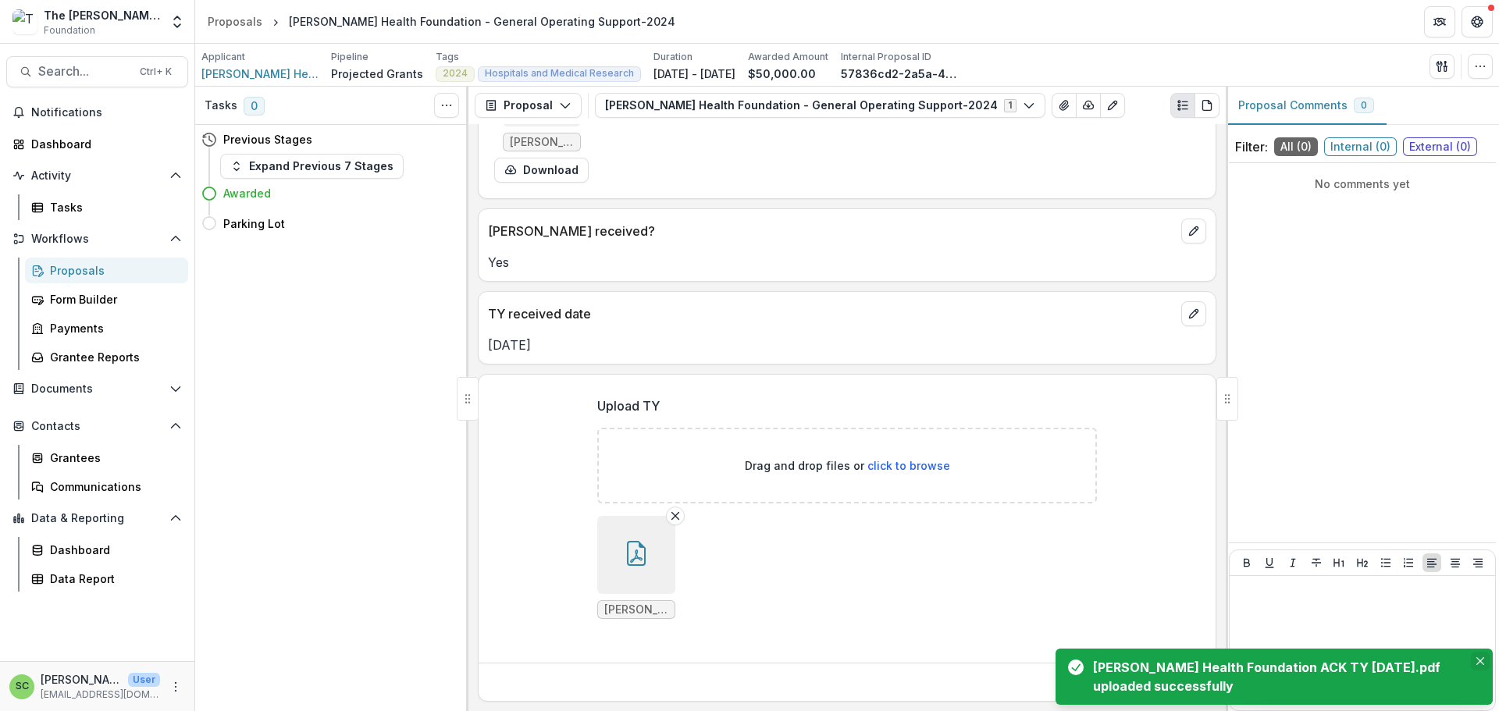
click at [1476, 657] on icon "Close" at bounding box center [1480, 661] width 8 height 8
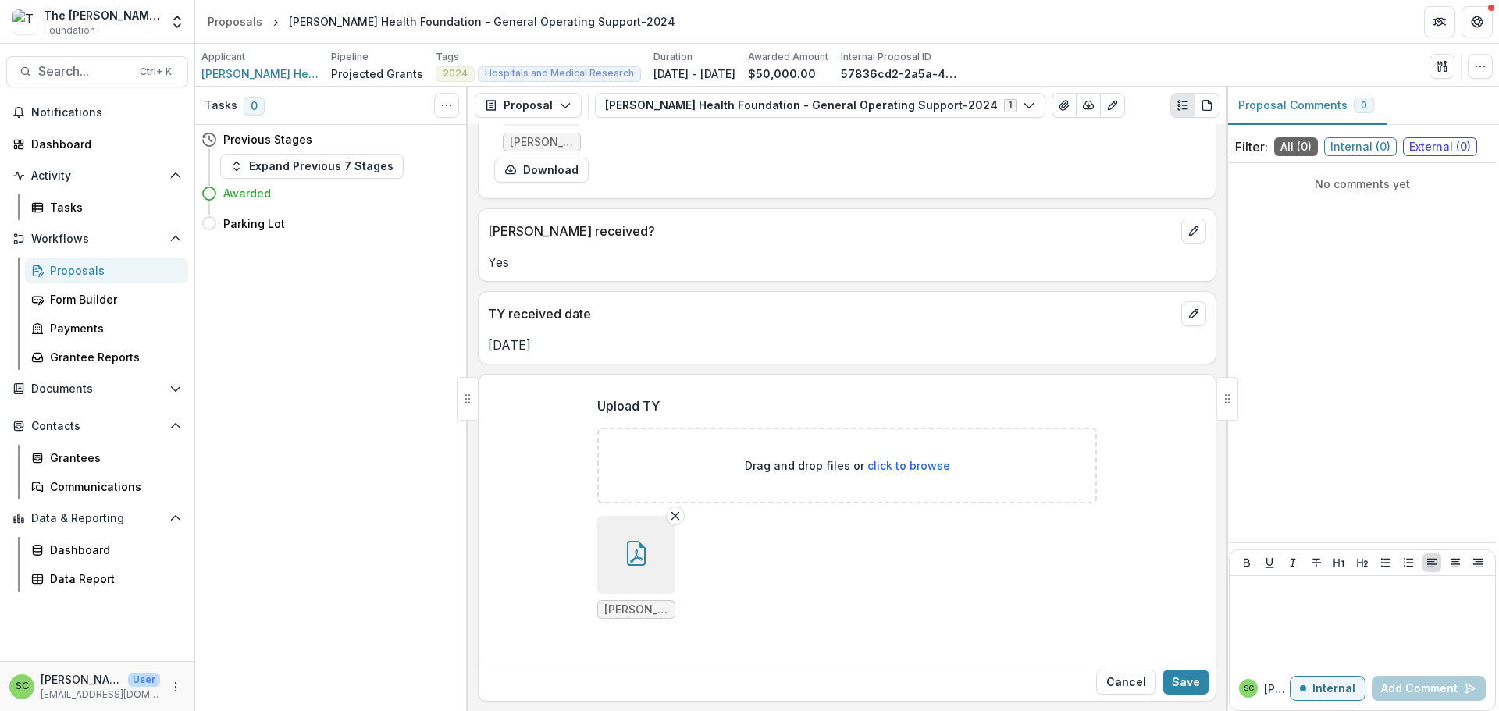
scroll to position [504, 0]
click at [1165, 670] on button "Save" at bounding box center [1185, 682] width 47 height 25
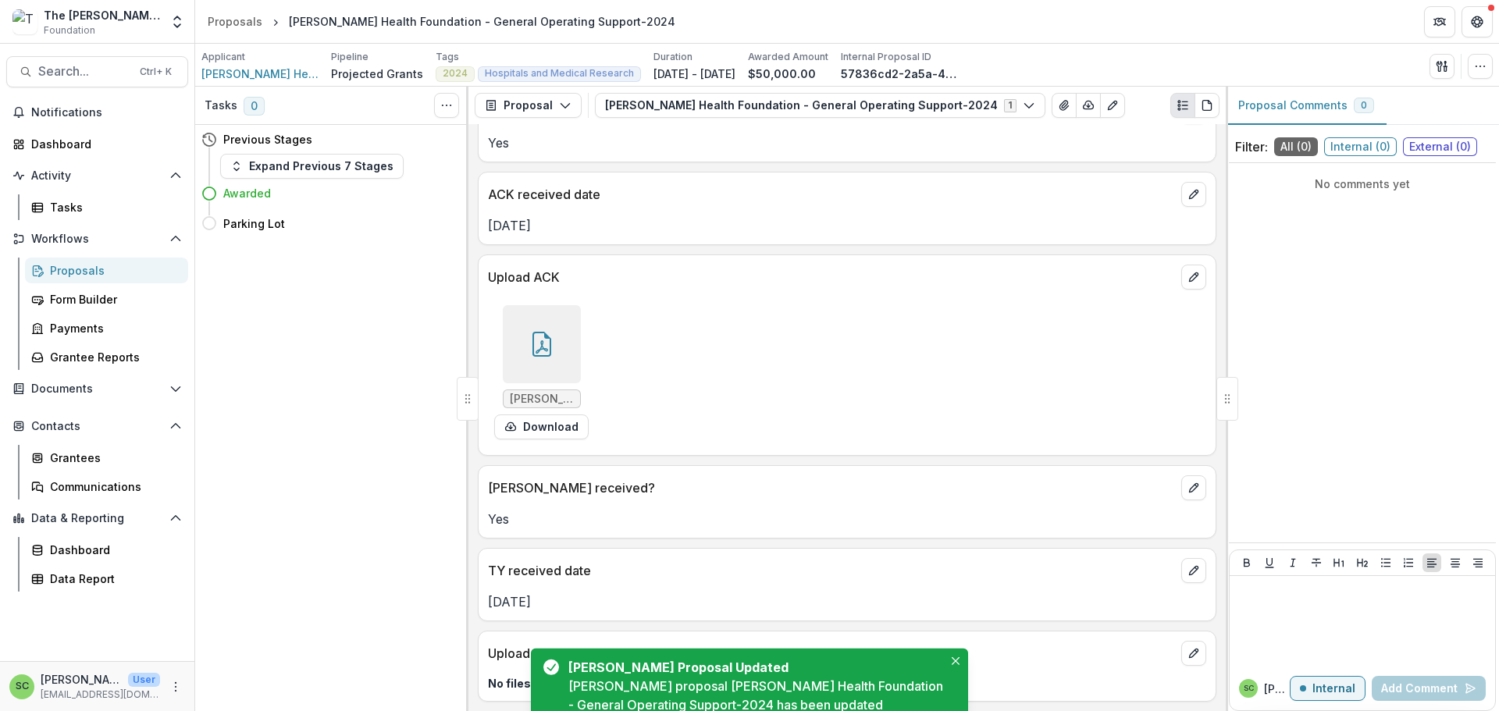
scroll to position [347, 0]
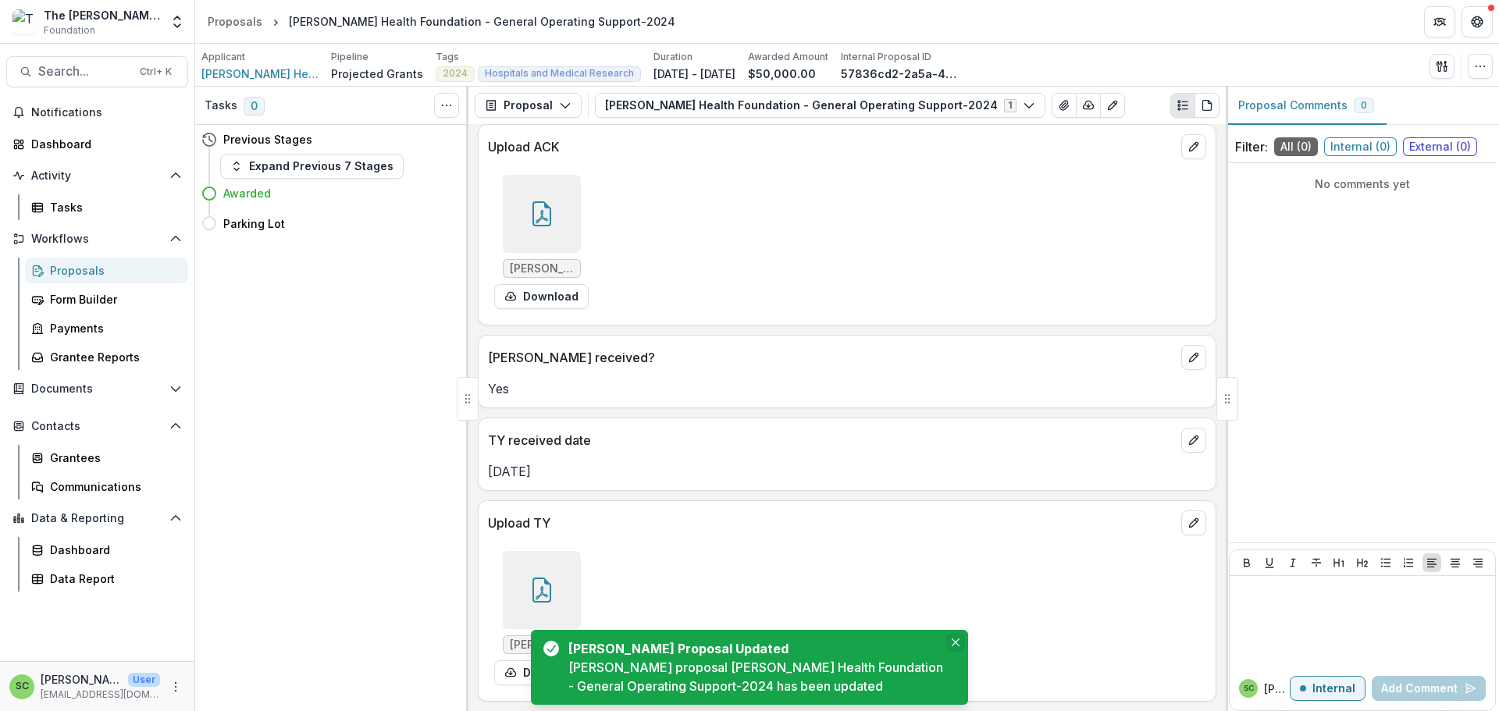
click at [959, 633] on button "Close" at bounding box center [955, 642] width 19 height 19
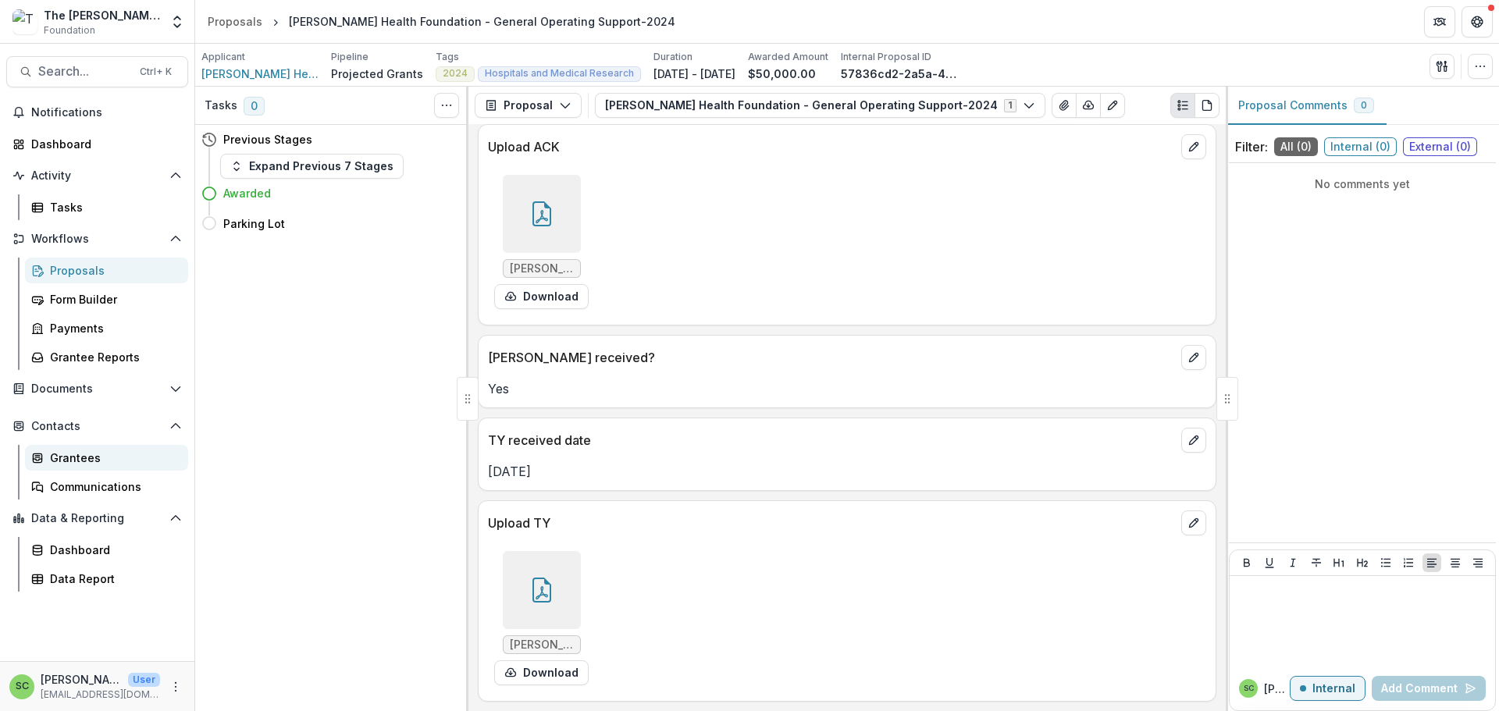
click at [107, 466] on div "Grantees" at bounding box center [113, 458] width 126 height 16
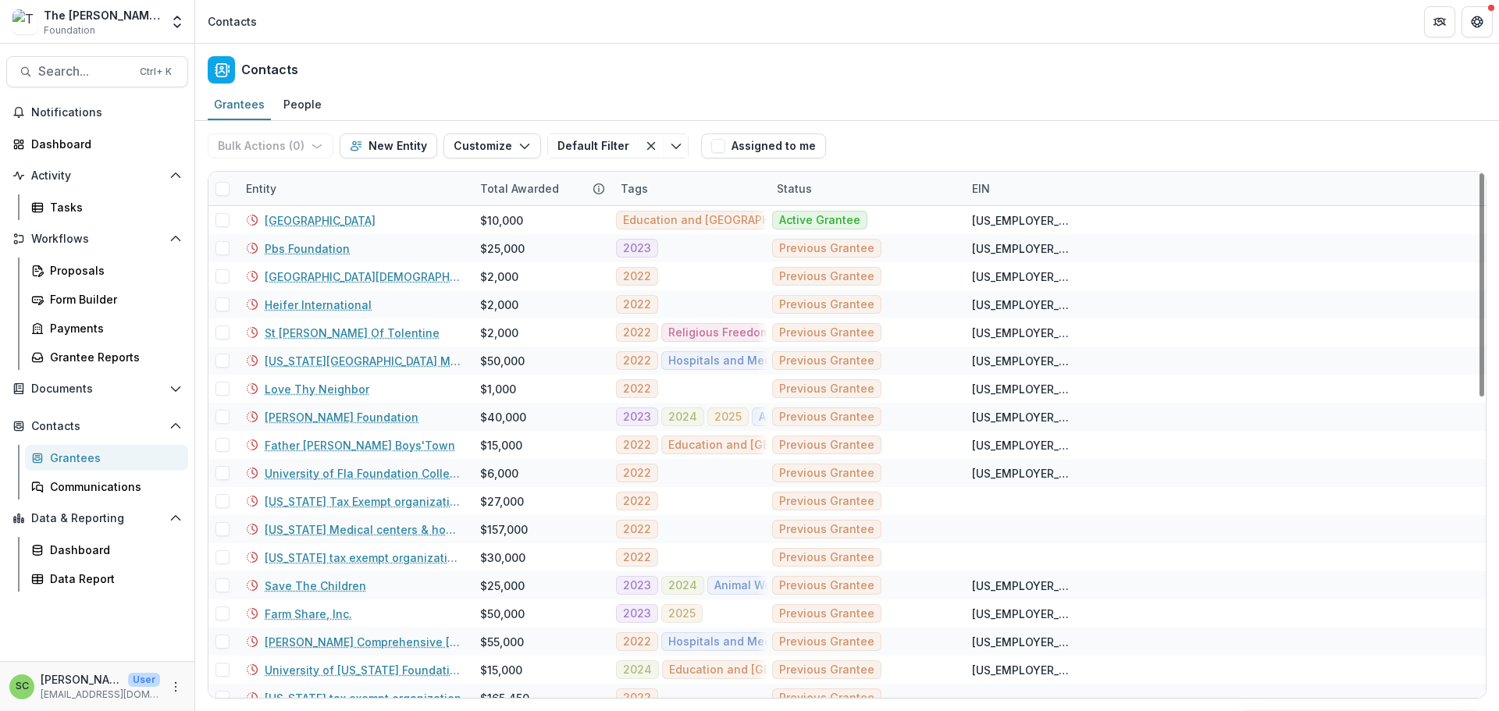
click at [322, 171] on div "Bulk Actions ( 0 ) Send Email Create Proposals Create Tasks New Entity Customiz…" at bounding box center [451, 146] width 487 height 50
click at [323, 205] on div "Entity" at bounding box center [354, 189] width 234 height 34
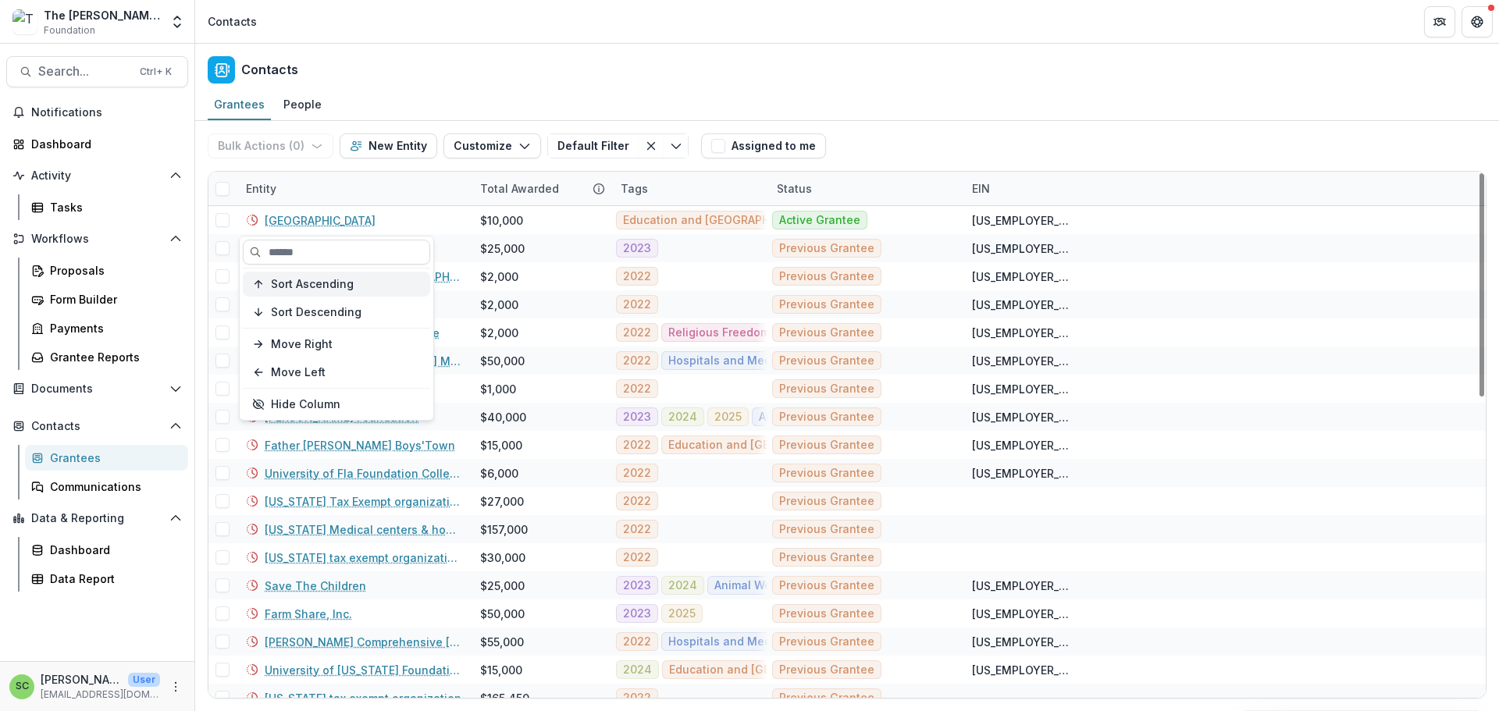
click at [336, 291] on span "Sort Ascending" at bounding box center [312, 284] width 83 height 13
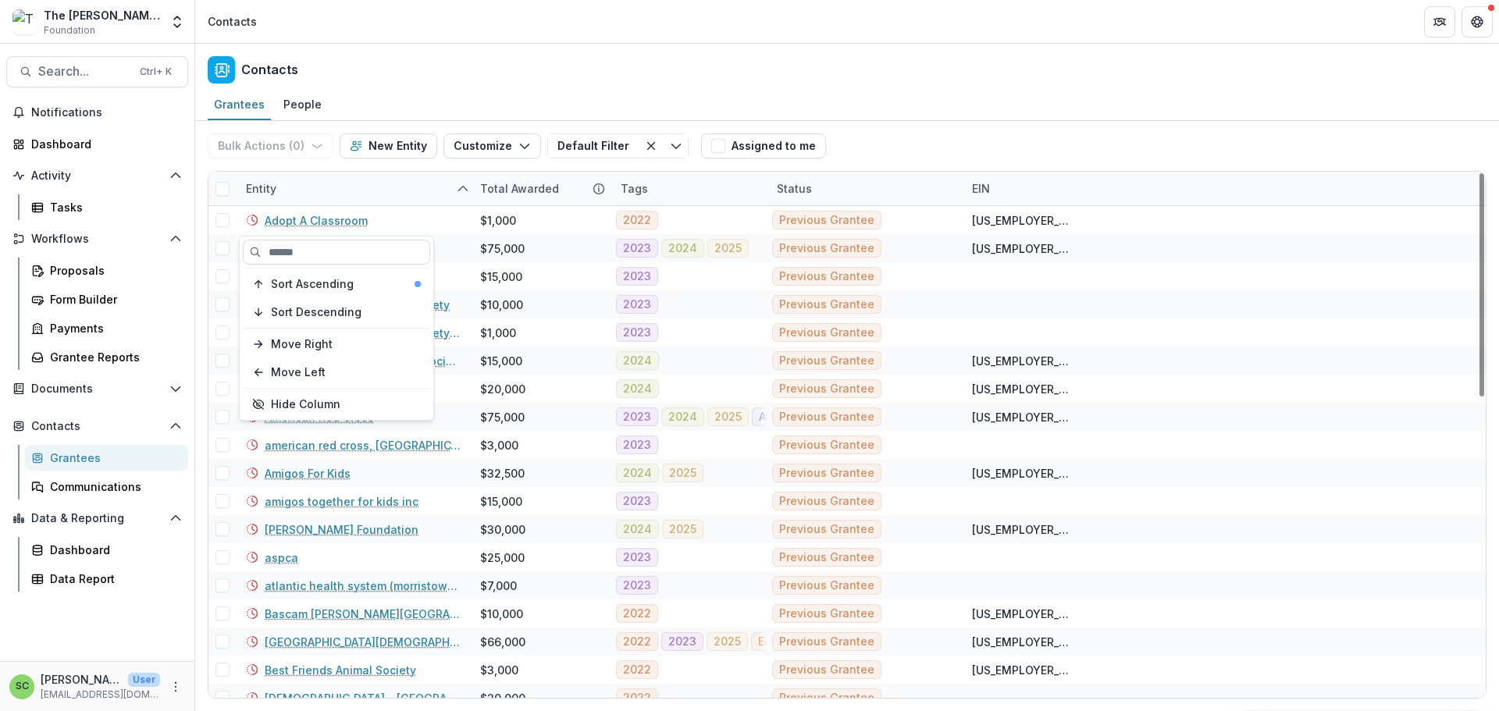
click at [343, 205] on div "Entity" at bounding box center [354, 189] width 234 height 34
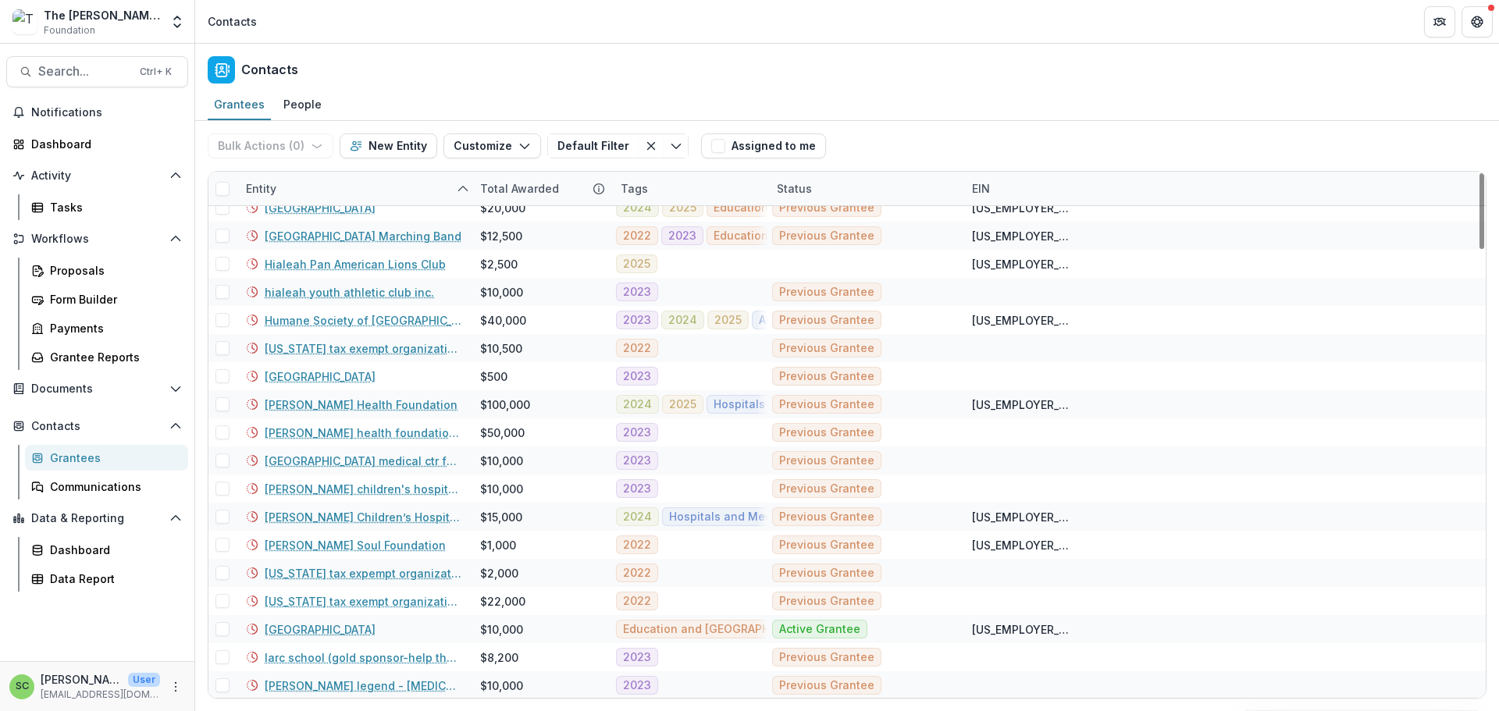
scroll to position [2420, 0]
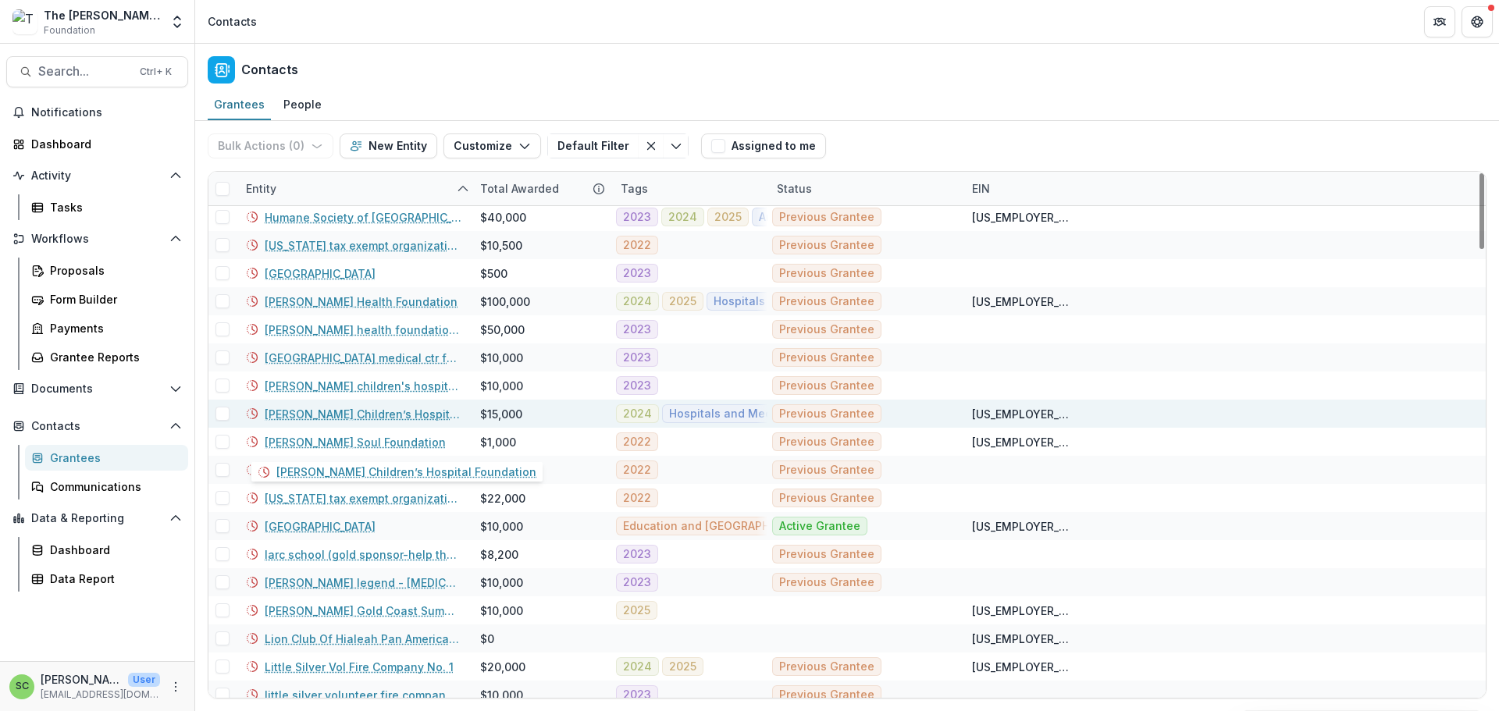
click at [313, 422] on link "[PERSON_NAME] Children’s Hospital Foundation" at bounding box center [363, 414] width 197 height 16
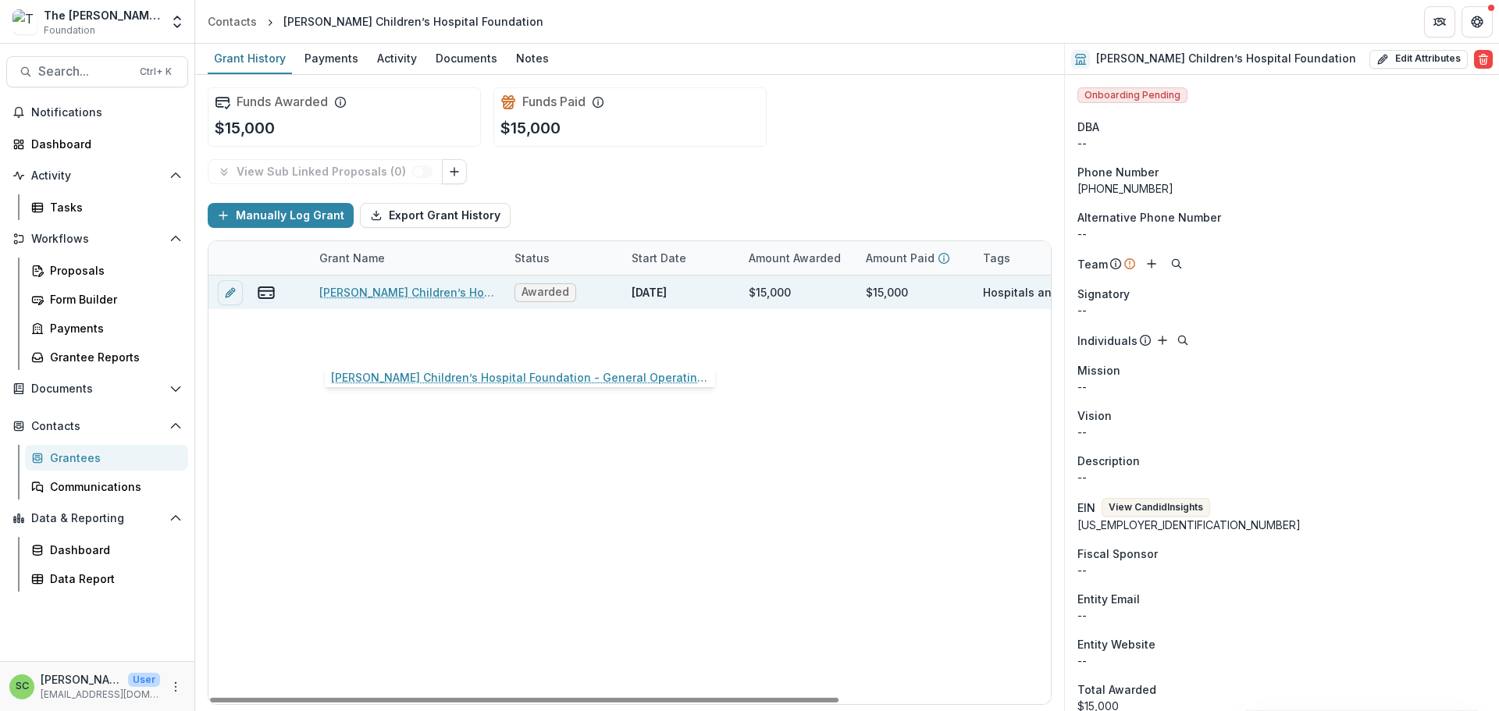
click at [377, 301] on link "Joe Dimaggio Children’s Hospital Foundation - General Operating Support-2024" at bounding box center [407, 292] width 176 height 16
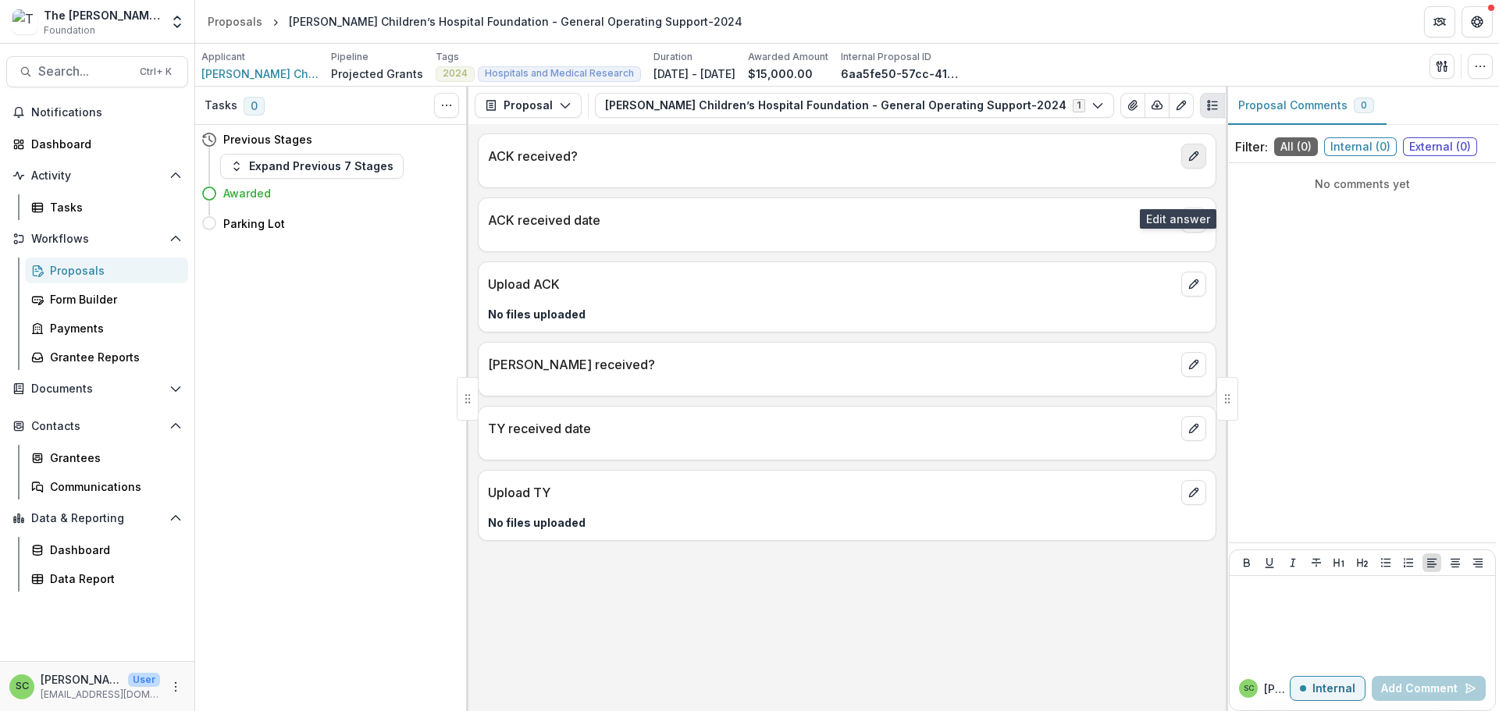
click at [1187, 162] on icon "edit" at bounding box center [1193, 156] width 12 height 12
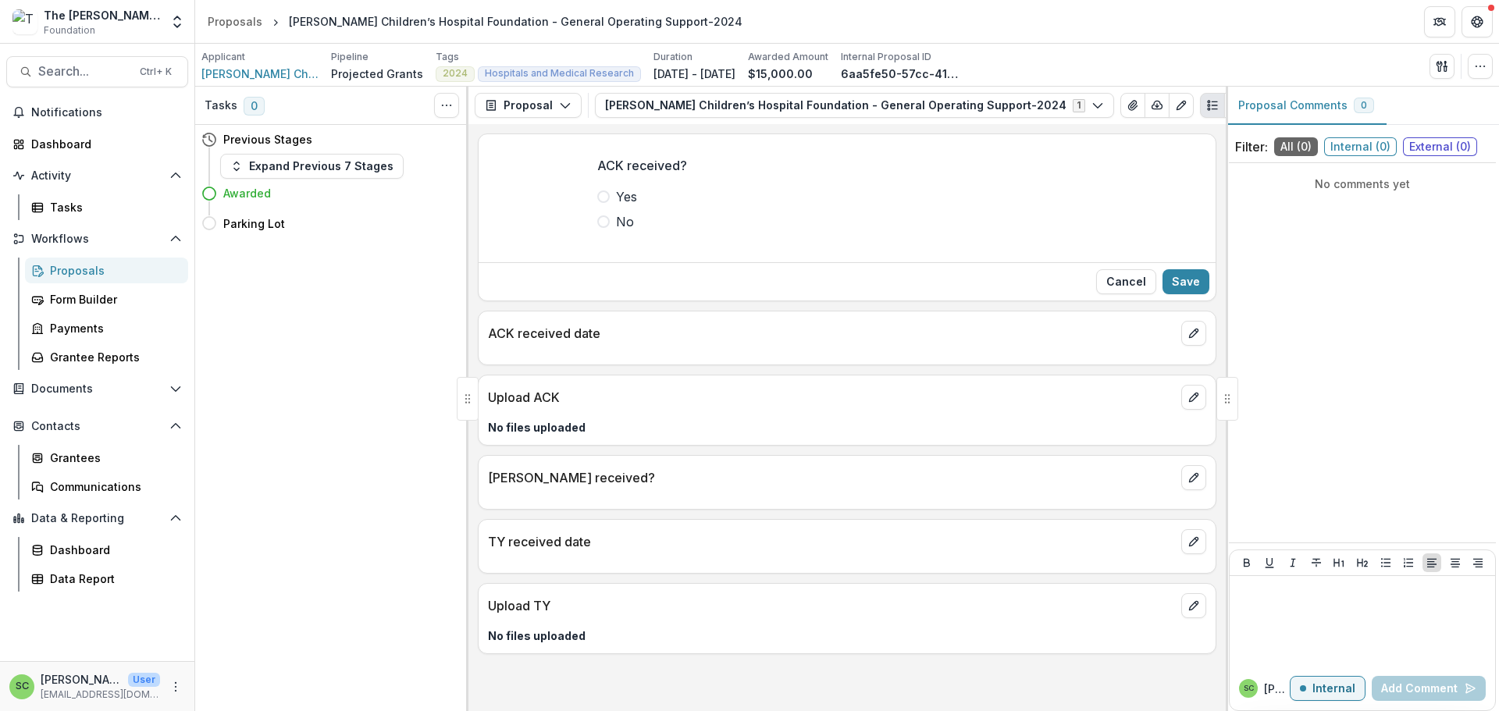
click at [597, 203] on span at bounding box center [603, 196] width 12 height 12
click at [1162, 294] on button "Save" at bounding box center [1185, 281] width 47 height 25
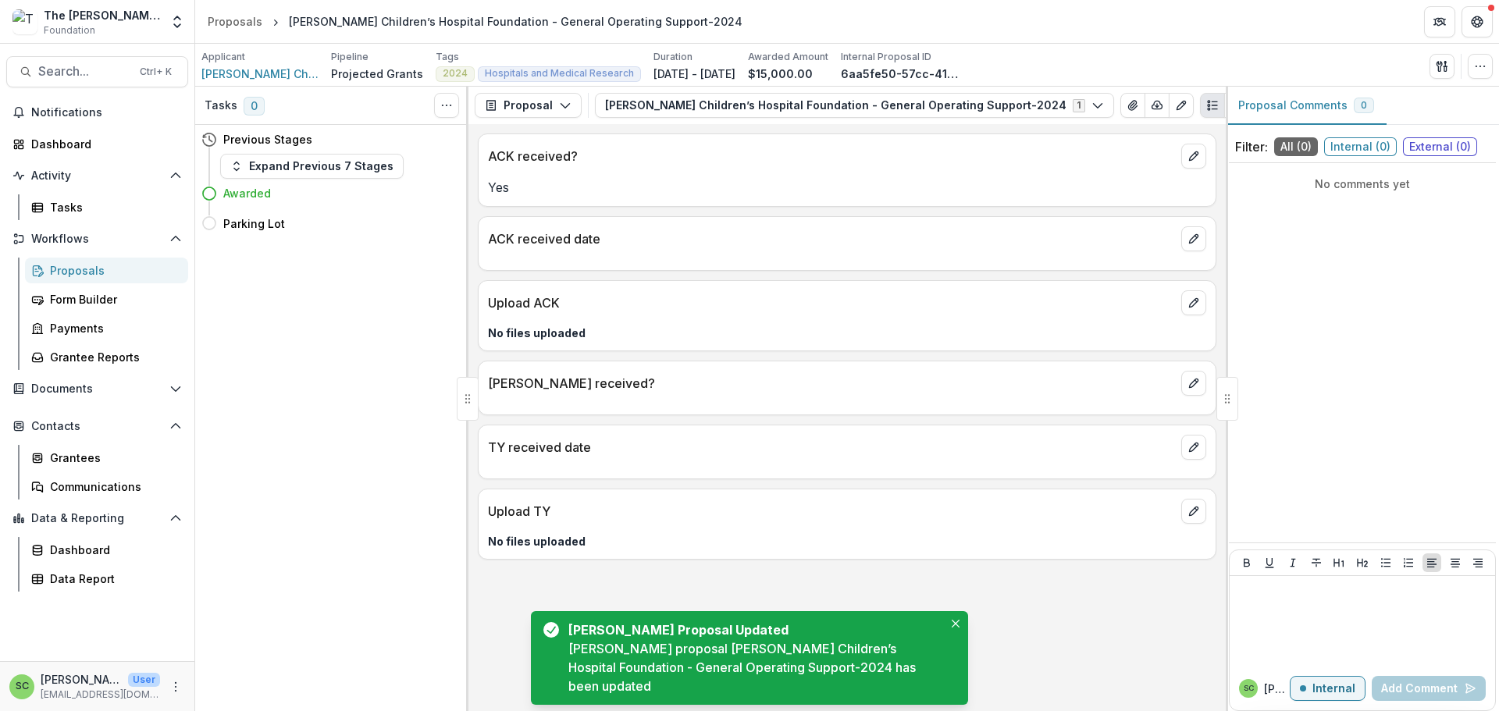
click at [750, 248] on p "ACK received date" at bounding box center [831, 239] width 687 height 19
click at [1189, 244] on icon "edit" at bounding box center [1193, 239] width 9 height 9
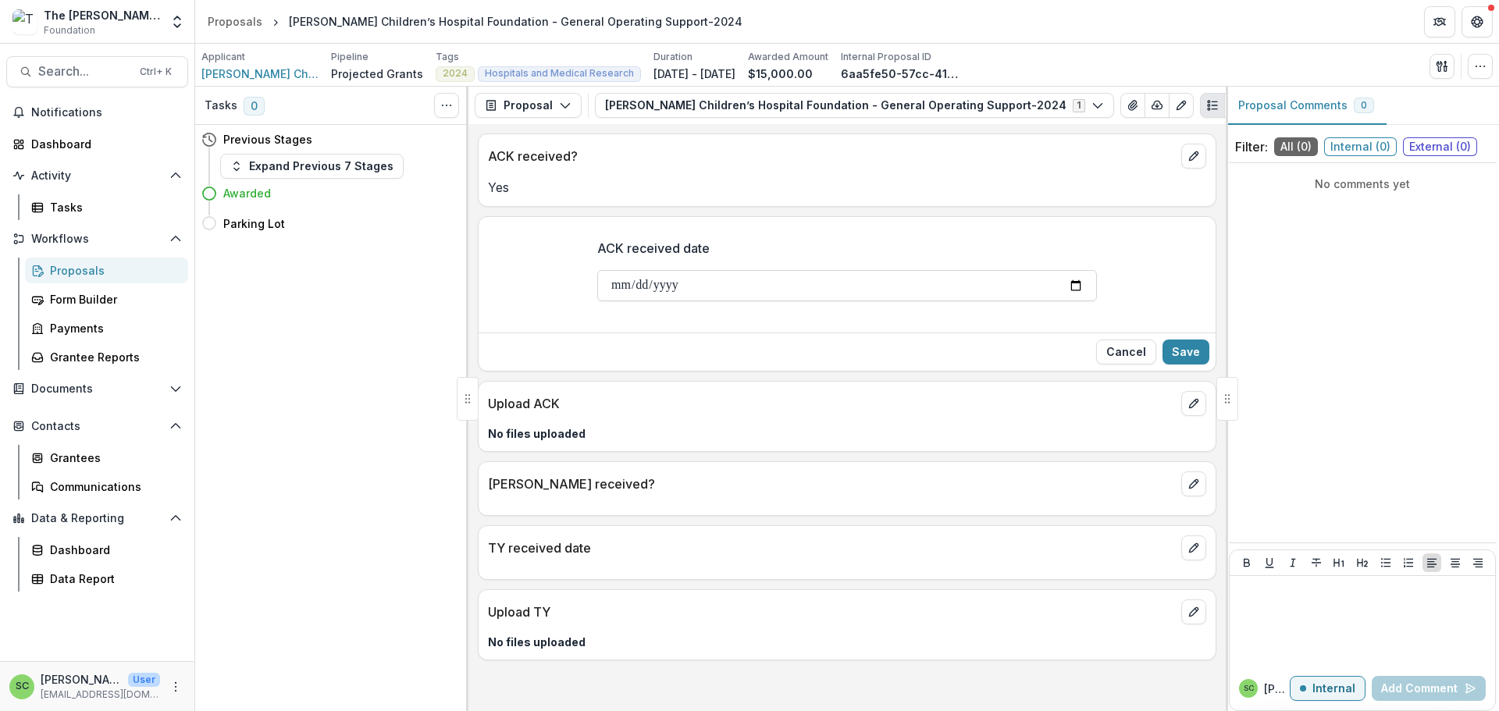
click at [597, 301] on input "ACK received date" at bounding box center [847, 285] width 500 height 31
type input "**********"
click at [1162, 365] on button "Save" at bounding box center [1185, 352] width 47 height 25
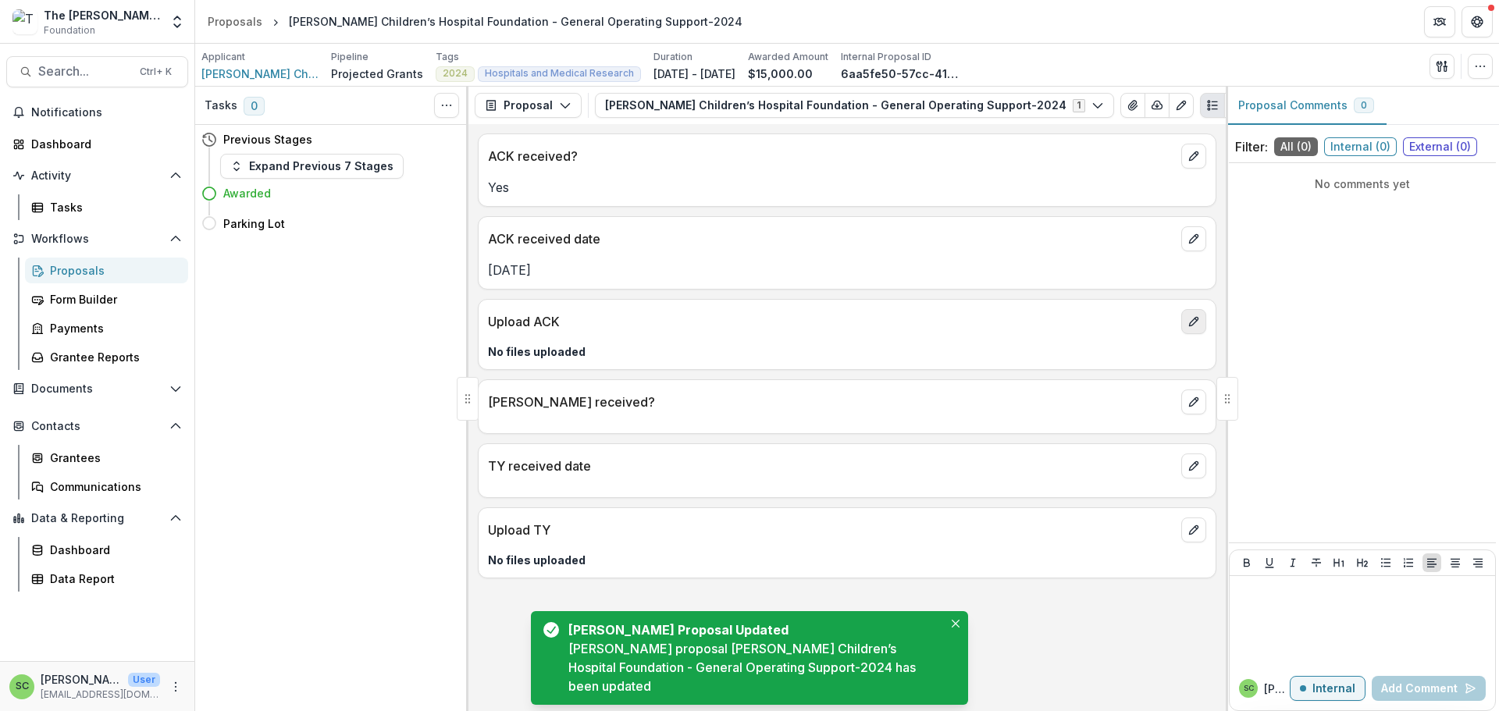
click at [1187, 328] on icon "edit" at bounding box center [1193, 321] width 12 height 12
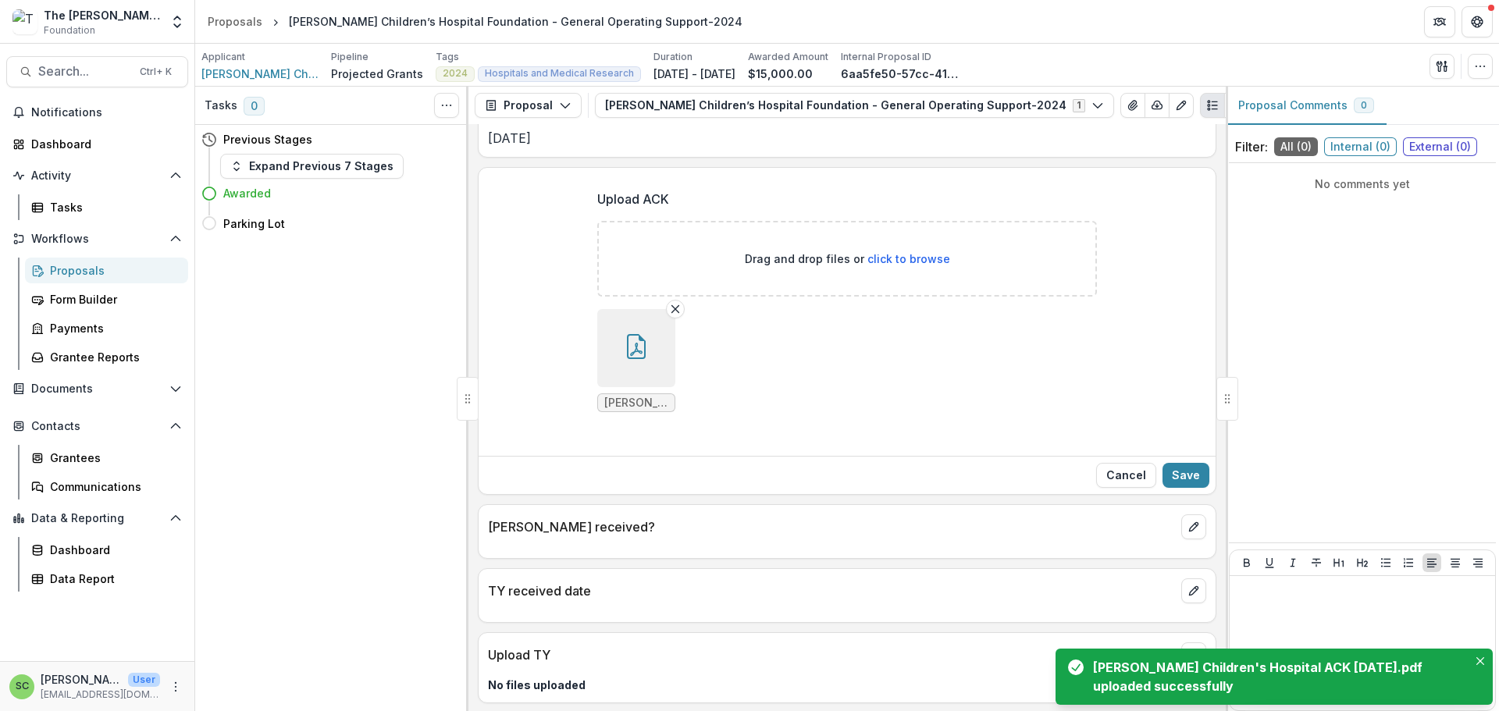
scroll to position [314, 0]
click at [1173, 461] on button "Save" at bounding box center [1185, 473] width 47 height 25
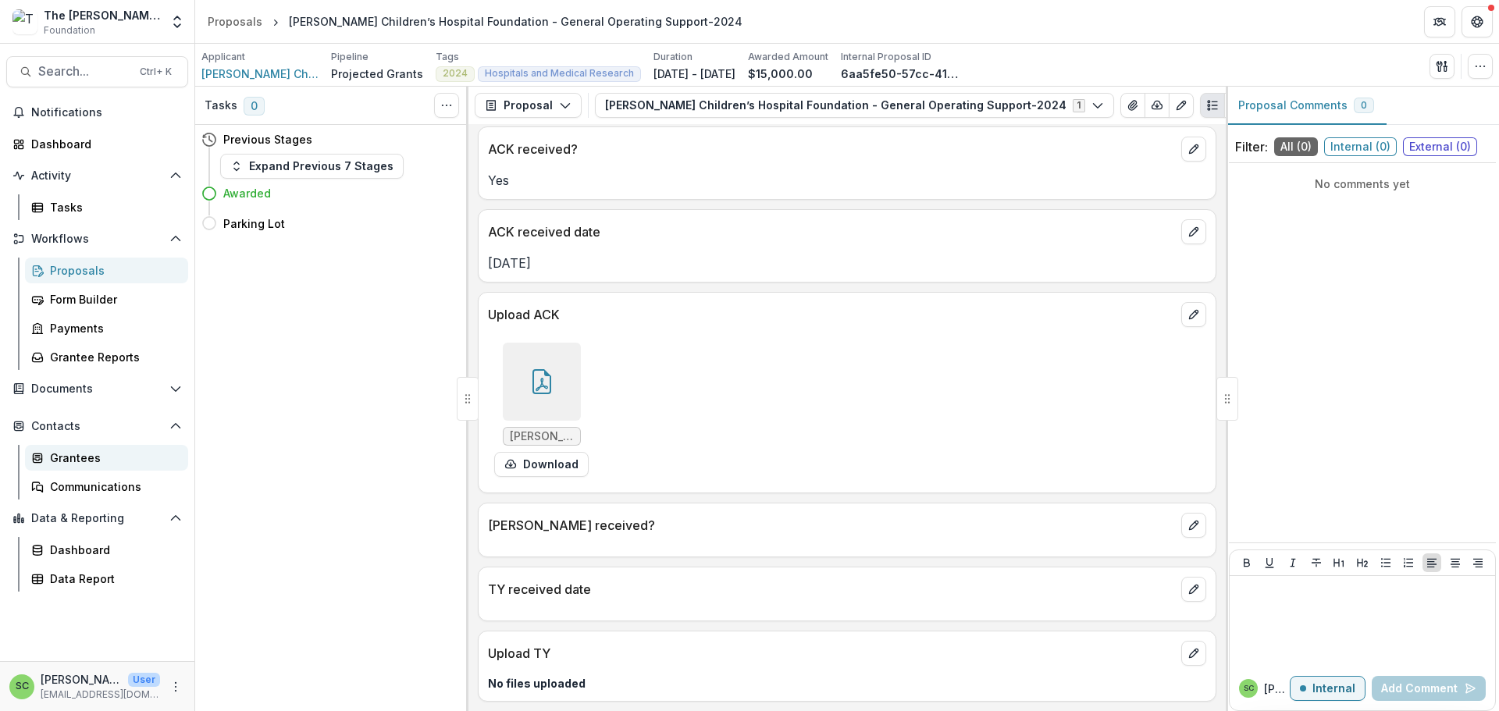
click at [99, 466] on div "Grantees" at bounding box center [113, 458] width 126 height 16
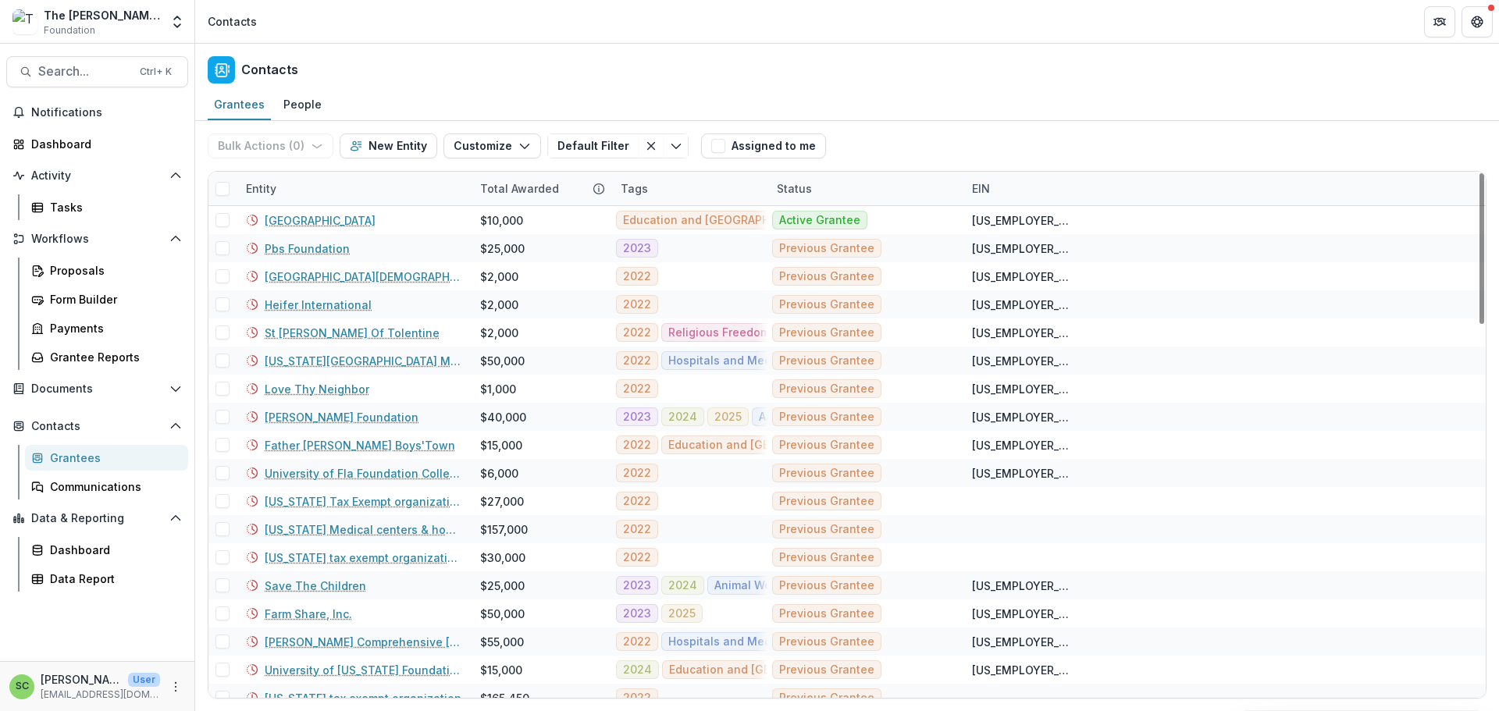
click at [70, 466] on div "Grantees" at bounding box center [113, 458] width 126 height 16
click at [346, 205] on div "Entity" at bounding box center [354, 189] width 234 height 34
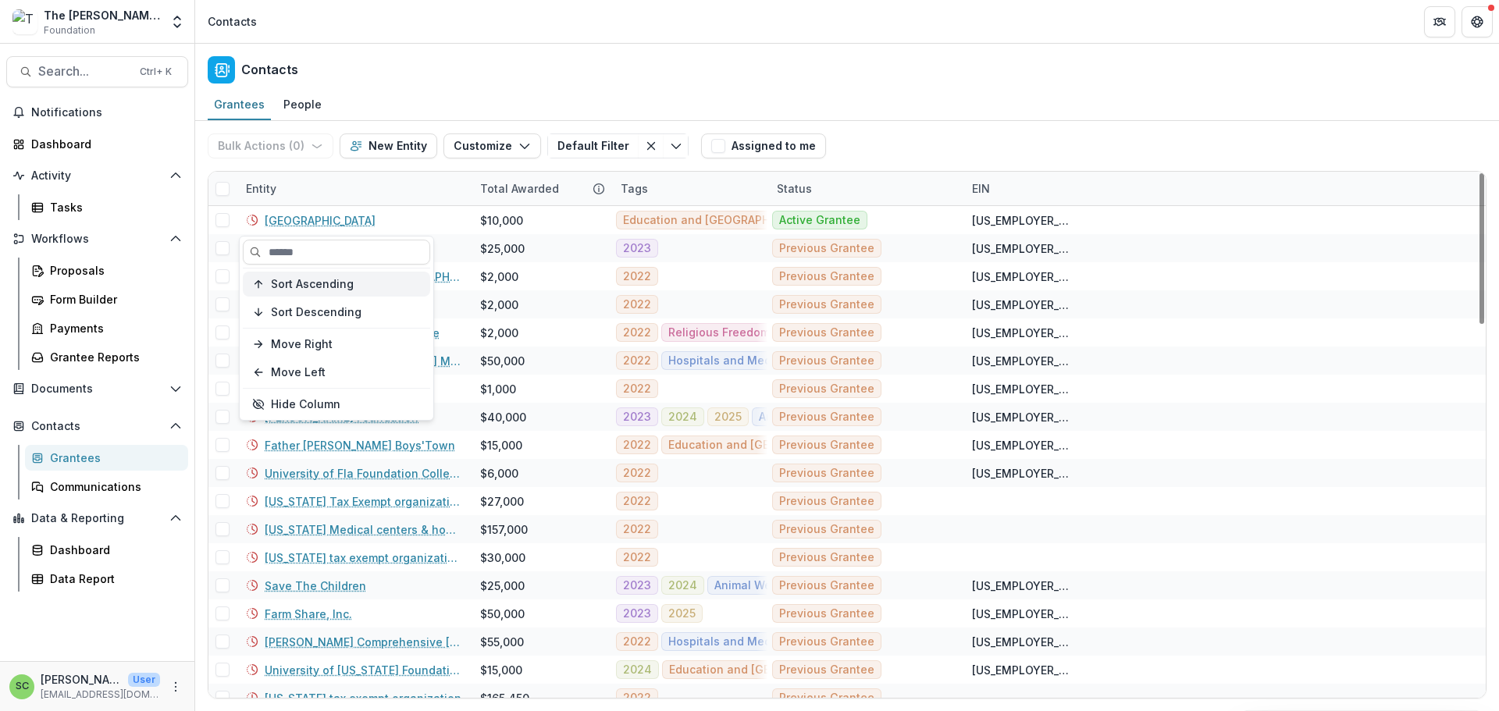
click at [323, 291] on span "Sort Ascending" at bounding box center [312, 284] width 83 height 13
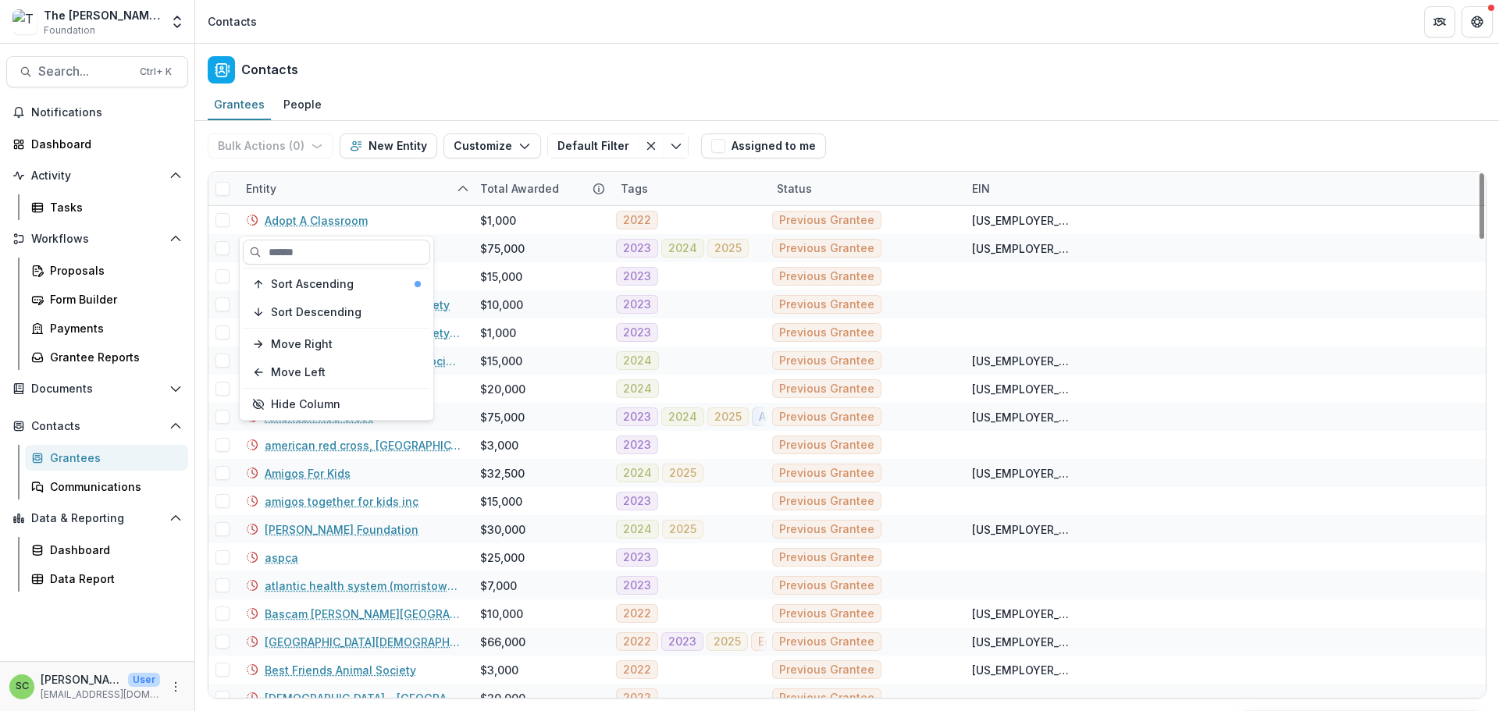
click at [331, 205] on div "Entity" at bounding box center [354, 189] width 234 height 34
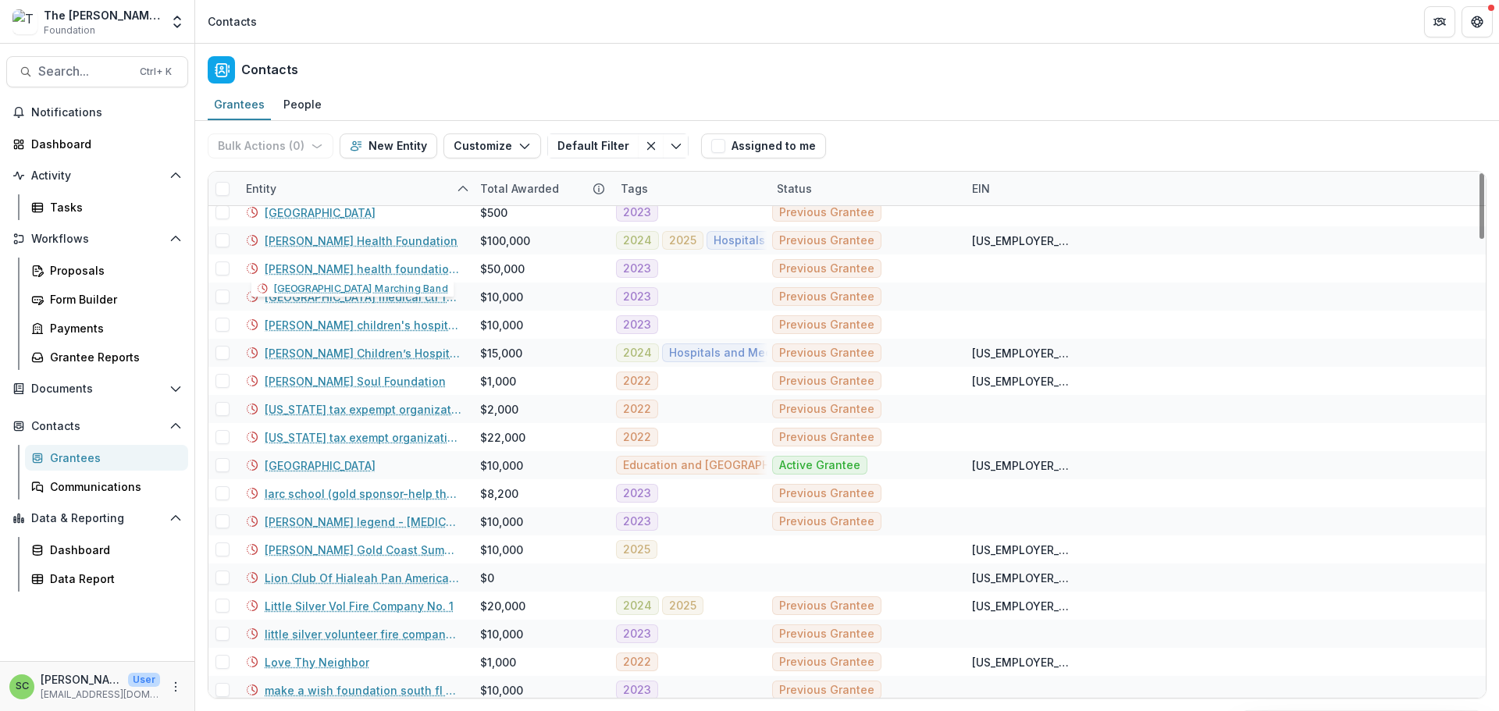
scroll to position [2498, 0]
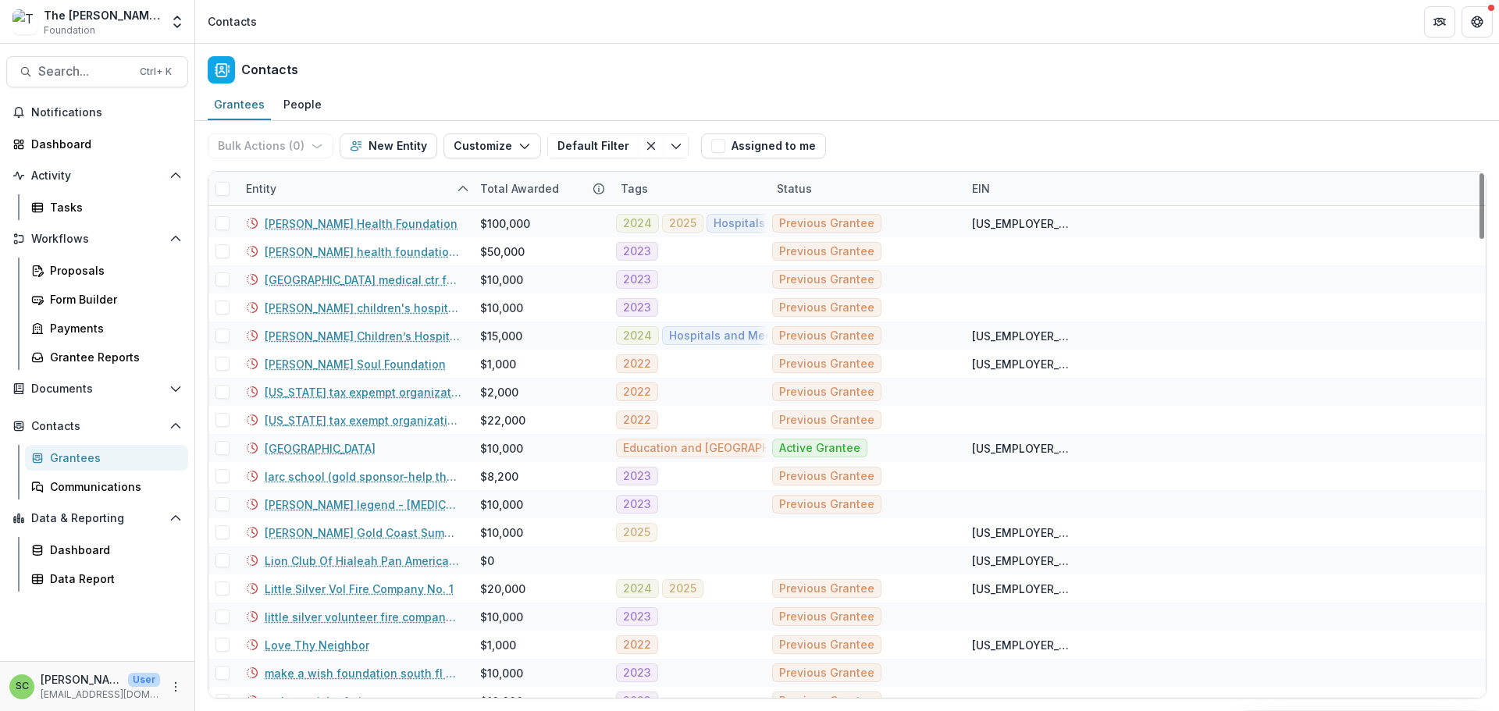
click at [773, 197] on div "Status" at bounding box center [794, 188] width 54 height 16
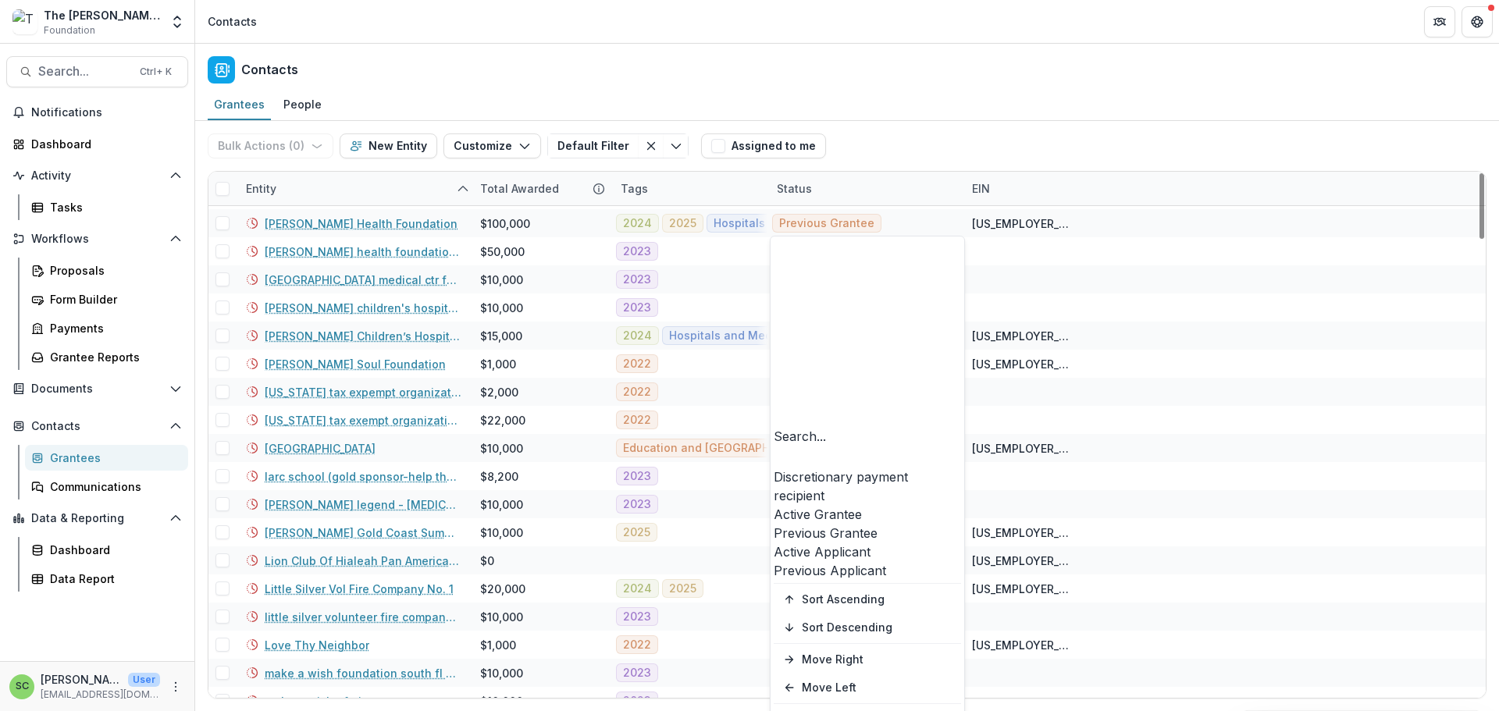
click at [812, 197] on div "Status" at bounding box center [794, 188] width 54 height 16
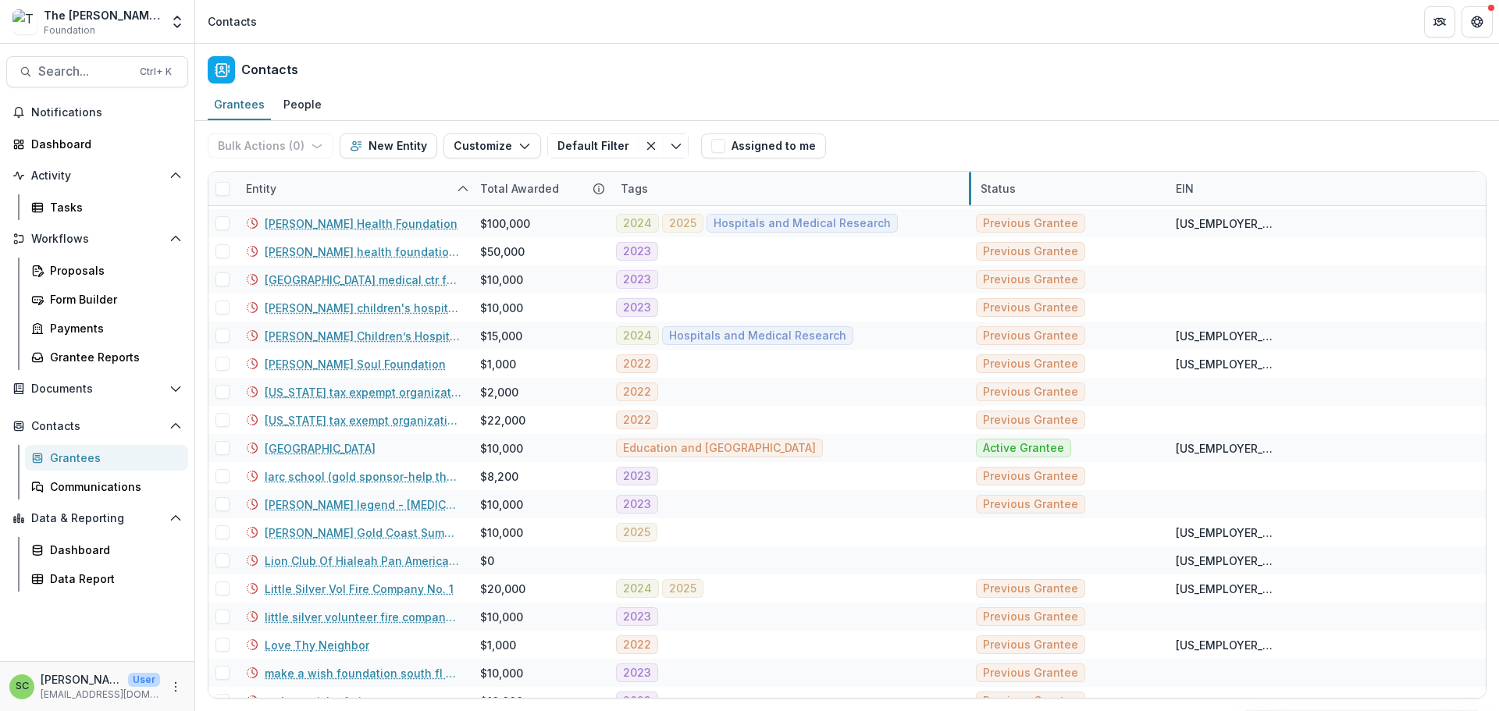
drag, startPoint x: 770, startPoint y: 217, endPoint x: 973, endPoint y: 190, distance: 205.5
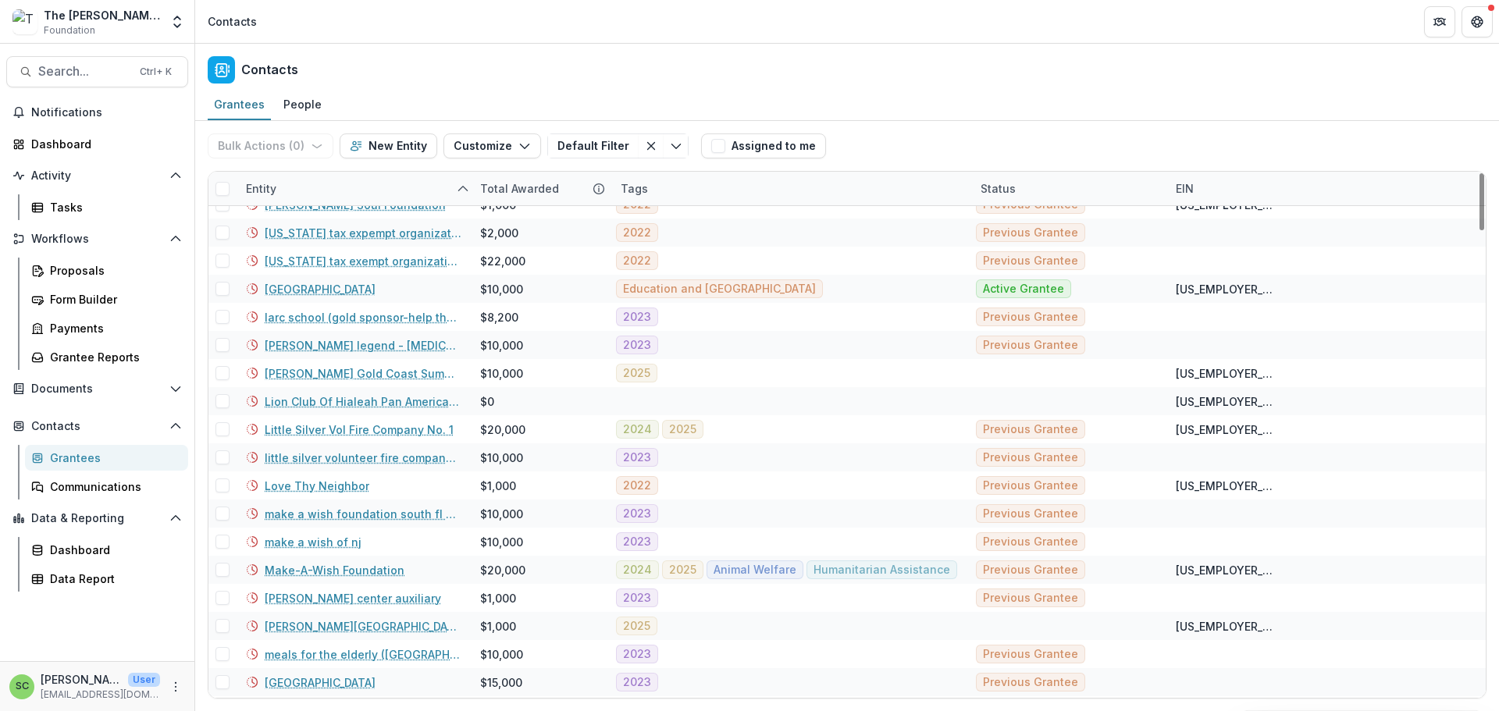
scroll to position [2654, 0]
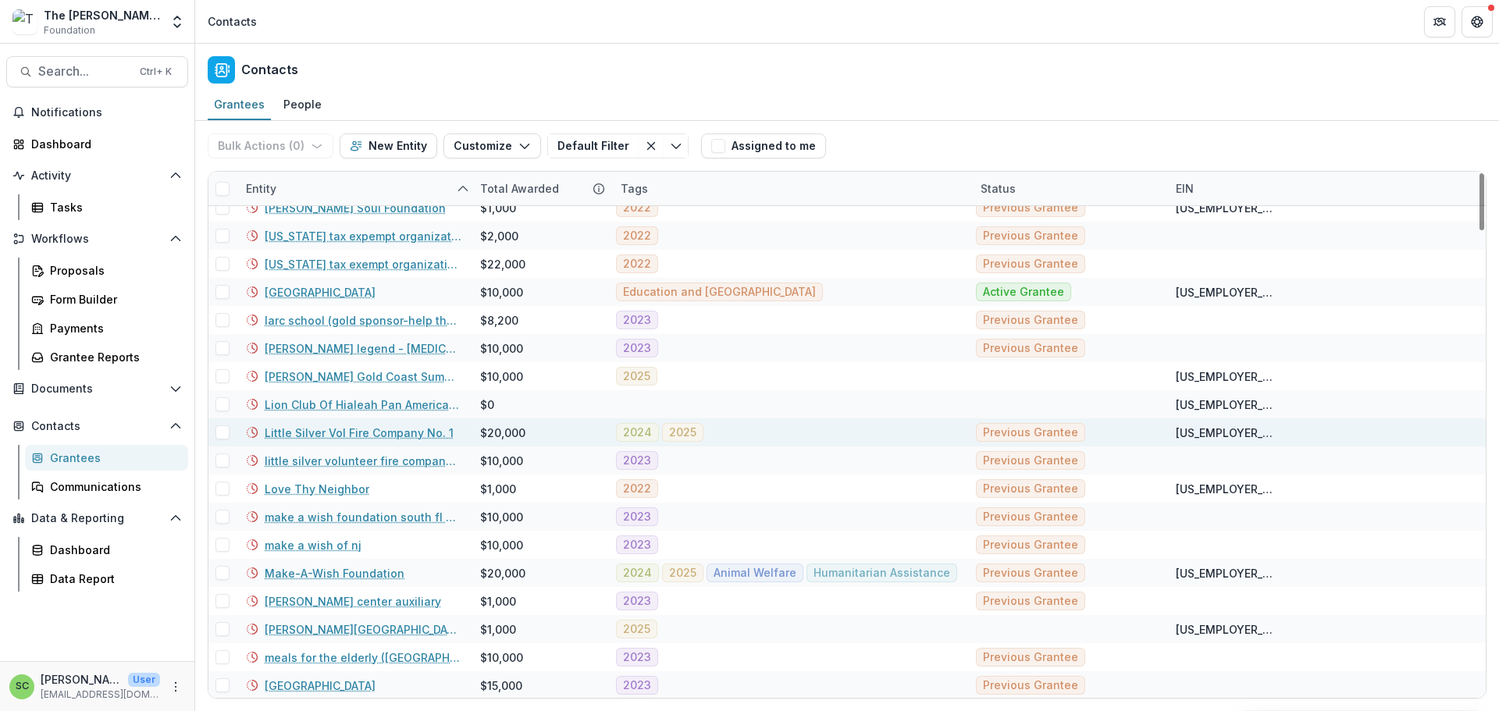
click at [301, 441] on link "Little Silver Vol Fire Company No. 1" at bounding box center [359, 433] width 189 height 16
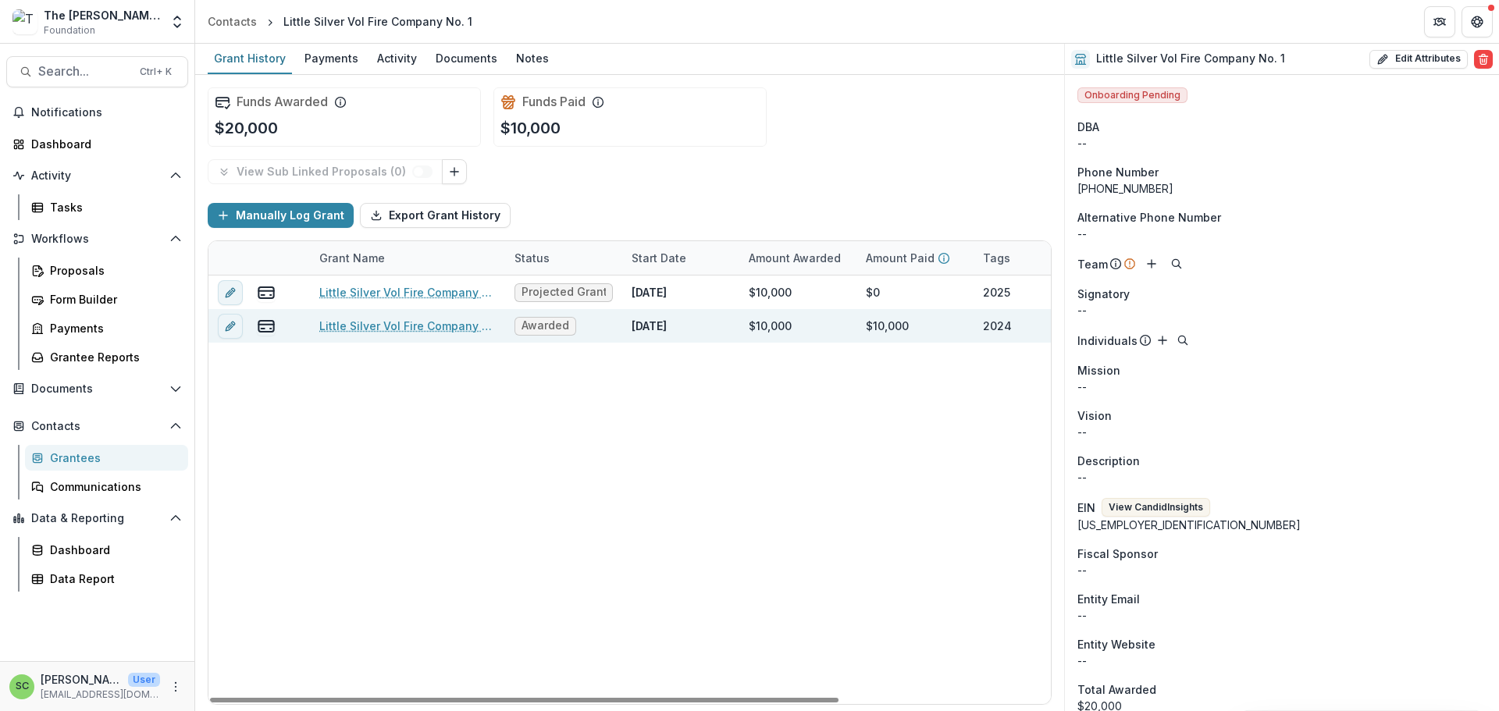
click at [539, 336] on span "Awarded" at bounding box center [545, 326] width 62 height 19
click at [450, 334] on link "Little Silver Vol Fire Company No. 1 - General Operating Support-2024" at bounding box center [407, 326] width 176 height 16
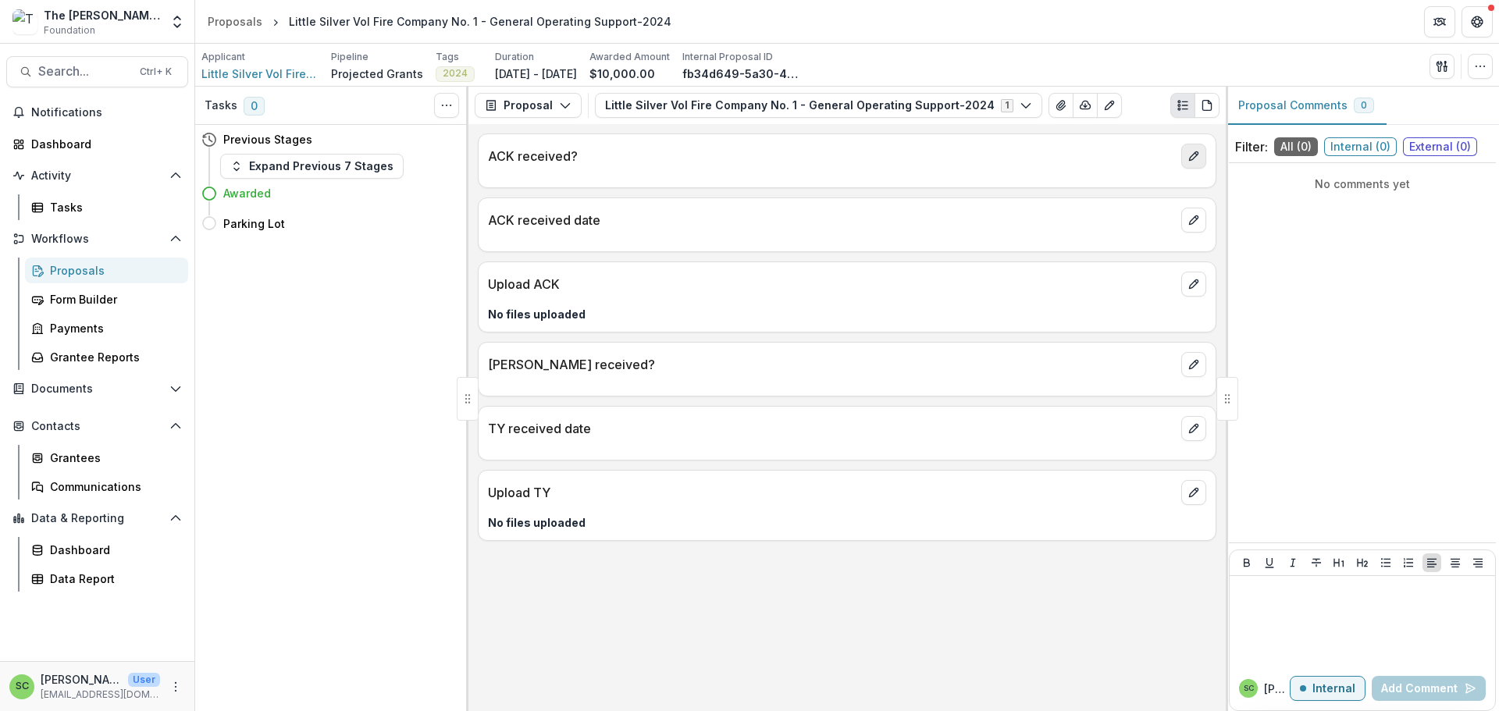
click at [1187, 162] on icon "edit" at bounding box center [1193, 156] width 12 height 12
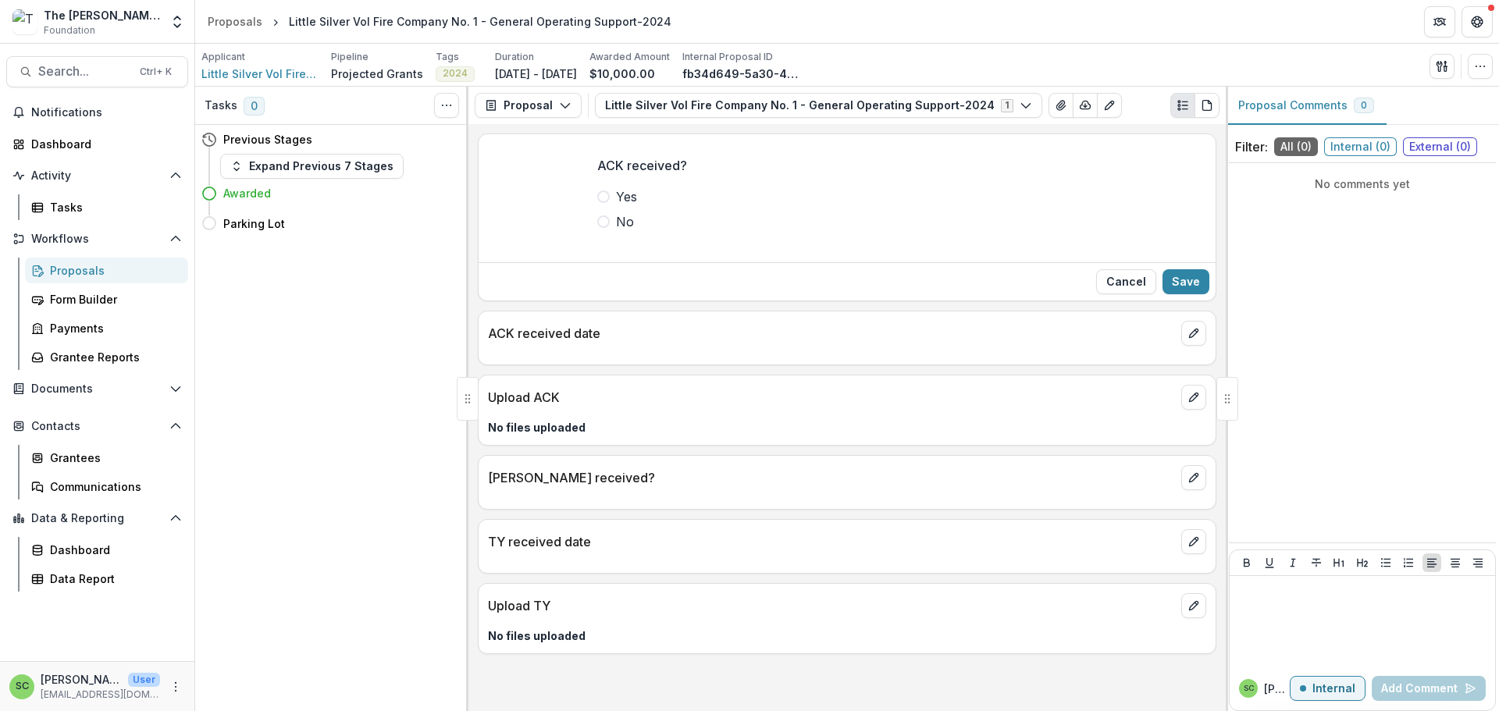
click at [597, 206] on label "Yes" at bounding box center [847, 196] width 500 height 19
click at [1162, 294] on button "Save" at bounding box center [1185, 281] width 47 height 25
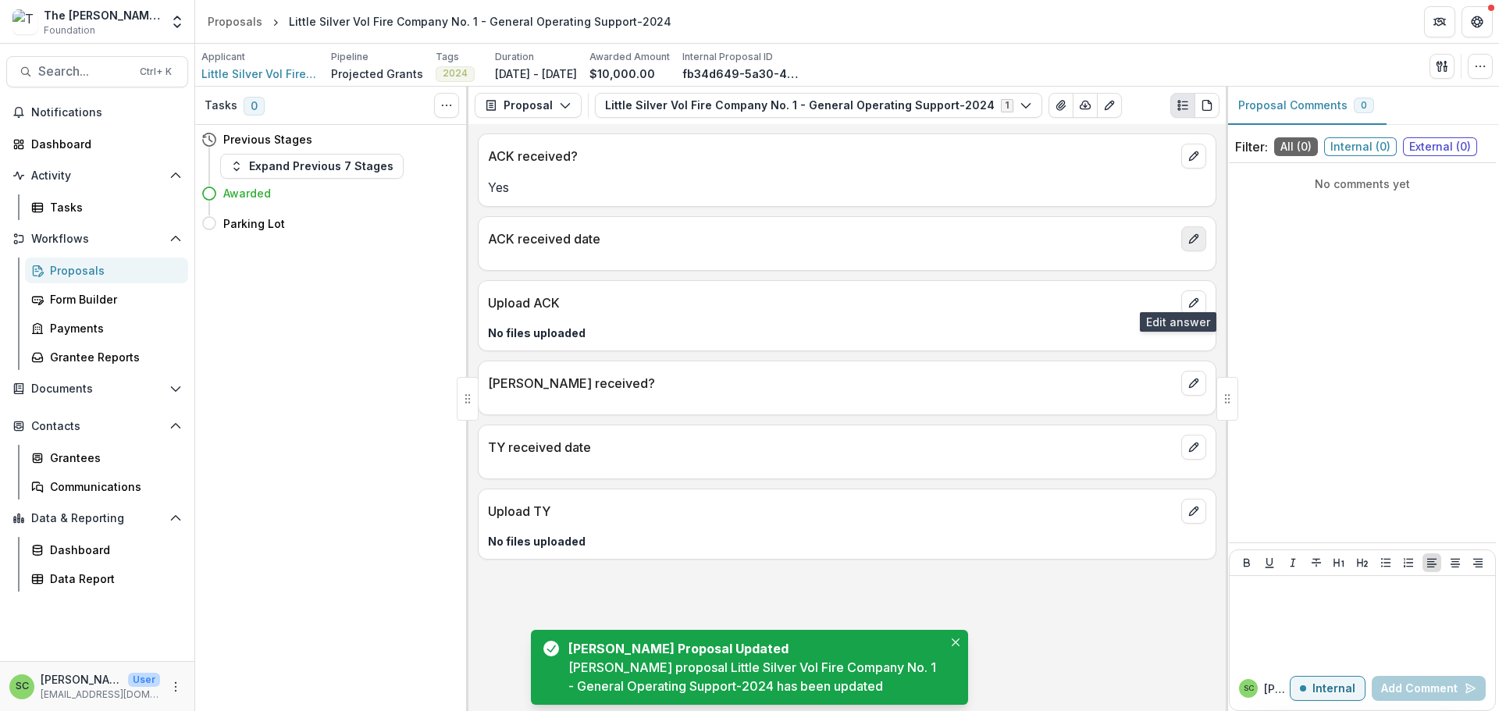
click at [1181, 251] on button "edit" at bounding box center [1193, 238] width 25 height 25
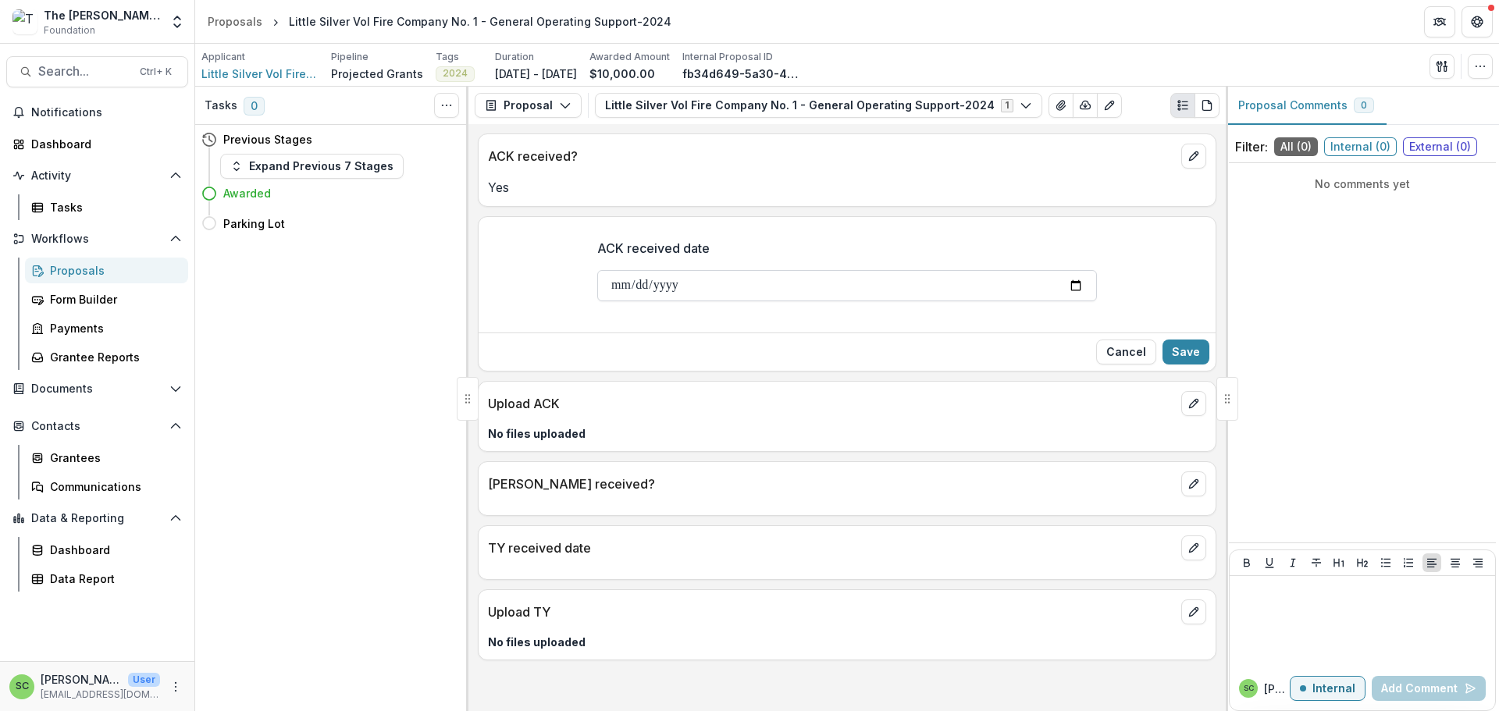
click at [597, 301] on input "ACK received date" at bounding box center [847, 285] width 500 height 31
type input "**********"
click at [1183, 365] on button "Save" at bounding box center [1185, 352] width 47 height 25
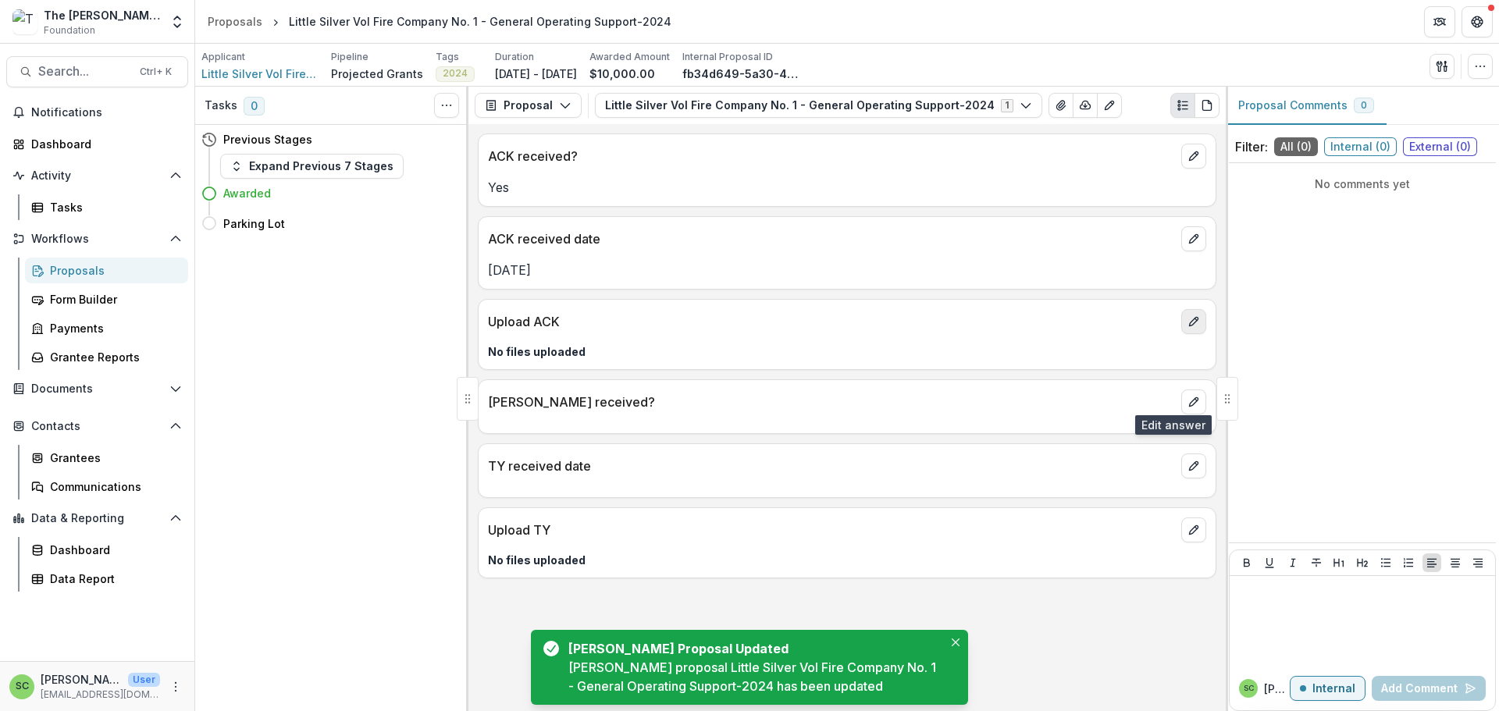
click at [1187, 328] on icon "edit" at bounding box center [1193, 321] width 12 height 12
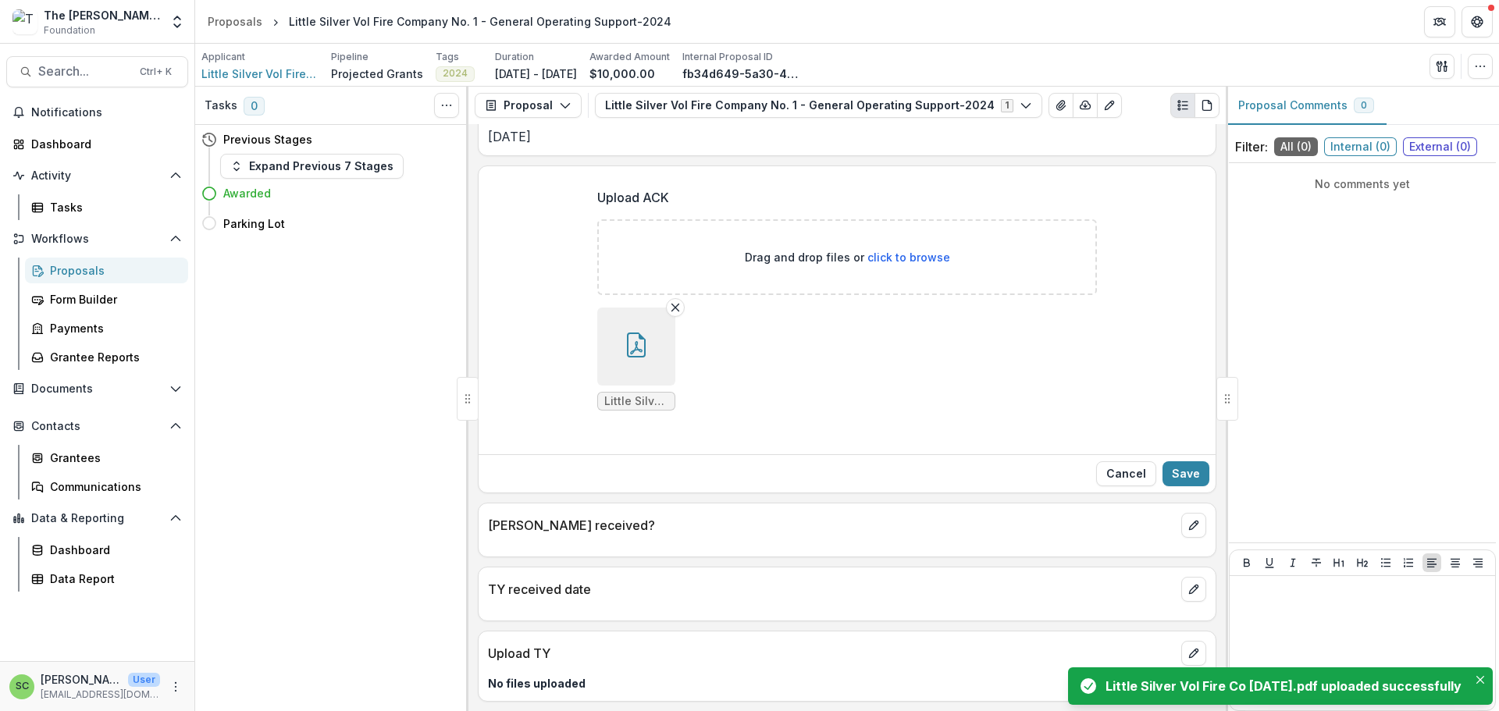
scroll to position [312, 0]
click at [1180, 461] on button "Save" at bounding box center [1185, 473] width 47 height 25
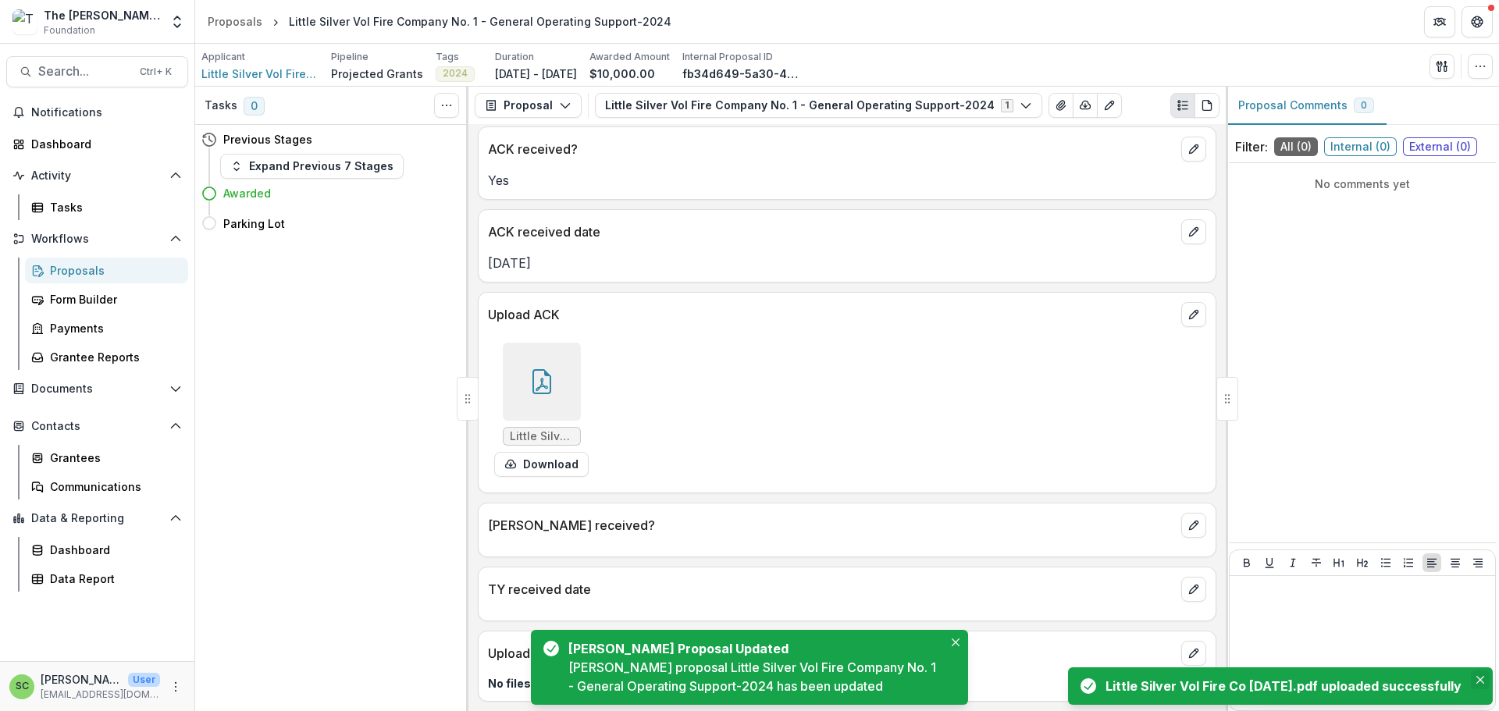
click at [1476, 676] on icon "Close" at bounding box center [1480, 680] width 8 height 8
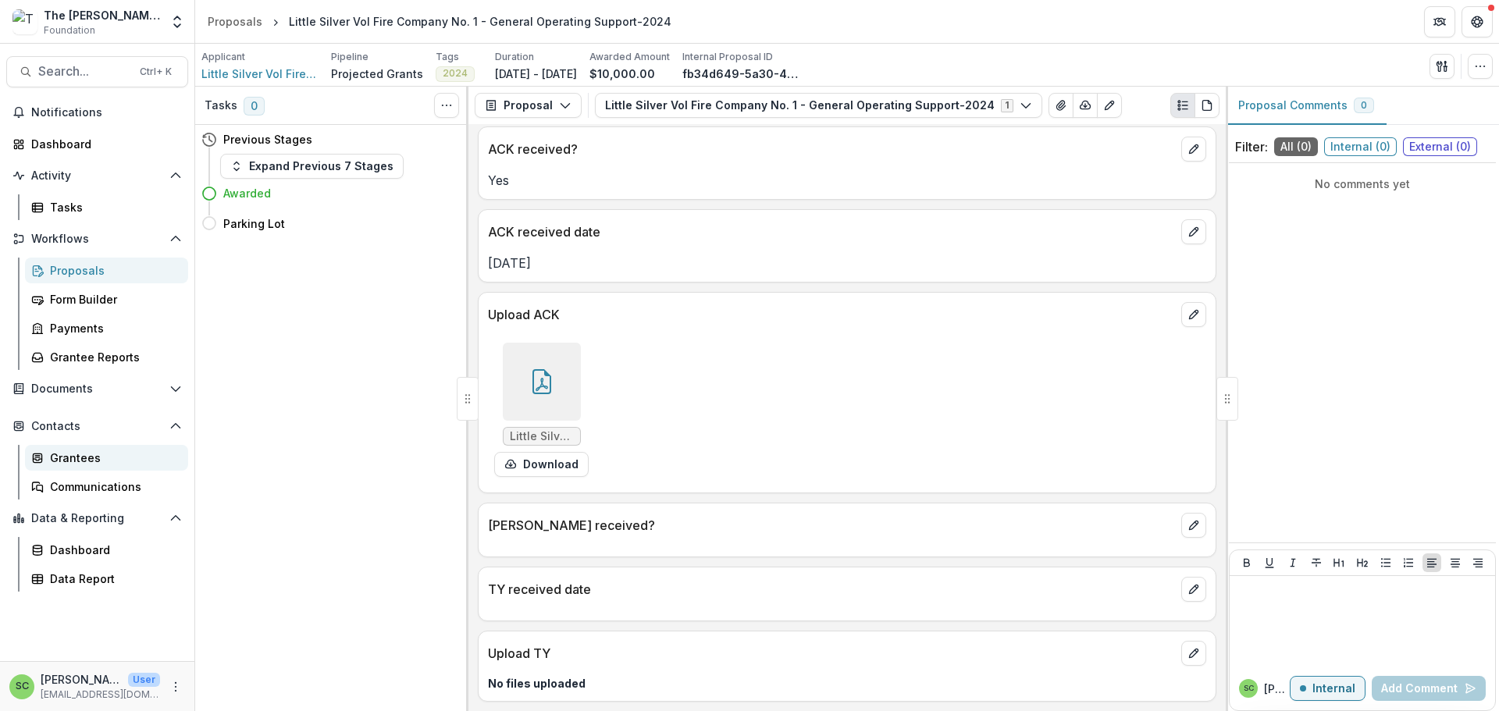
click at [93, 466] on div "Grantees" at bounding box center [113, 458] width 126 height 16
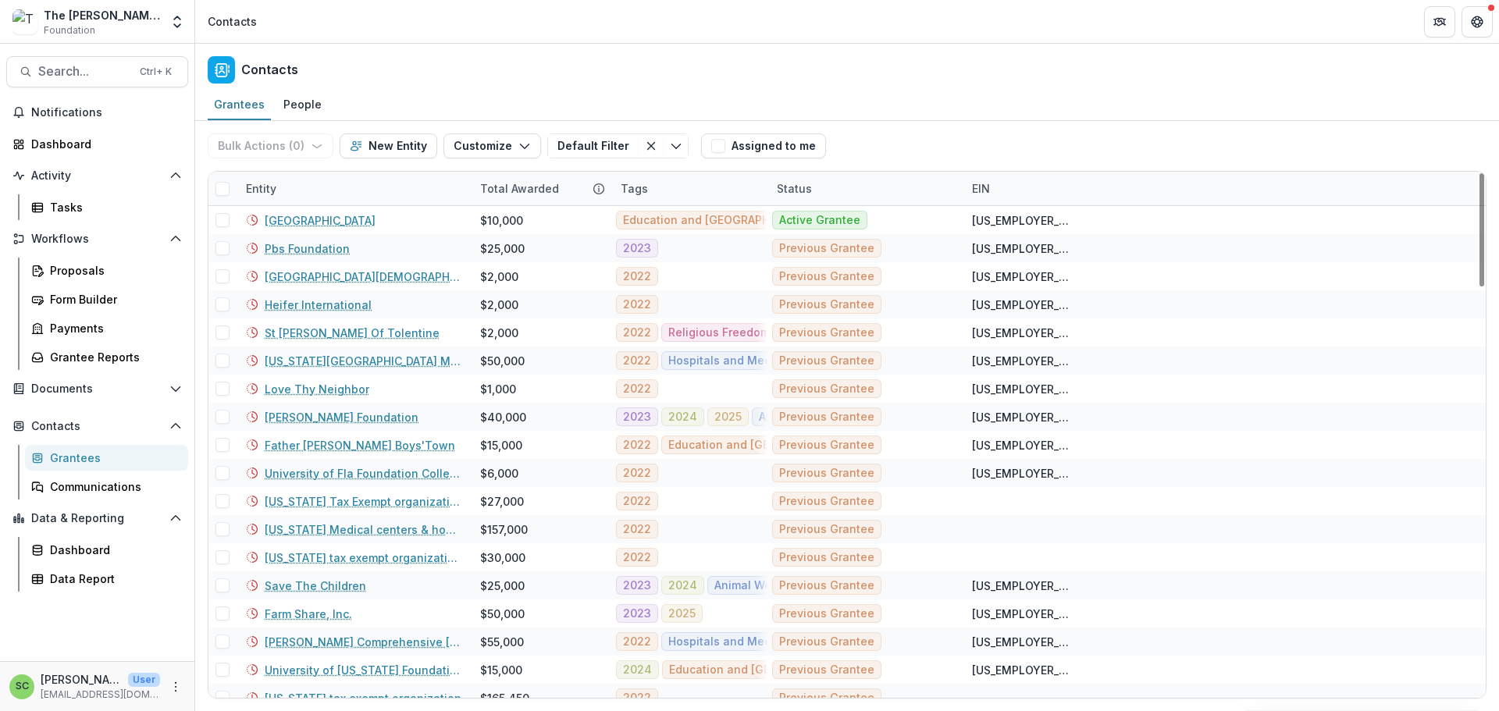
click at [336, 205] on div "Entity" at bounding box center [354, 189] width 234 height 34
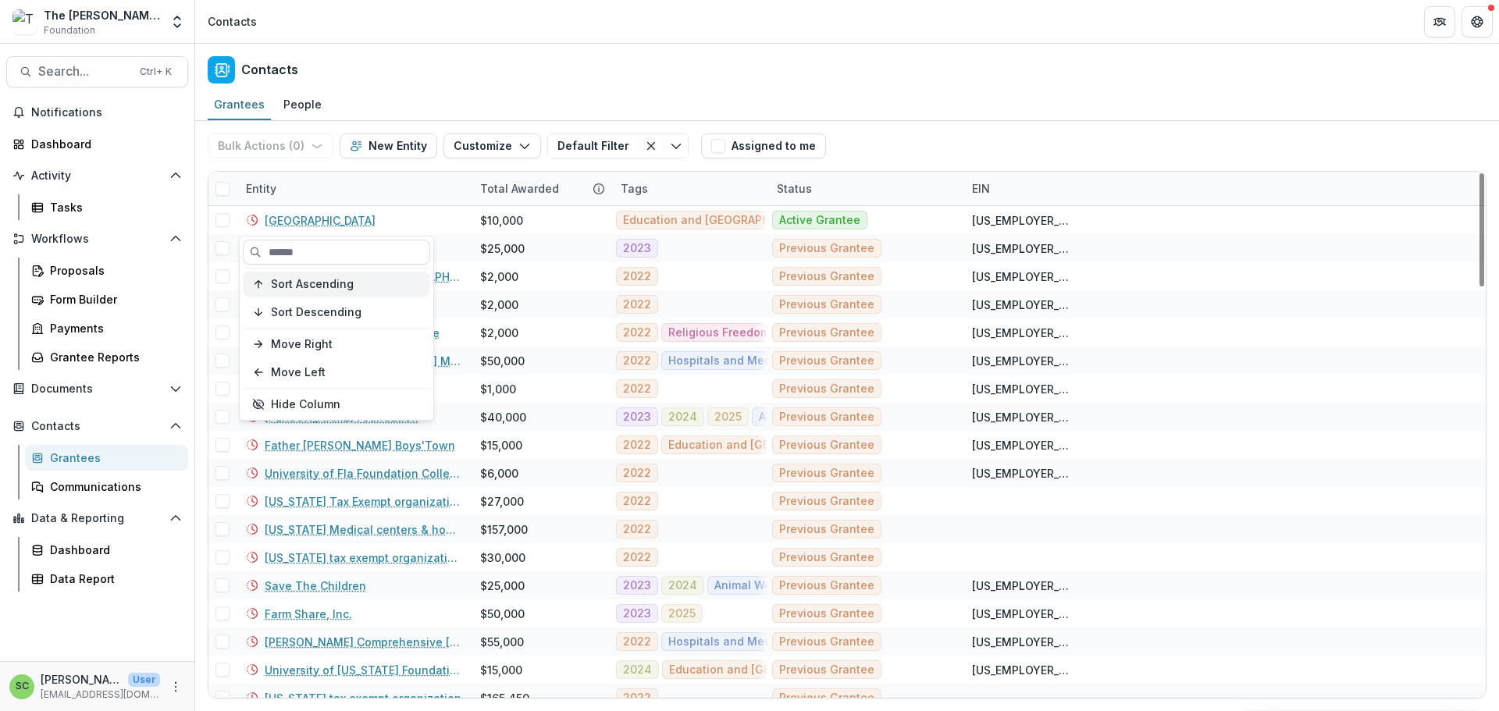
click at [325, 291] on span "Sort Ascending" at bounding box center [312, 284] width 83 height 13
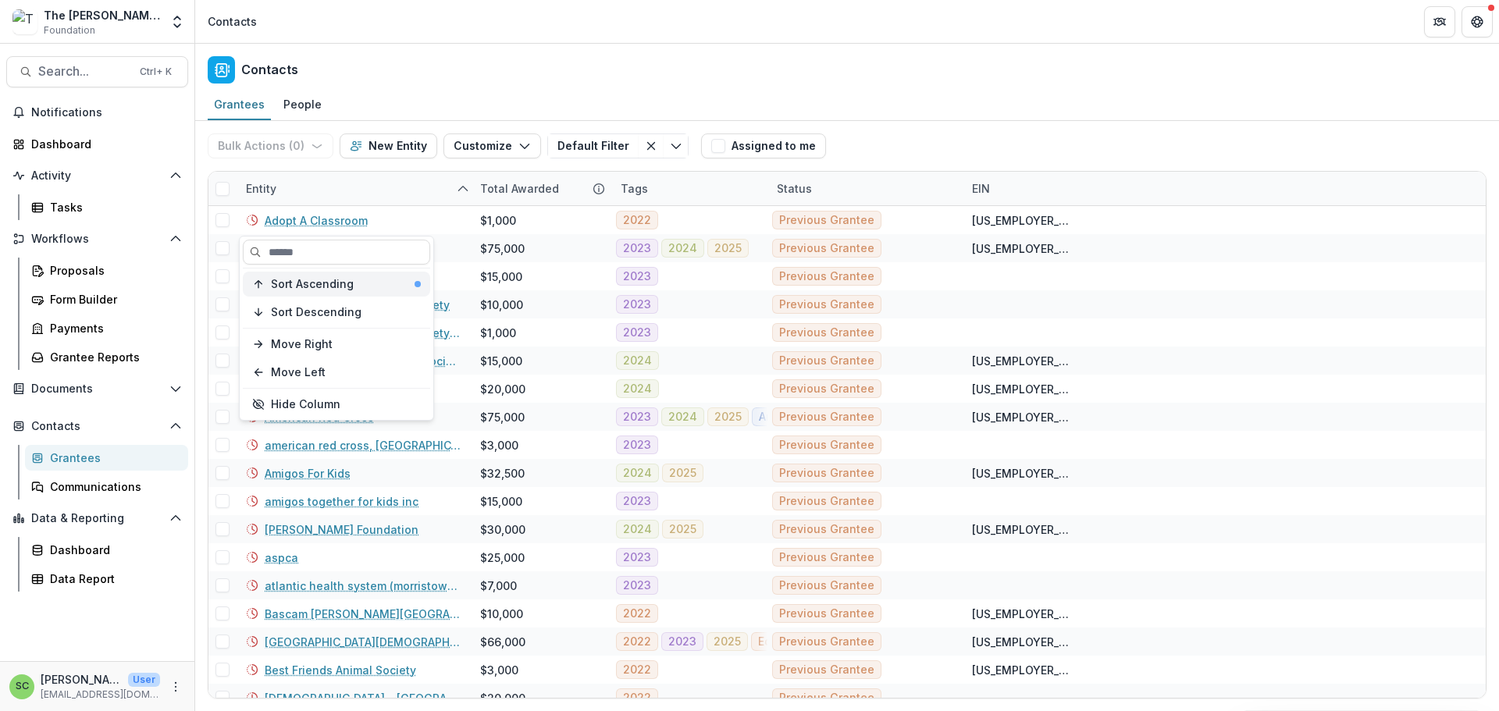
click at [328, 291] on span "Sort Ascending" at bounding box center [312, 284] width 83 height 13
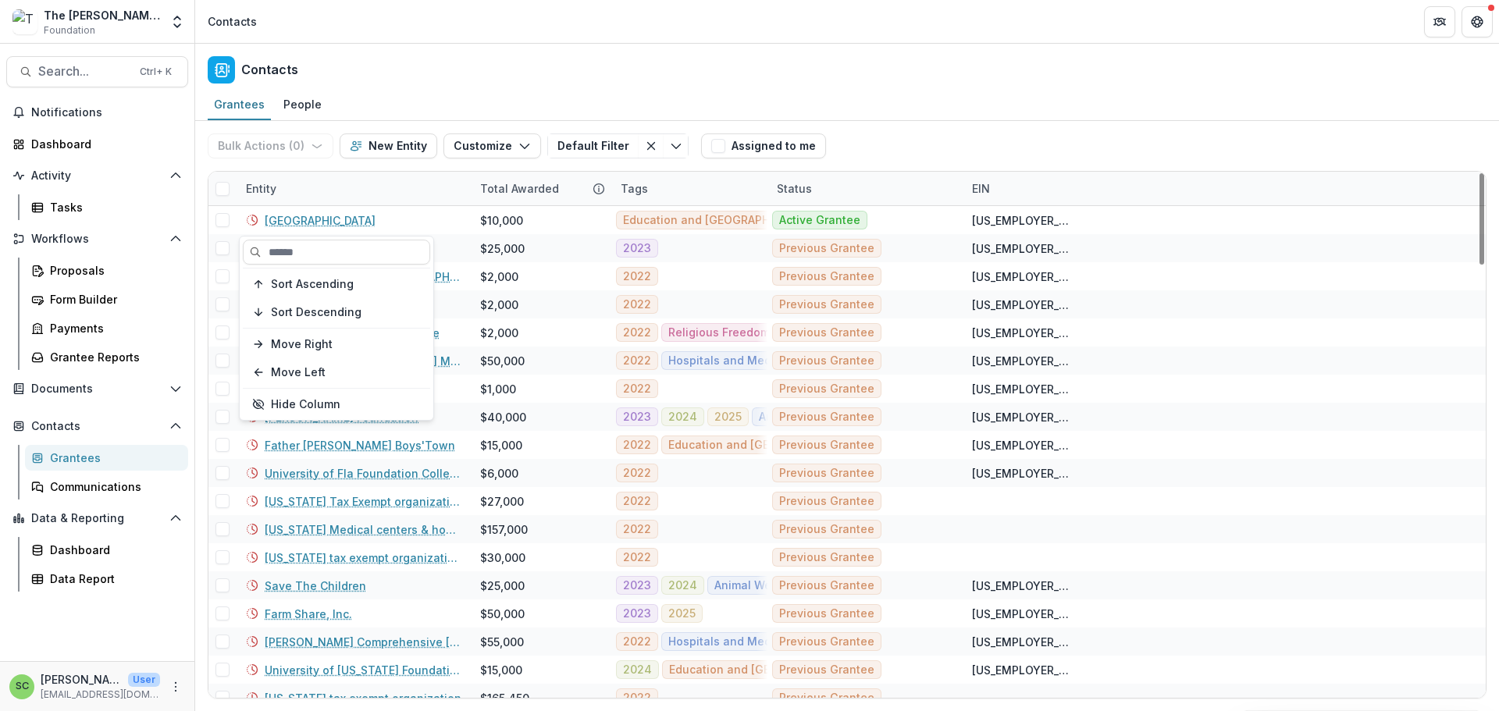
click at [358, 205] on div "Entity" at bounding box center [354, 189] width 234 height 34
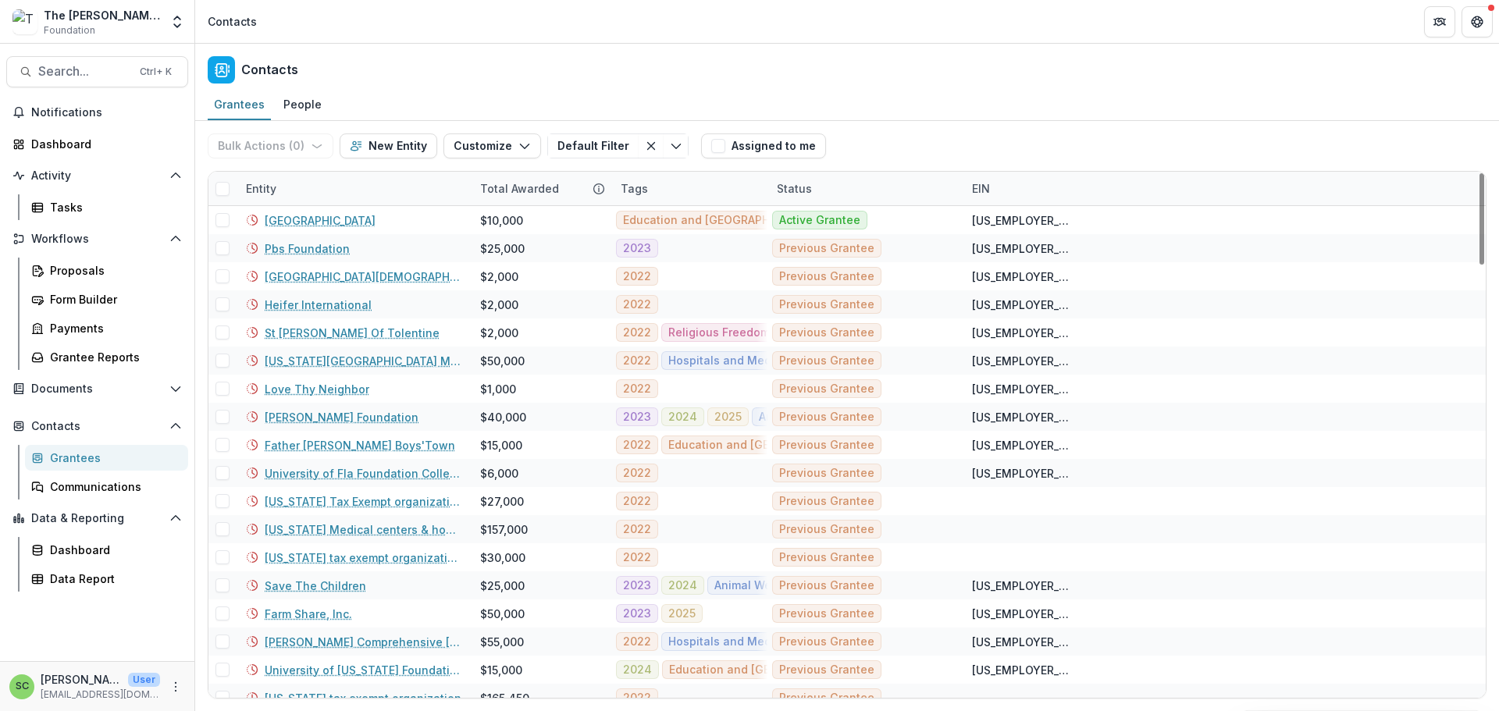
click at [336, 205] on div "Entity" at bounding box center [354, 189] width 234 height 34
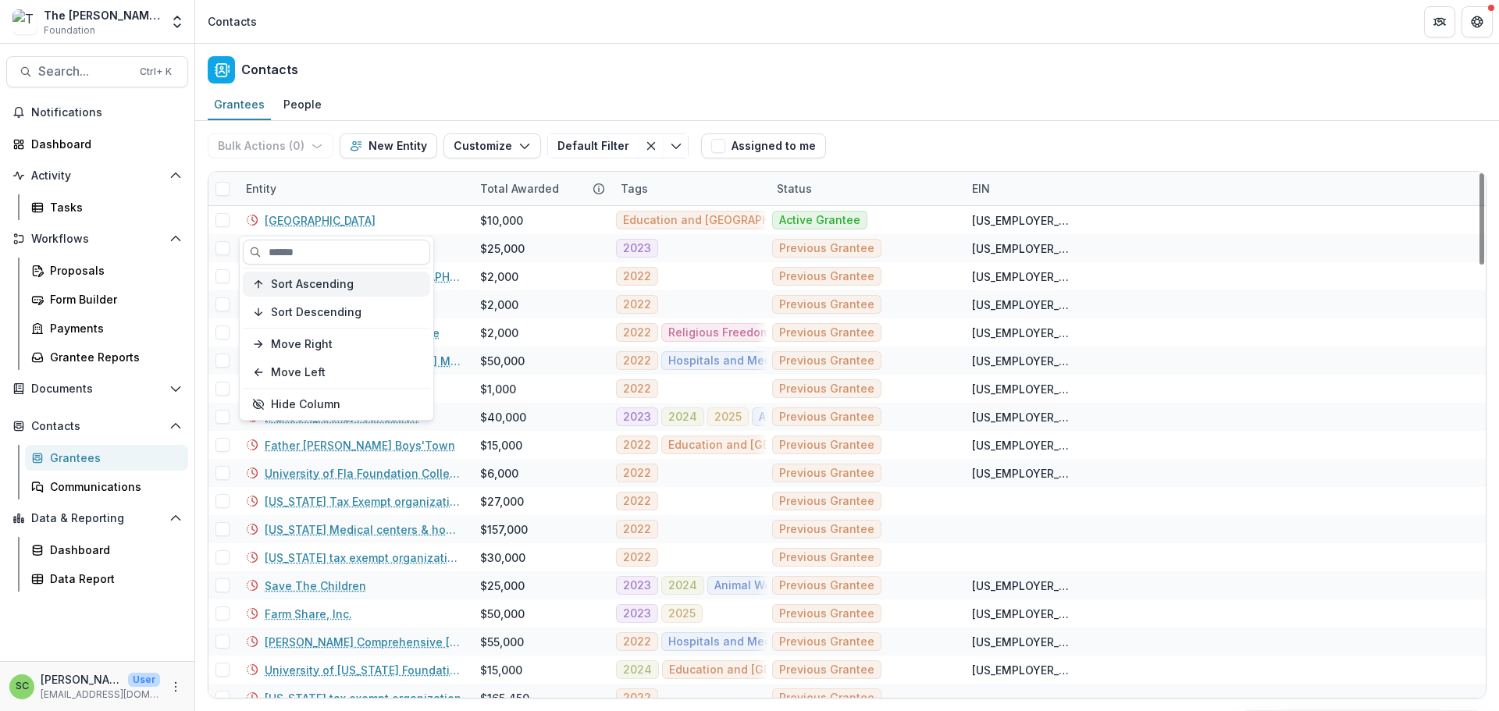
click at [338, 291] on span "Sort Ascending" at bounding box center [312, 284] width 83 height 13
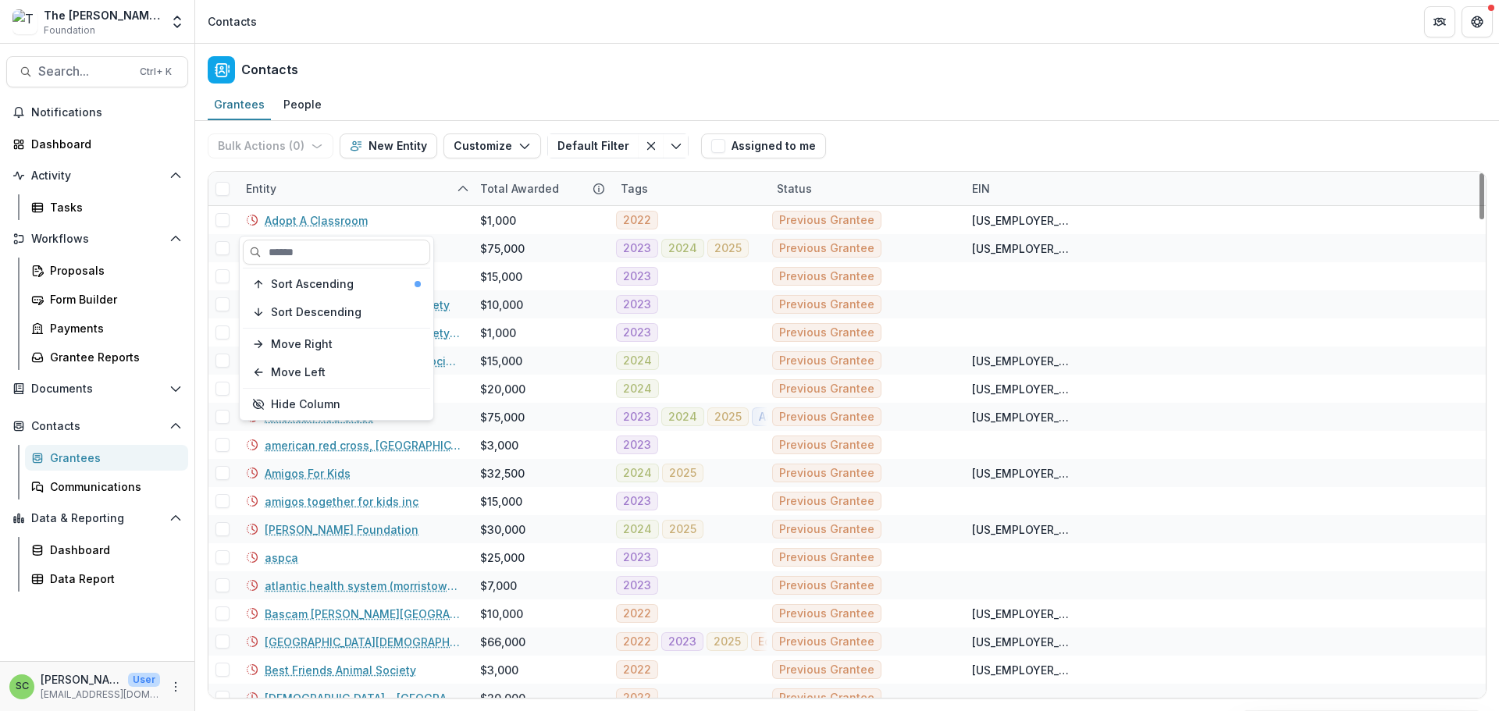
click at [356, 205] on div "Entity" at bounding box center [354, 189] width 234 height 34
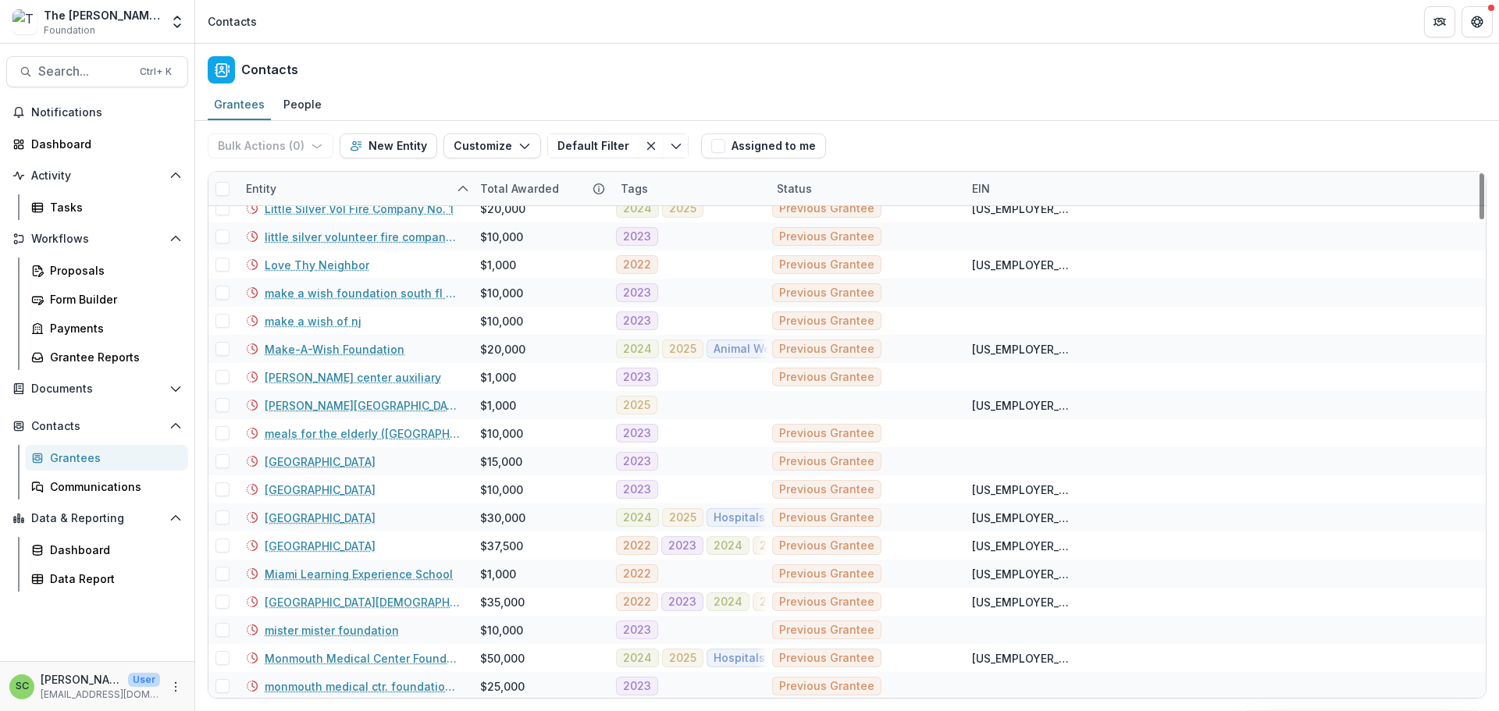
scroll to position [2888, 0]
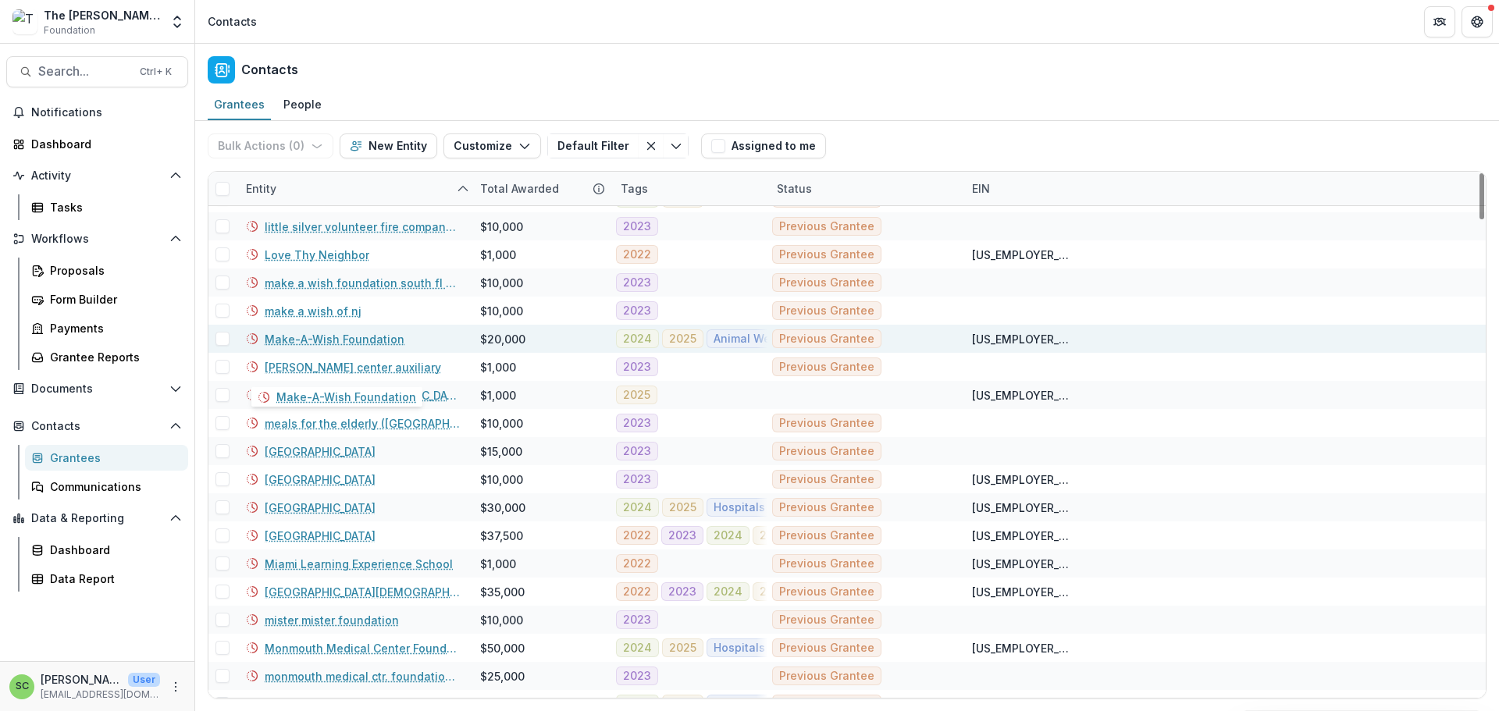
click at [318, 347] on link "Make-A-Wish Foundation" at bounding box center [335, 339] width 140 height 16
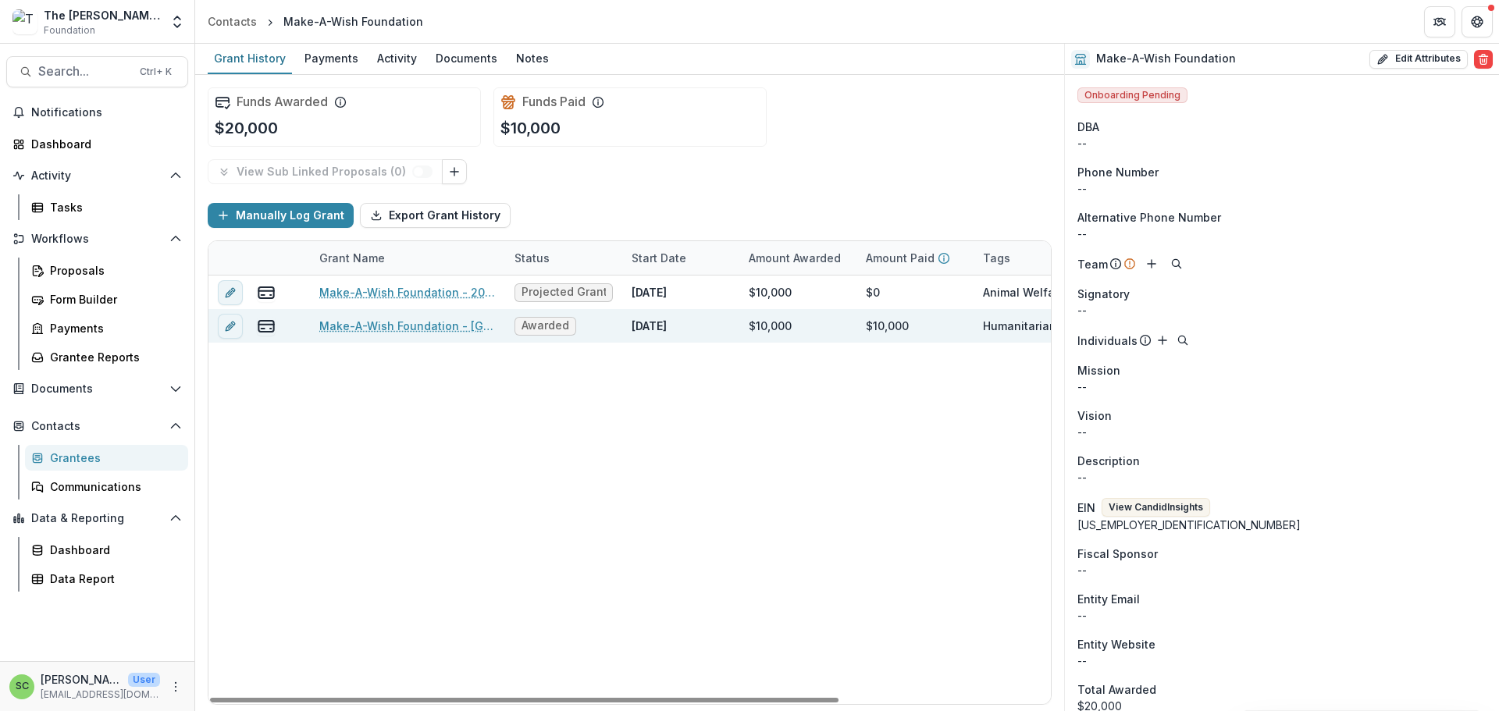
click at [360, 334] on link "Make-A-Wish Foundation - Southern Florida Region / General Operating Support-20…" at bounding box center [407, 326] width 176 height 16
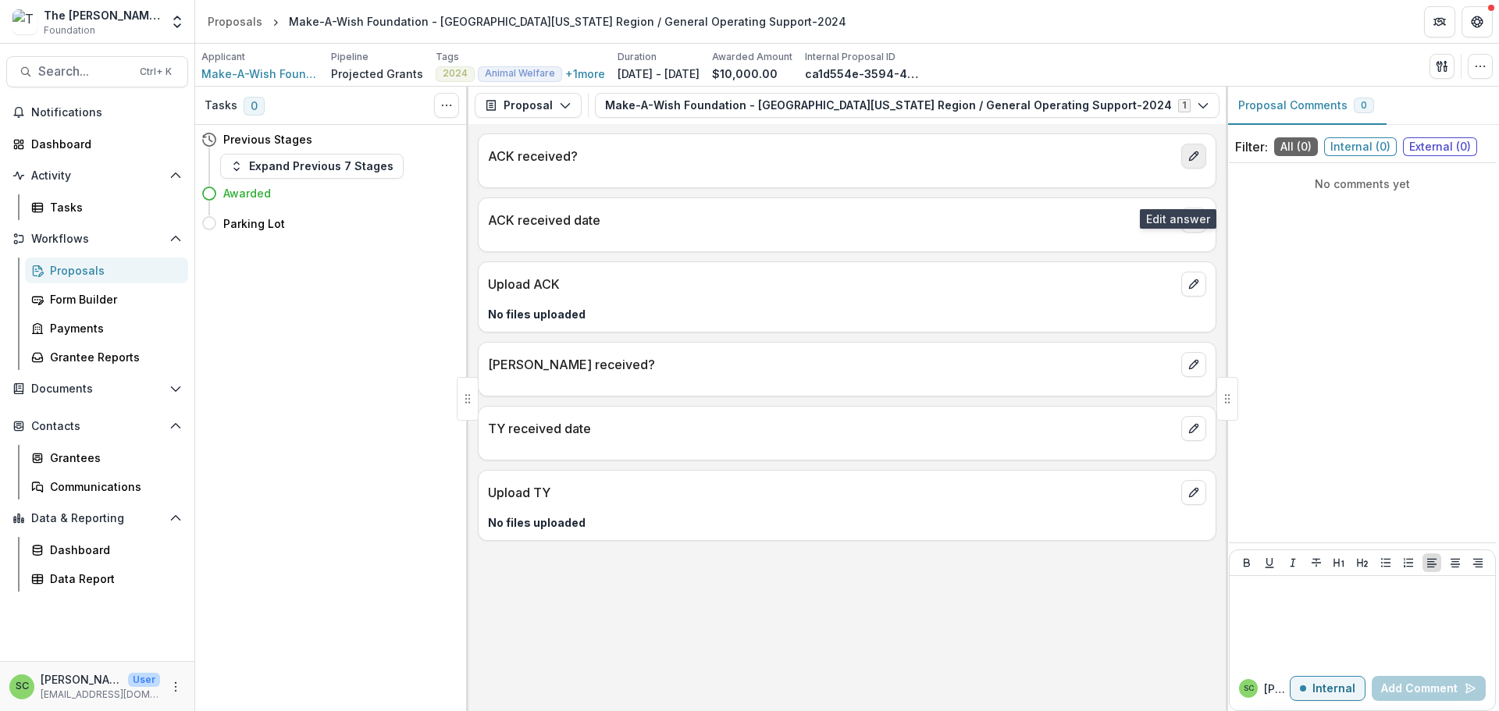
click at [1187, 162] on icon "edit" at bounding box center [1193, 156] width 12 height 12
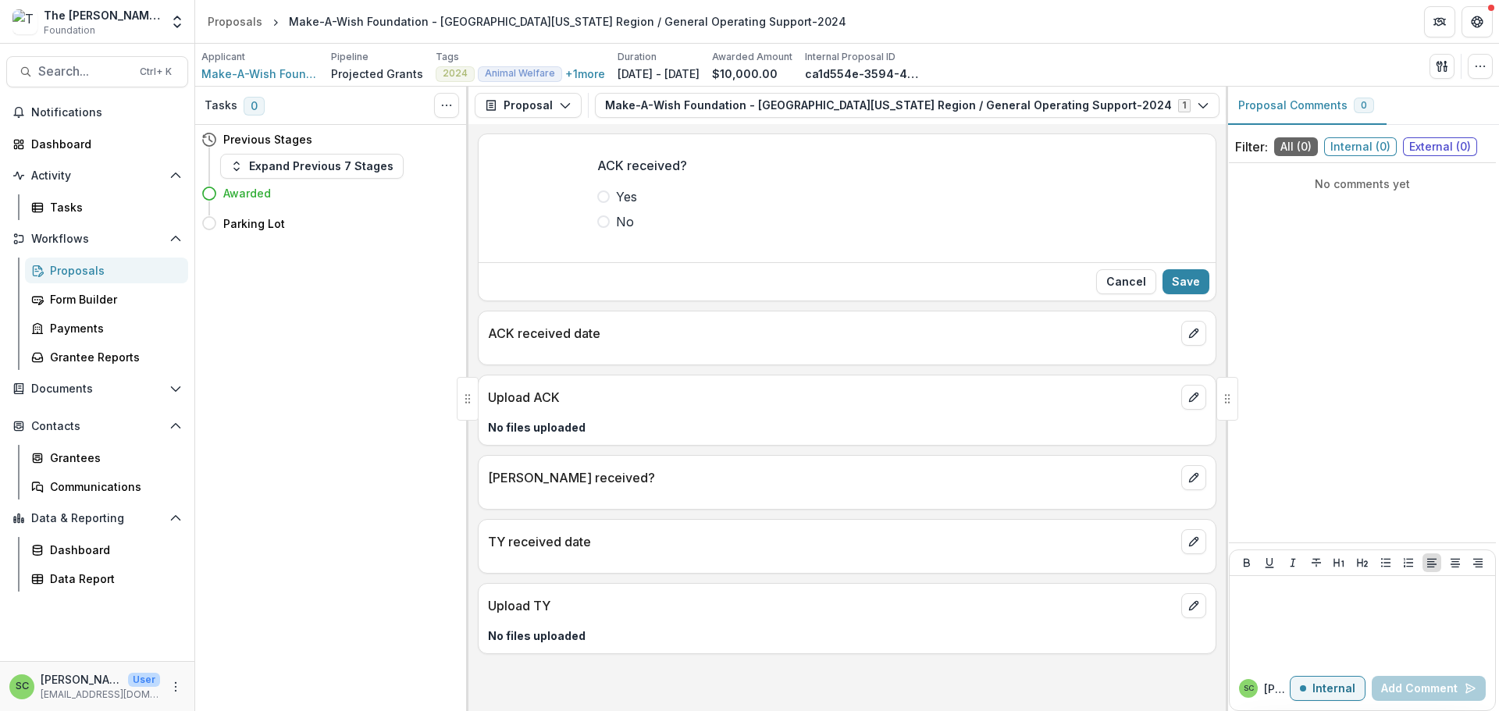
click at [597, 203] on span at bounding box center [603, 196] width 12 height 12
click at [1174, 294] on button "Save" at bounding box center [1185, 281] width 47 height 25
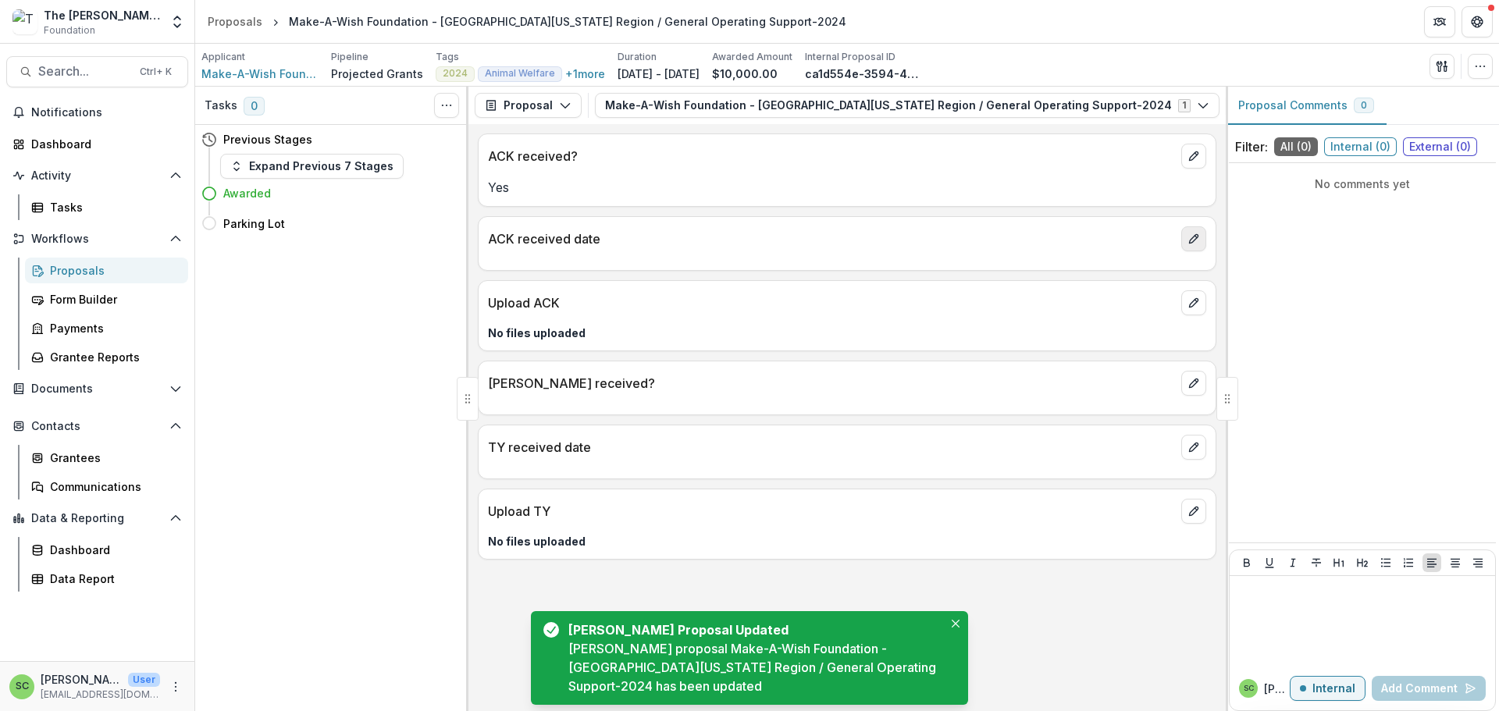
click at [1187, 245] on icon "edit" at bounding box center [1193, 239] width 12 height 12
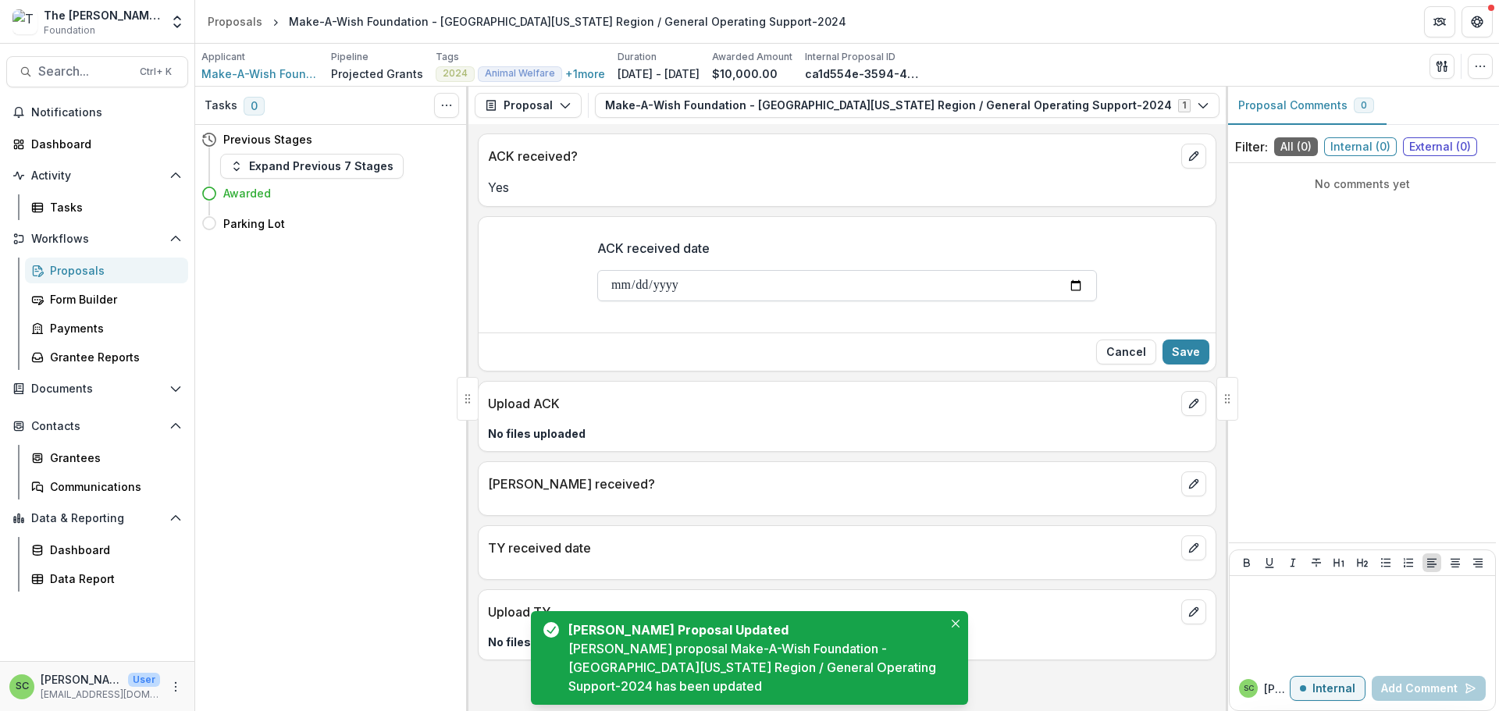
click at [597, 301] on input "ACK received date" at bounding box center [847, 285] width 500 height 31
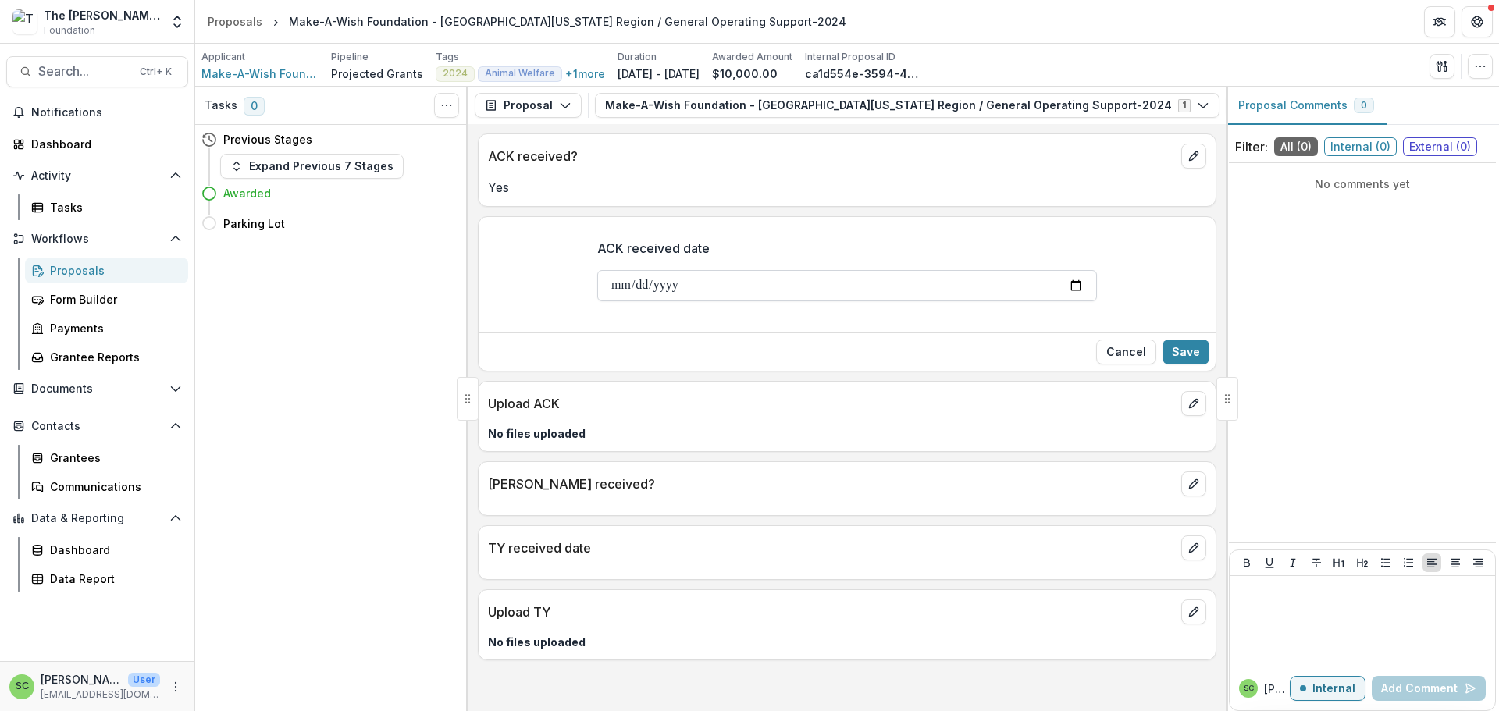
type input "**********"
click at [1183, 365] on button "Save" at bounding box center [1185, 352] width 47 height 25
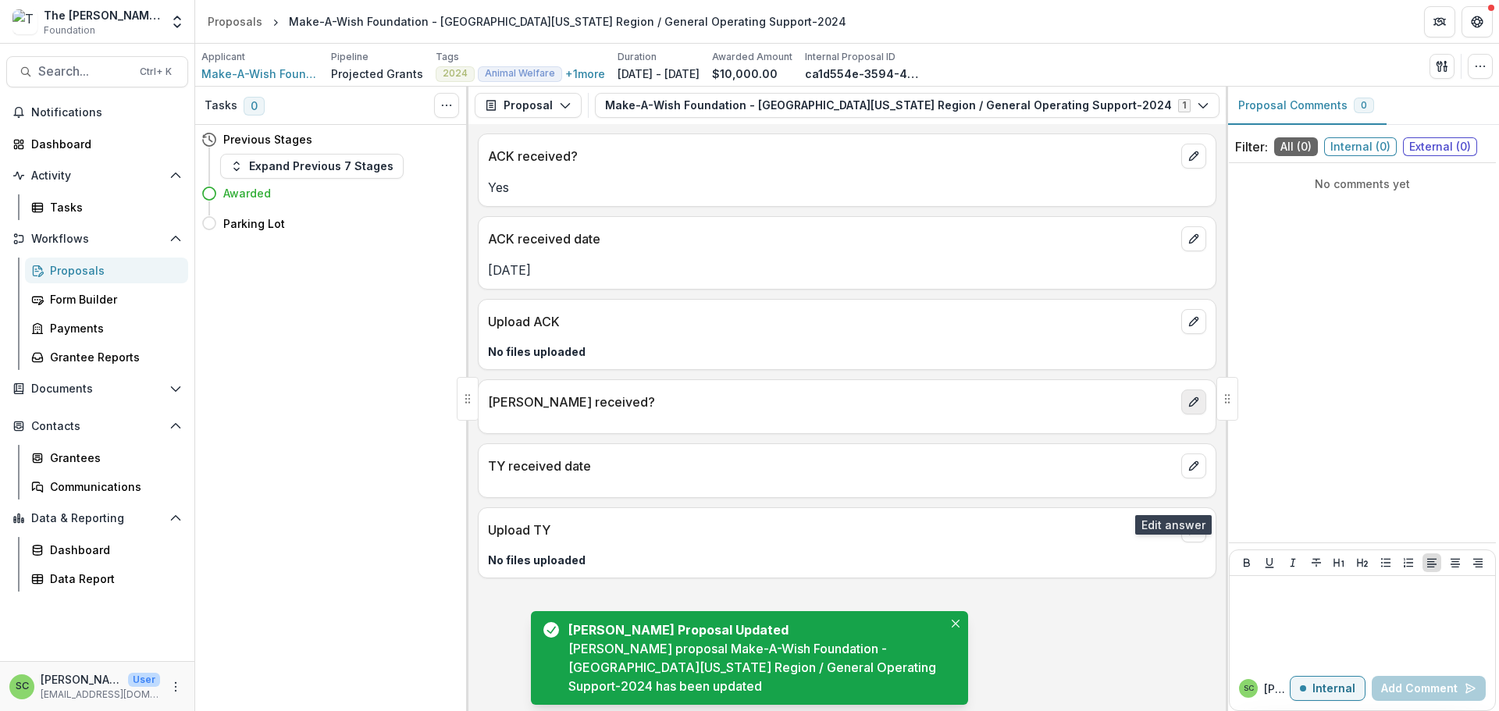
click at [1187, 408] on icon "edit" at bounding box center [1193, 402] width 12 height 12
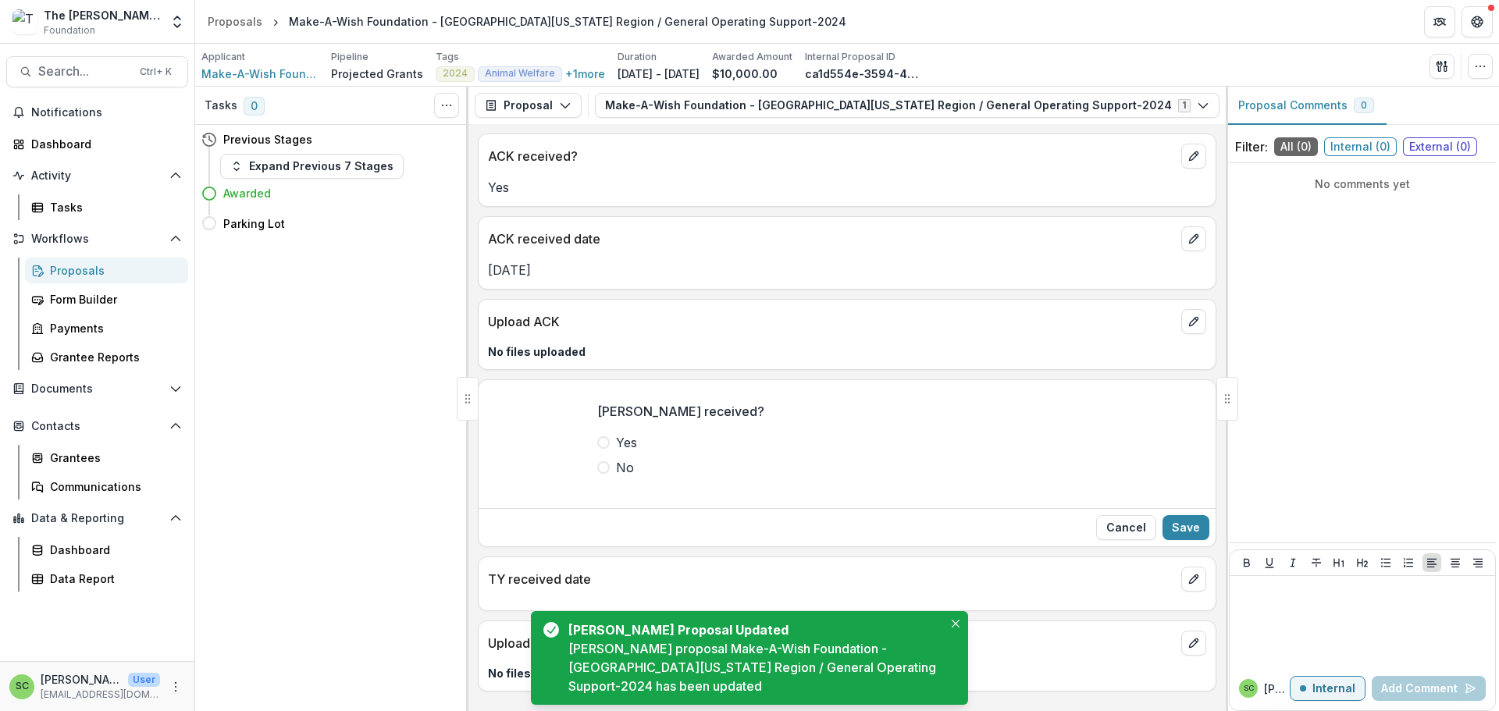
click at [597, 449] on span at bounding box center [603, 442] width 12 height 12
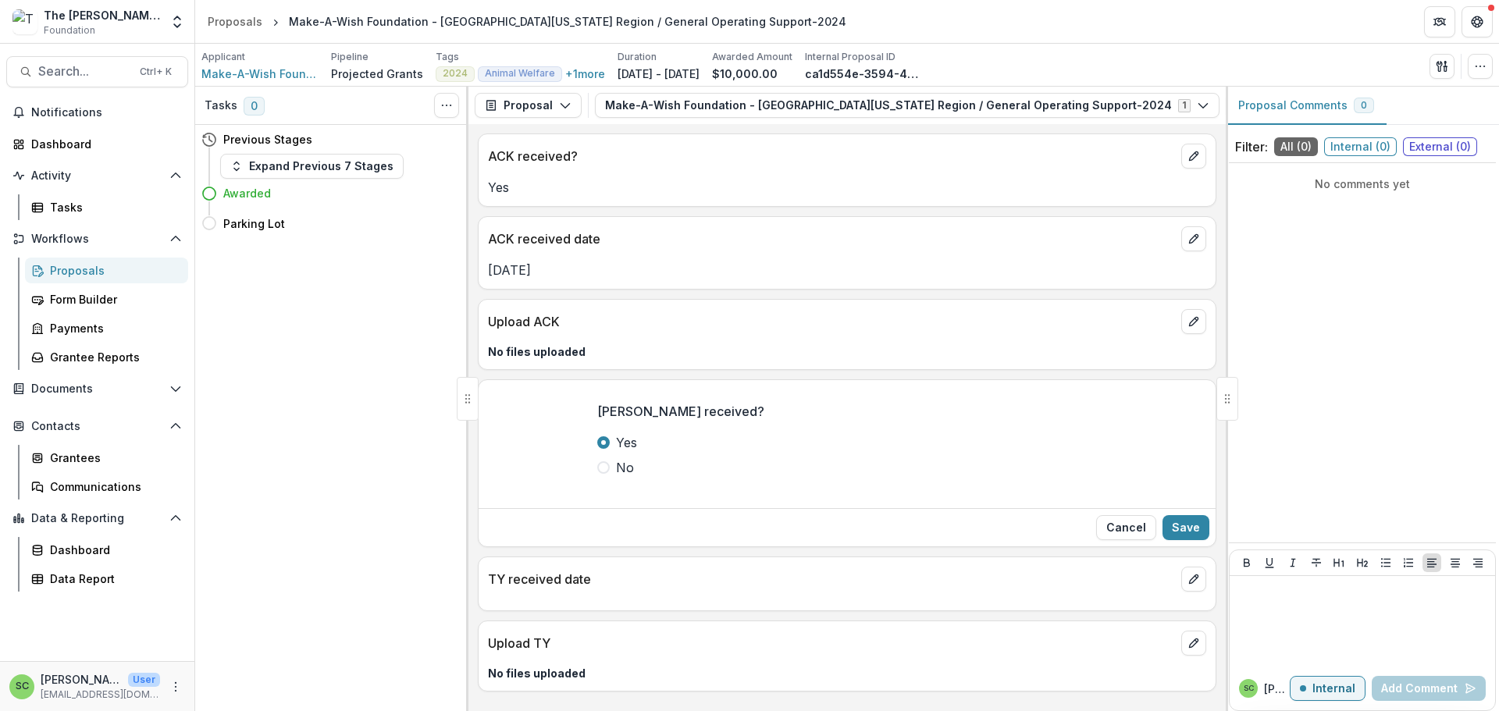
scroll to position [155, 0]
click at [1189, 567] on button "edit" at bounding box center [1193, 579] width 25 height 25
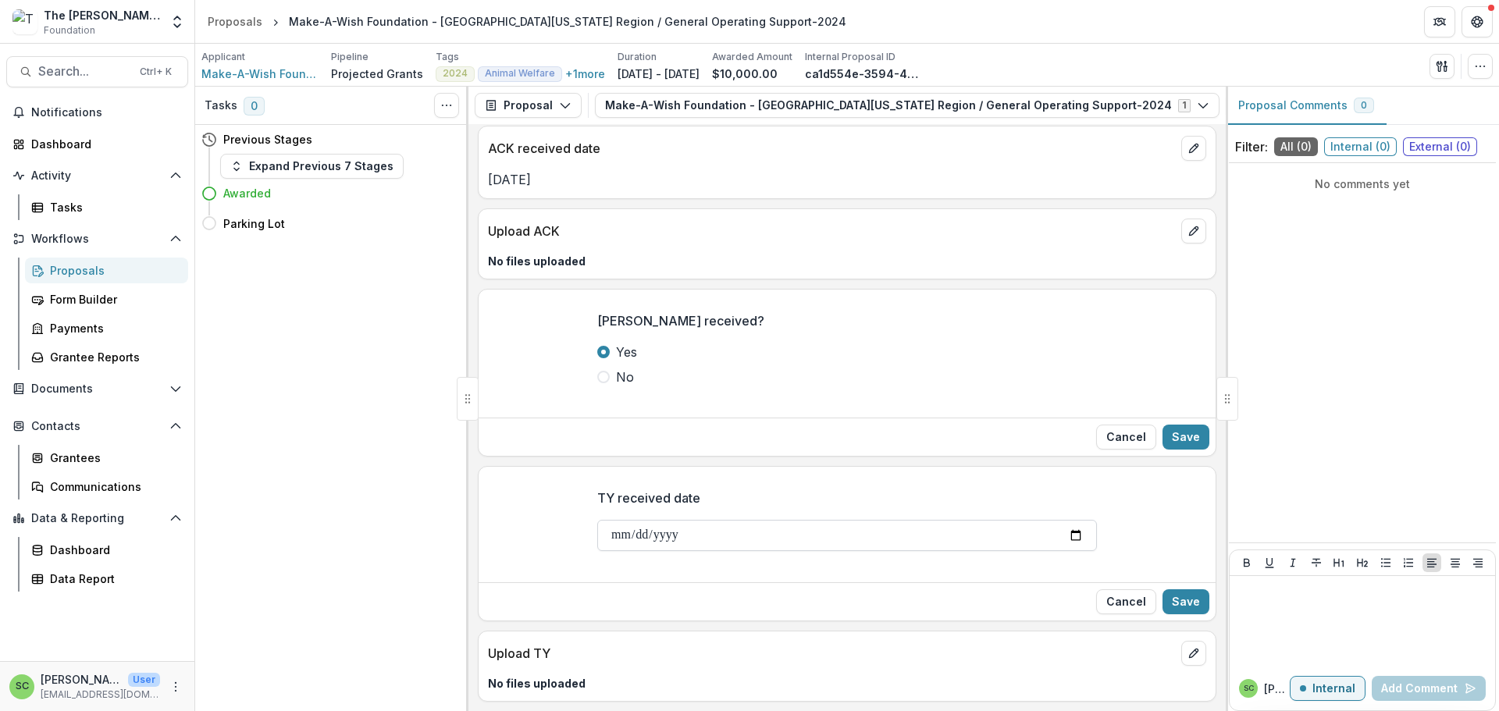
click at [626, 551] on input "TY received date" at bounding box center [847, 535] width 500 height 31
click at [597, 551] on input "TY received date" at bounding box center [847, 535] width 500 height 31
type input "**********"
click at [1177, 589] on button "Save" at bounding box center [1185, 601] width 47 height 25
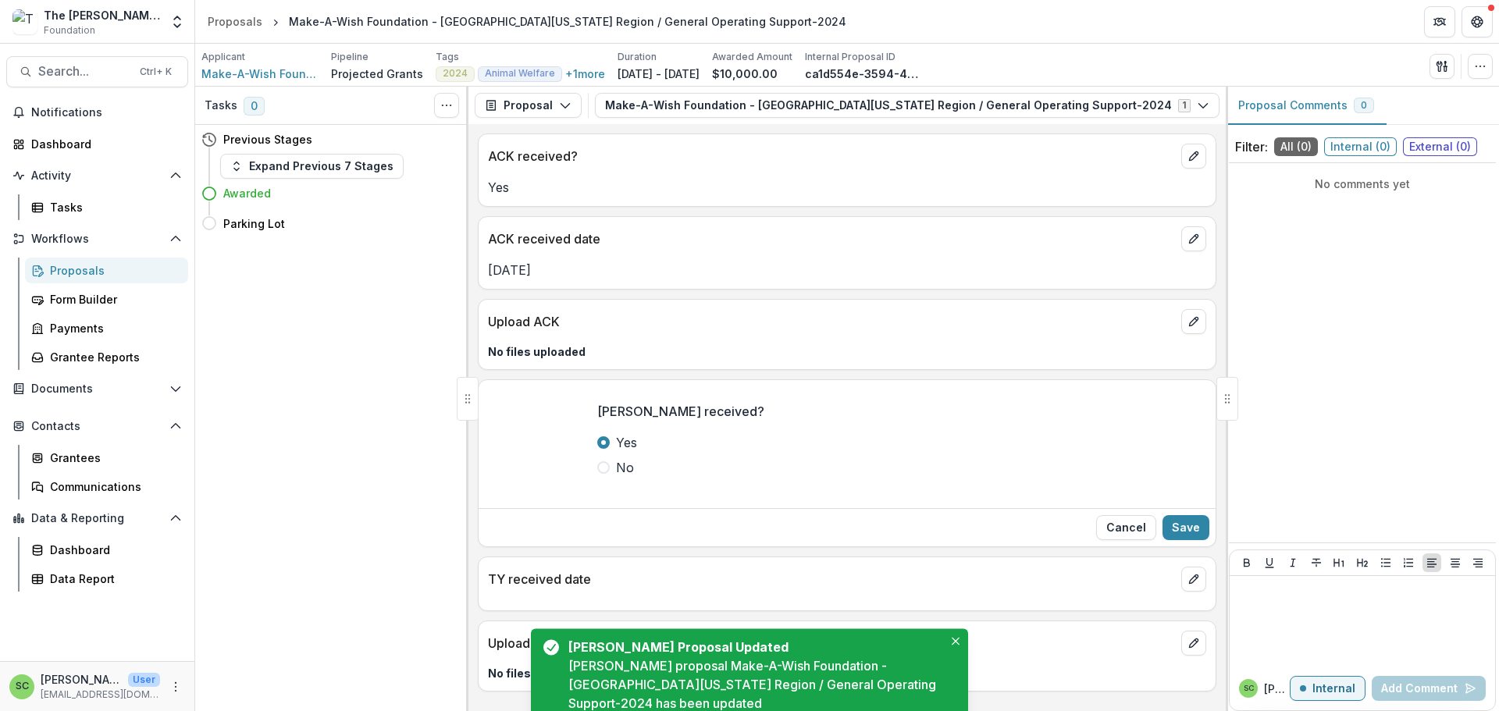
scroll to position [178, 0]
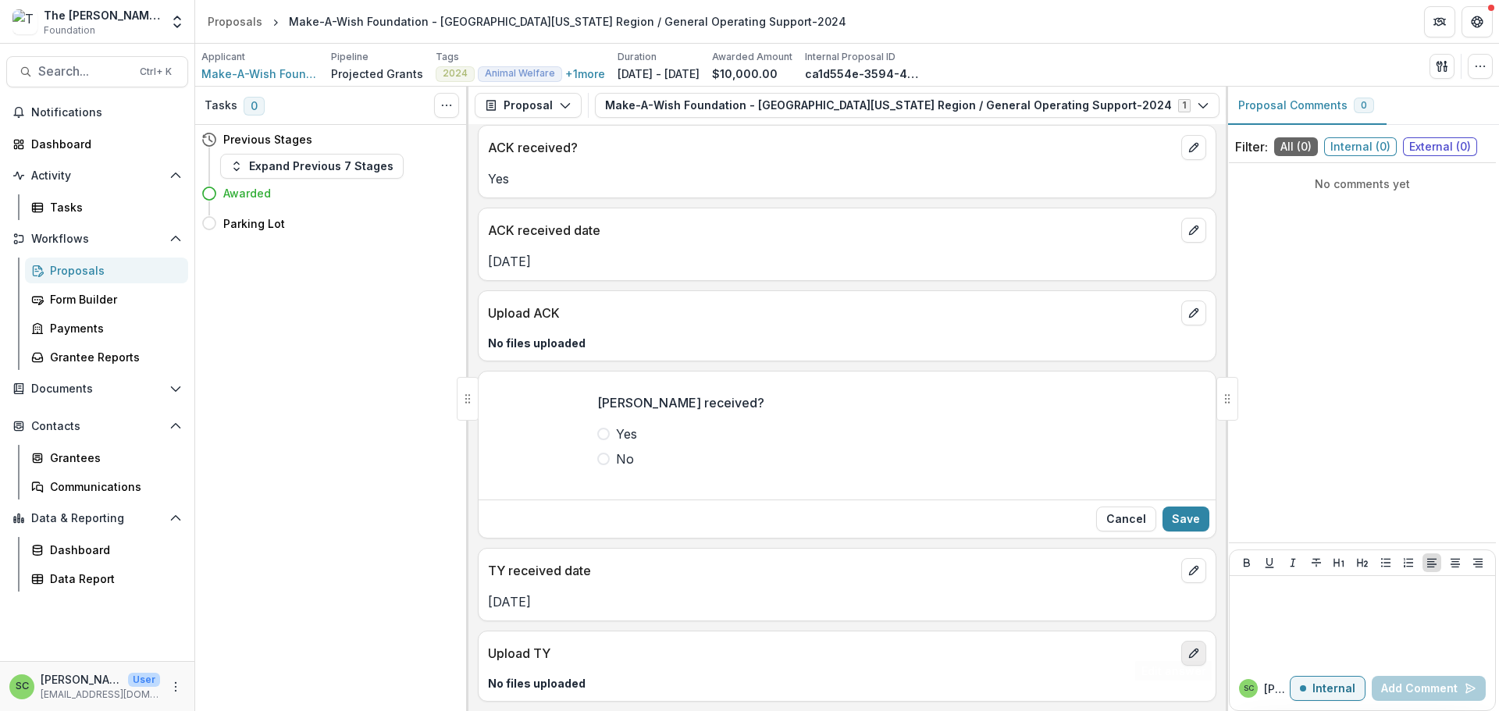
click at [1187, 647] on icon "edit" at bounding box center [1193, 653] width 12 height 12
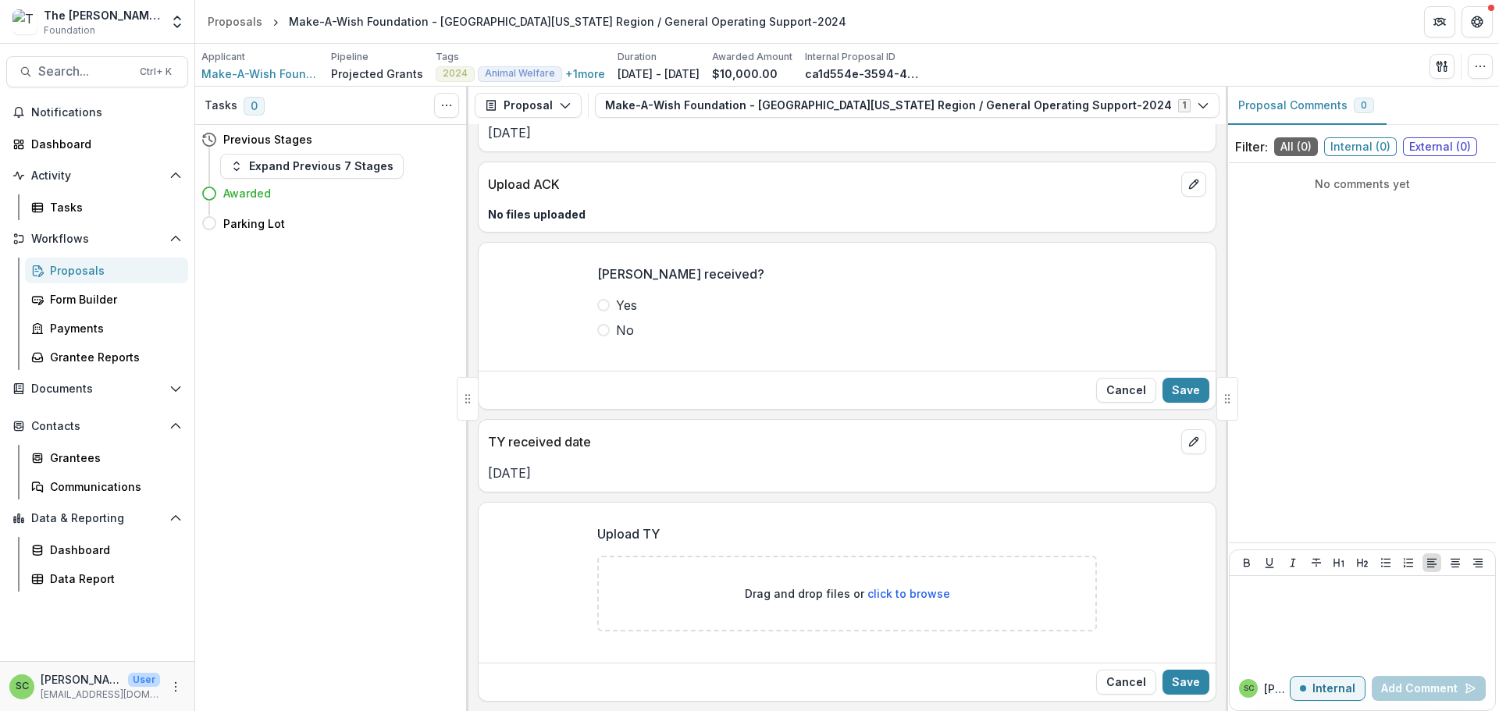
scroll to position [338, 0]
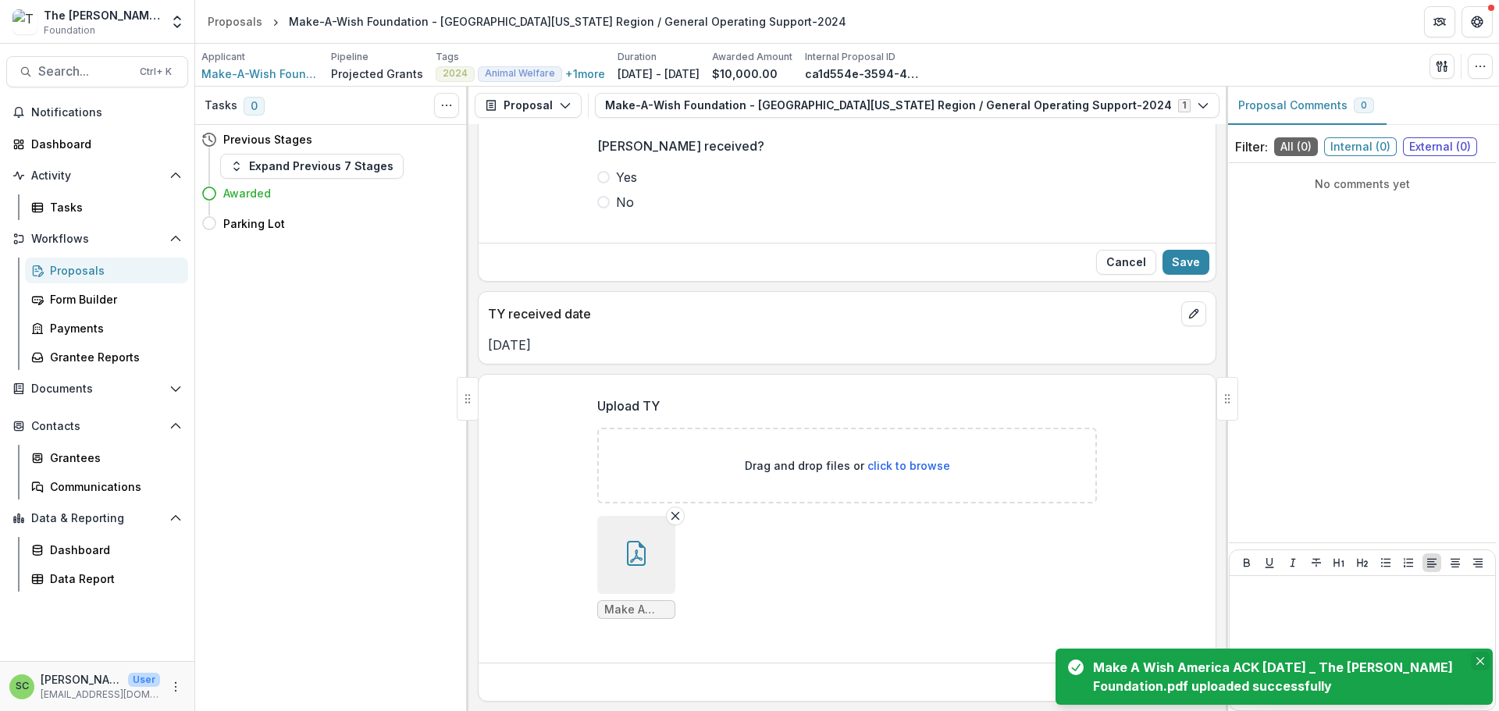
click at [1476, 657] on icon "Close" at bounding box center [1480, 661] width 8 height 8
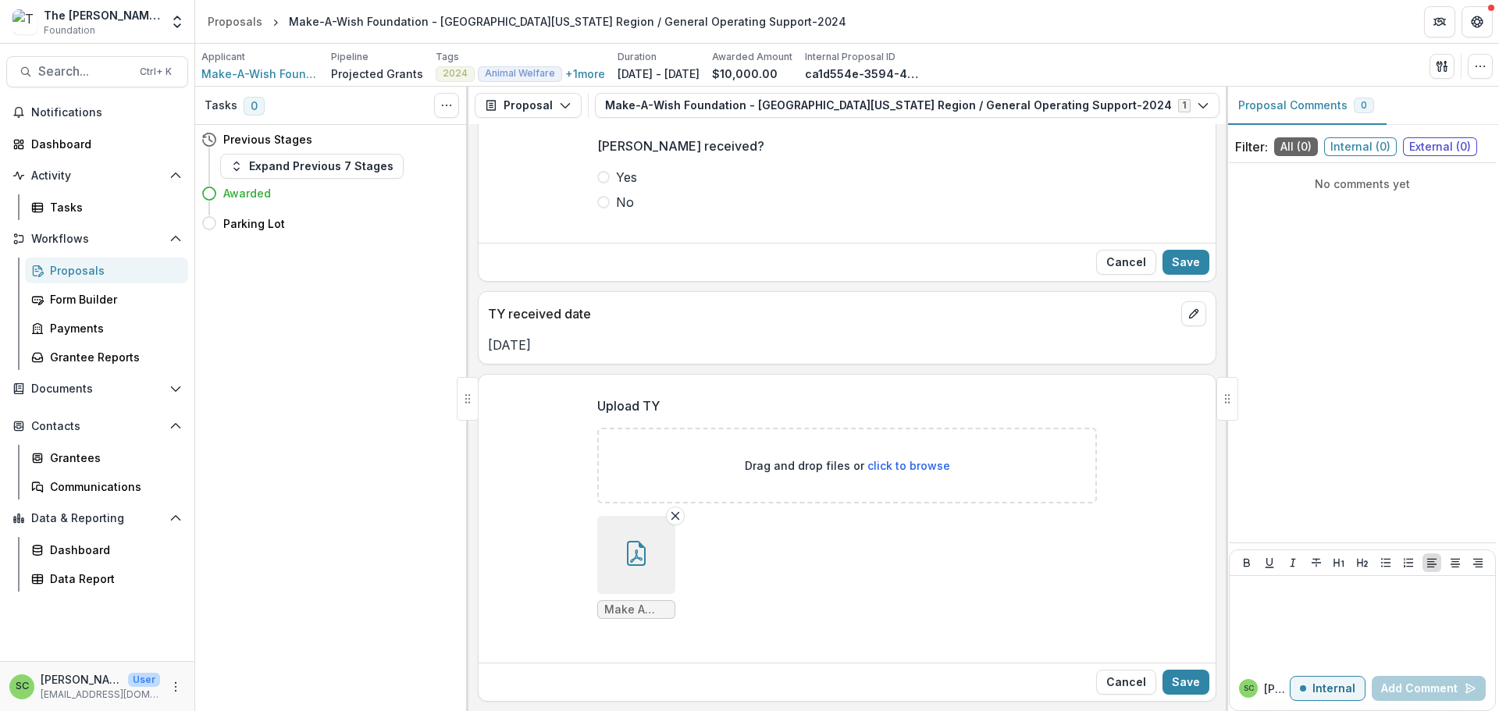
scroll to position [479, 0]
click at [1177, 680] on button "Save" at bounding box center [1185, 682] width 47 height 25
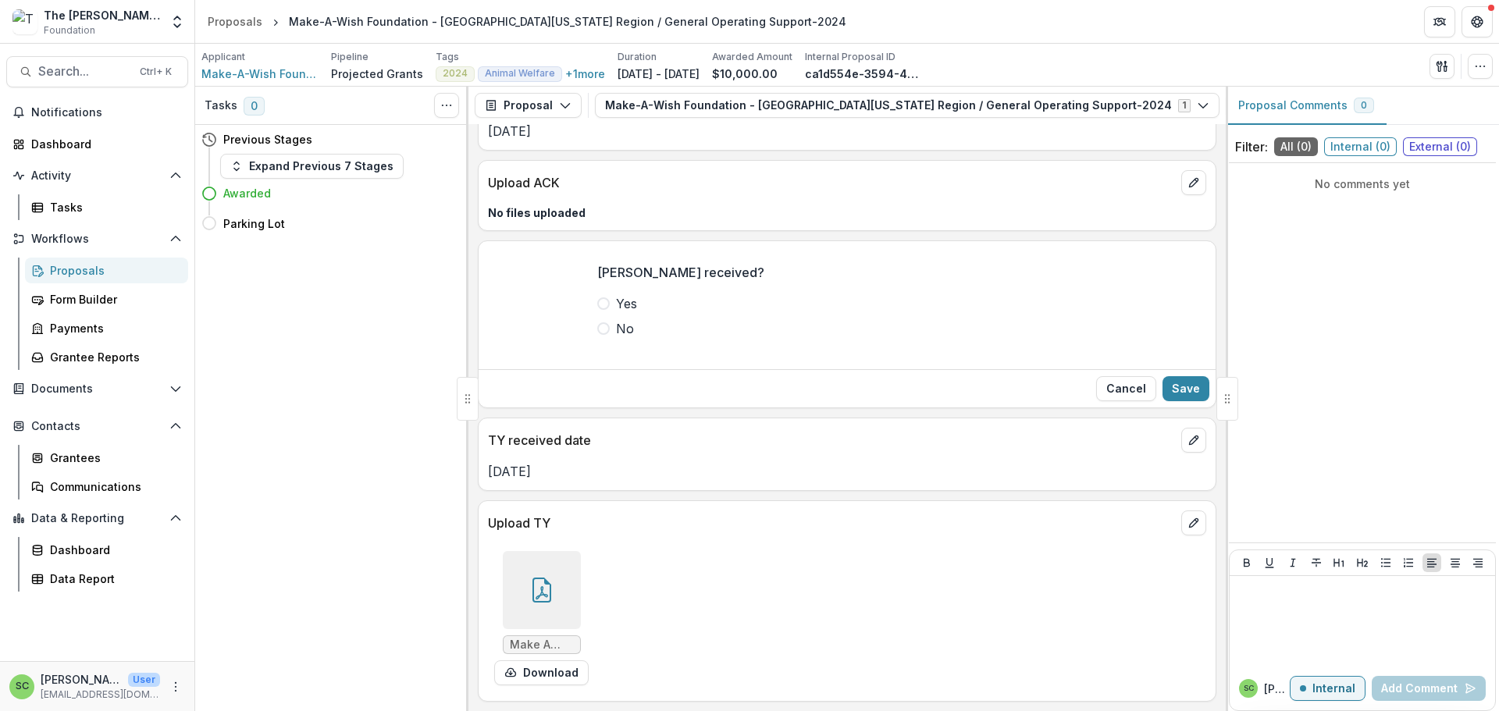
scroll to position [322, 0]
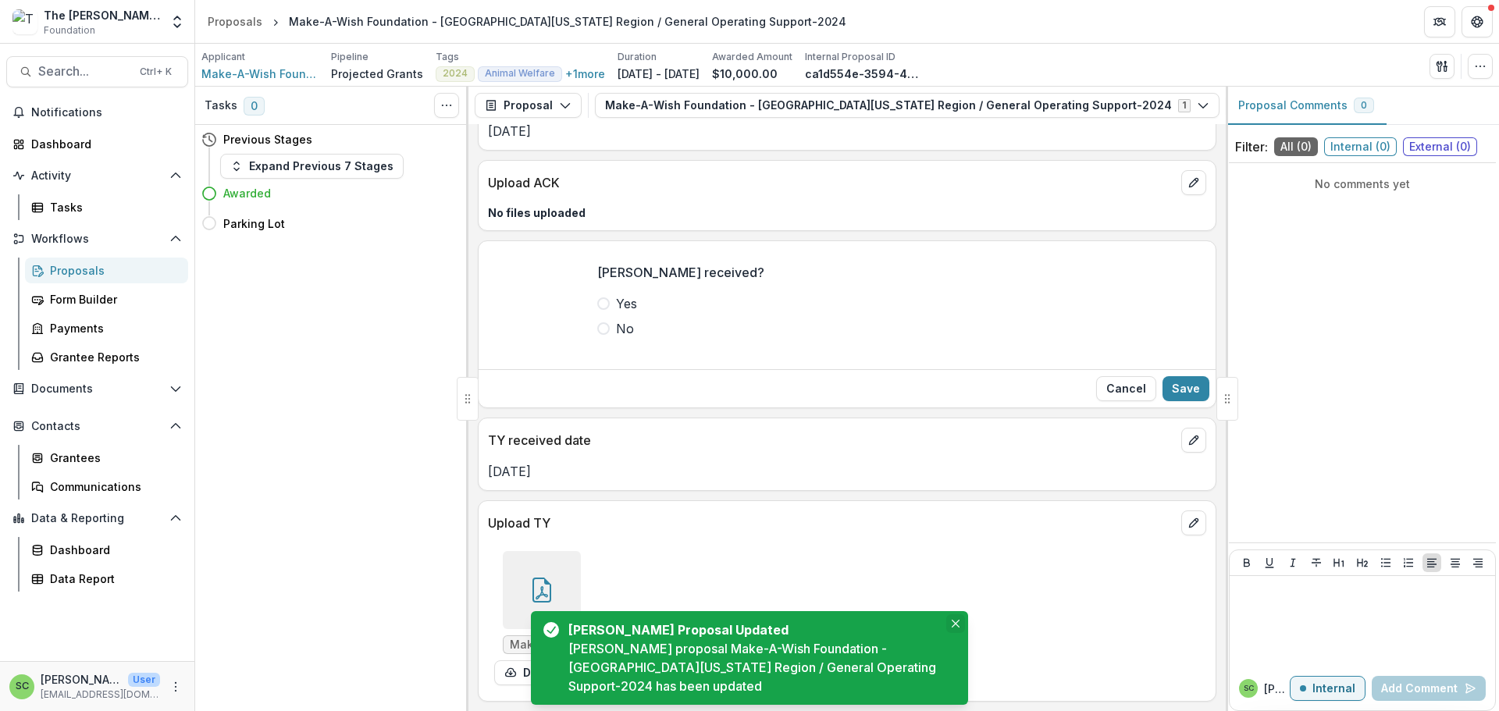
click at [952, 620] on icon "Close" at bounding box center [956, 624] width 8 height 8
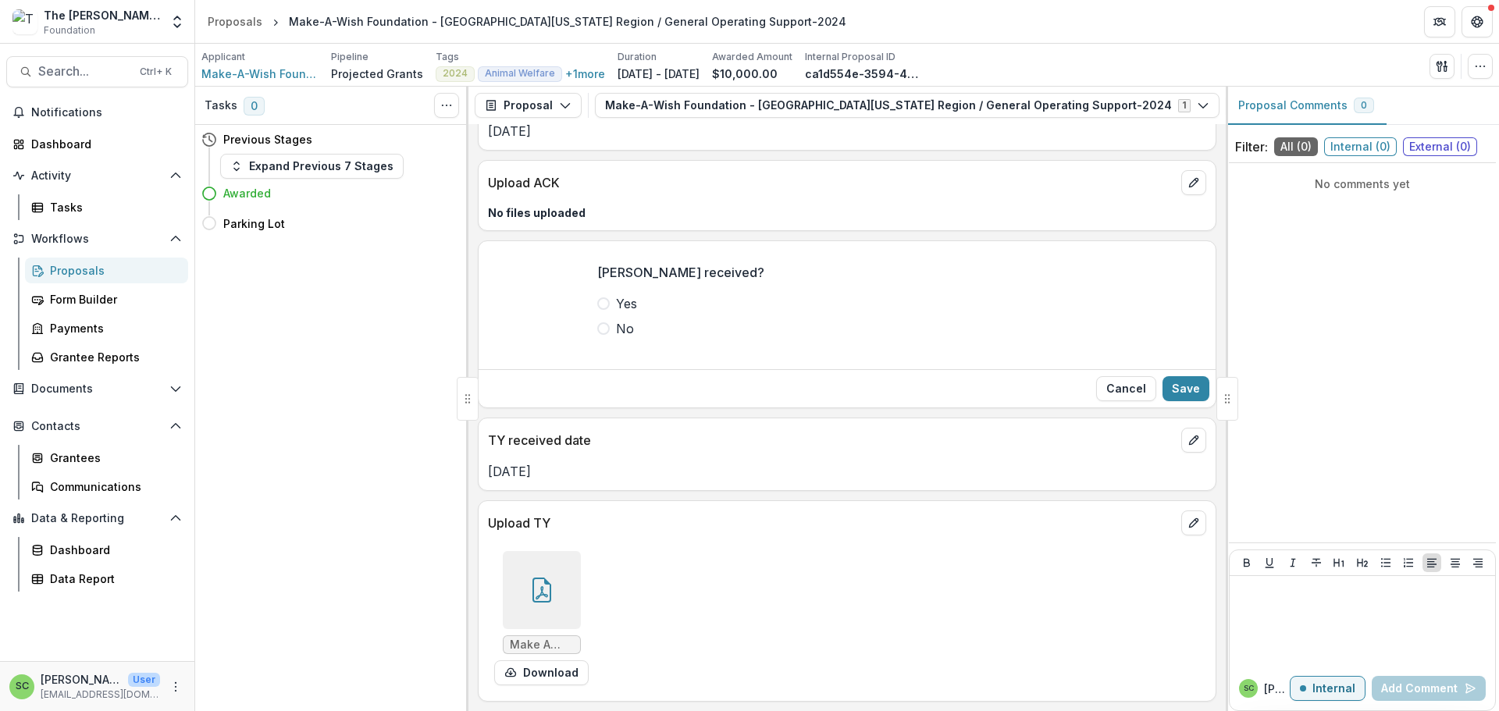
scroll to position [0, 0]
